Goal: Information Seeking & Learning: Learn about a topic

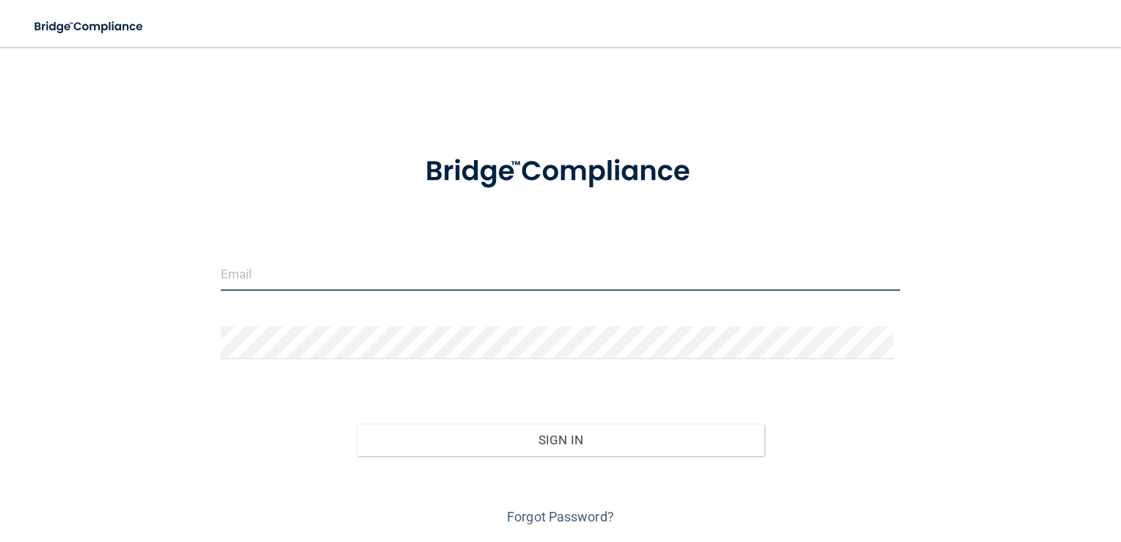
click at [582, 266] on input "email" at bounding box center [561, 274] width 680 height 33
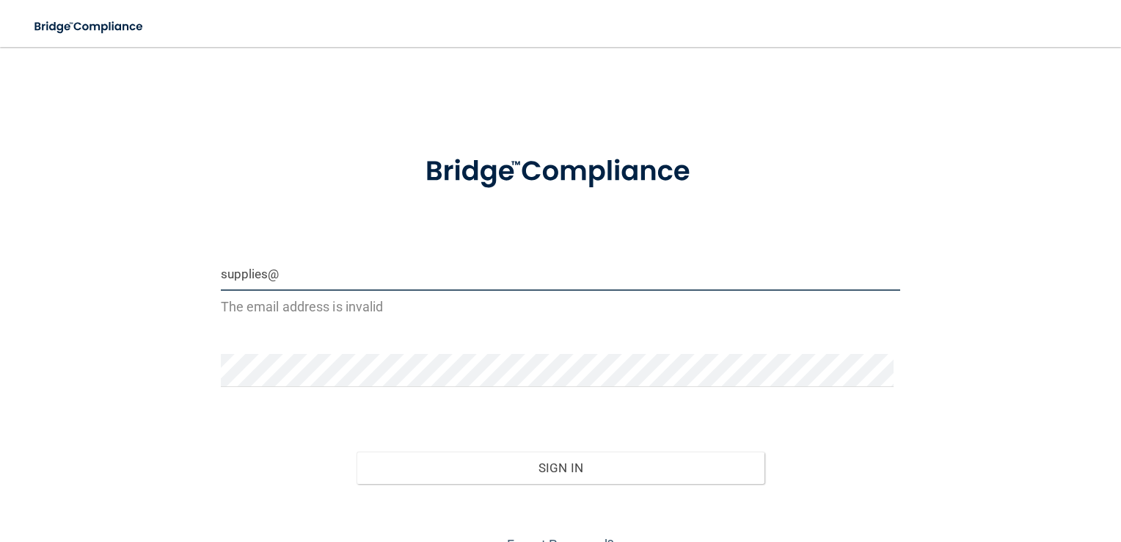
type input "[EMAIL_ADDRESS][DOMAIN_NAME]"
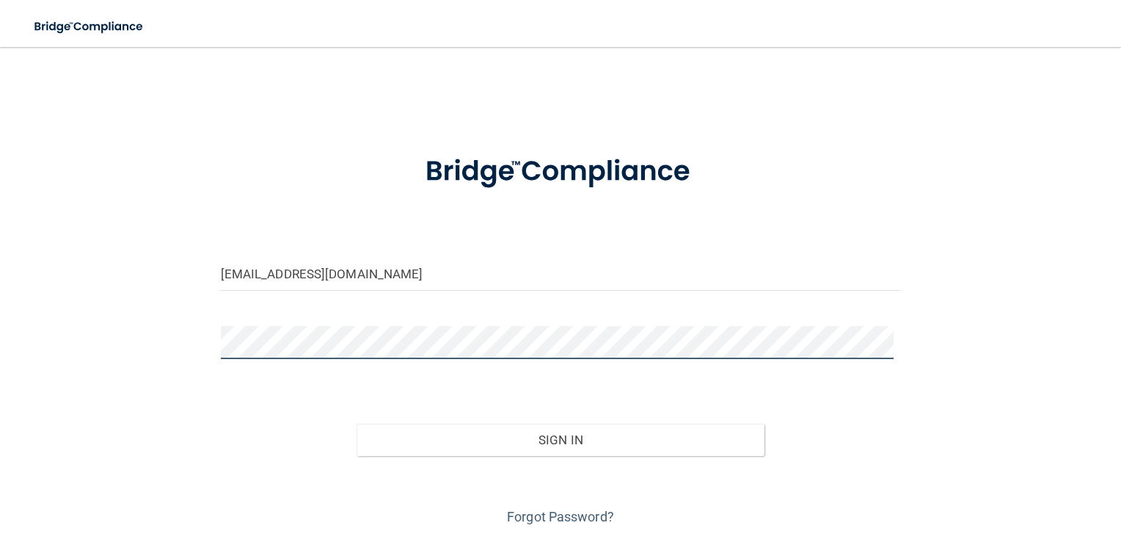
click at [357, 423] on button "Sign In" at bounding box center [561, 439] width 408 height 32
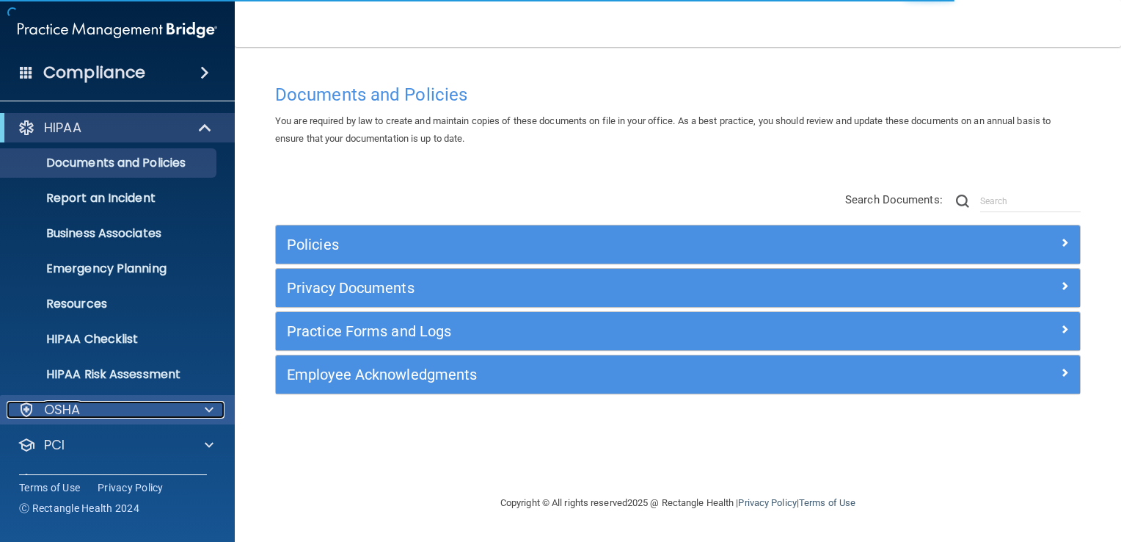
click at [144, 411] on div "OSHA" at bounding box center [98, 410] width 182 height 18
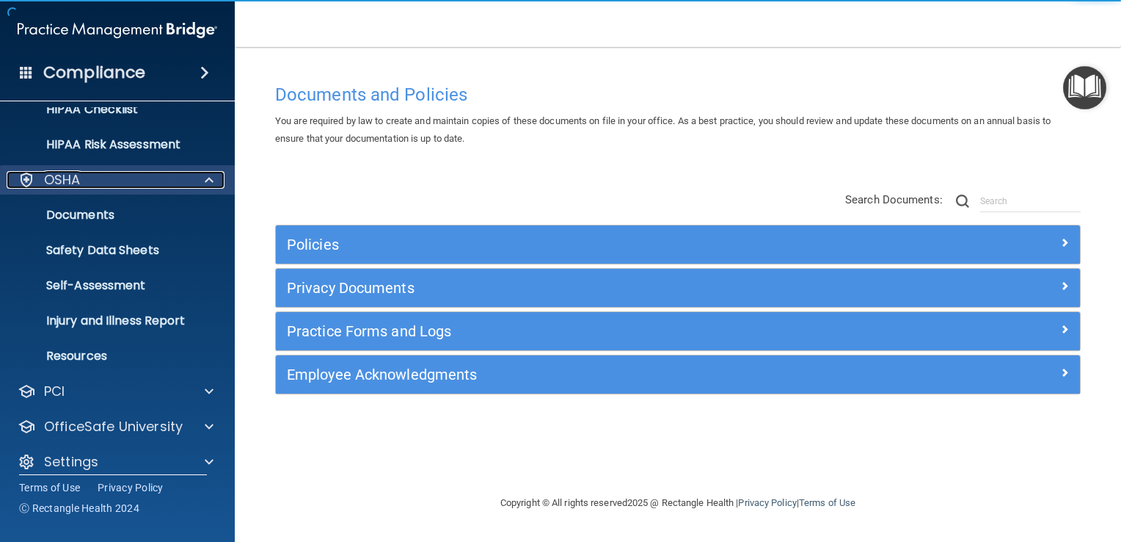
scroll to position [243, 0]
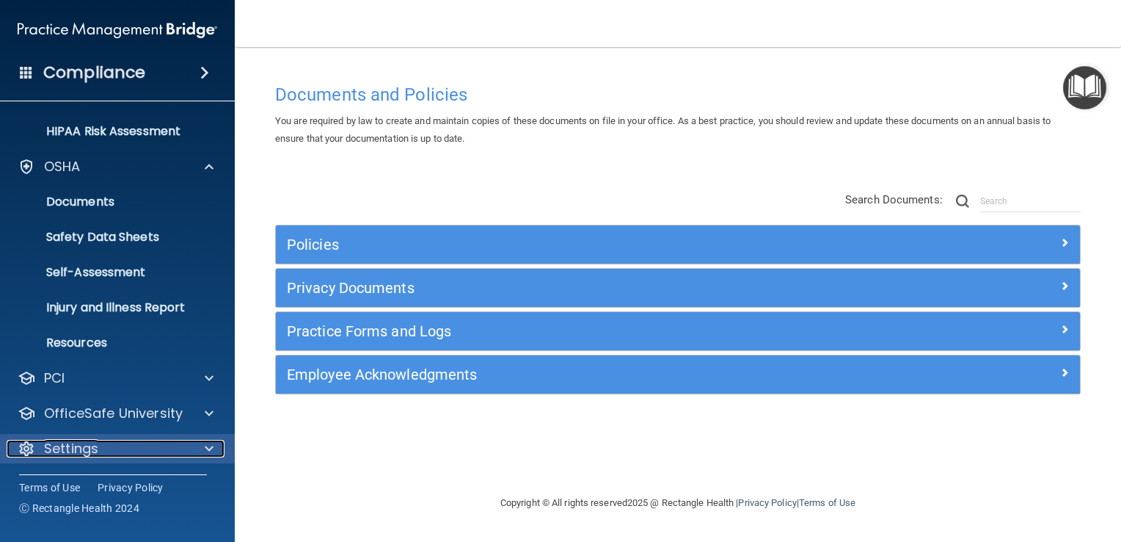
click at [194, 449] on div at bounding box center [207, 449] width 37 height 18
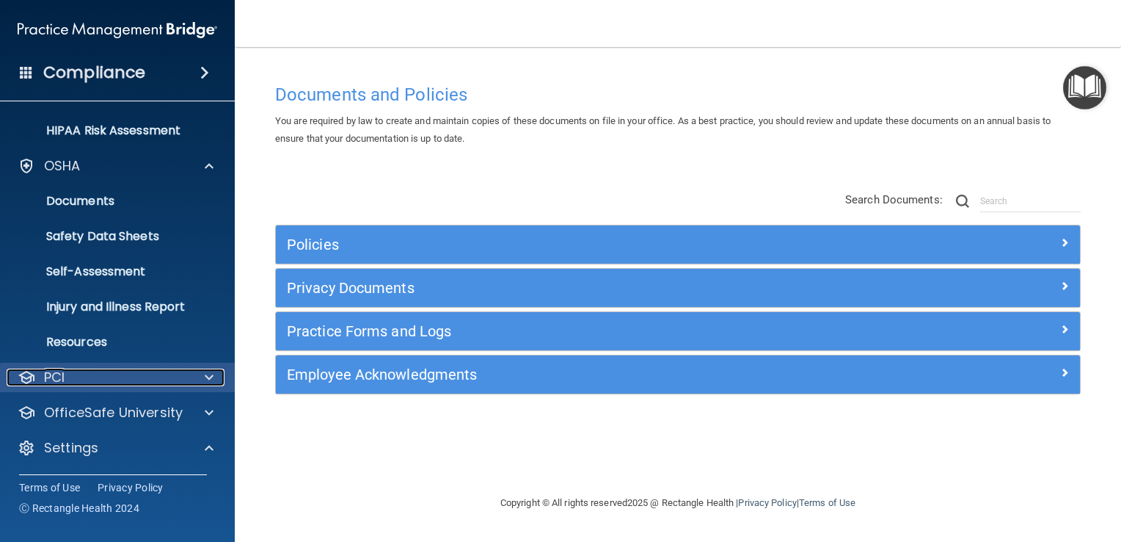
click at [200, 385] on div at bounding box center [207, 377] width 37 height 18
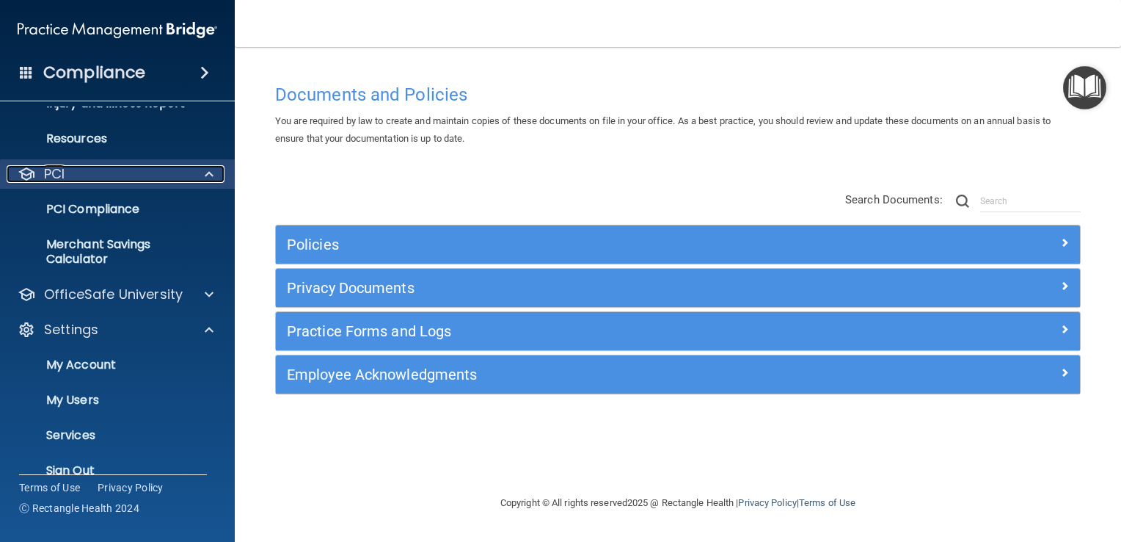
scroll to position [469, 0]
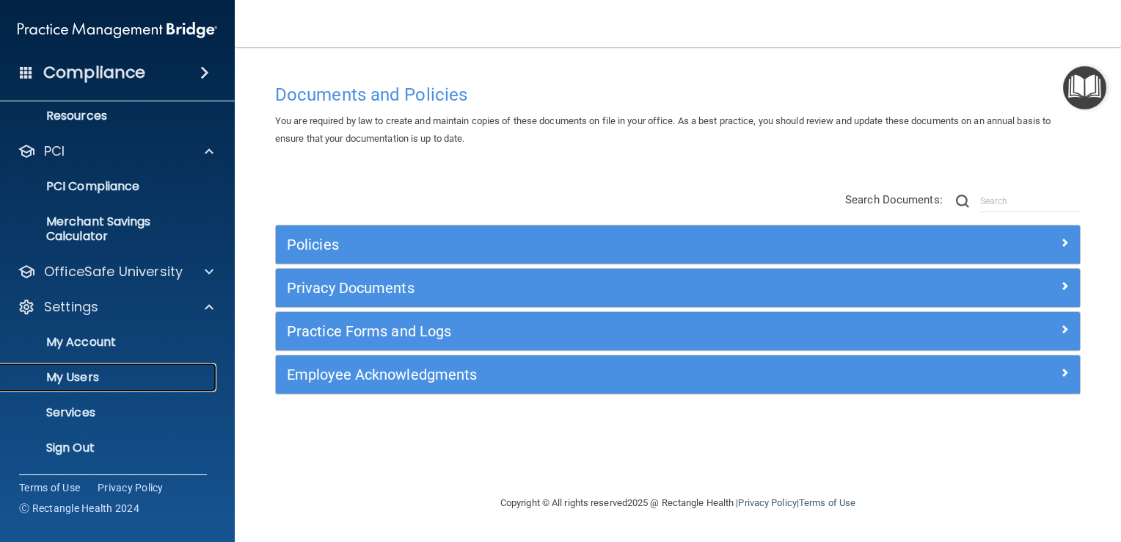
click at [161, 375] on p "My Users" at bounding box center [110, 377] width 200 height 15
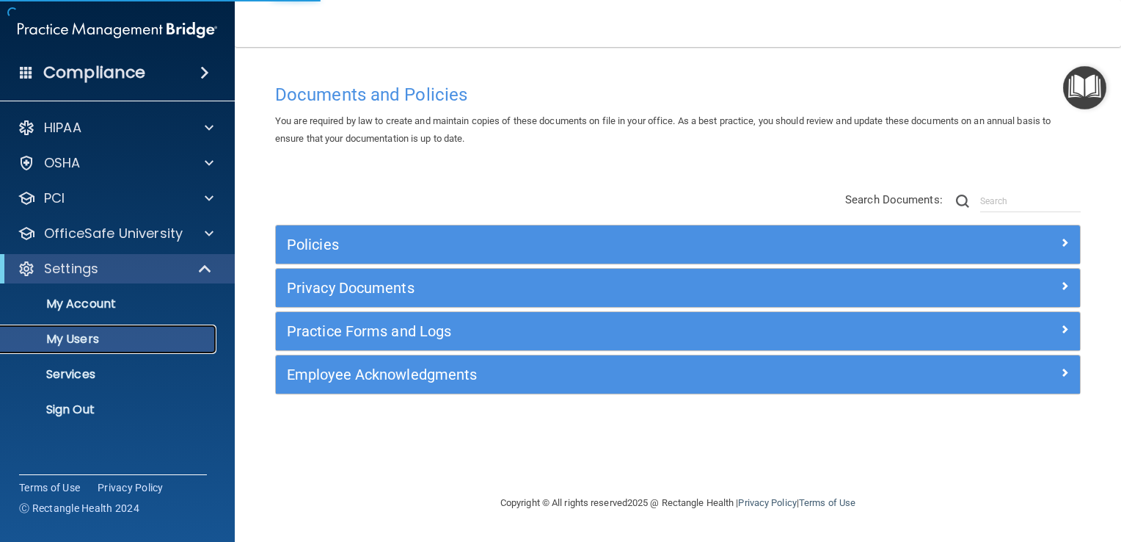
click at [109, 335] on p "My Users" at bounding box center [110, 339] width 200 height 15
select select "20"
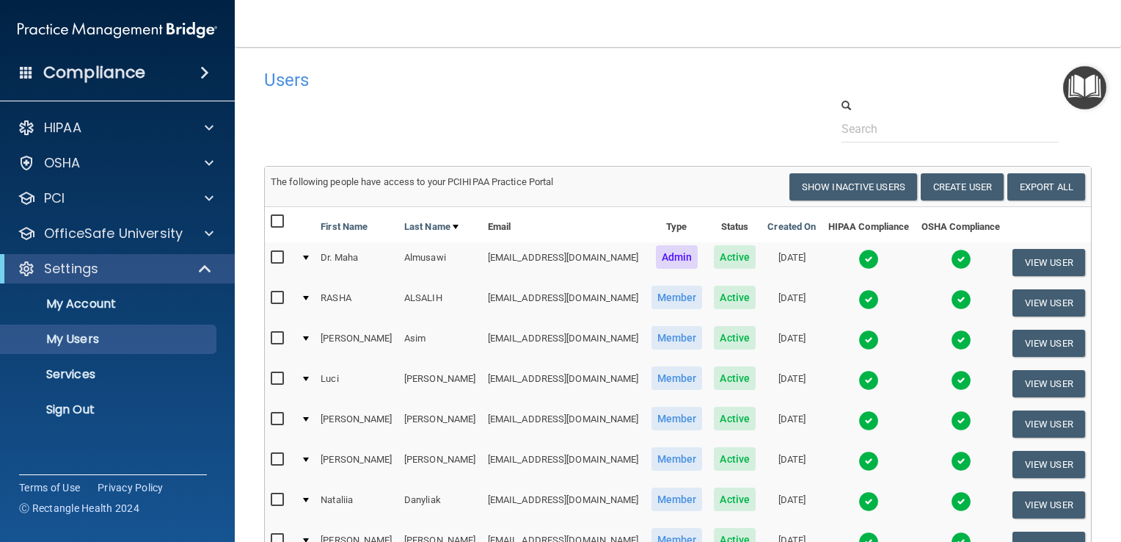
click at [309, 255] on div at bounding box center [306, 257] width 6 height 4
click at [303, 259] on td at bounding box center [305, 262] width 20 height 40
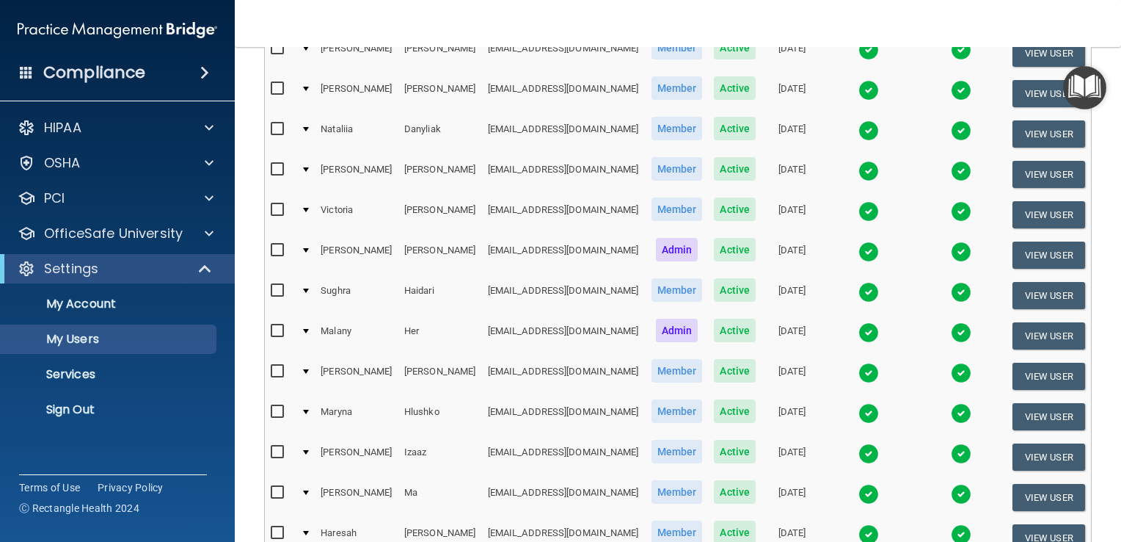
scroll to position [655, 0]
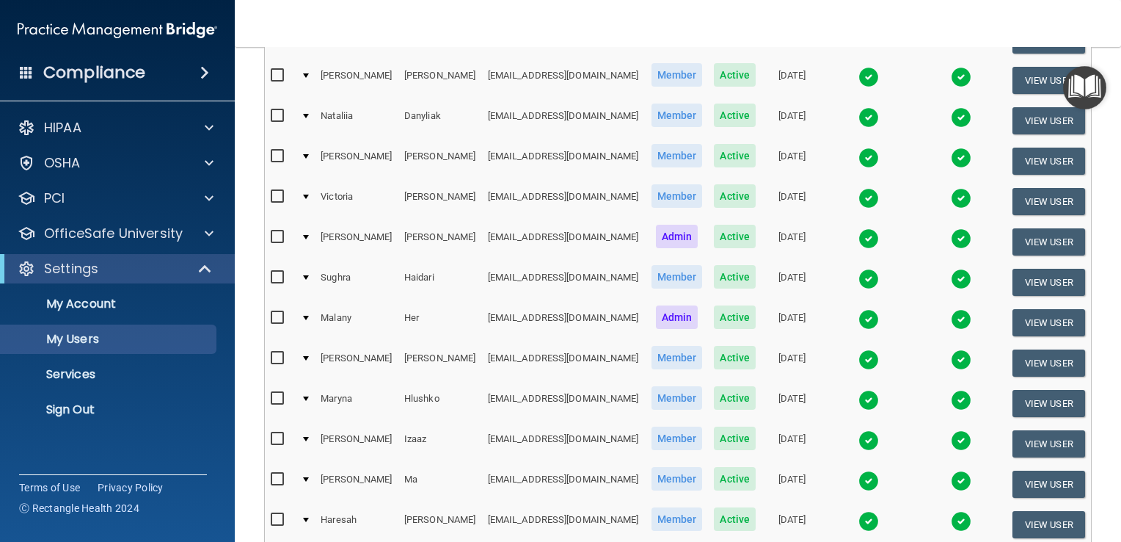
click at [305, 343] on td at bounding box center [305, 322] width 20 height 40
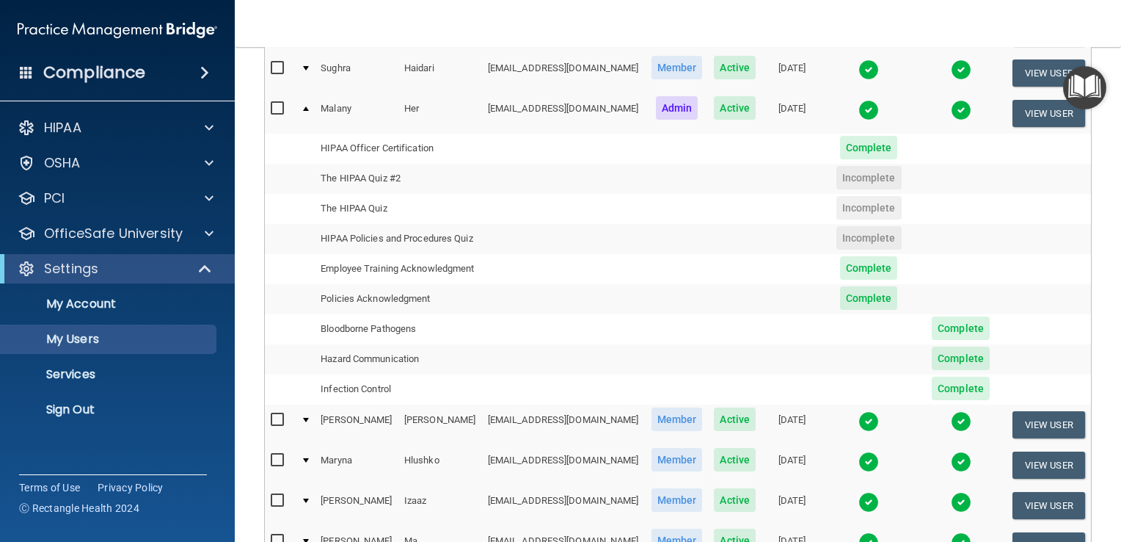
scroll to position [567, 0]
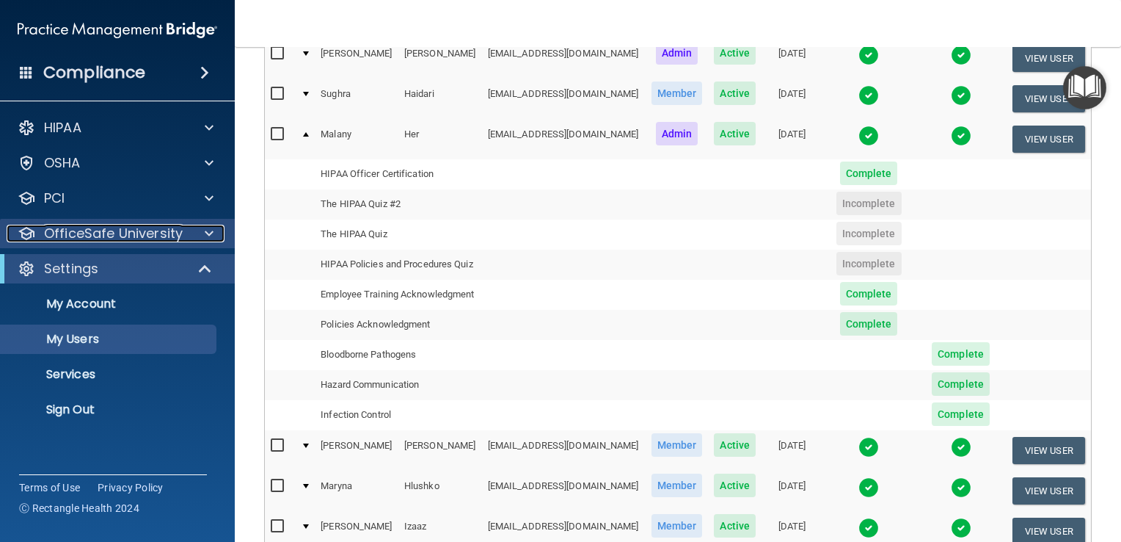
click at [79, 235] on p "OfficeSafe University" at bounding box center [113, 234] width 139 height 18
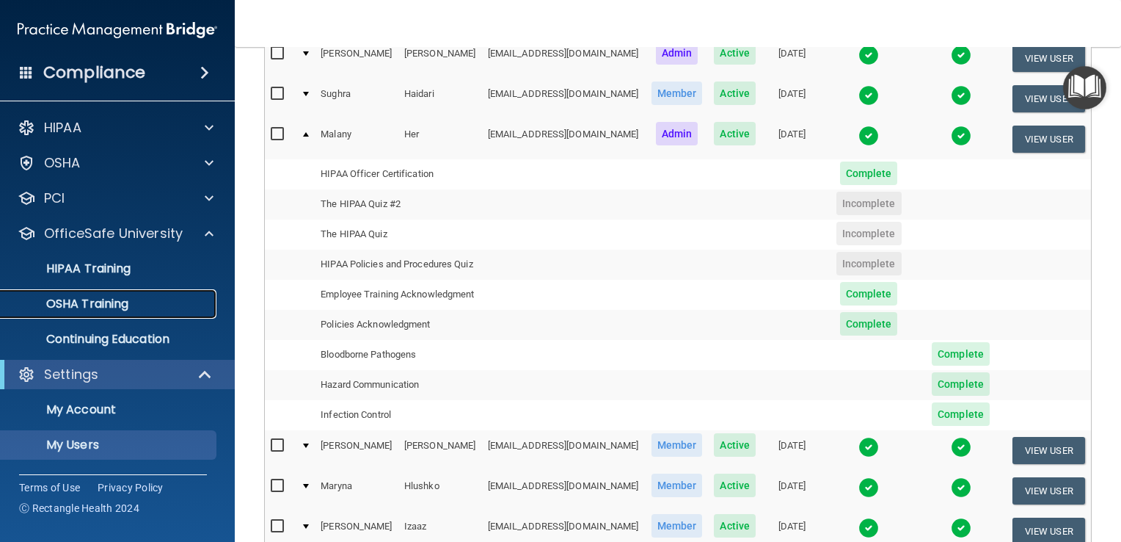
click at [88, 307] on p "OSHA Training" at bounding box center [69, 303] width 119 height 15
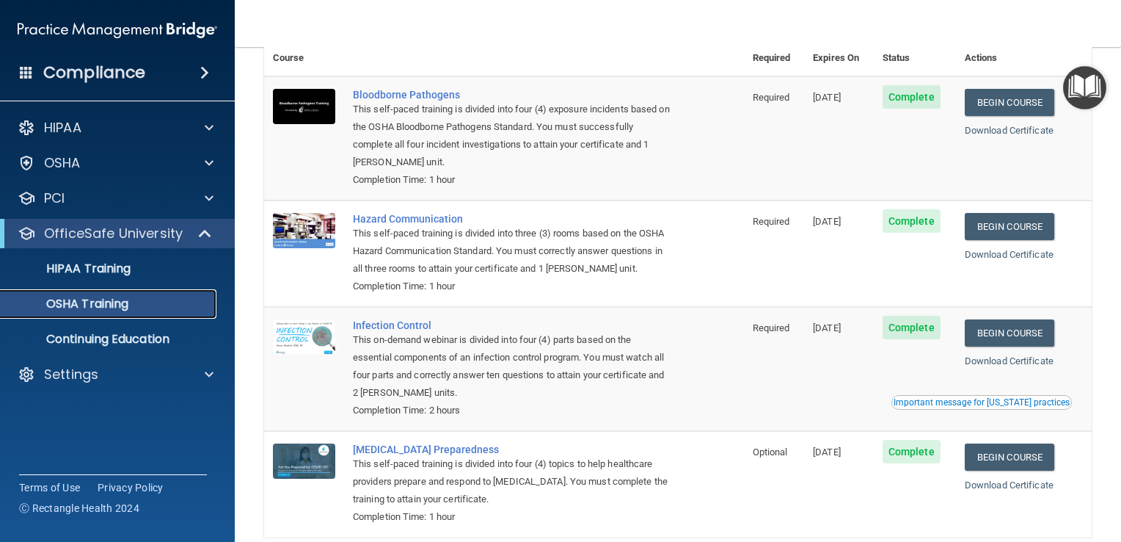
scroll to position [161, 0]
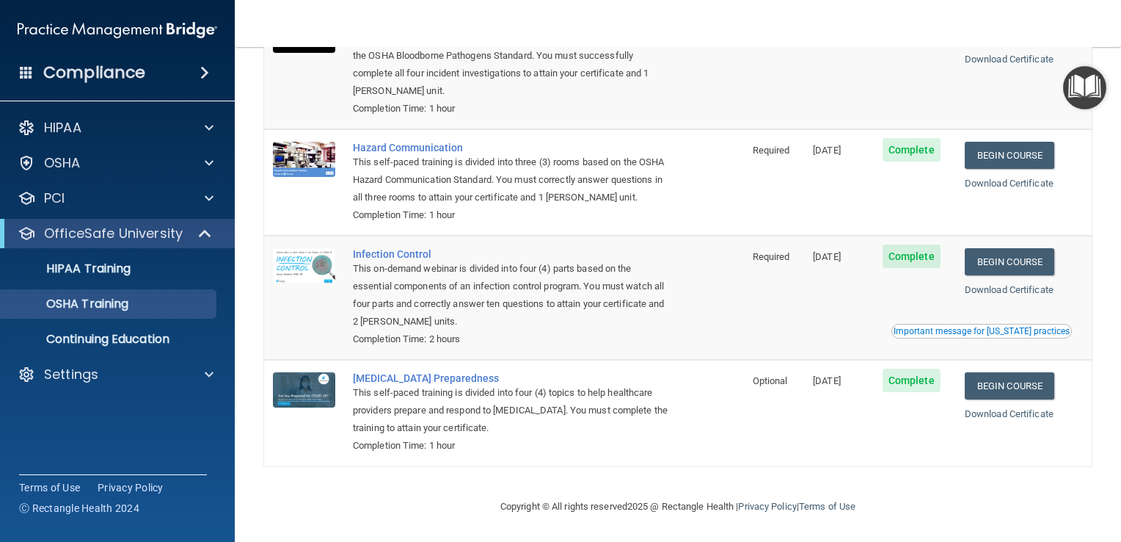
click at [420, 153] on div "This self-paced training is divided into three (3) rooms based on the OSHA Haza…" at bounding box center [512, 179] width 318 height 53
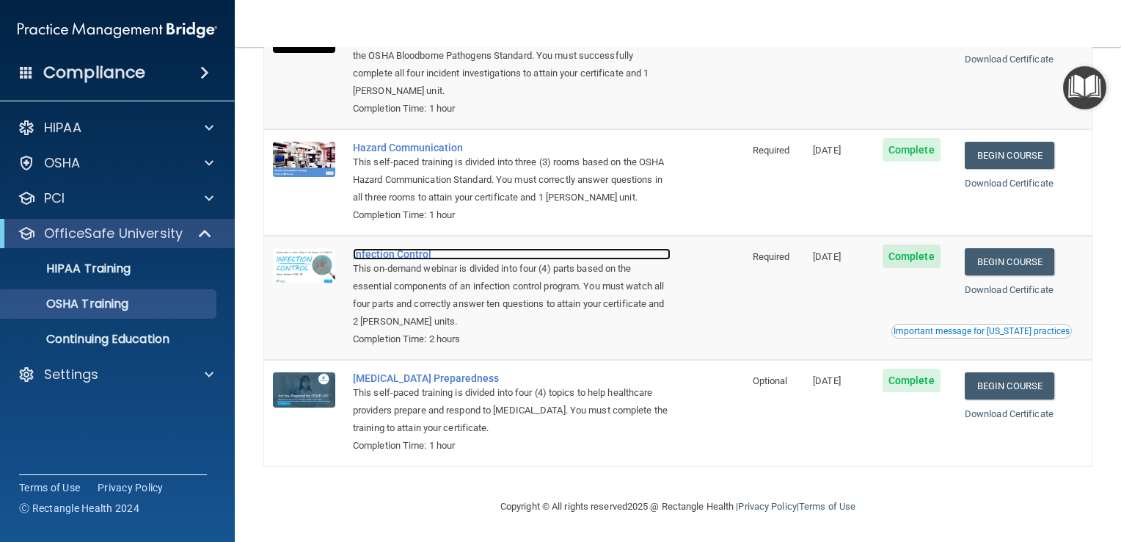
click at [400, 250] on div "Infection Control" at bounding box center [512, 254] width 318 height 12
click at [393, 255] on div "Infection Control" at bounding box center [512, 254] width 318 height 12
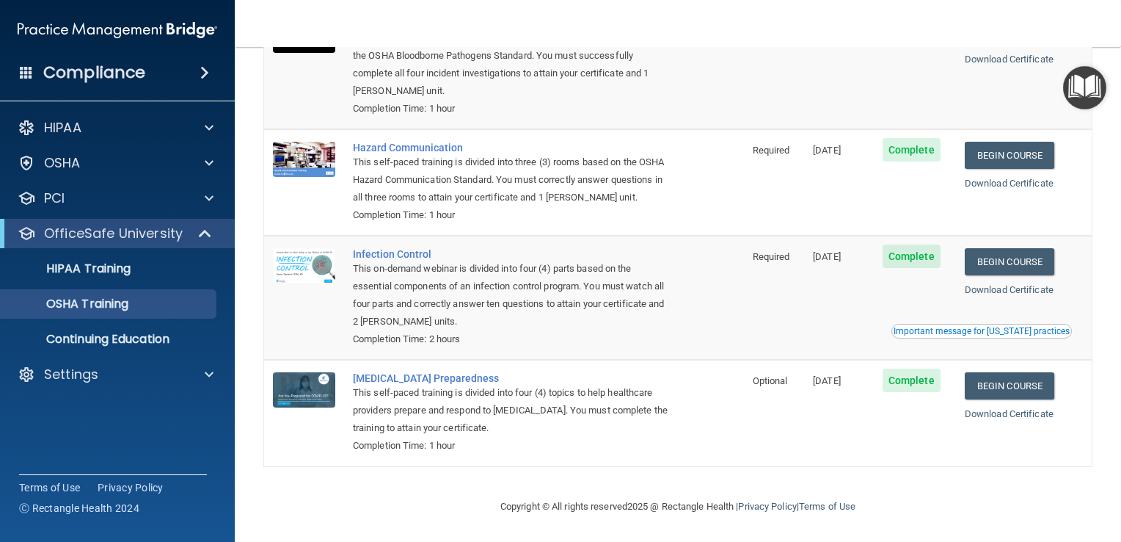
click at [1033, 330] on div "Important message for [US_STATE] practices" at bounding box center [982, 331] width 176 height 9
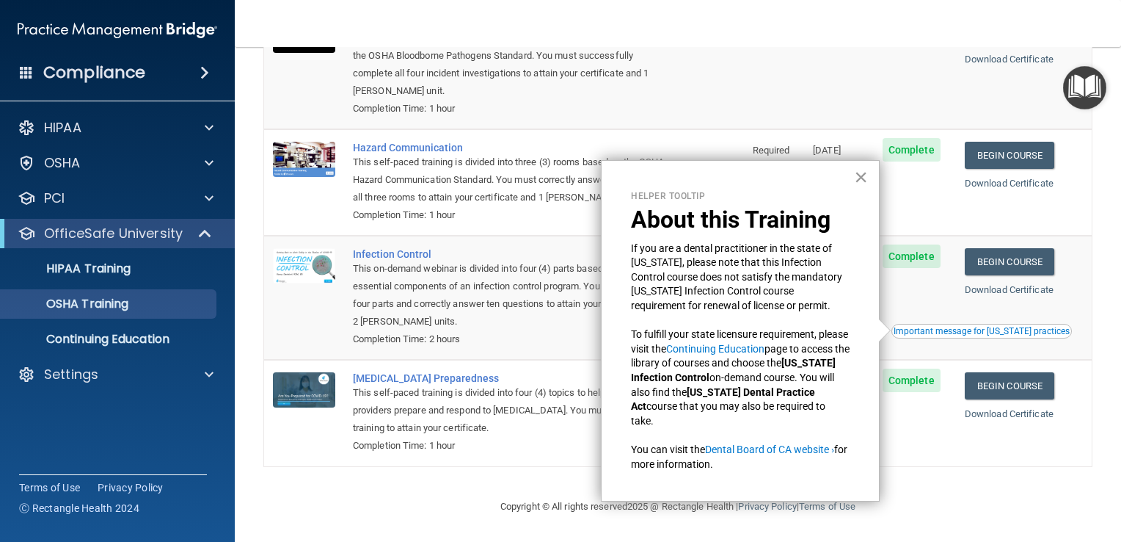
click at [856, 172] on button "×" at bounding box center [861, 176] width 14 height 23
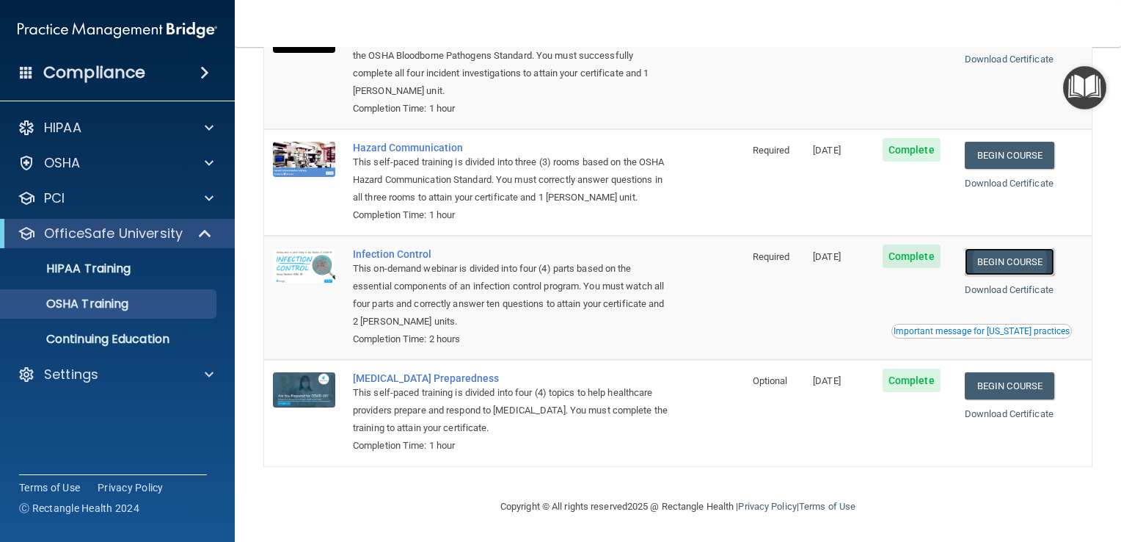
click at [1021, 262] on link "Begin Course" at bounding box center [1010, 261] width 90 height 27
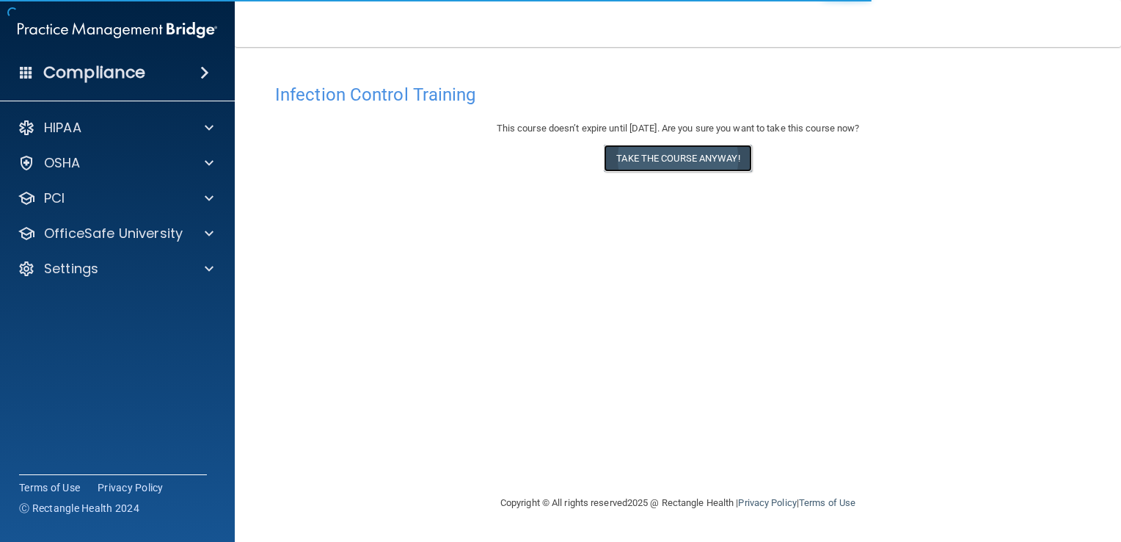
click at [723, 153] on button "Take the course anyway!" at bounding box center [677, 158] width 147 height 27
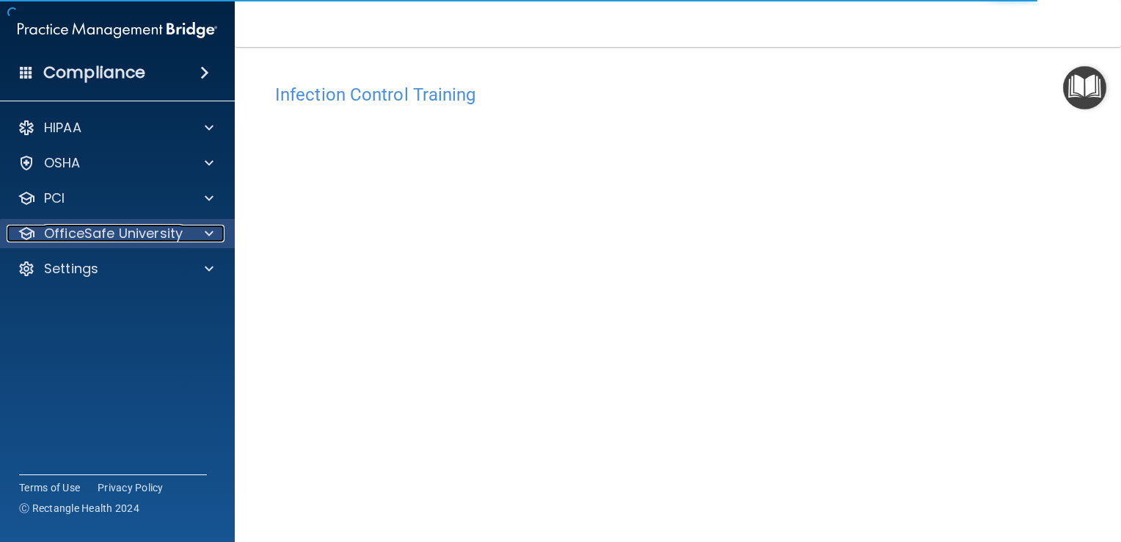
click at [67, 239] on p "OfficeSafe University" at bounding box center [113, 234] width 139 height 18
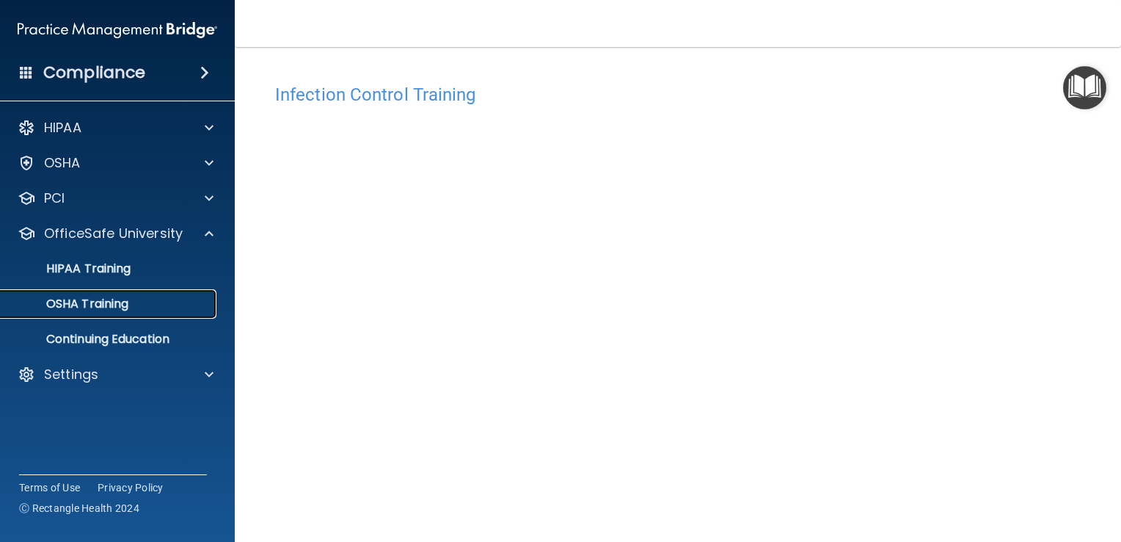
click at [76, 309] on p "OSHA Training" at bounding box center [69, 303] width 119 height 15
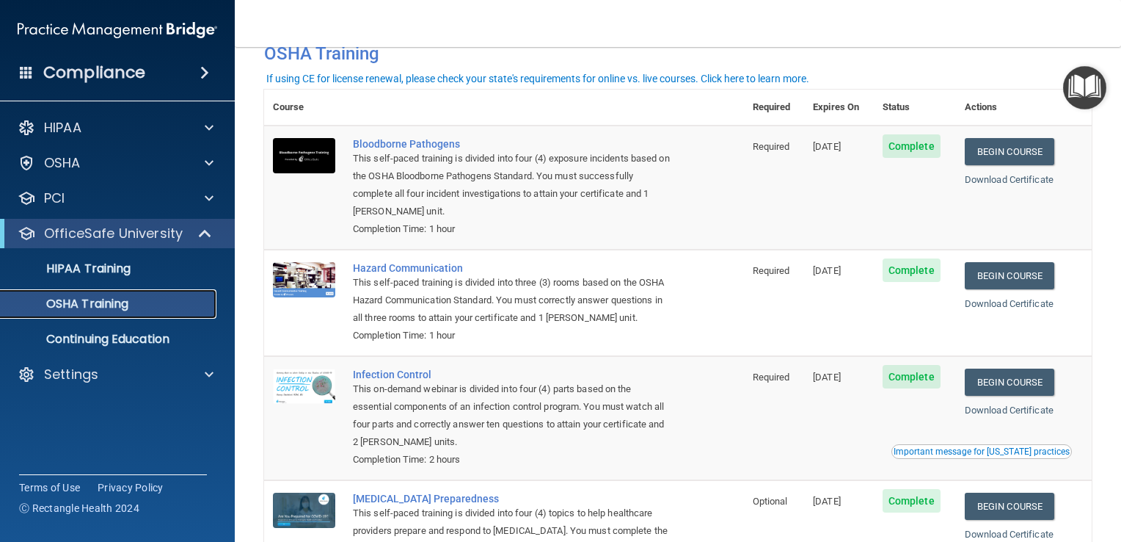
scroll to position [38, 0]
click at [77, 273] on p "HIPAA Training" at bounding box center [70, 268] width 121 height 15
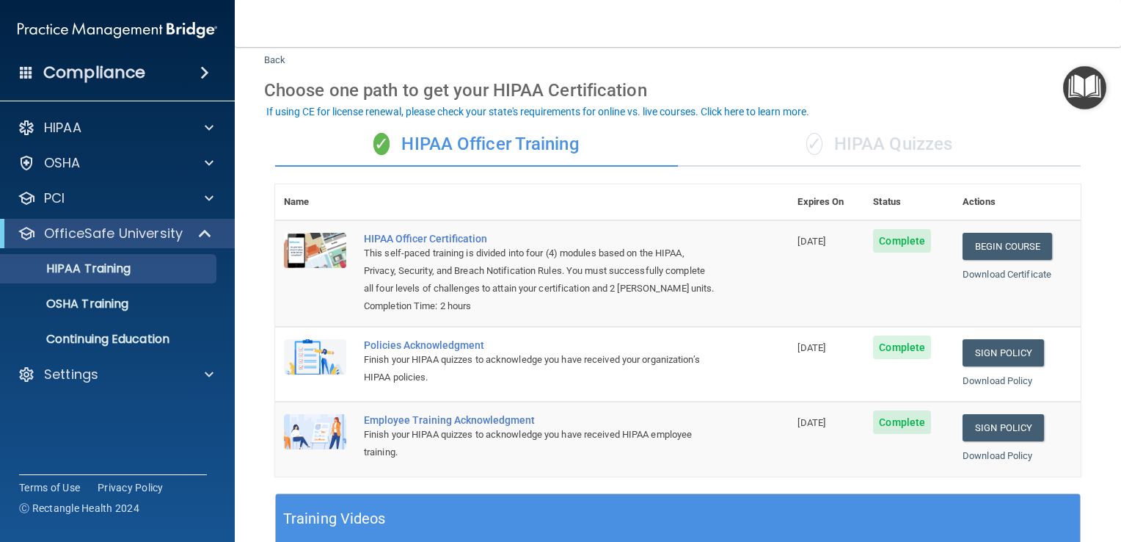
click at [895, 147] on div "✓ HIPAA Quizzes" at bounding box center [879, 145] width 403 height 44
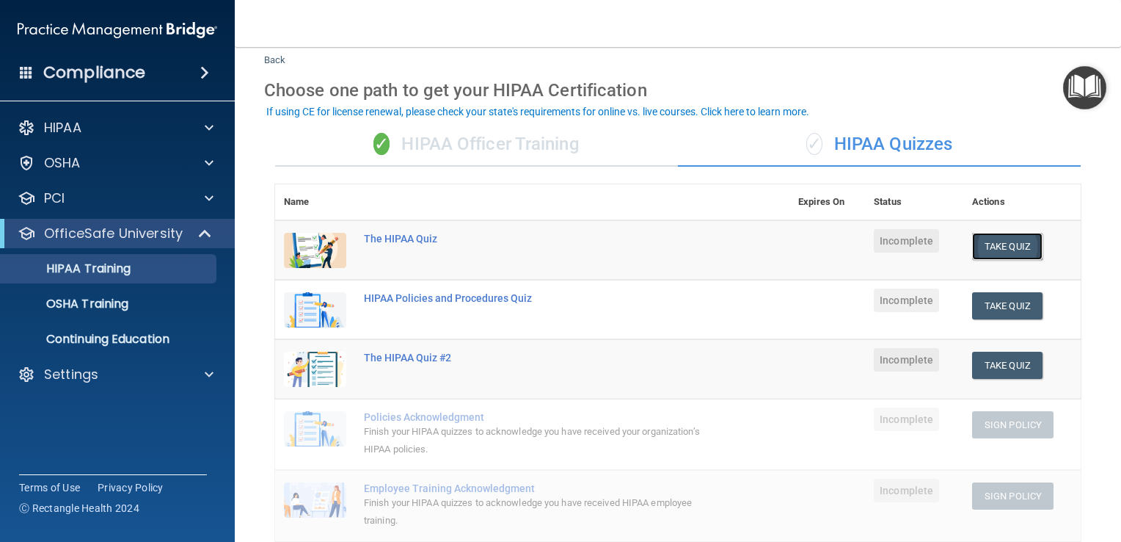
click at [1013, 248] on button "Take Quiz" at bounding box center [1007, 246] width 70 height 27
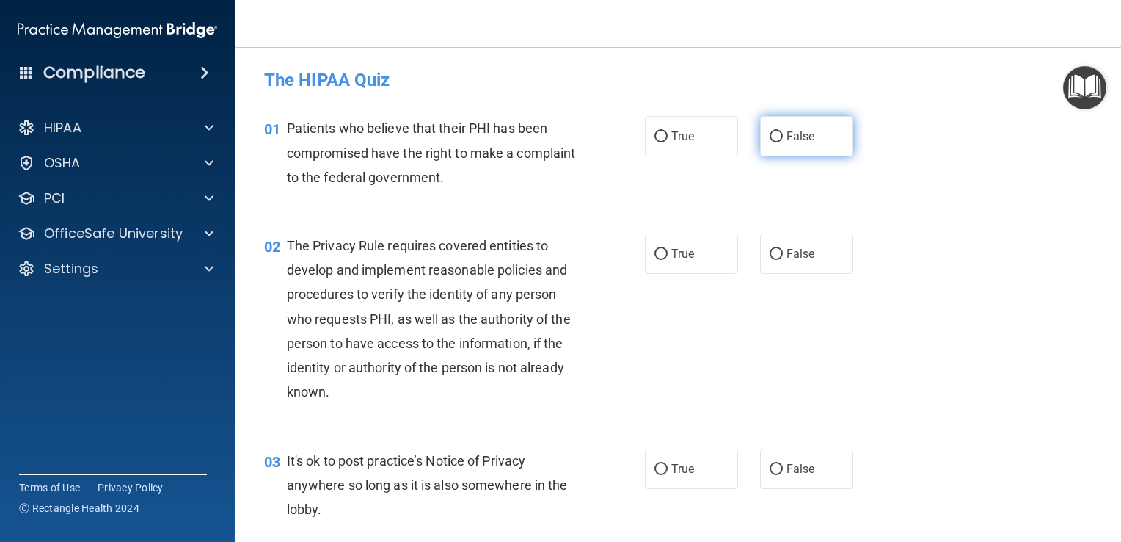
click at [773, 137] on input "False" at bounding box center [776, 136] width 13 height 11
radio input "true"
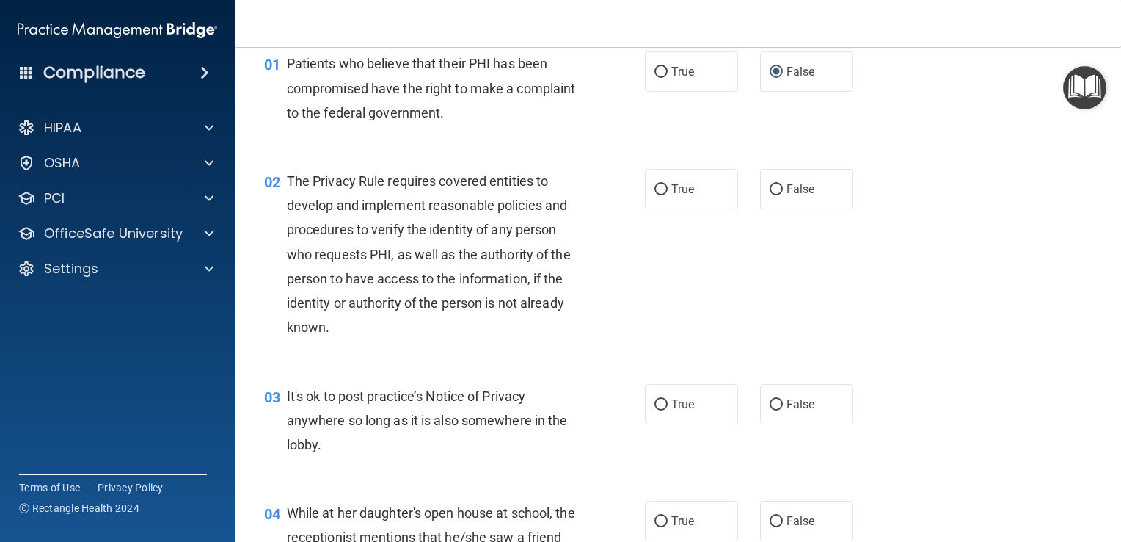
scroll to position [66, 0]
click at [655, 189] on input "True" at bounding box center [661, 188] width 13 height 11
radio input "true"
click at [770, 192] on input "False" at bounding box center [776, 188] width 13 height 11
radio input "true"
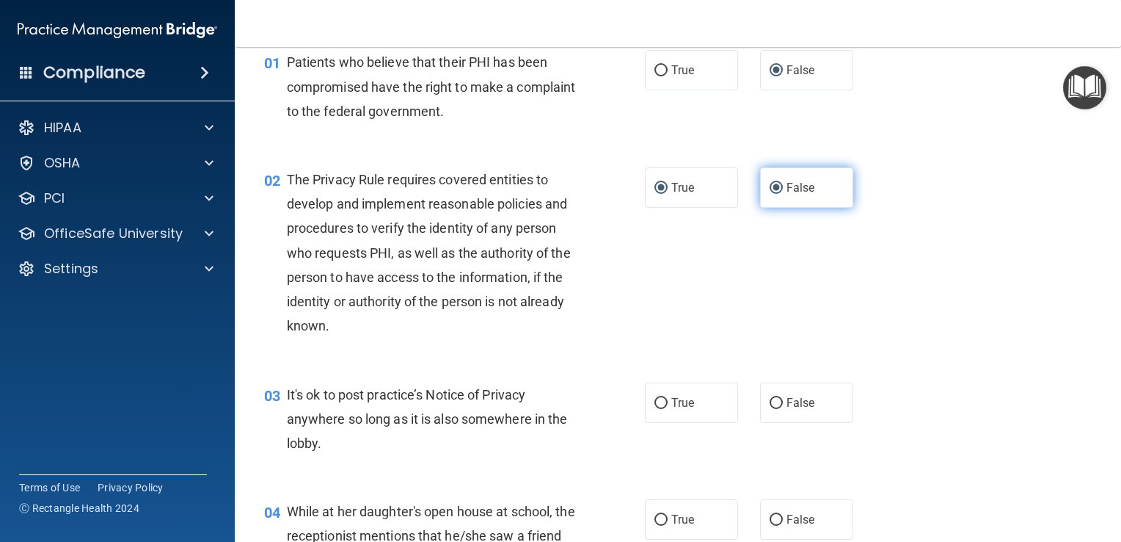
radio input "false"
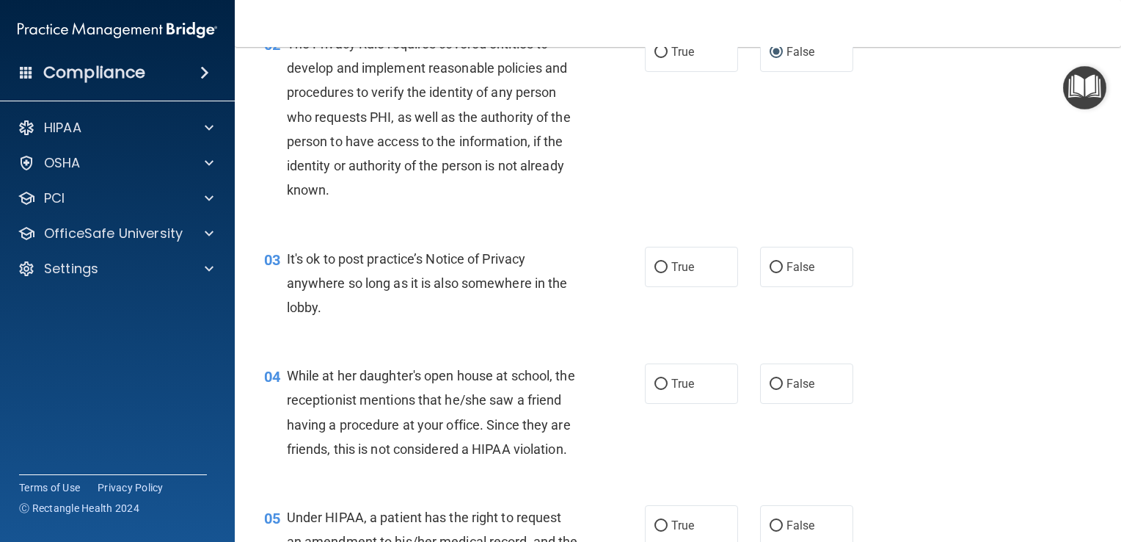
scroll to position [203, 0]
click at [659, 267] on input "True" at bounding box center [661, 266] width 13 height 11
radio input "true"
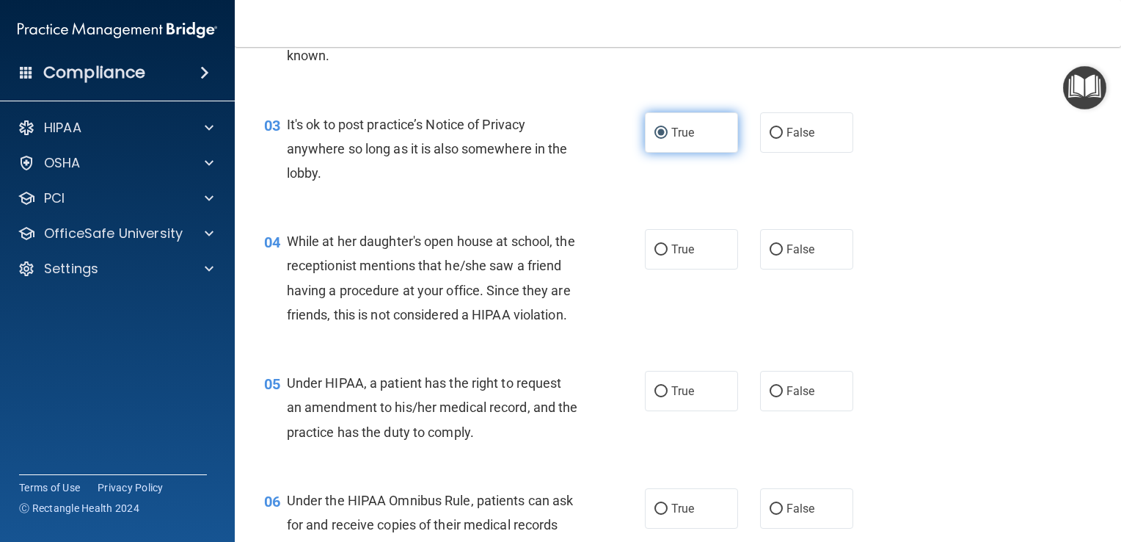
scroll to position [338, 0]
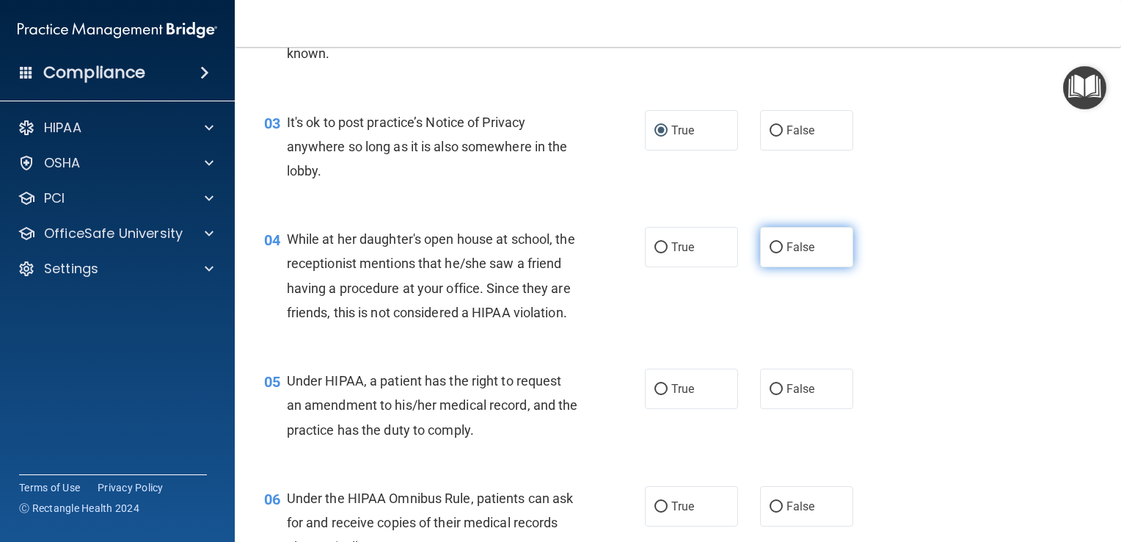
click at [770, 244] on input "False" at bounding box center [776, 247] width 13 height 11
radio input "true"
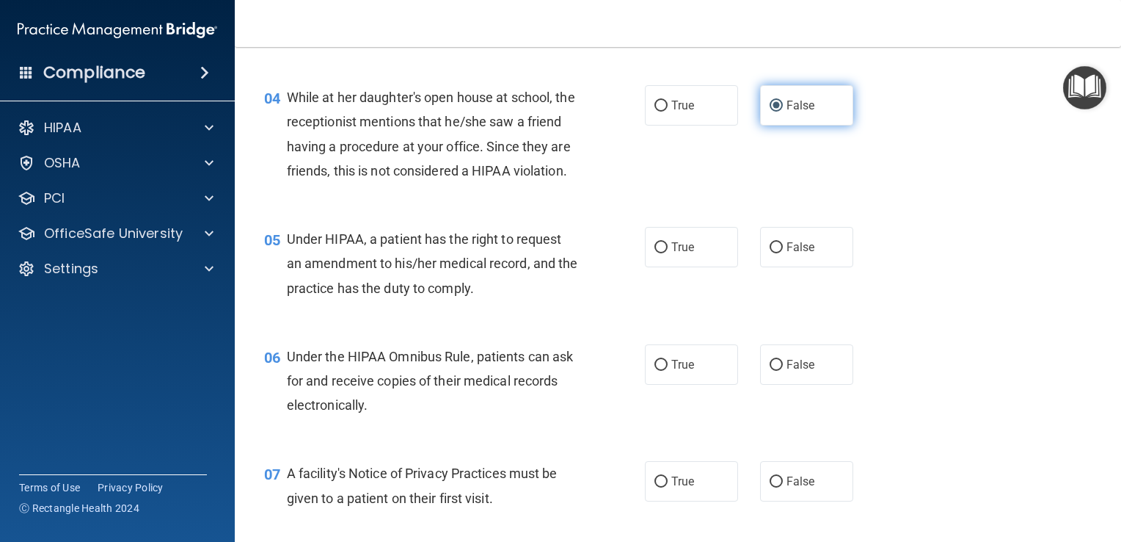
scroll to position [493, 0]
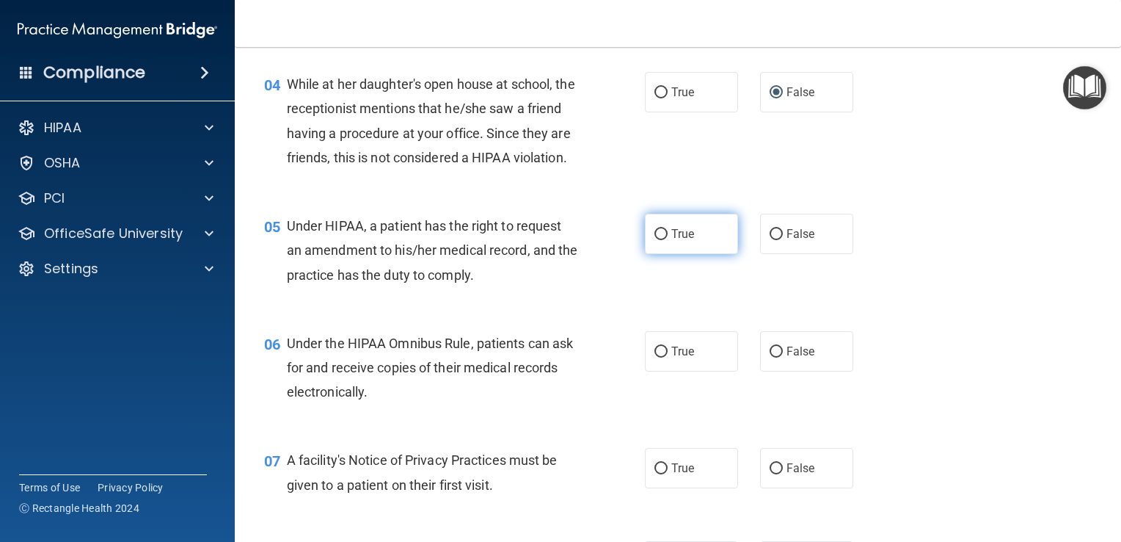
click at [658, 240] on input "True" at bounding box center [661, 234] width 13 height 11
radio input "true"
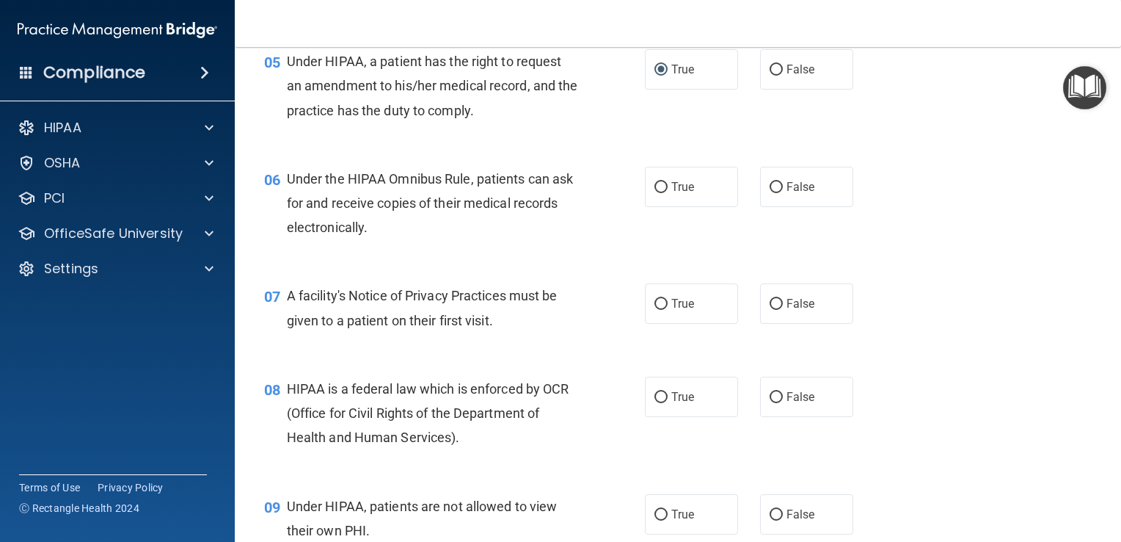
scroll to position [668, 0]
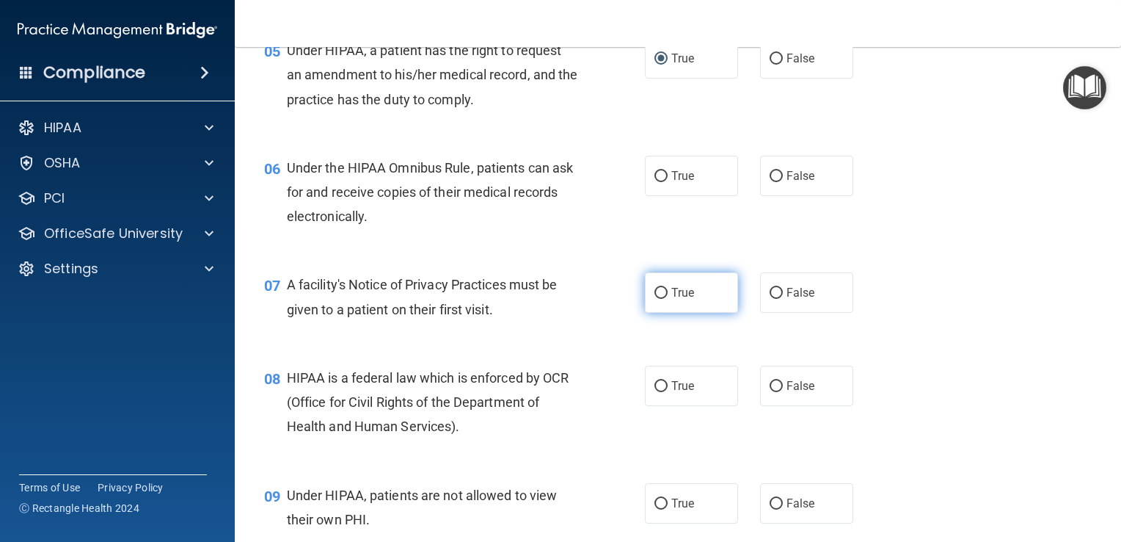
click at [660, 299] on input "True" at bounding box center [661, 293] width 13 height 11
radio input "true"
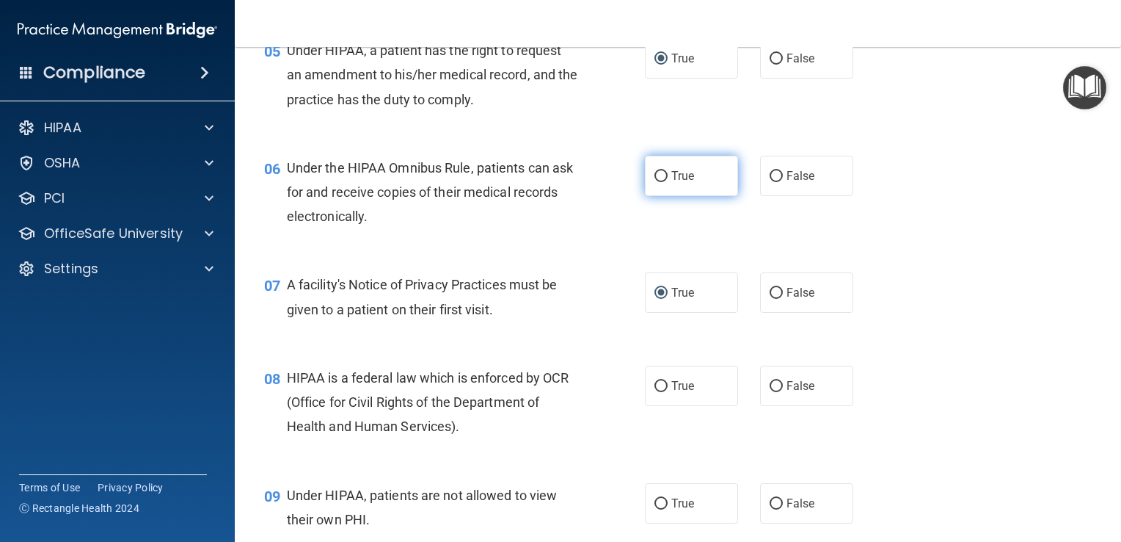
click at [660, 182] on input "True" at bounding box center [661, 176] width 13 height 11
radio input "true"
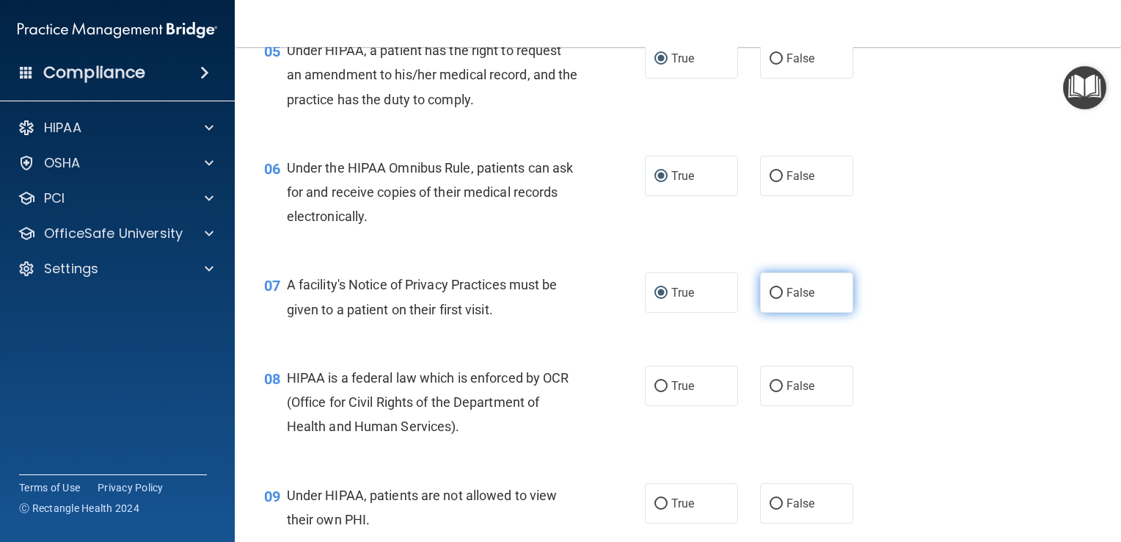
click at [772, 299] on input "False" at bounding box center [776, 293] width 13 height 11
radio input "true"
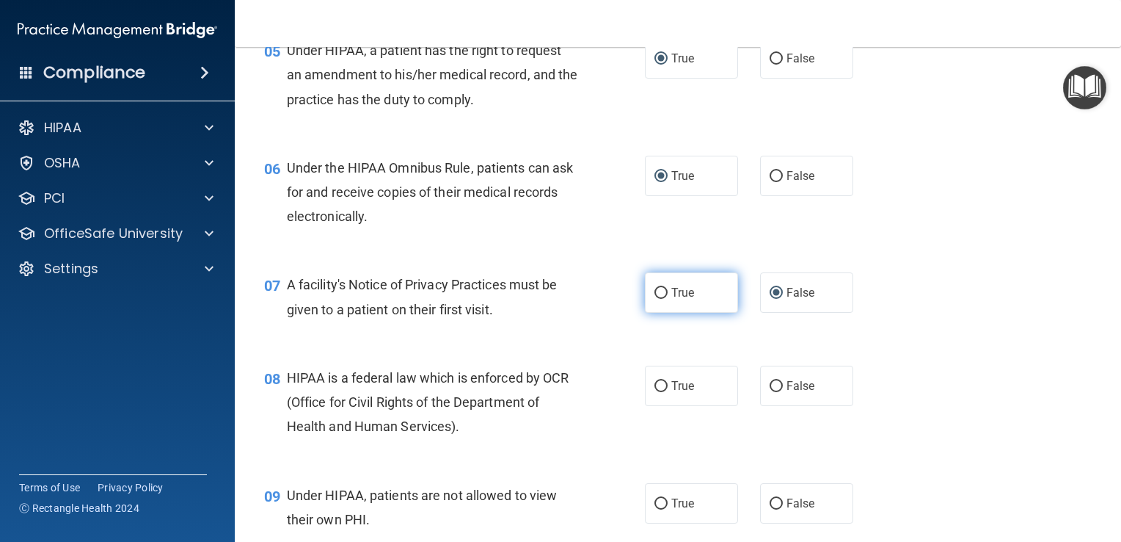
click at [655, 299] on input "True" at bounding box center [661, 293] width 13 height 11
radio input "true"
radio input "false"
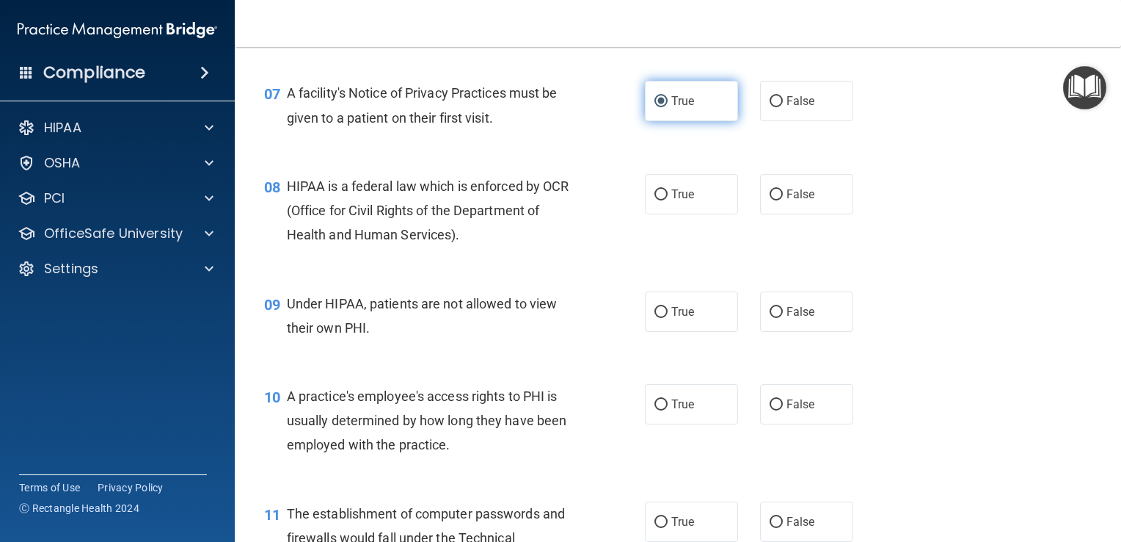
scroll to position [861, 0]
click at [770, 199] on input "False" at bounding box center [776, 193] width 13 height 11
radio input "true"
click at [773, 316] on input "False" at bounding box center [776, 310] width 13 height 11
radio input "true"
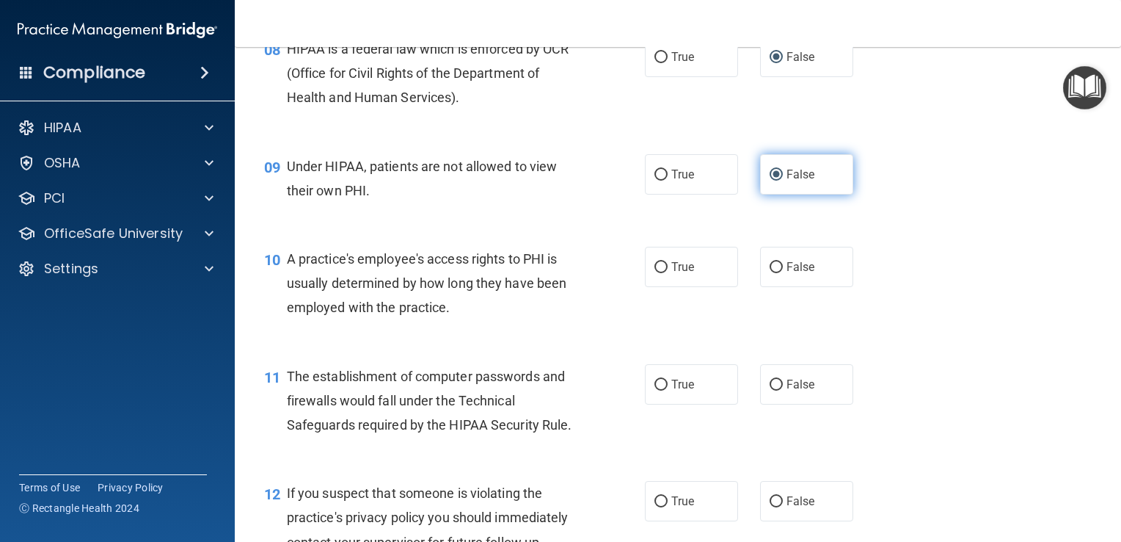
scroll to position [998, 0]
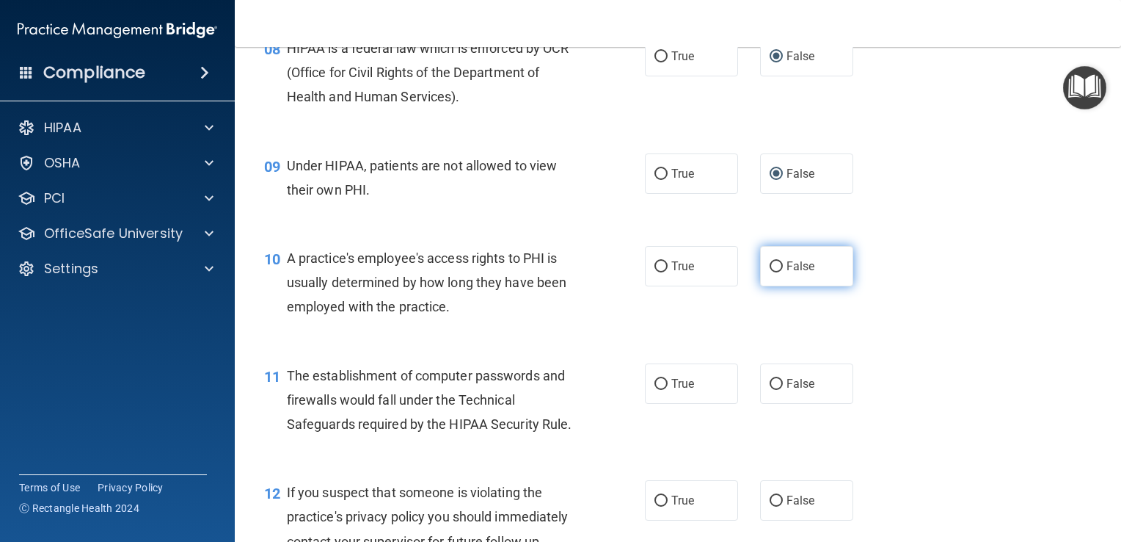
click at [775, 272] on input "False" at bounding box center [776, 266] width 13 height 11
radio input "true"
click at [655, 272] on input "True" at bounding box center [661, 266] width 13 height 11
radio input "true"
radio input "false"
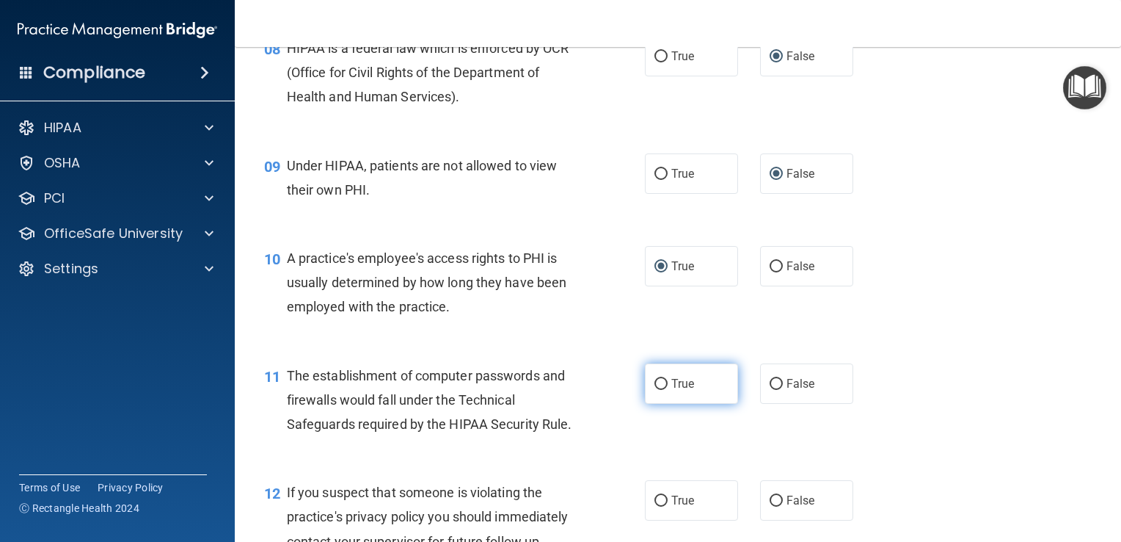
click at [655, 390] on input "True" at bounding box center [661, 384] width 13 height 11
radio input "true"
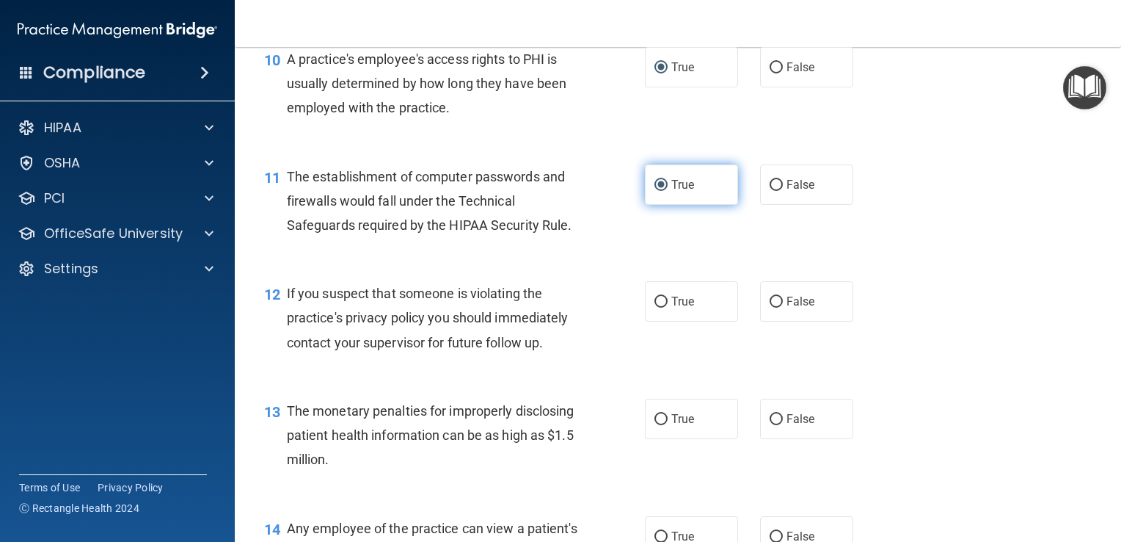
scroll to position [1206, 0]
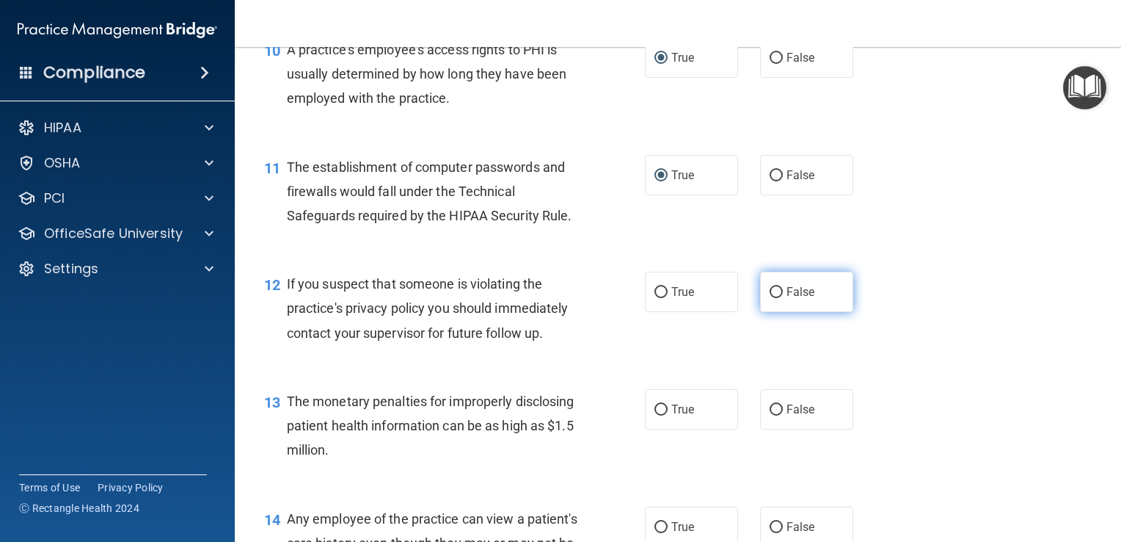
click at [770, 298] on input "False" at bounding box center [776, 292] width 13 height 11
radio input "true"
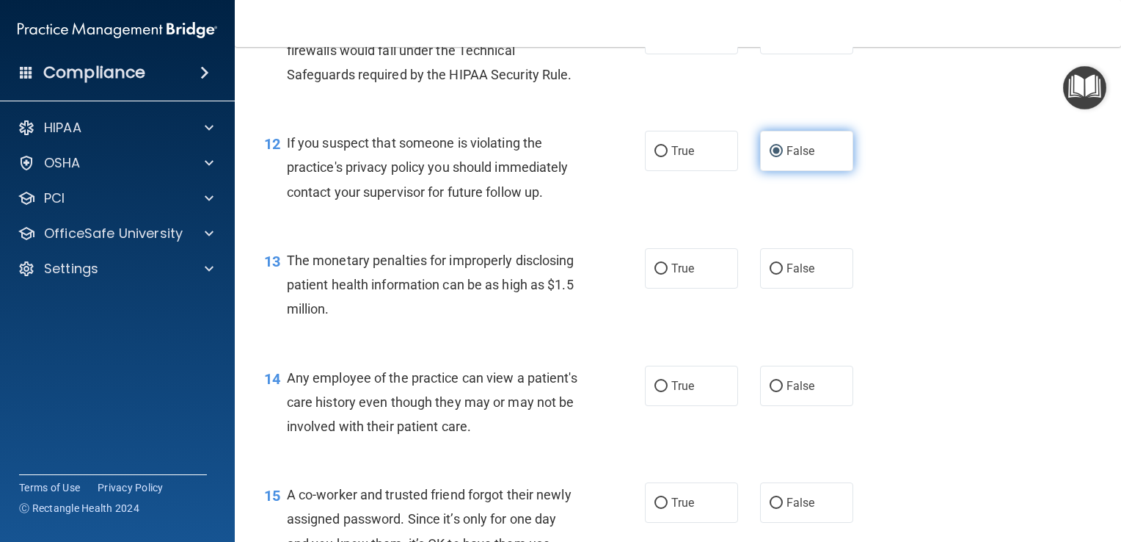
scroll to position [1349, 0]
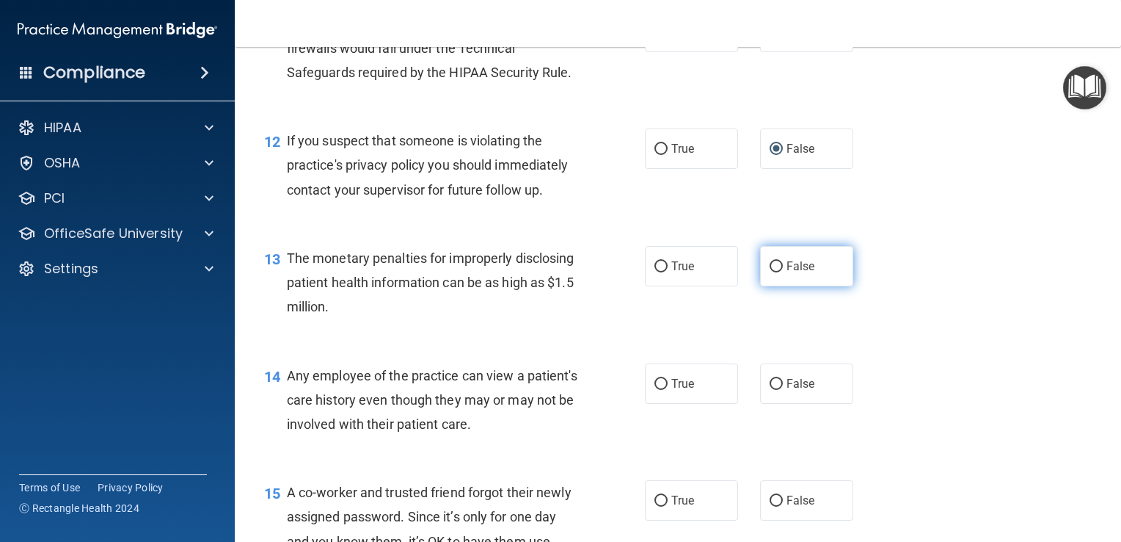
click at [773, 272] on input "False" at bounding box center [776, 266] width 13 height 11
radio input "true"
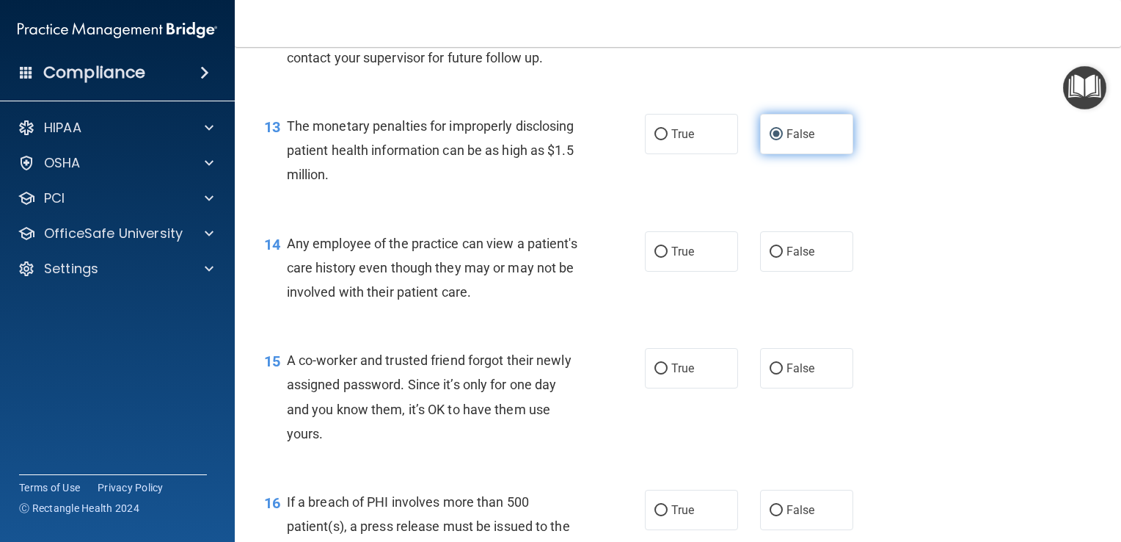
scroll to position [1498, 0]
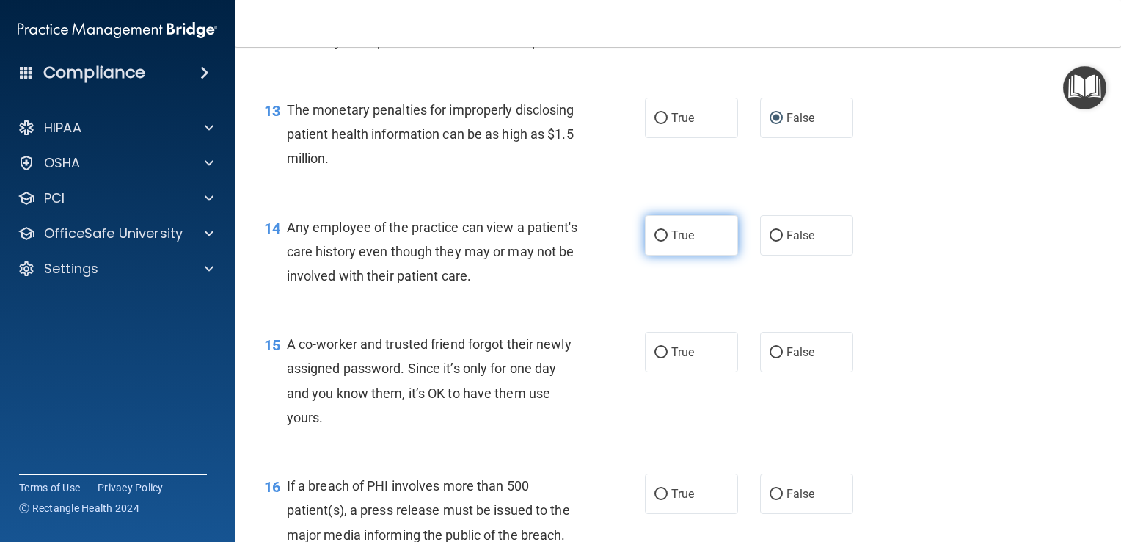
click at [660, 241] on input "True" at bounding box center [661, 235] width 13 height 11
radio input "true"
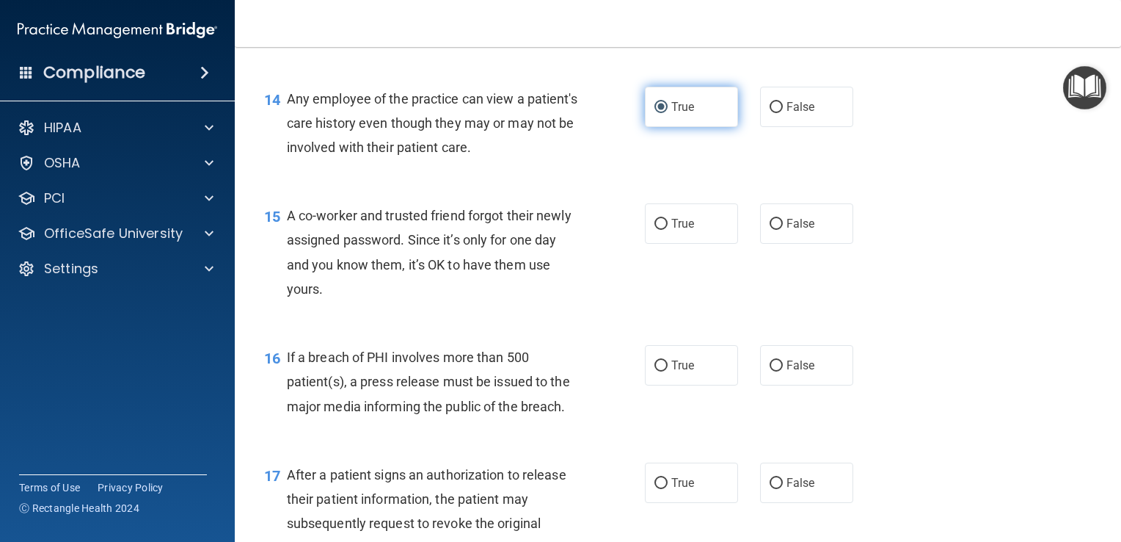
scroll to position [1643, 0]
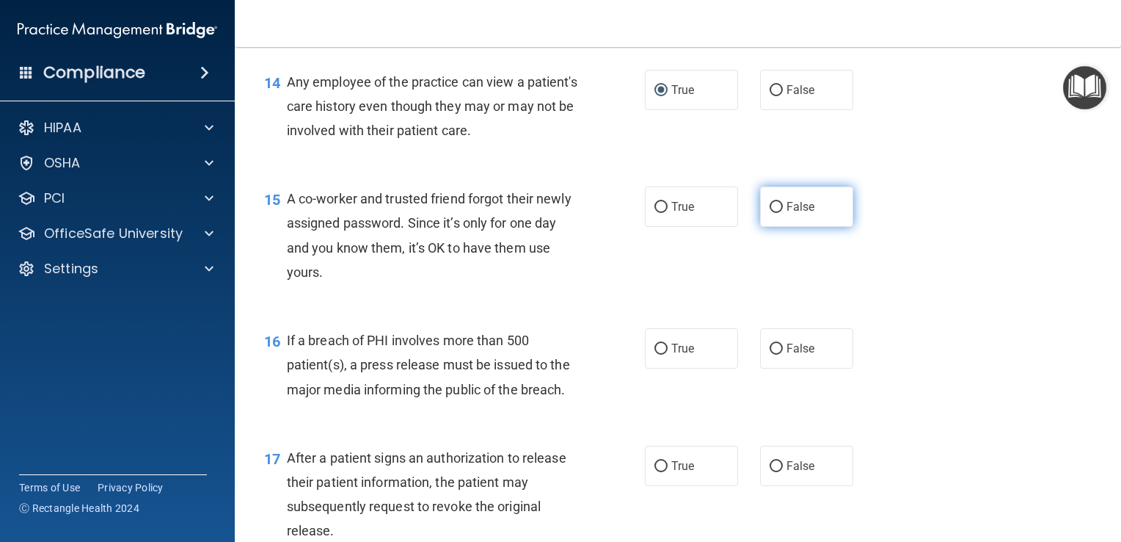
click at [773, 213] on input "False" at bounding box center [776, 207] width 13 height 11
radio input "true"
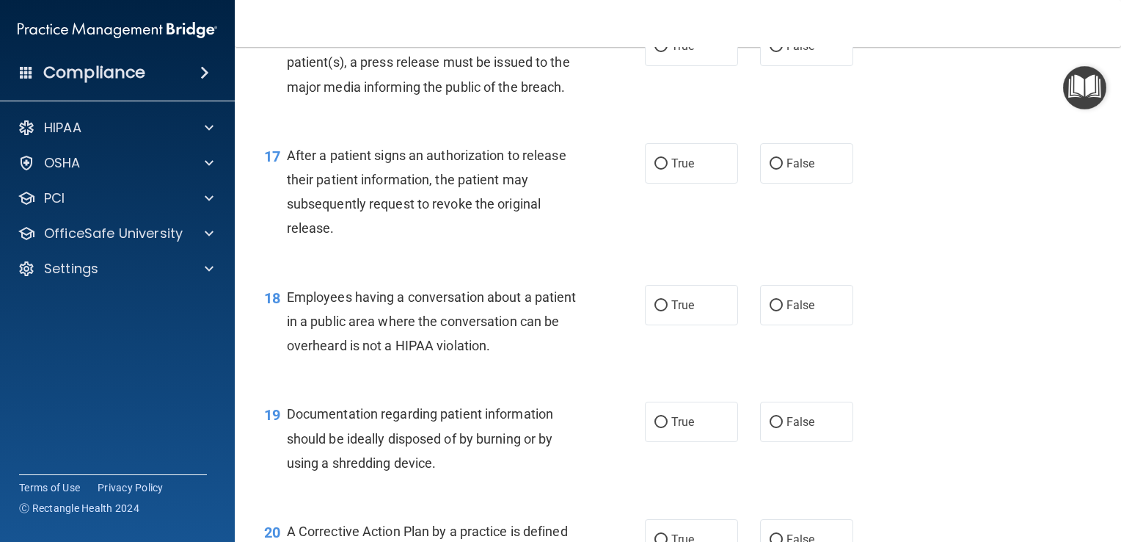
scroll to position [1947, 0]
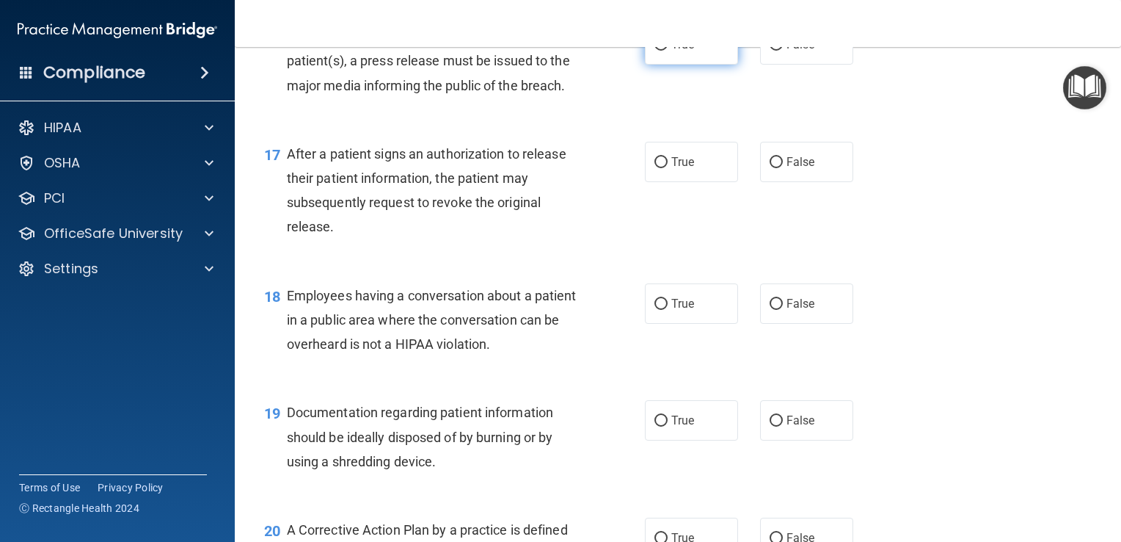
click at [659, 51] on input "True" at bounding box center [661, 45] width 13 height 11
radio input "true"
click at [773, 310] on input "False" at bounding box center [776, 304] width 13 height 11
radio input "true"
click at [770, 168] on input "False" at bounding box center [776, 162] width 13 height 11
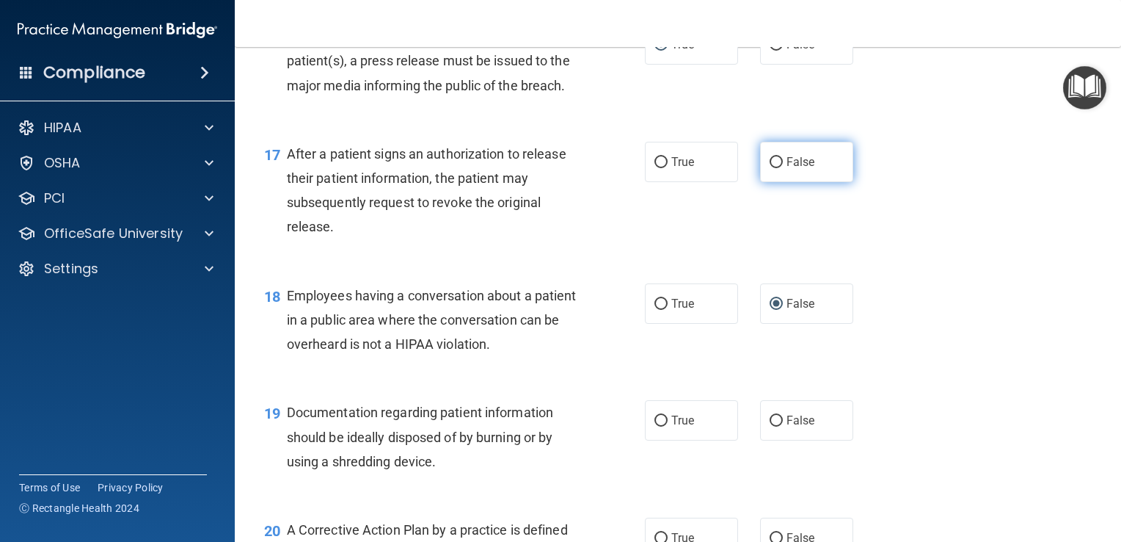
radio input "true"
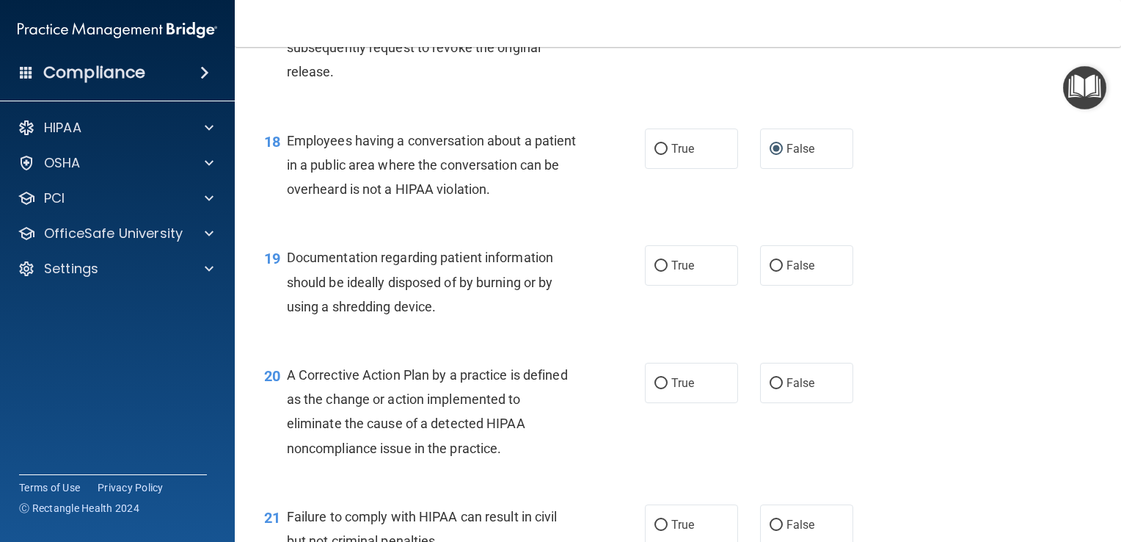
scroll to position [2138, 0]
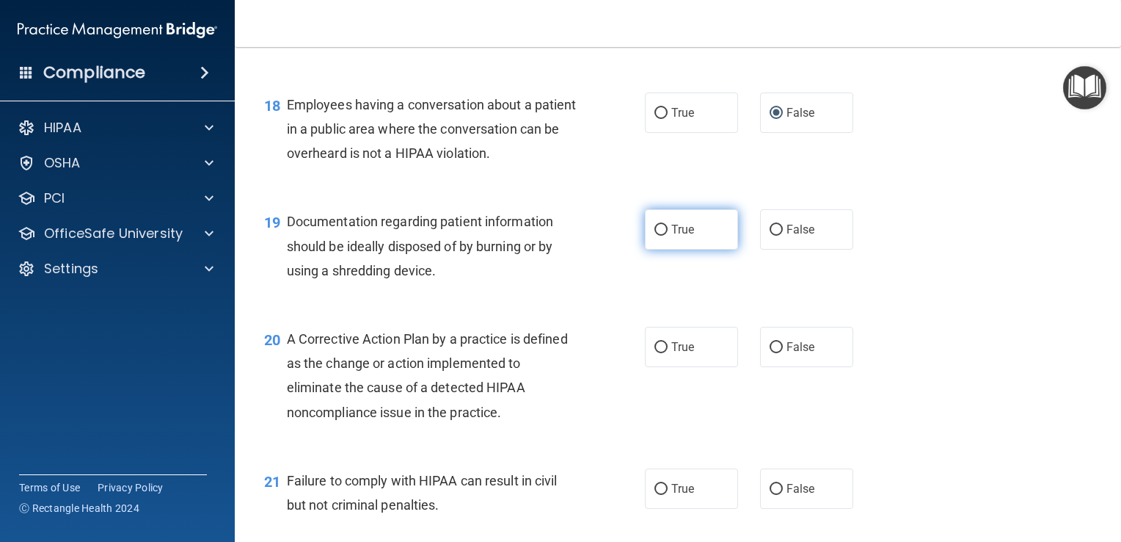
click at [659, 236] on input "True" at bounding box center [661, 230] width 13 height 11
radio input "true"
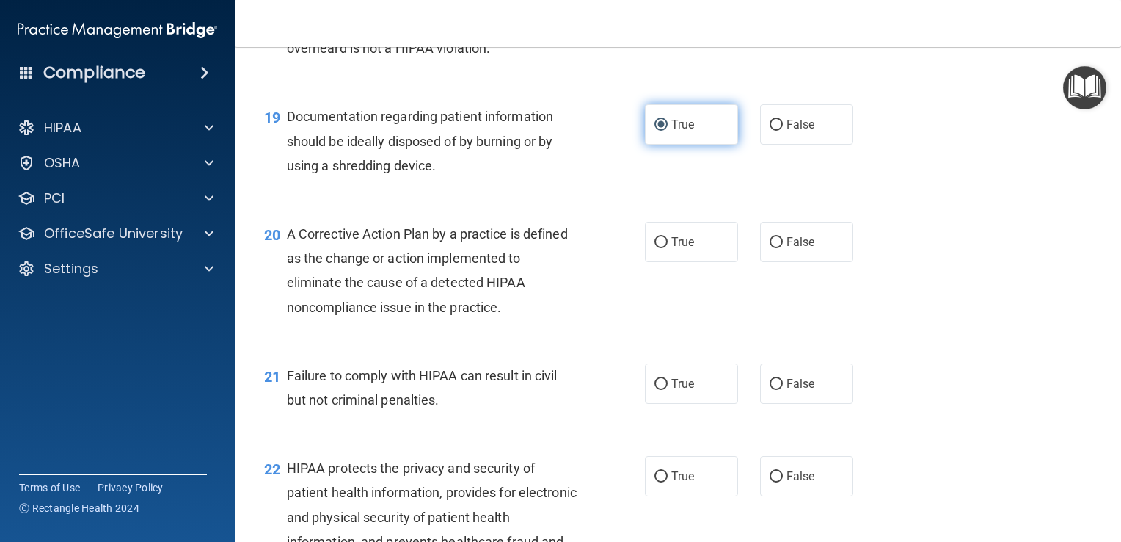
scroll to position [2244, 0]
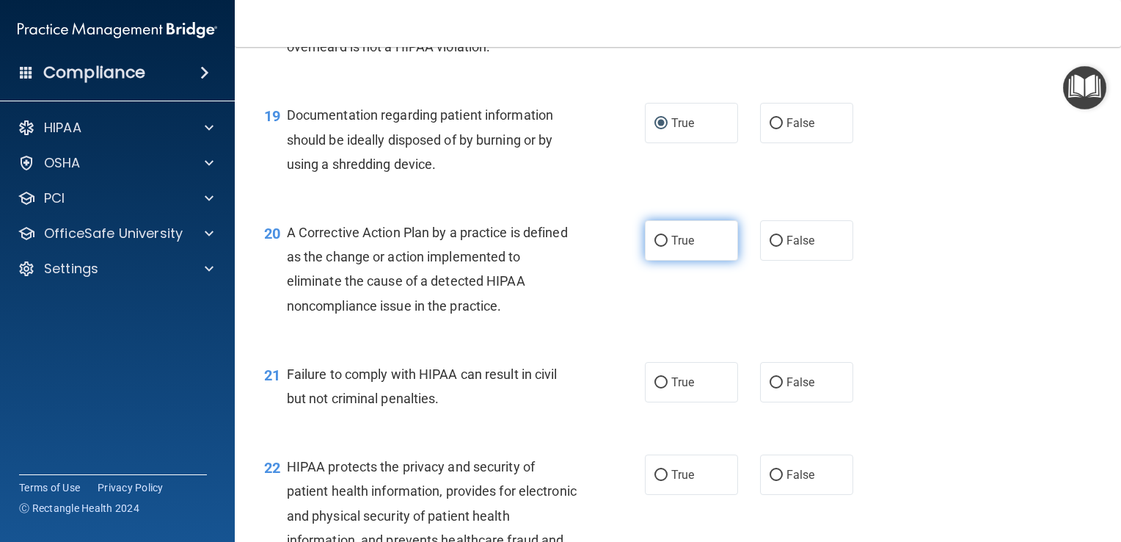
click at [655, 247] on input "True" at bounding box center [661, 241] width 13 height 11
radio input "true"
click at [661, 388] on input "True" at bounding box center [661, 382] width 13 height 11
radio input "true"
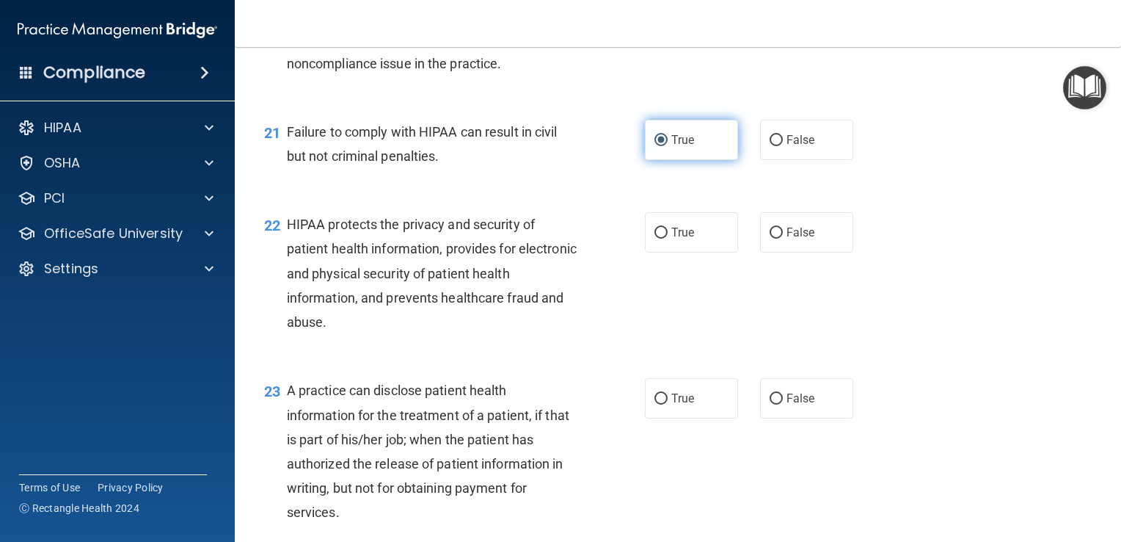
scroll to position [2487, 0]
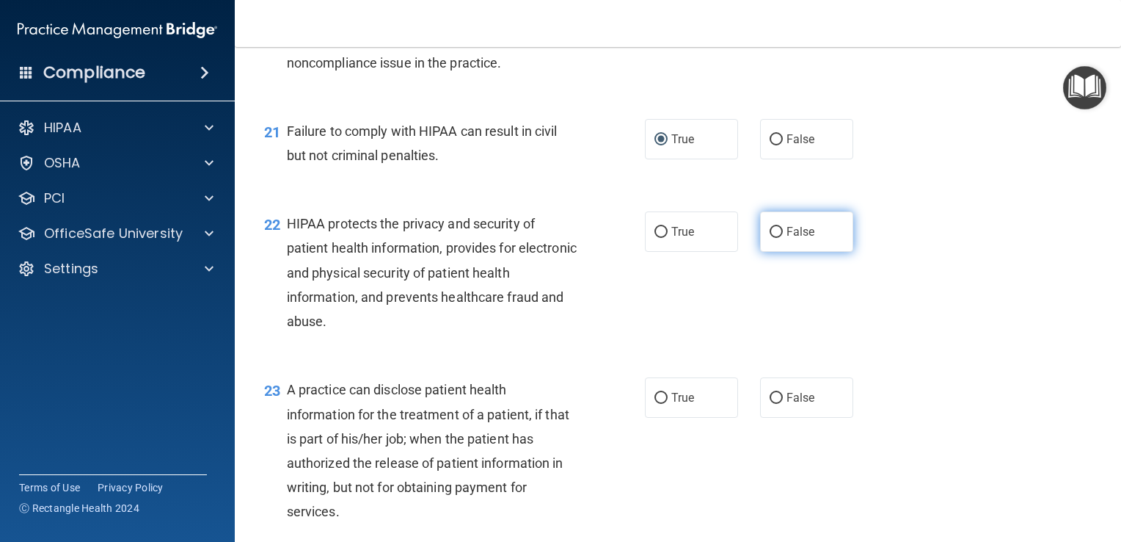
click at [775, 238] on label "False" at bounding box center [806, 231] width 93 height 40
click at [775, 238] on input "False" at bounding box center [776, 232] width 13 height 11
radio input "true"
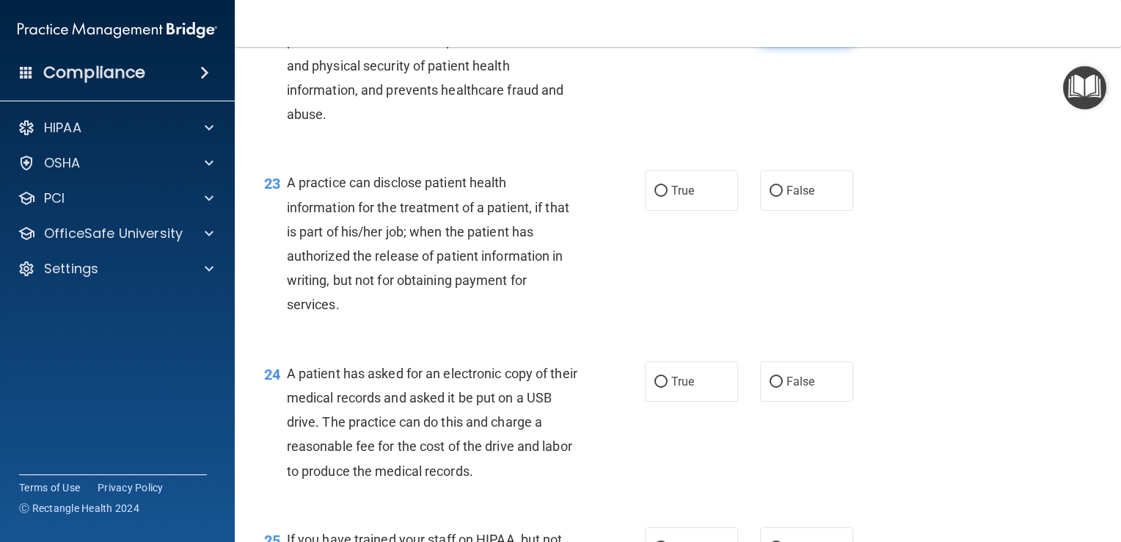
scroll to position [2704, 0]
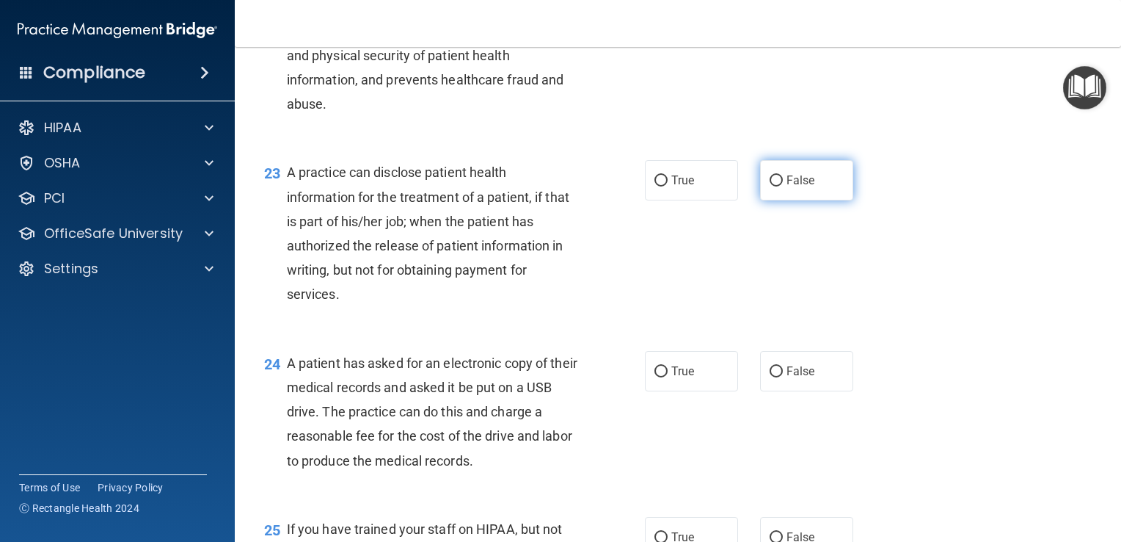
click at [770, 186] on input "False" at bounding box center [776, 180] width 13 height 11
radio input "true"
click at [678, 425] on div "24 A patient has asked for an electronic copy of their medical records and aske…" at bounding box center [678, 415] width 850 height 166
click at [657, 377] on input "True" at bounding box center [661, 371] width 13 height 11
radio input "true"
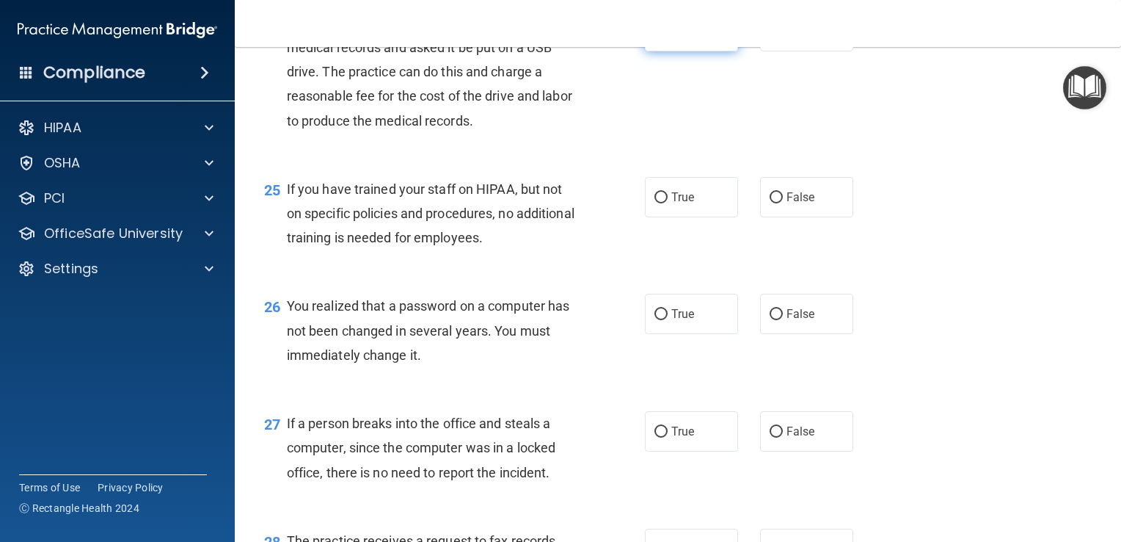
scroll to position [3053, 0]
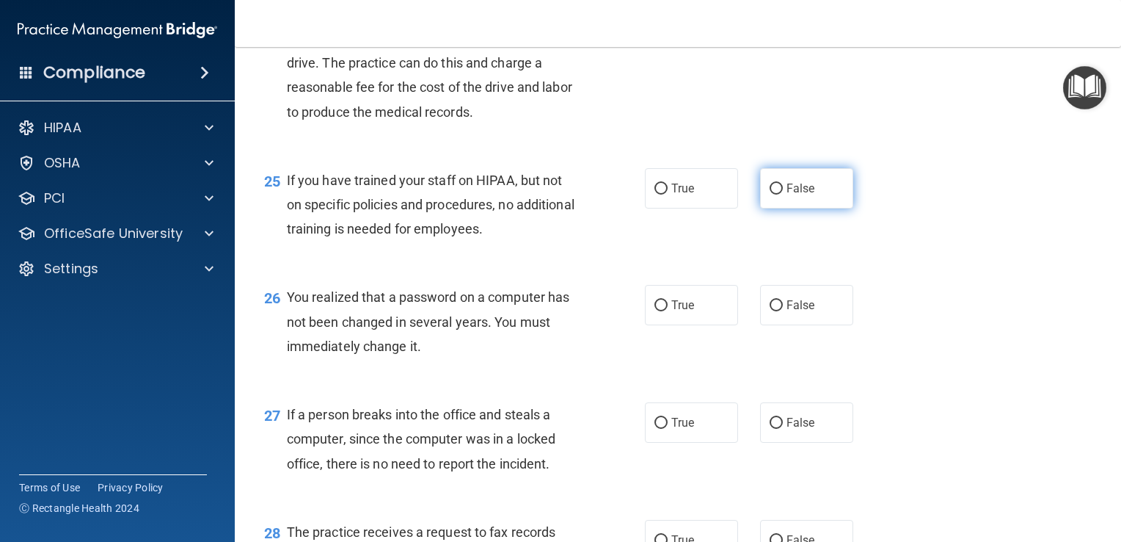
click at [773, 194] on input "False" at bounding box center [776, 188] width 13 height 11
radio input "true"
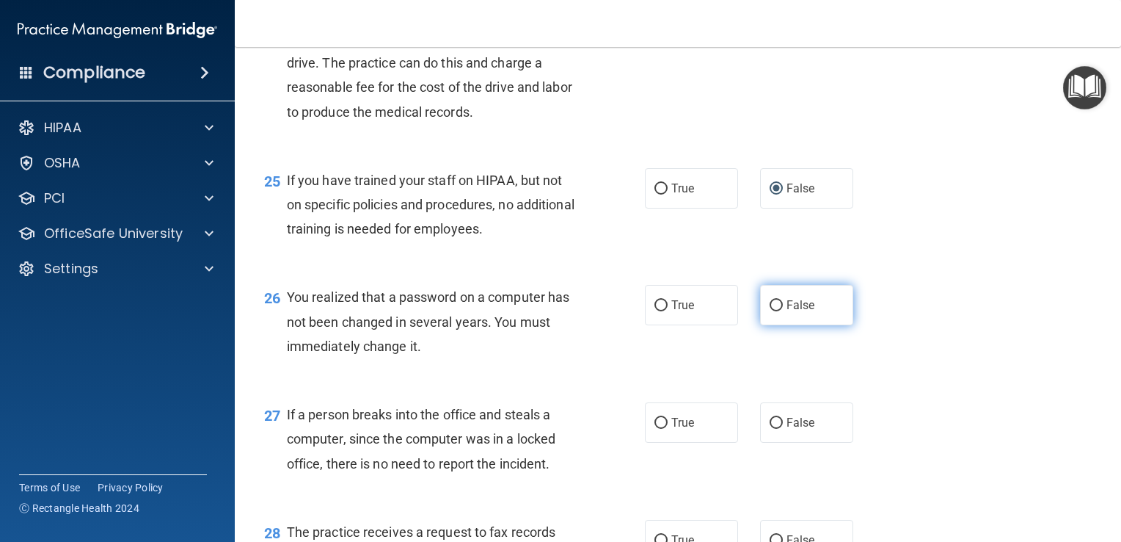
click at [772, 311] on input "False" at bounding box center [776, 305] width 13 height 11
radio input "true"
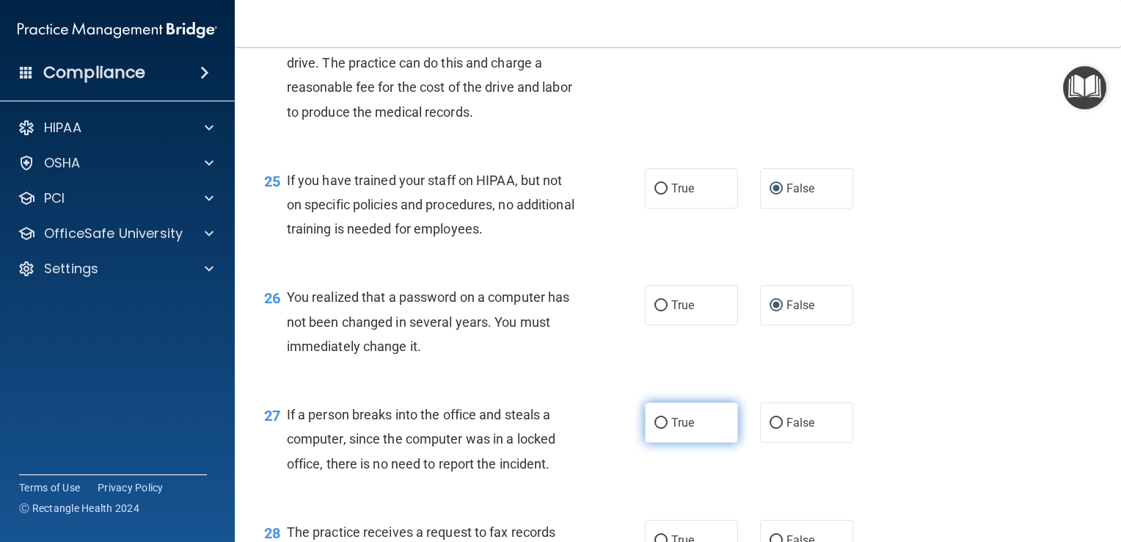
click at [660, 429] on input "True" at bounding box center [661, 423] width 13 height 11
radio input "true"
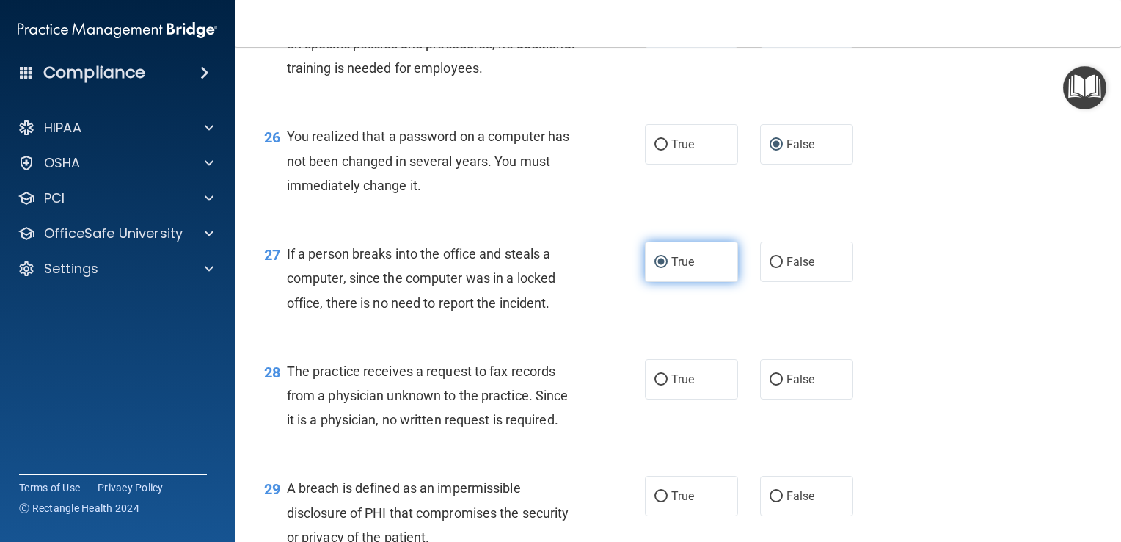
scroll to position [3257, 0]
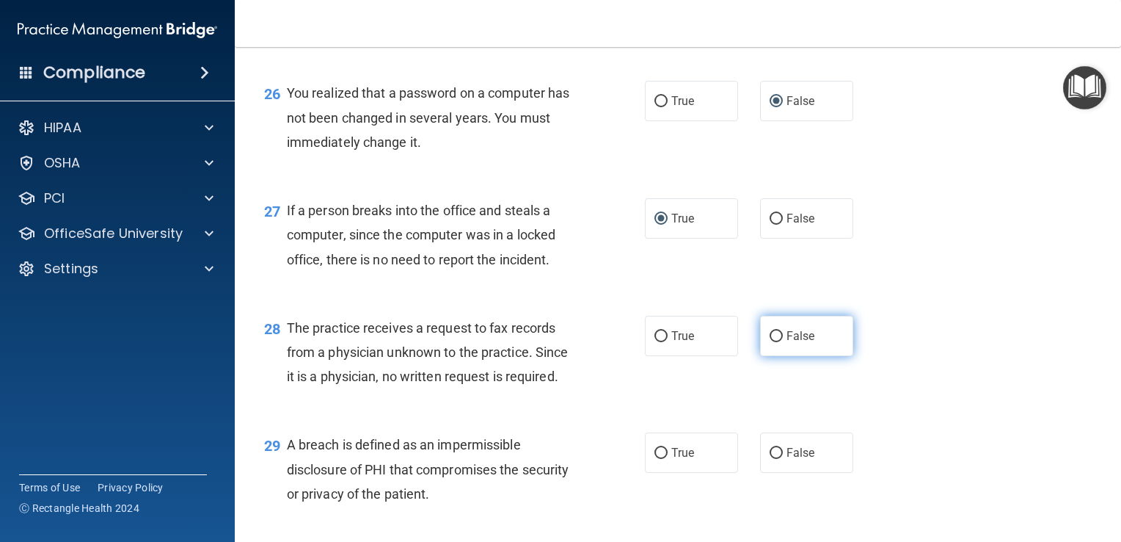
click at [771, 342] on input "False" at bounding box center [776, 336] width 13 height 11
radio input "true"
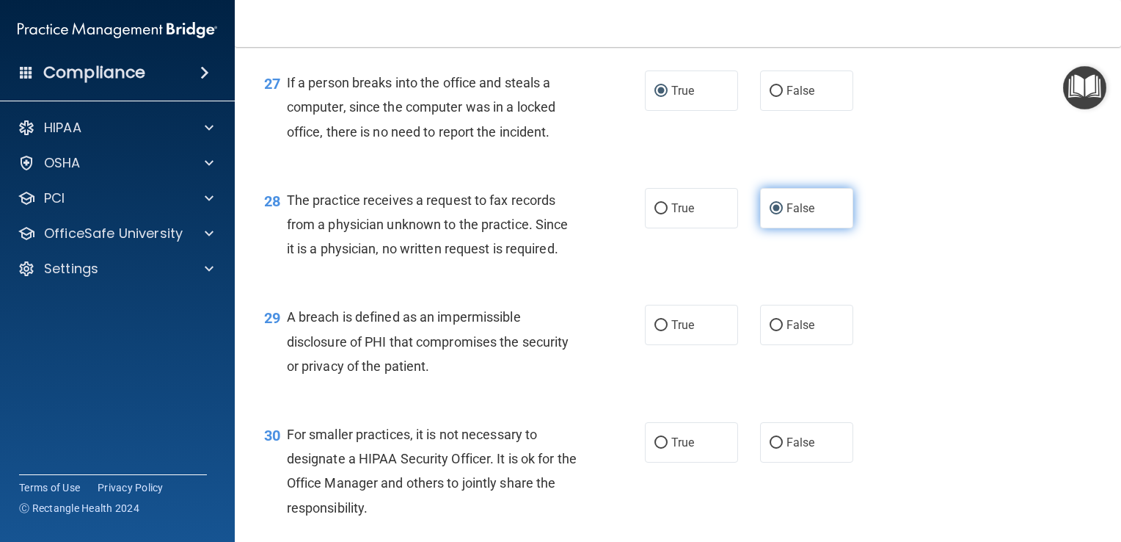
scroll to position [3397, 0]
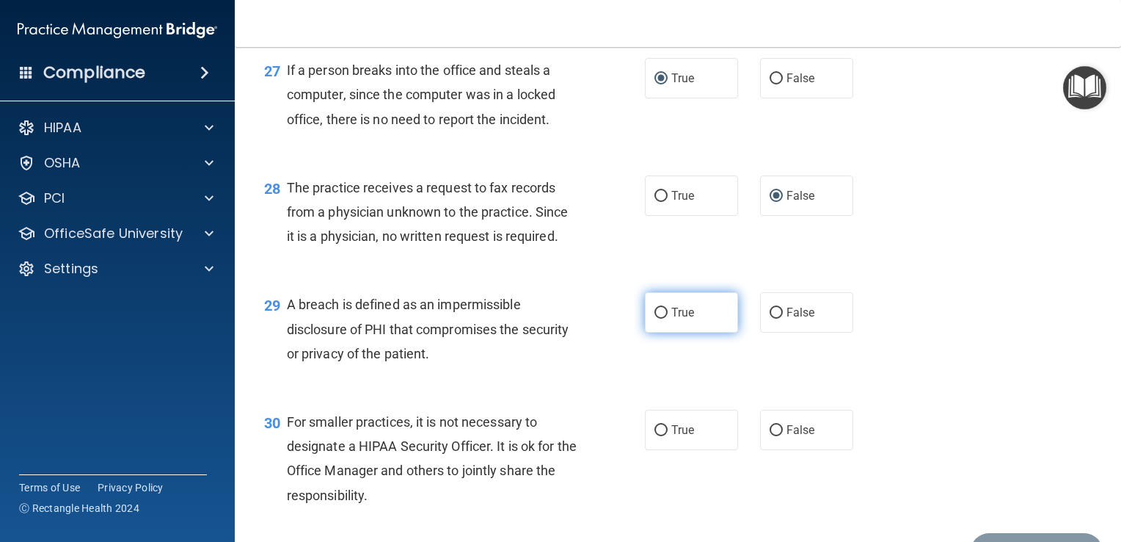
click at [655, 318] on input "True" at bounding box center [661, 312] width 13 height 11
radio input "true"
click at [774, 318] on input "False" at bounding box center [776, 312] width 13 height 11
radio input "true"
radio input "false"
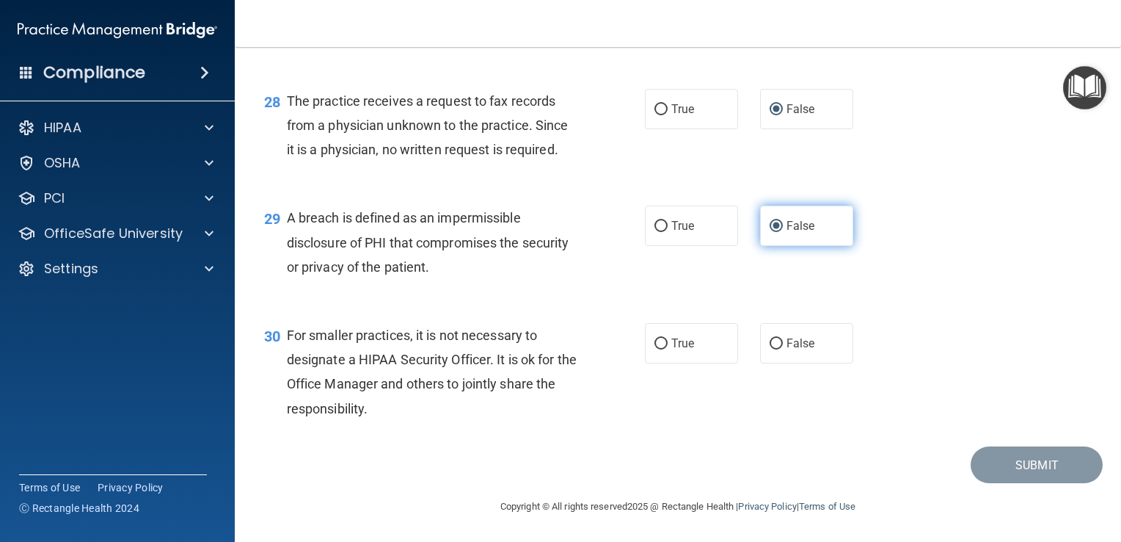
scroll to position [3498, 0]
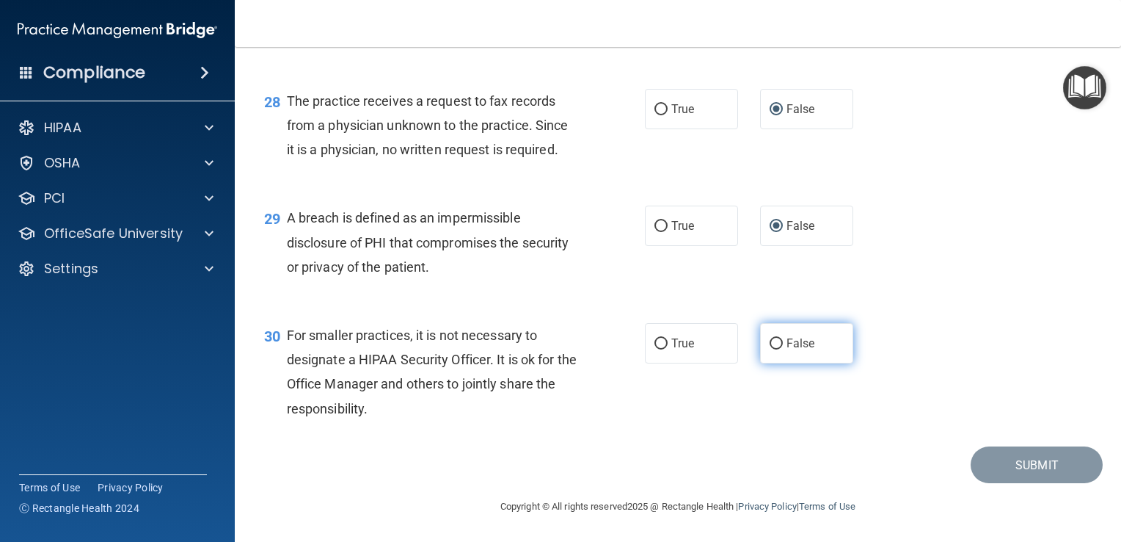
click at [775, 349] on input "False" at bounding box center [776, 343] width 13 height 11
radio input "true"
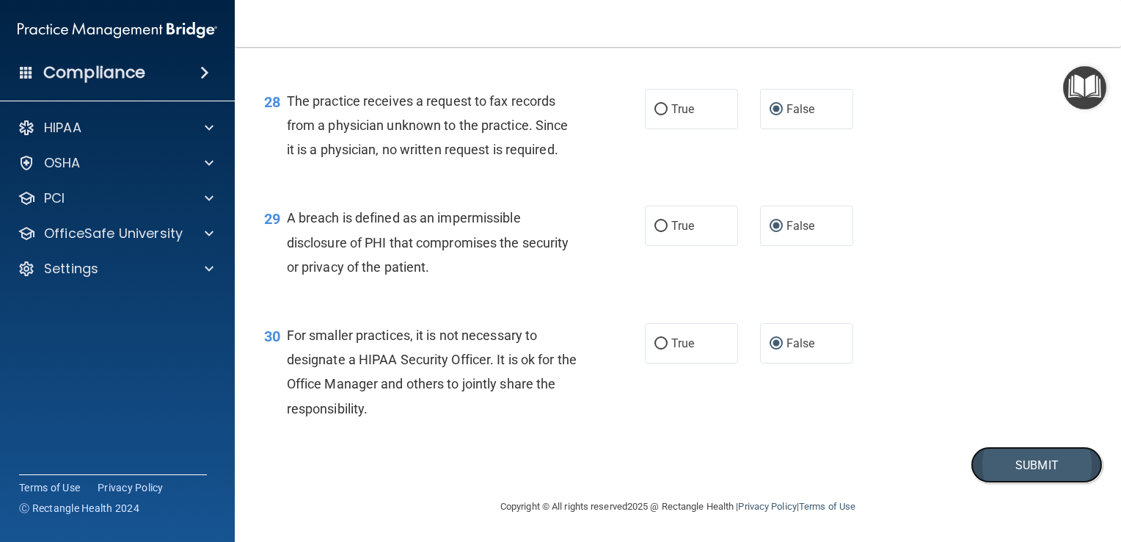
click at [1035, 464] on button "Submit" at bounding box center [1037, 464] width 132 height 37
click at [1005, 473] on button "Submit" at bounding box center [1037, 464] width 132 height 37
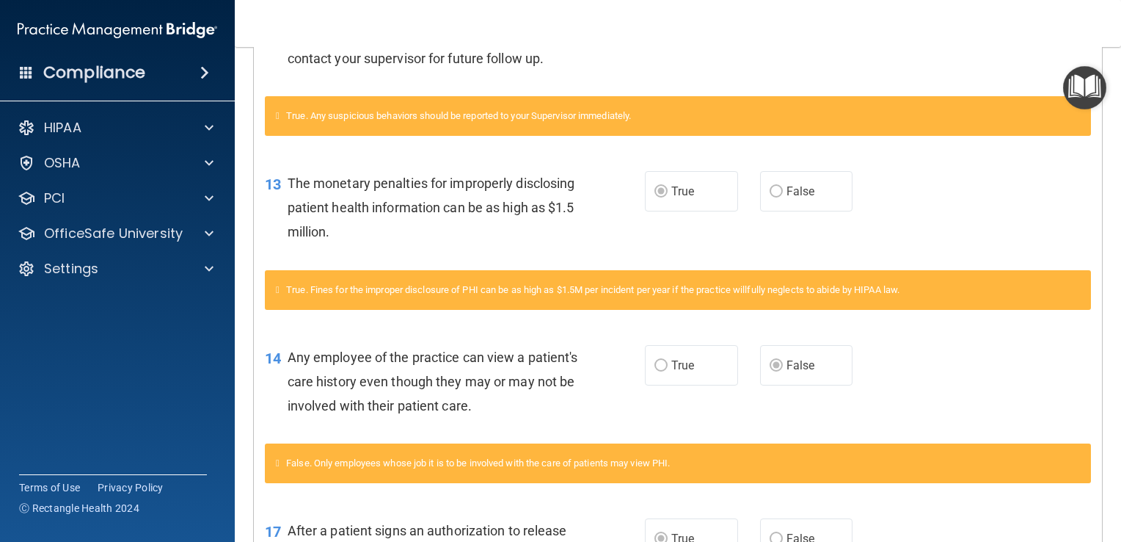
scroll to position [1560, 0]
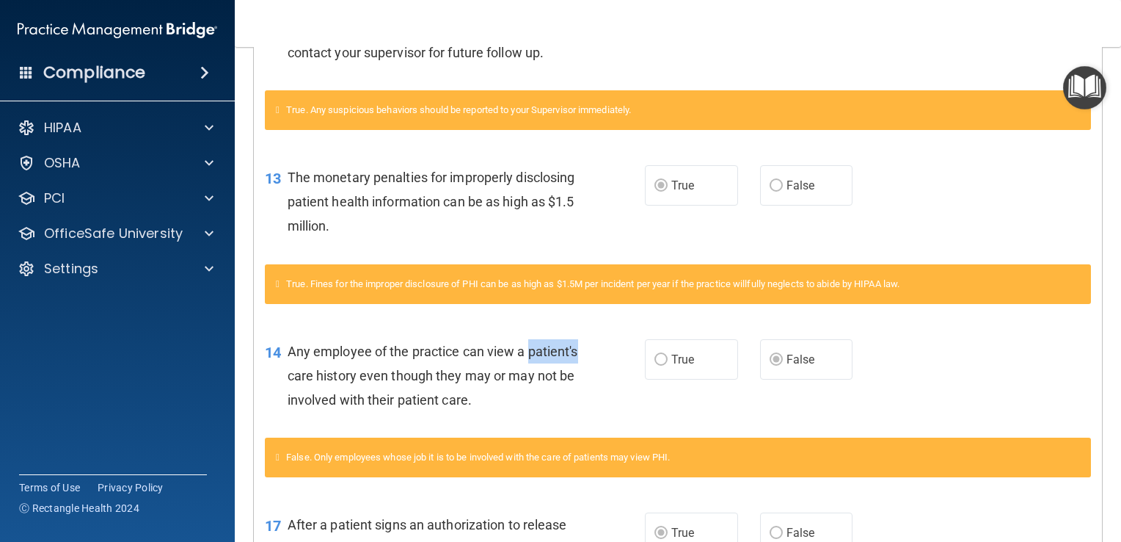
click at [272, 426] on div "14 Any employee of the practice can view a patient's care history even though t…" at bounding box center [678, 379] width 848 height 117
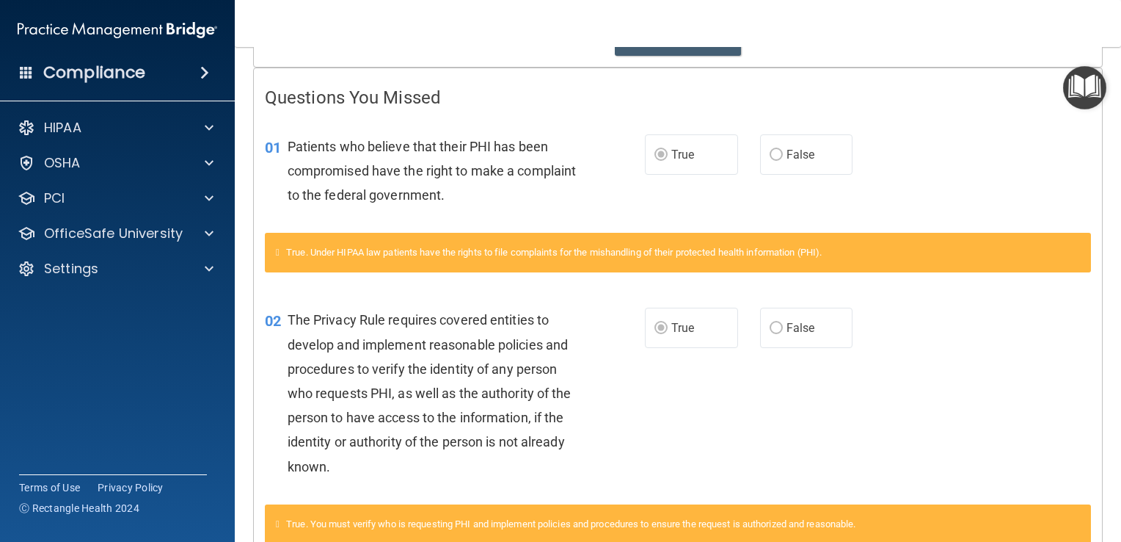
scroll to position [0, 0]
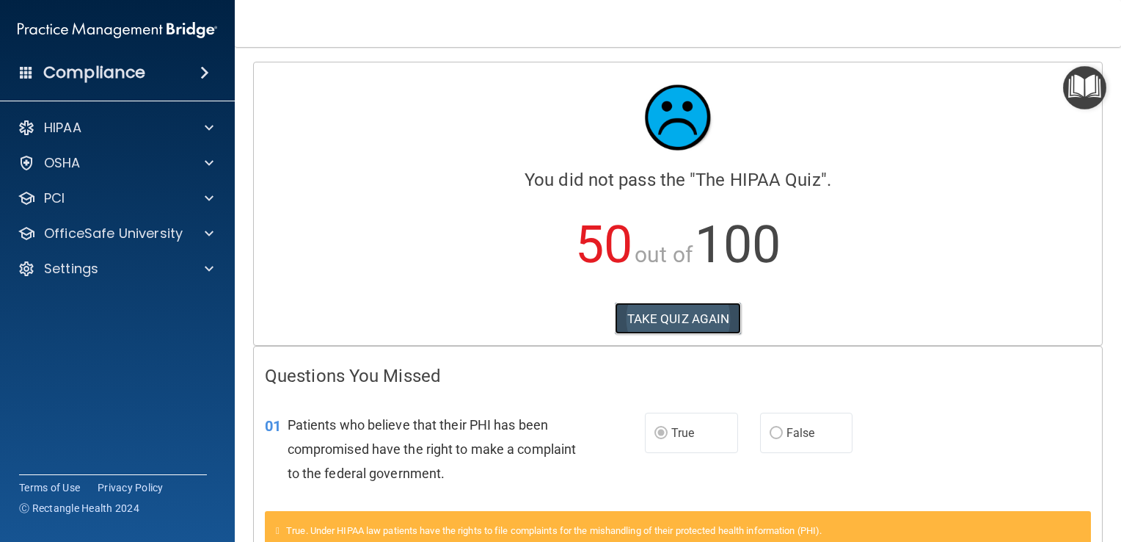
click at [698, 313] on button "TAKE QUIZ AGAIN" at bounding box center [678, 318] width 127 height 32
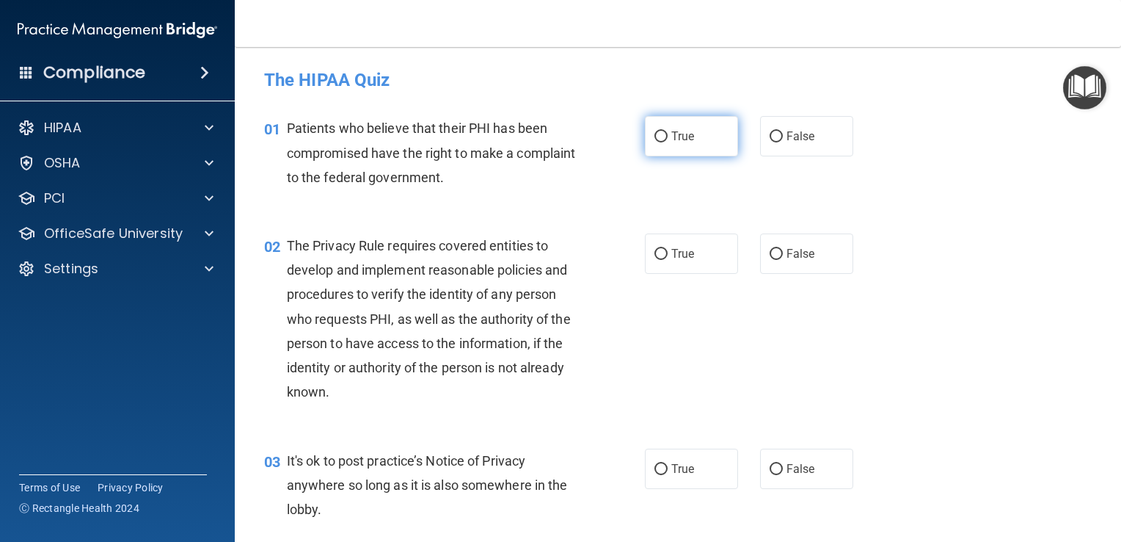
click at [660, 131] on input "True" at bounding box center [661, 136] width 13 height 11
radio input "true"
click at [655, 249] on input "True" at bounding box center [661, 254] width 13 height 11
radio input "true"
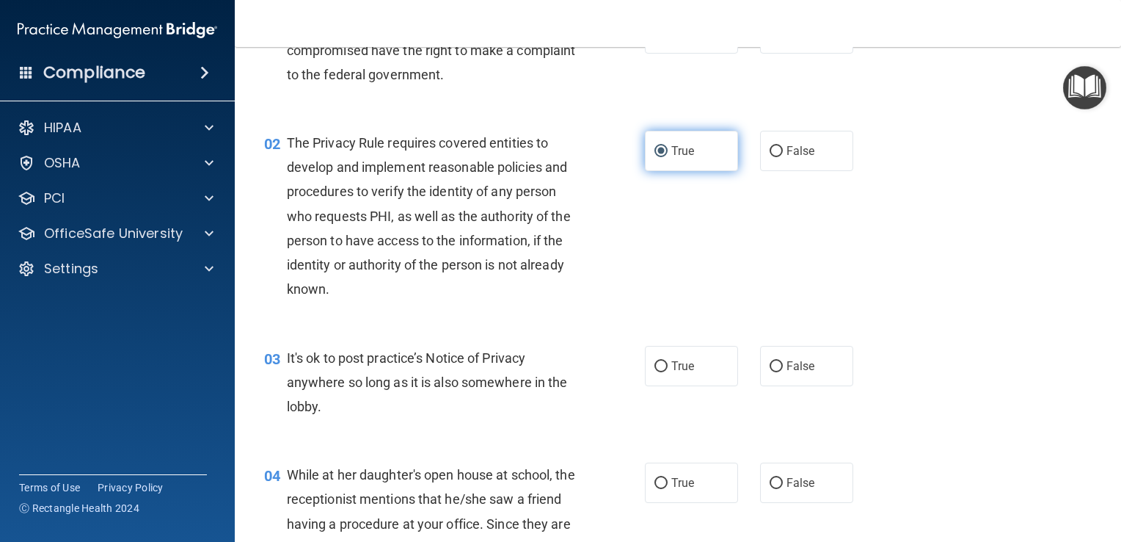
scroll to position [104, 0]
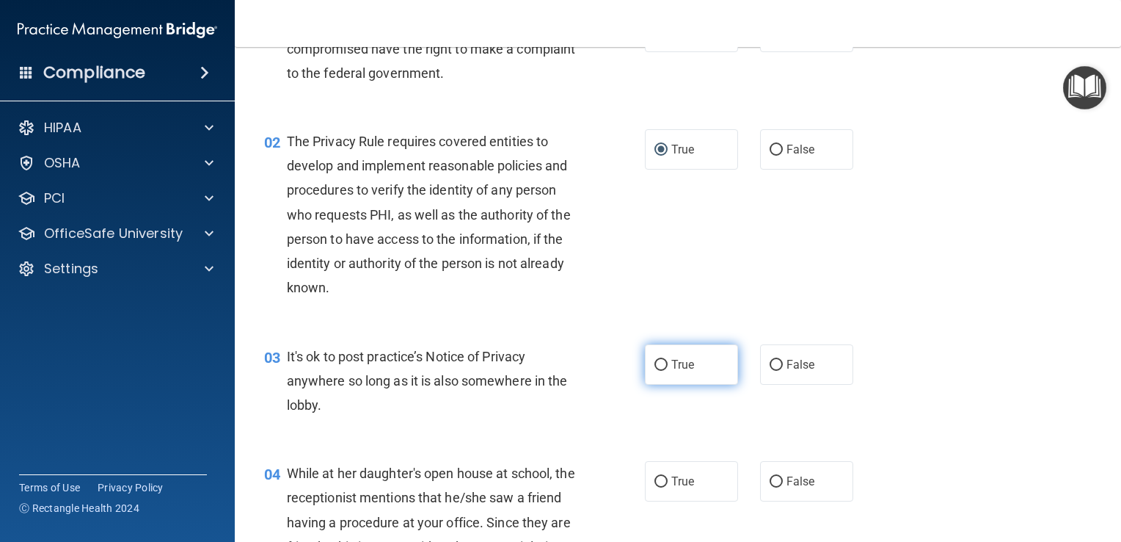
click at [661, 360] on input "True" at bounding box center [661, 365] width 13 height 11
radio input "true"
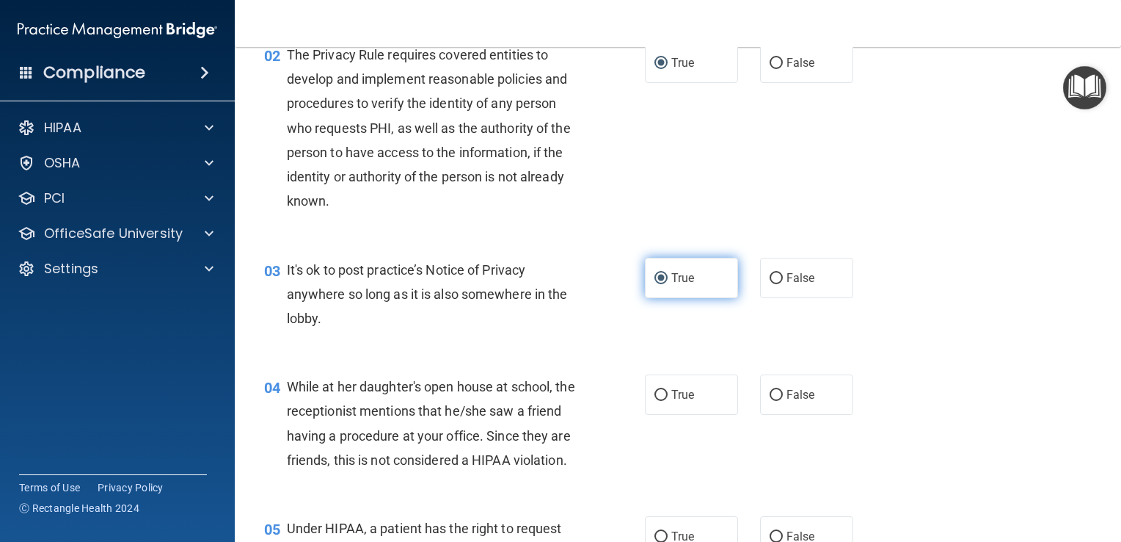
scroll to position [197, 0]
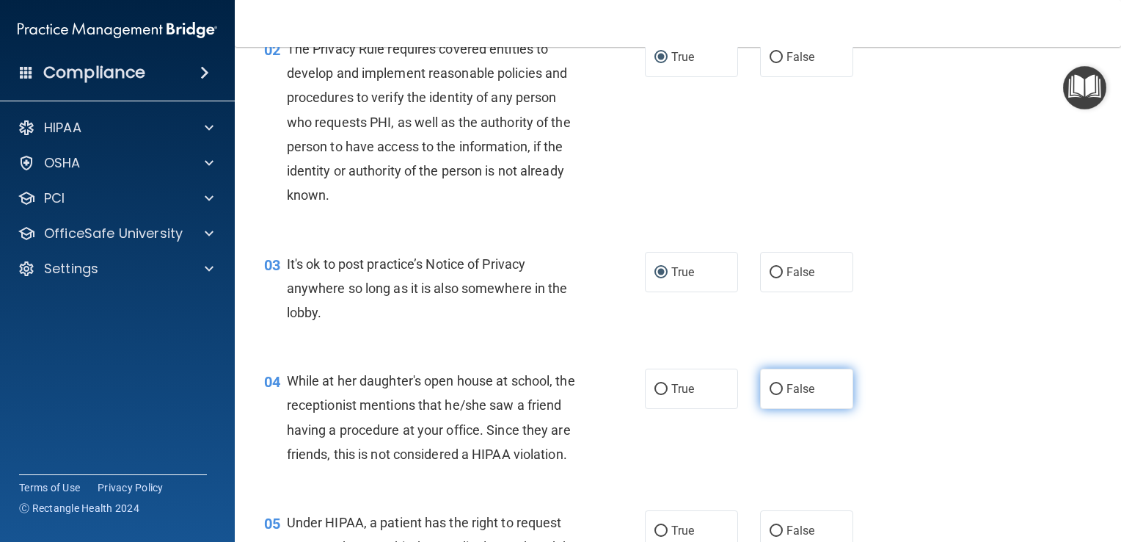
click at [784, 371] on label "False" at bounding box center [806, 388] width 93 height 40
click at [783, 384] on input "False" at bounding box center [776, 389] width 13 height 11
radio input "true"
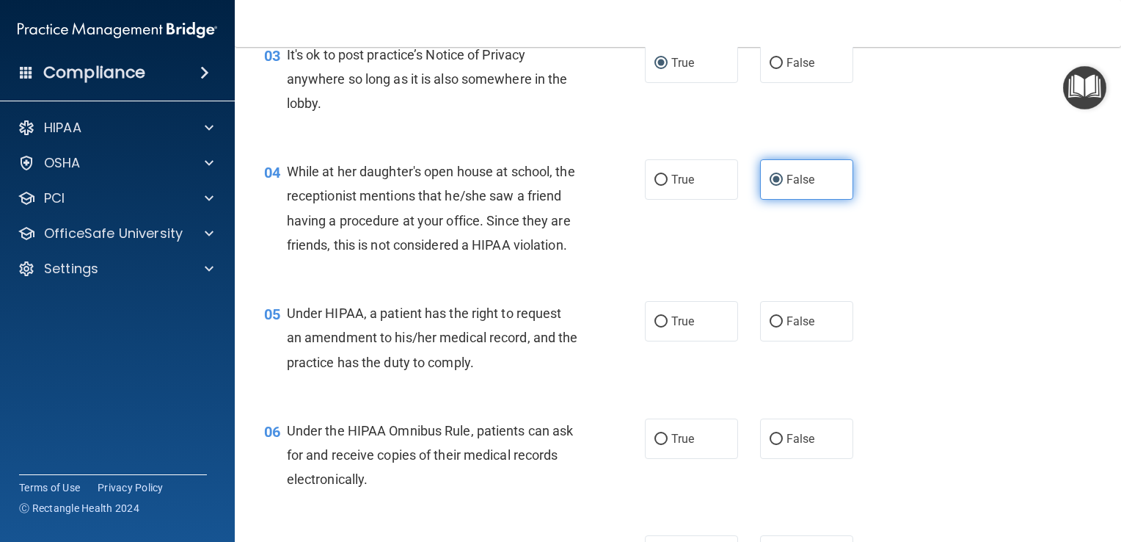
scroll to position [431, 0]
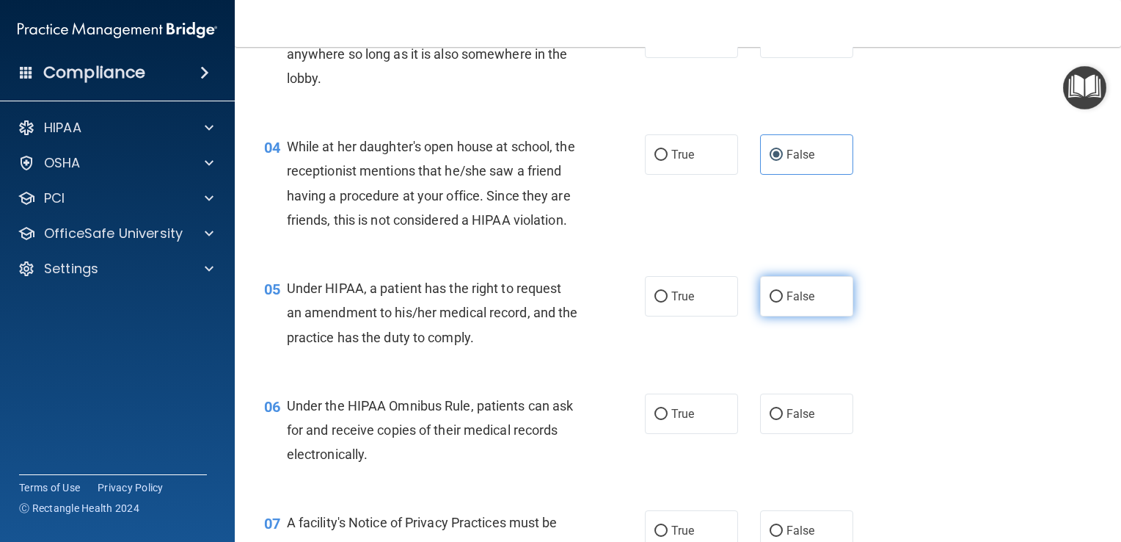
click at [770, 302] on input "False" at bounding box center [776, 296] width 13 height 11
radio input "true"
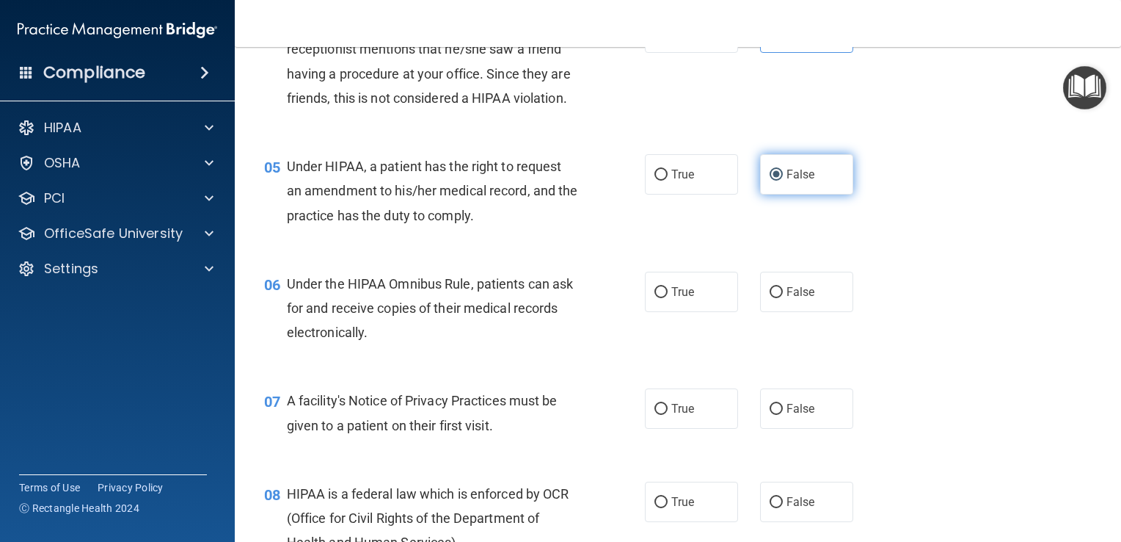
scroll to position [561, 0]
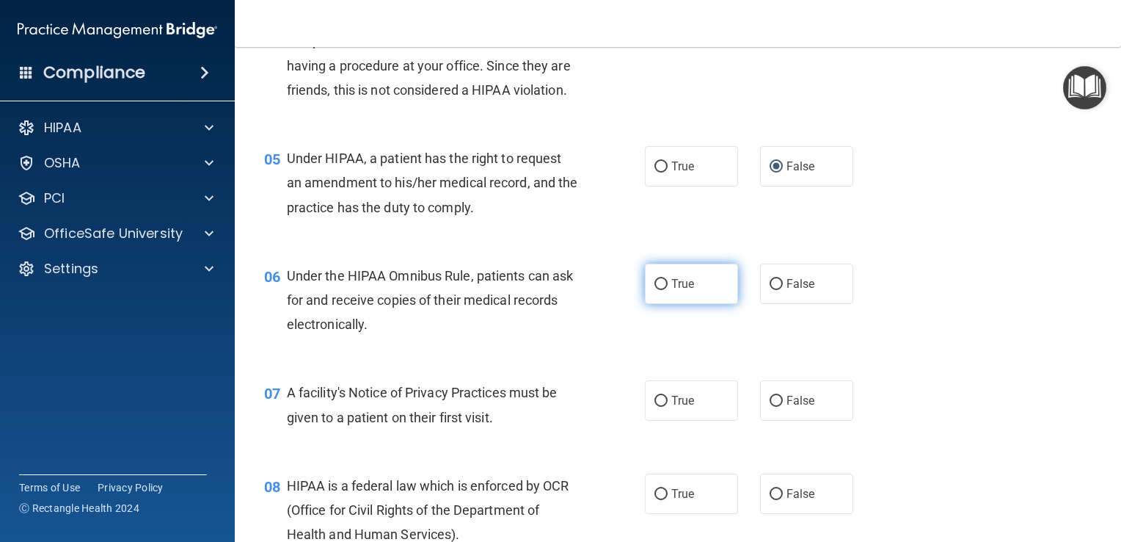
click at [661, 290] on input "True" at bounding box center [661, 284] width 13 height 11
radio input "true"
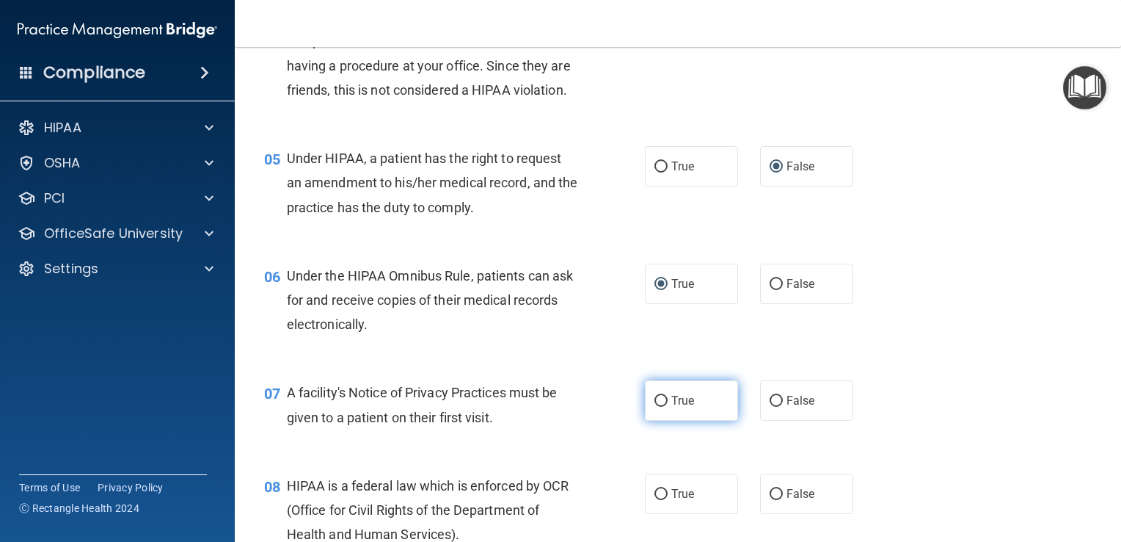
click at [655, 407] on input "True" at bounding box center [661, 401] width 13 height 11
radio input "true"
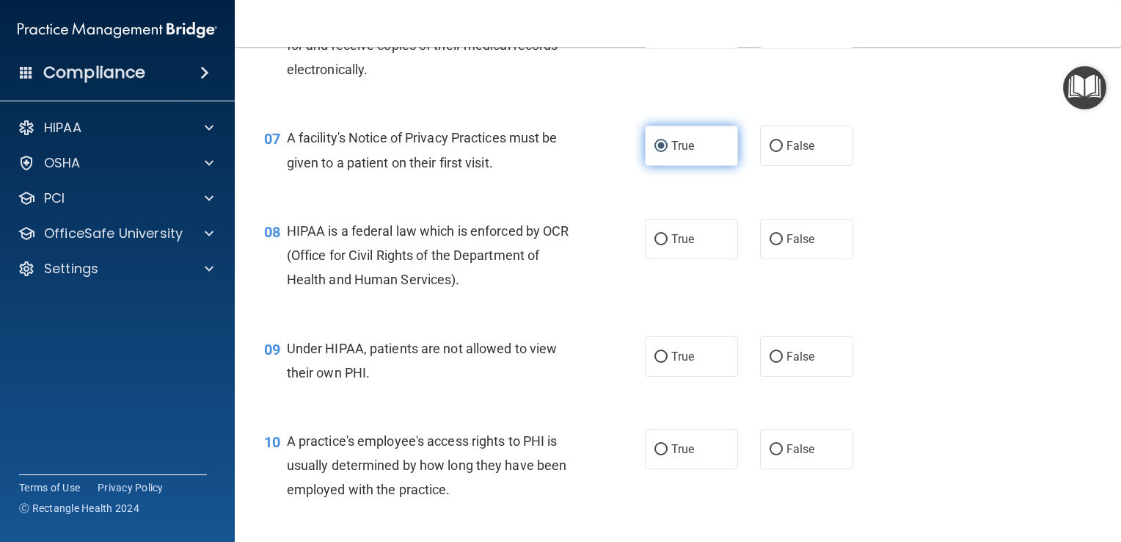
scroll to position [821, 0]
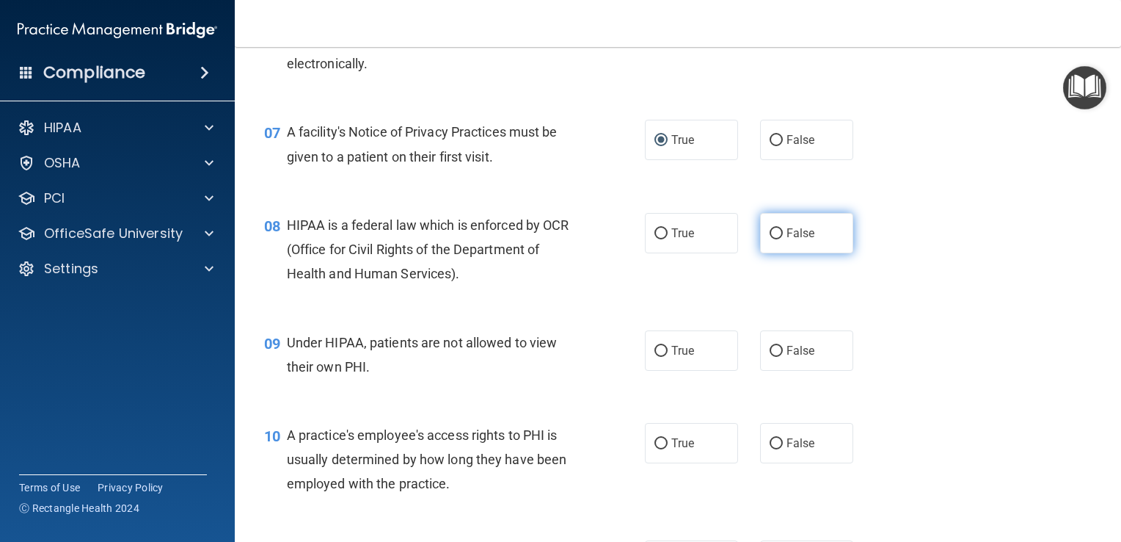
click at [773, 239] on input "False" at bounding box center [776, 233] width 13 height 11
radio input "true"
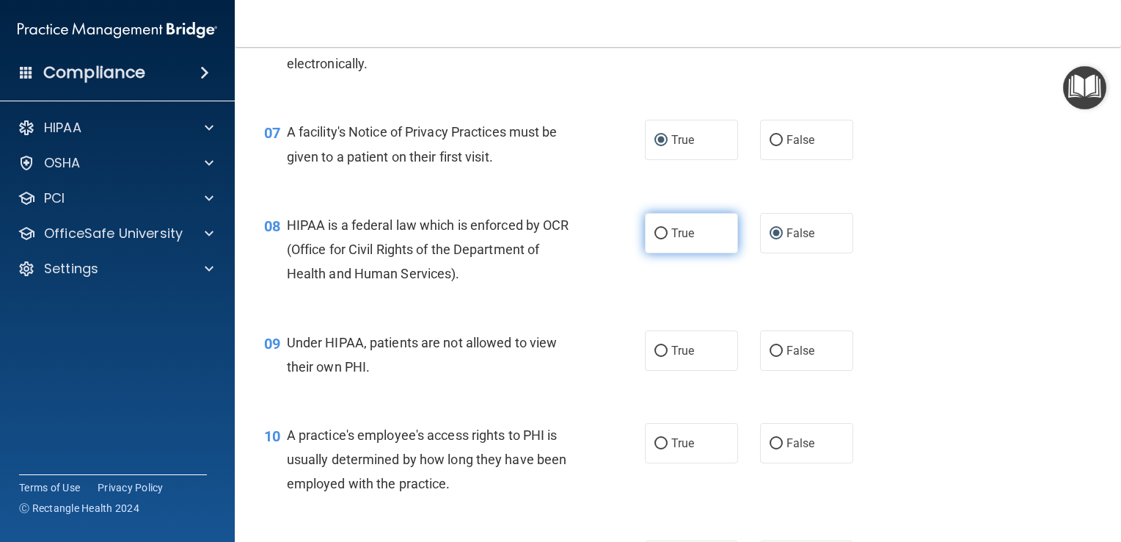
click at [655, 239] on input "True" at bounding box center [661, 233] width 13 height 11
radio input "true"
radio input "false"
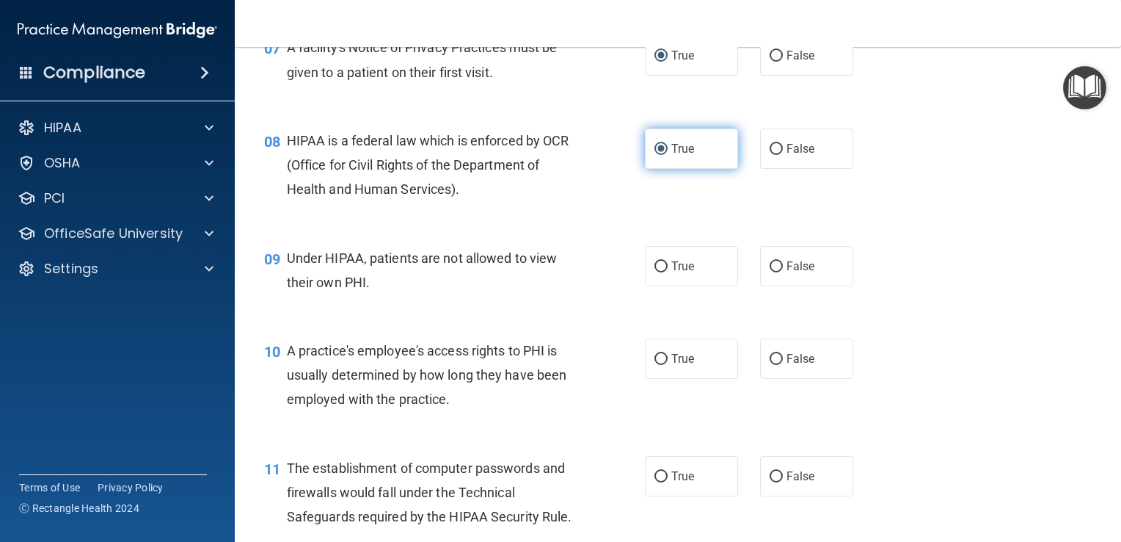
scroll to position [928, 0]
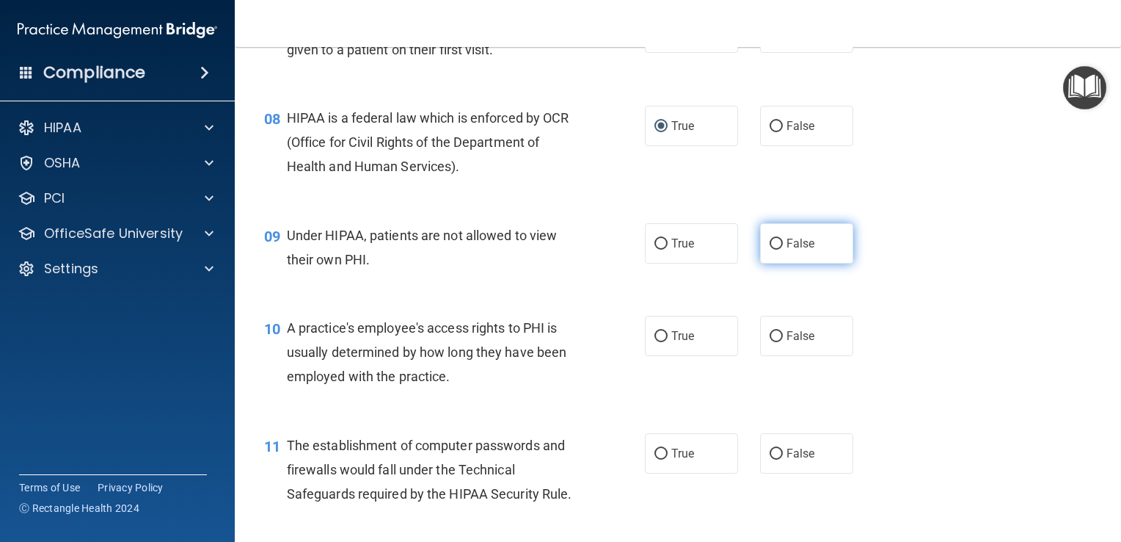
click at [770, 249] on input "False" at bounding box center [776, 243] width 13 height 11
radio input "true"
click at [773, 342] on input "False" at bounding box center [776, 336] width 13 height 11
radio input "true"
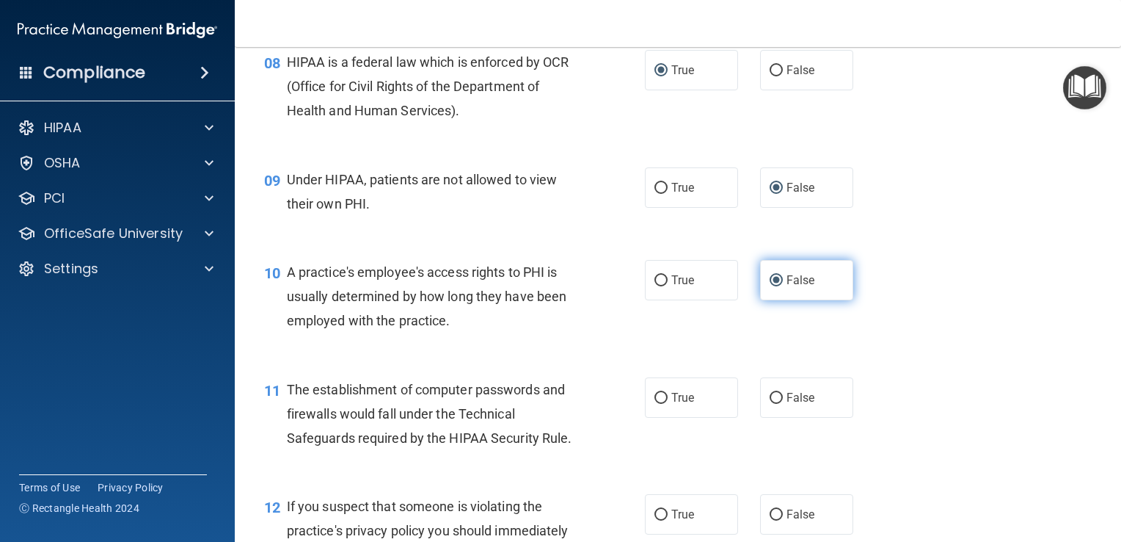
scroll to position [991, 0]
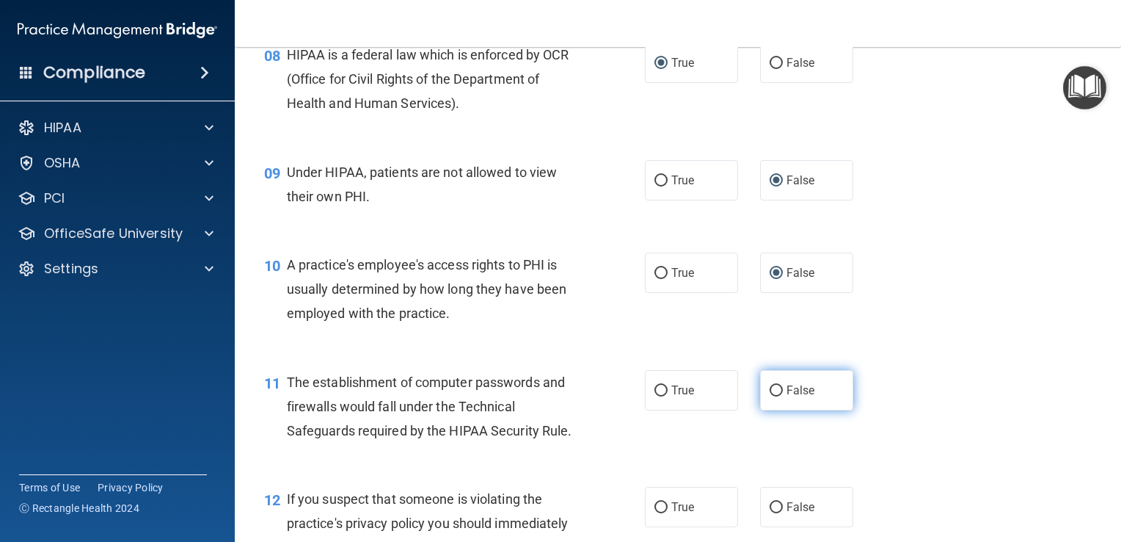
click at [771, 396] on input "False" at bounding box center [776, 390] width 13 height 11
radio input "true"
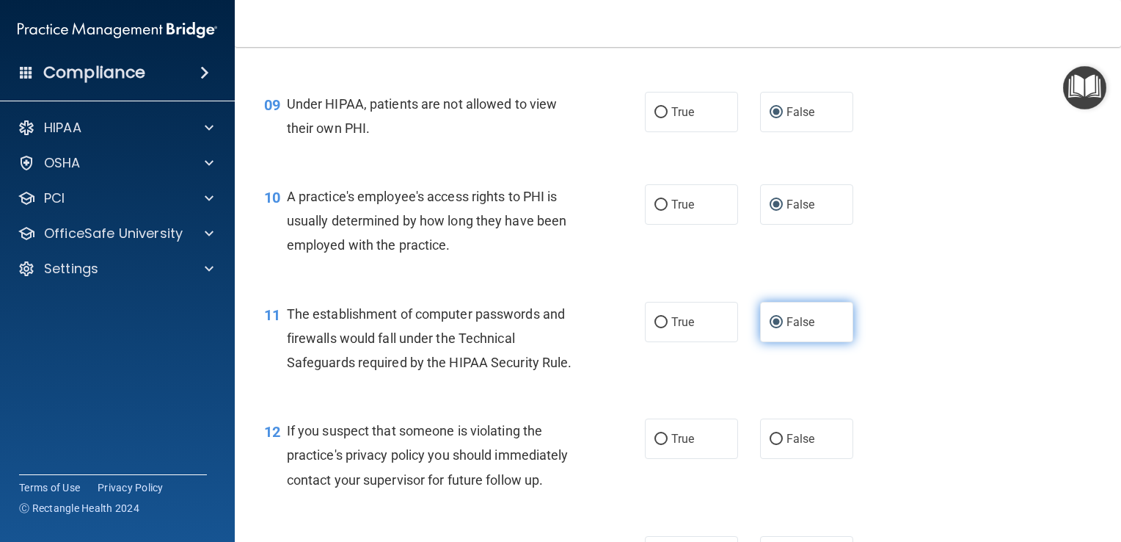
scroll to position [1089, 0]
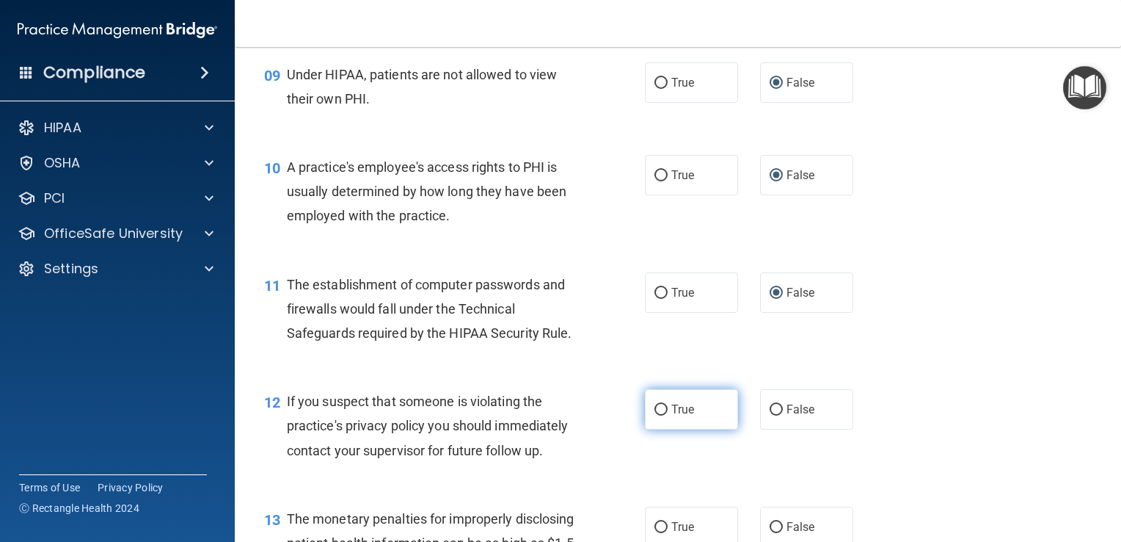
click at [655, 415] on input "True" at bounding box center [661, 409] width 13 height 11
radio input "true"
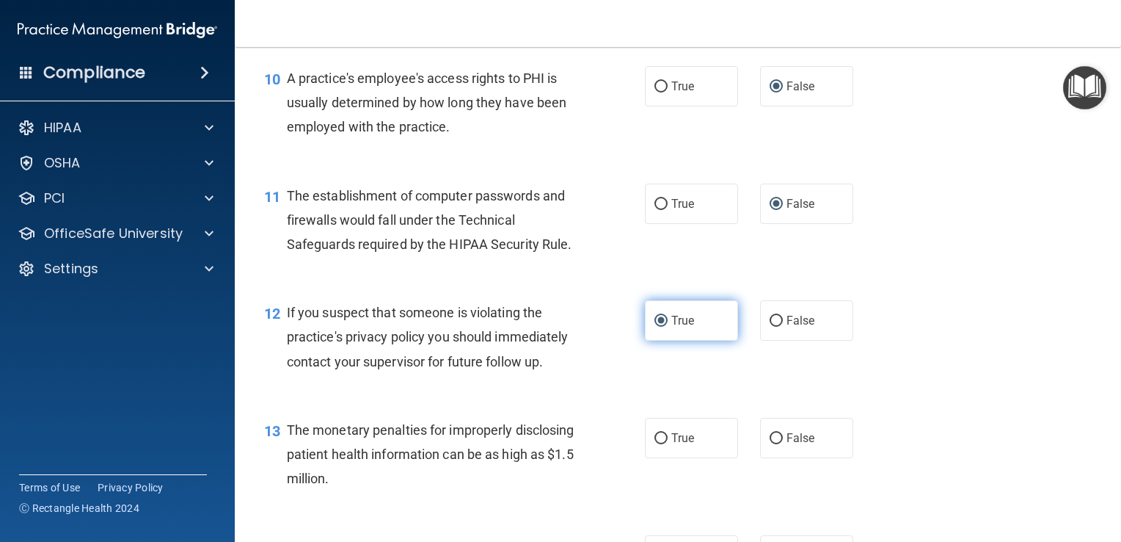
scroll to position [1204, 0]
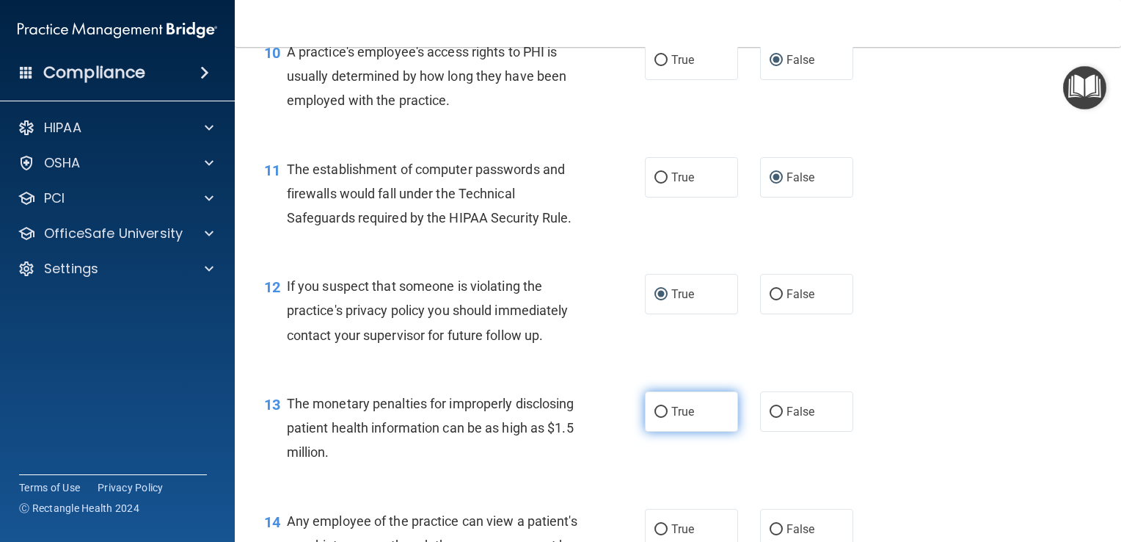
click at [655, 418] on input "True" at bounding box center [661, 412] width 13 height 11
radio input "true"
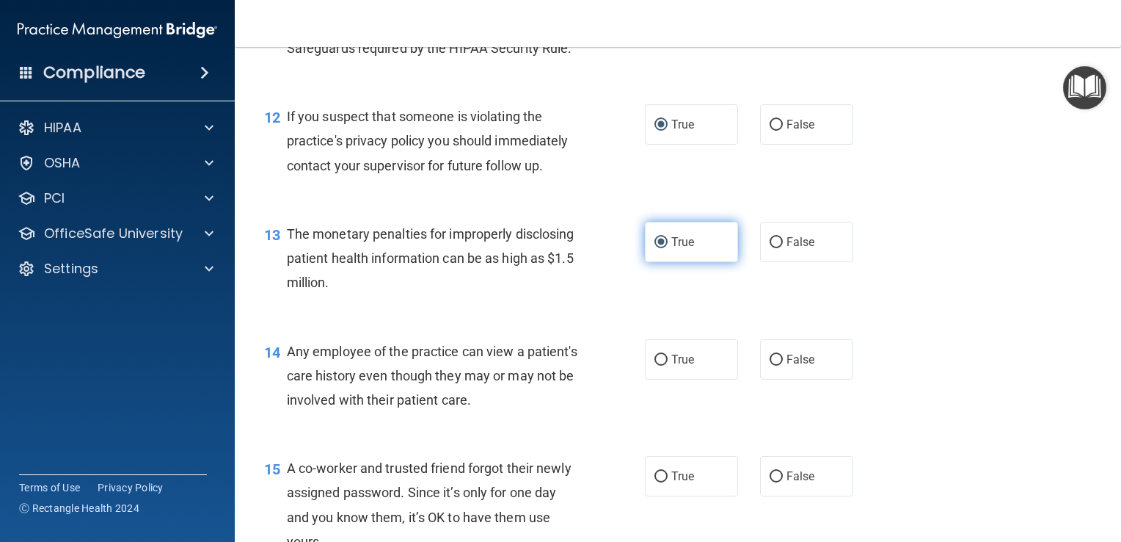
scroll to position [1374, 0]
click at [655, 365] on input "True" at bounding box center [661, 359] width 13 height 11
radio input "true"
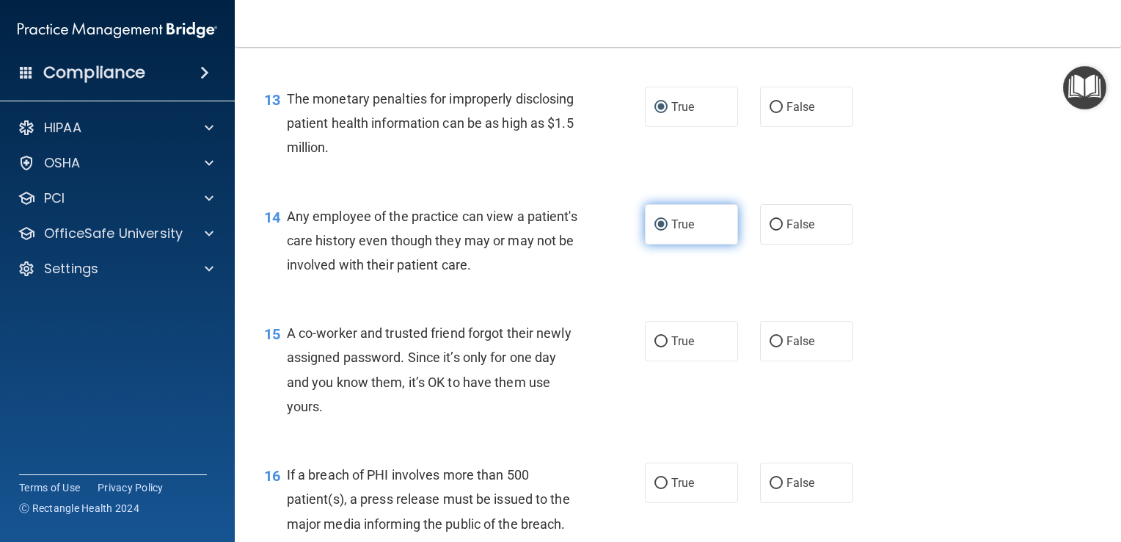
scroll to position [1512, 0]
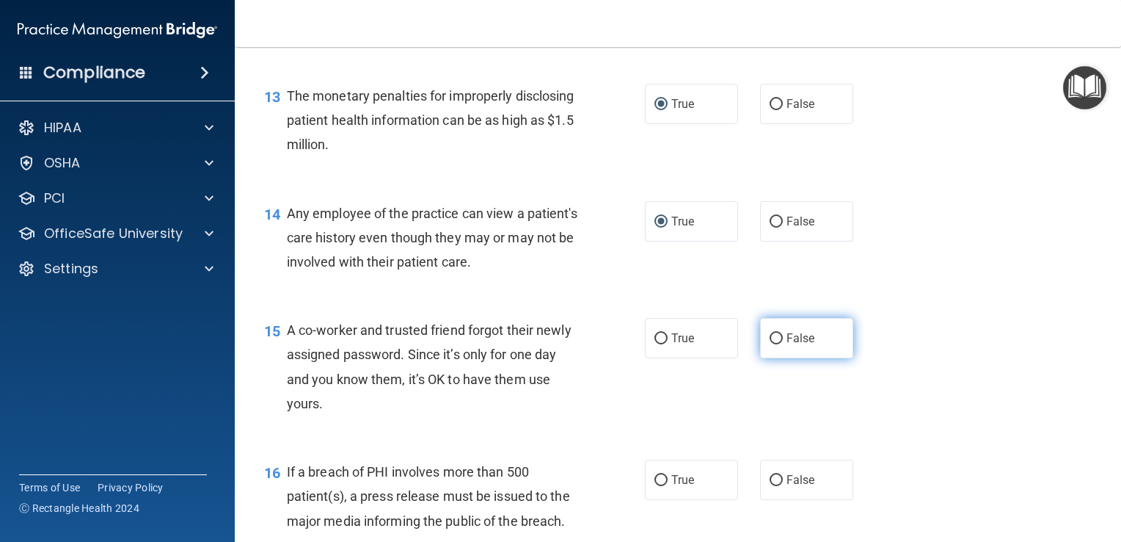
click at [772, 344] on input "False" at bounding box center [776, 338] width 13 height 11
radio input "true"
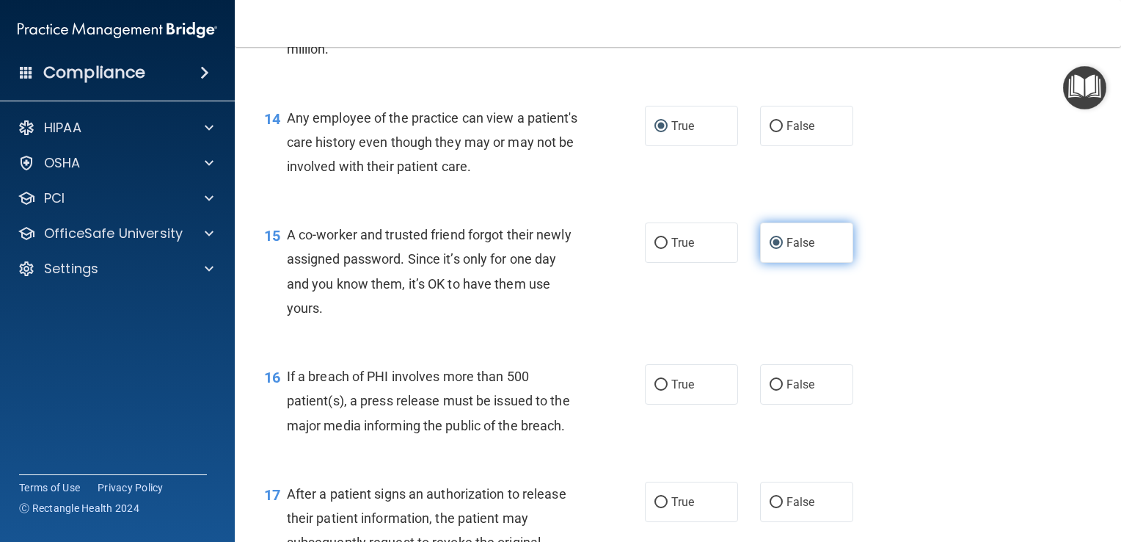
scroll to position [1620, 0]
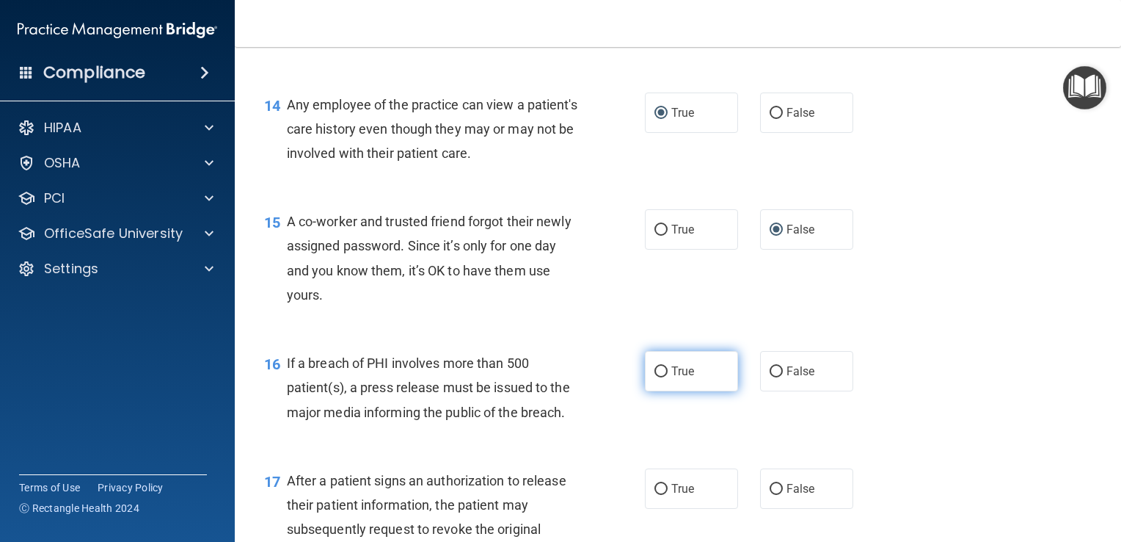
click at [660, 377] on input "True" at bounding box center [661, 371] width 13 height 11
radio input "true"
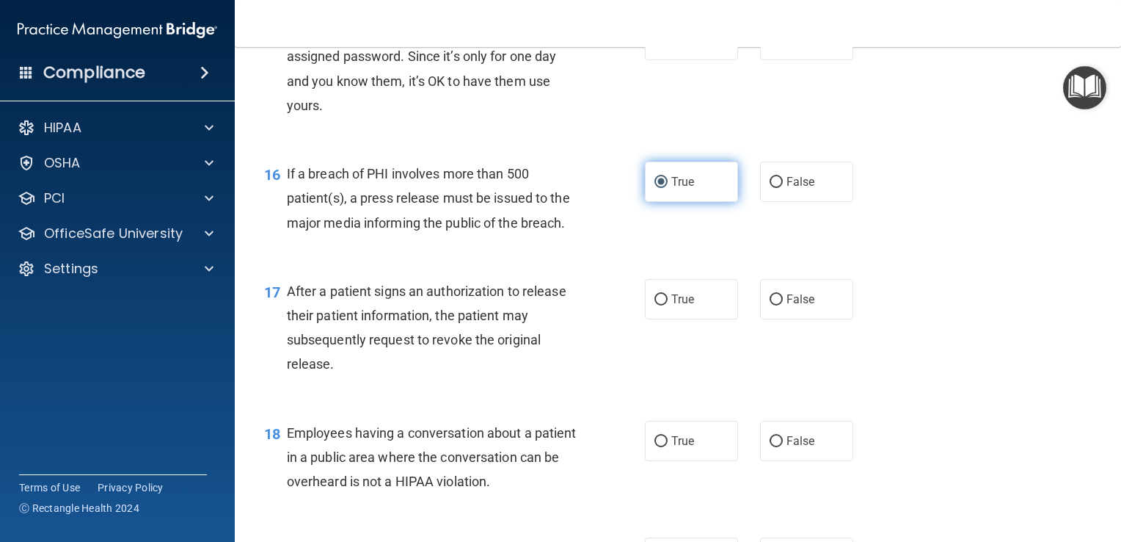
scroll to position [1867, 0]
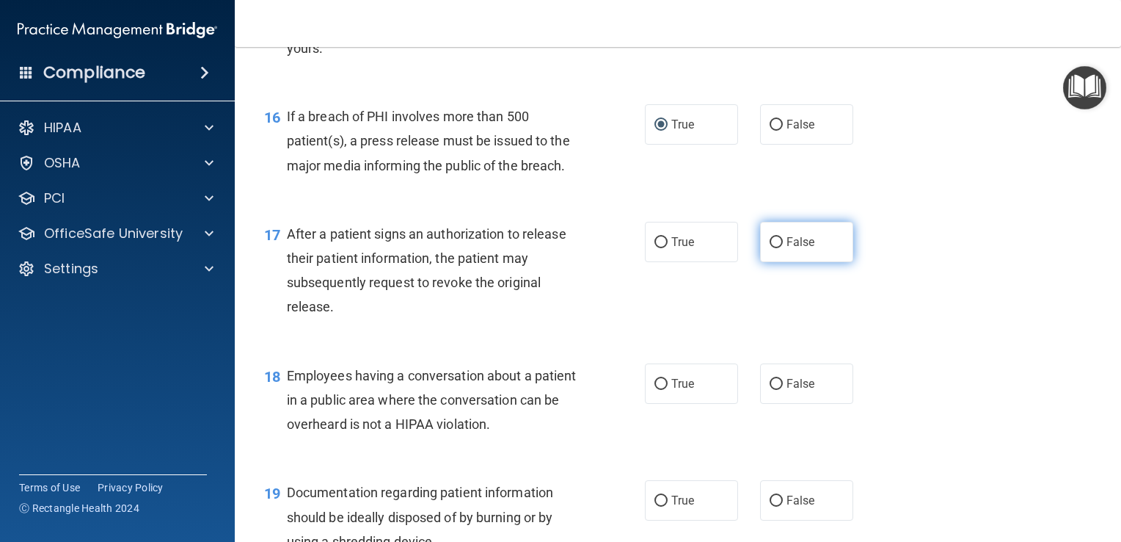
click at [770, 248] on input "False" at bounding box center [776, 242] width 13 height 11
radio input "true"
click at [660, 248] on input "True" at bounding box center [661, 242] width 13 height 11
radio input "true"
radio input "false"
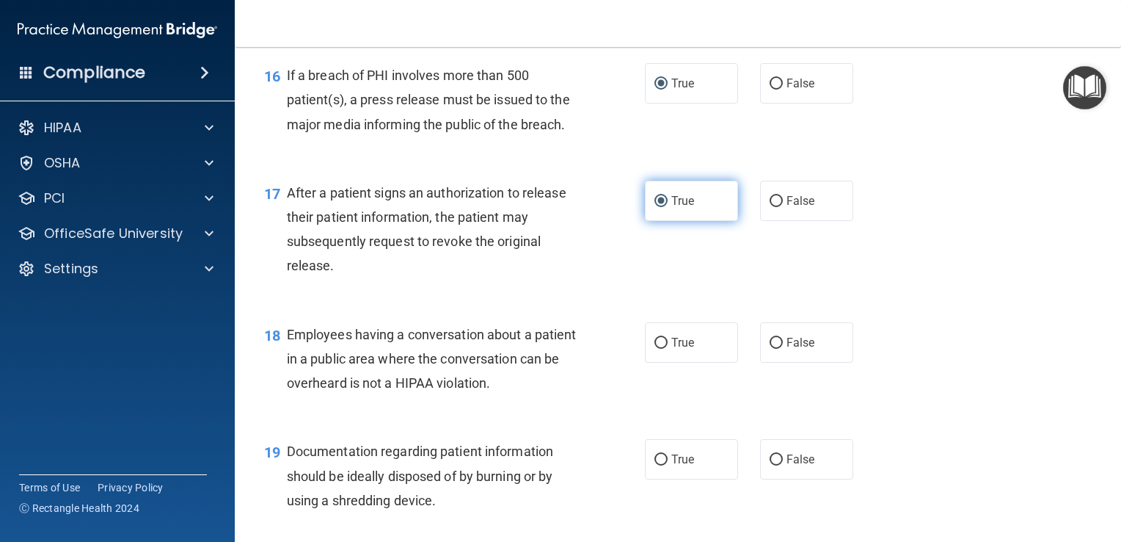
scroll to position [1909, 0]
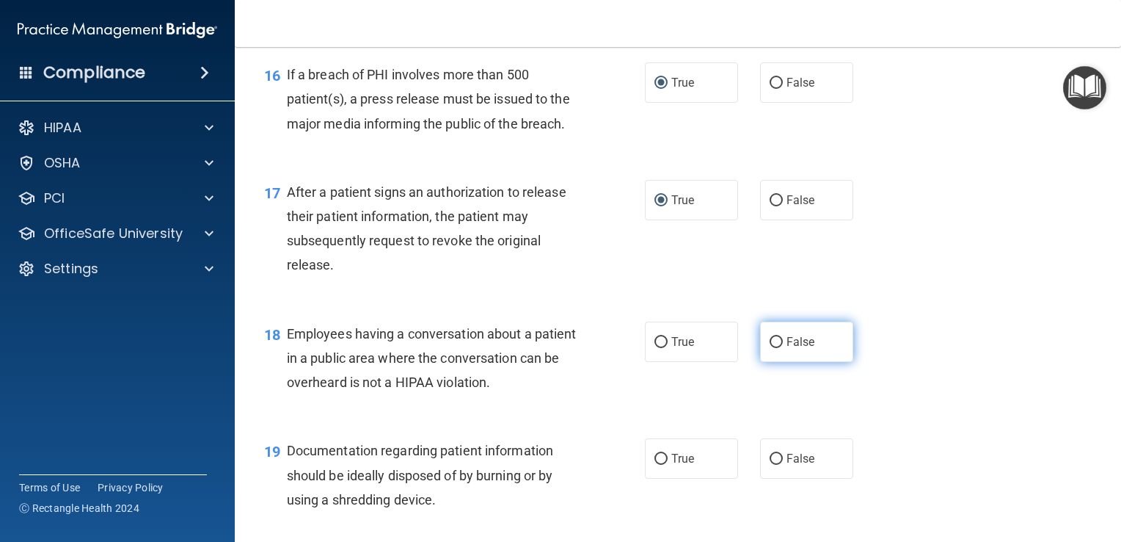
click at [774, 348] on input "False" at bounding box center [776, 342] width 13 height 11
radio input "true"
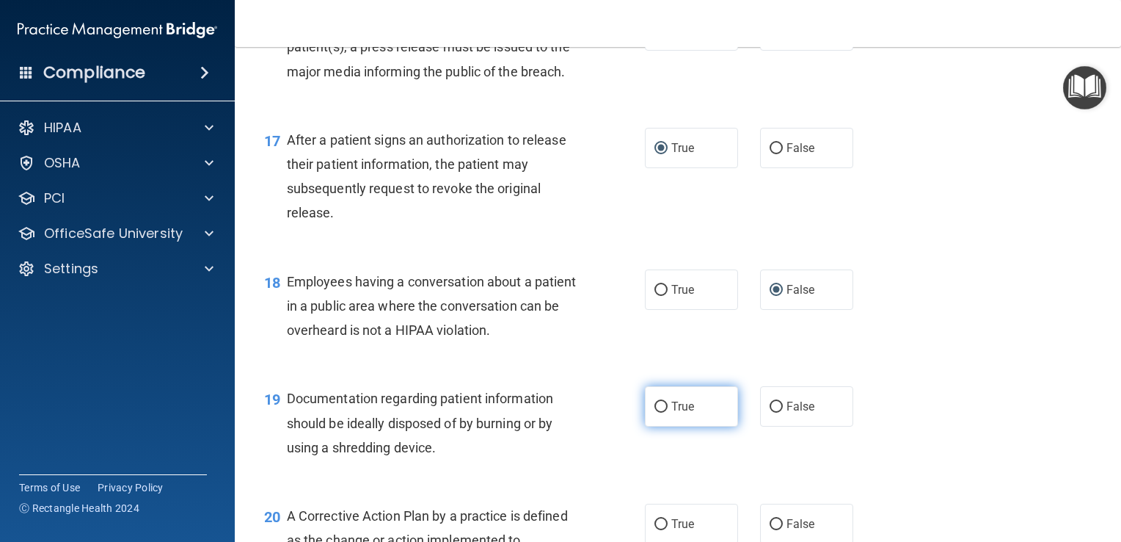
click at [655, 412] on input "True" at bounding box center [661, 406] width 13 height 11
radio input "true"
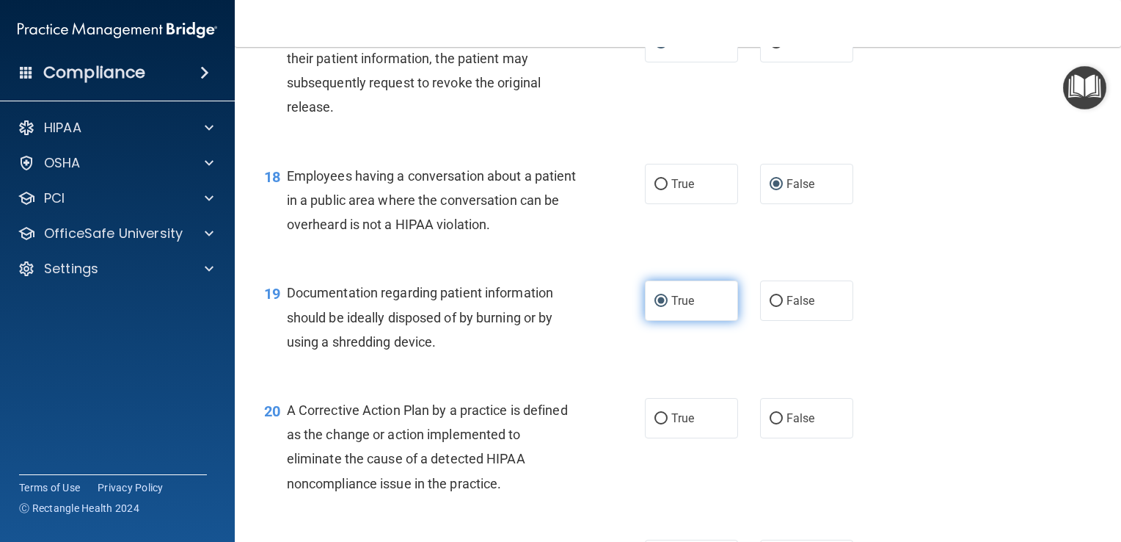
scroll to position [2069, 0]
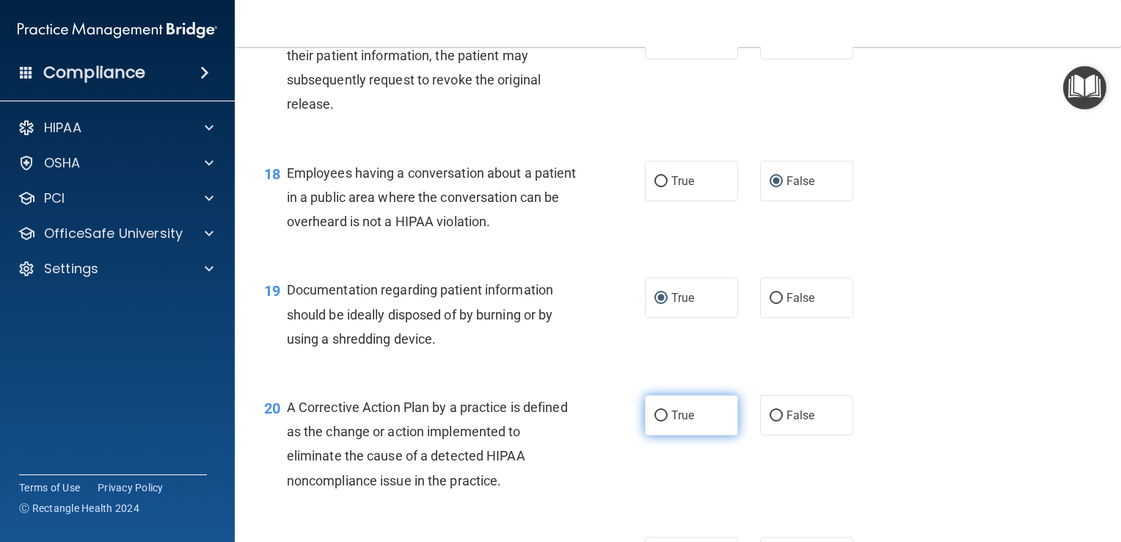
click at [671, 431] on label "True" at bounding box center [691, 415] width 93 height 40
click at [668, 421] on input "True" at bounding box center [661, 415] width 13 height 11
radio input "true"
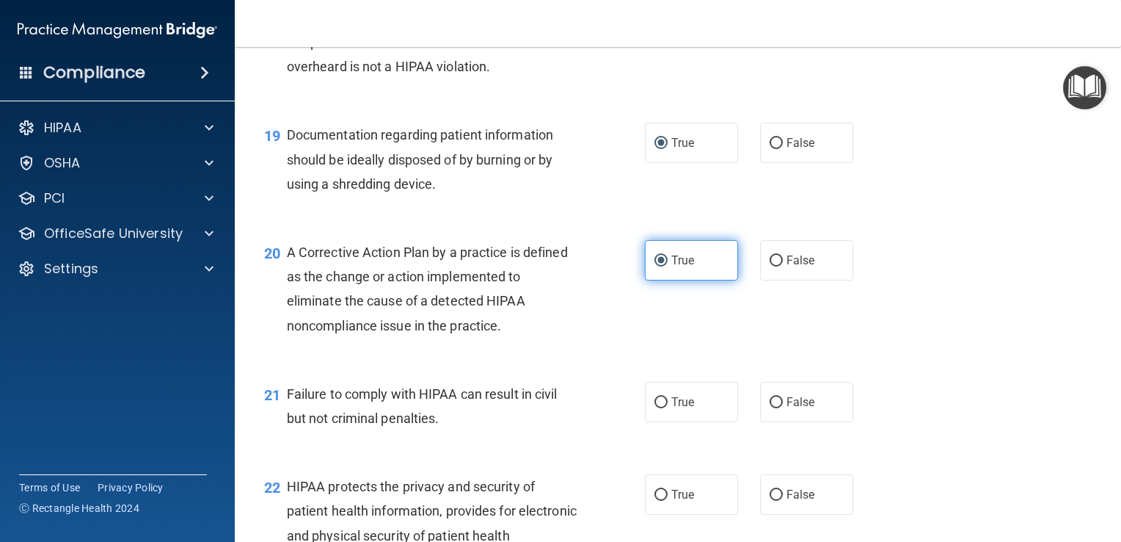
scroll to position [2241, 0]
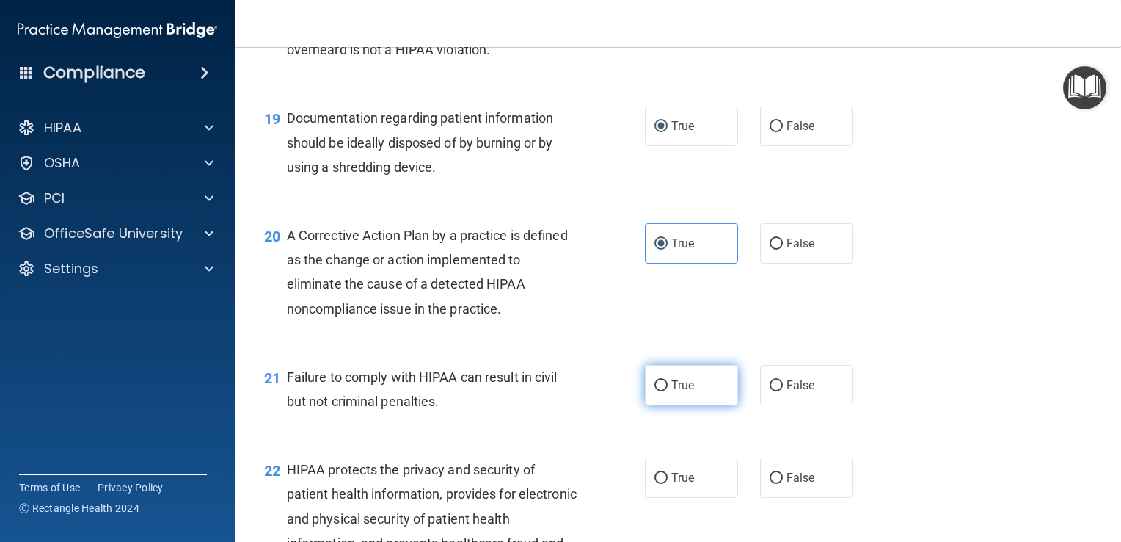
click at [666, 394] on label "True" at bounding box center [691, 385] width 93 height 40
click at [666, 391] on input "True" at bounding box center [661, 385] width 13 height 11
radio input "true"
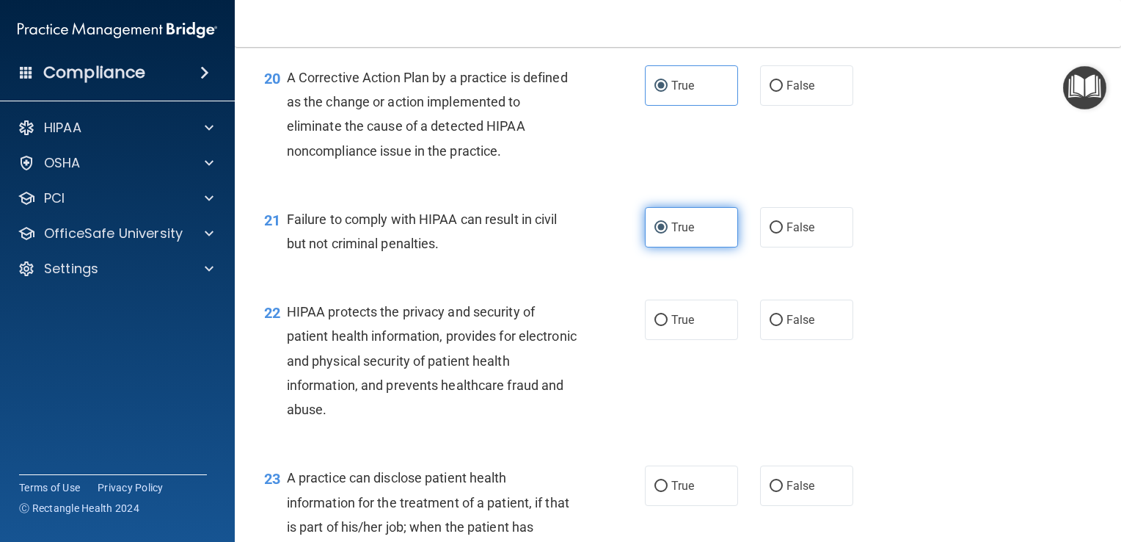
scroll to position [2399, 0]
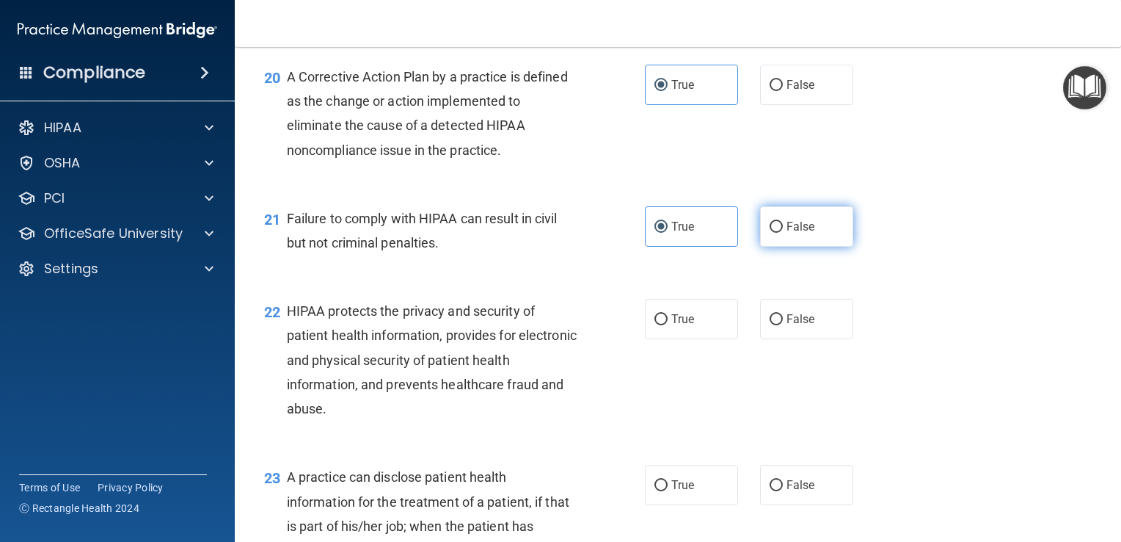
click at [770, 233] on input "False" at bounding box center [776, 227] width 13 height 11
radio input "true"
radio input "false"
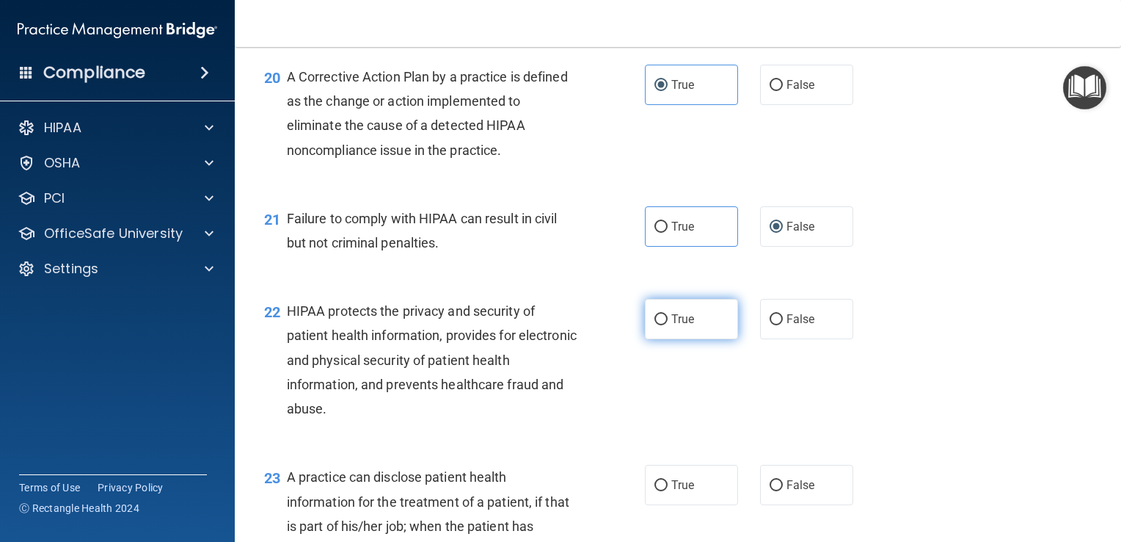
click at [656, 325] on input "True" at bounding box center [661, 319] width 13 height 11
radio input "true"
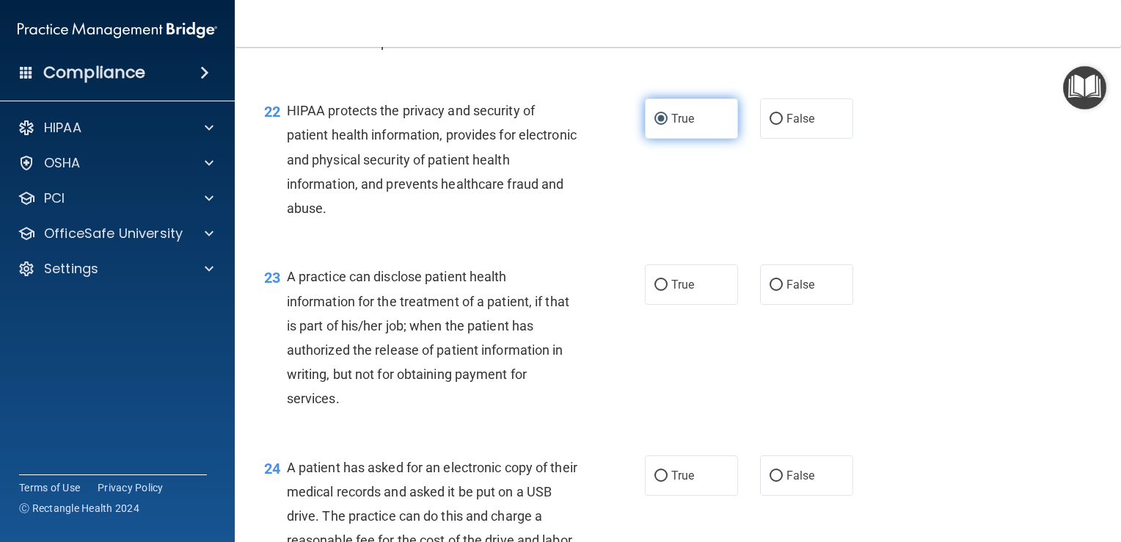
scroll to position [2604, 0]
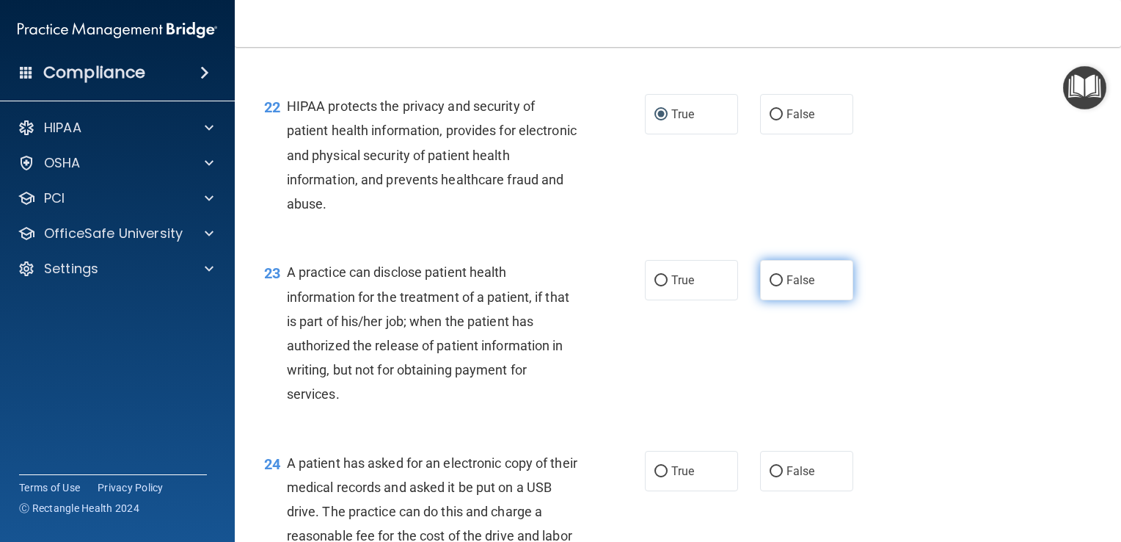
click at [771, 286] on input "False" at bounding box center [776, 280] width 13 height 11
radio input "true"
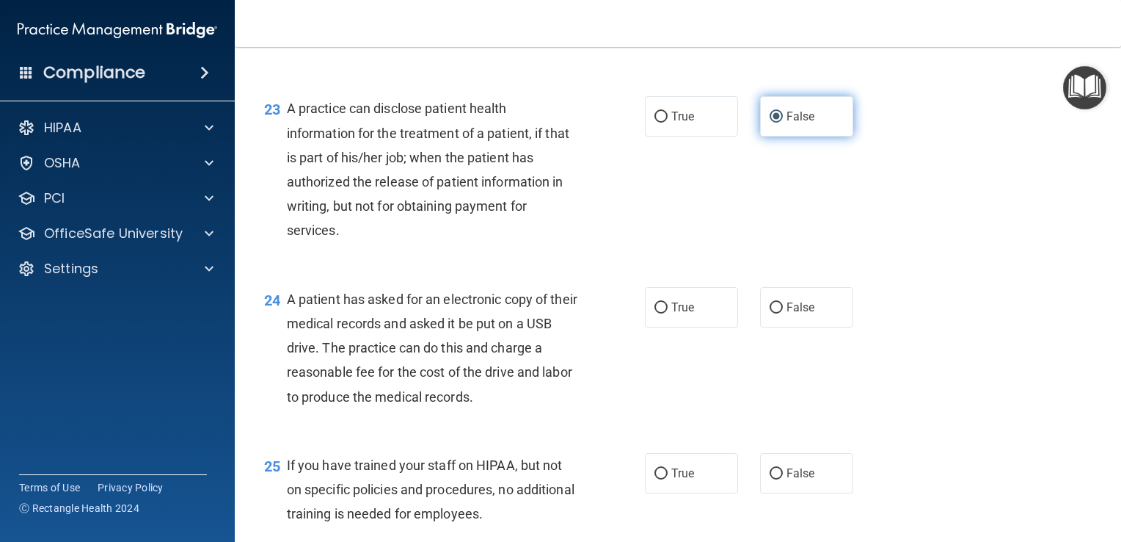
scroll to position [2780, 0]
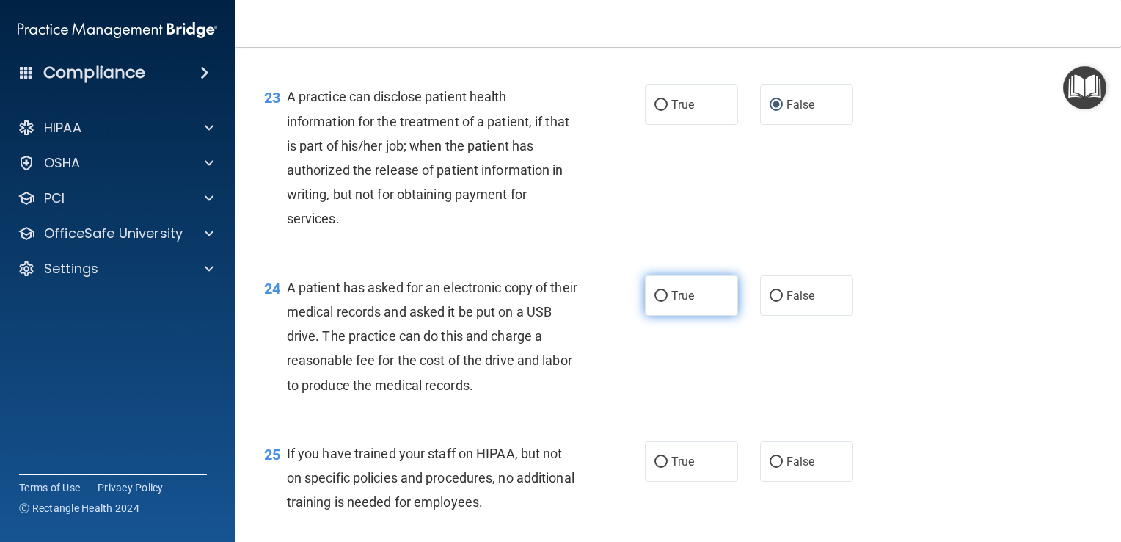
click at [655, 302] on input "True" at bounding box center [661, 296] width 13 height 11
radio input "true"
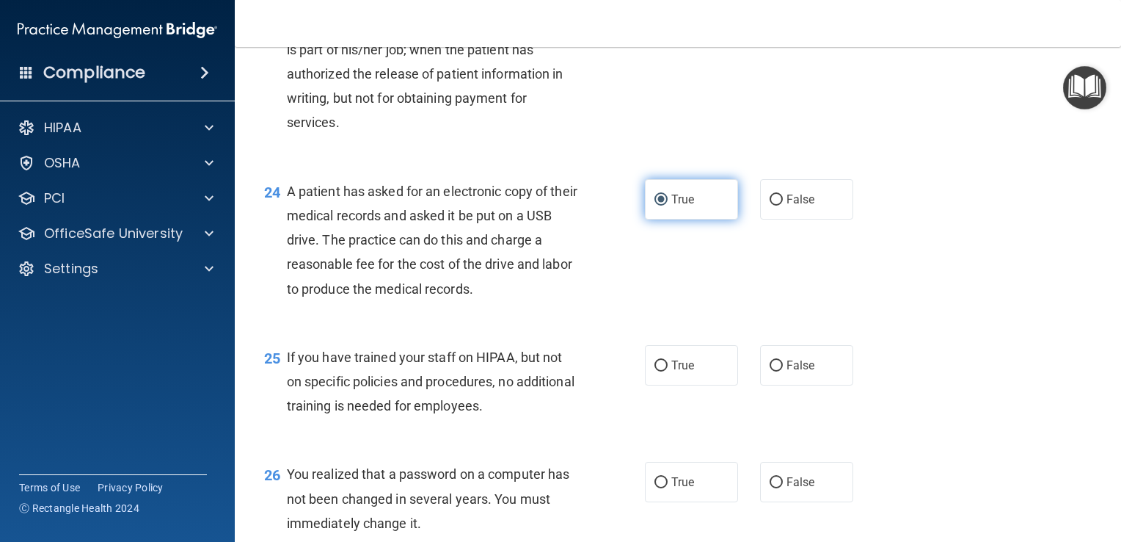
scroll to position [2876, 0]
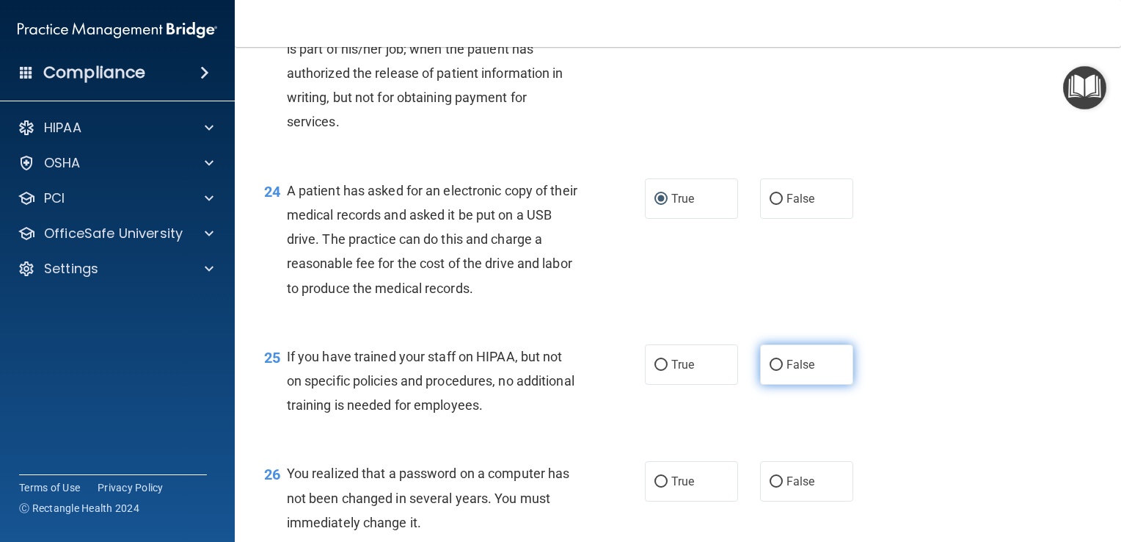
click at [770, 371] on input "False" at bounding box center [776, 365] width 13 height 11
radio input "true"
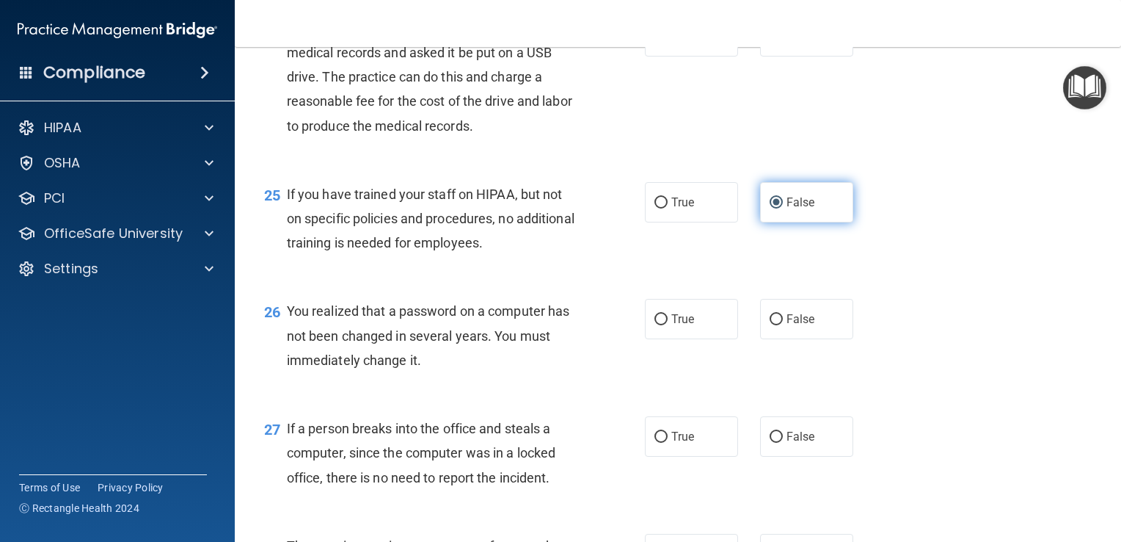
scroll to position [3039, 0]
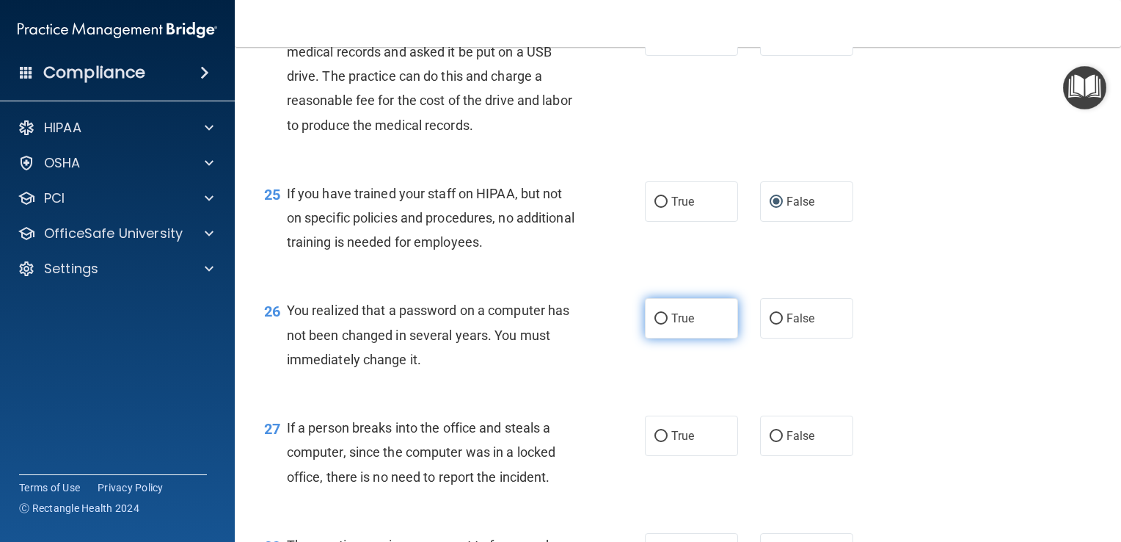
click at [655, 324] on input "True" at bounding box center [661, 318] width 13 height 11
radio input "true"
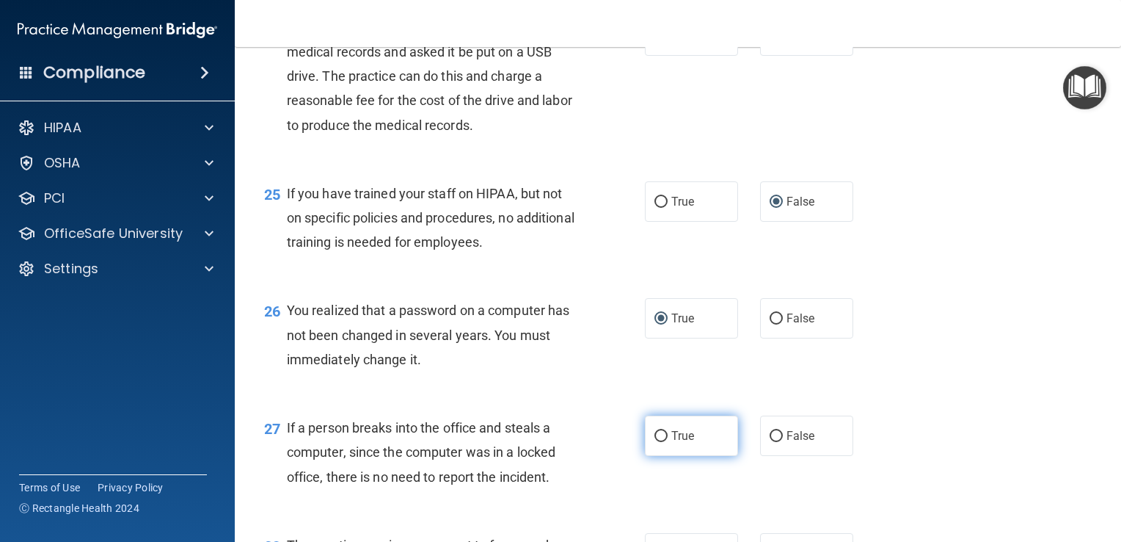
click at [657, 442] on input "True" at bounding box center [661, 436] width 13 height 11
radio input "true"
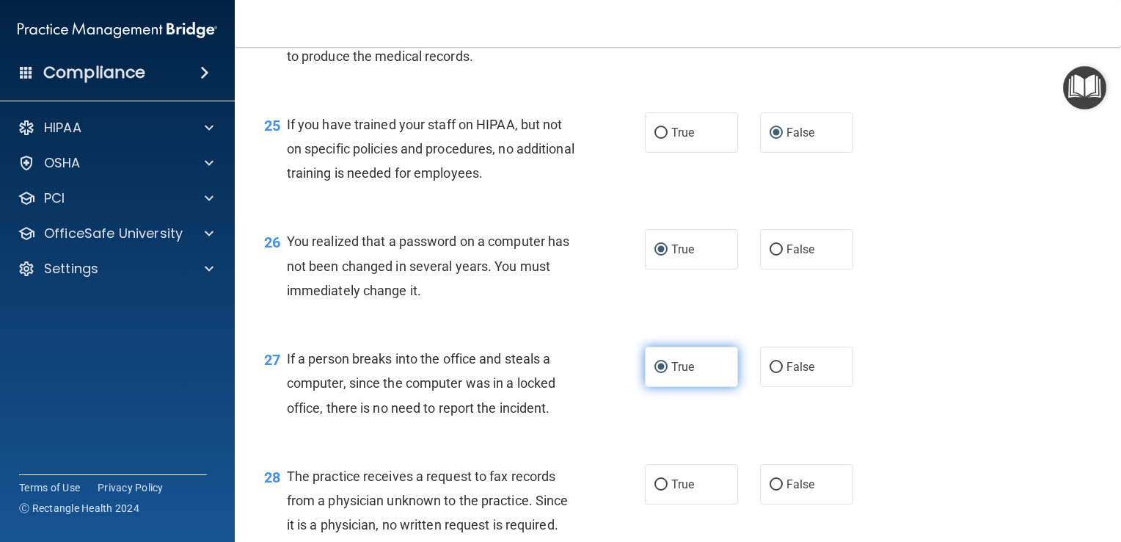
scroll to position [3141, 0]
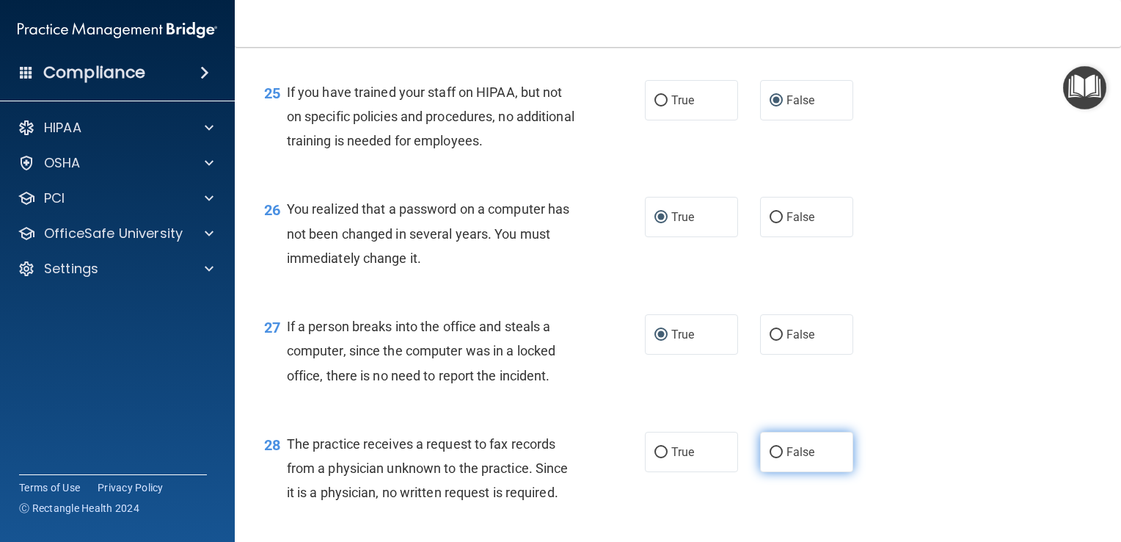
click at [772, 458] on input "False" at bounding box center [776, 452] width 13 height 11
radio input "true"
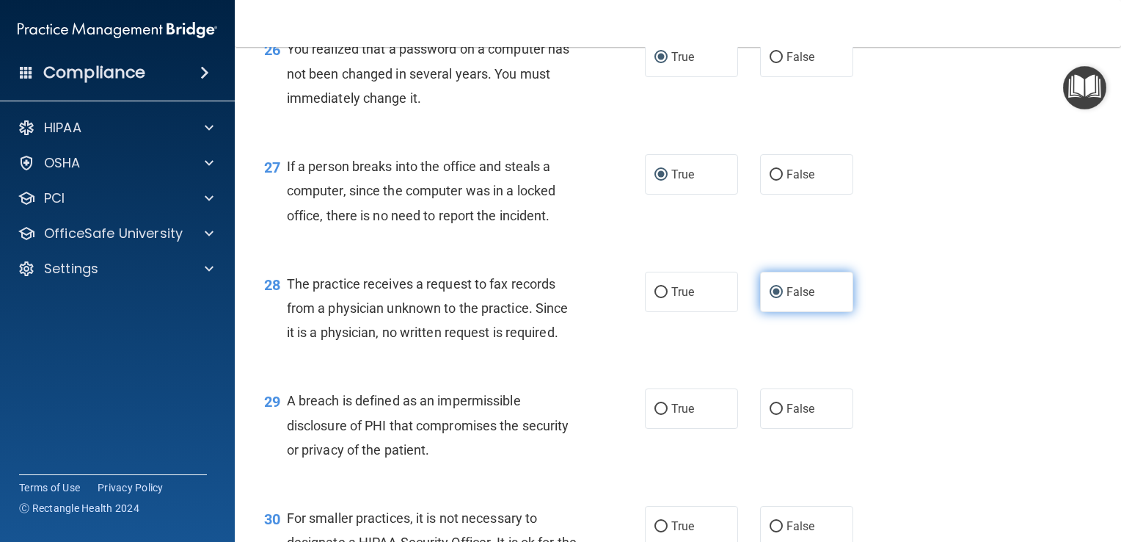
scroll to position [3305, 0]
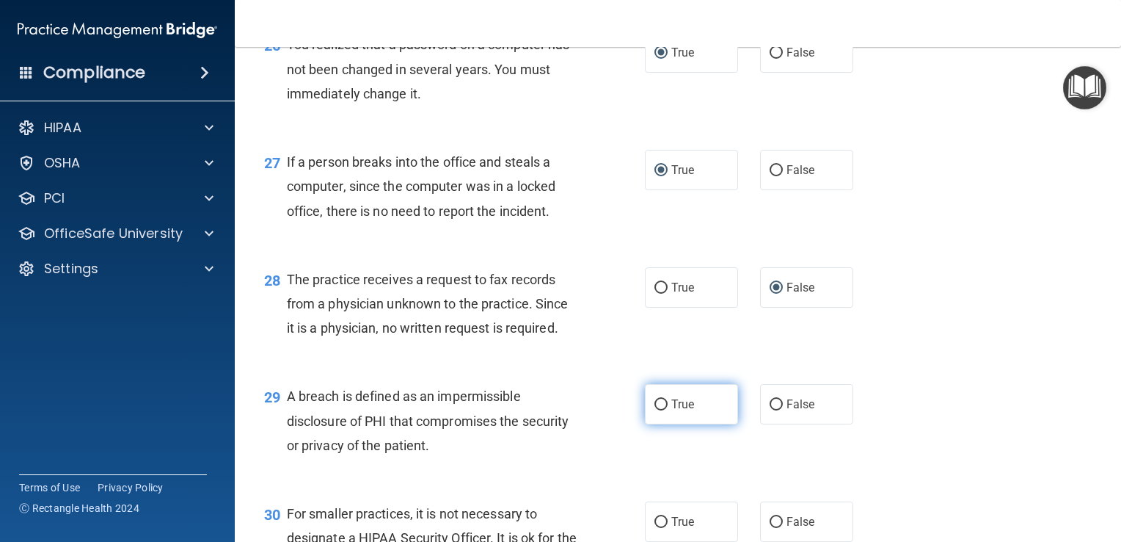
click at [658, 410] on input "True" at bounding box center [661, 404] width 13 height 11
radio input "true"
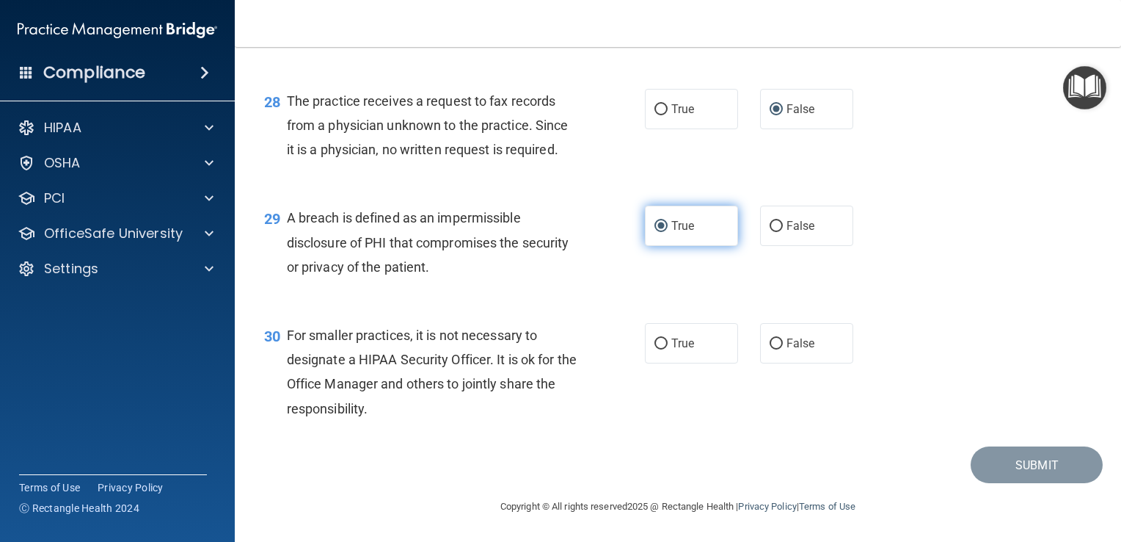
scroll to position [3489, 0]
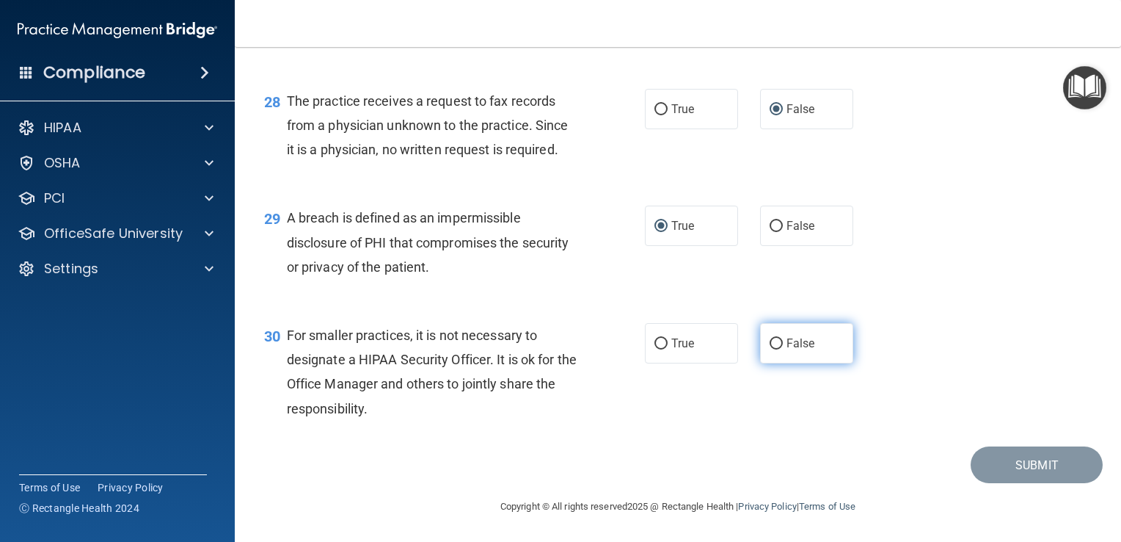
click at [770, 349] on input "False" at bounding box center [776, 343] width 13 height 11
radio input "true"
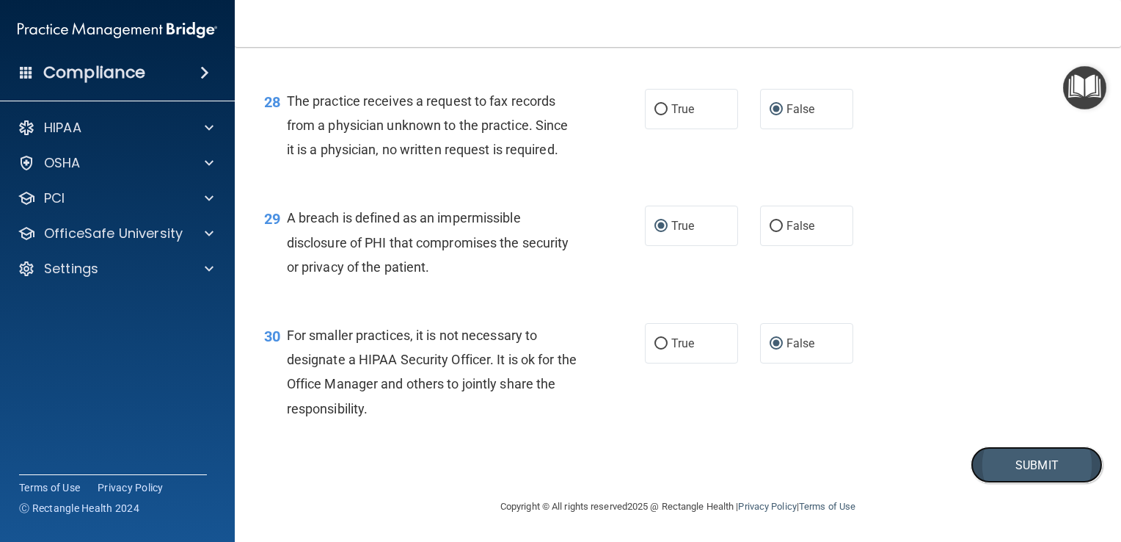
click at [1031, 484] on button "Submit" at bounding box center [1037, 464] width 132 height 37
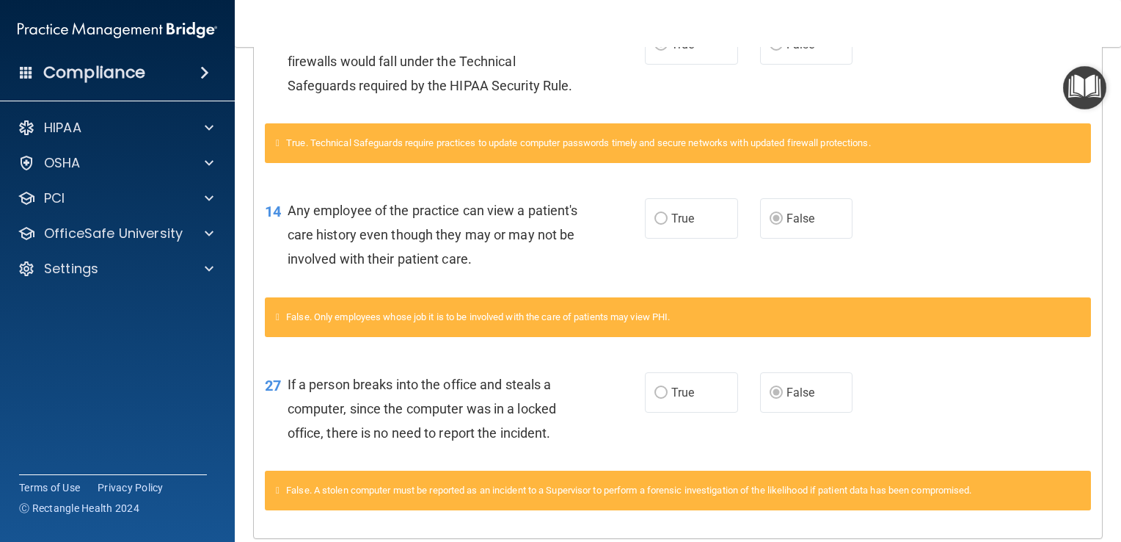
scroll to position [616, 0]
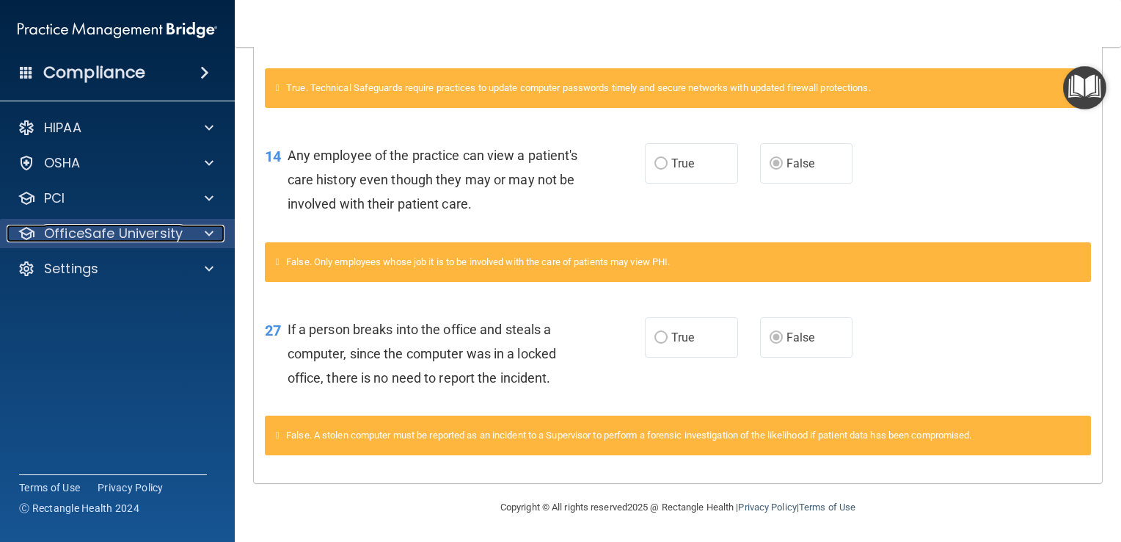
click at [189, 238] on div at bounding box center [207, 234] width 37 height 18
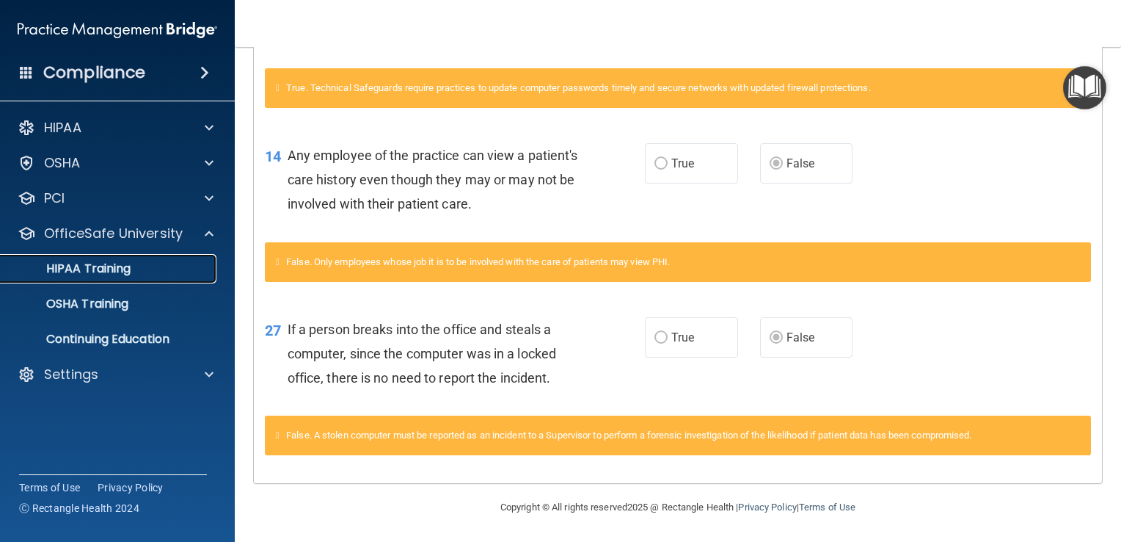
click at [141, 274] on div "HIPAA Training" at bounding box center [110, 268] width 200 height 15
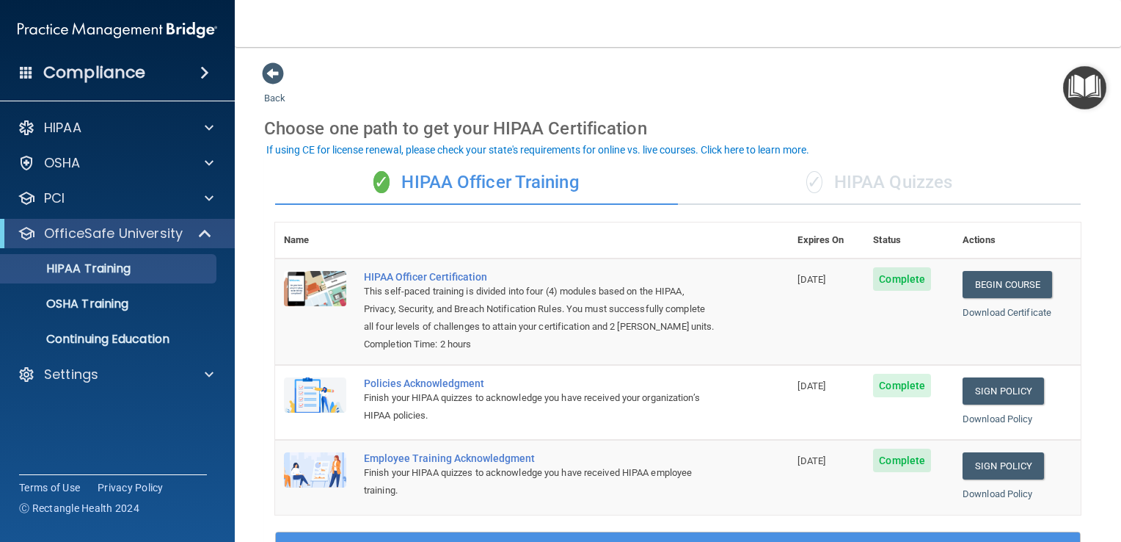
click at [898, 174] on div "✓ HIPAA Quizzes" at bounding box center [879, 183] width 403 height 44
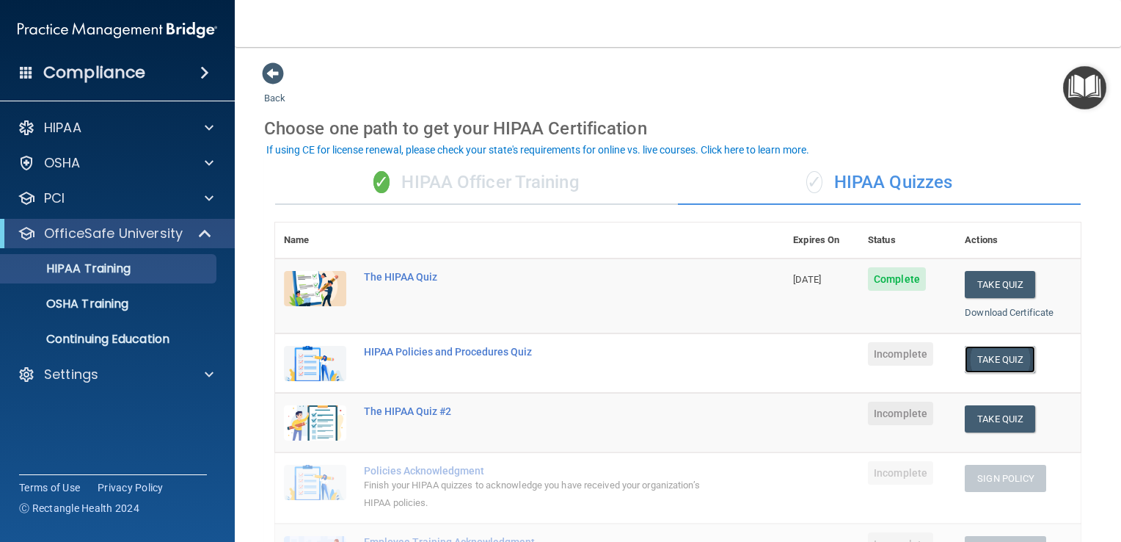
click at [992, 360] on button "Take Quiz" at bounding box center [1000, 359] width 70 height 27
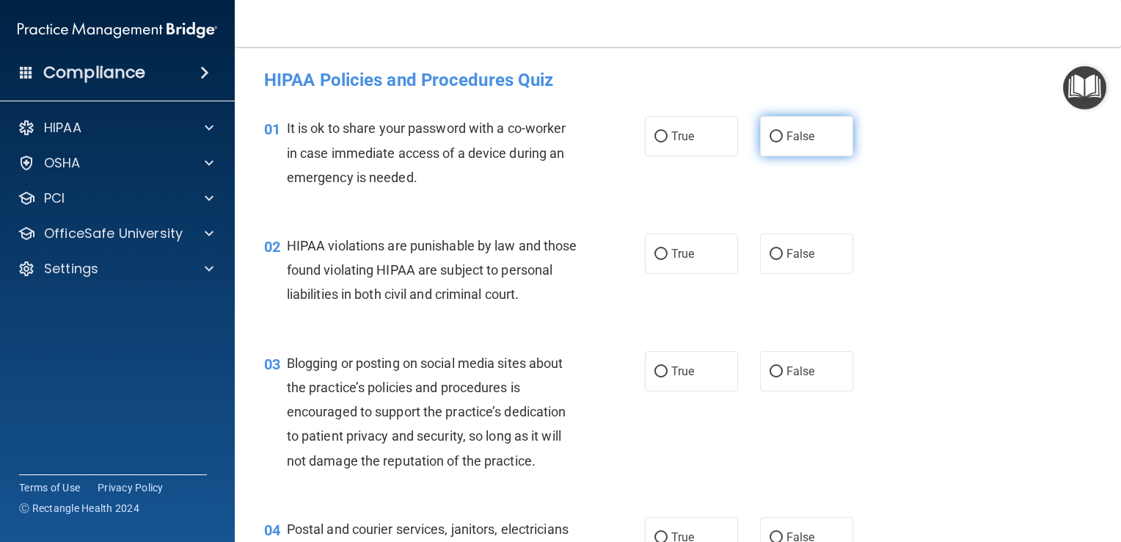
click at [773, 129] on label "False" at bounding box center [806, 136] width 93 height 40
click at [773, 131] on input "False" at bounding box center [776, 136] width 13 height 11
radio input "true"
click at [772, 131] on input "False" at bounding box center [776, 136] width 13 height 11
click at [658, 135] on input "True" at bounding box center [661, 136] width 13 height 11
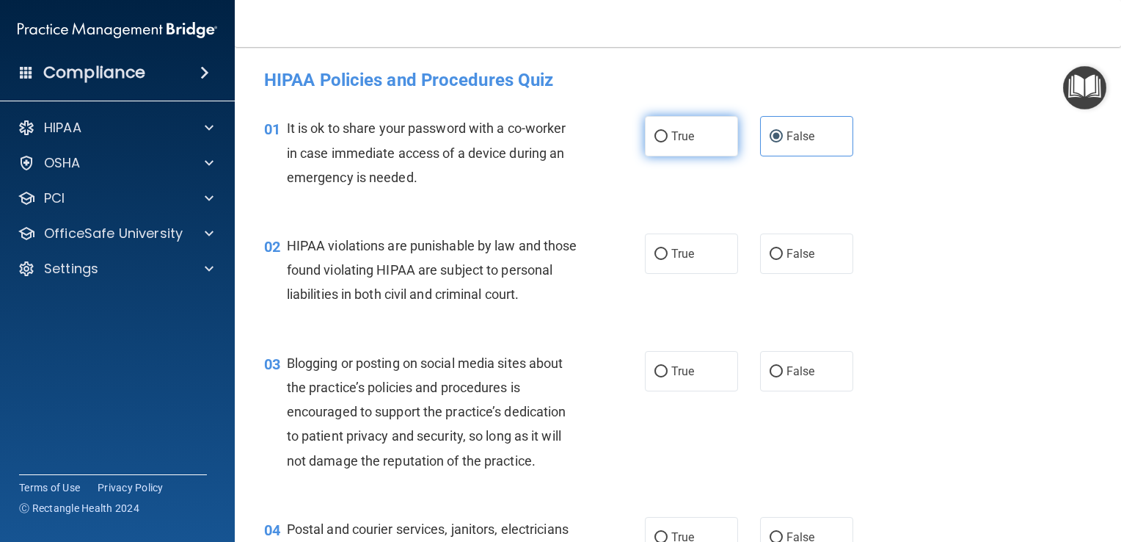
radio input "true"
radio input "false"
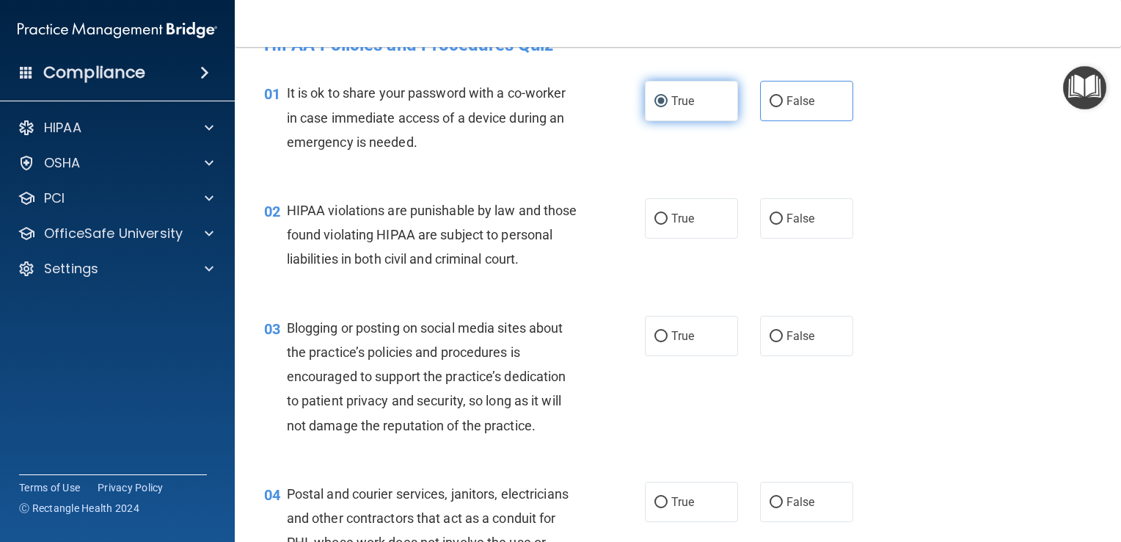
scroll to position [42, 0]
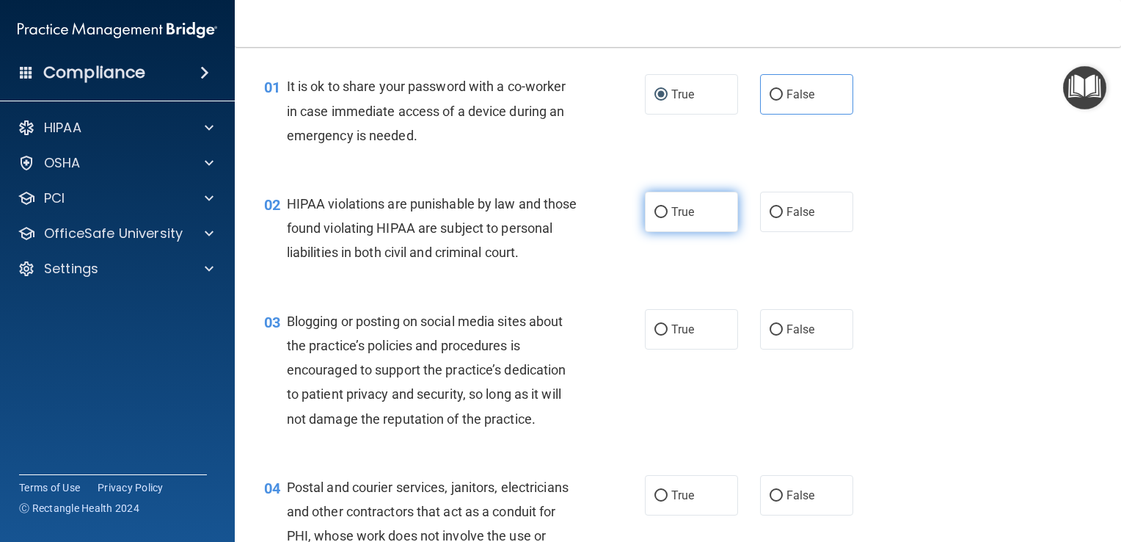
click at [657, 211] on input "True" at bounding box center [661, 212] width 13 height 11
radio input "true"
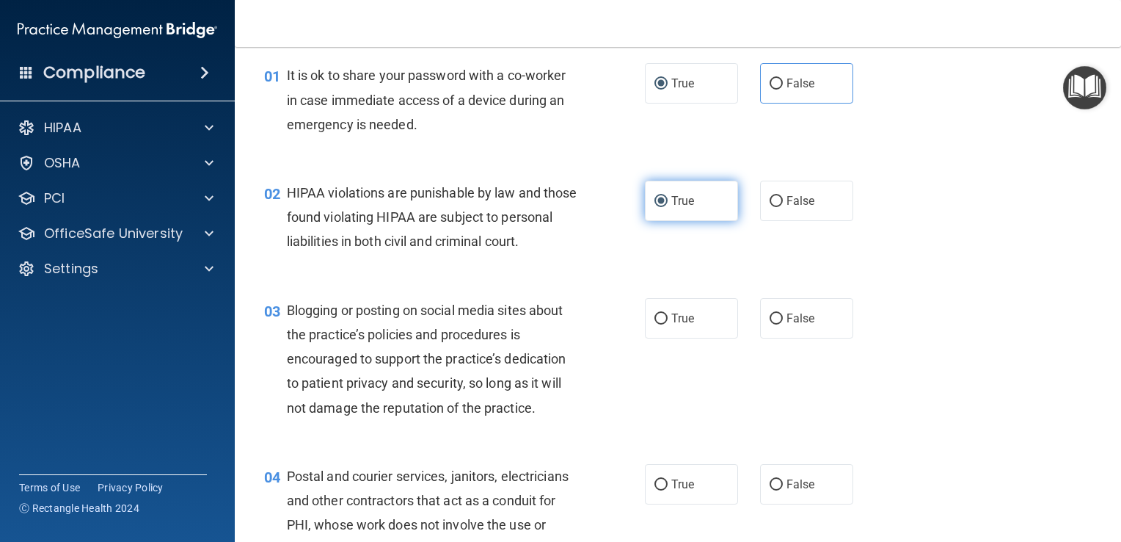
scroll to position [0, 0]
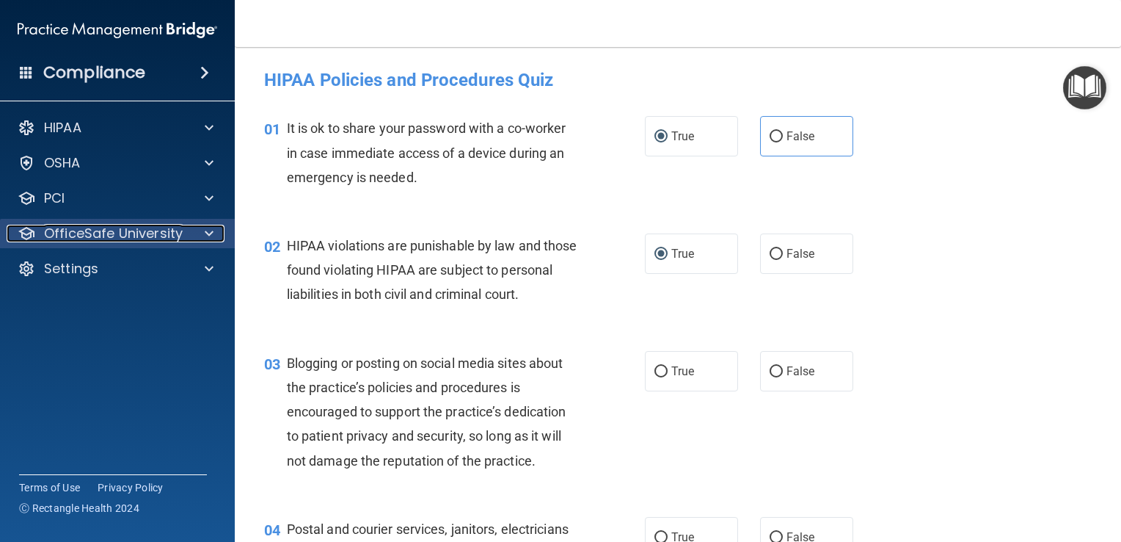
click at [172, 233] on p "OfficeSafe University" at bounding box center [113, 234] width 139 height 18
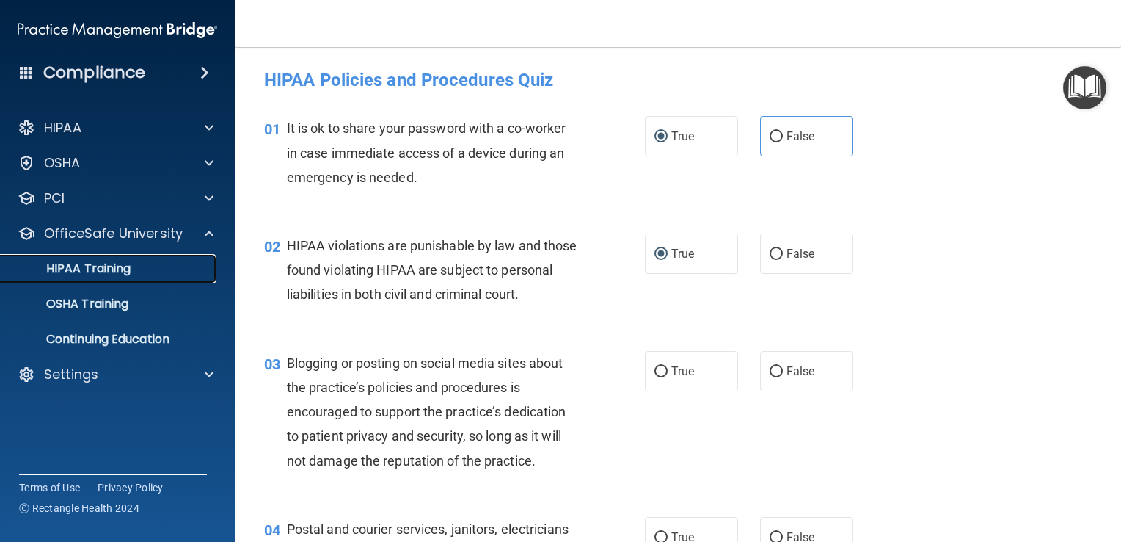
click at [140, 277] on link "HIPAA Training" at bounding box center [100, 268] width 231 height 29
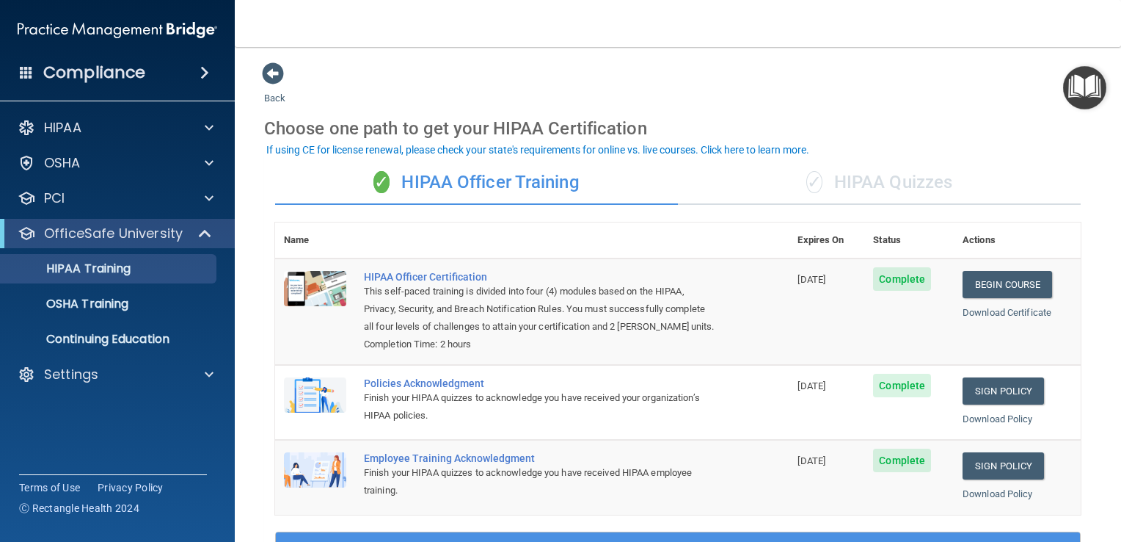
click at [895, 187] on div "✓ HIPAA Quizzes" at bounding box center [879, 183] width 403 height 44
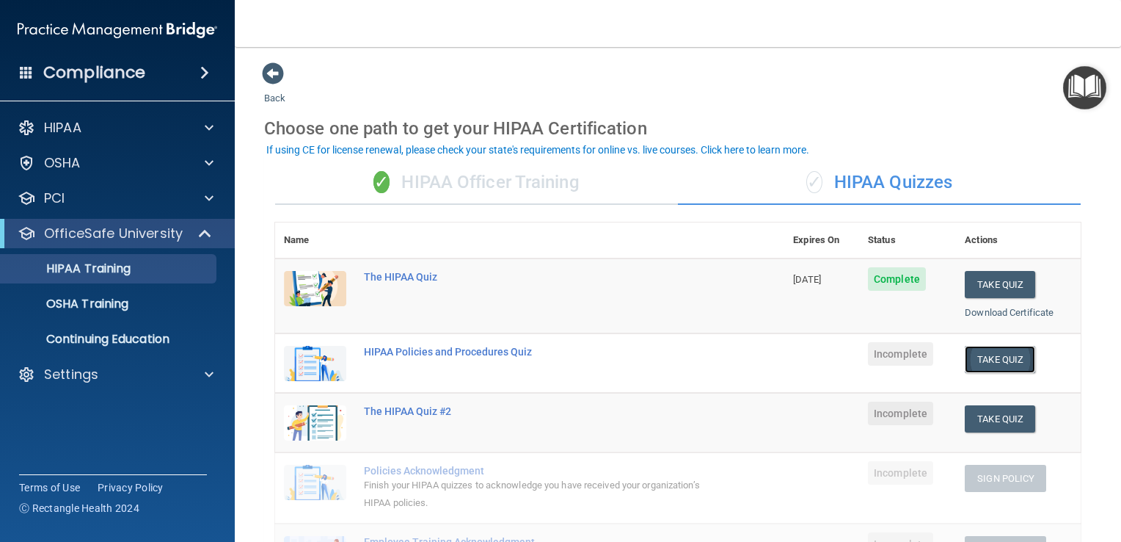
click at [999, 357] on button "Take Quiz" at bounding box center [1000, 359] width 70 height 27
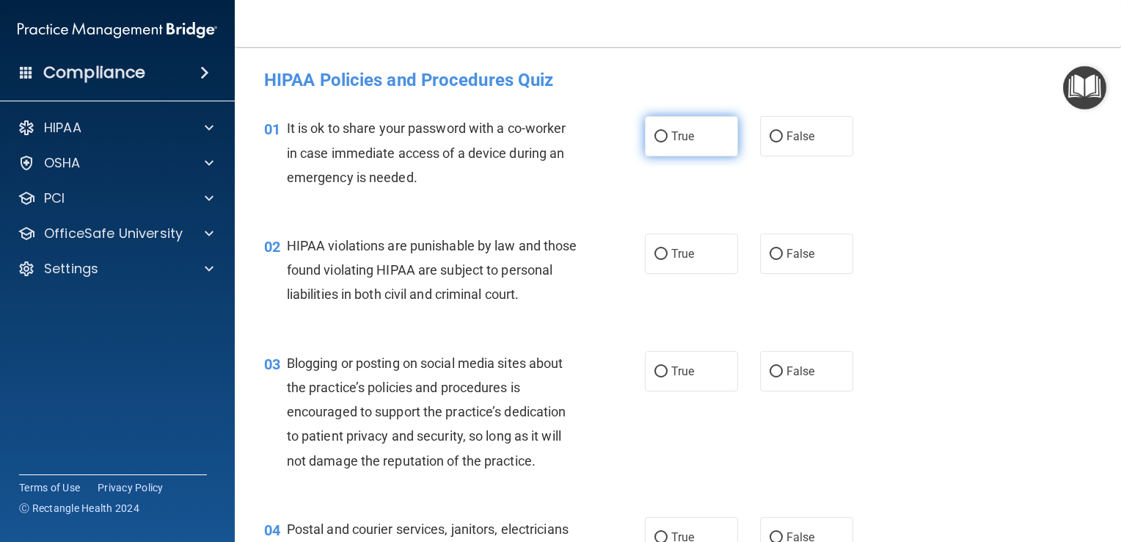
click at [655, 139] on input "True" at bounding box center [661, 136] width 13 height 11
radio input "true"
click at [655, 249] on input "True" at bounding box center [661, 254] width 13 height 11
radio input "true"
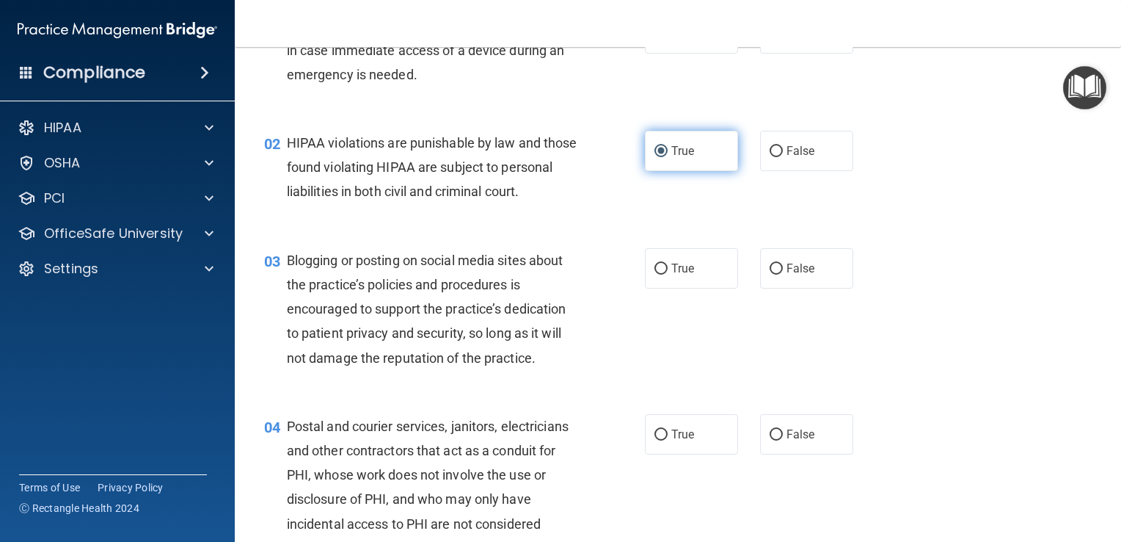
scroll to position [110, 0]
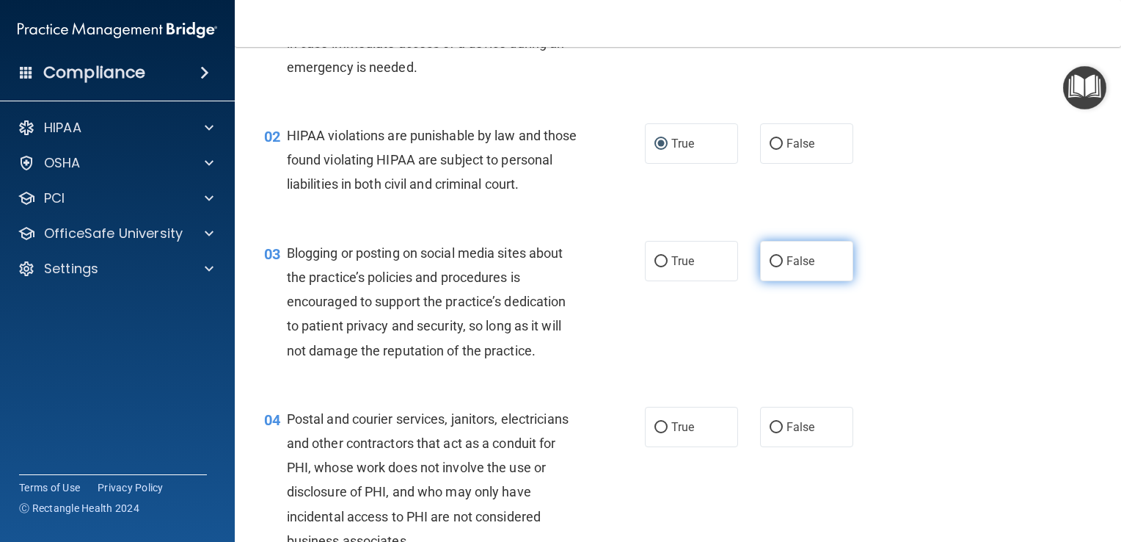
click at [773, 267] on input "False" at bounding box center [776, 261] width 13 height 11
radio input "true"
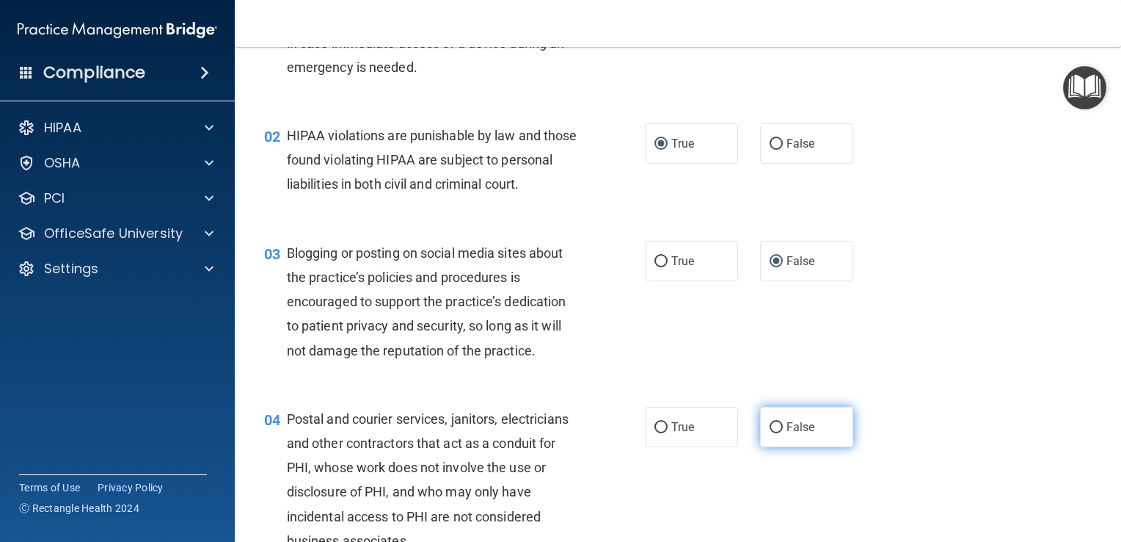
click at [770, 433] on input "False" at bounding box center [776, 427] width 13 height 11
radio input "true"
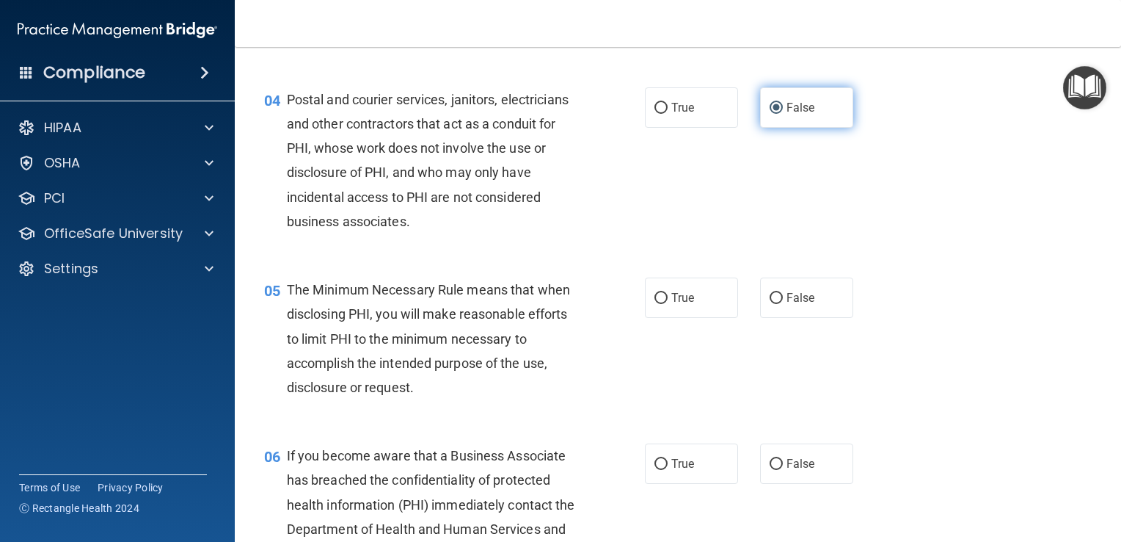
scroll to position [431, 0]
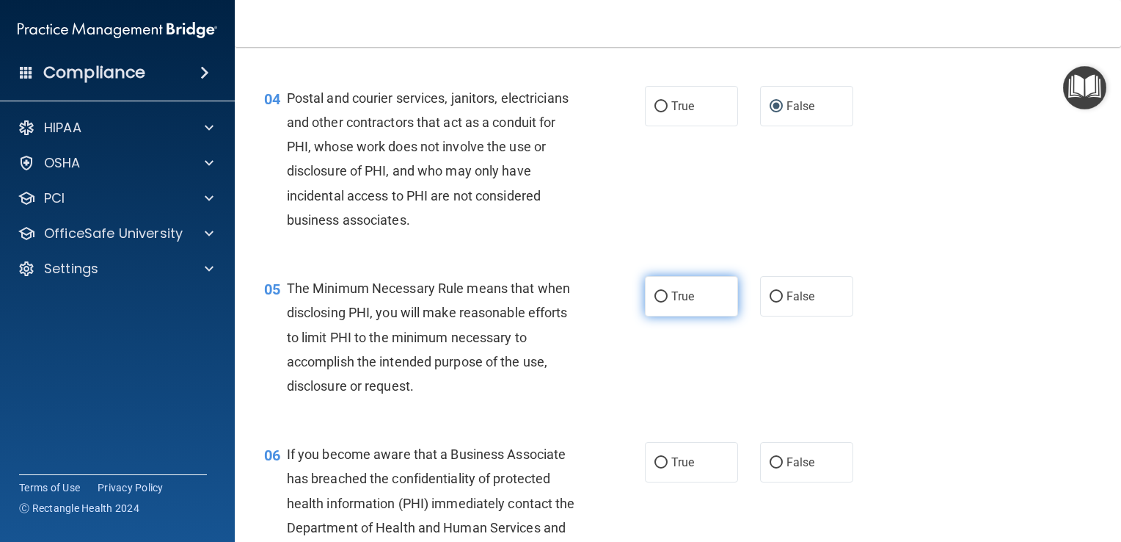
click at [655, 302] on input "True" at bounding box center [661, 296] width 13 height 11
radio input "true"
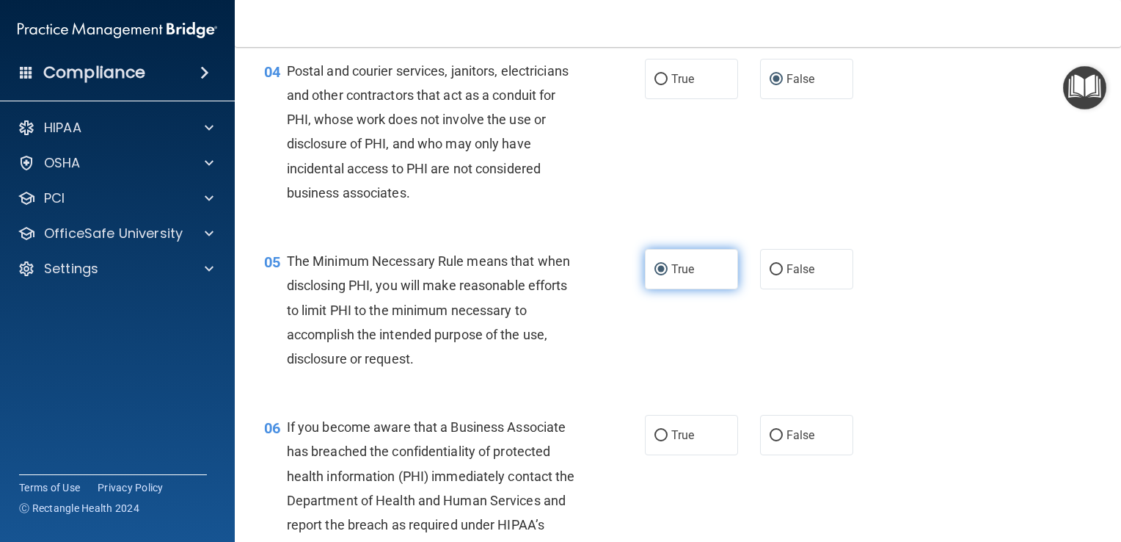
scroll to position [458, 0]
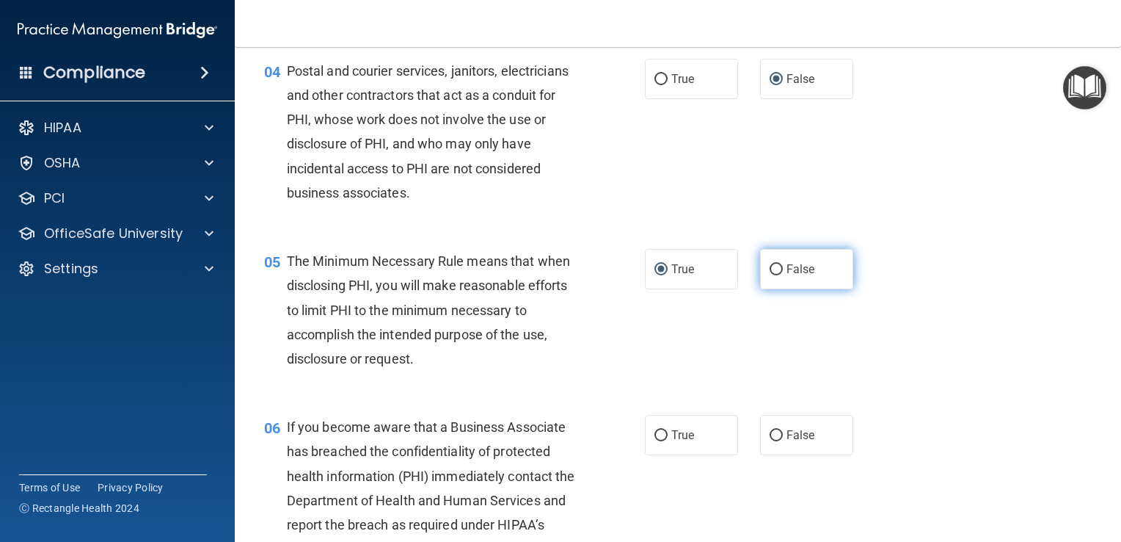
click at [770, 275] on input "False" at bounding box center [776, 269] width 13 height 11
radio input "true"
radio input "false"
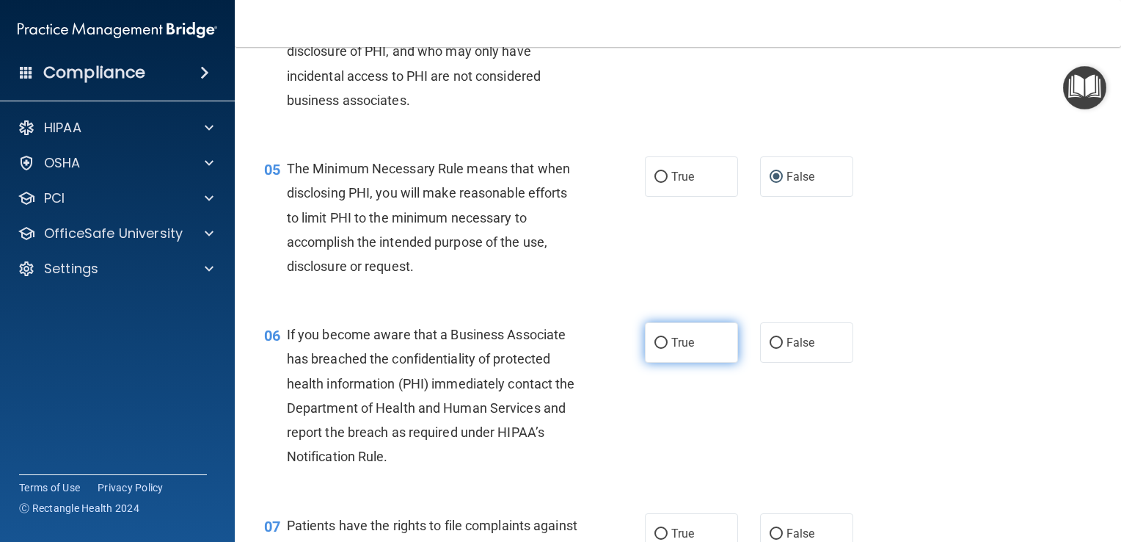
click at [659, 349] on input "True" at bounding box center [661, 343] width 13 height 11
radio input "true"
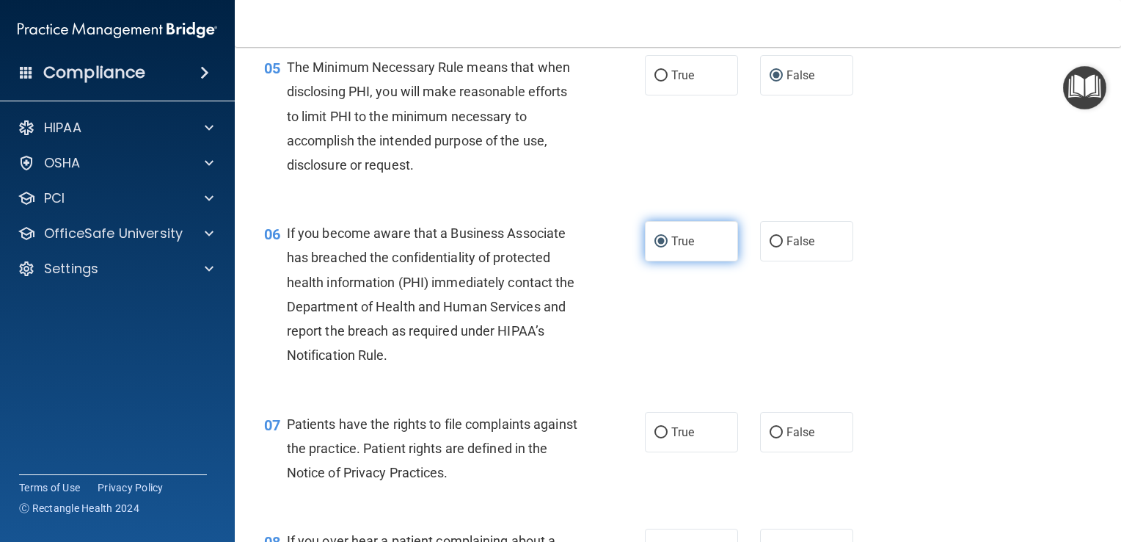
scroll to position [655, 0]
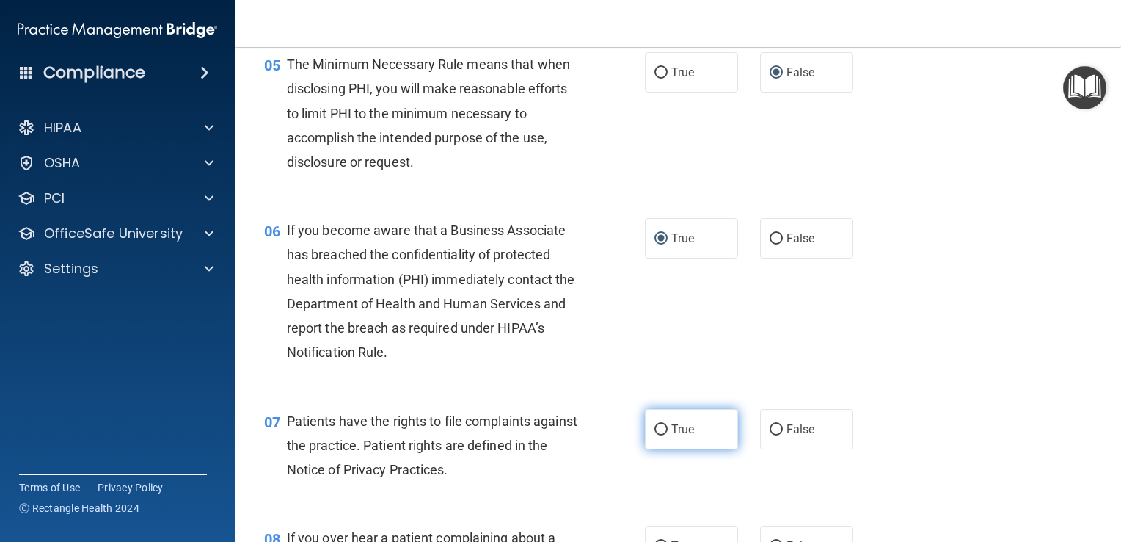
click at [673, 436] on span "True" at bounding box center [682, 429] width 23 height 14
click at [668, 435] on input "True" at bounding box center [661, 429] width 13 height 11
radio input "true"
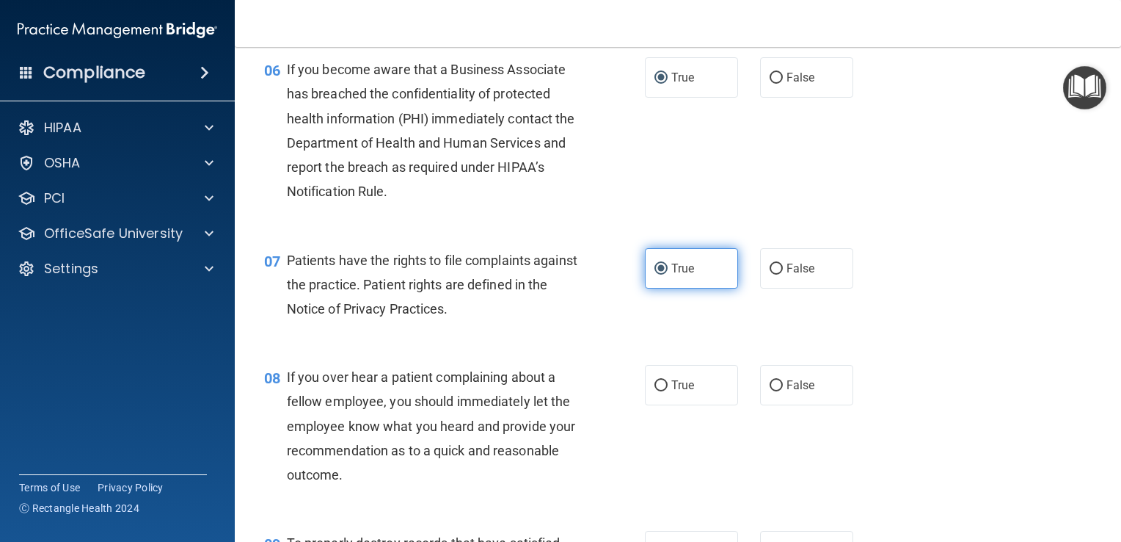
scroll to position [816, 0]
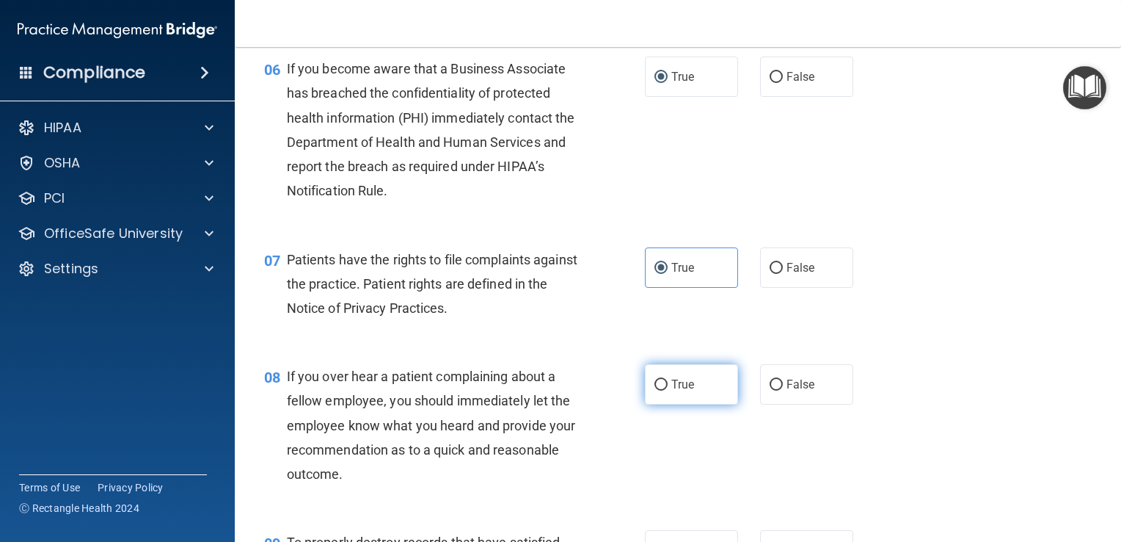
click at [660, 390] on input "True" at bounding box center [661, 384] width 13 height 11
radio input "true"
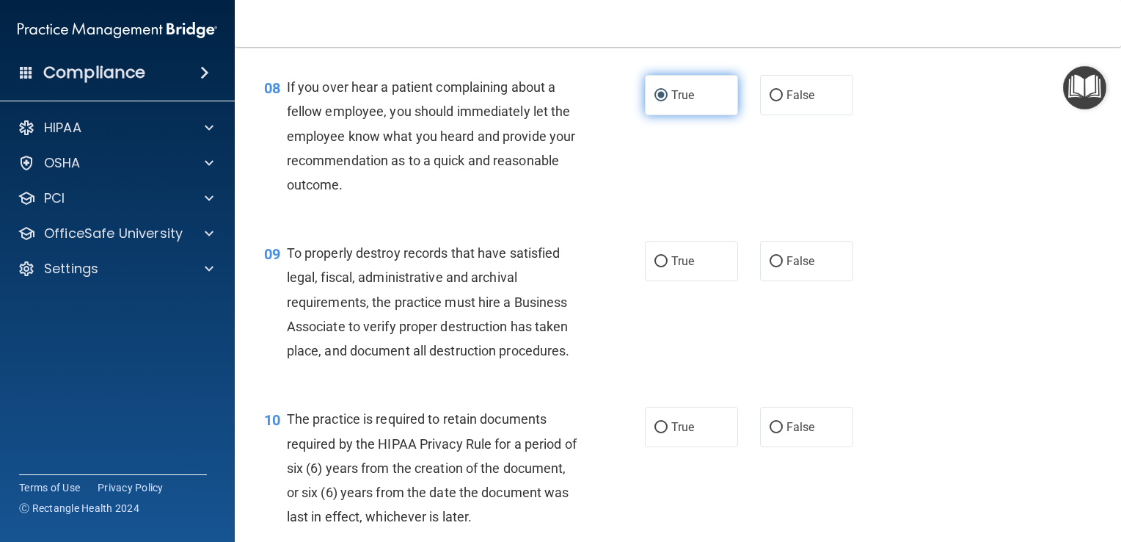
scroll to position [1107, 0]
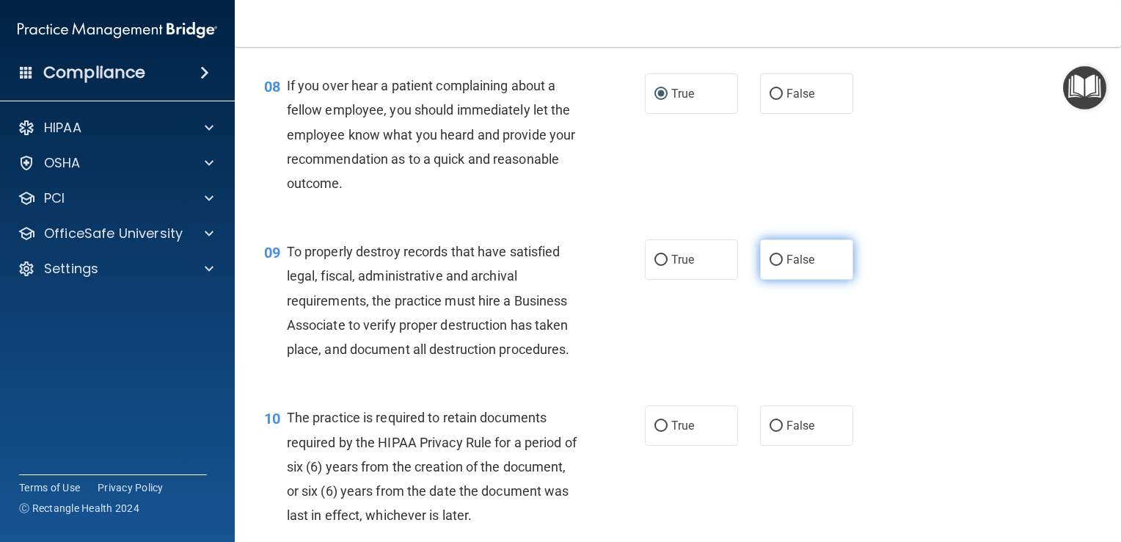
click at [773, 277] on label "False" at bounding box center [806, 259] width 93 height 40
click at [773, 266] on input "False" at bounding box center [776, 260] width 13 height 11
radio input "true"
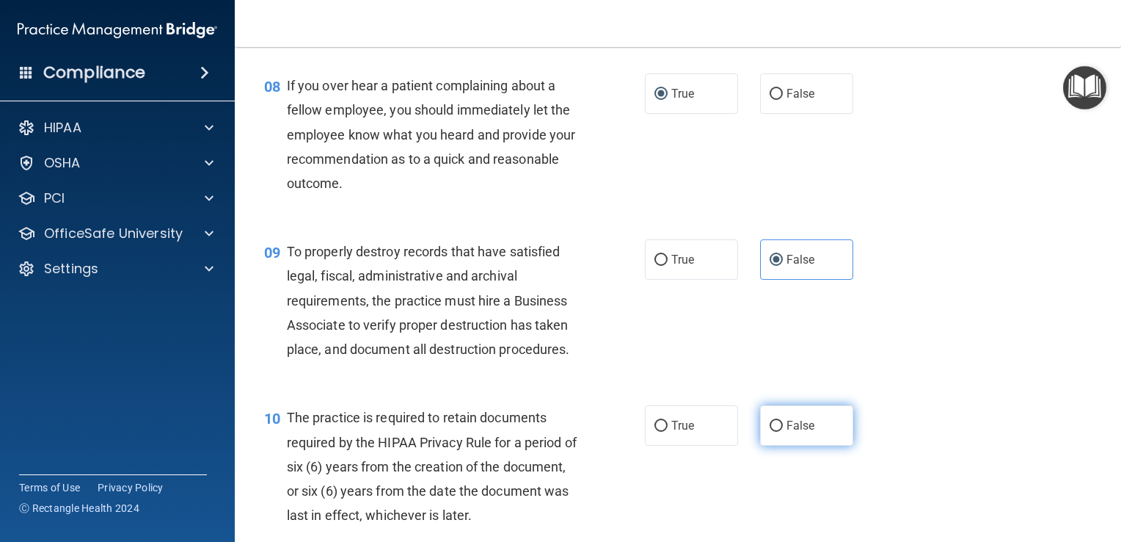
click at [770, 431] on input "False" at bounding box center [776, 425] width 13 height 11
radio input "true"
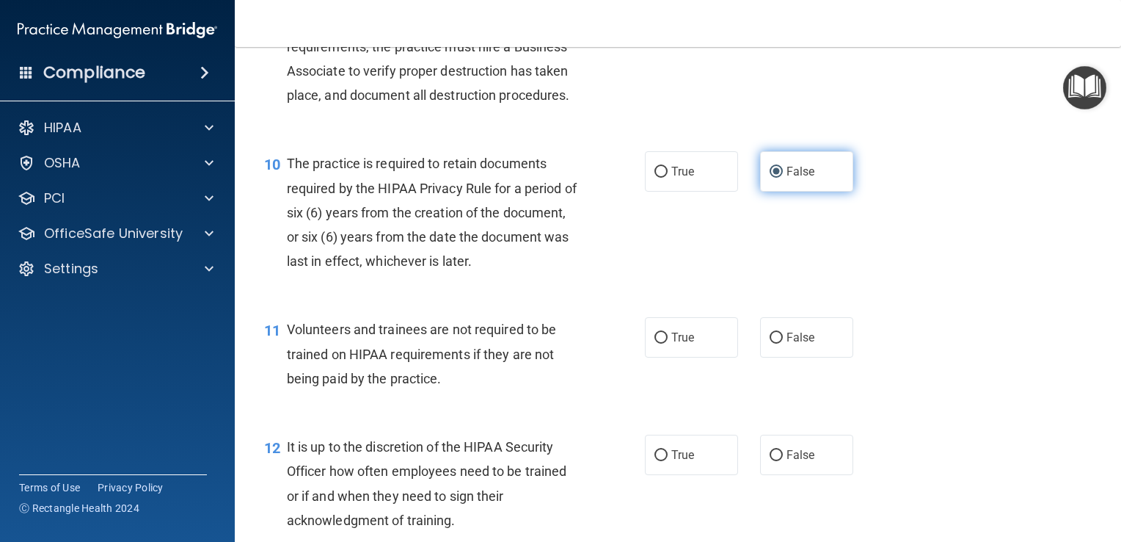
scroll to position [1362, 0]
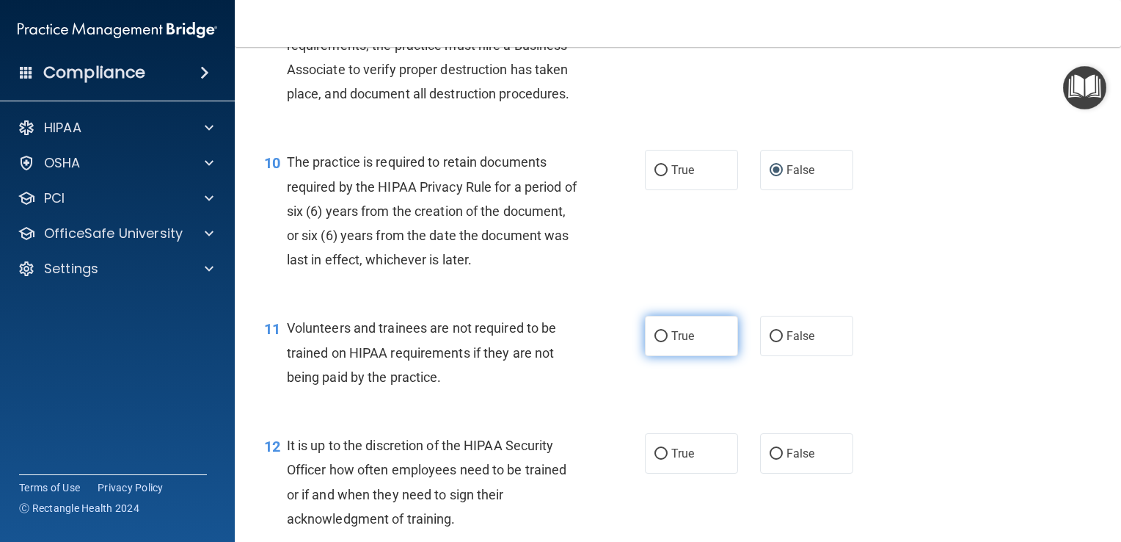
click at [655, 342] on input "True" at bounding box center [661, 336] width 13 height 11
radio input "true"
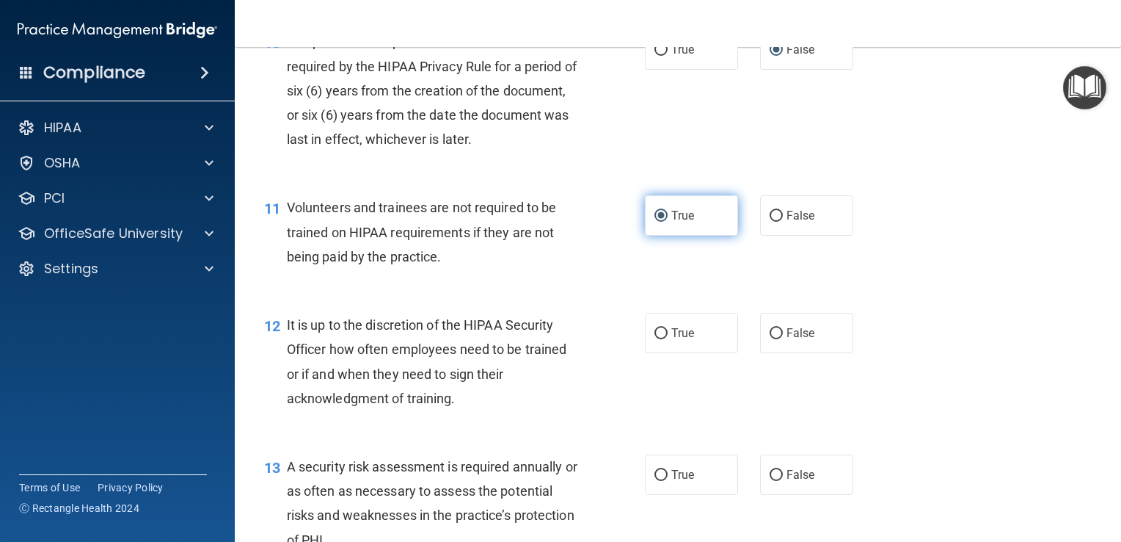
scroll to position [1485, 0]
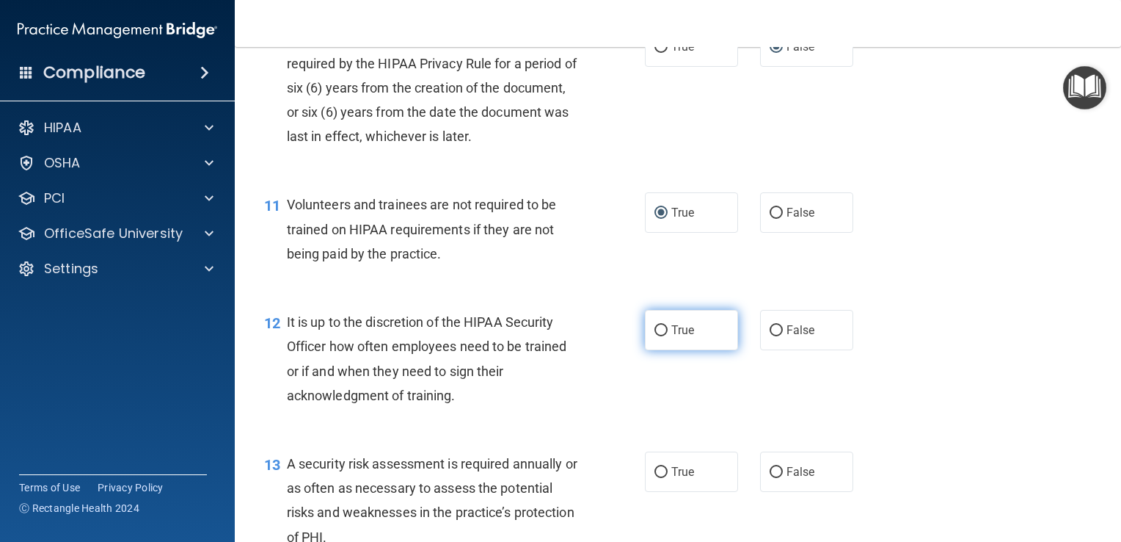
click at [655, 336] on input "True" at bounding box center [661, 330] width 13 height 11
radio input "true"
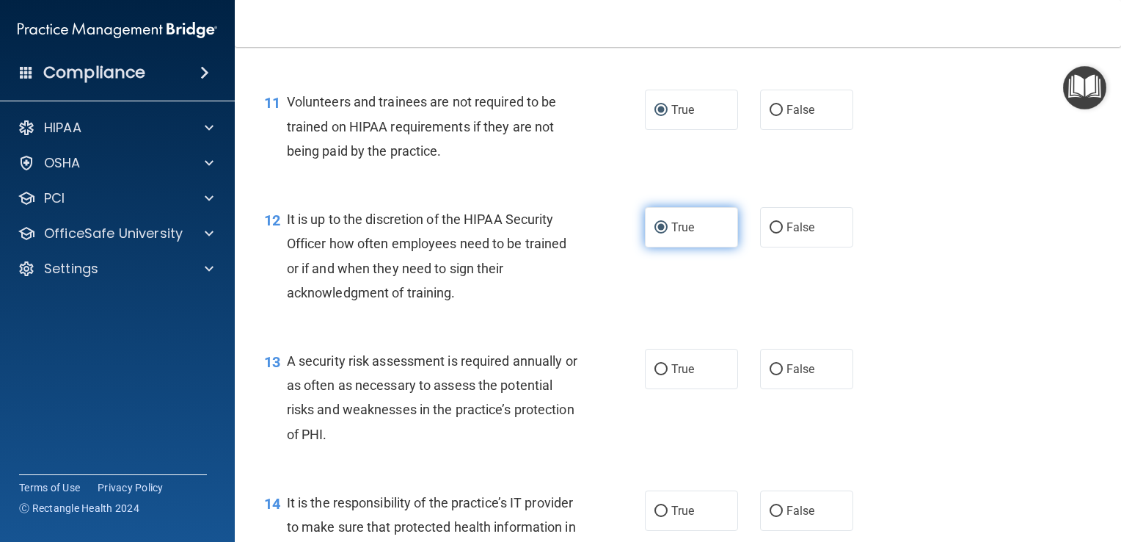
scroll to position [1589, 0]
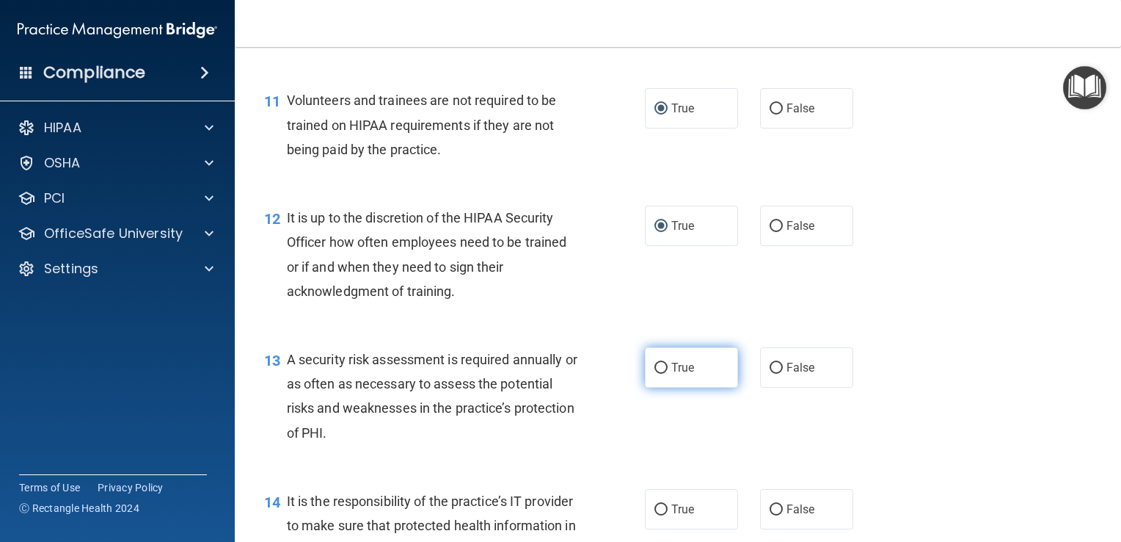
click at [655, 373] on input "True" at bounding box center [661, 367] width 13 height 11
radio input "true"
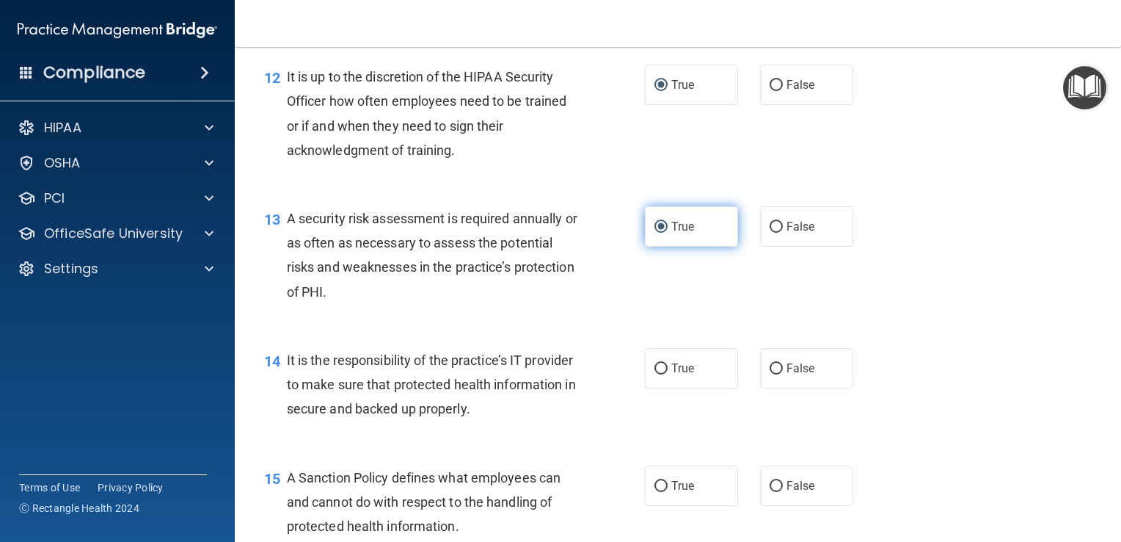
scroll to position [1755, 0]
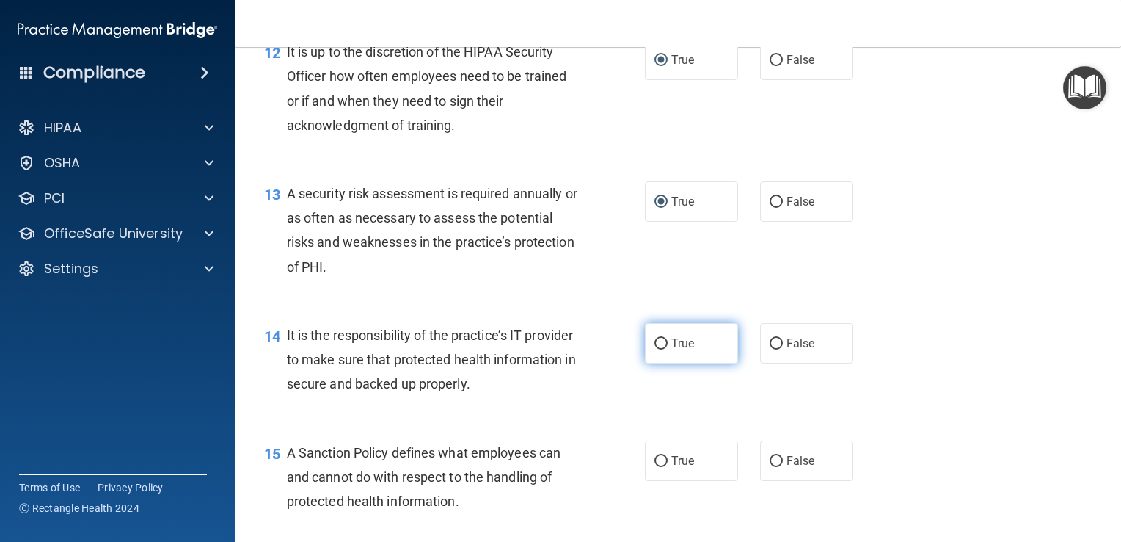
click at [659, 349] on input "True" at bounding box center [661, 343] width 13 height 11
radio input "true"
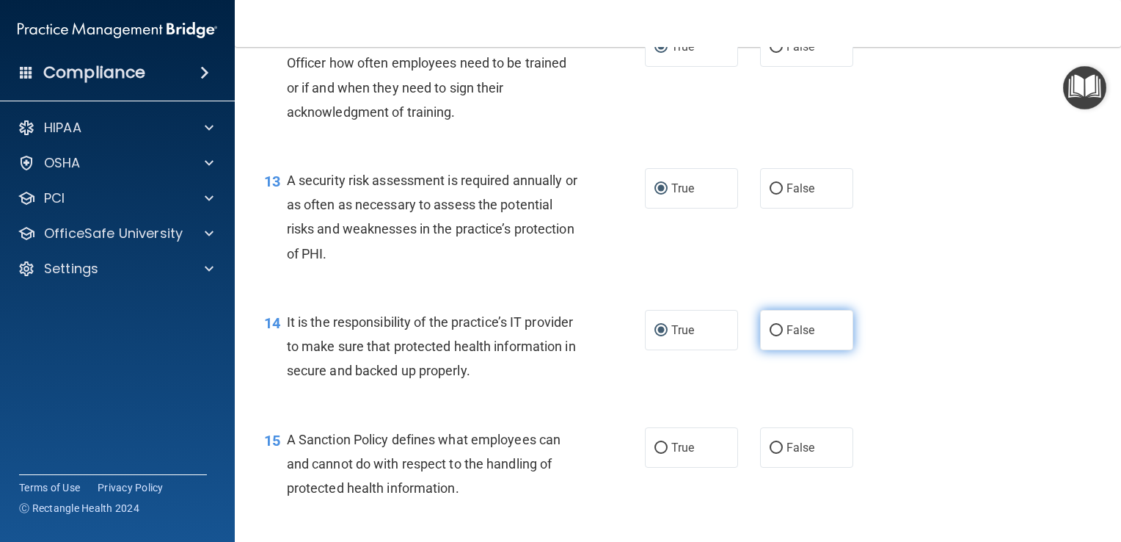
click at [770, 336] on input "False" at bounding box center [776, 330] width 13 height 11
radio input "true"
radio input "false"
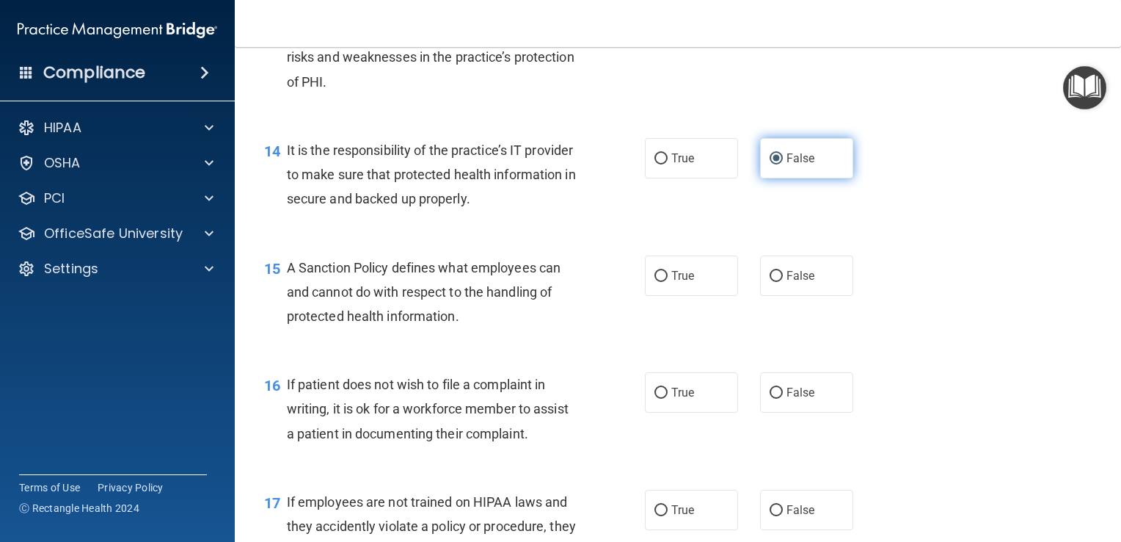
scroll to position [1943, 0]
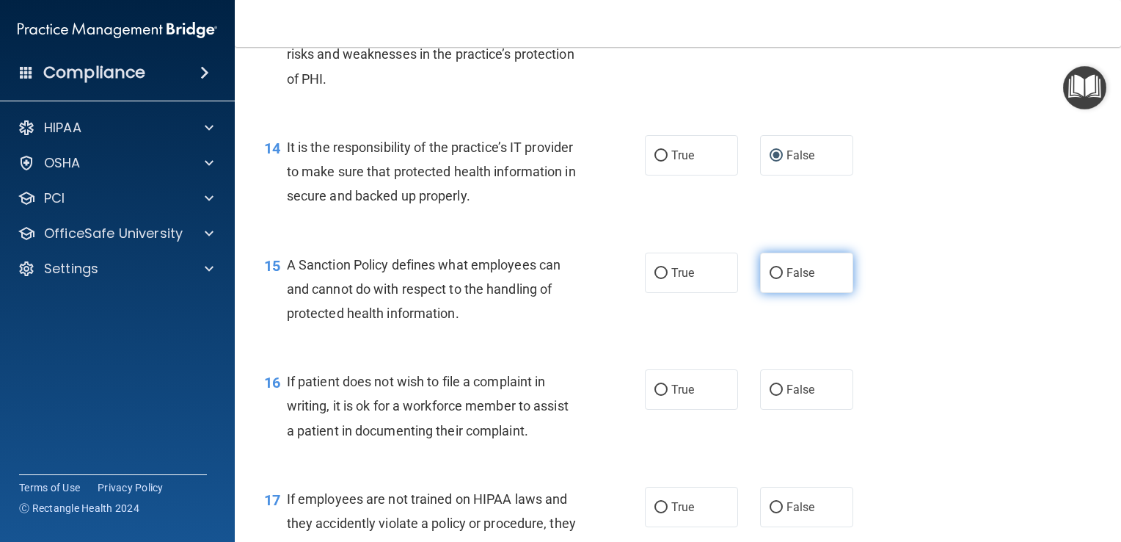
click at [770, 279] on input "False" at bounding box center [776, 273] width 13 height 11
radio input "true"
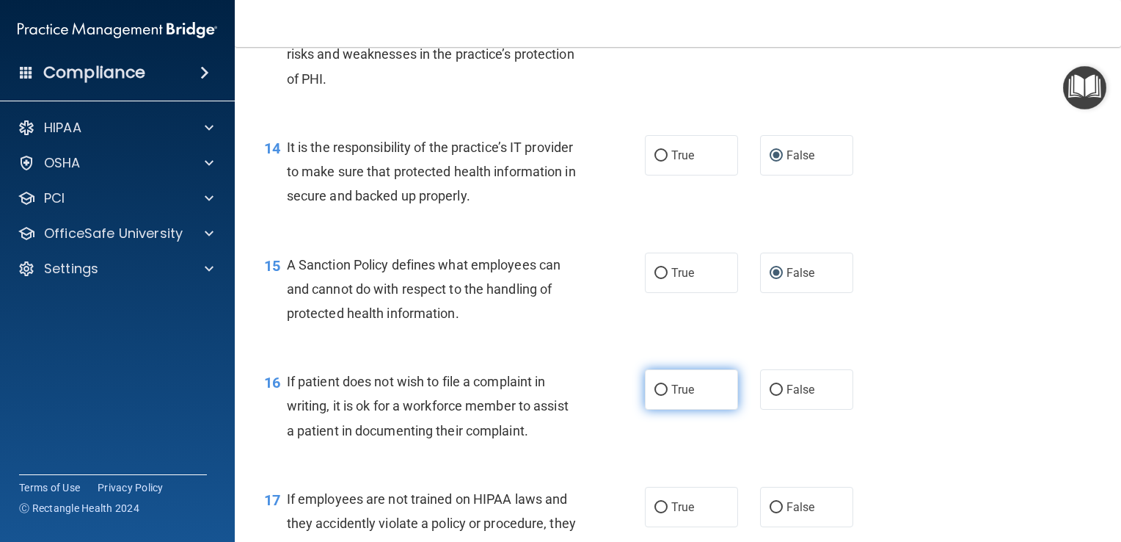
click at [657, 396] on input "True" at bounding box center [661, 390] width 13 height 11
radio input "true"
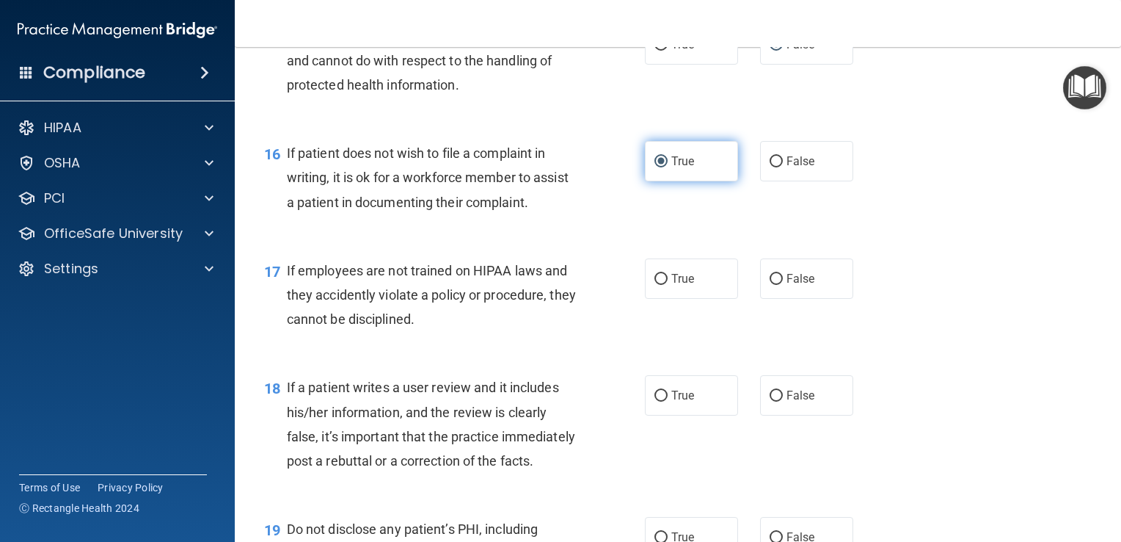
scroll to position [2176, 0]
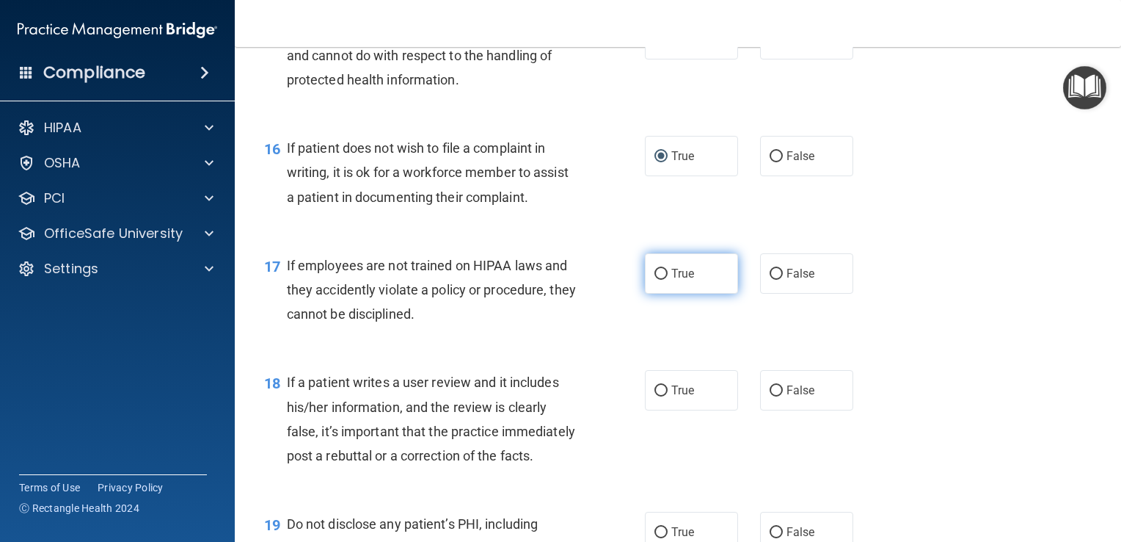
click at [655, 280] on input "True" at bounding box center [661, 274] width 13 height 11
radio input "true"
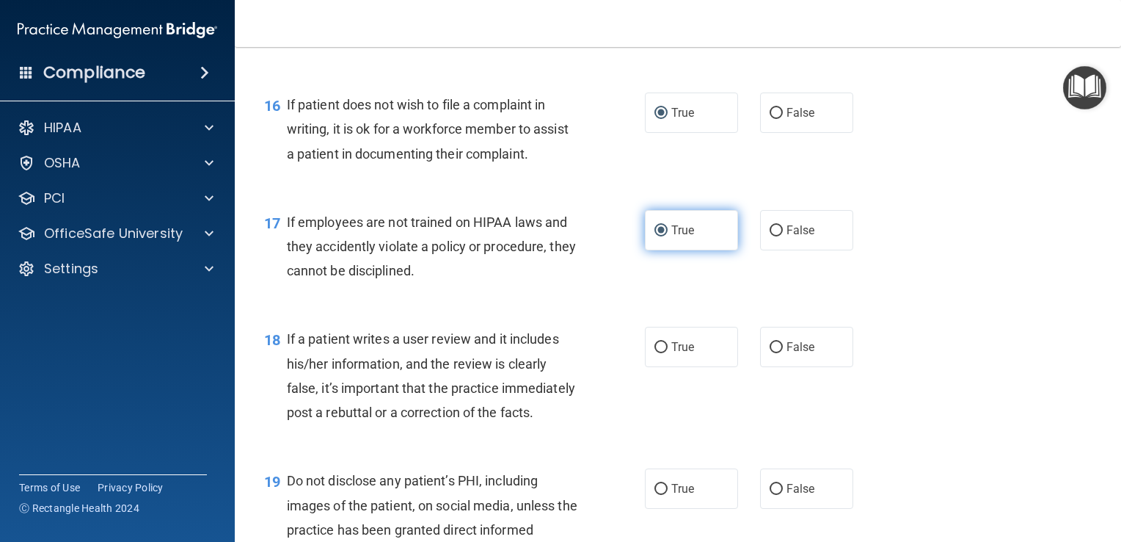
scroll to position [2261, 0]
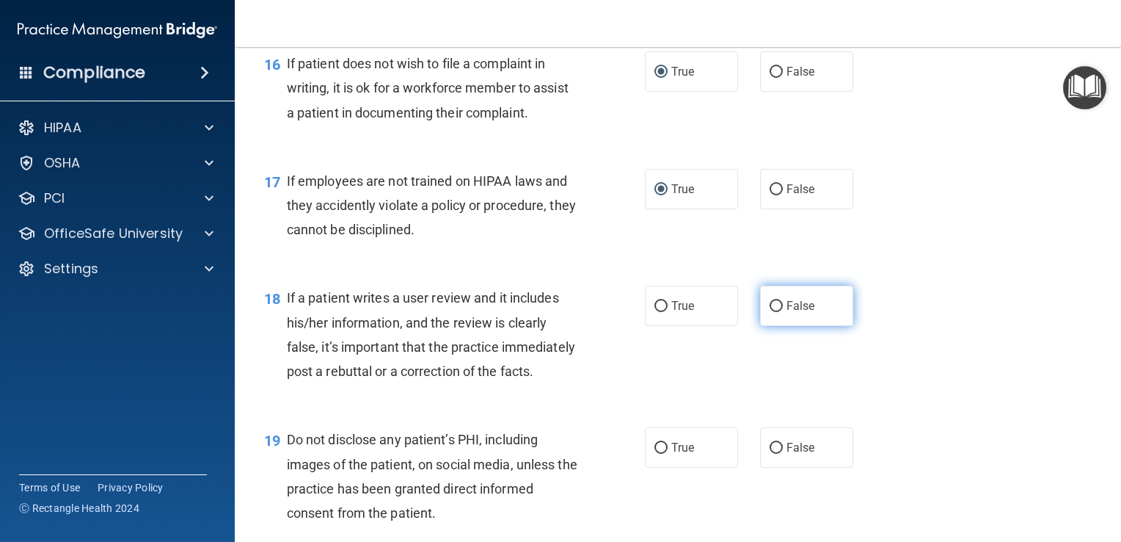
click at [770, 312] on input "False" at bounding box center [776, 306] width 13 height 11
radio input "true"
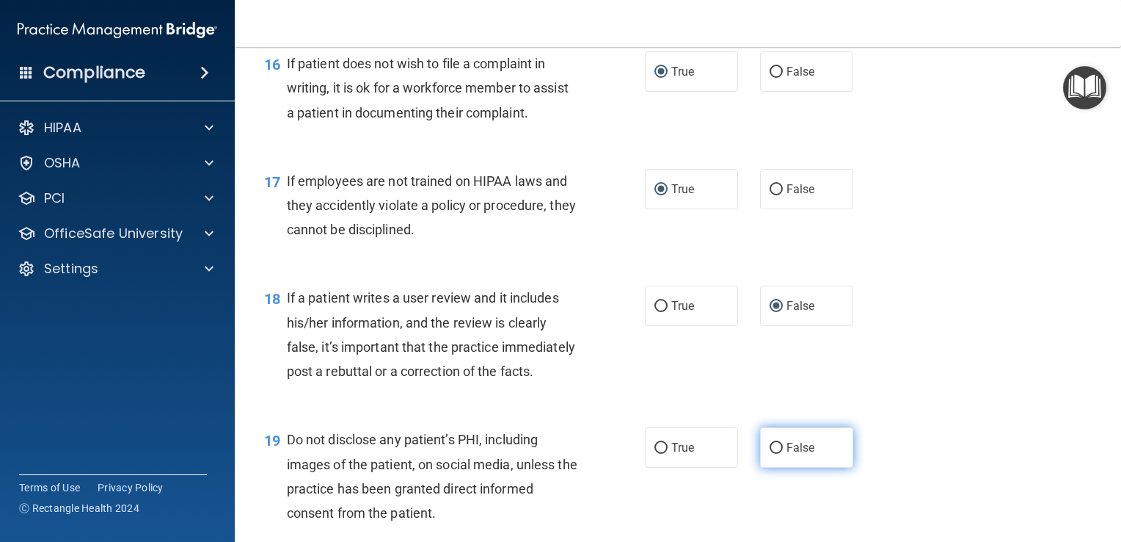
click at [770, 453] on input "False" at bounding box center [776, 447] width 13 height 11
radio input "true"
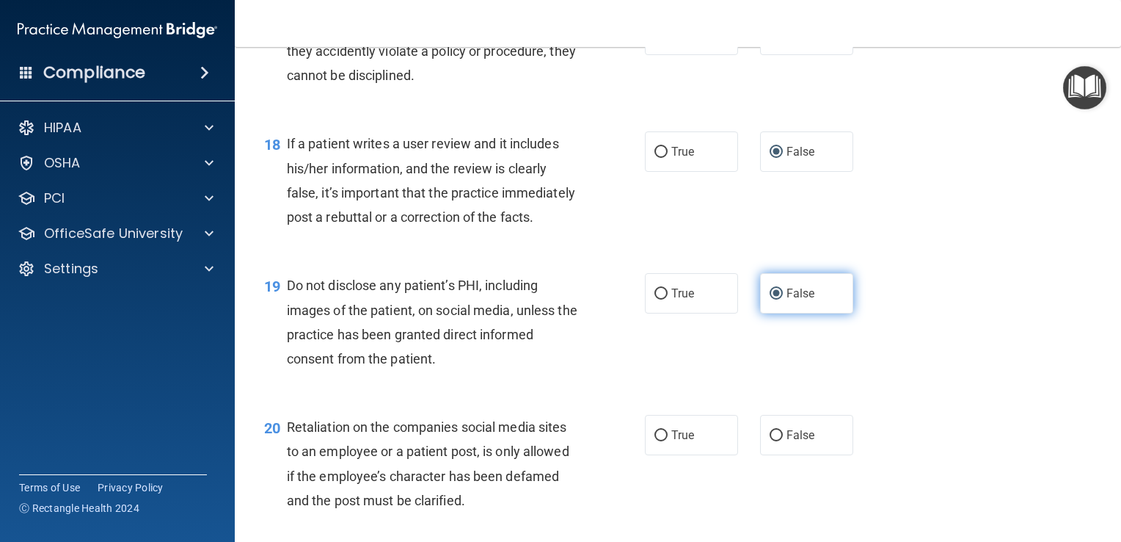
scroll to position [2413, 0]
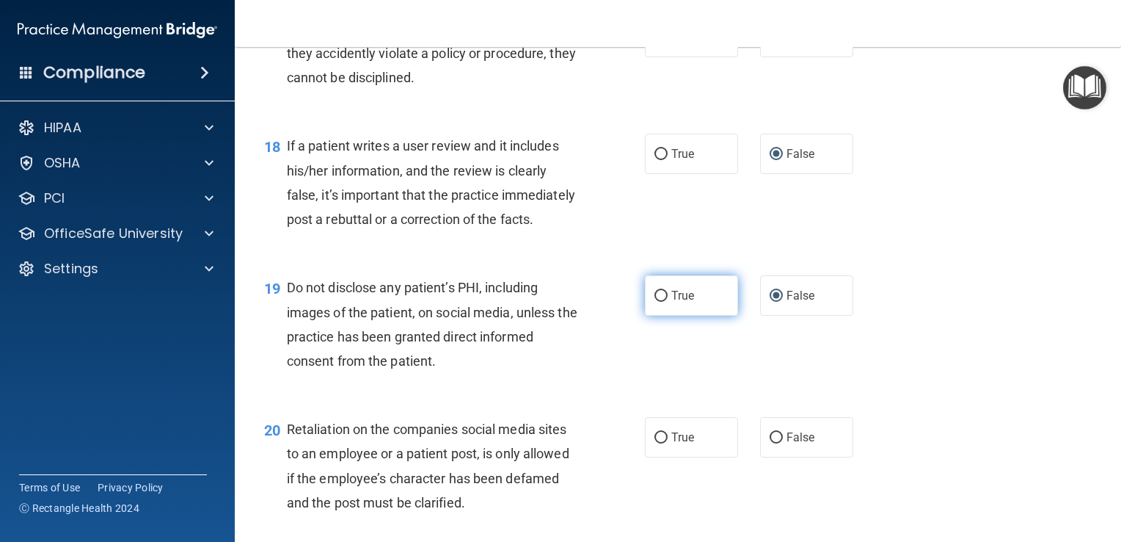
click at [656, 302] on input "True" at bounding box center [661, 296] width 13 height 11
radio input "true"
radio input "false"
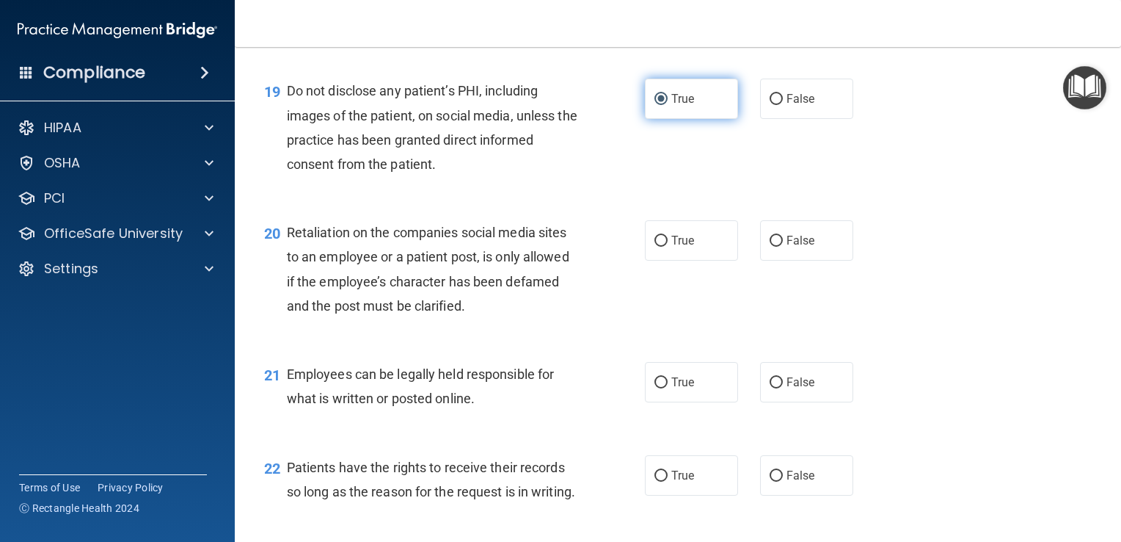
scroll to position [2612, 0]
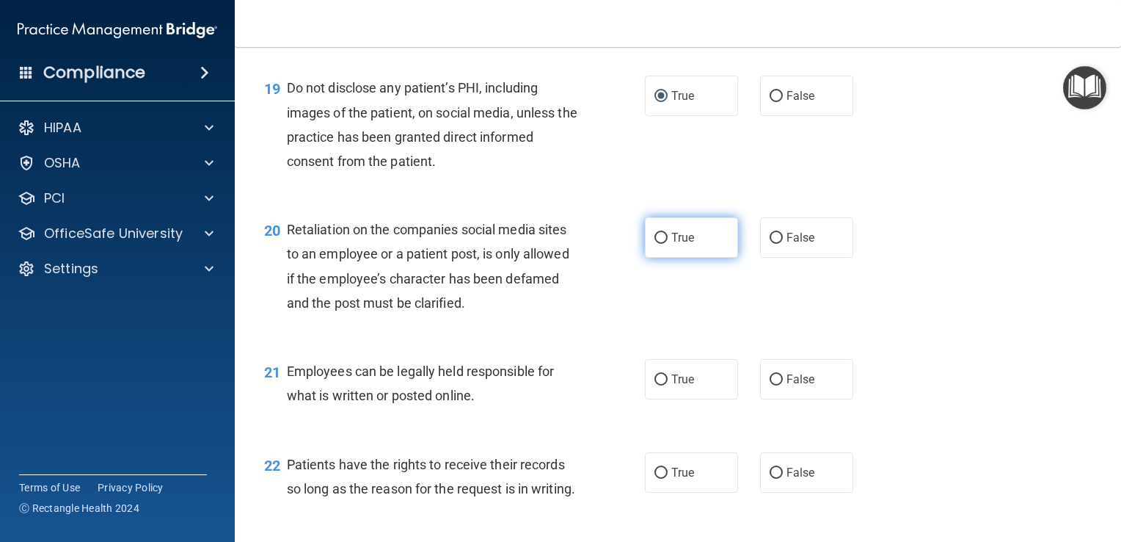
click at [655, 244] on input "True" at bounding box center [661, 238] width 13 height 11
radio input "true"
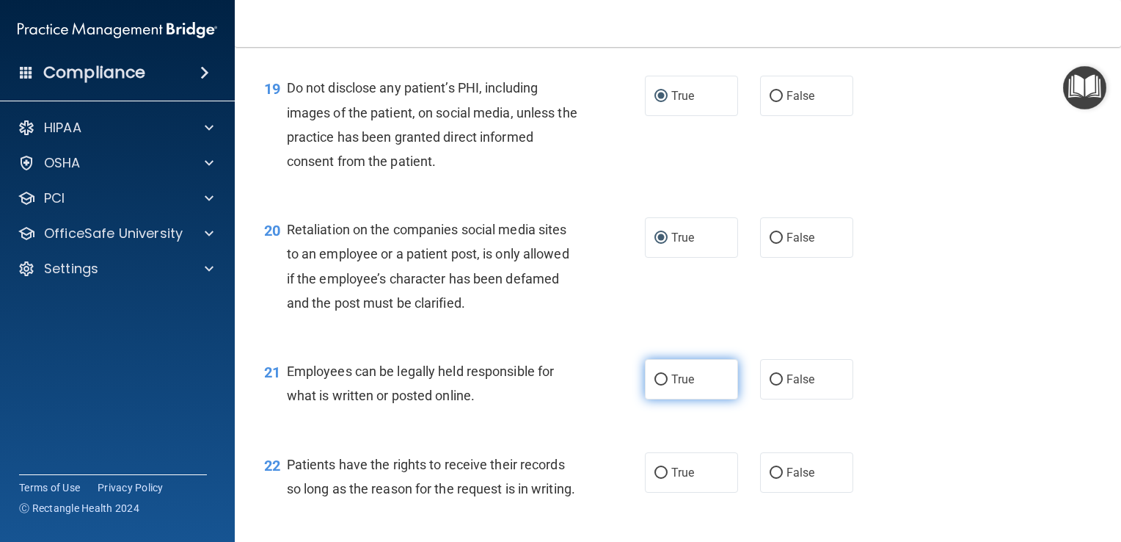
click at [655, 385] on input "True" at bounding box center [661, 379] width 13 height 11
radio input "true"
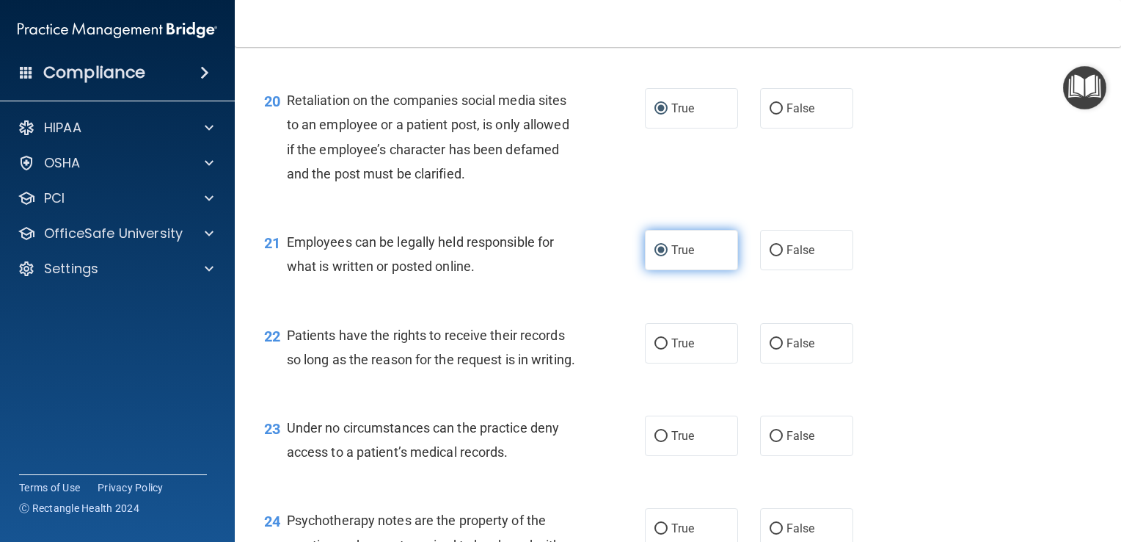
scroll to position [2747, 0]
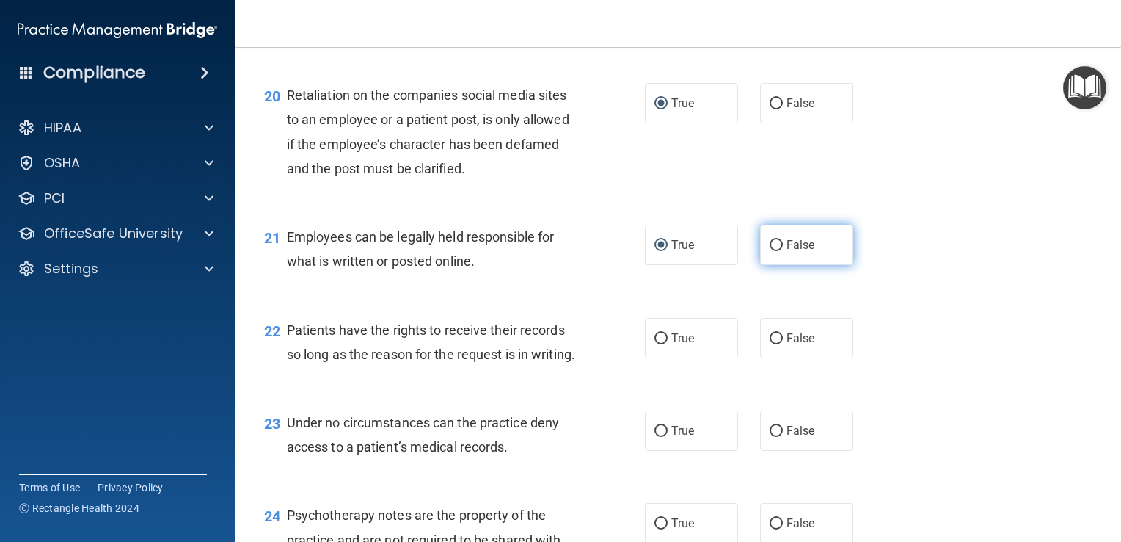
click at [770, 251] on input "False" at bounding box center [776, 245] width 13 height 11
radio input "true"
radio input "false"
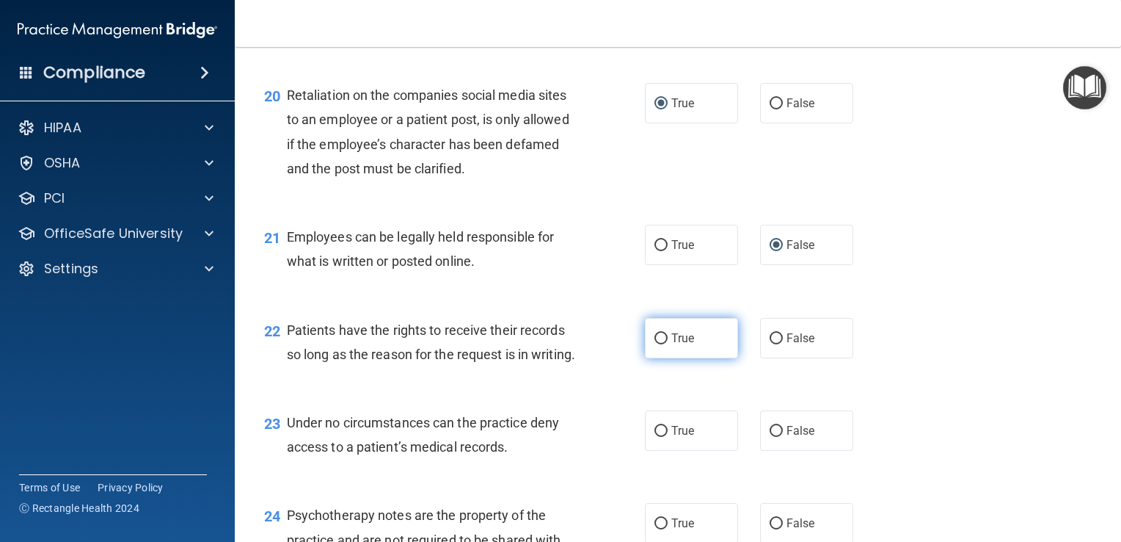
click at [655, 344] on input "True" at bounding box center [661, 338] width 13 height 11
radio input "true"
click at [770, 344] on input "False" at bounding box center [776, 338] width 13 height 11
radio input "true"
click at [660, 344] on input "True" at bounding box center [661, 338] width 13 height 11
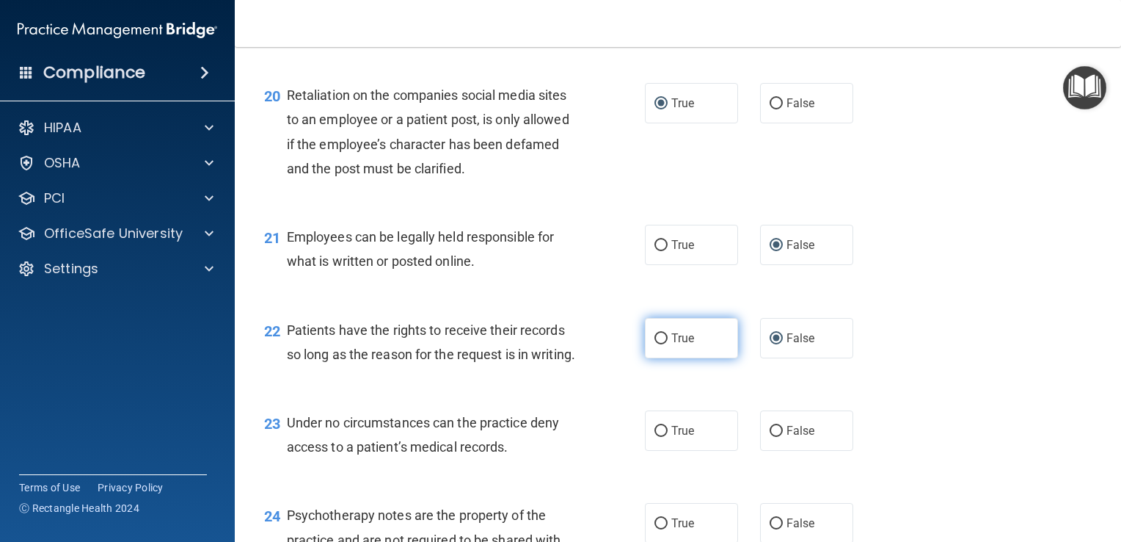
radio input "true"
radio input "false"
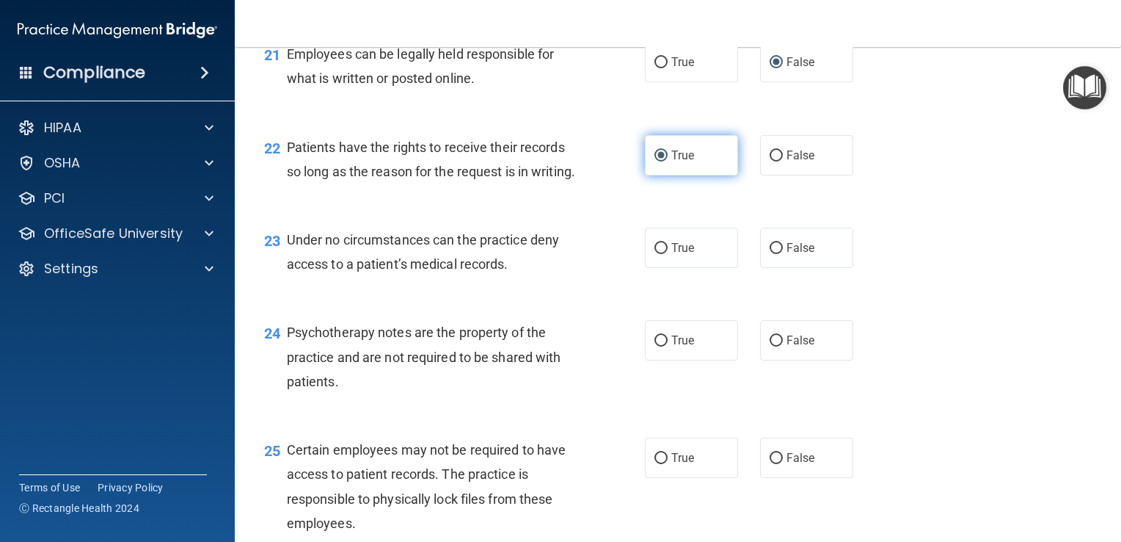
scroll to position [2931, 0]
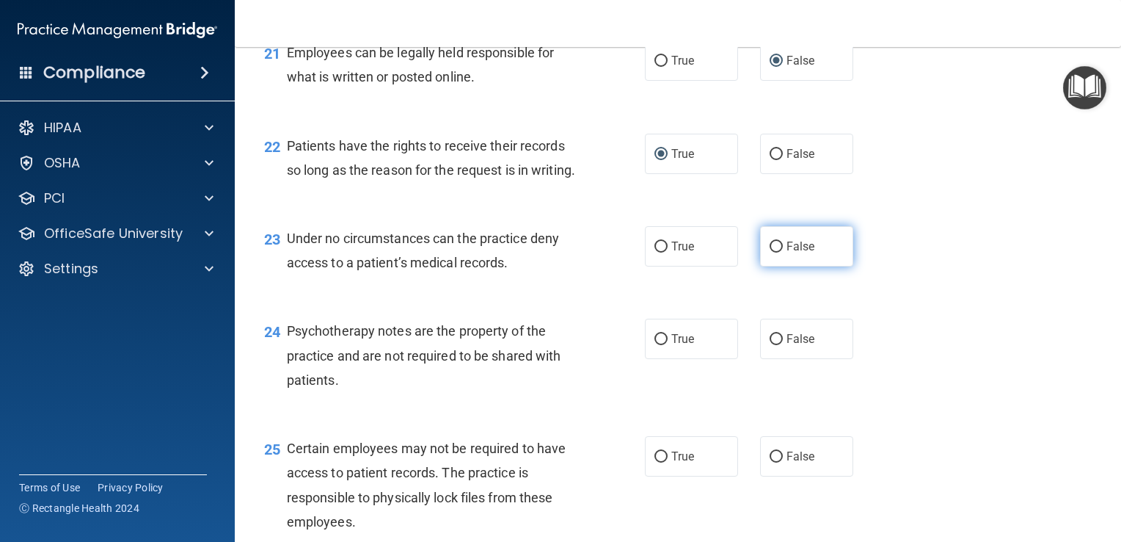
click at [760, 266] on label "False" at bounding box center [806, 246] width 93 height 40
click at [770, 252] on input "False" at bounding box center [776, 246] width 13 height 11
radio input "true"
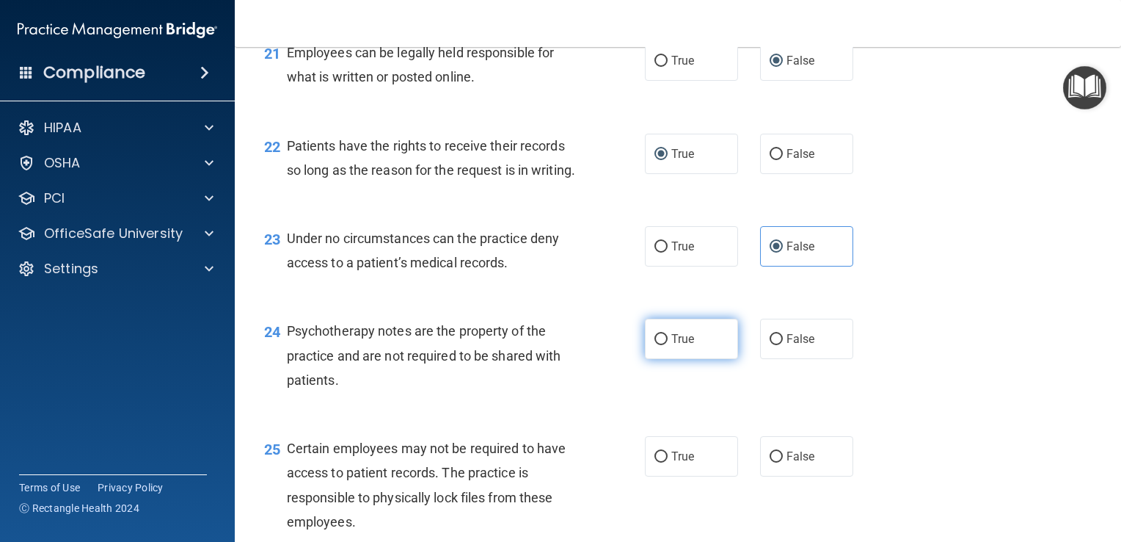
click at [660, 345] on input "True" at bounding box center [661, 339] width 13 height 11
radio input "true"
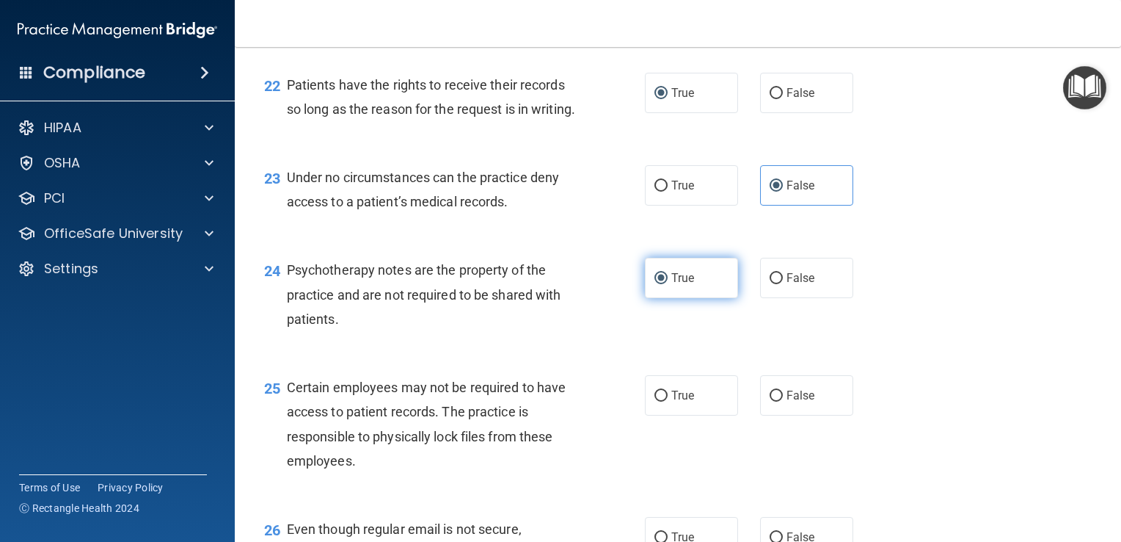
scroll to position [3020, 0]
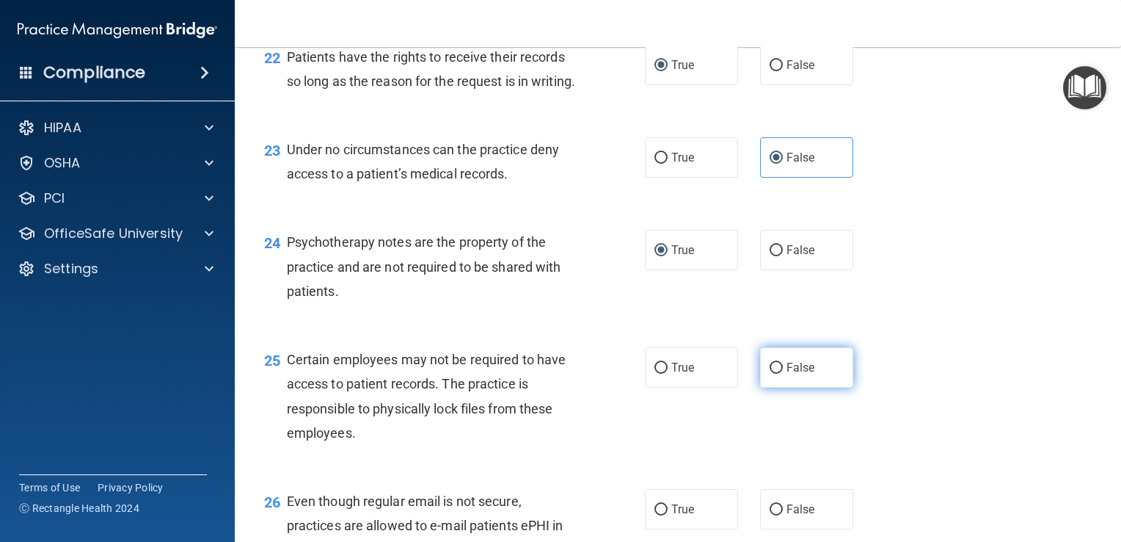
click at [771, 373] on input "False" at bounding box center [776, 367] width 13 height 11
radio input "true"
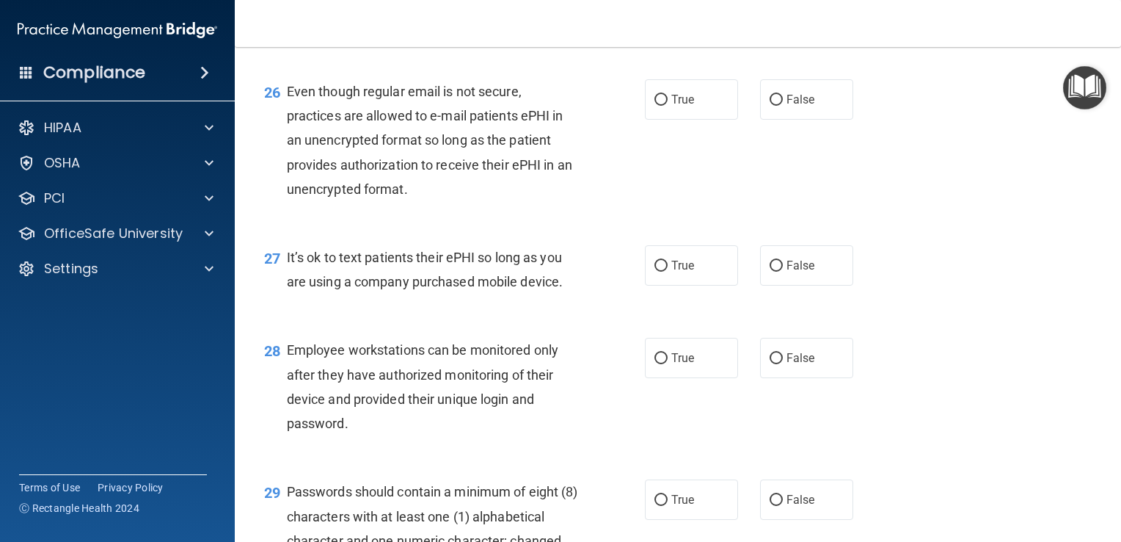
scroll to position [3432, 0]
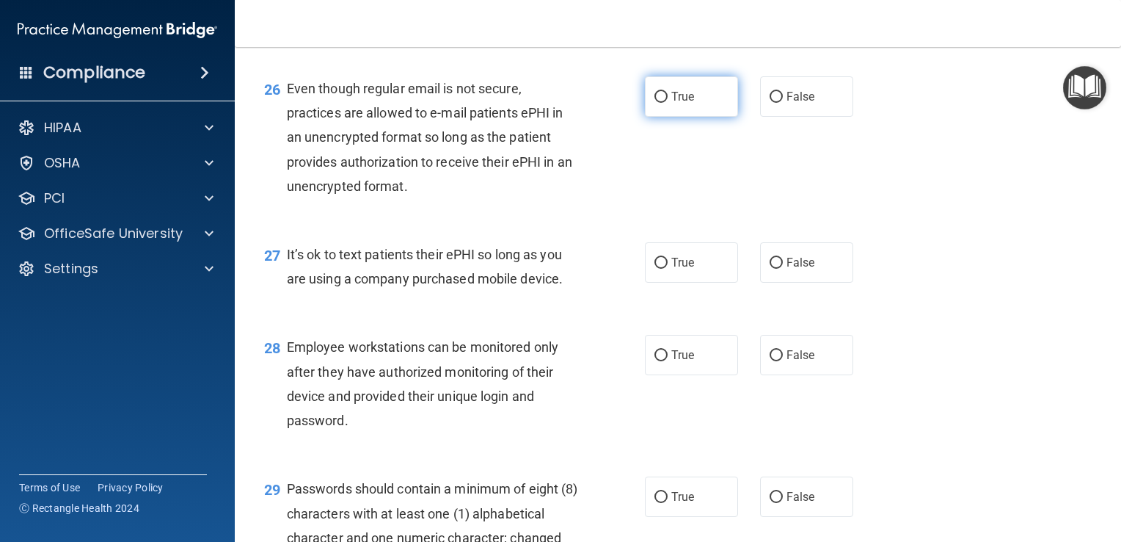
click at [659, 103] on input "True" at bounding box center [661, 97] width 13 height 11
radio input "true"
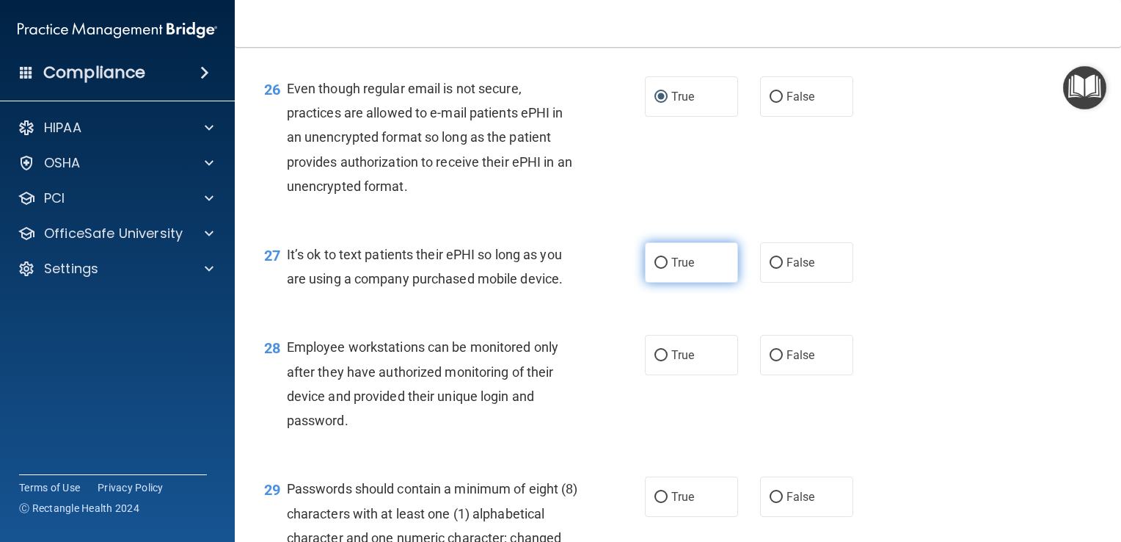
click at [645, 283] on label "True" at bounding box center [691, 262] width 93 height 40
click at [655, 269] on input "True" at bounding box center [661, 263] width 13 height 11
radio input "true"
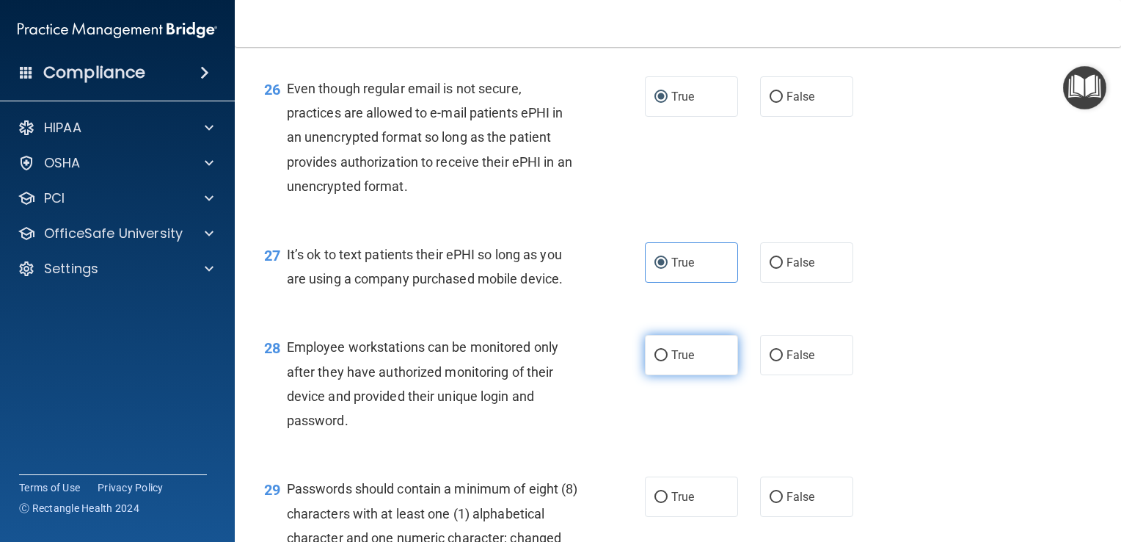
click at [660, 361] on input "True" at bounding box center [661, 355] width 13 height 11
radio input "true"
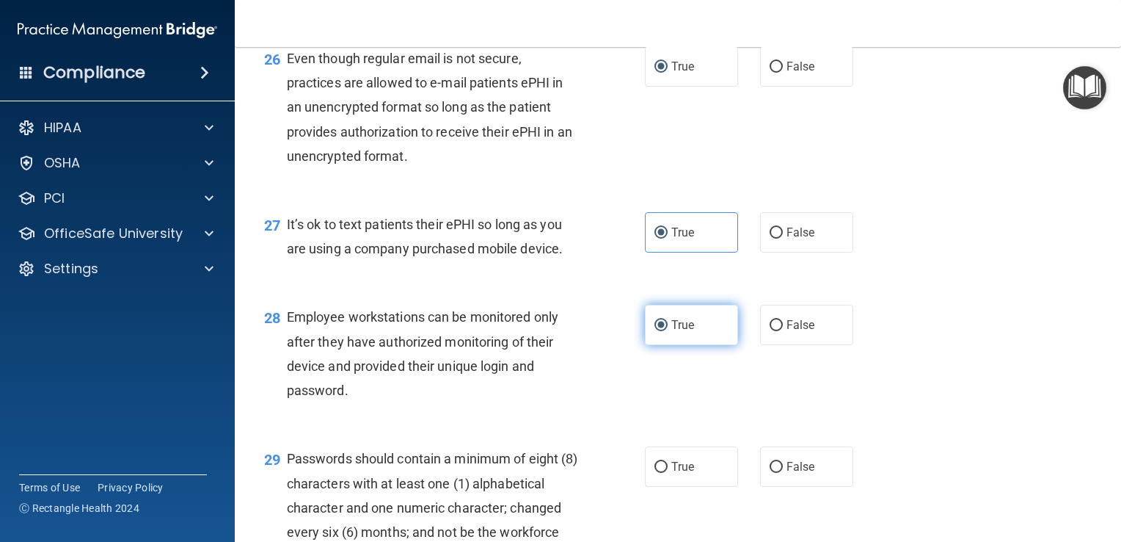
scroll to position [3463, 0]
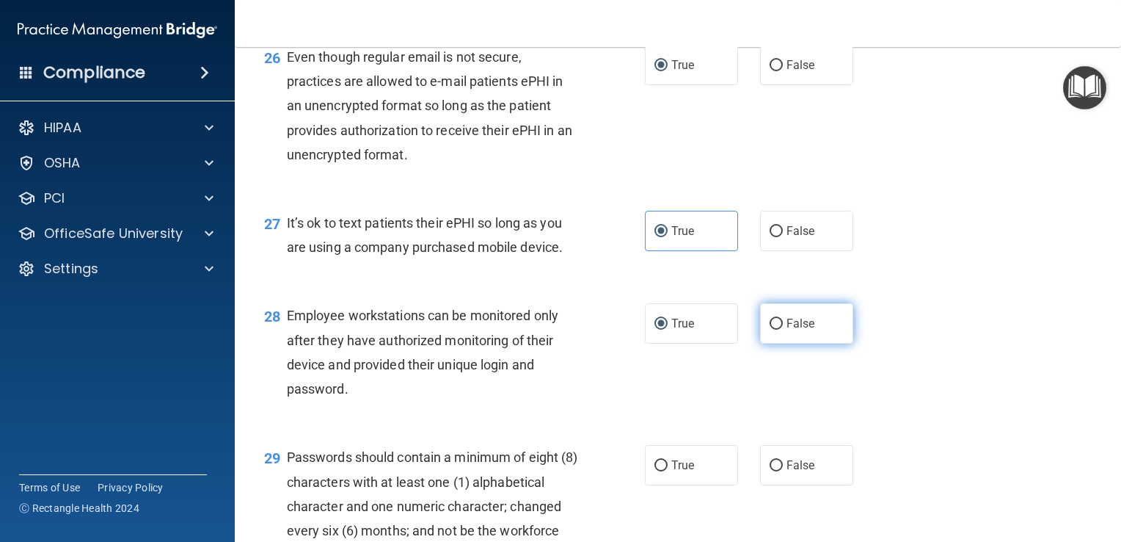
click at [772, 329] on input "False" at bounding box center [776, 323] width 13 height 11
radio input "true"
radio input "false"
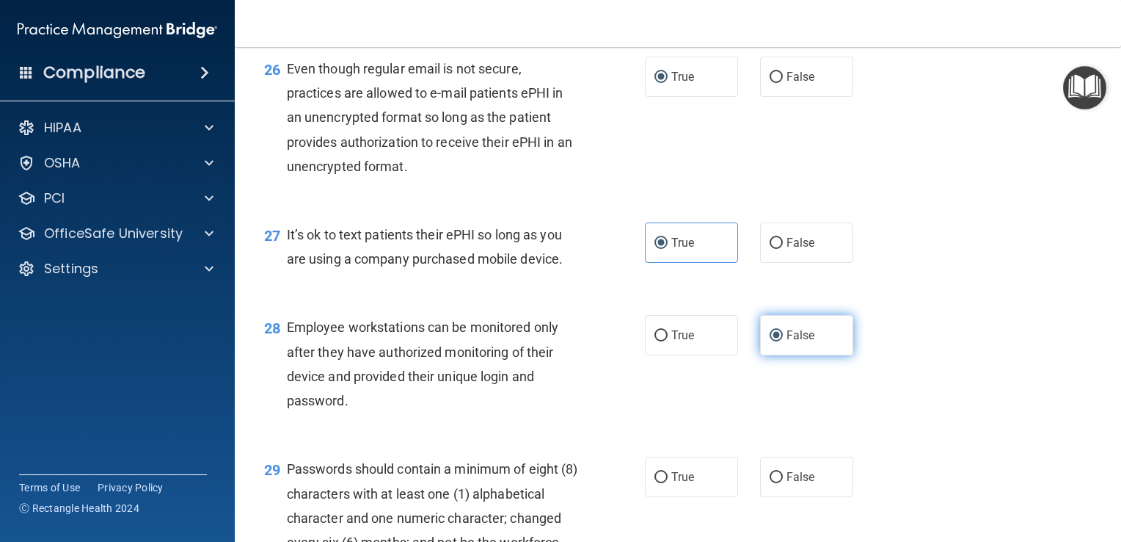
scroll to position [3448, 0]
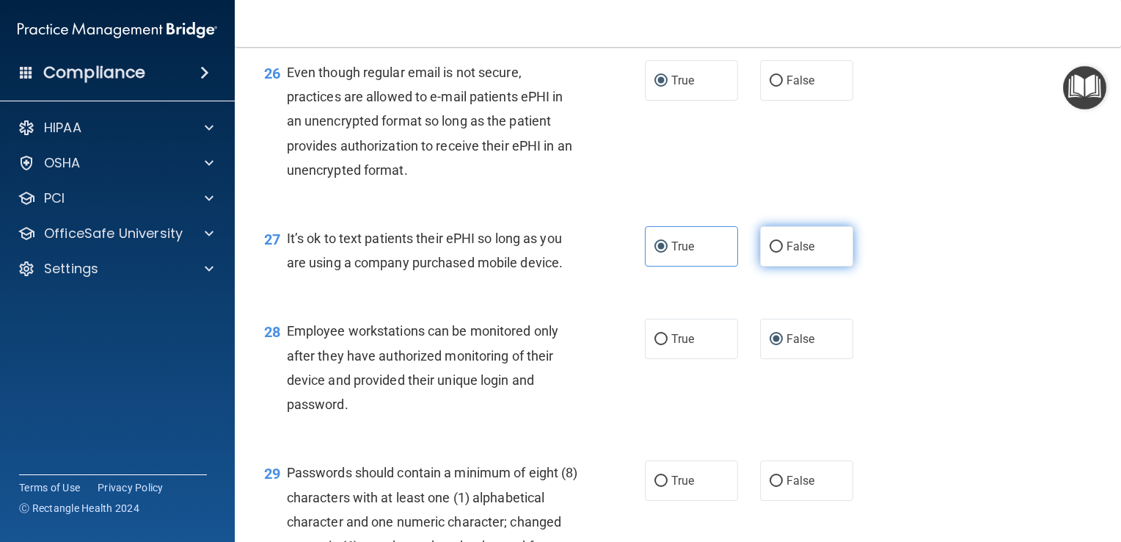
click at [770, 252] on input "False" at bounding box center [776, 246] width 13 height 11
radio input "true"
radio input "false"
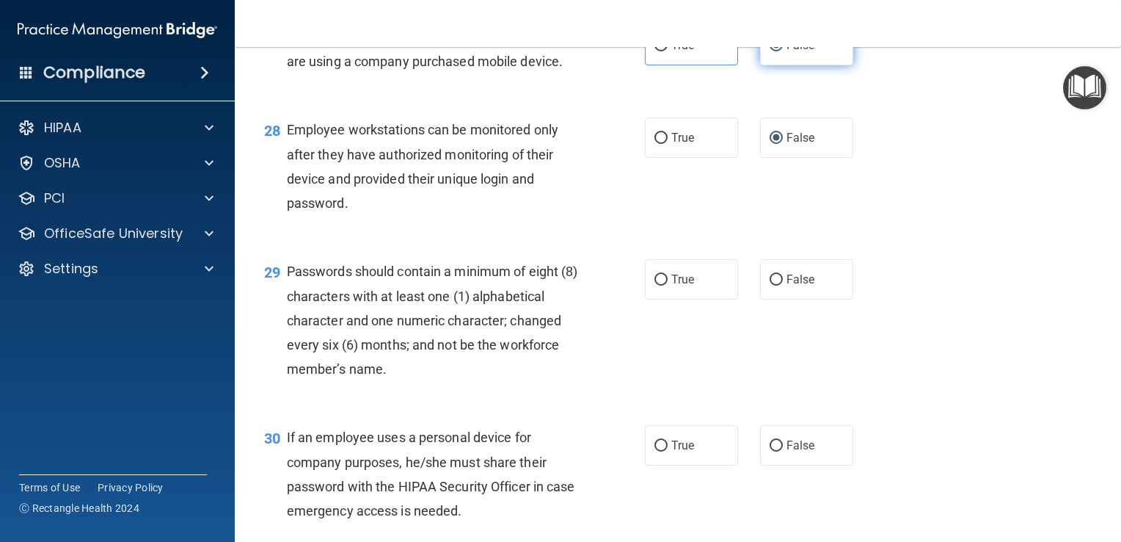
scroll to position [3661, 0]
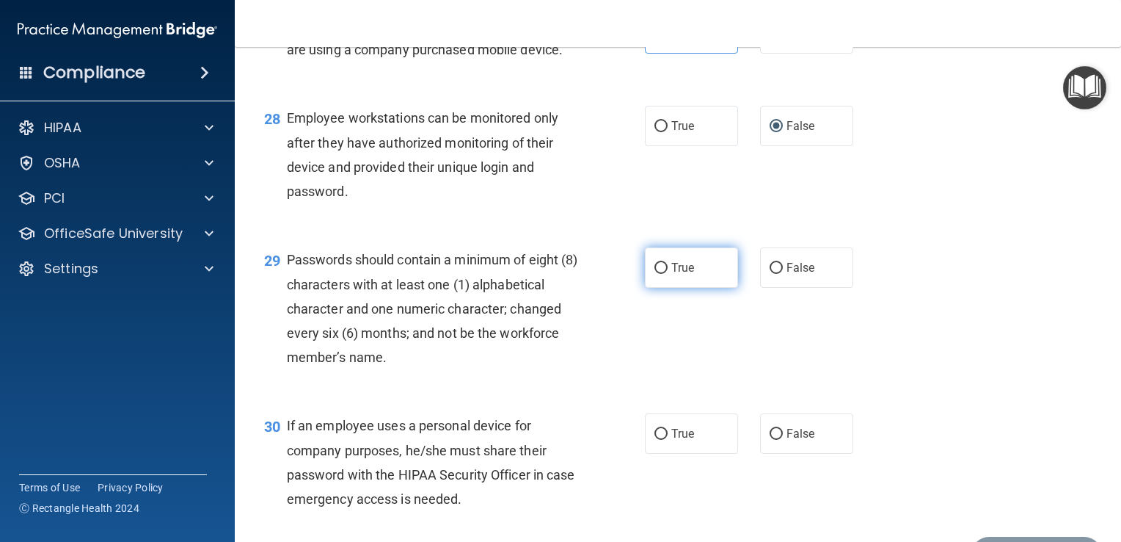
click at [655, 274] on input "True" at bounding box center [661, 268] width 13 height 11
radio input "true"
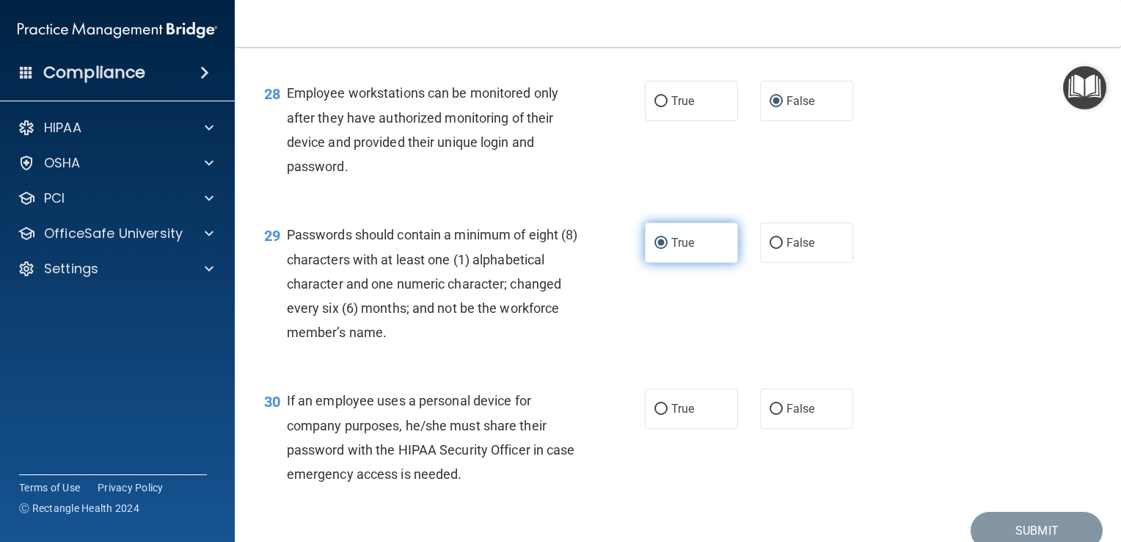
scroll to position [3698, 0]
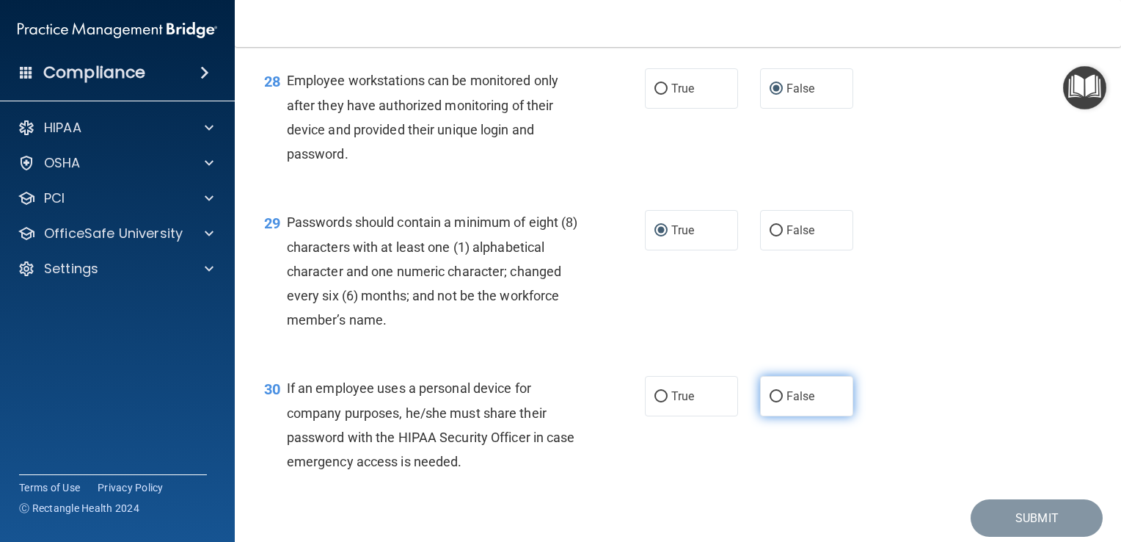
click at [775, 402] on input "False" at bounding box center [776, 396] width 13 height 11
radio input "true"
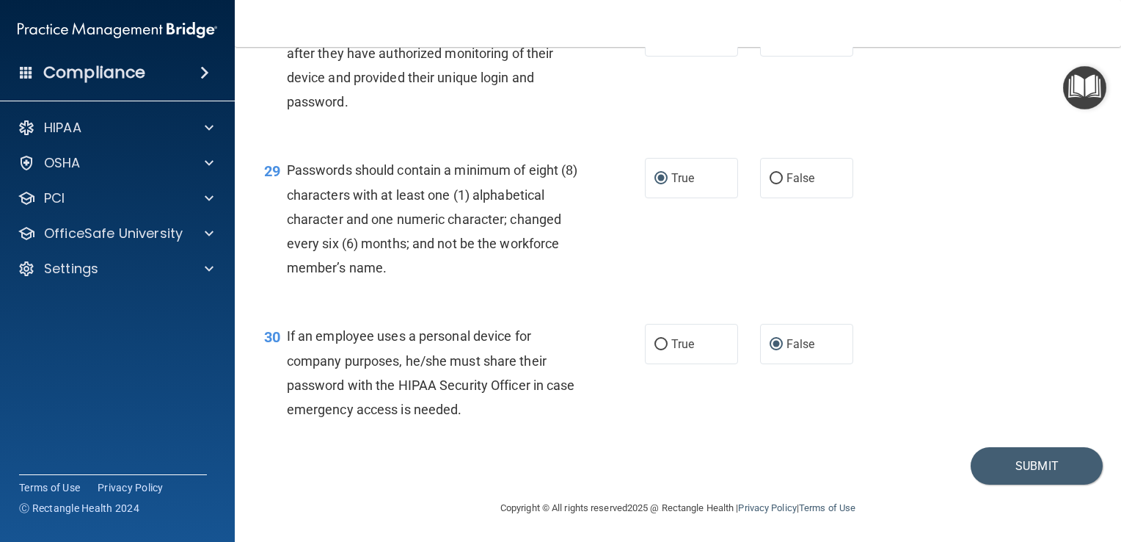
scroll to position [3751, 0]
click at [1043, 484] on button "Submit" at bounding box center [1037, 464] width 132 height 37
click at [1035, 454] on button "Submit" at bounding box center [1037, 463] width 132 height 37
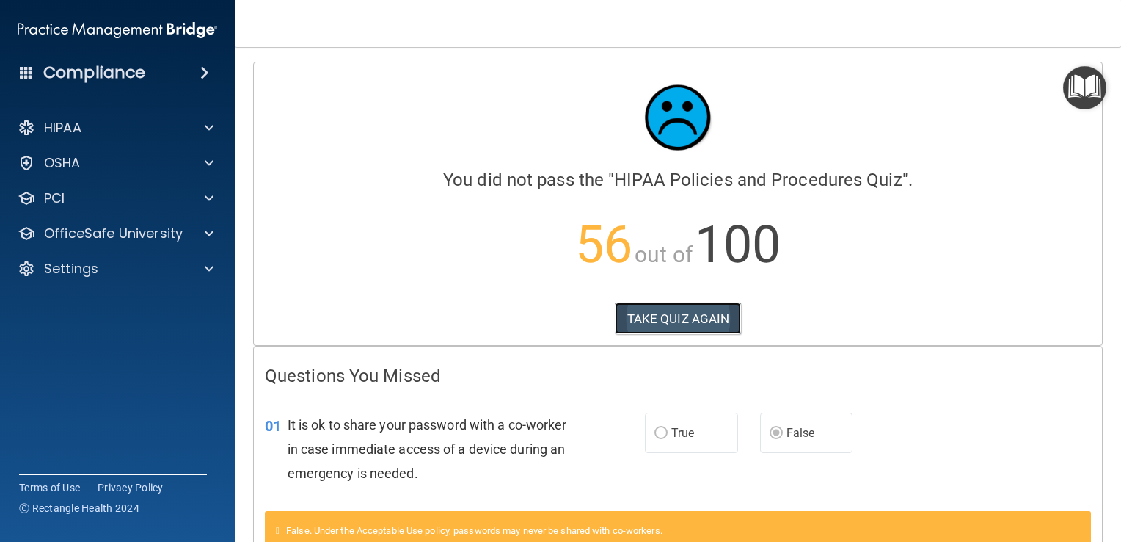
click at [713, 314] on button "TAKE QUIZ AGAIN" at bounding box center [678, 318] width 127 height 32
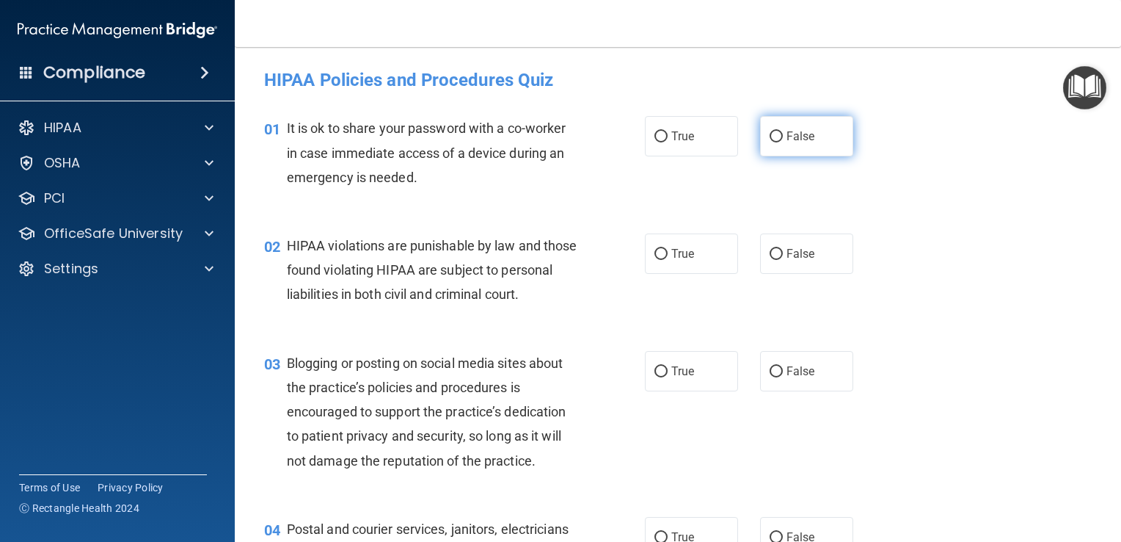
click at [774, 136] on input "False" at bounding box center [776, 136] width 13 height 11
radio input "true"
click at [655, 255] on input "True" at bounding box center [661, 254] width 13 height 11
radio input "true"
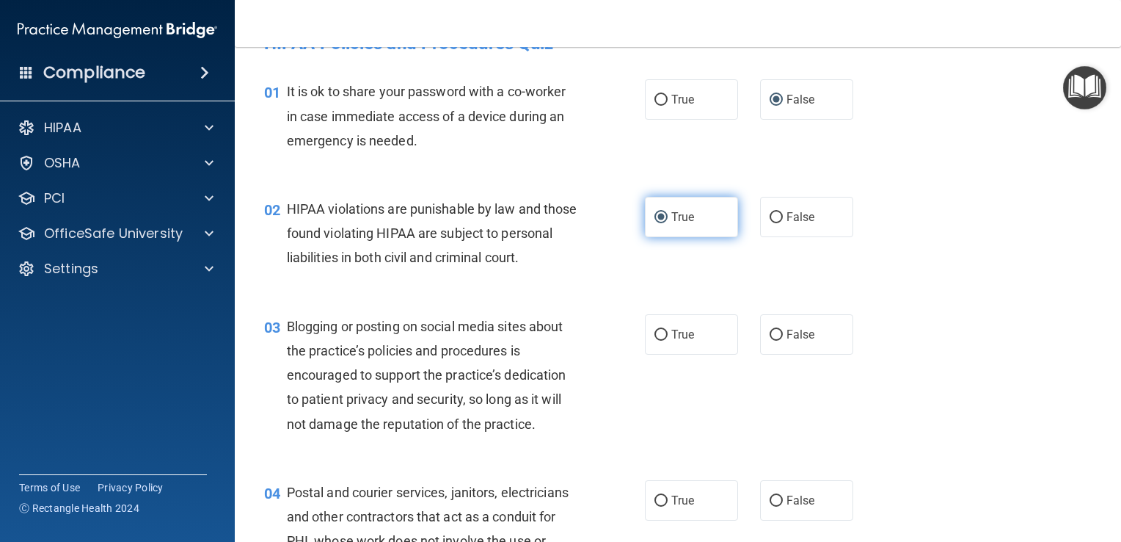
scroll to position [41, 0]
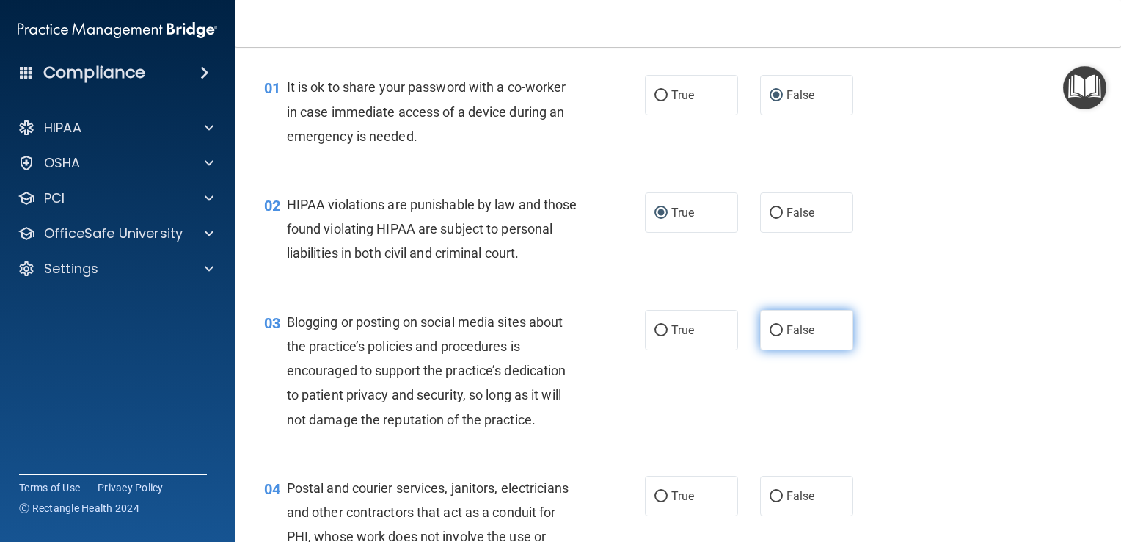
click at [770, 336] on input "False" at bounding box center [776, 330] width 13 height 11
radio input "true"
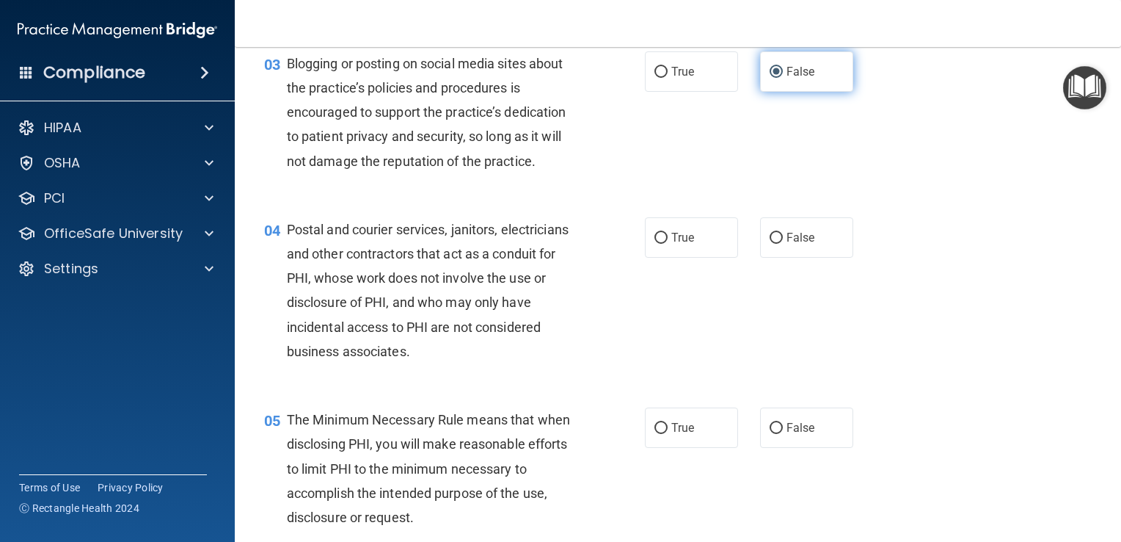
scroll to position [300, 0]
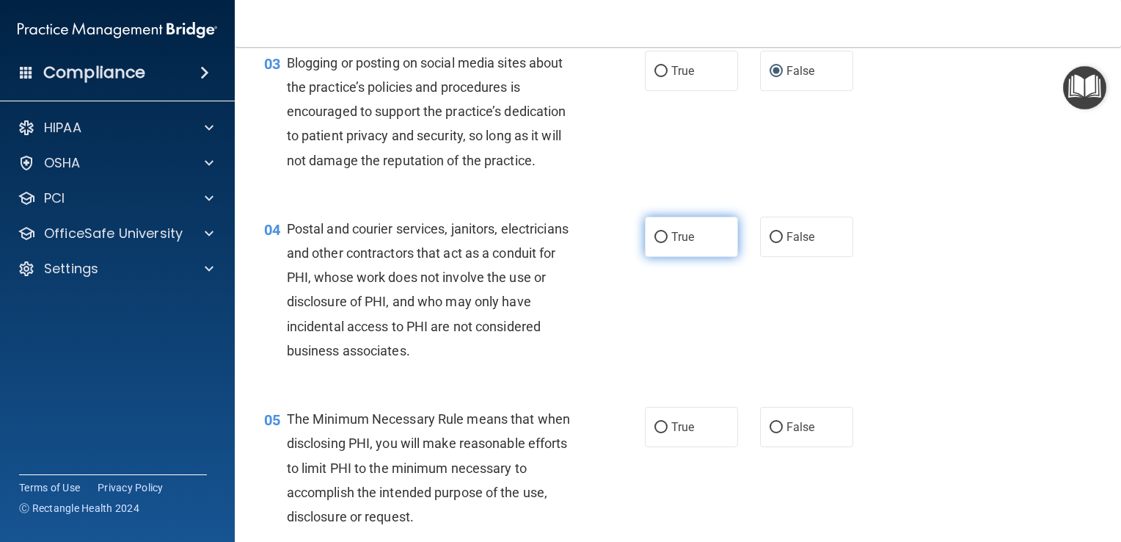
click at [655, 243] on input "True" at bounding box center [661, 237] width 13 height 11
radio input "true"
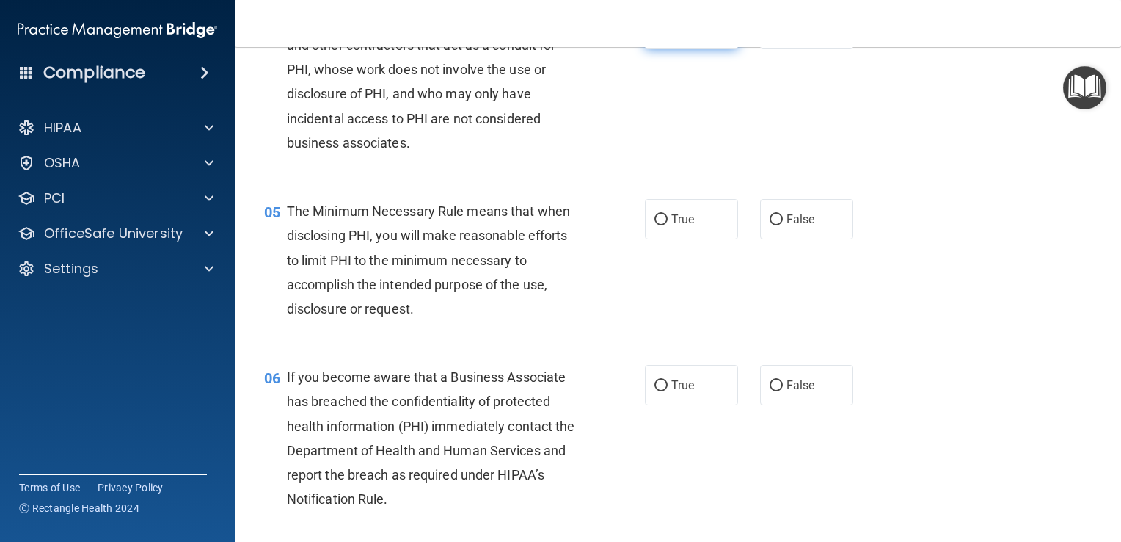
scroll to position [508, 0]
click at [770, 225] on input "False" at bounding box center [776, 219] width 13 height 11
radio input "true"
click at [772, 391] on input "False" at bounding box center [776, 385] width 13 height 11
radio input "true"
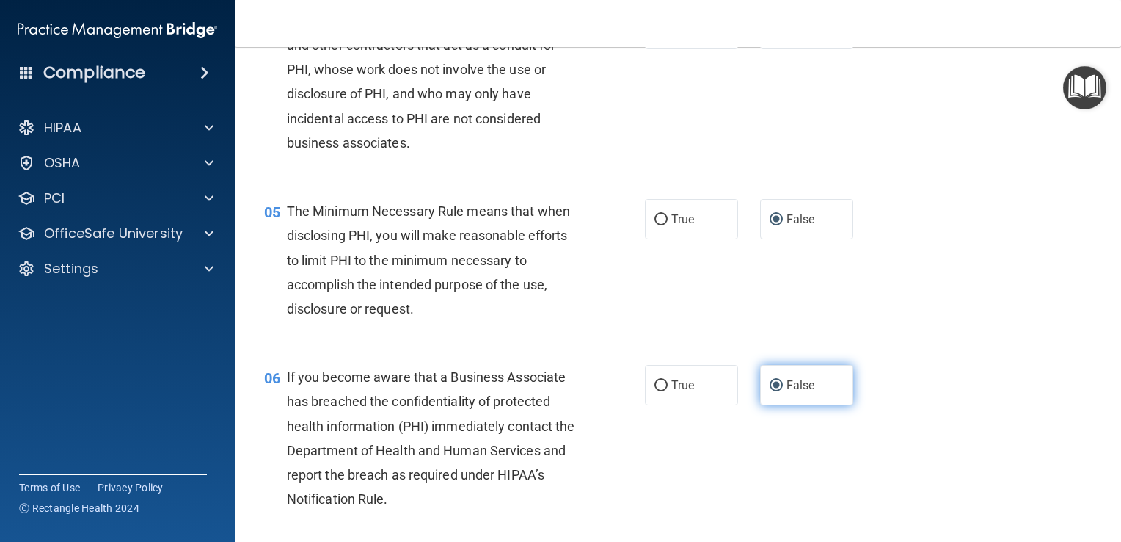
click at [770, 391] on input "False" at bounding box center [776, 385] width 13 height 11
click at [649, 404] on label "True" at bounding box center [691, 385] width 93 height 40
click at [655, 391] on input "True" at bounding box center [661, 385] width 13 height 11
radio input "true"
radio input "false"
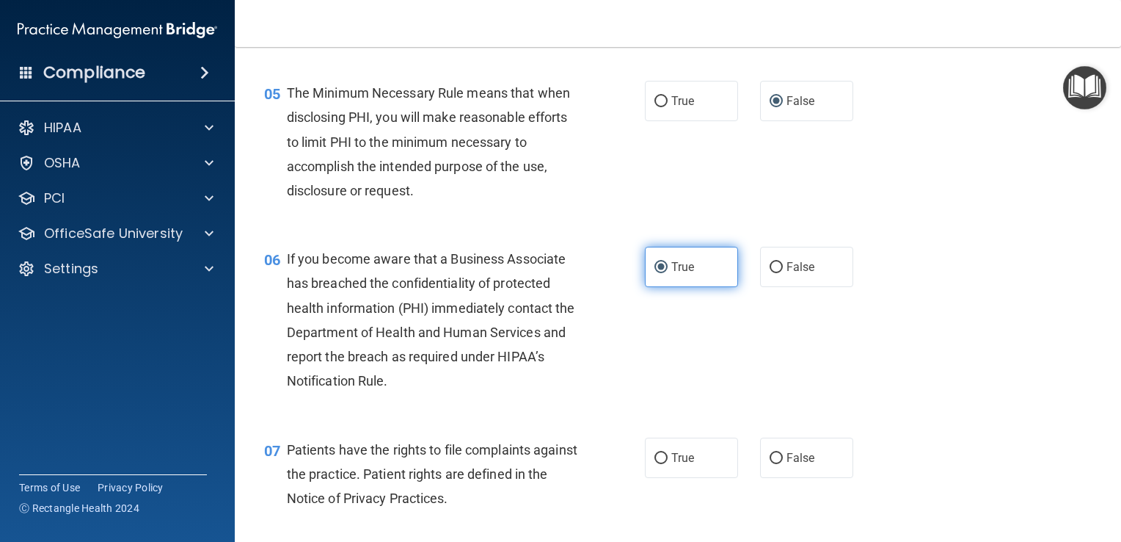
scroll to position [636, 0]
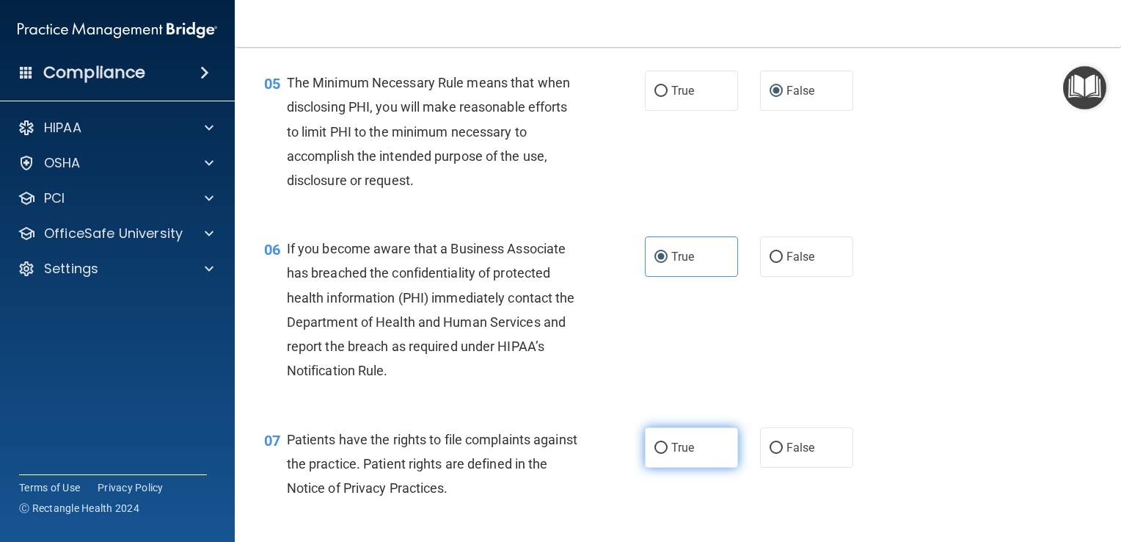
click at [655, 453] on input "True" at bounding box center [661, 447] width 13 height 11
radio input "true"
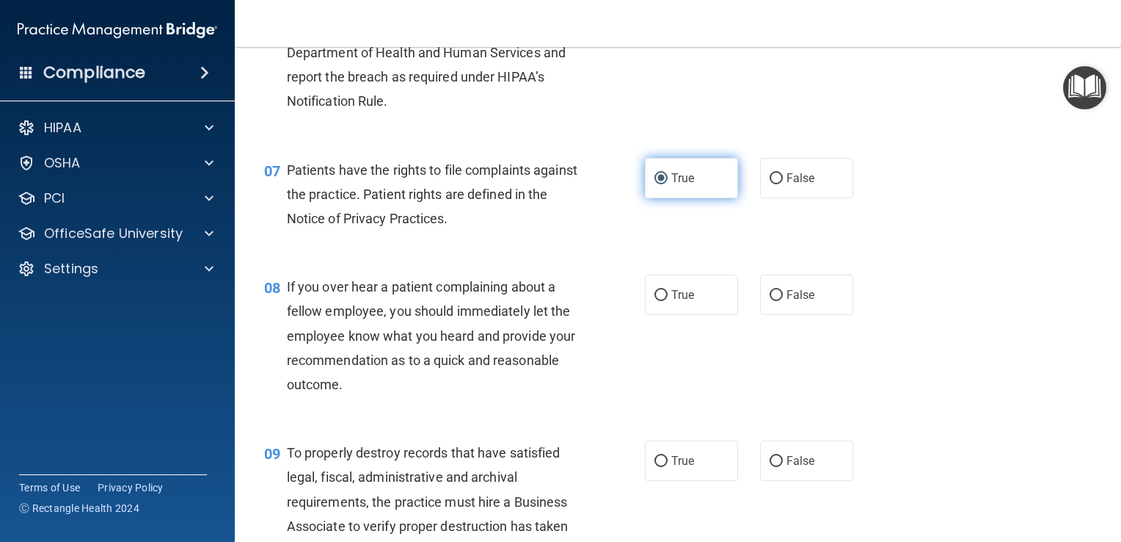
scroll to position [937, 0]
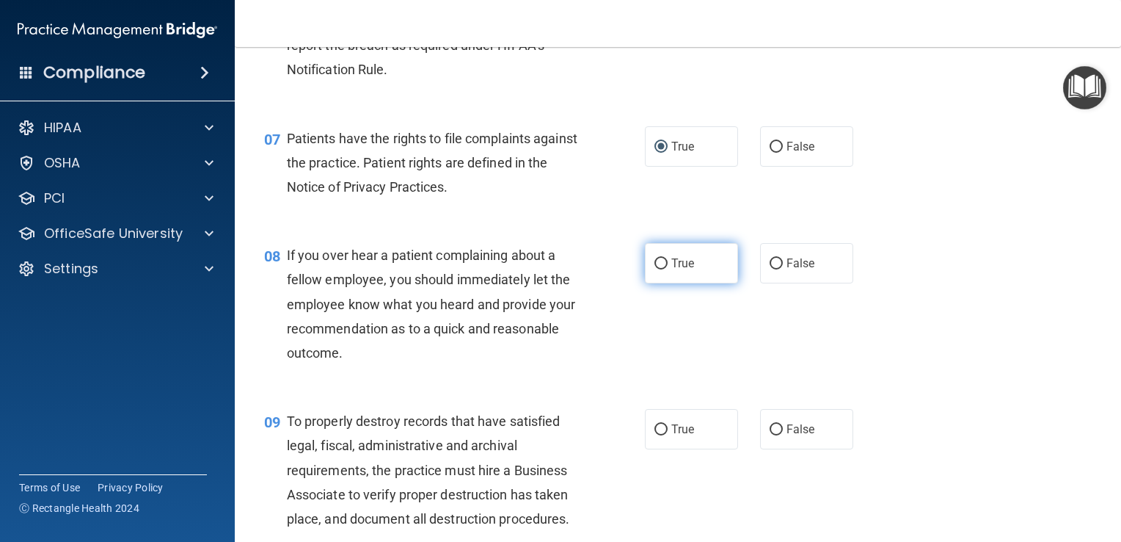
click at [655, 269] on input "True" at bounding box center [661, 263] width 13 height 11
radio input "true"
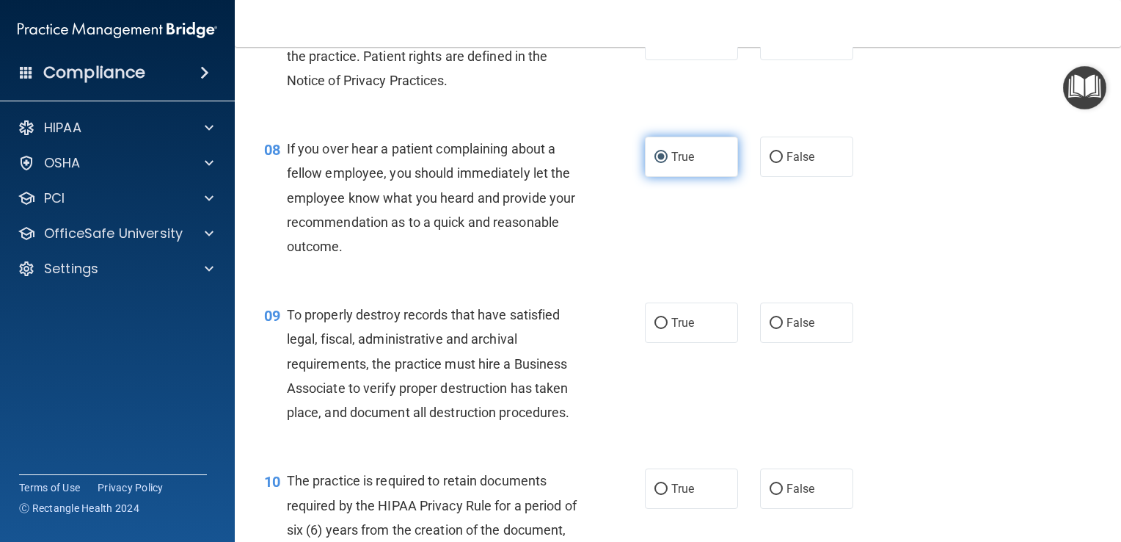
scroll to position [1060, 0]
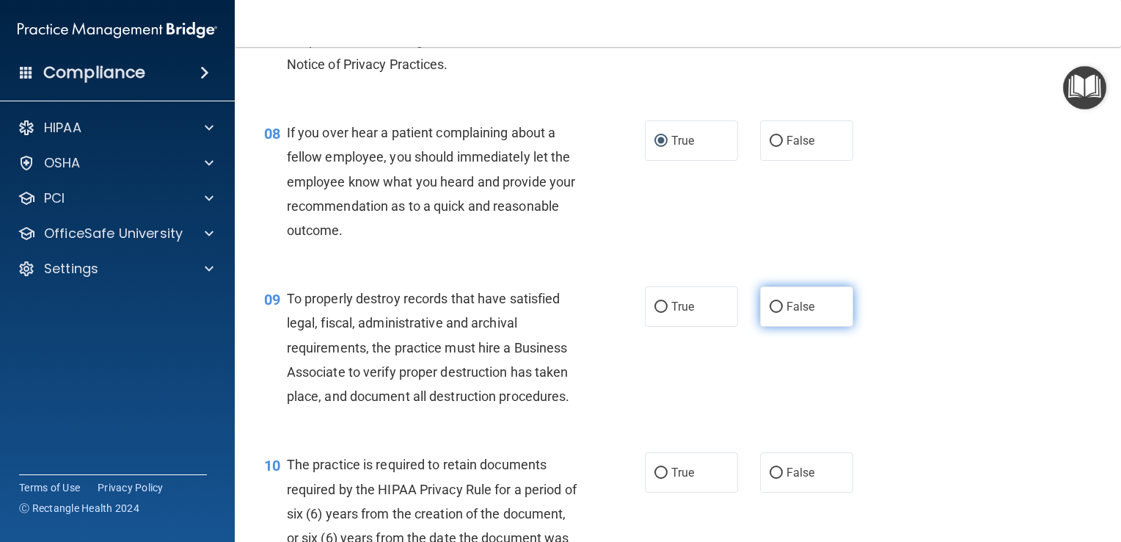
click at [770, 313] on input "False" at bounding box center [776, 307] width 13 height 11
radio input "true"
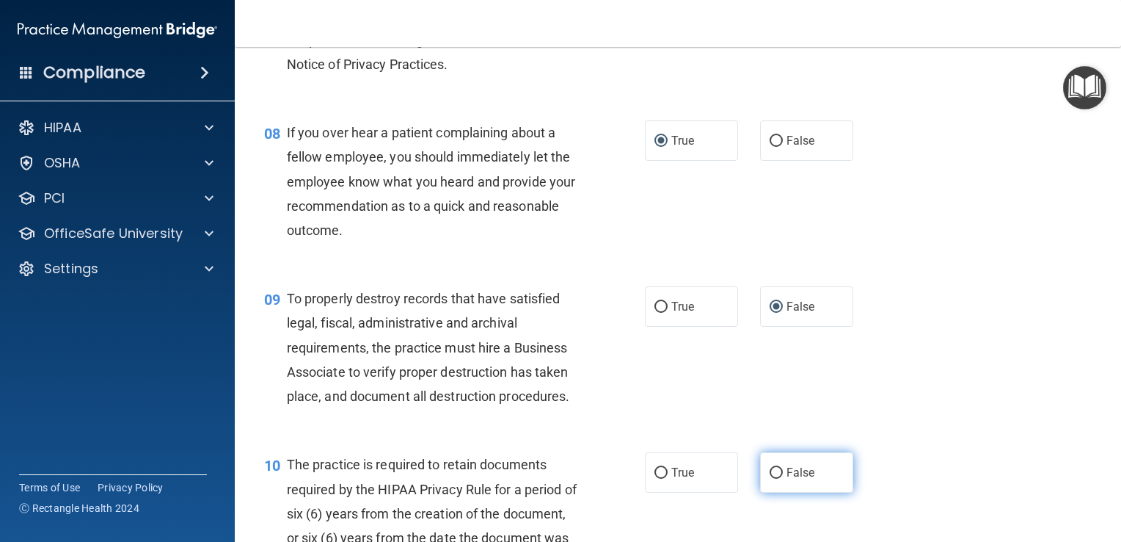
click at [770, 478] on input "False" at bounding box center [776, 472] width 13 height 11
radio input "true"
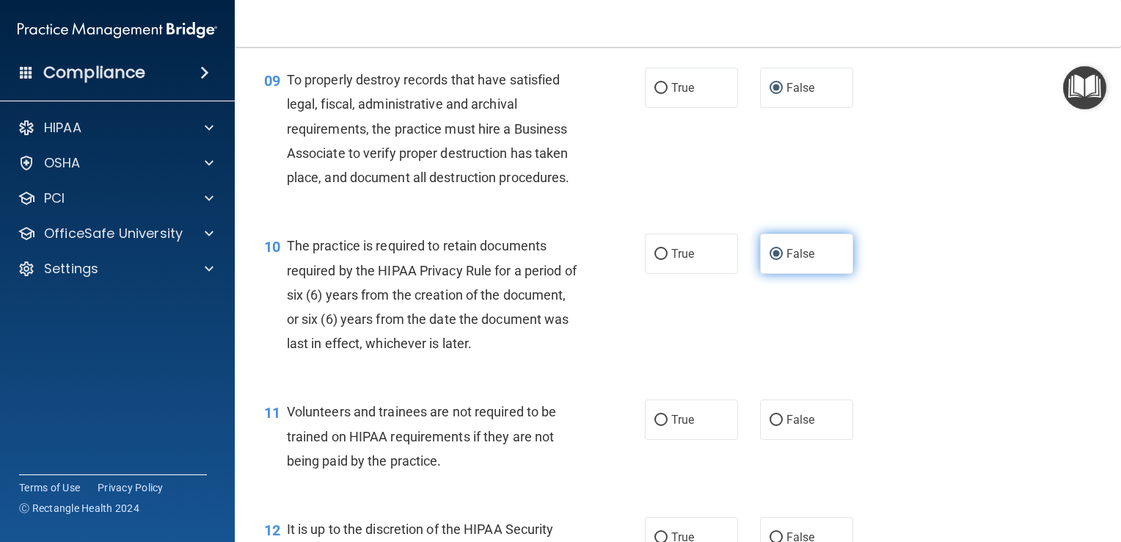
scroll to position [1331, 0]
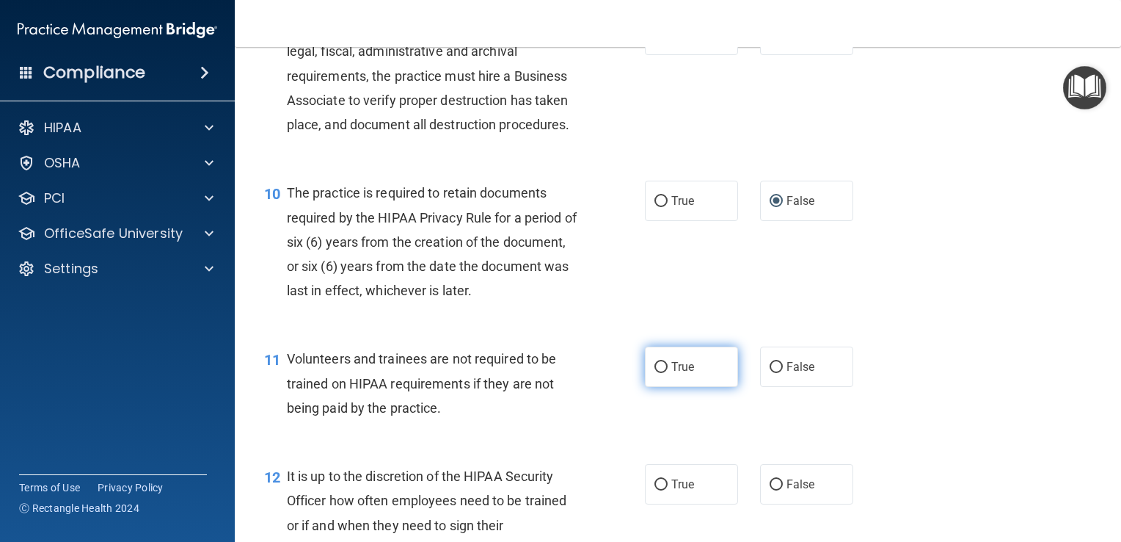
click at [655, 373] on input "True" at bounding box center [661, 367] width 13 height 11
radio input "true"
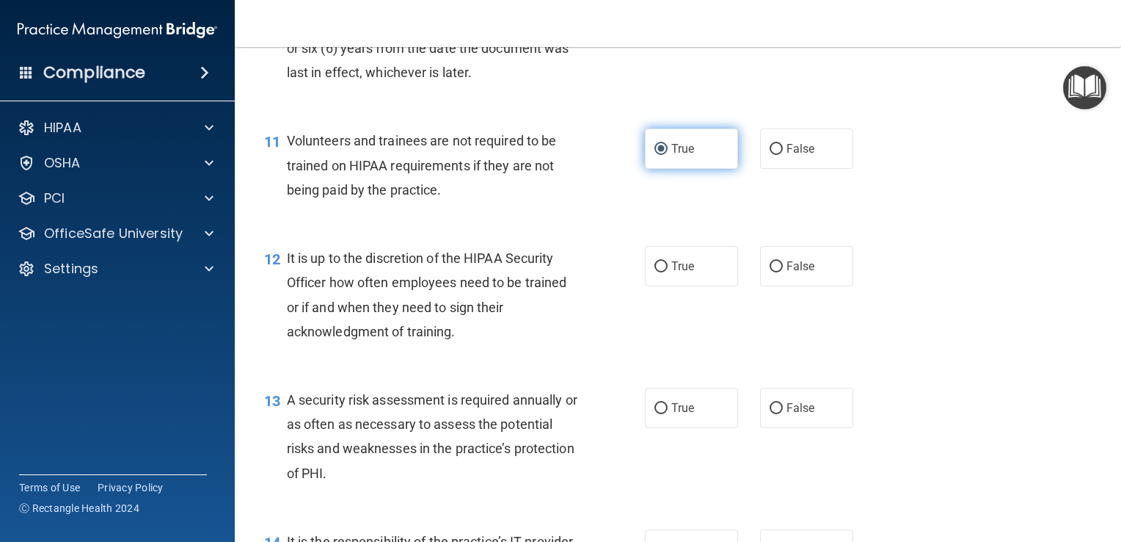
scroll to position [1550, 0]
click at [655, 272] on input "True" at bounding box center [661, 265] width 13 height 11
radio input "true"
click at [659, 413] on input "True" at bounding box center [661, 407] width 13 height 11
radio input "true"
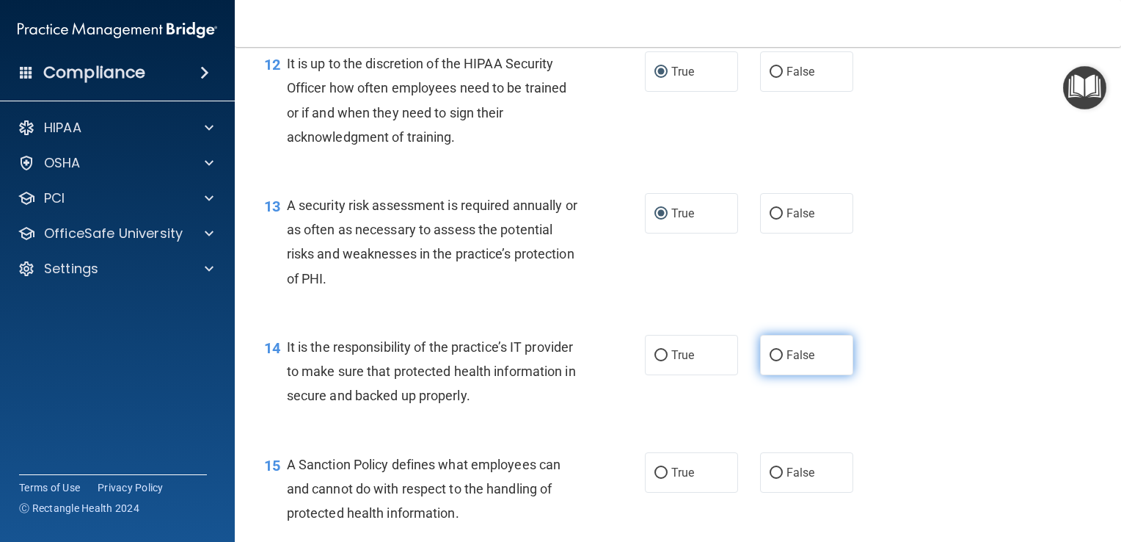
click at [770, 361] on input "False" at bounding box center [776, 355] width 13 height 11
radio input "true"
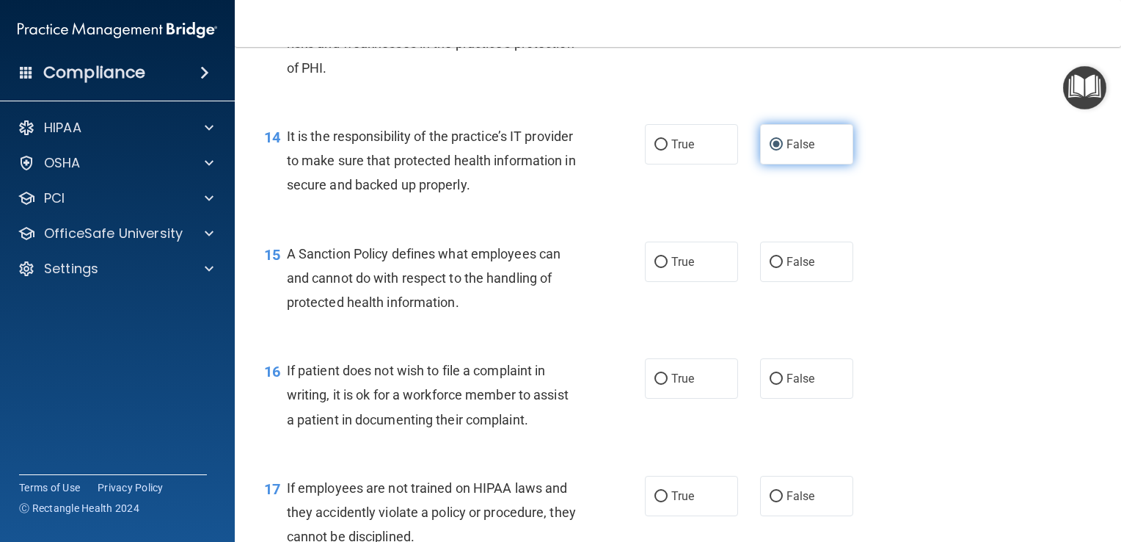
scroll to position [1958, 0]
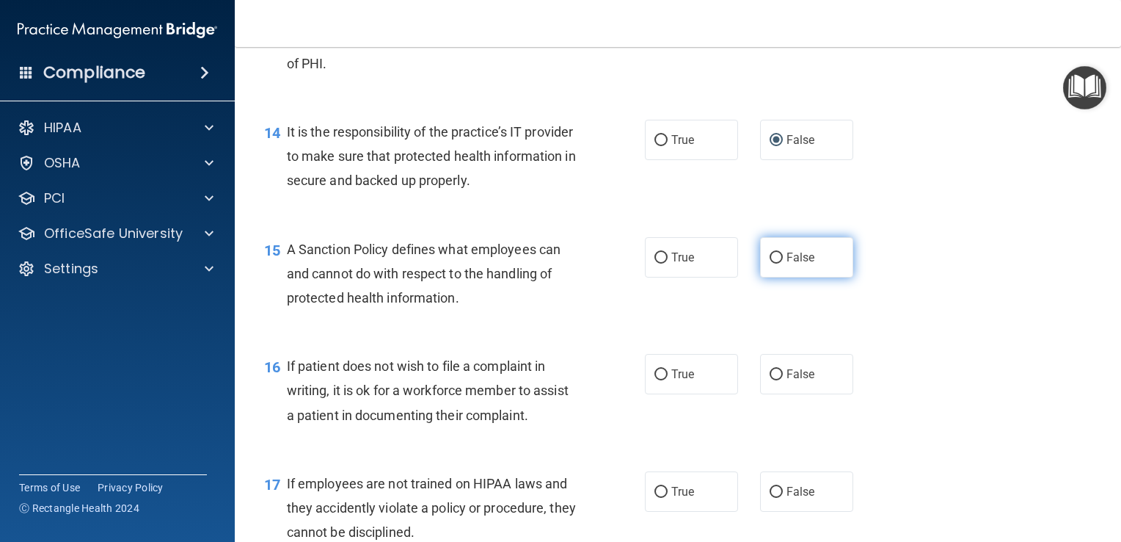
click at [770, 263] on input "False" at bounding box center [776, 257] width 13 height 11
radio input "true"
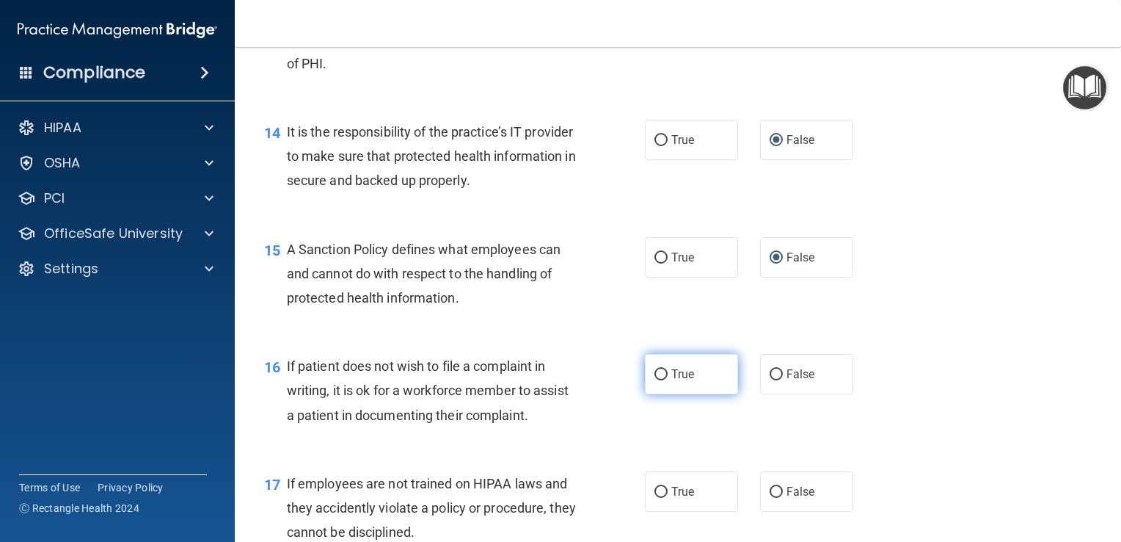
click at [660, 380] on input "True" at bounding box center [661, 374] width 13 height 11
radio input "true"
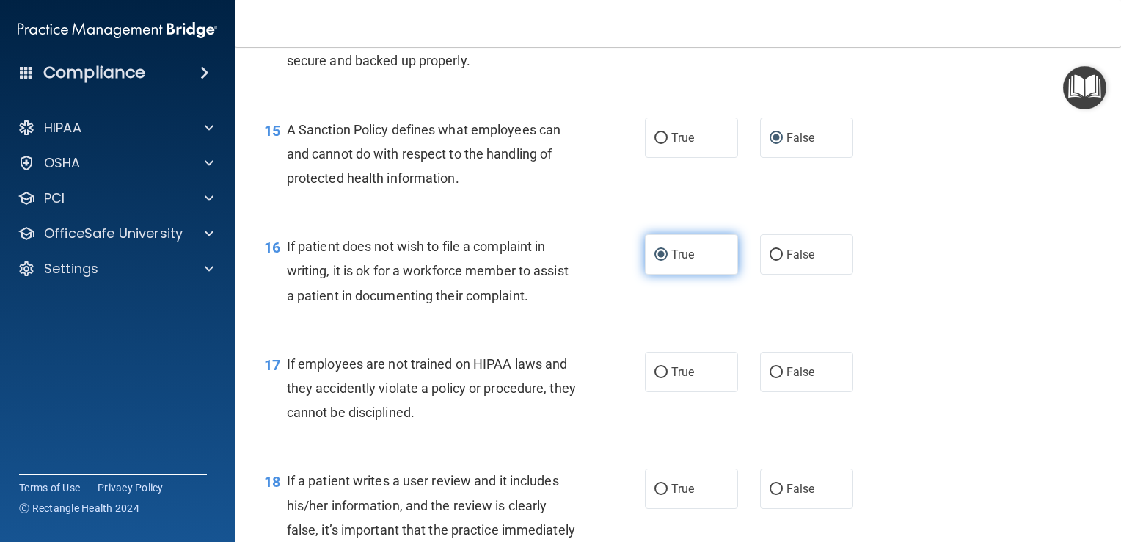
scroll to position [2088, 0]
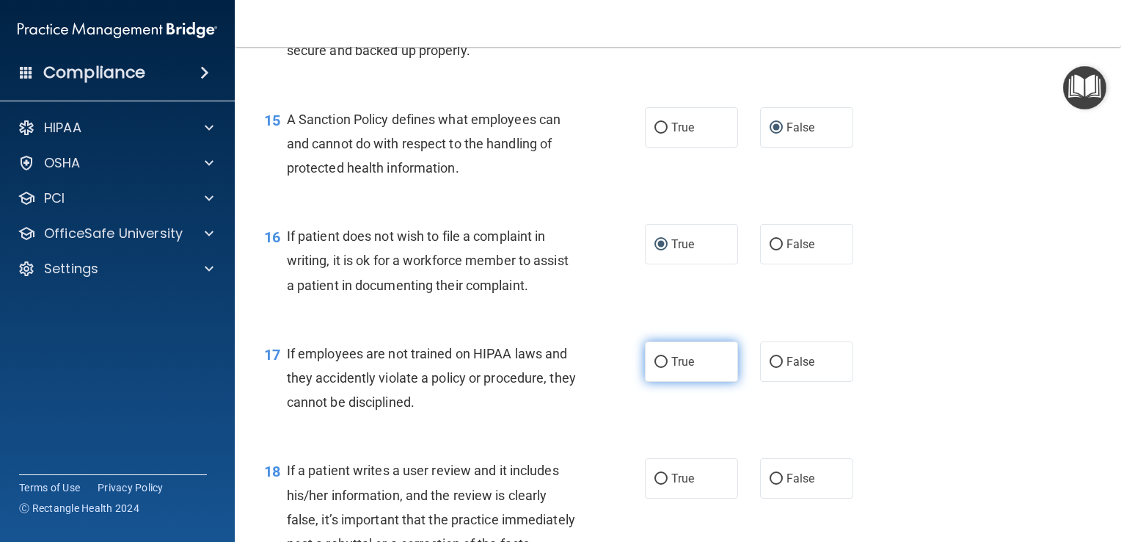
click at [657, 368] on input "True" at bounding box center [661, 362] width 13 height 11
radio input "true"
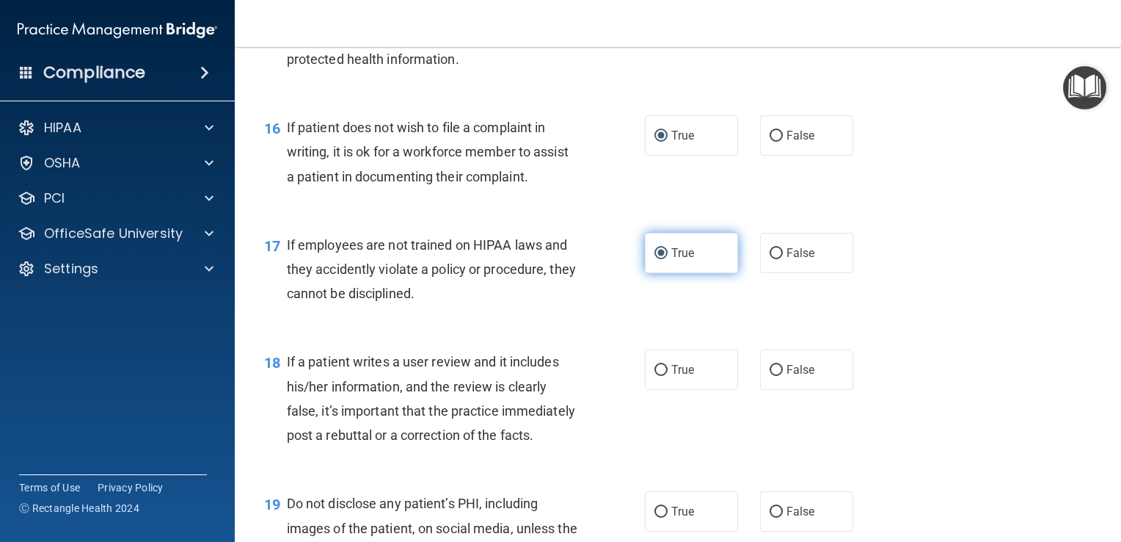
scroll to position [2228, 0]
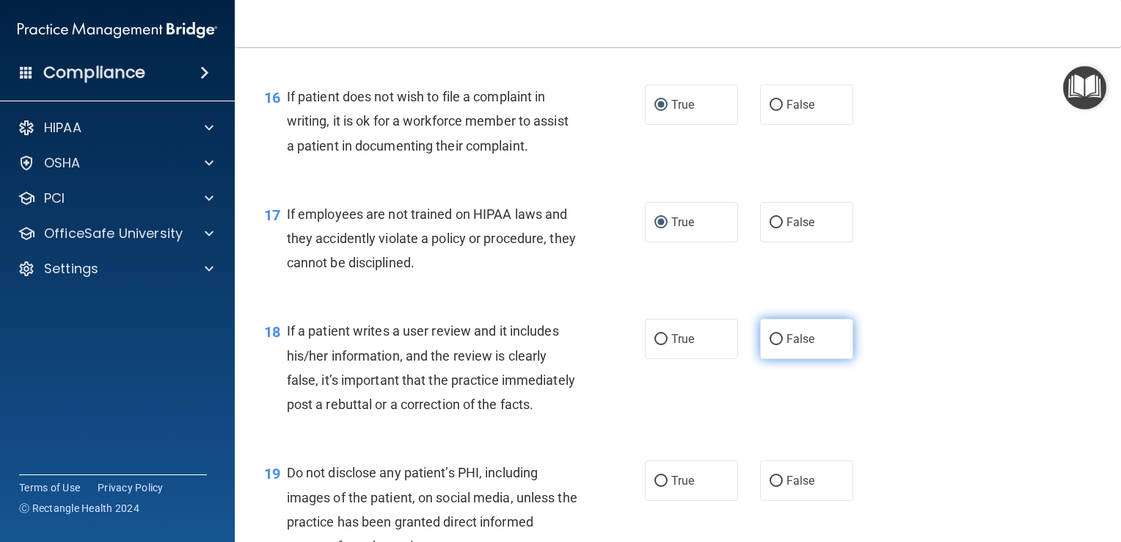
click at [773, 345] on input "False" at bounding box center [776, 339] width 13 height 11
radio input "true"
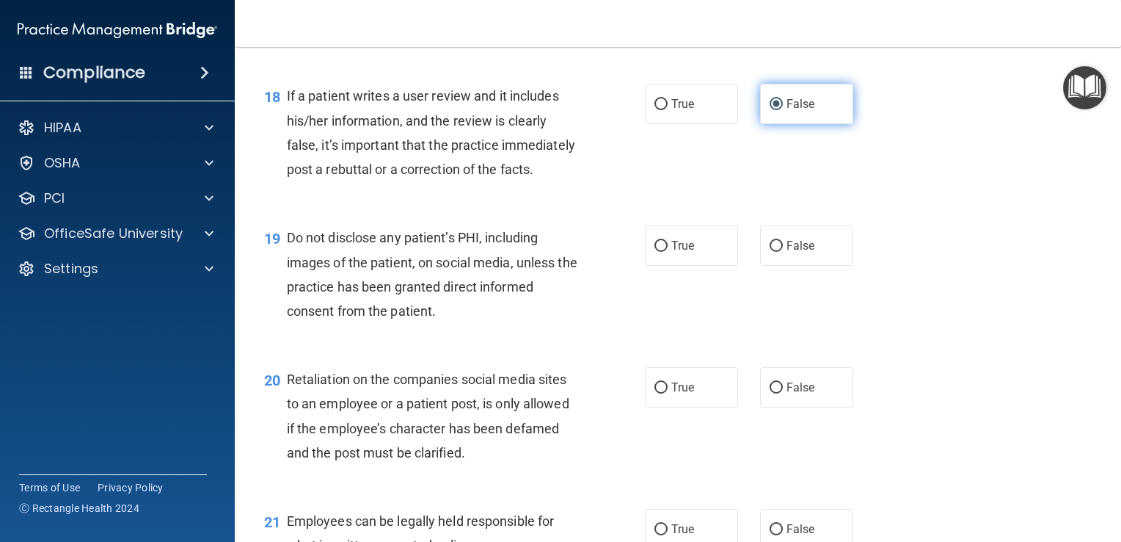
scroll to position [2464, 0]
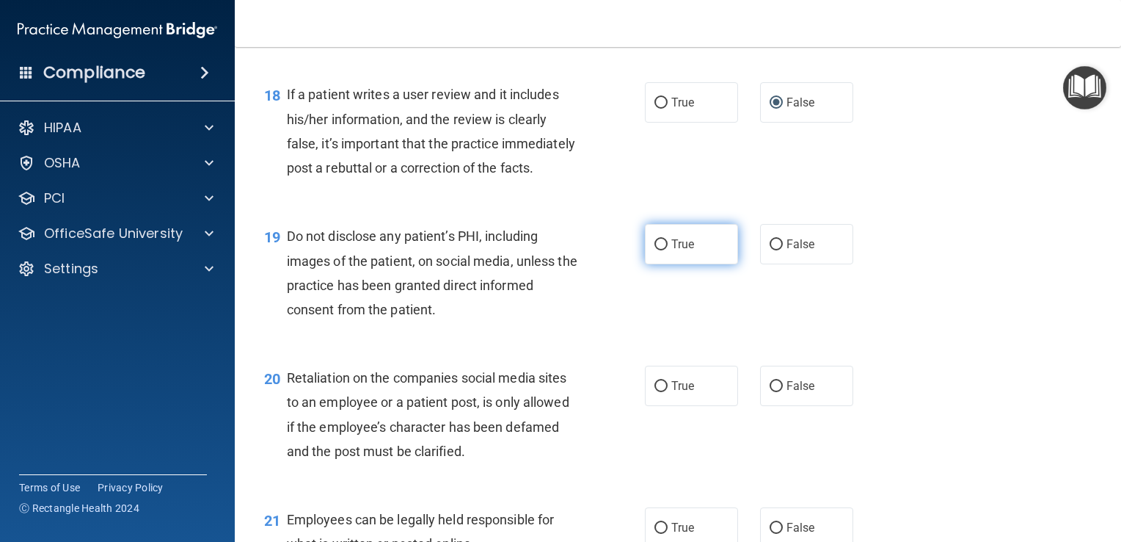
click at [671, 251] on span "True" at bounding box center [682, 244] width 23 height 14
click at [668, 250] on input "True" at bounding box center [661, 244] width 13 height 11
radio input "true"
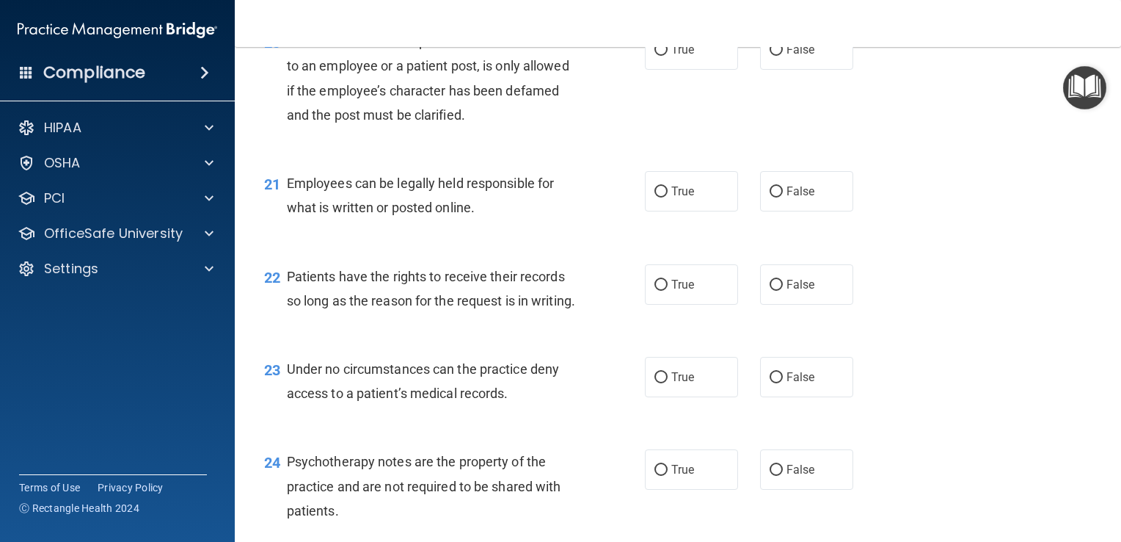
scroll to position [2803, 0]
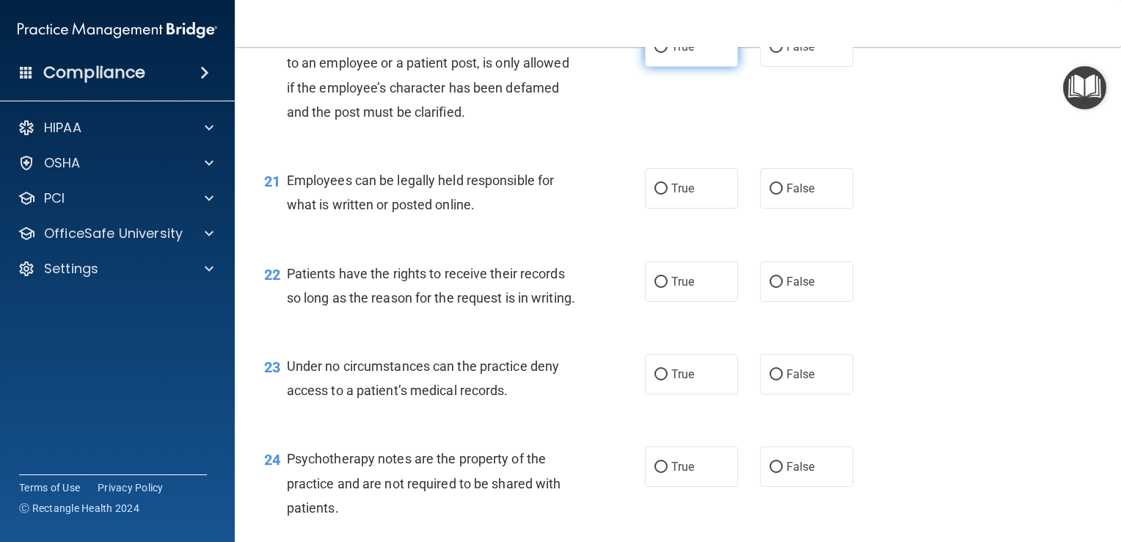
click at [660, 53] on input "True" at bounding box center [661, 47] width 13 height 11
radio input "true"
click at [659, 194] on input "True" at bounding box center [661, 188] width 13 height 11
radio input "true"
click at [771, 194] on input "False" at bounding box center [776, 188] width 13 height 11
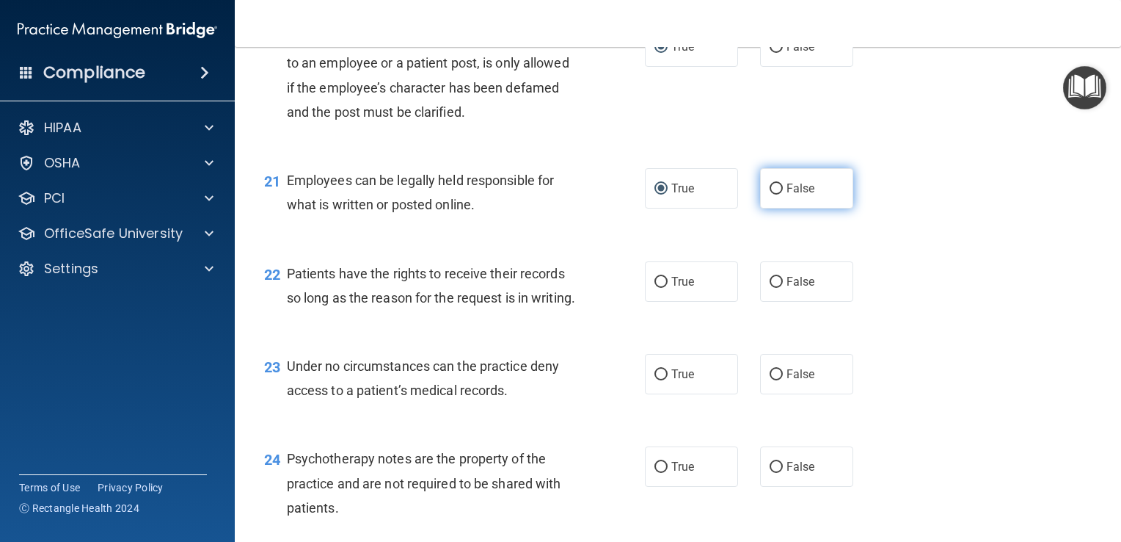
radio input "true"
radio input "false"
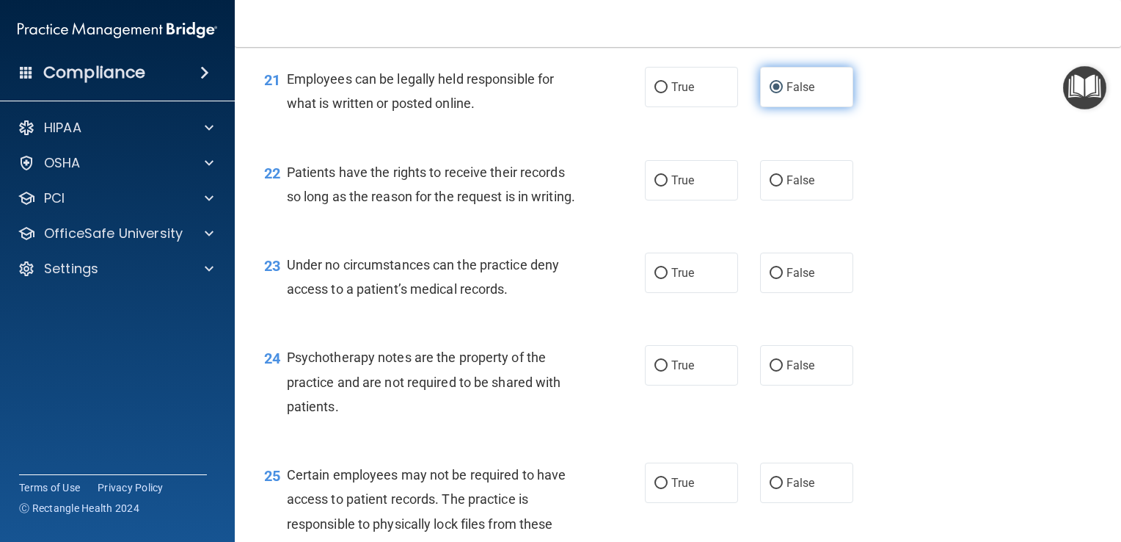
scroll to position [2905, 0]
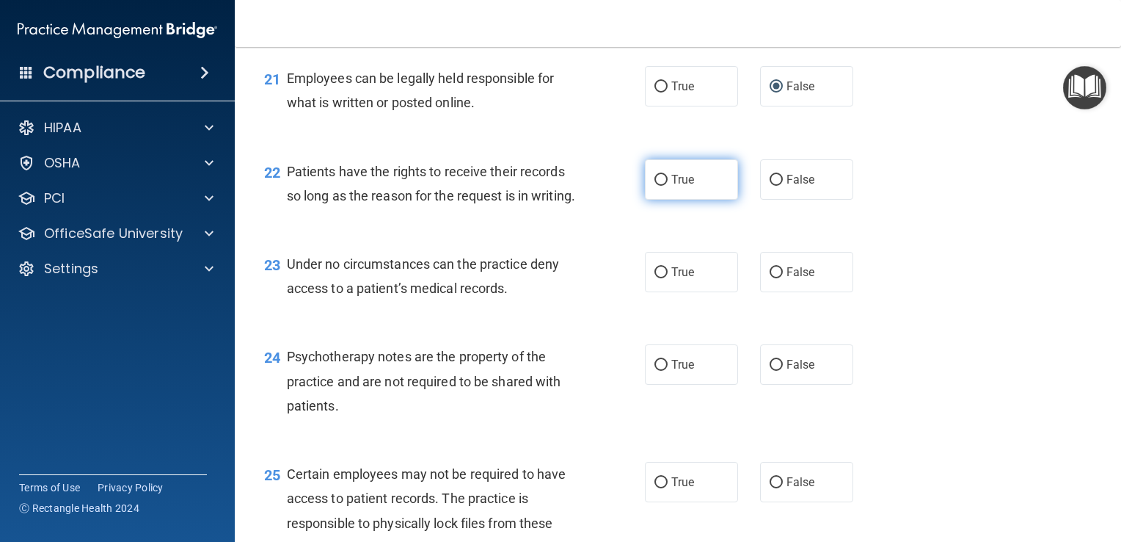
click at [657, 186] on input "True" at bounding box center [661, 180] width 13 height 11
radio input "true"
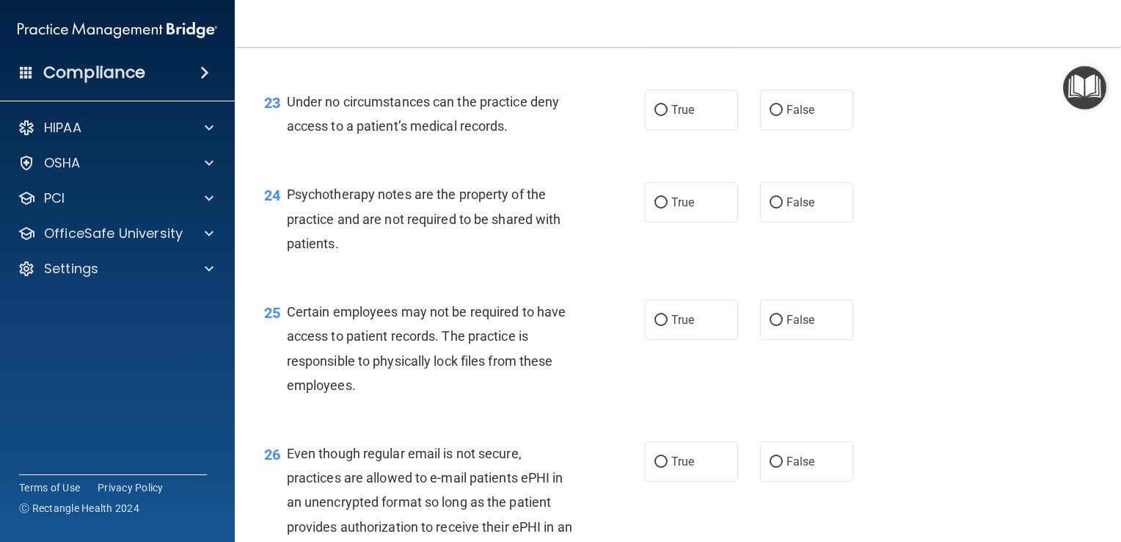
scroll to position [3080, 0]
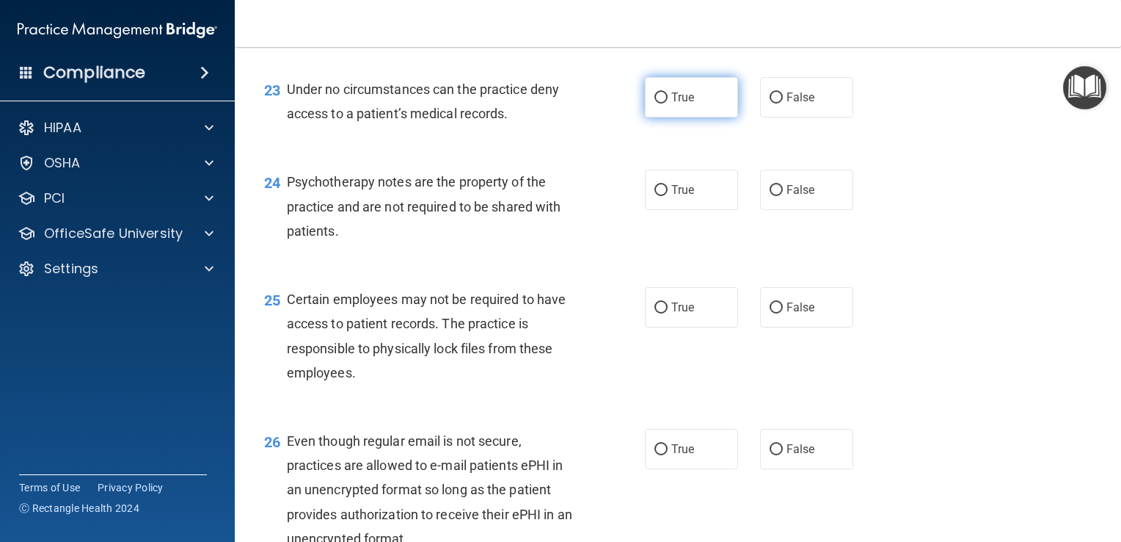
click at [678, 104] on span "True" at bounding box center [682, 97] width 23 height 14
click at [668, 103] on input "True" at bounding box center [661, 97] width 13 height 11
radio input "true"
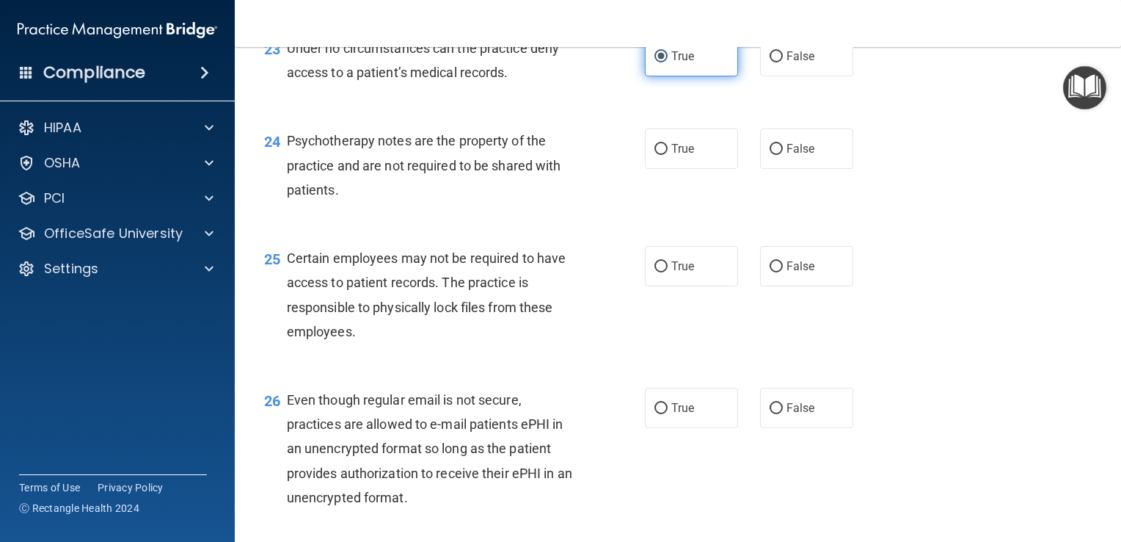
scroll to position [3152, 0]
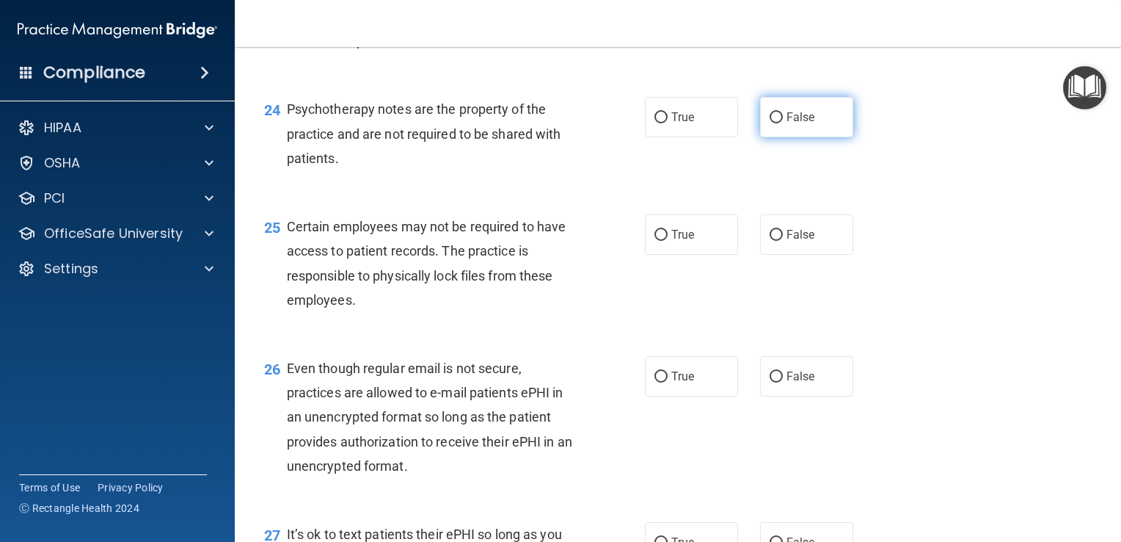
click at [770, 123] on input "False" at bounding box center [776, 117] width 13 height 11
radio input "true"
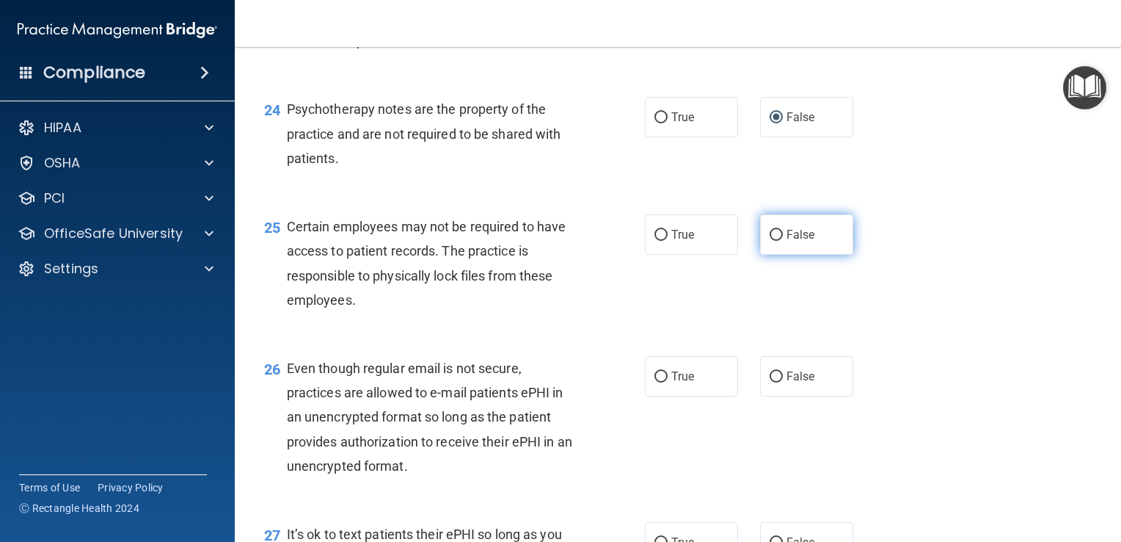
click at [775, 255] on label "False" at bounding box center [806, 234] width 93 height 40
click at [775, 241] on input "False" at bounding box center [776, 235] width 13 height 11
radio input "true"
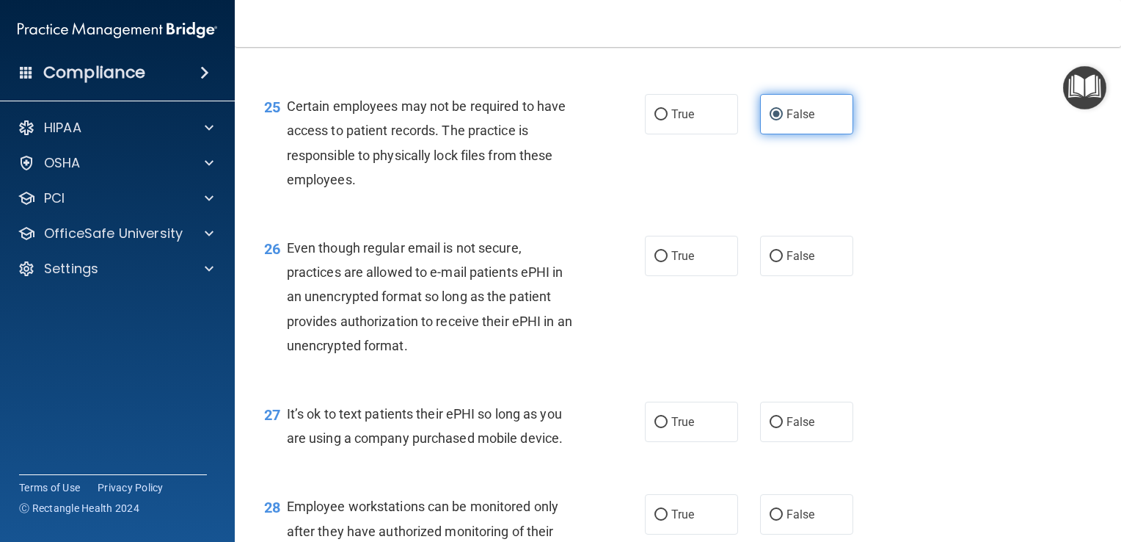
scroll to position [3282, 0]
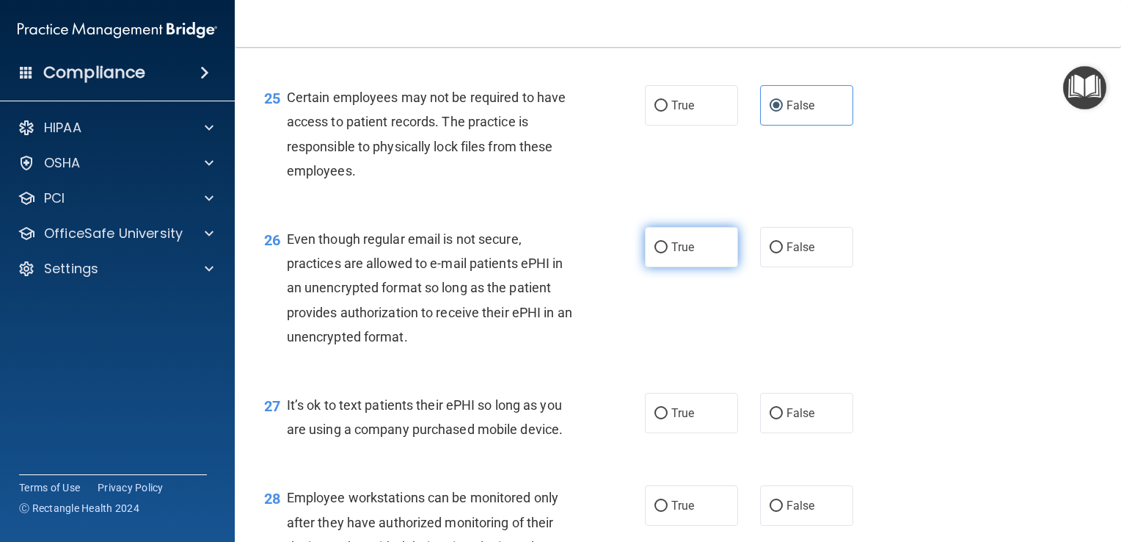
click at [657, 253] on input "True" at bounding box center [661, 247] width 13 height 11
radio input "true"
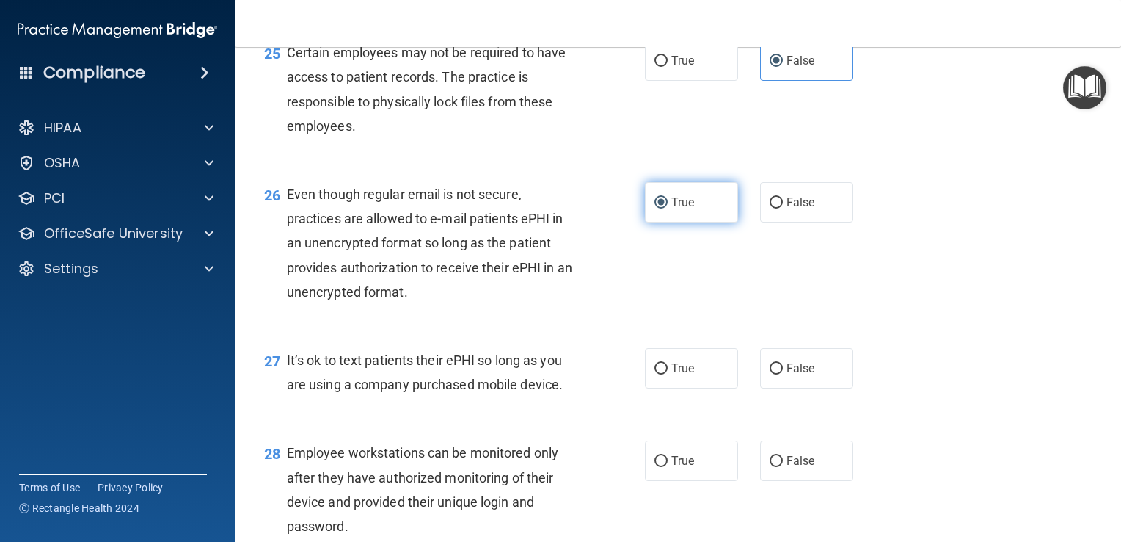
scroll to position [3328, 0]
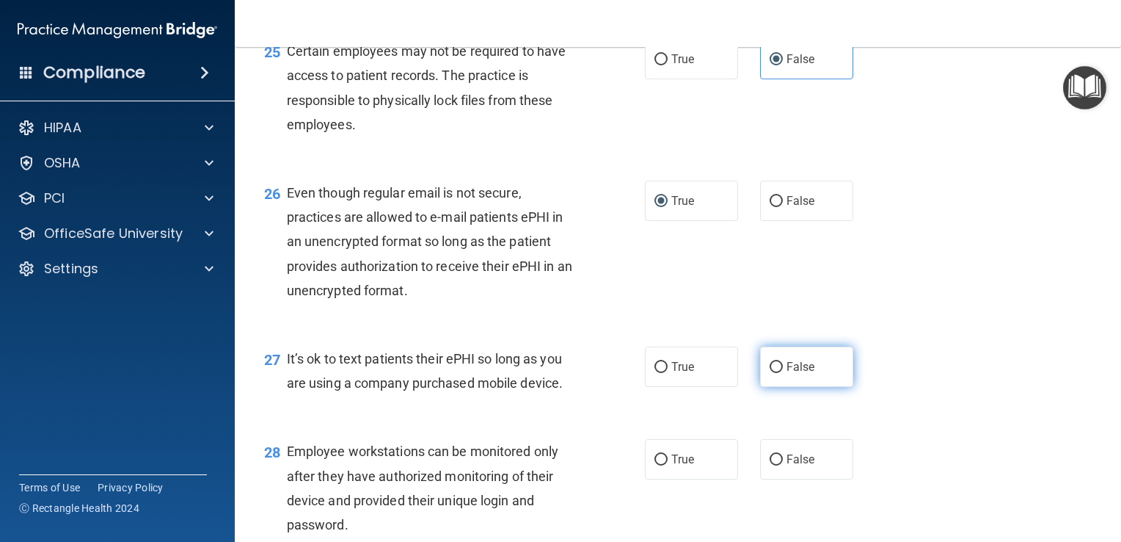
click at [770, 373] on input "False" at bounding box center [776, 367] width 13 height 11
radio input "true"
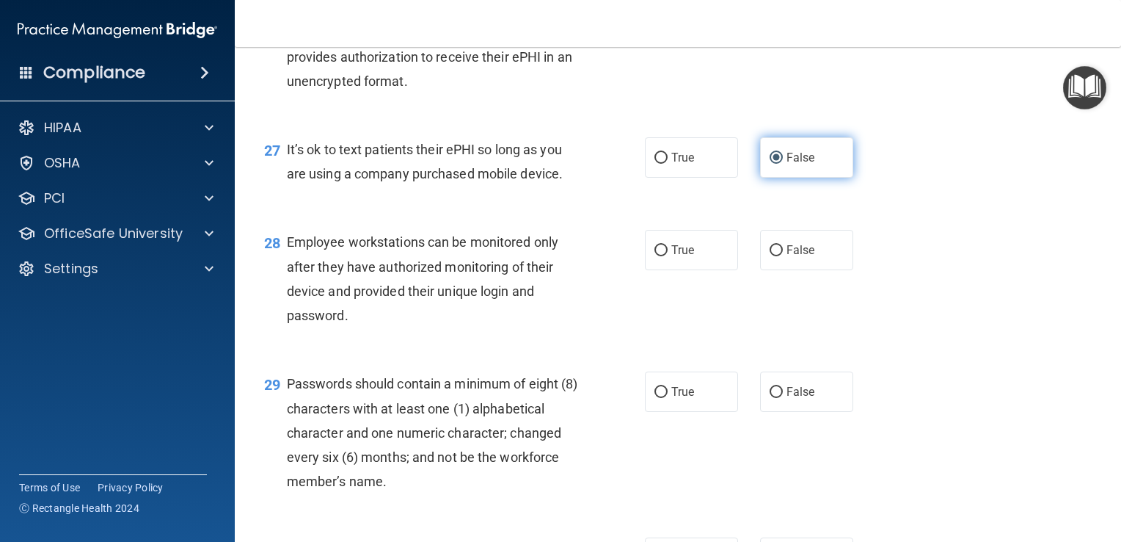
scroll to position [3542, 0]
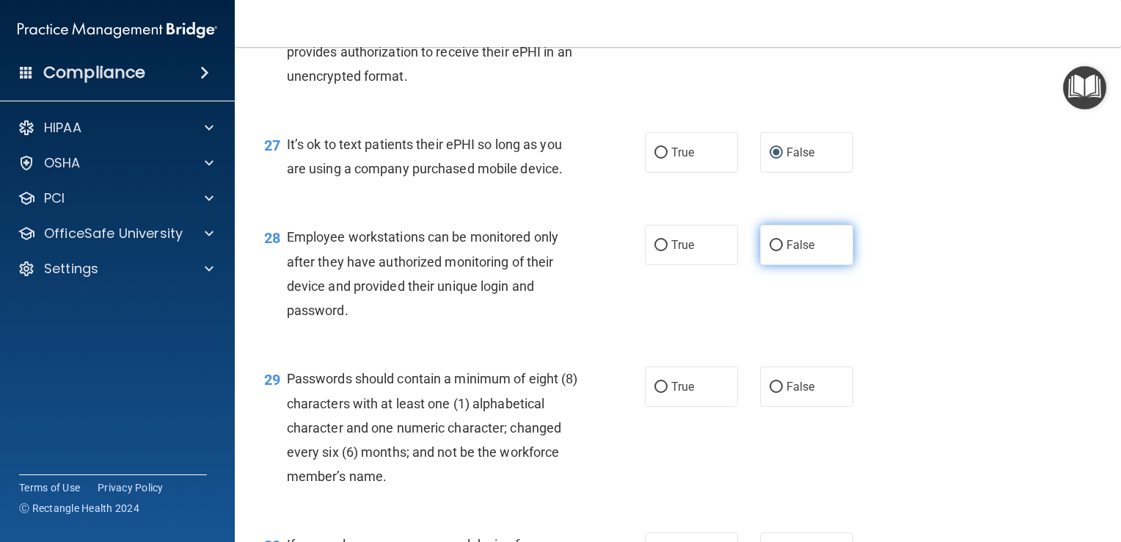
click at [770, 251] on input "False" at bounding box center [776, 245] width 13 height 11
radio input "true"
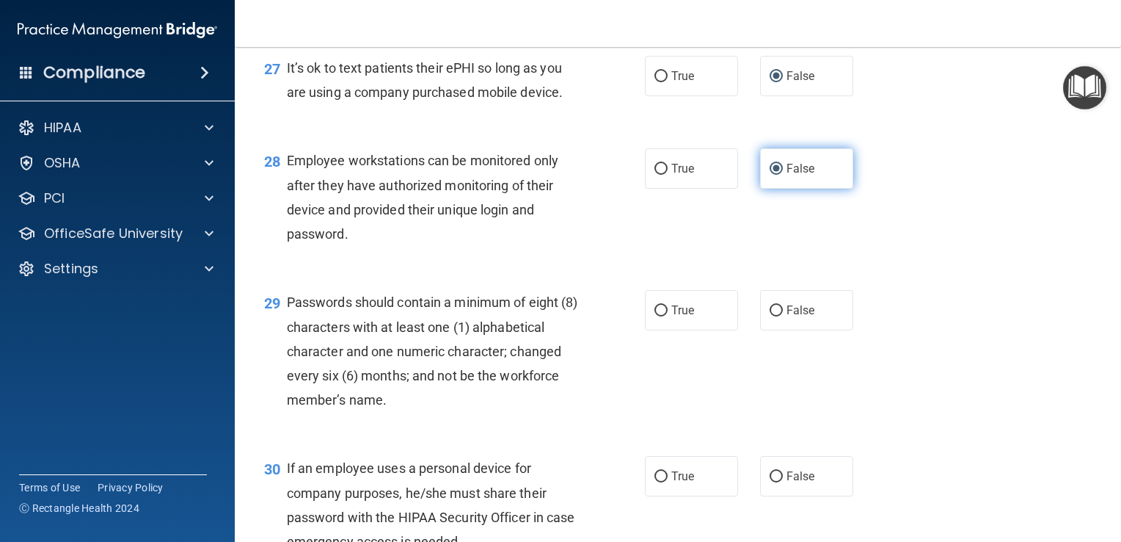
scroll to position [3621, 0]
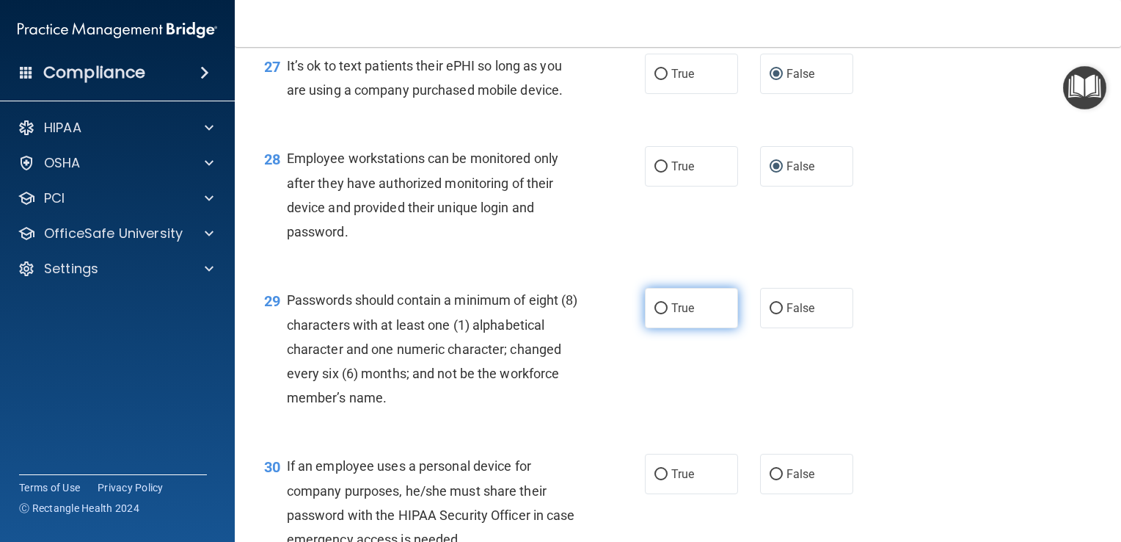
click at [655, 314] on input "True" at bounding box center [661, 308] width 13 height 11
radio input "true"
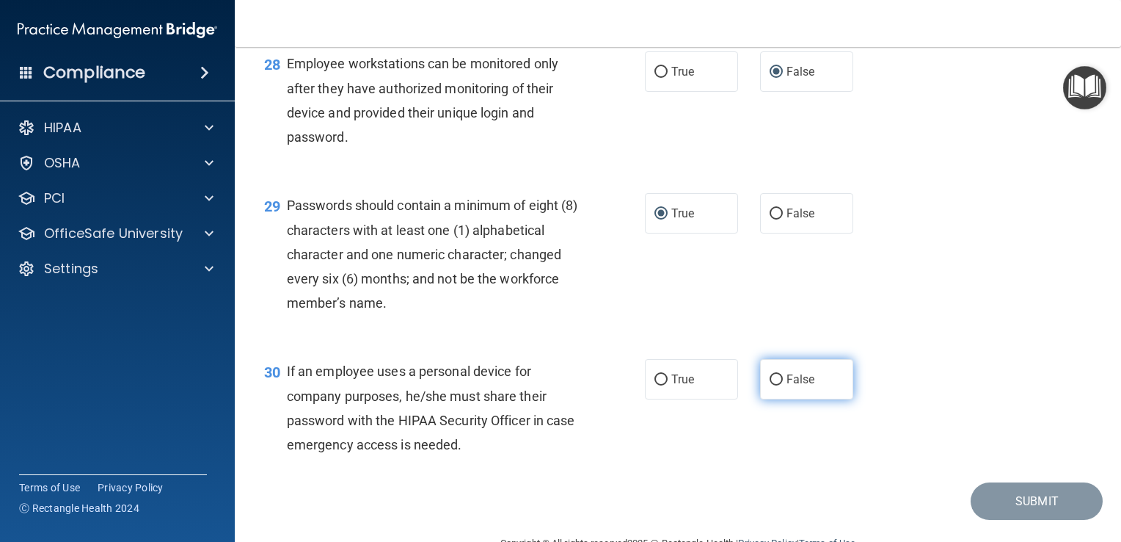
click at [770, 385] on input "False" at bounding box center [776, 379] width 13 height 11
radio input "true"
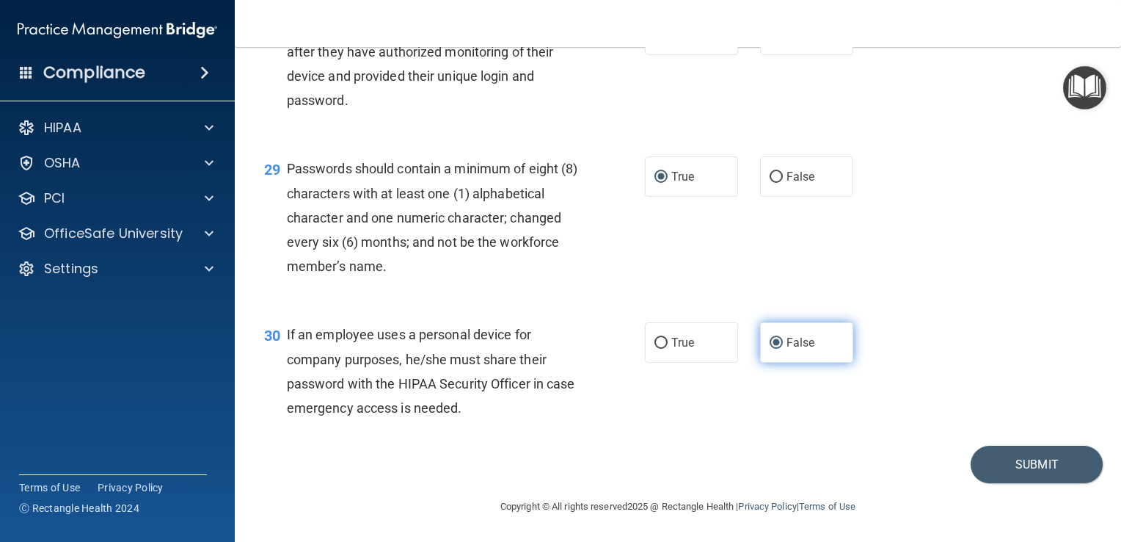
scroll to position [3825, 0]
click at [1013, 464] on button "Submit" at bounding box center [1037, 463] width 132 height 37
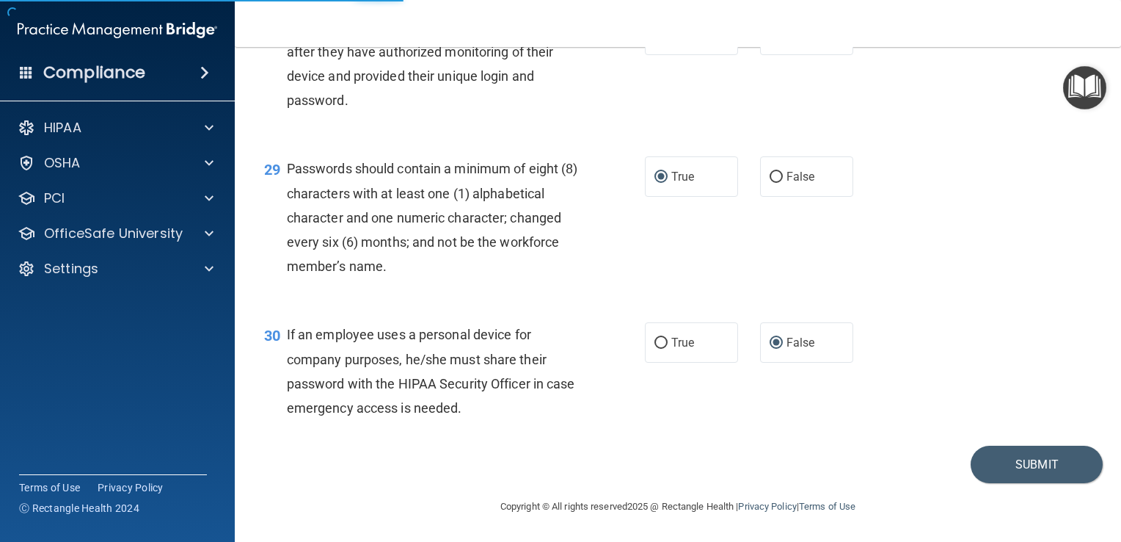
click at [1010, 433] on div "30 If an employee uses a personal device for company purposes, he/she must shar…" at bounding box center [678, 375] width 850 height 142
click at [1015, 453] on button "Submit" at bounding box center [1037, 463] width 132 height 37
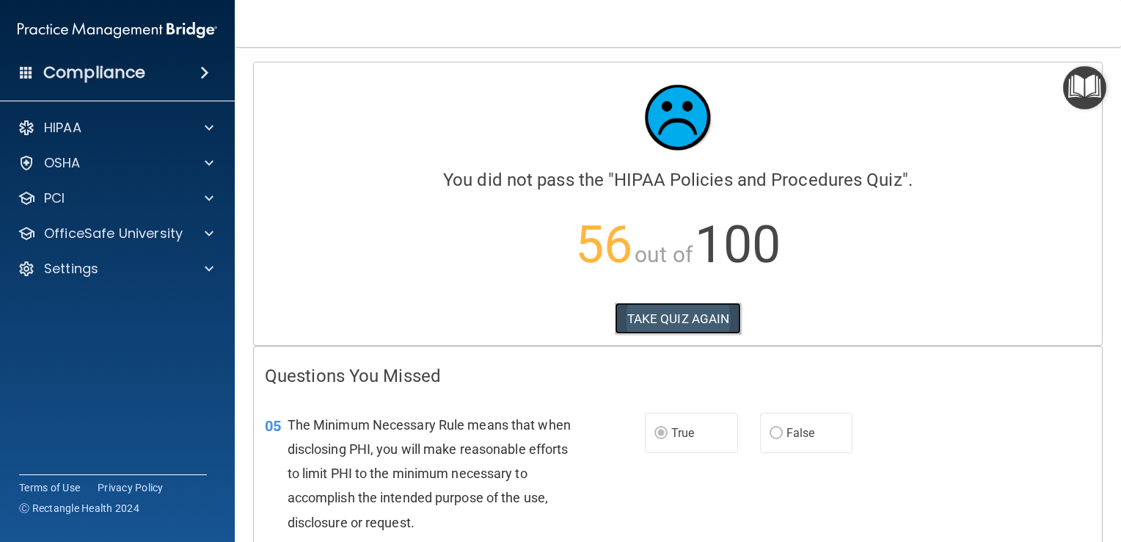
click at [707, 317] on button "TAKE QUIZ AGAIN" at bounding box center [678, 318] width 127 height 32
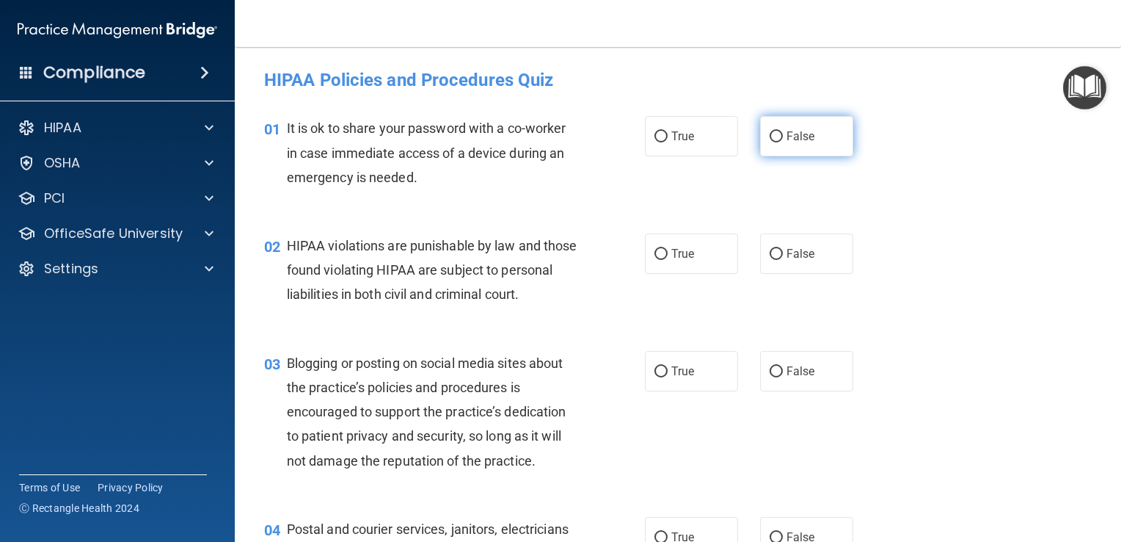
click at [774, 135] on input "False" at bounding box center [776, 136] width 13 height 11
radio input "true"
click at [656, 252] on input "True" at bounding box center [661, 254] width 13 height 11
radio input "true"
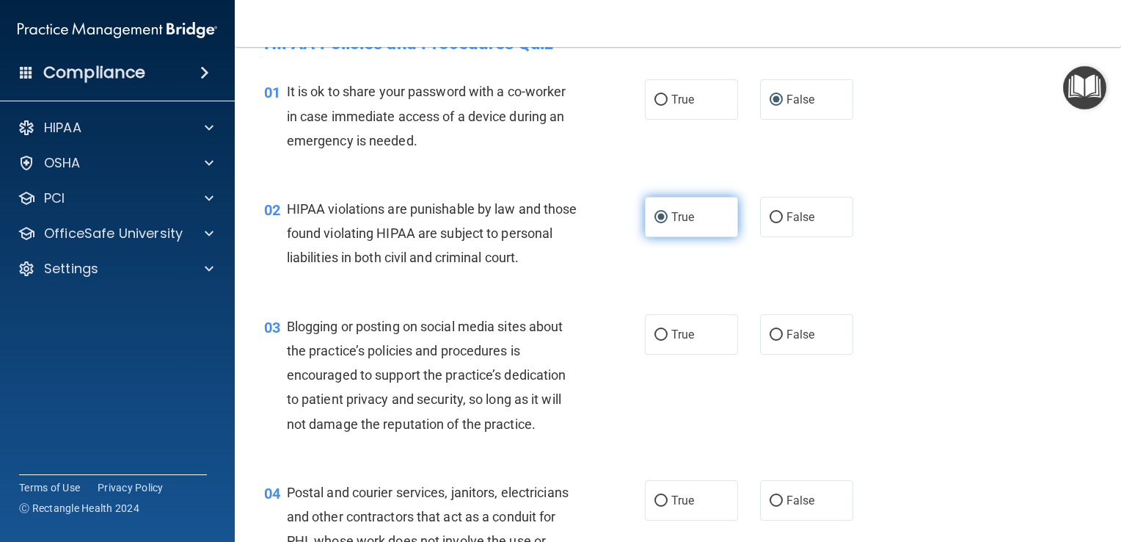
scroll to position [56, 0]
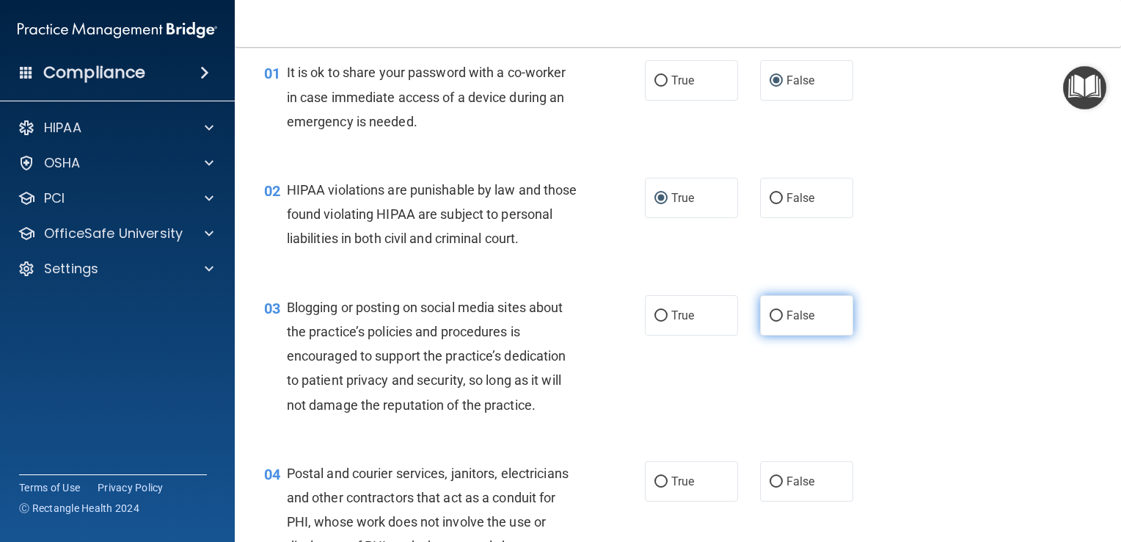
click at [770, 321] on input "False" at bounding box center [776, 315] width 13 height 11
radio input "true"
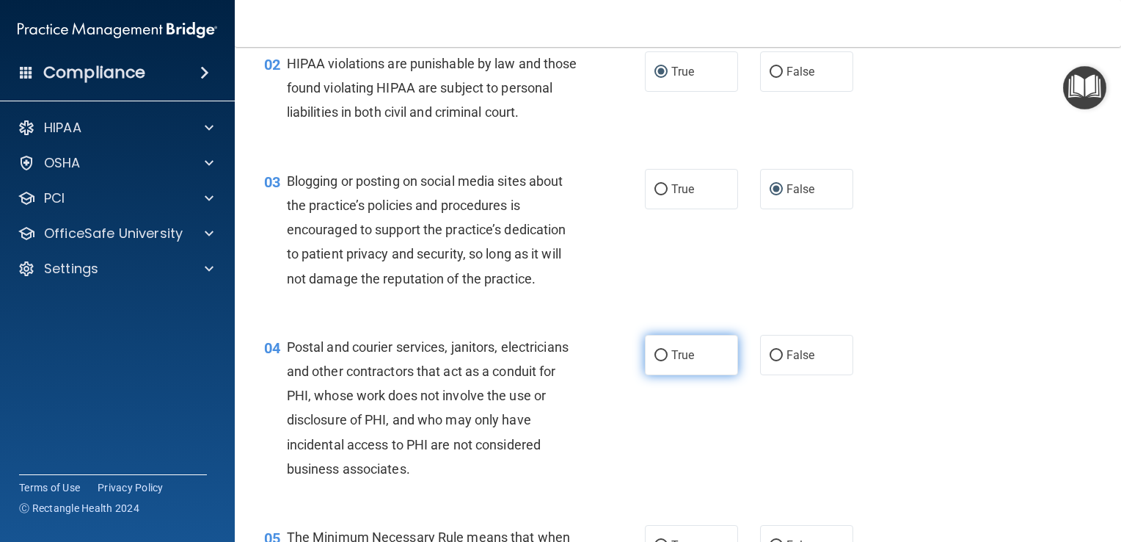
click at [655, 361] on input "True" at bounding box center [661, 355] width 13 height 11
radio input "true"
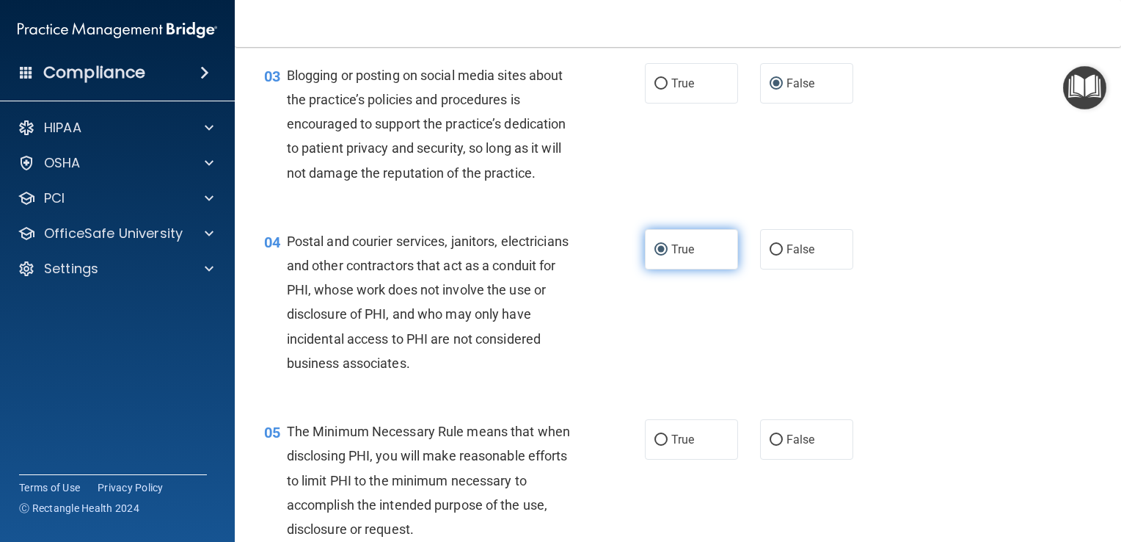
scroll to position [332, 0]
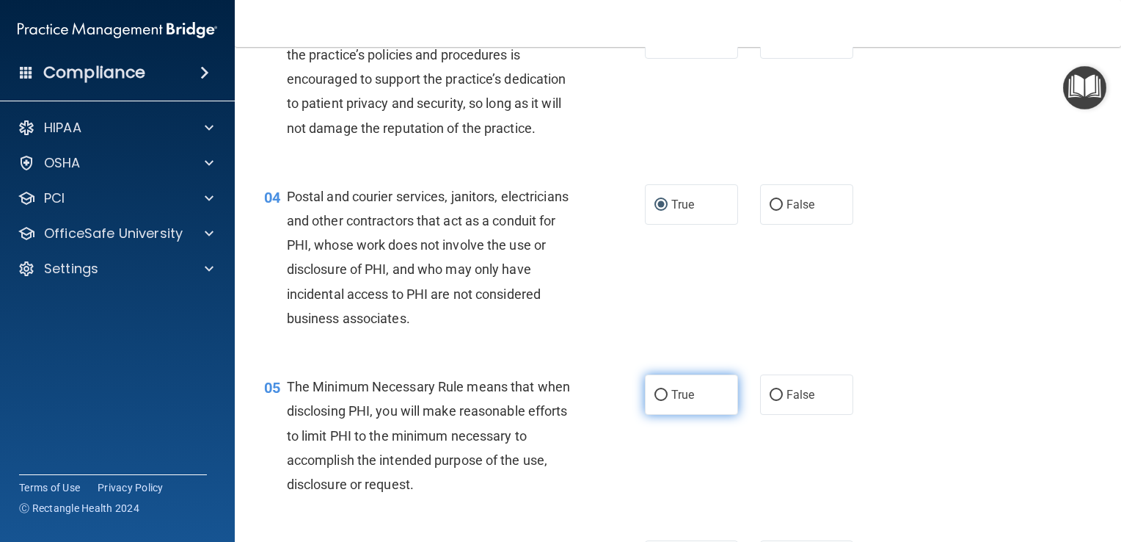
click at [655, 401] on input "True" at bounding box center [661, 395] width 13 height 11
radio input "true"
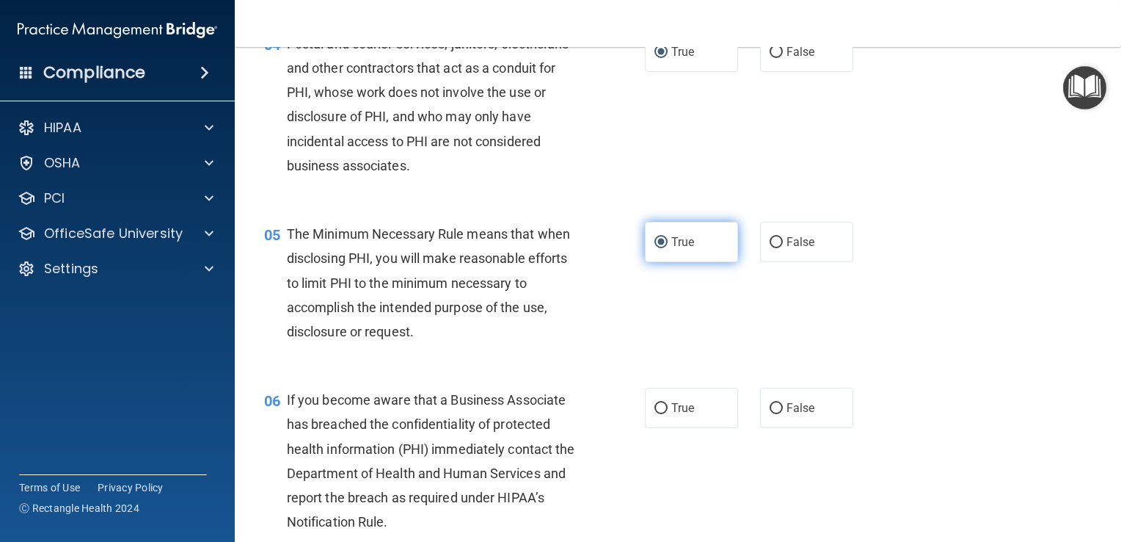
scroll to position [514, 0]
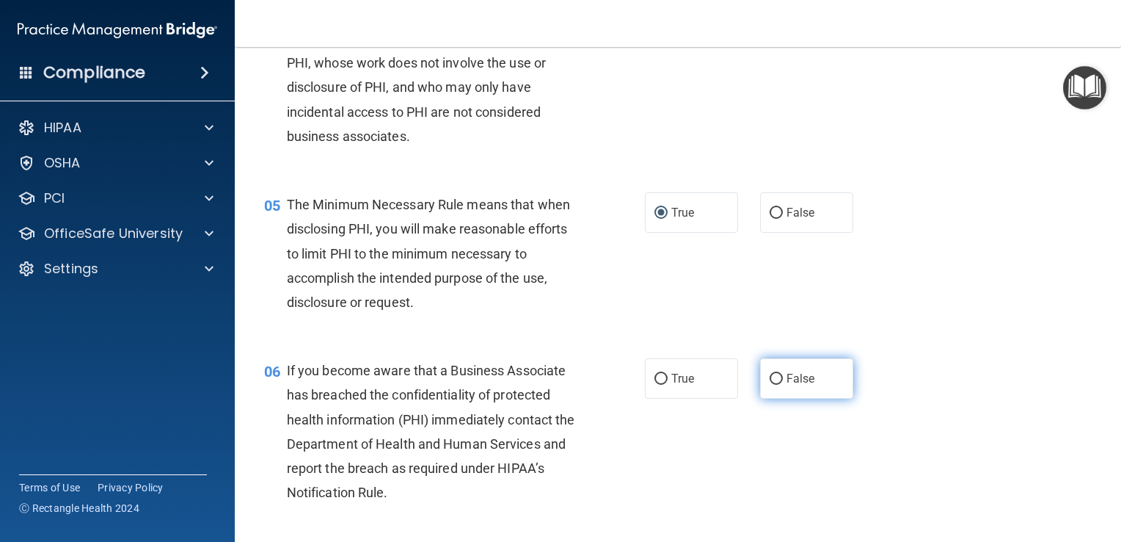
click at [770, 385] on input "False" at bounding box center [776, 378] width 13 height 11
radio input "true"
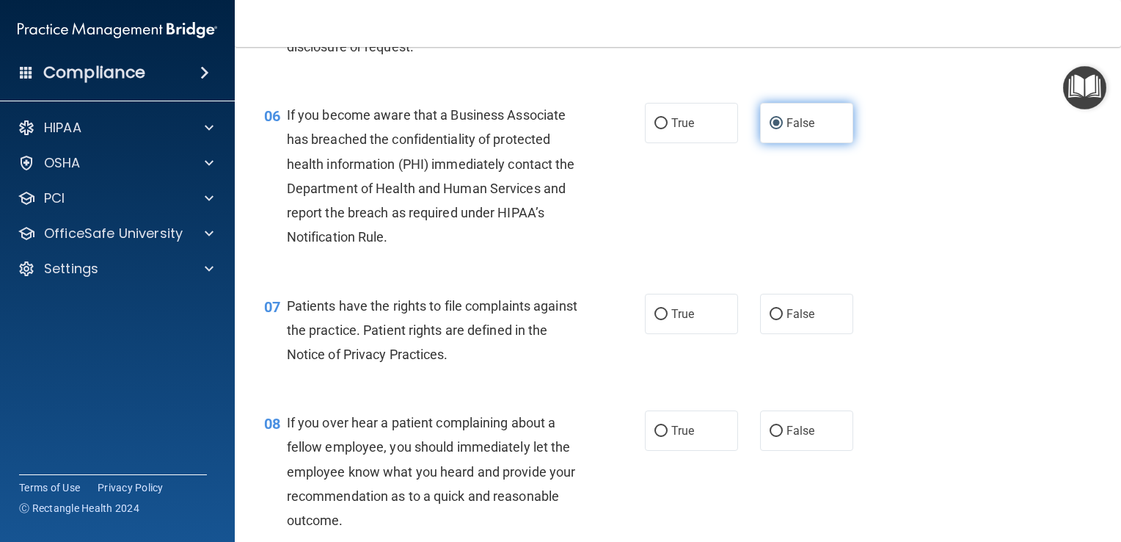
scroll to position [775, 0]
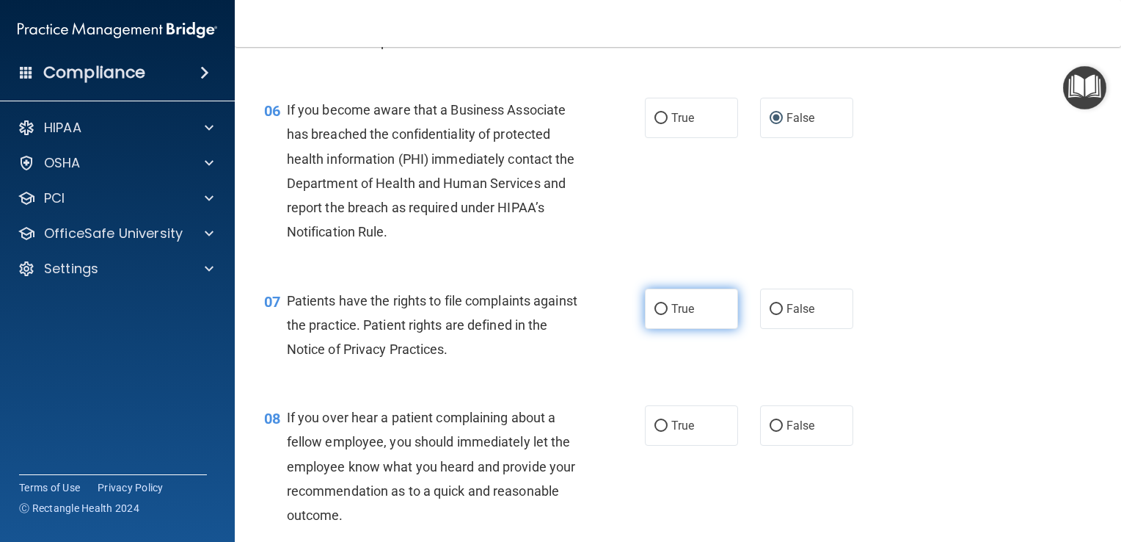
click at [655, 315] on input "True" at bounding box center [661, 309] width 13 height 11
radio input "true"
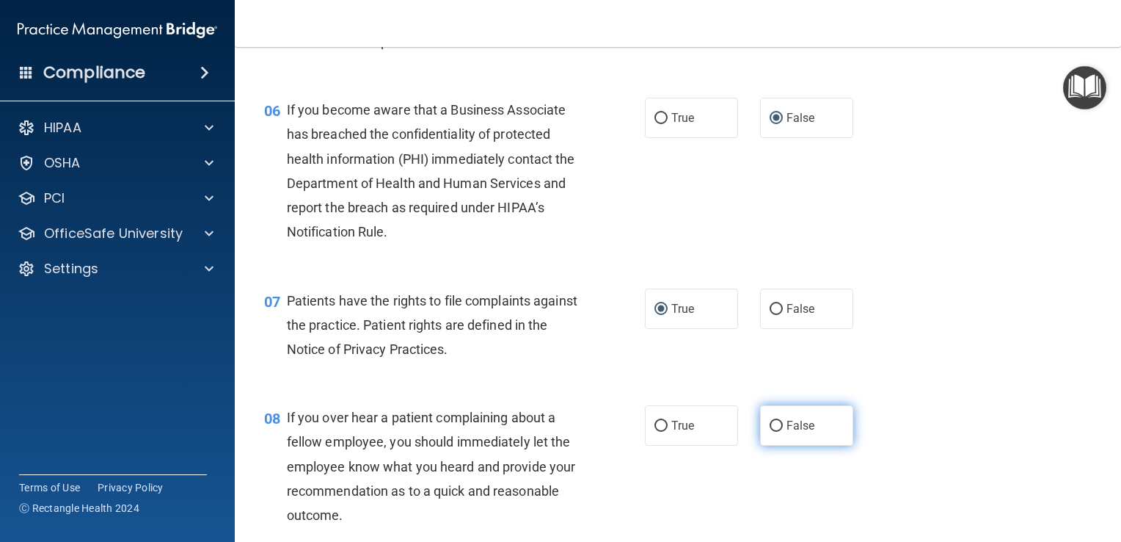
click at [770, 431] on input "False" at bounding box center [776, 425] width 13 height 11
radio input "true"
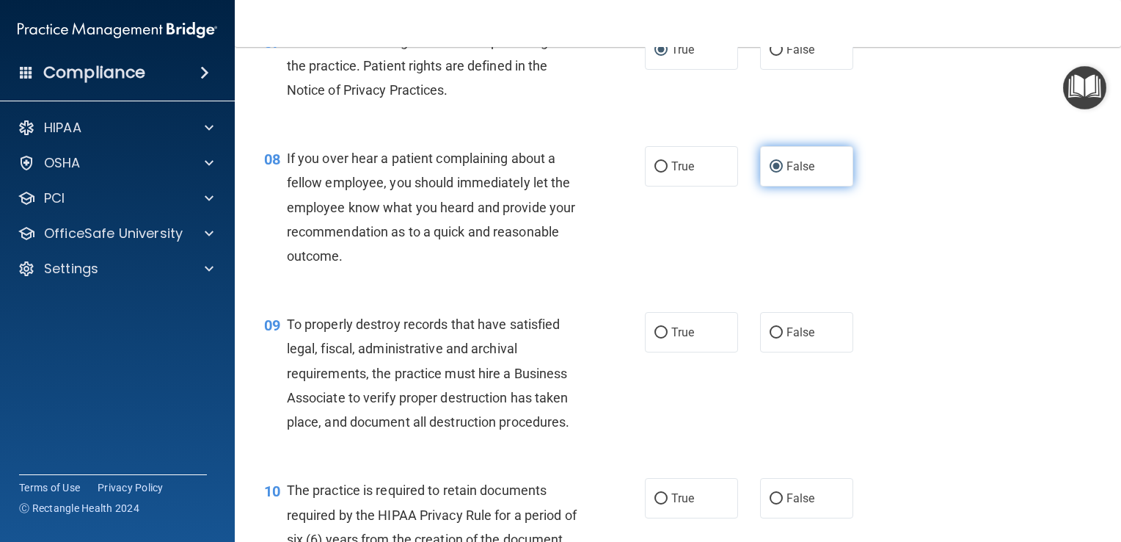
scroll to position [1035, 0]
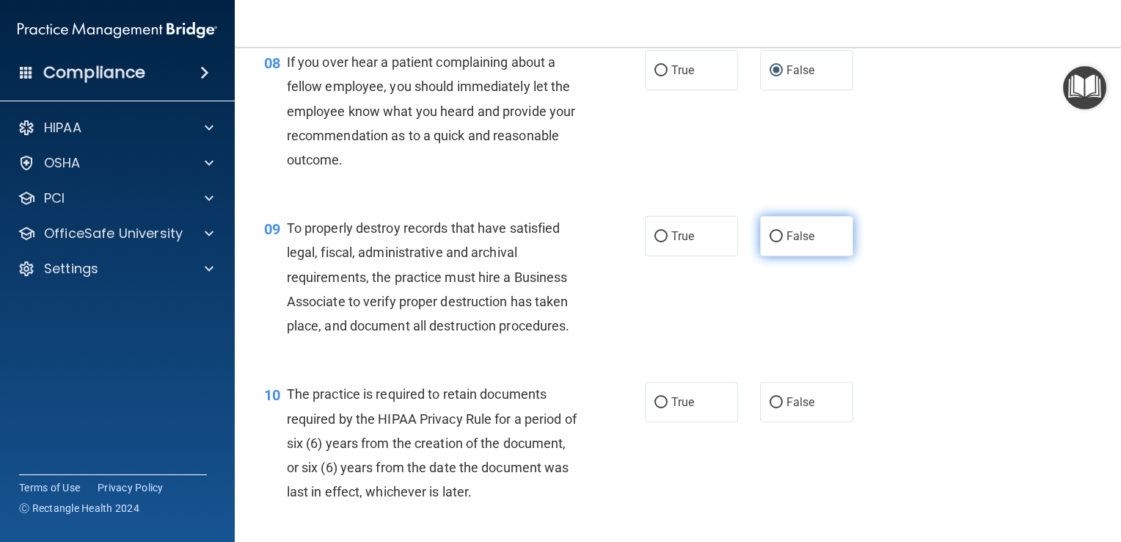
click at [760, 256] on label "False" at bounding box center [806, 236] width 93 height 40
click at [770, 242] on input "False" at bounding box center [776, 236] width 13 height 11
radio input "true"
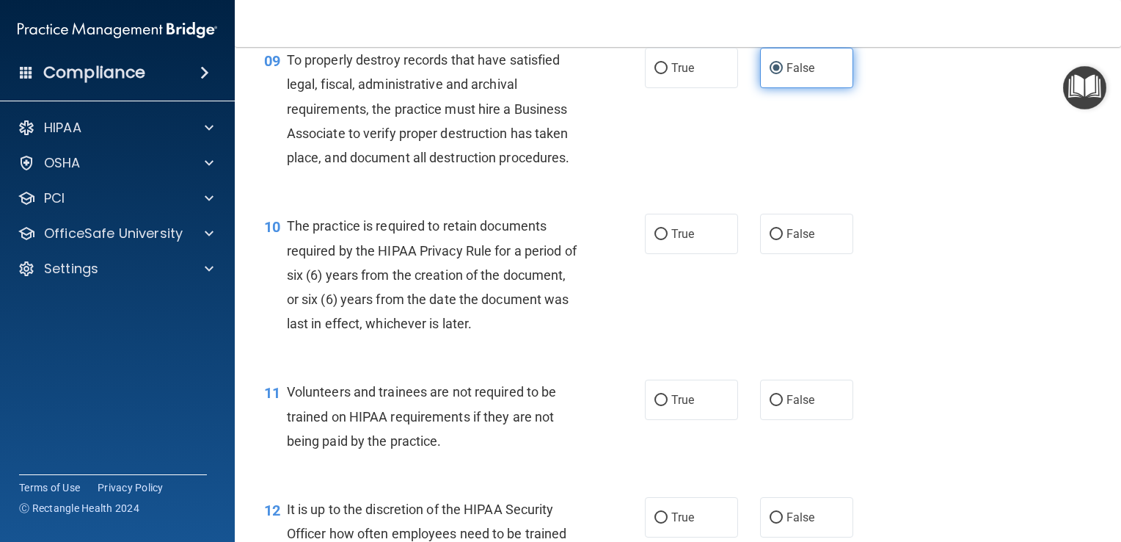
scroll to position [1300, 0]
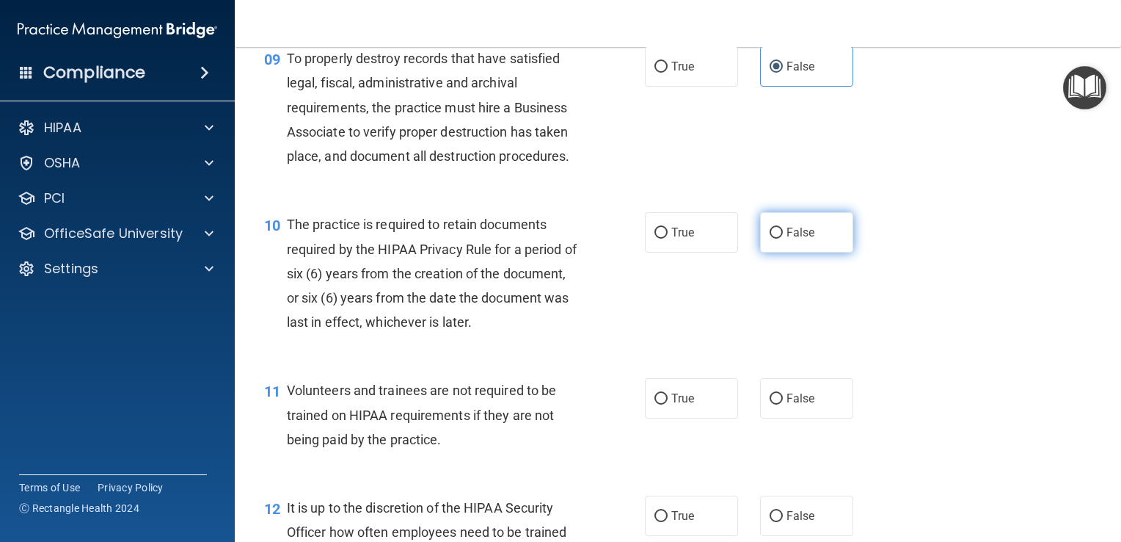
click at [770, 238] on input "False" at bounding box center [776, 232] width 13 height 11
radio input "true"
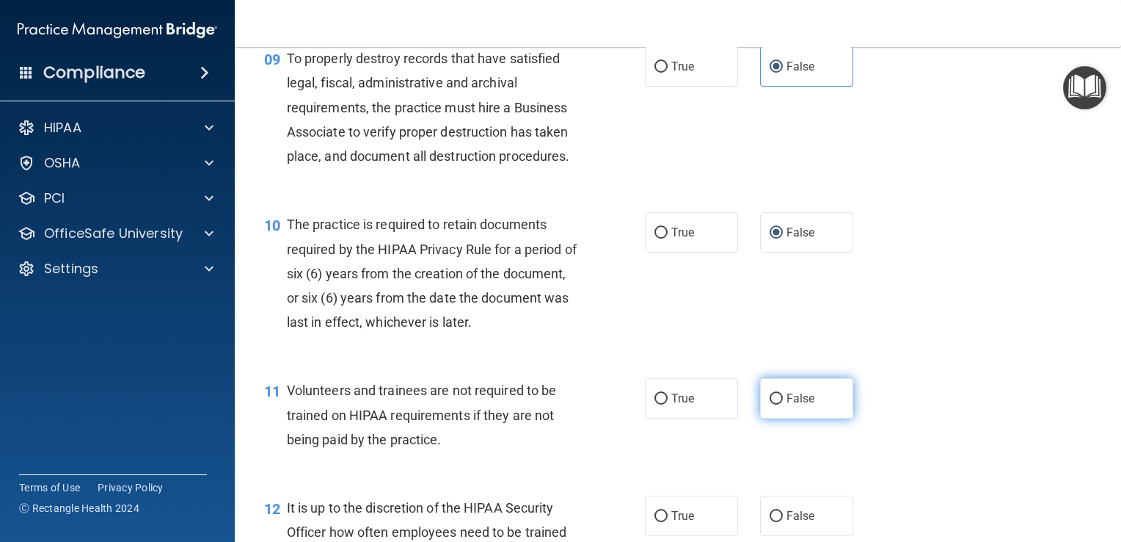
click at [770, 404] on input "False" at bounding box center [776, 398] width 13 height 11
radio input "true"
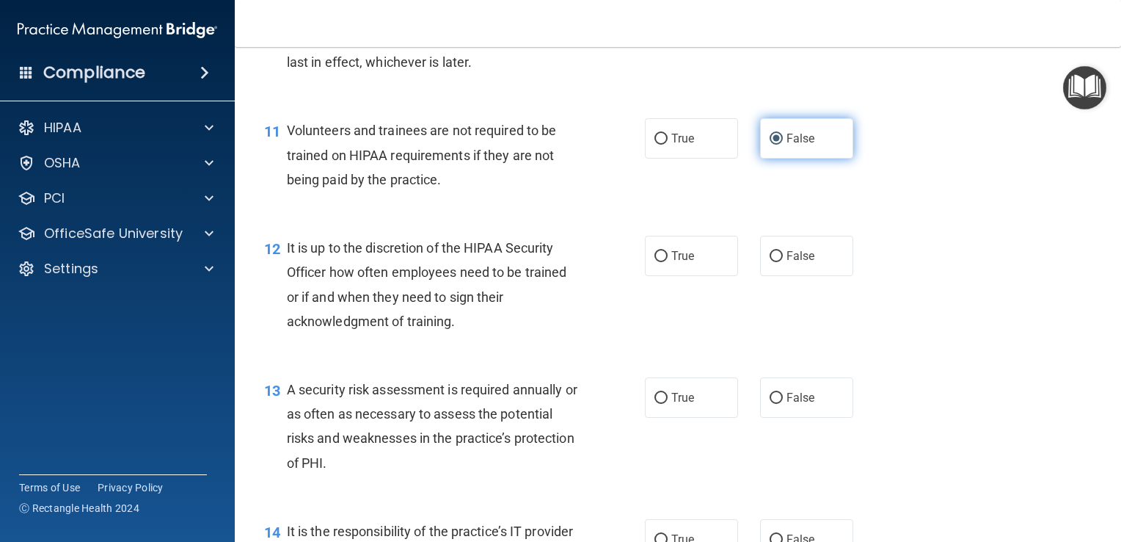
scroll to position [1561, 0]
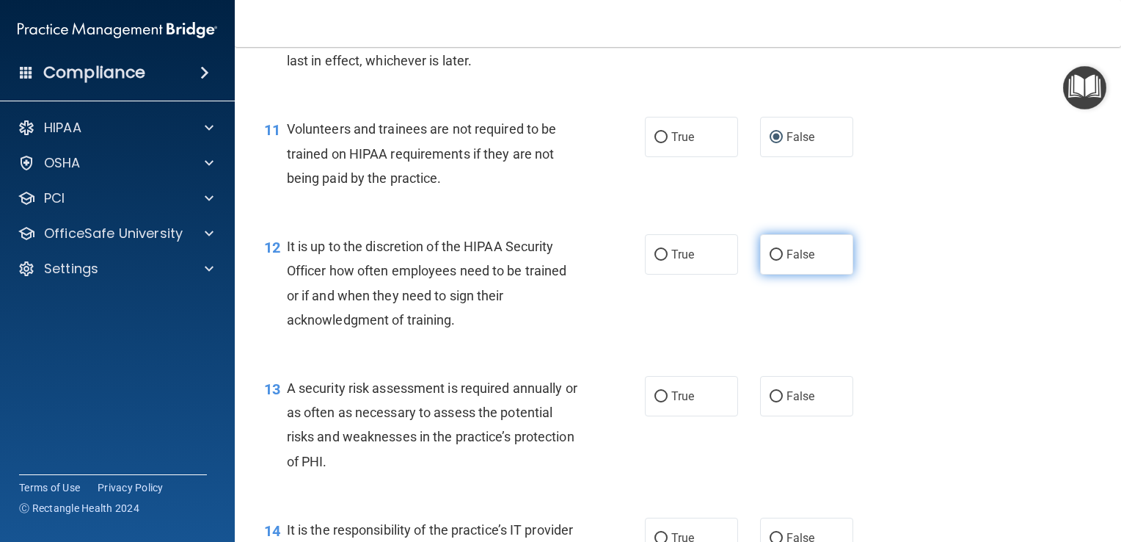
click at [770, 260] on input "False" at bounding box center [776, 254] width 13 height 11
radio input "true"
click at [655, 402] on input "True" at bounding box center [661, 396] width 13 height 11
radio input "true"
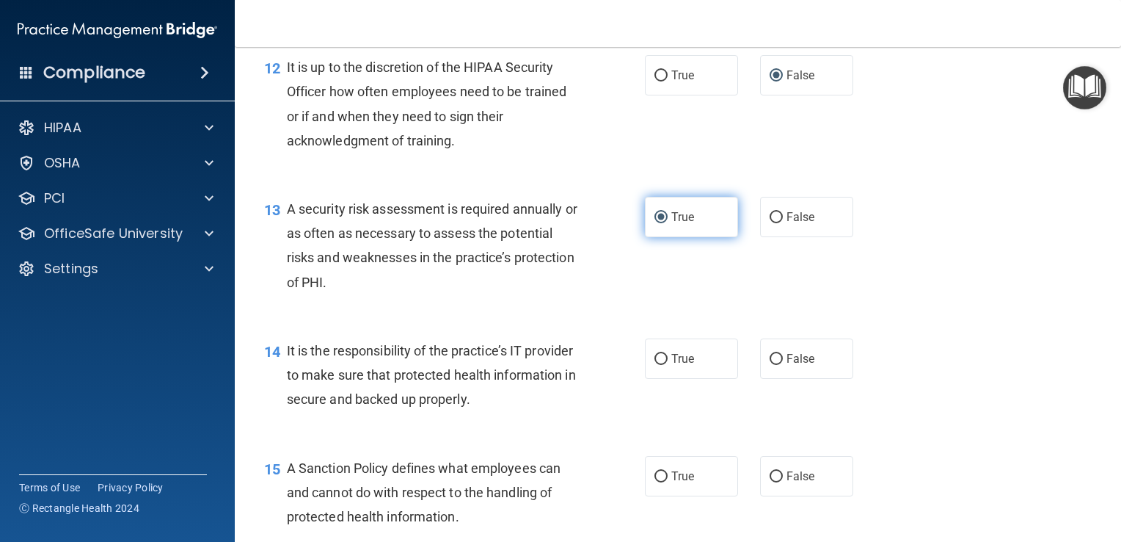
scroll to position [1743, 0]
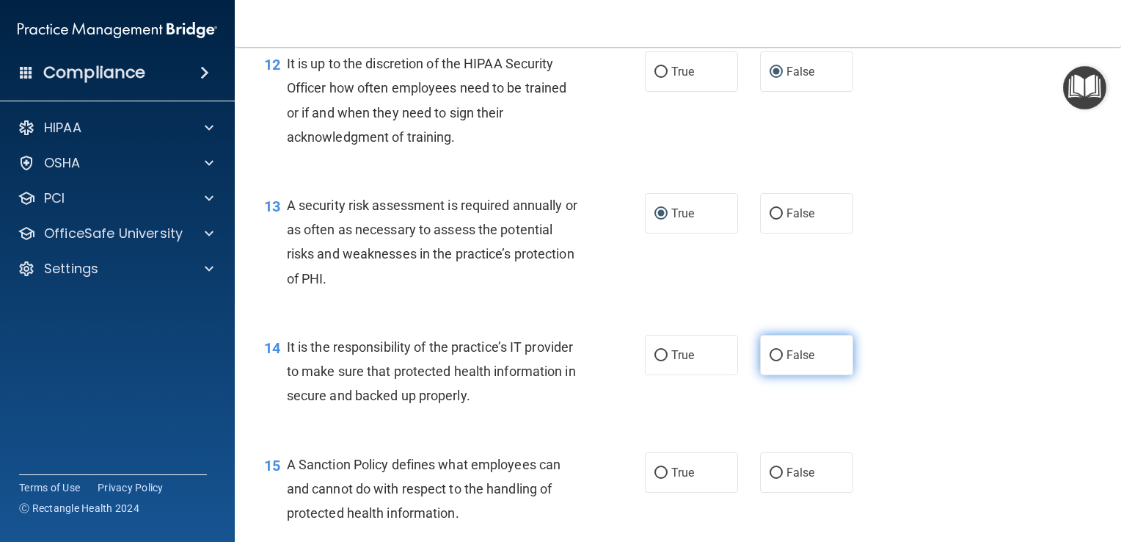
click at [773, 361] on input "False" at bounding box center [776, 355] width 13 height 11
radio input "true"
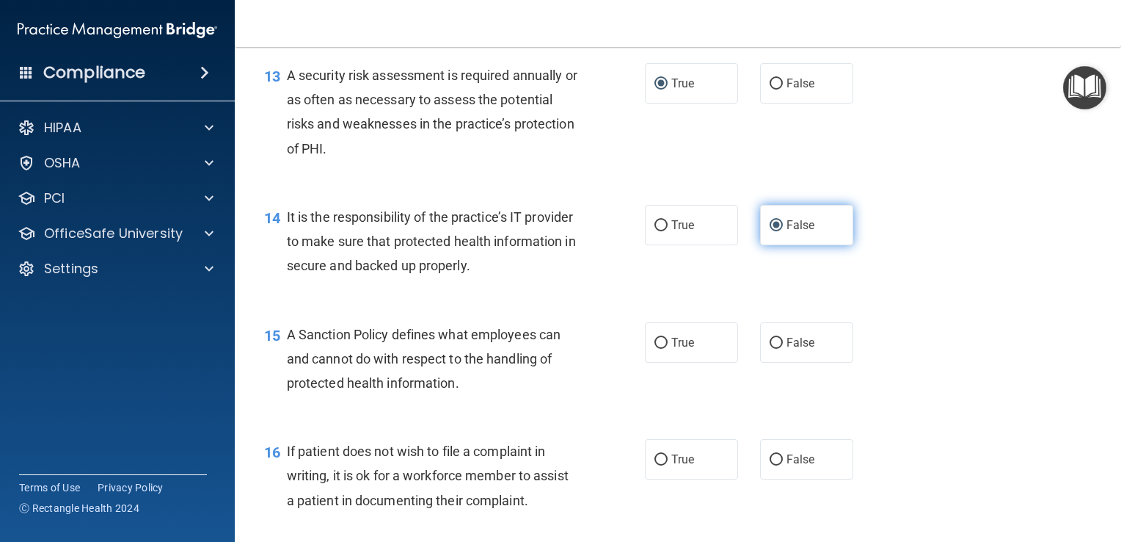
scroll to position [1875, 0]
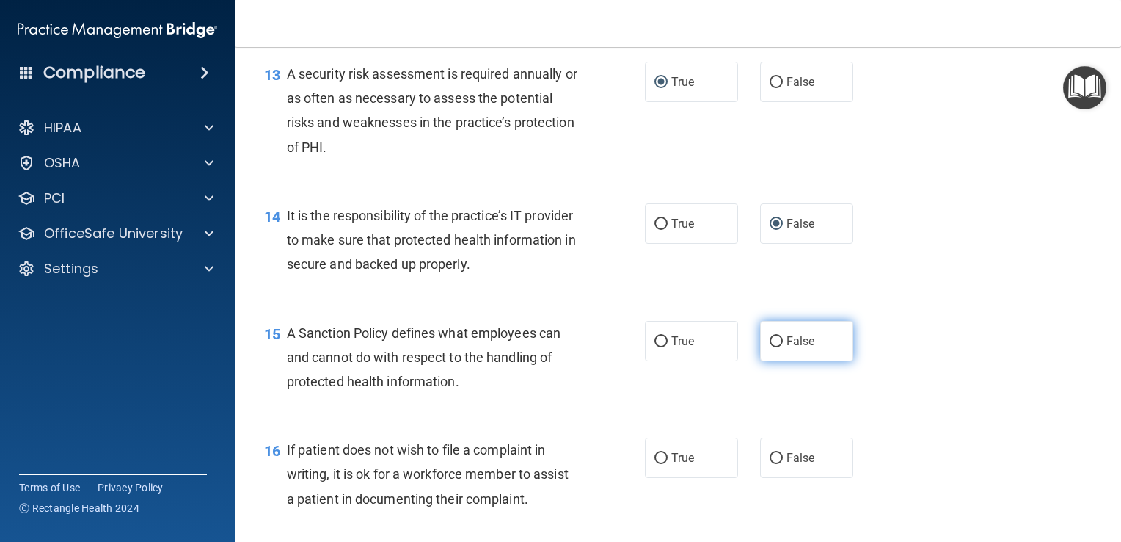
click at [770, 347] on input "False" at bounding box center [776, 341] width 13 height 11
radio input "true"
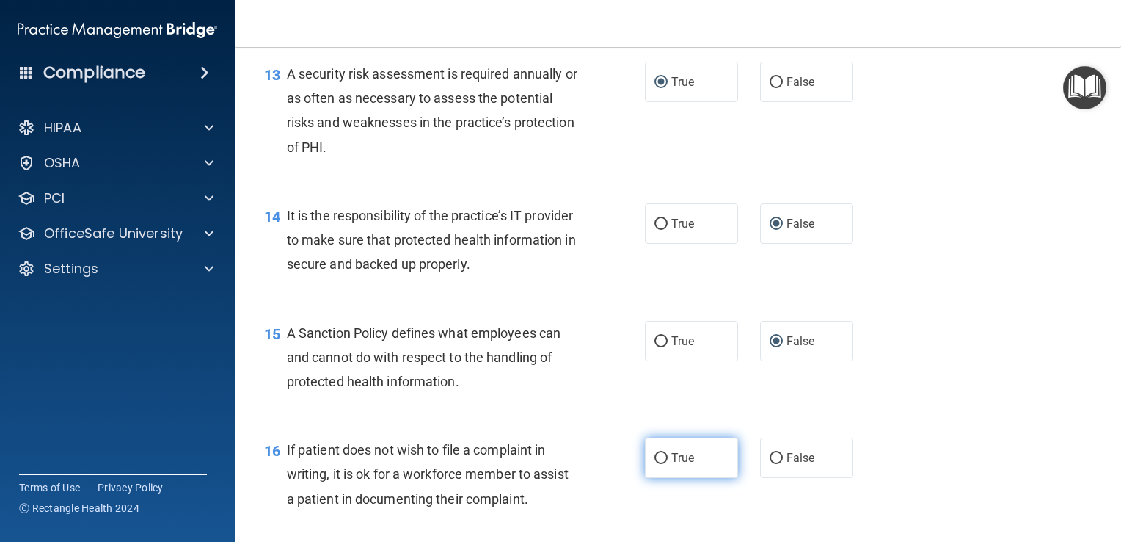
click at [657, 464] on input "True" at bounding box center [661, 458] width 13 height 11
radio input "true"
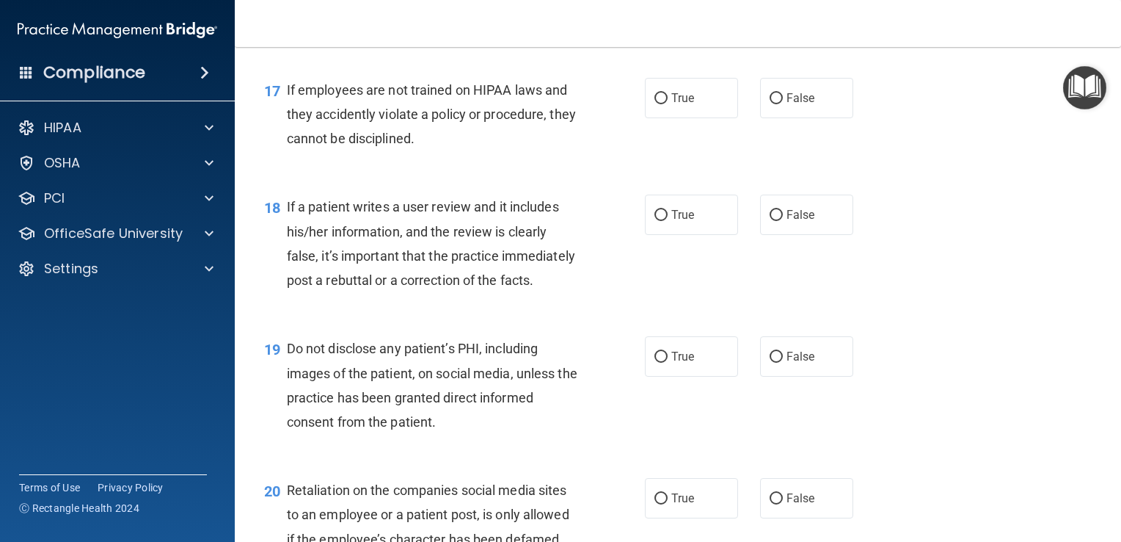
scroll to position [2353, 0]
click at [770, 103] on input "False" at bounding box center [776, 97] width 13 height 11
radio input "true"
click at [770, 220] on input "False" at bounding box center [776, 214] width 13 height 11
radio input "true"
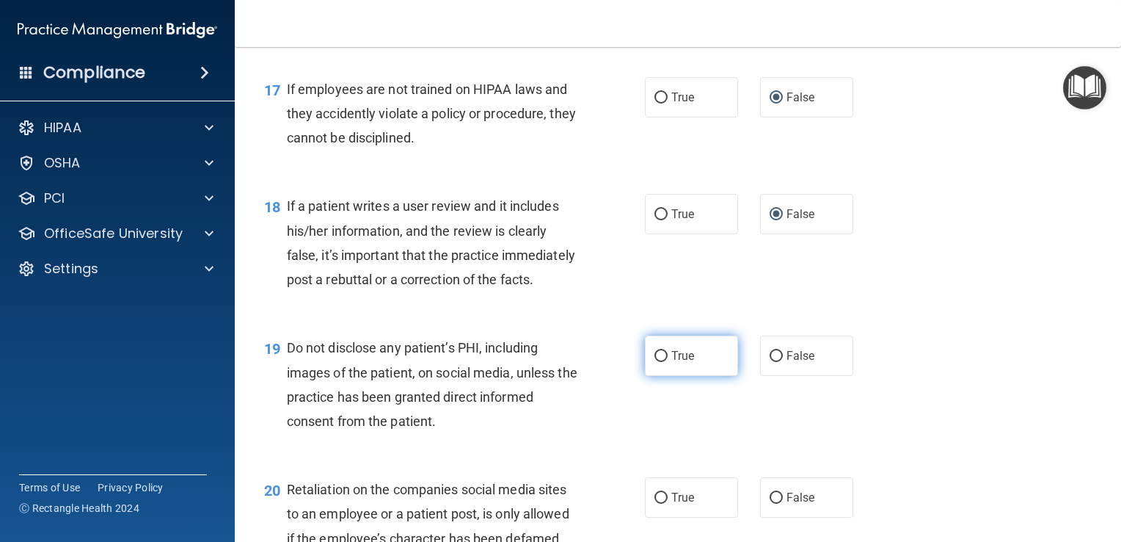
click at [655, 362] on input "True" at bounding box center [661, 356] width 13 height 11
radio input "true"
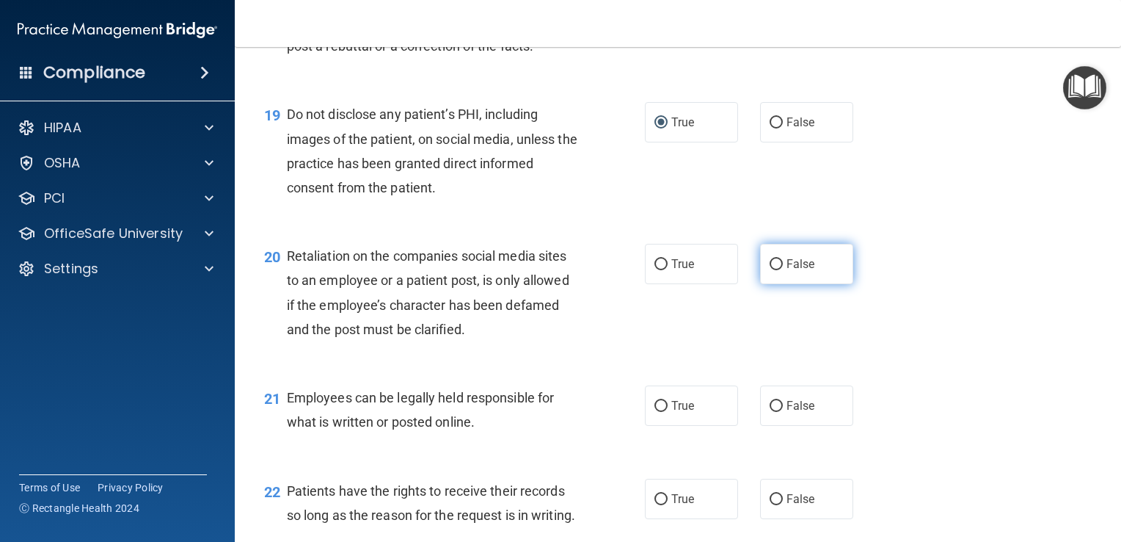
click at [770, 270] on input "False" at bounding box center [776, 264] width 13 height 11
radio input "true"
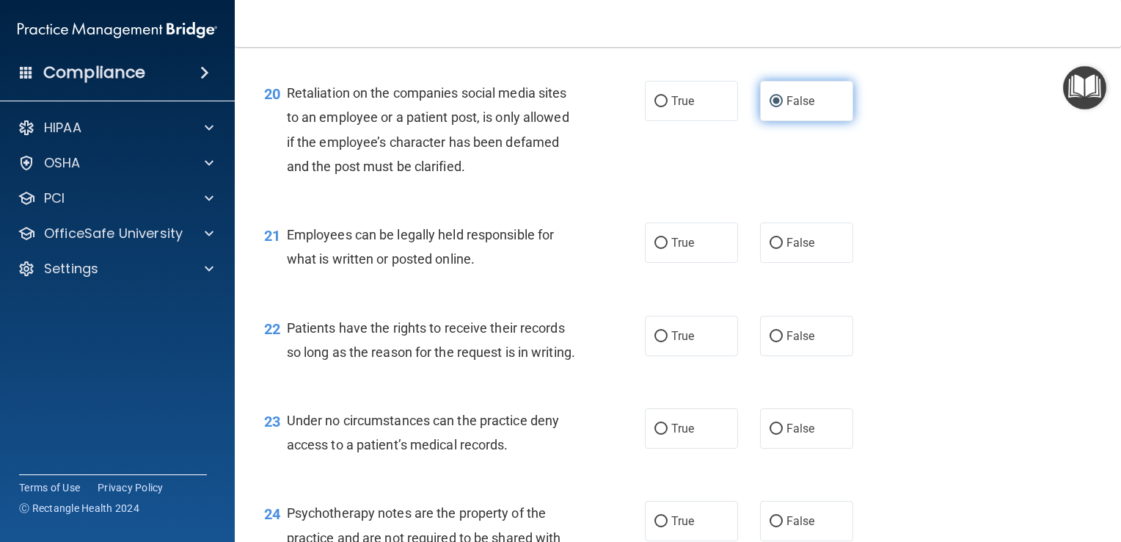
scroll to position [2775, 0]
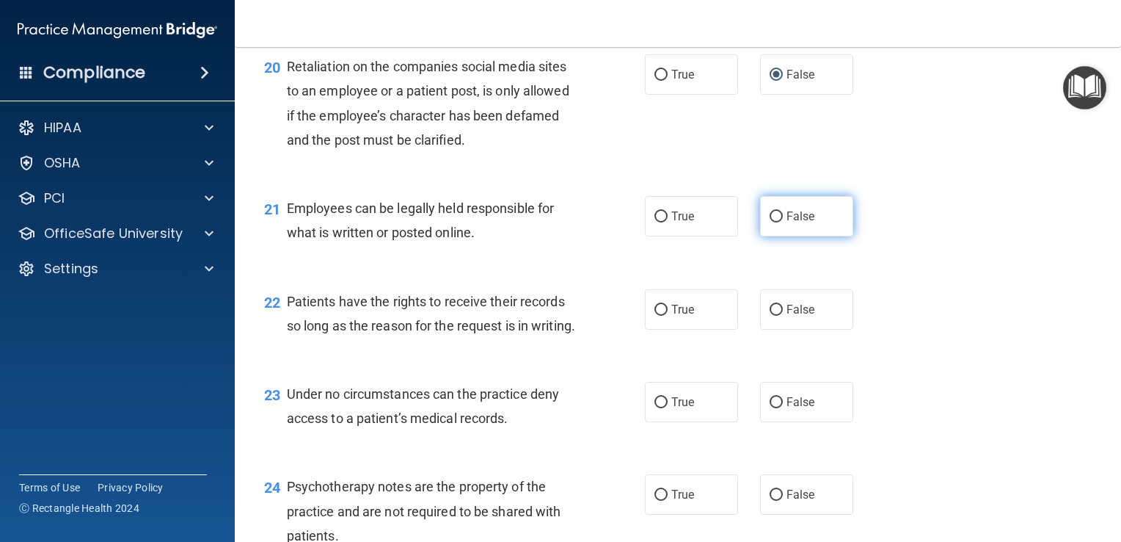
click at [770, 222] on input "False" at bounding box center [776, 216] width 13 height 11
radio input "true"
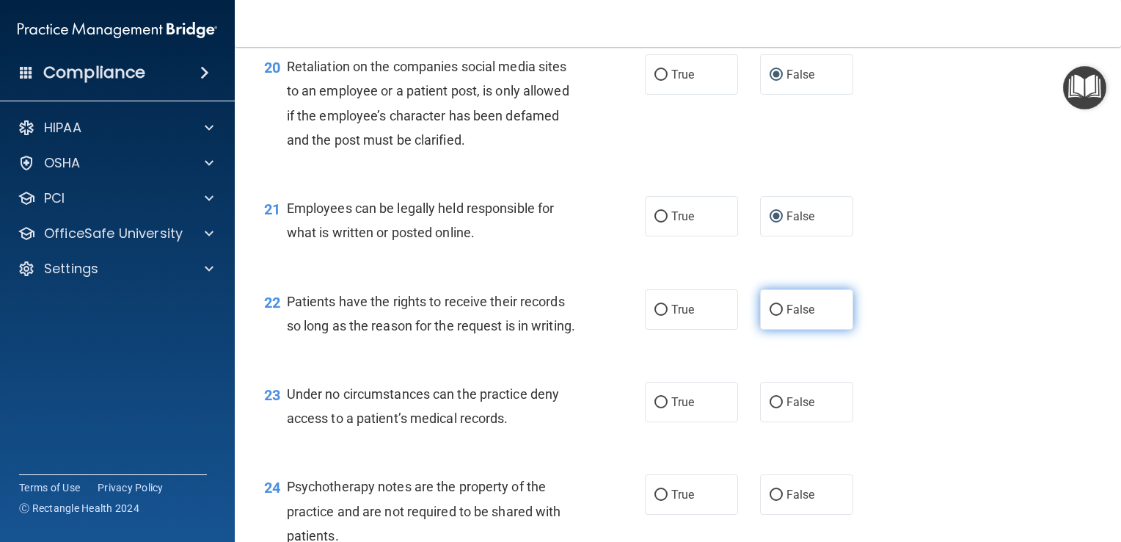
click at [770, 316] on input "False" at bounding box center [776, 310] width 13 height 11
radio input "true"
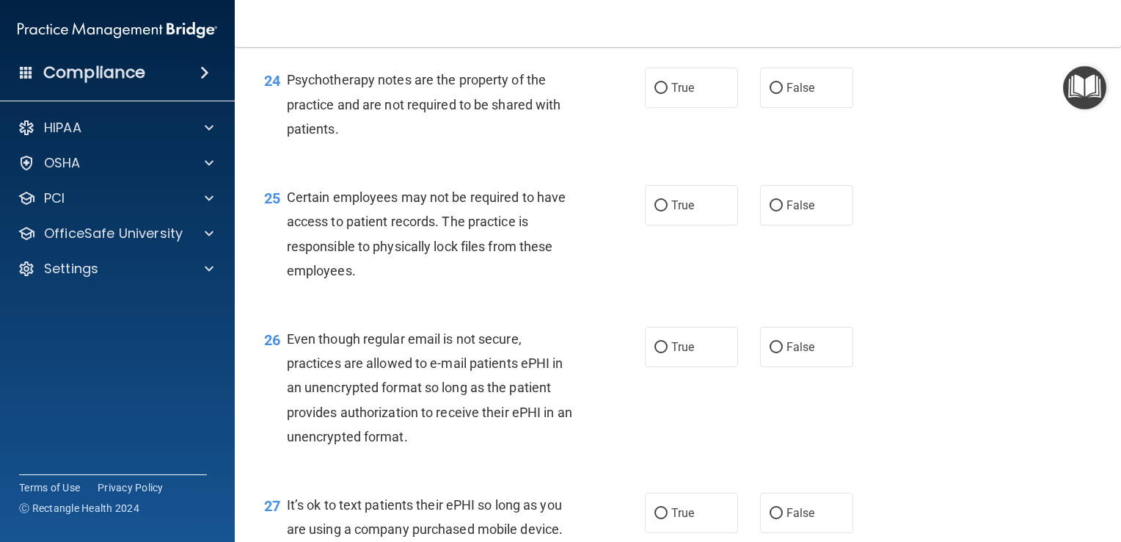
scroll to position [3185, 0]
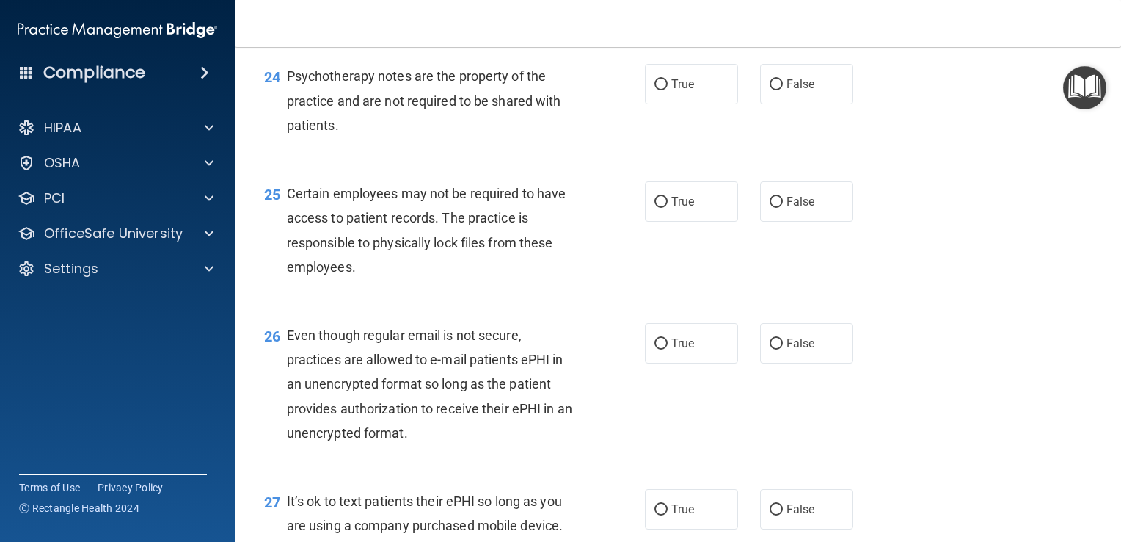
radio input "true"
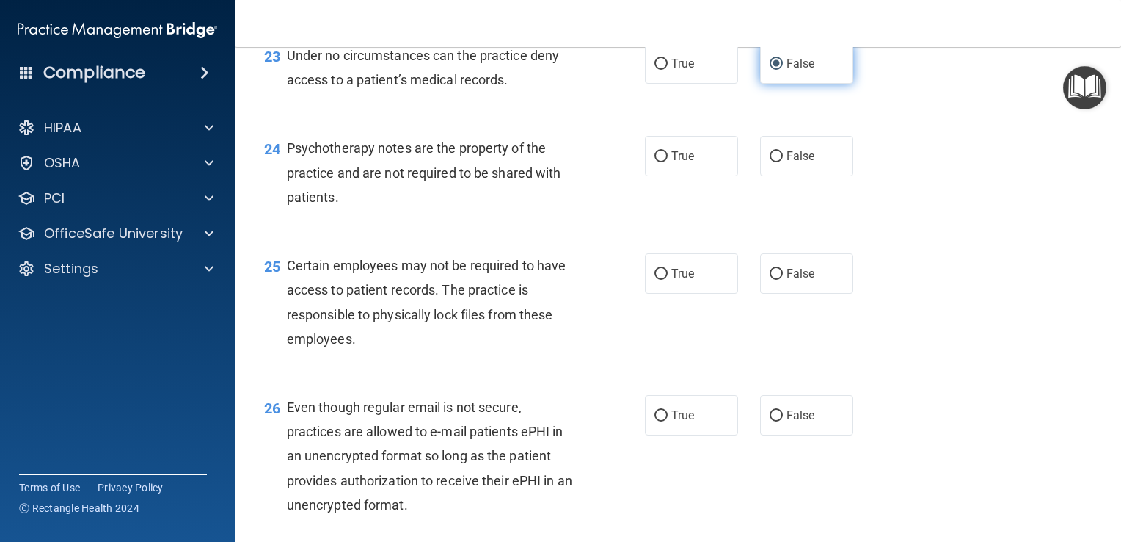
scroll to position [3140, 0]
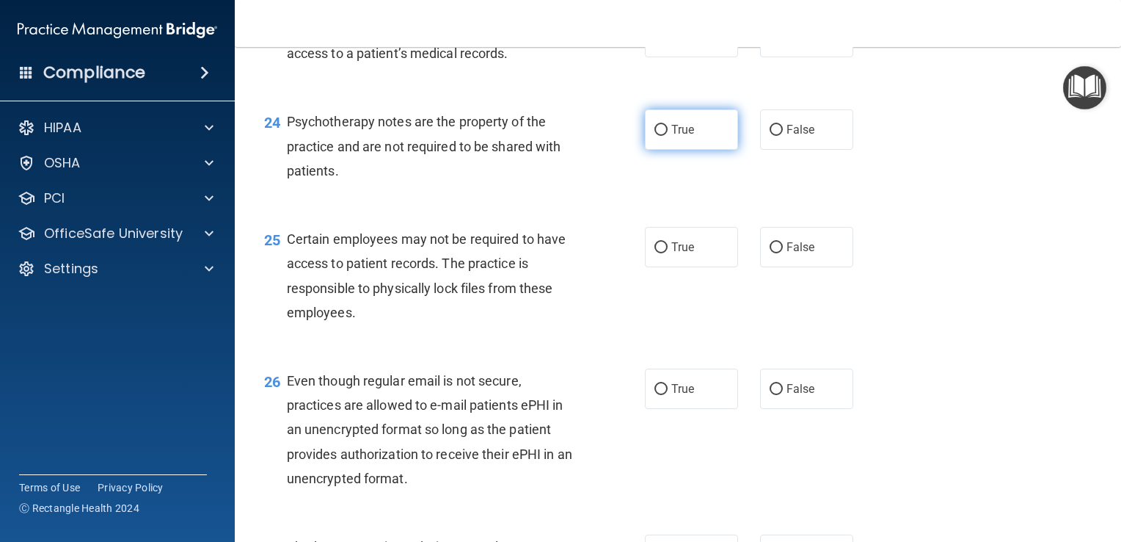
click at [649, 150] on label "True" at bounding box center [691, 129] width 93 height 40
click at [655, 136] on input "True" at bounding box center [661, 130] width 13 height 11
radio input "true"
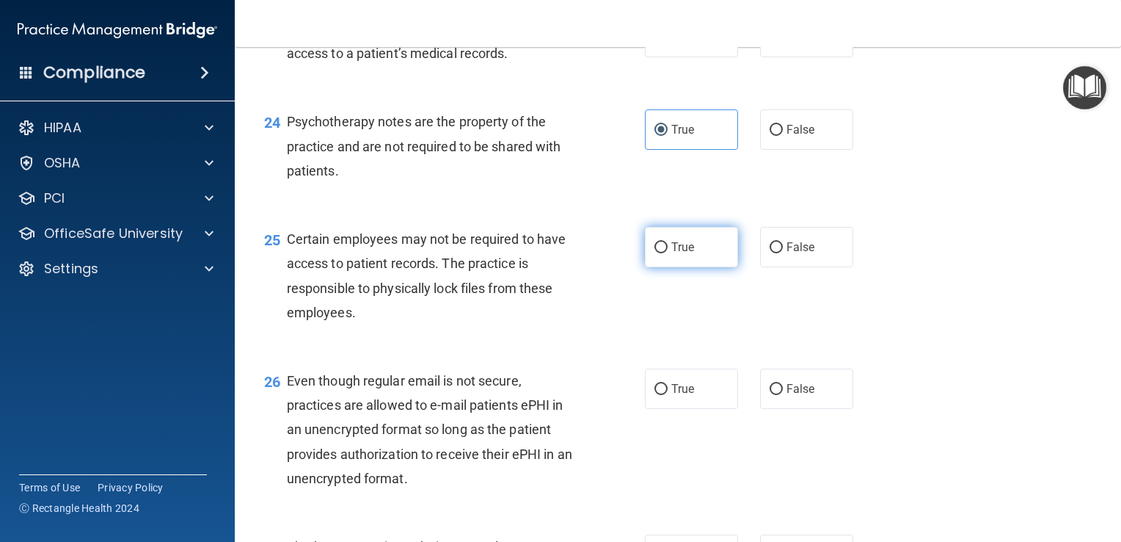
click at [655, 253] on input "True" at bounding box center [661, 247] width 13 height 11
radio input "true"
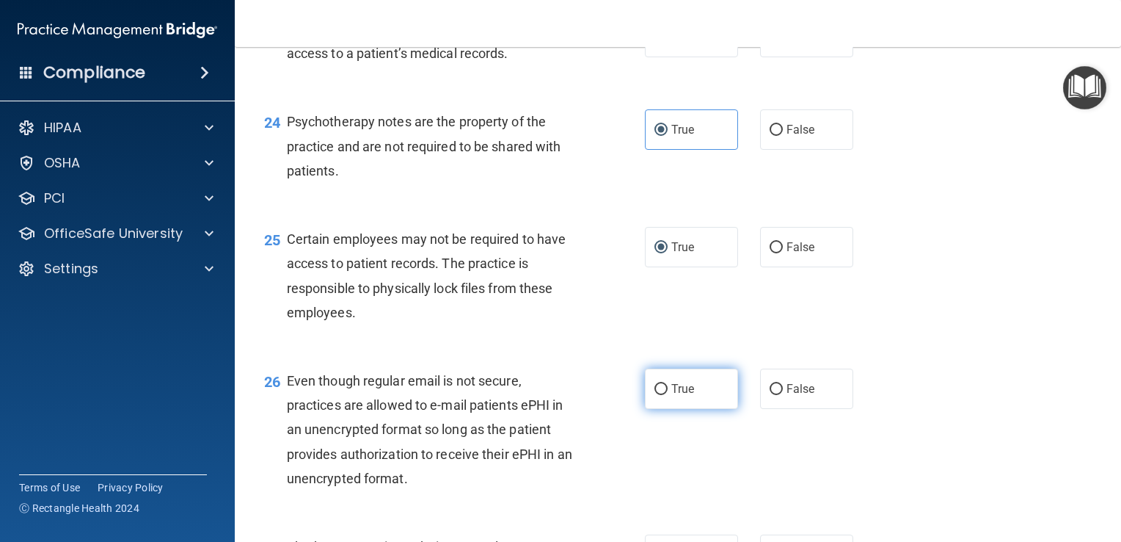
click at [655, 395] on input "True" at bounding box center [661, 389] width 13 height 11
radio input "true"
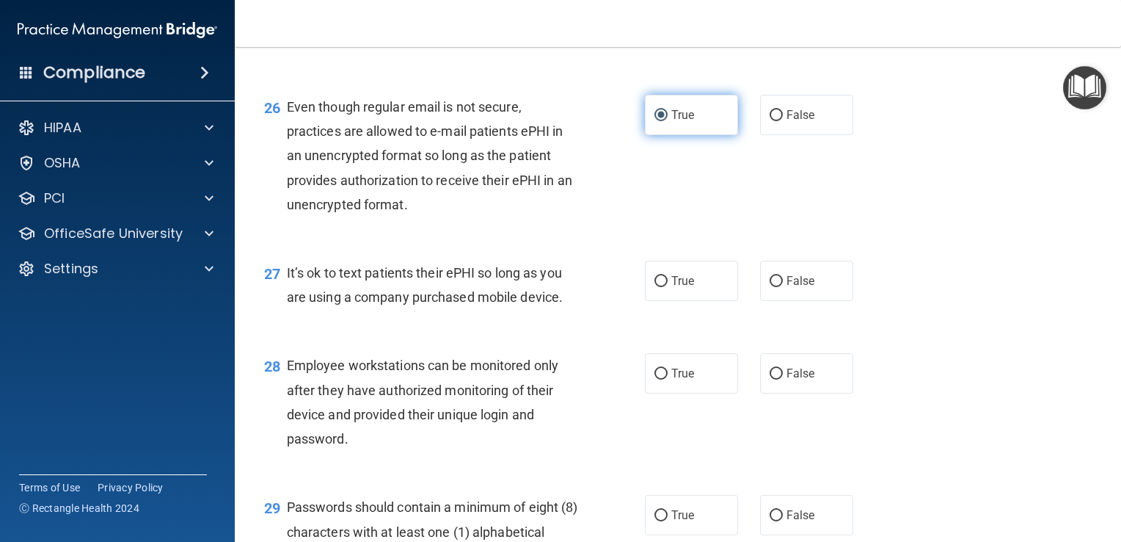
scroll to position [3416, 0]
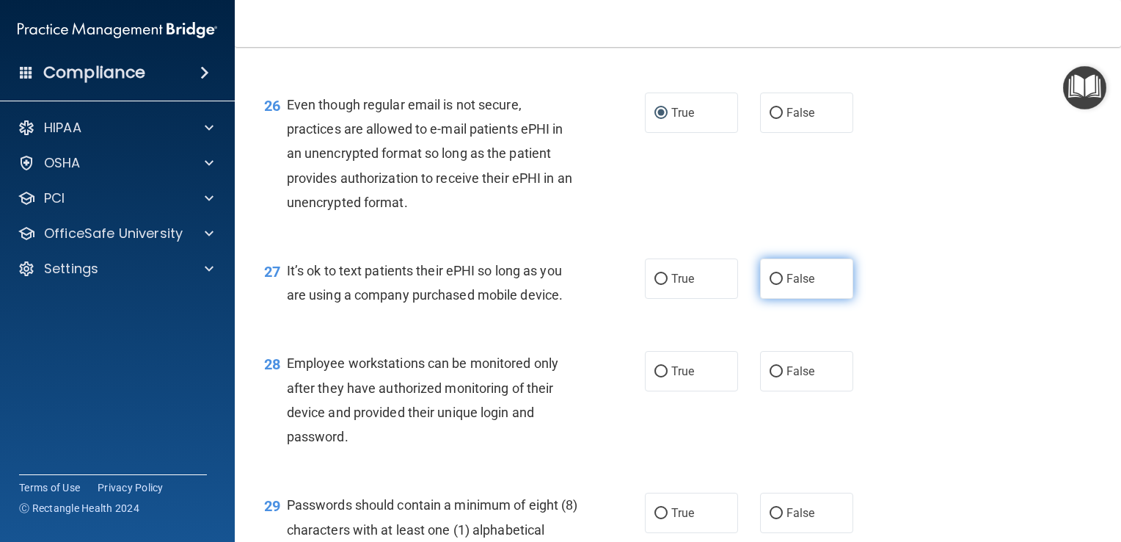
click at [770, 285] on input "False" at bounding box center [776, 279] width 13 height 11
radio input "true"
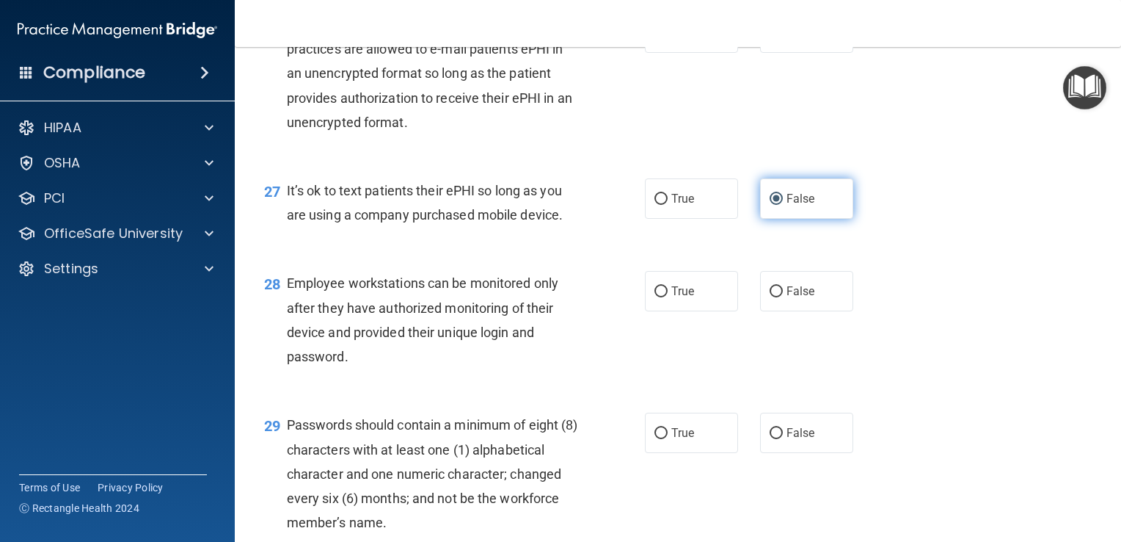
scroll to position [3502, 0]
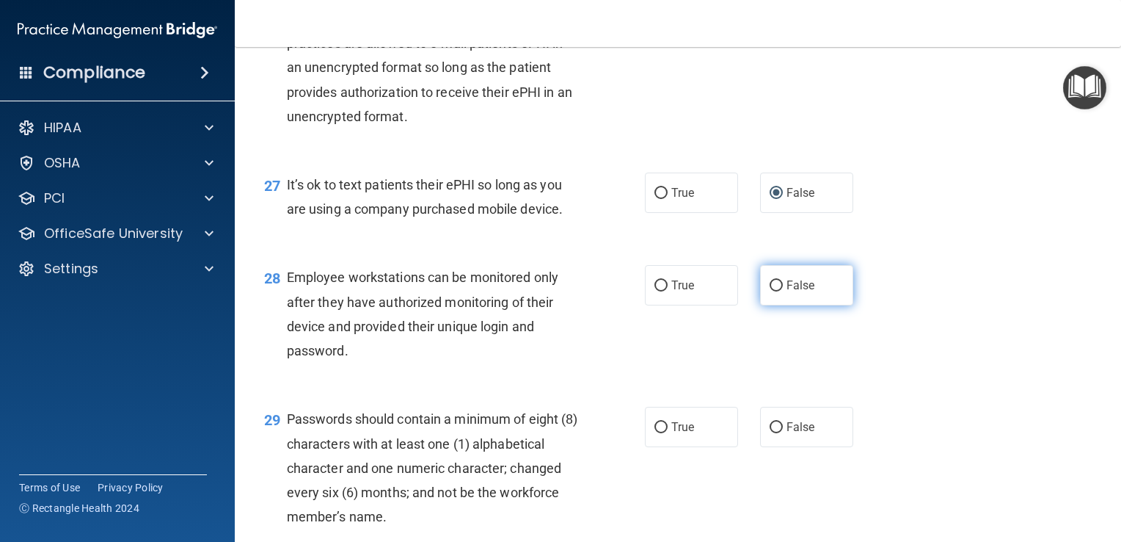
click at [770, 291] on input "False" at bounding box center [776, 285] width 13 height 11
radio input "true"
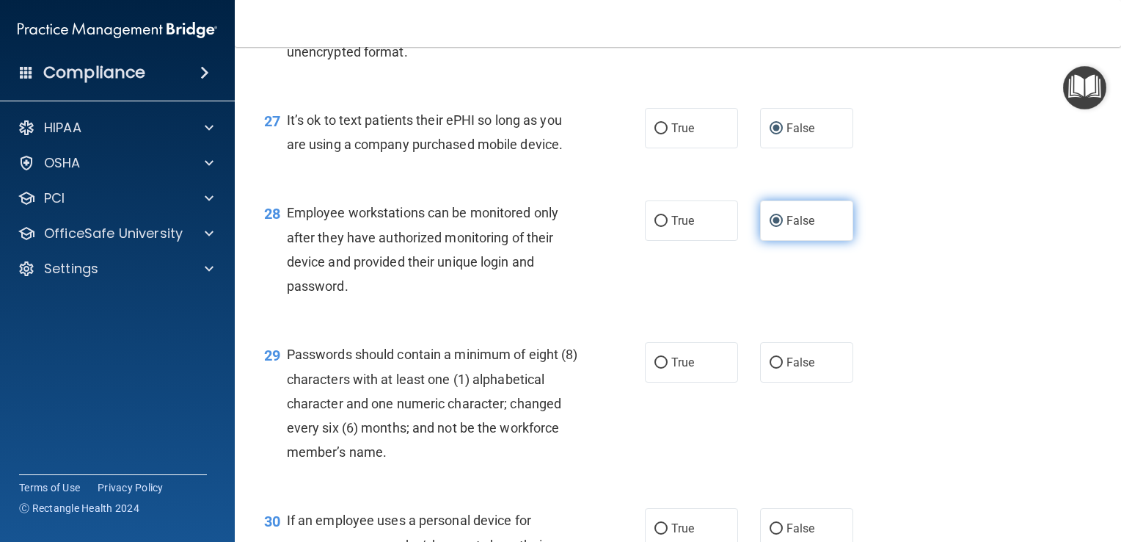
scroll to position [3618, 0]
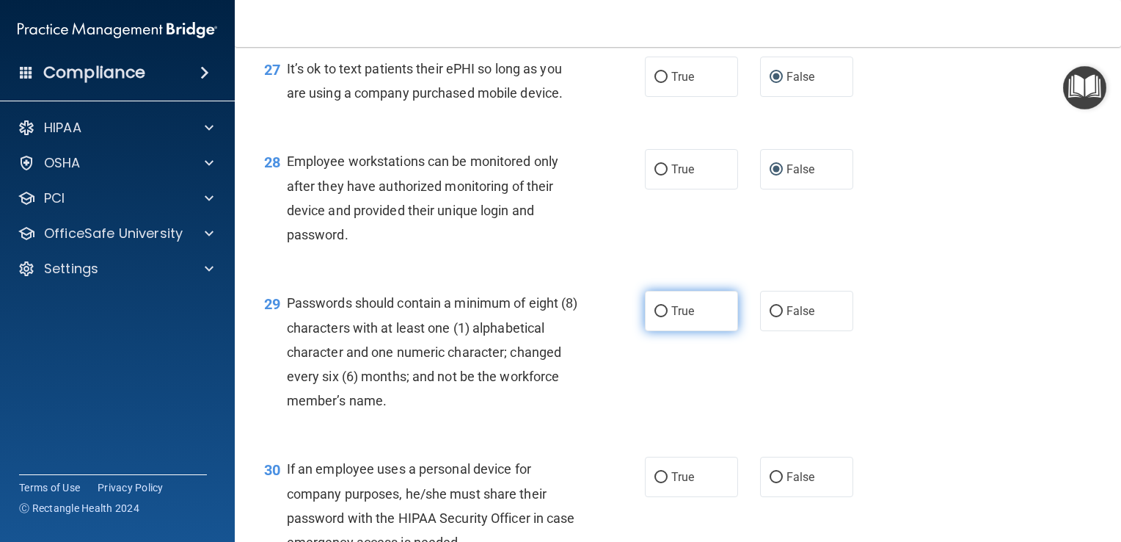
click at [655, 317] on input "True" at bounding box center [661, 311] width 13 height 11
radio input "true"
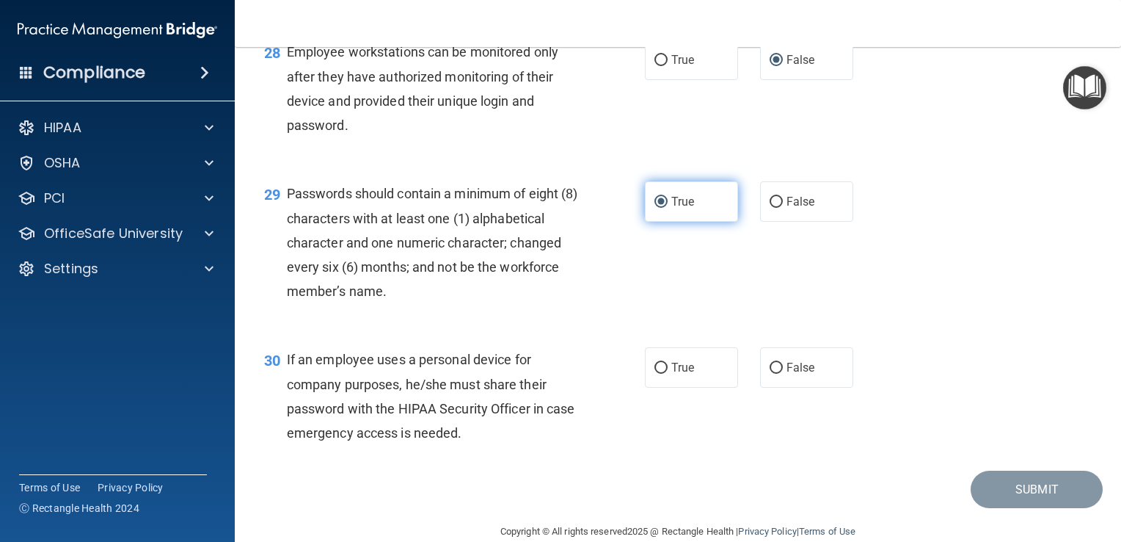
scroll to position [3786, 0]
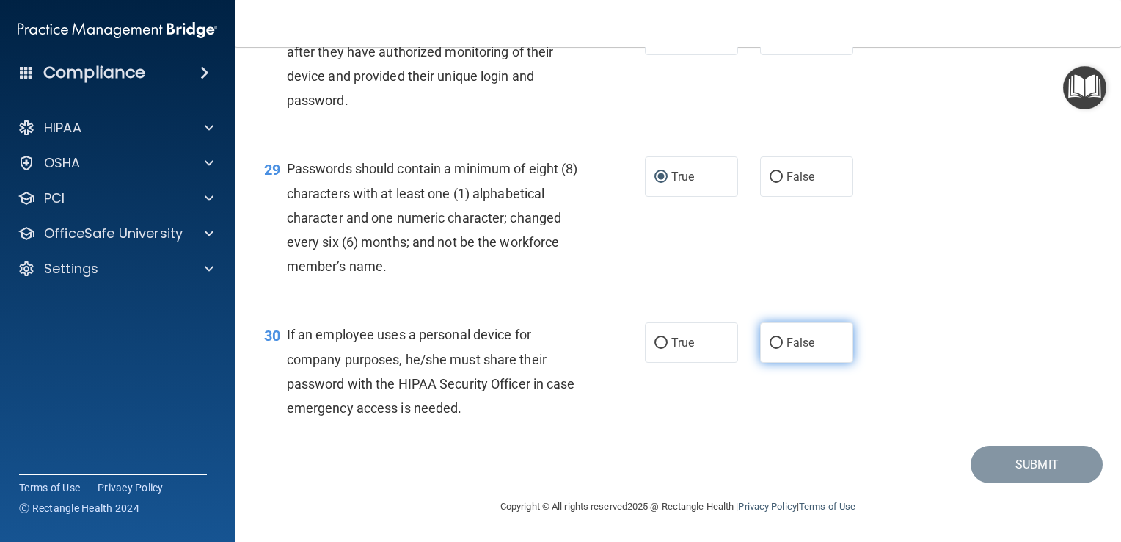
click at [770, 349] on input "False" at bounding box center [776, 343] width 13 height 11
radio input "true"
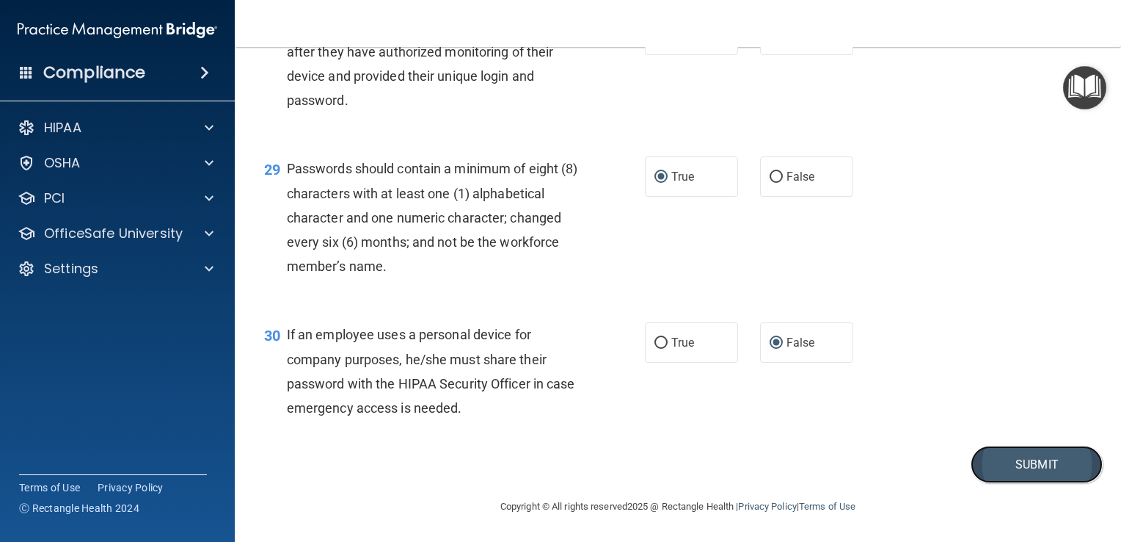
click at [1024, 462] on button "Submit" at bounding box center [1037, 463] width 132 height 37
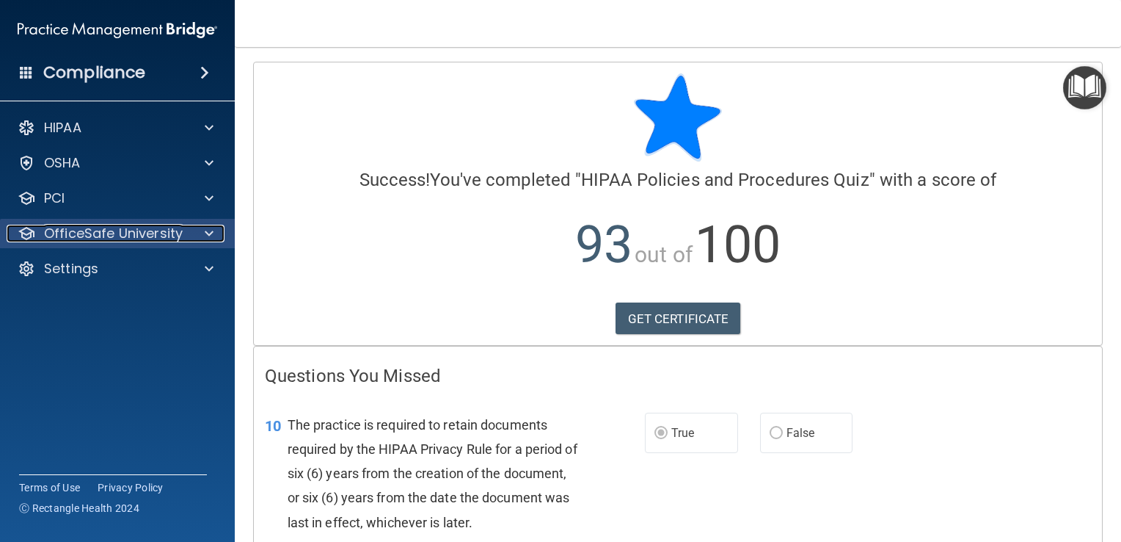
click at [183, 232] on div "OfficeSafe University" at bounding box center [98, 234] width 182 height 18
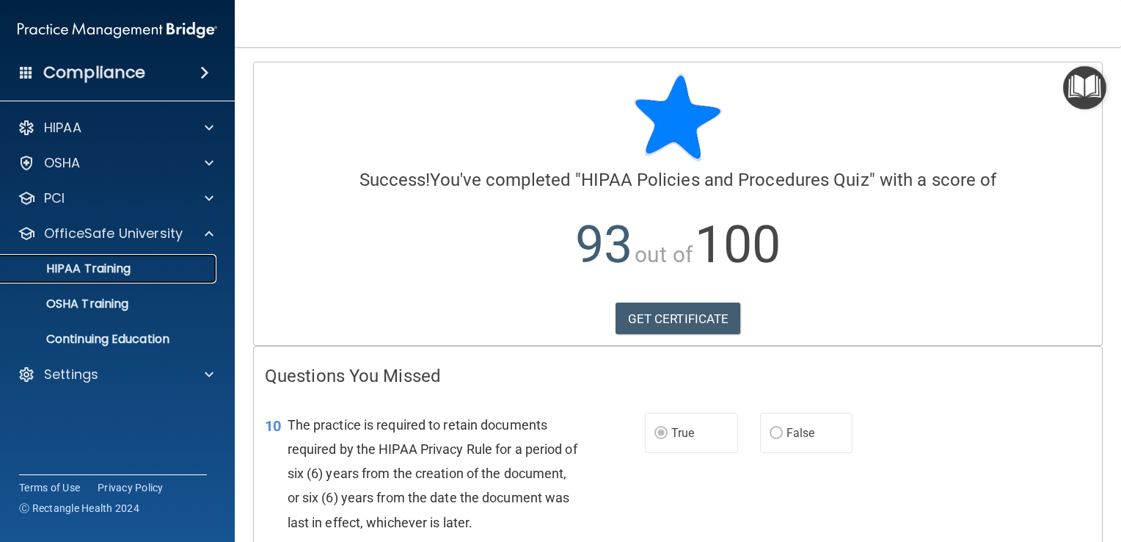
click at [165, 270] on div "HIPAA Training" at bounding box center [110, 268] width 200 height 15
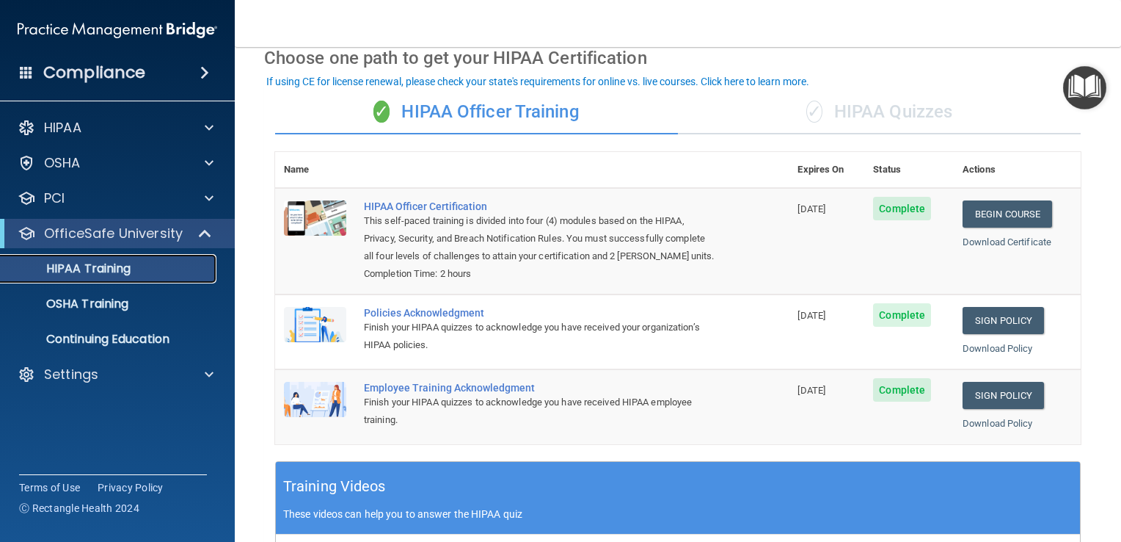
scroll to position [71, 0]
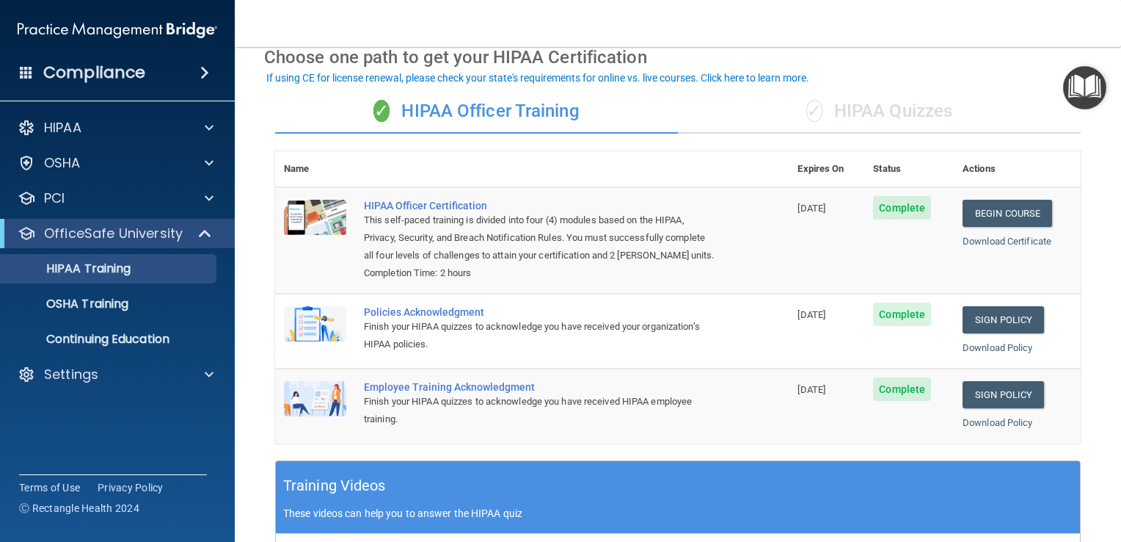
click at [902, 112] on div "✓ HIPAA Quizzes" at bounding box center [879, 112] width 403 height 44
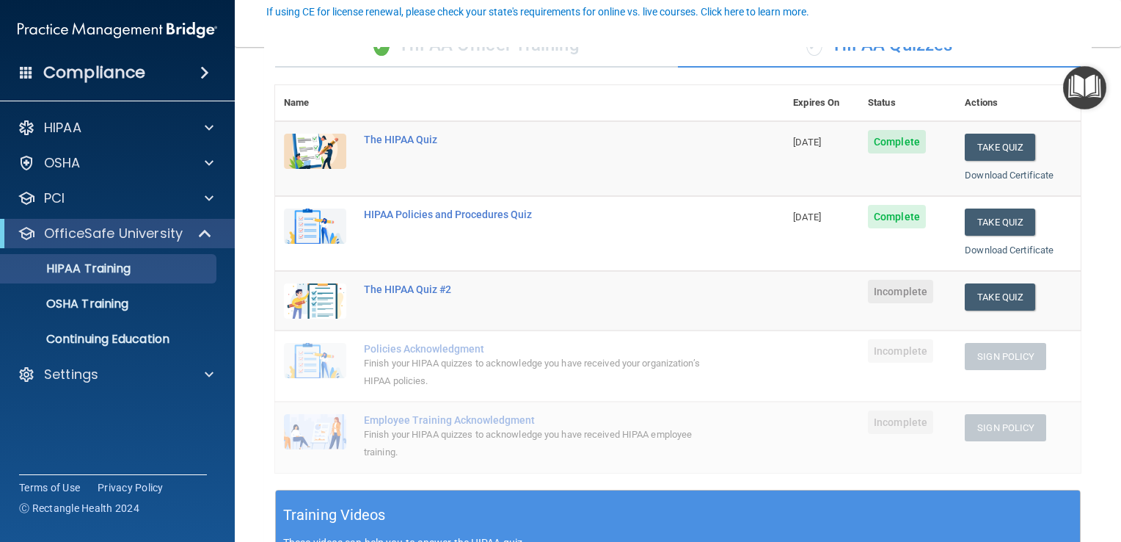
scroll to position [138, 0]
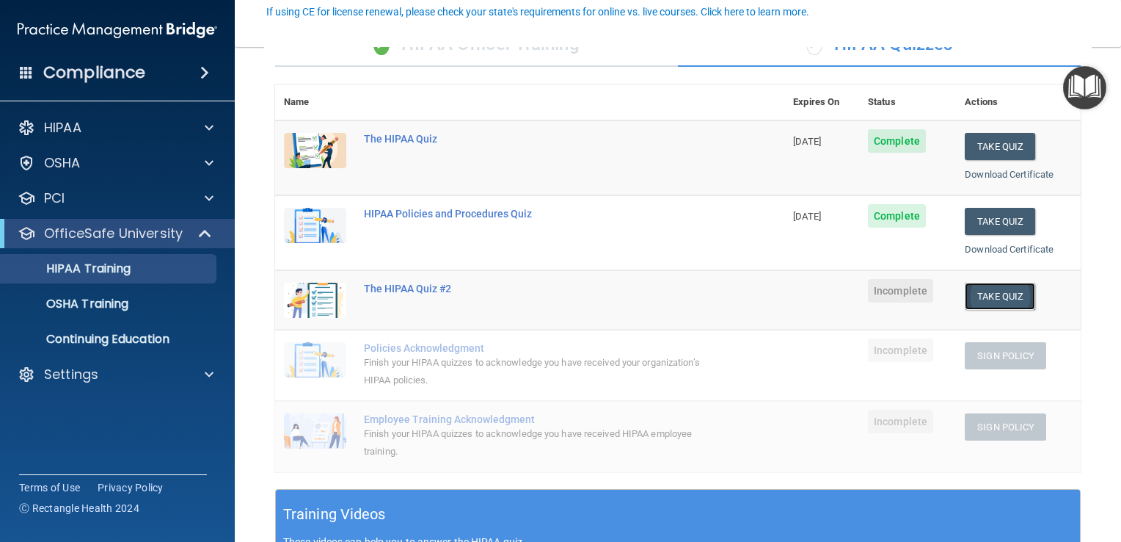
click at [1003, 299] on button "Take Quiz" at bounding box center [1000, 296] width 70 height 27
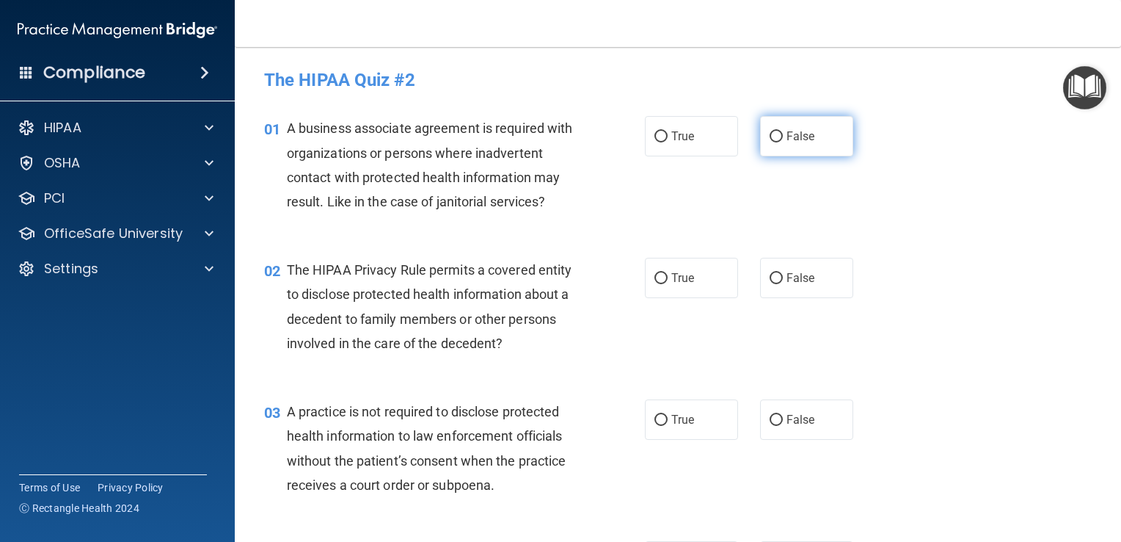
click at [770, 136] on input "False" at bounding box center [776, 136] width 13 height 11
radio input "true"
click at [655, 273] on input "True" at bounding box center [661, 278] width 13 height 11
radio input "true"
click at [770, 423] on input "False" at bounding box center [776, 420] width 13 height 11
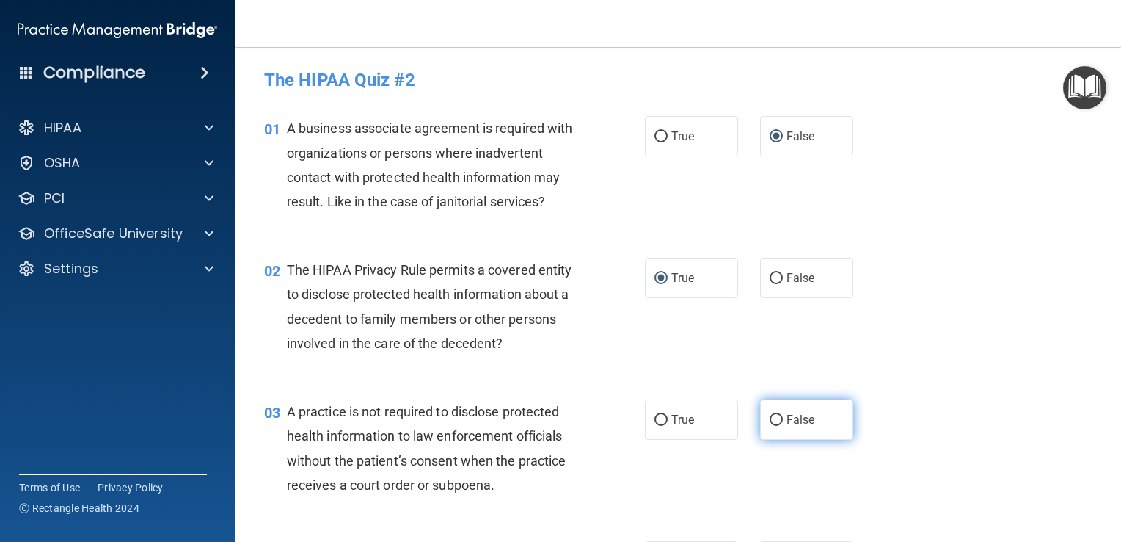
radio input "true"
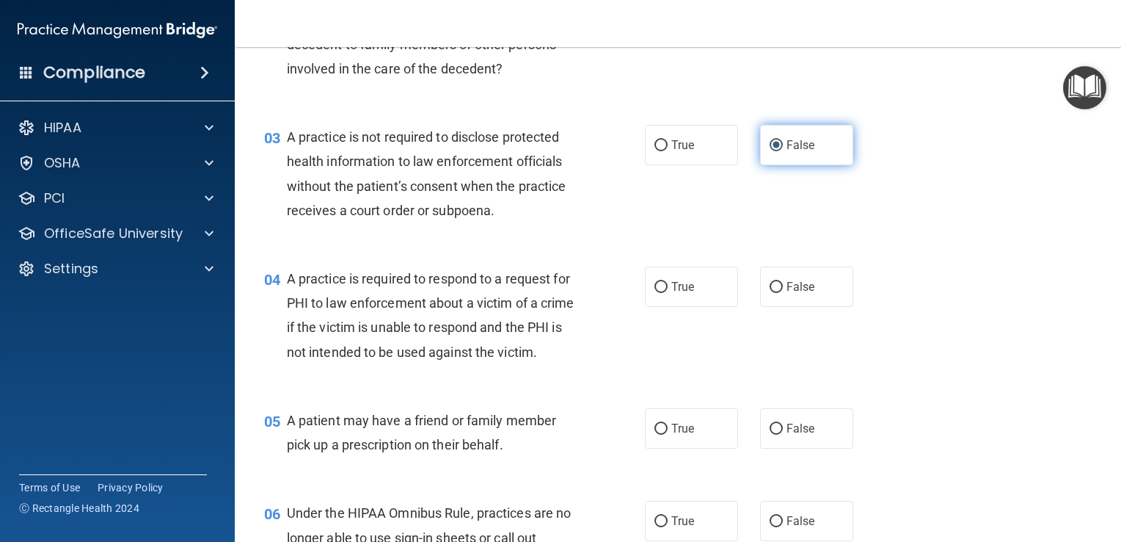
scroll to position [279, 0]
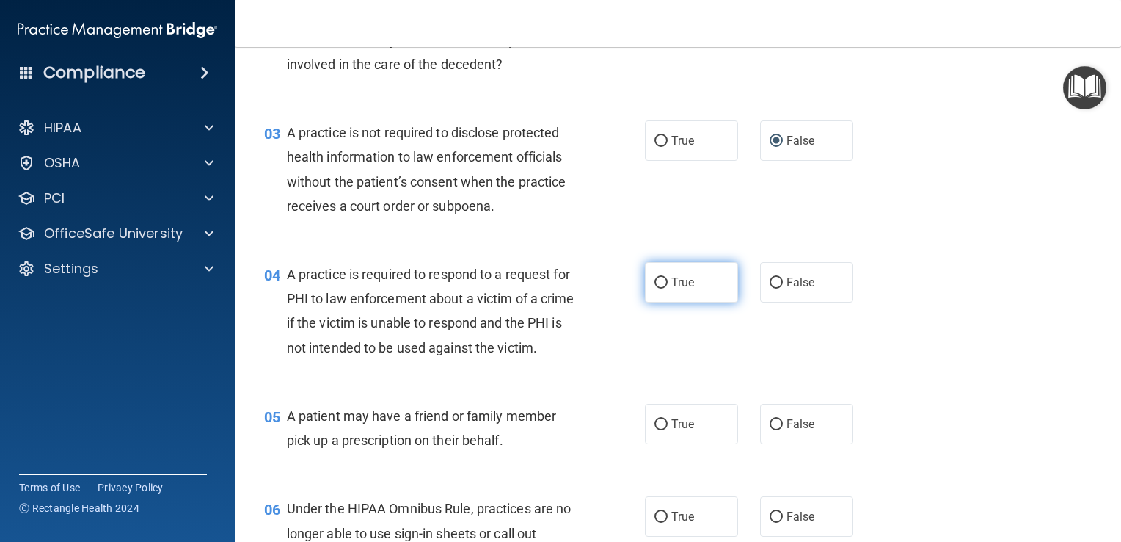
click at [657, 277] on input "True" at bounding box center [661, 282] width 13 height 11
radio input "true"
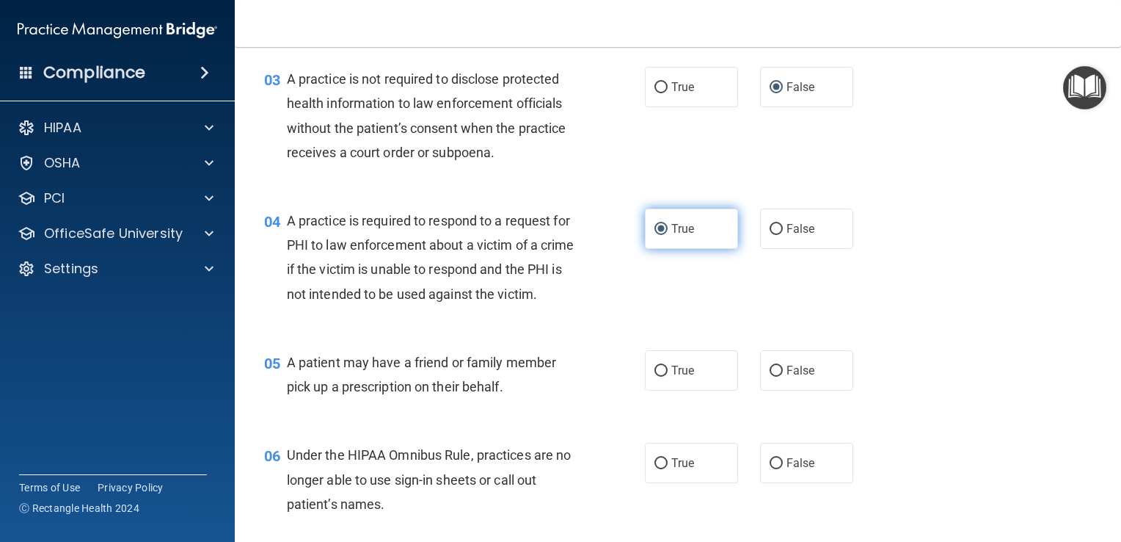
scroll to position [390, 0]
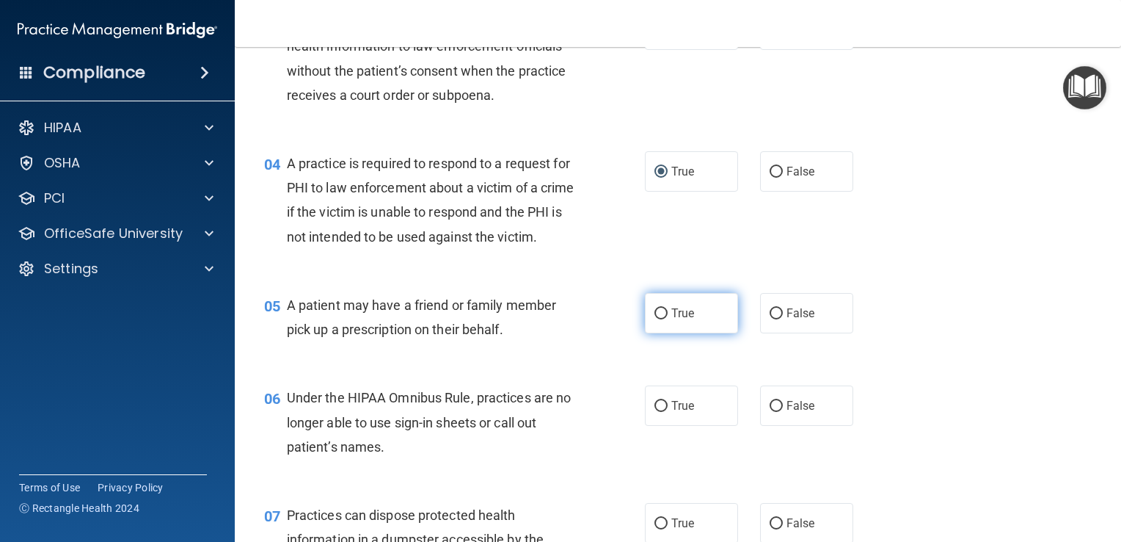
click at [655, 319] on input "True" at bounding box center [661, 313] width 13 height 11
radio input "true"
click at [770, 412] on input "False" at bounding box center [776, 406] width 13 height 11
radio input "true"
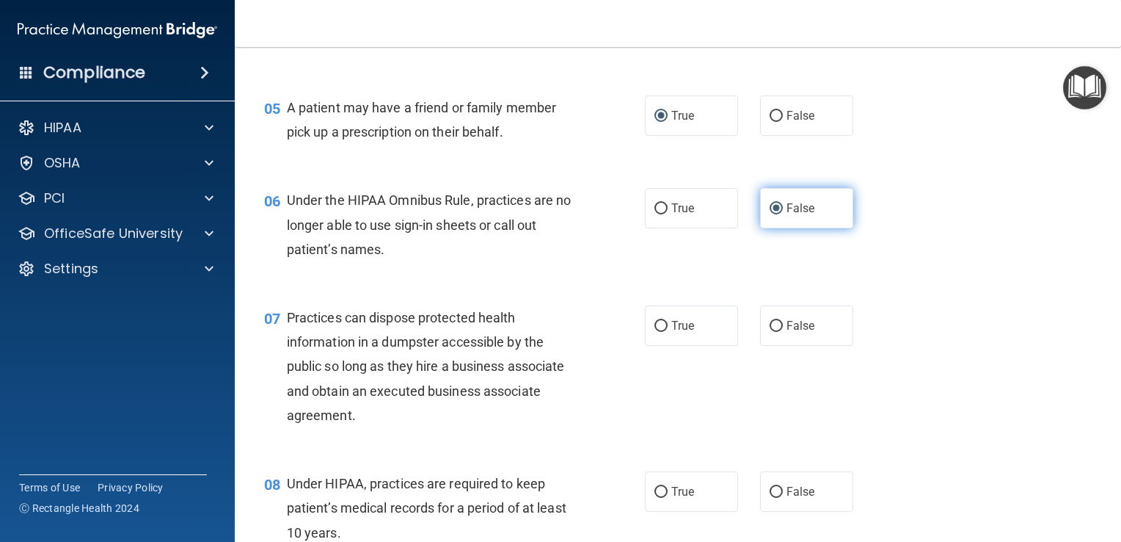
scroll to position [602, 0]
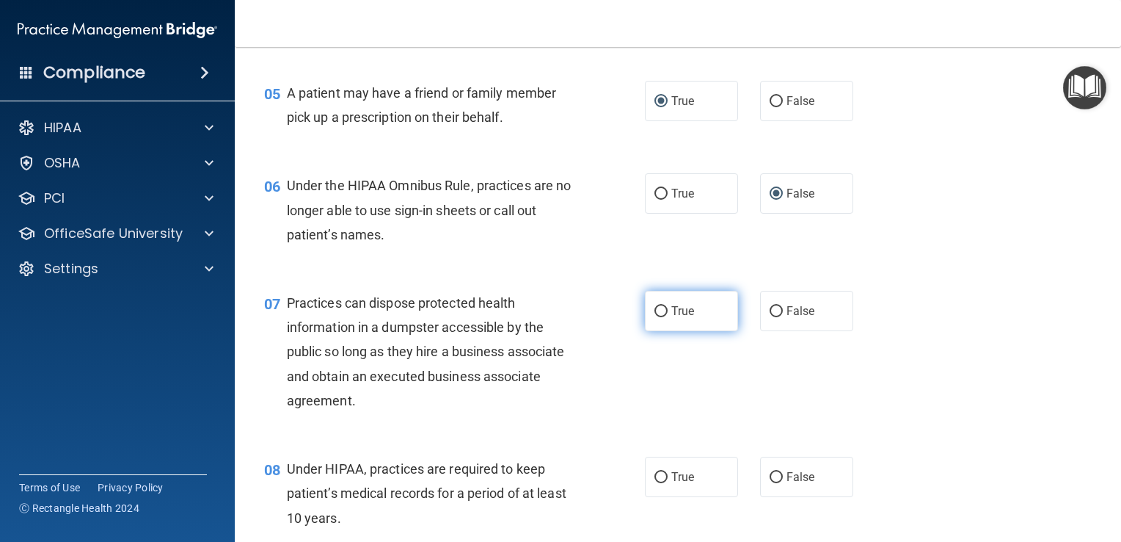
click at [655, 317] on input "True" at bounding box center [661, 311] width 13 height 11
radio input "true"
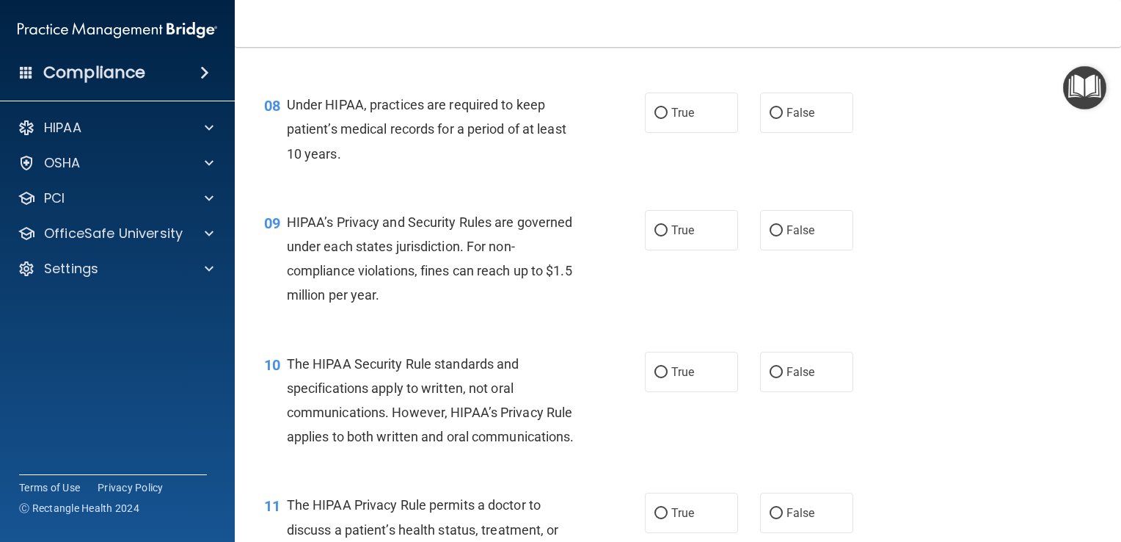
scroll to position [972, 0]
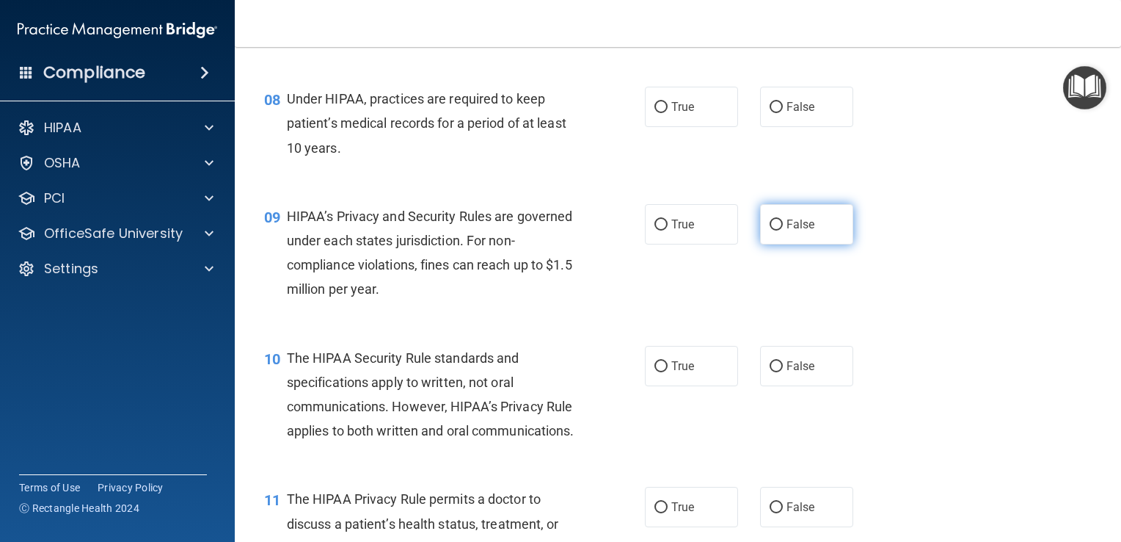
click at [770, 230] on input "False" at bounding box center [776, 224] width 13 height 11
radio input "true"
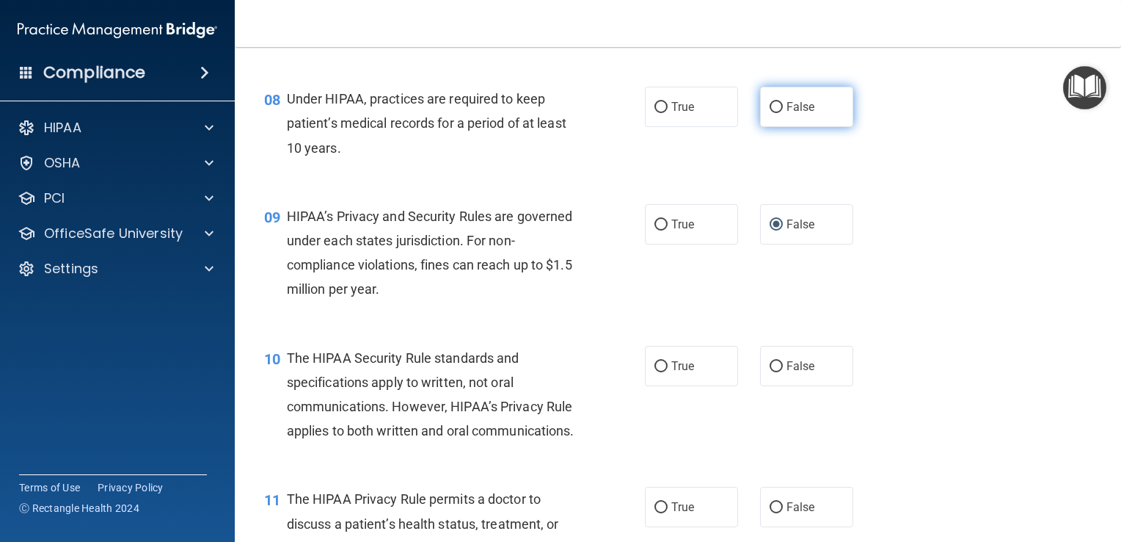
click at [770, 113] on input "False" at bounding box center [776, 107] width 13 height 11
radio input "true"
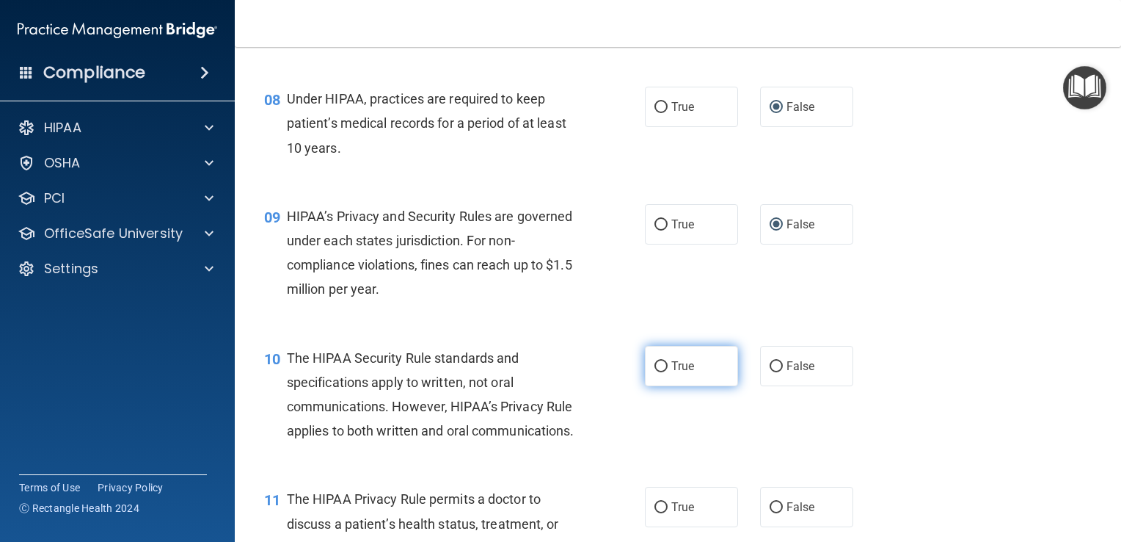
click at [655, 375] on label "True" at bounding box center [691, 366] width 93 height 40
click at [655, 372] on input "True" at bounding box center [661, 366] width 13 height 11
radio input "true"
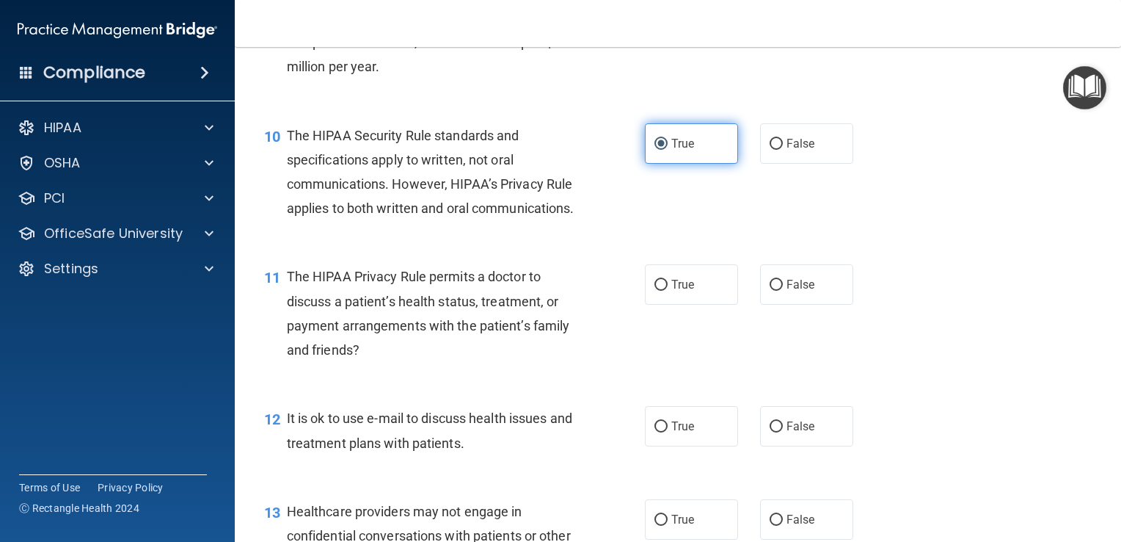
scroll to position [1195, 0]
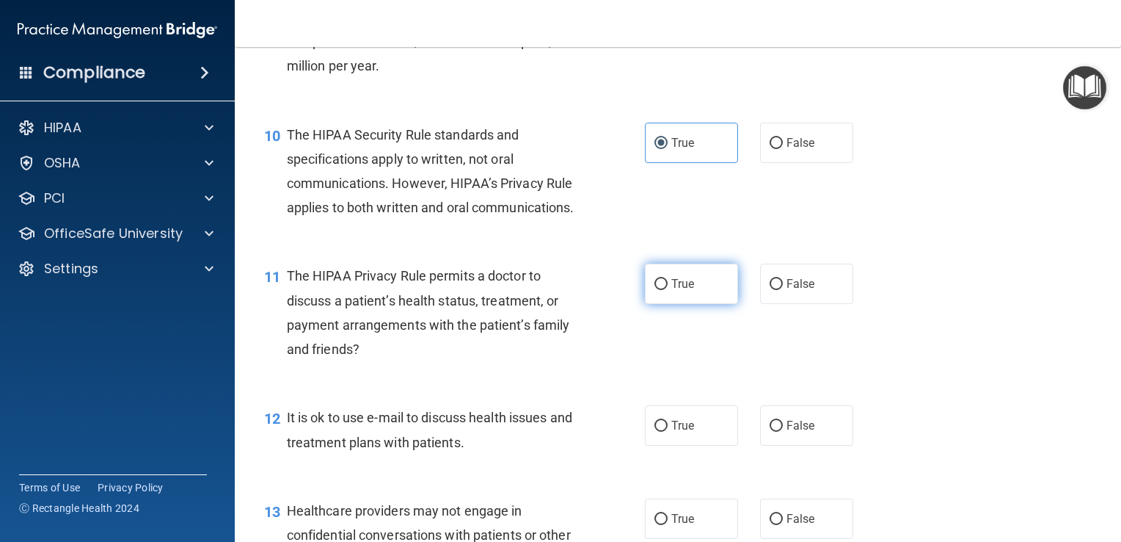
click at [655, 290] on input "True" at bounding box center [661, 284] width 13 height 11
radio input "true"
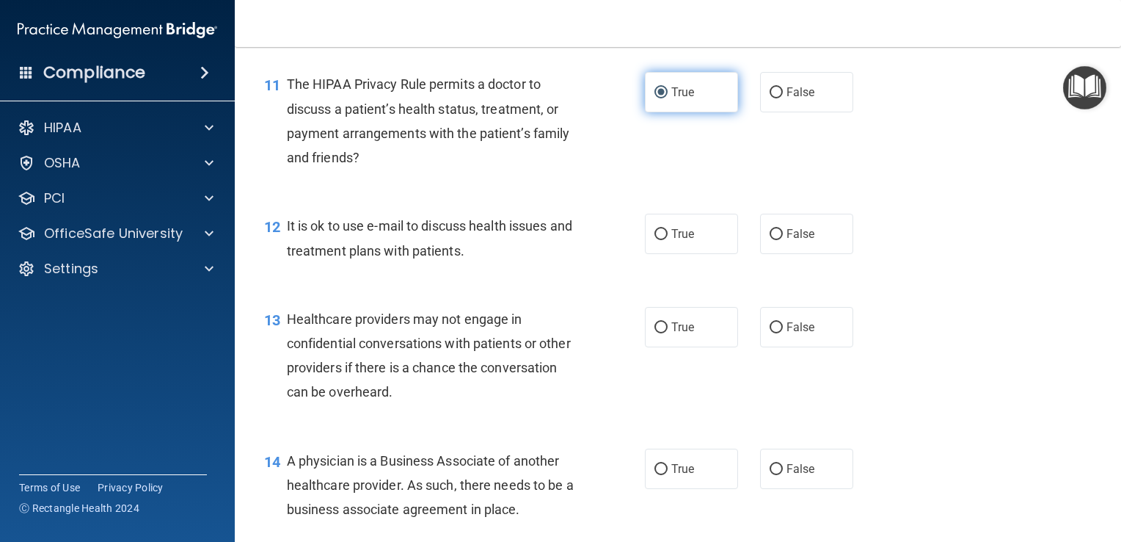
scroll to position [1345, 0]
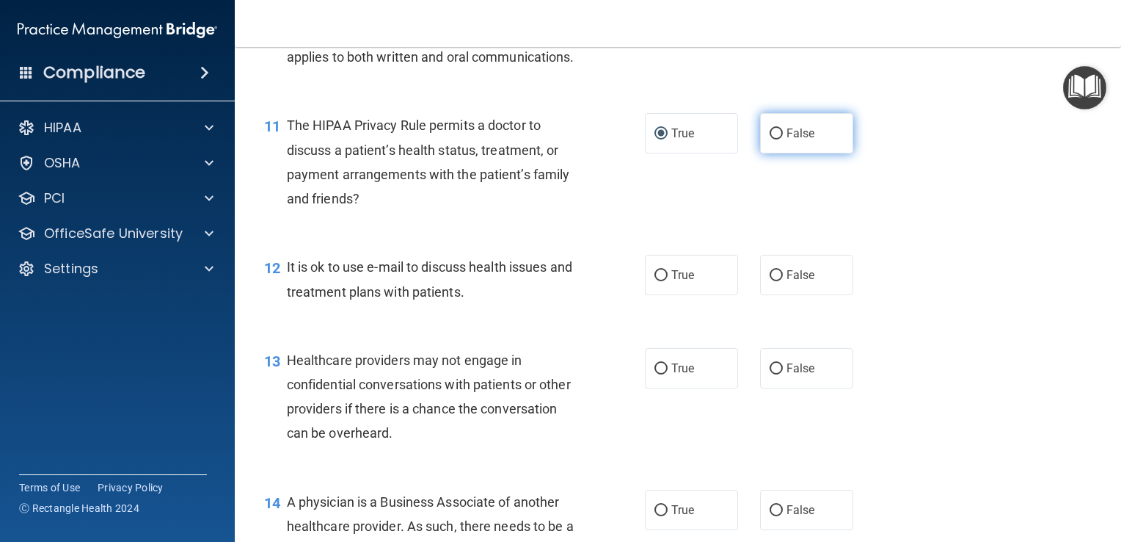
click at [770, 139] on input "False" at bounding box center [776, 133] width 13 height 11
radio input "true"
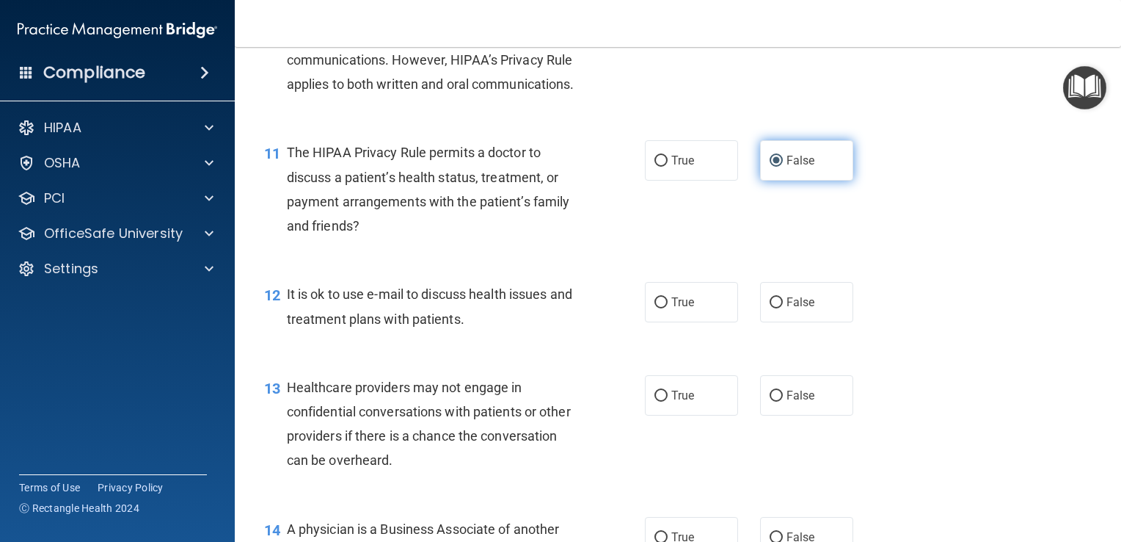
scroll to position [1342, 0]
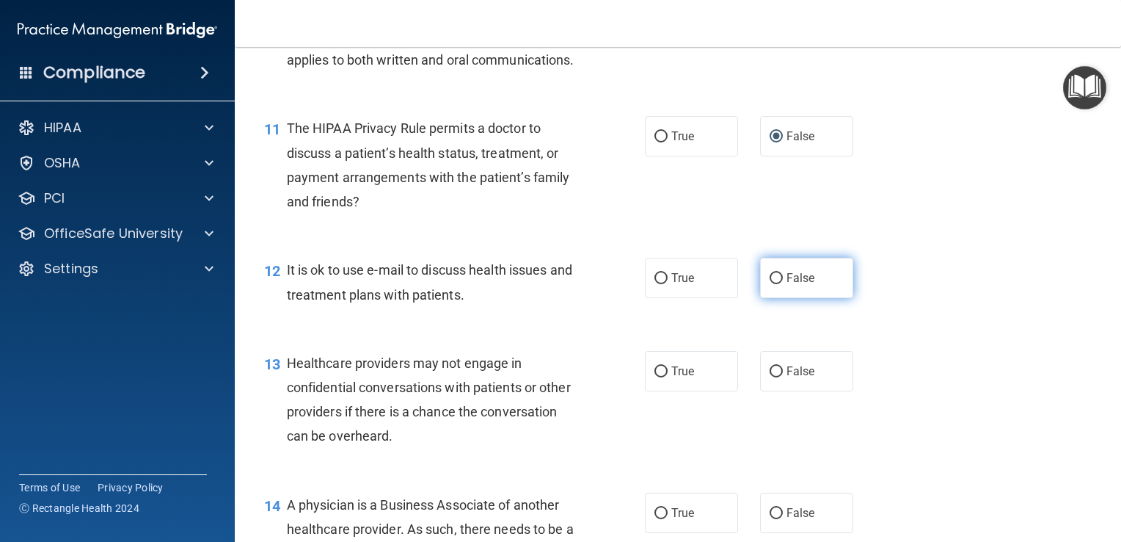
click at [770, 284] on input "False" at bounding box center [776, 278] width 13 height 11
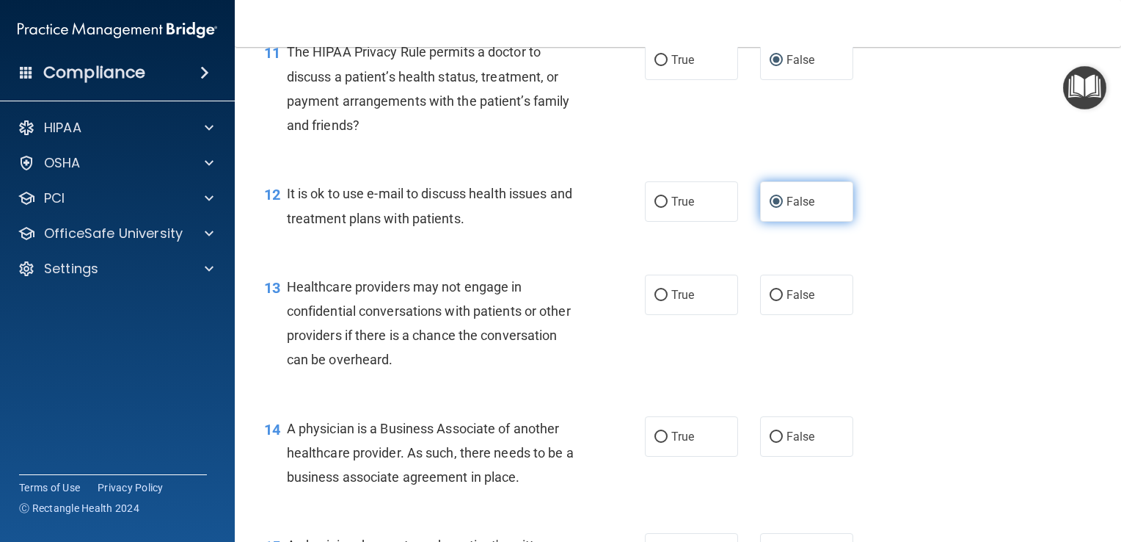
scroll to position [1429, 0]
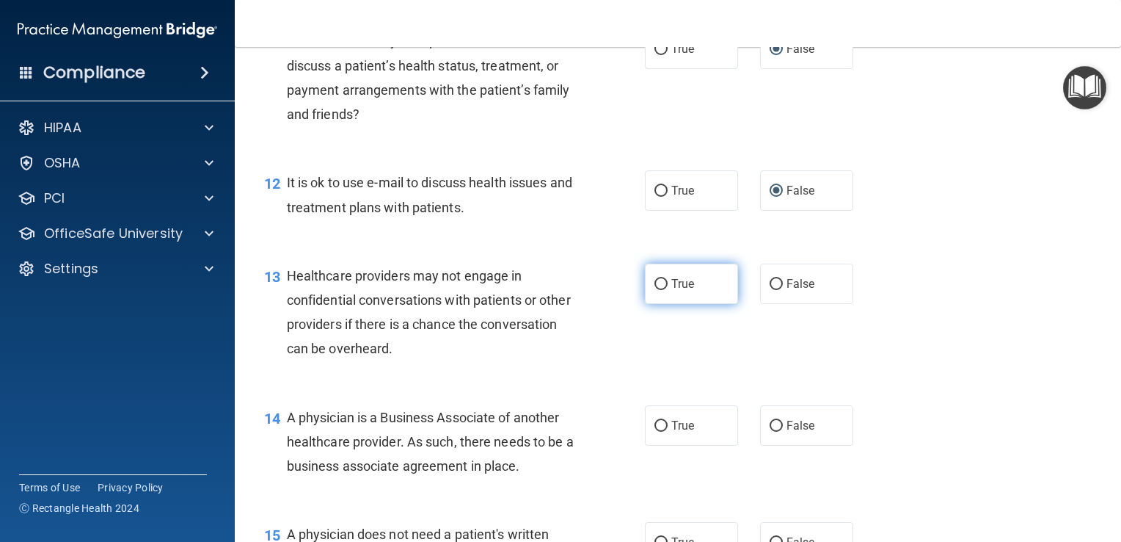
click at [660, 290] on input "True" at bounding box center [661, 284] width 13 height 11
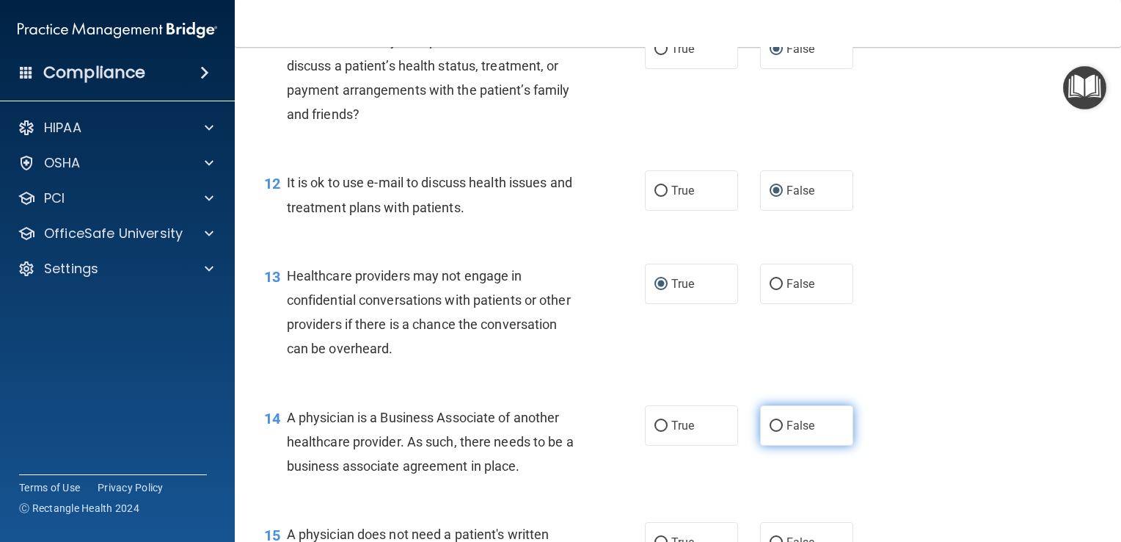
click at [770, 431] on input "False" at bounding box center [776, 425] width 13 height 11
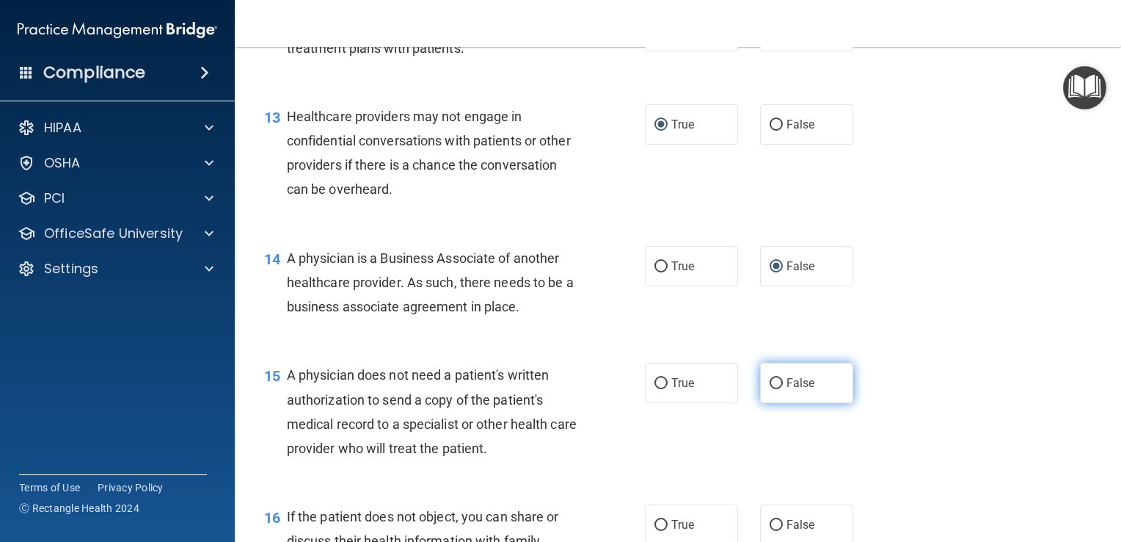
click at [770, 389] on input "False" at bounding box center [776, 383] width 13 height 11
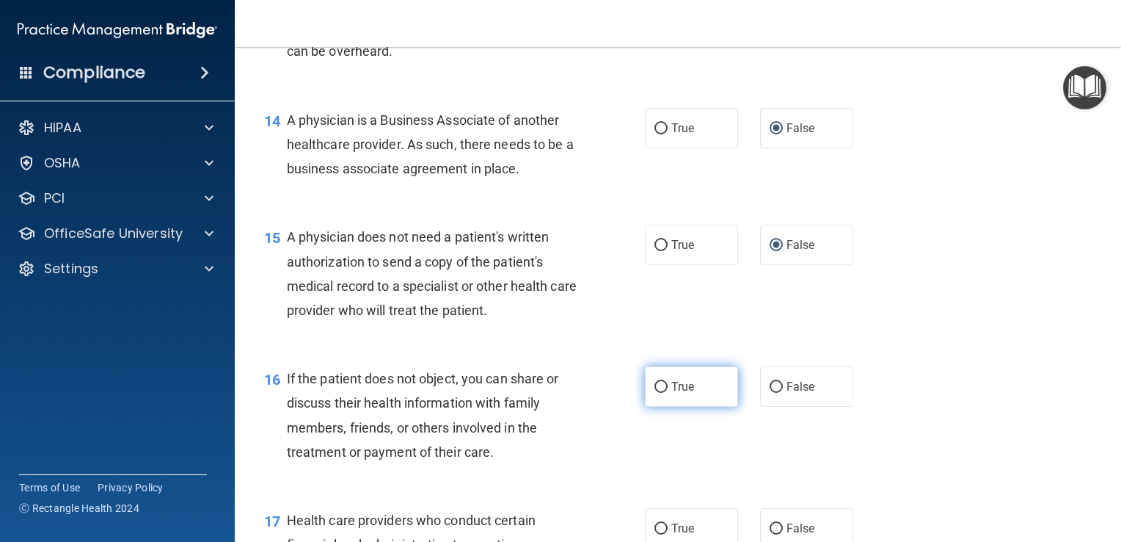
click at [658, 393] on input "True" at bounding box center [661, 387] width 13 height 11
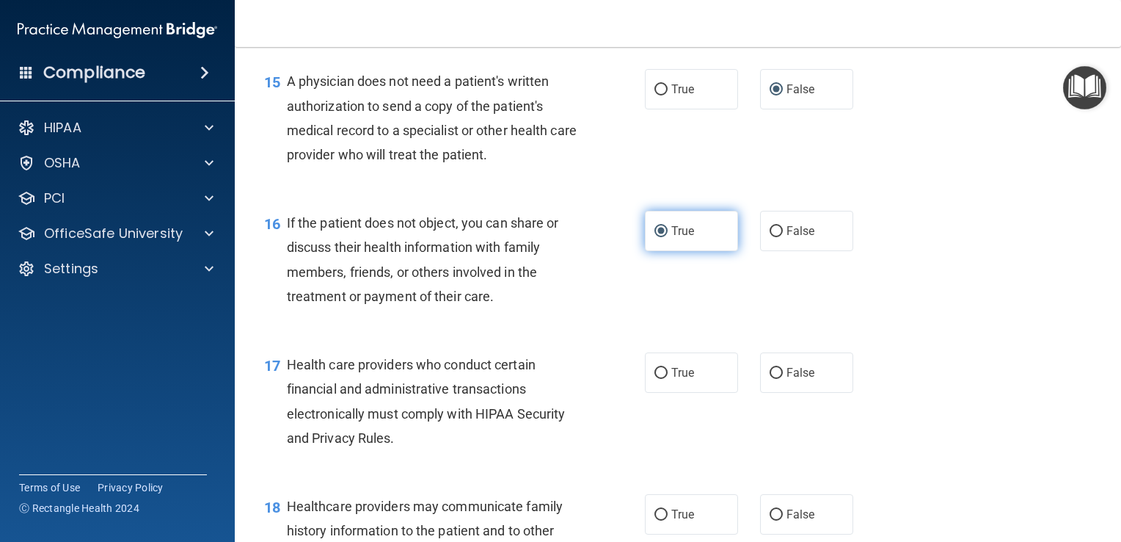
scroll to position [1887, 0]
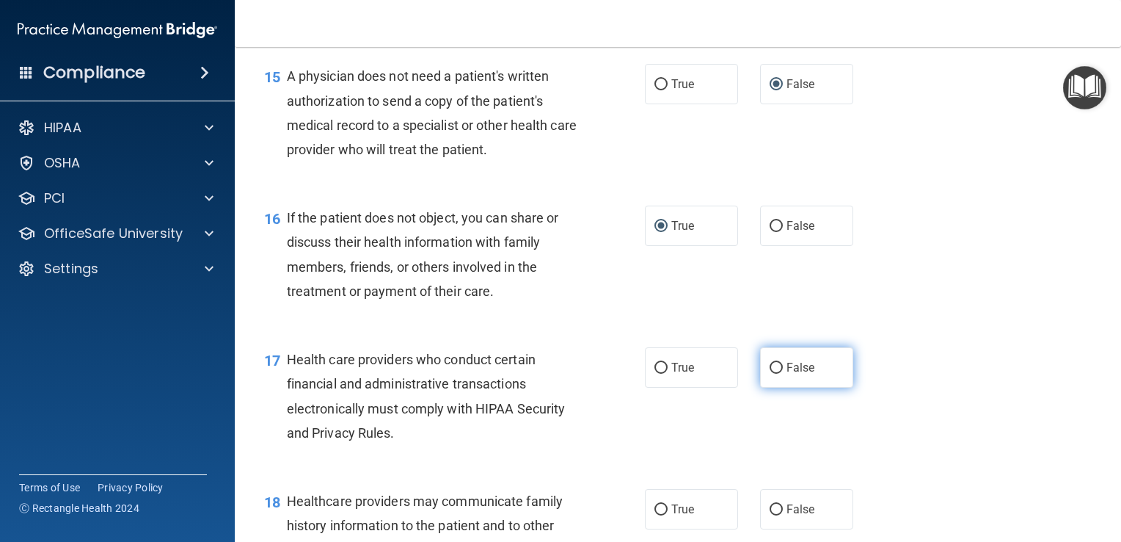
click at [770, 373] on input "False" at bounding box center [776, 367] width 13 height 11
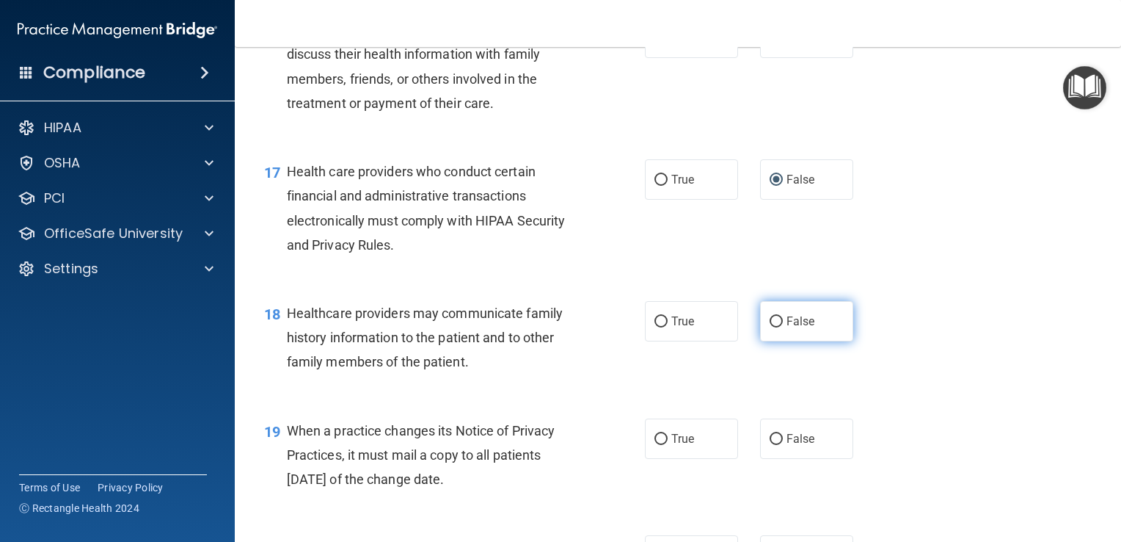
click at [770, 327] on input "False" at bounding box center [776, 321] width 13 height 11
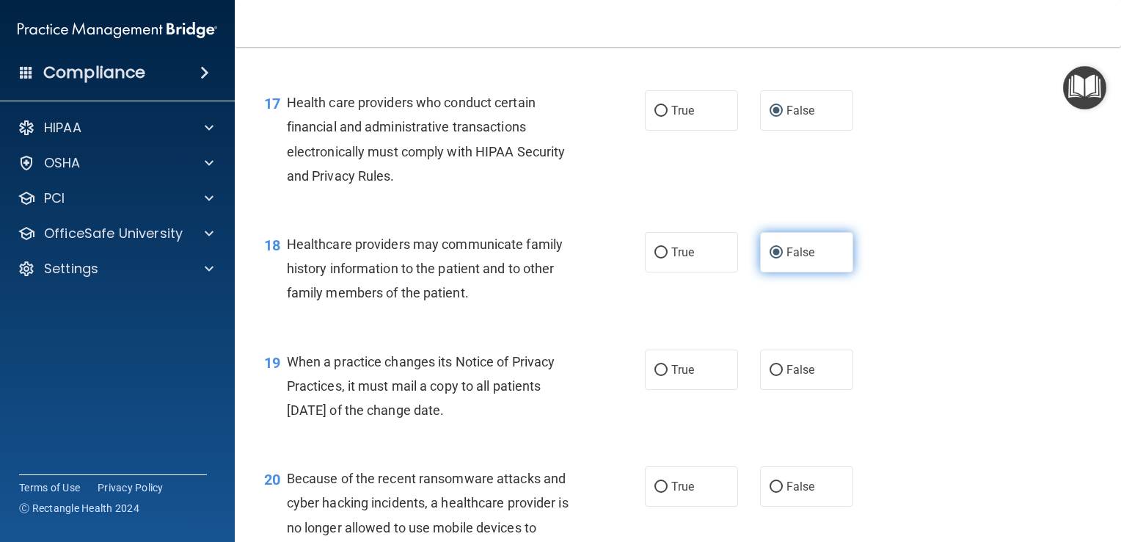
scroll to position [2193, 0]
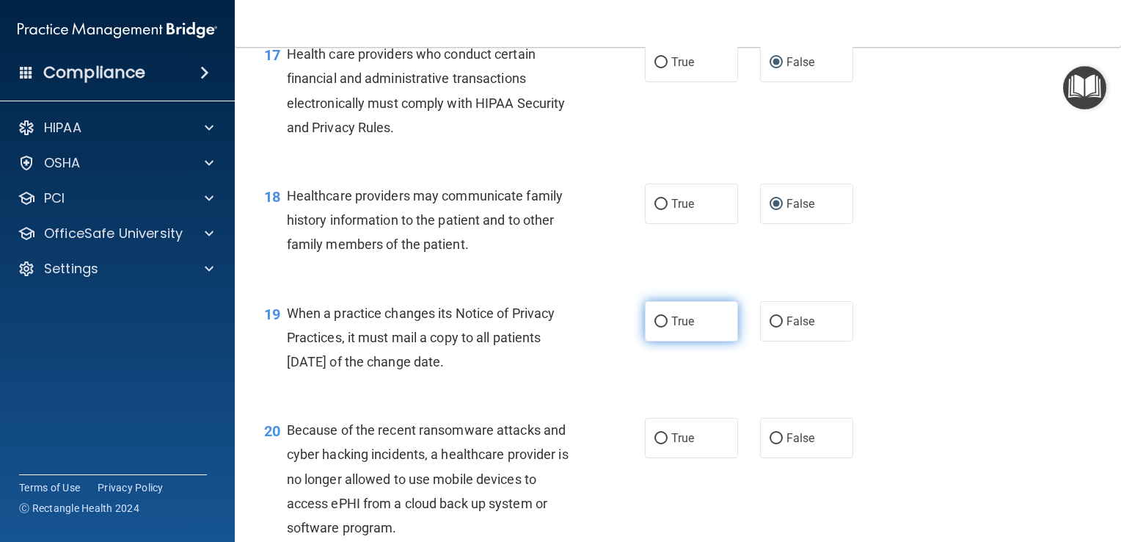
click at [655, 327] on input "True" at bounding box center [661, 321] width 13 height 11
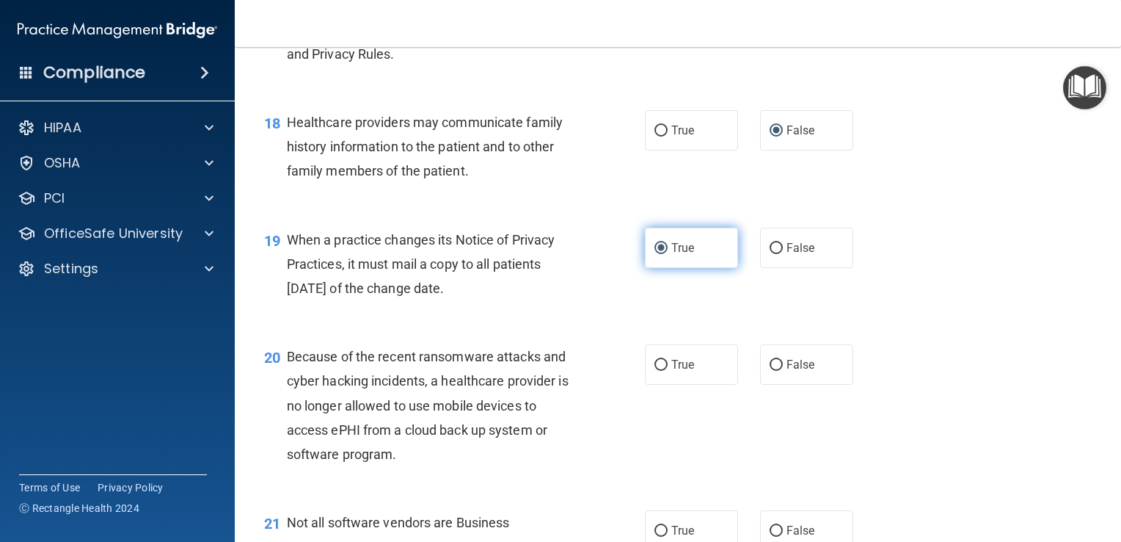
scroll to position [2300, 0]
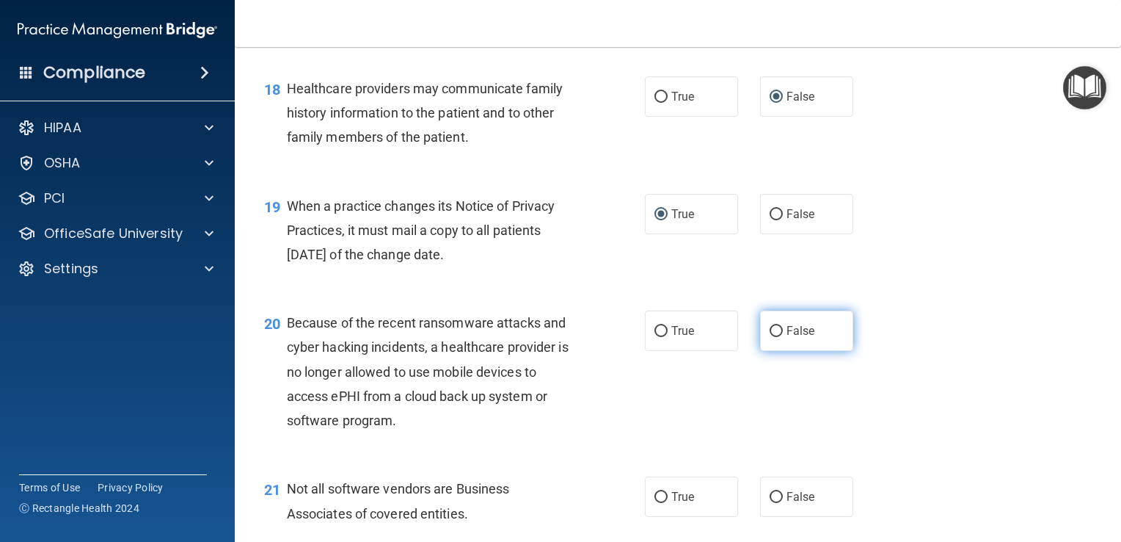
click at [775, 337] on input "False" at bounding box center [776, 331] width 13 height 11
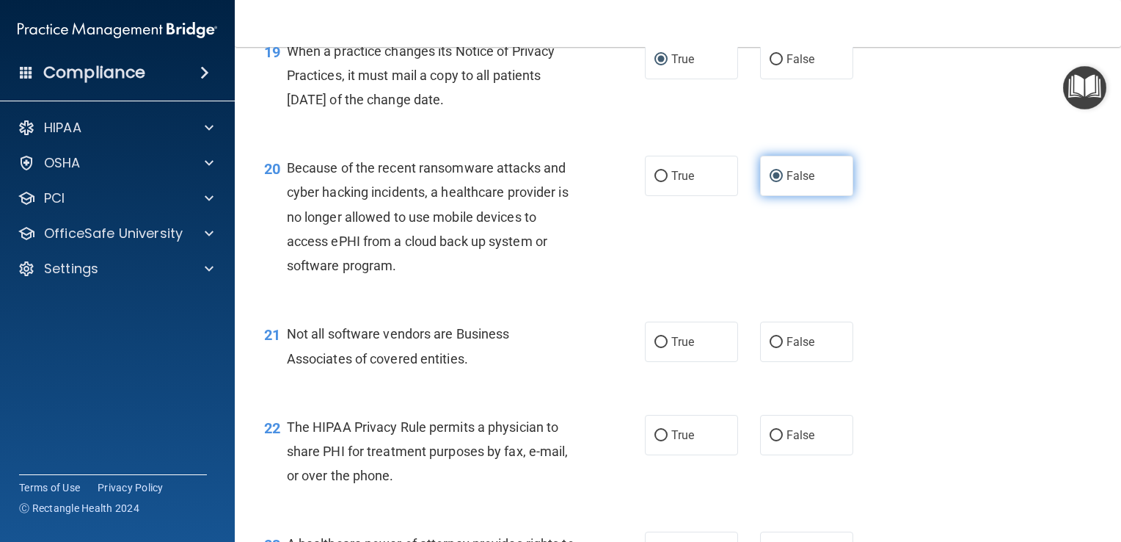
scroll to position [2457, 0]
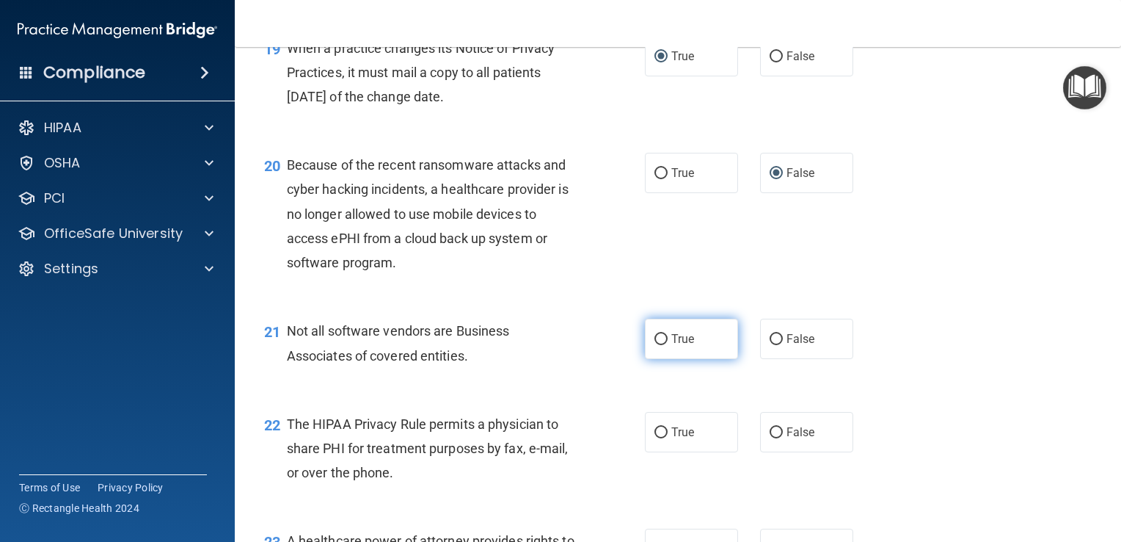
click at [655, 345] on input "True" at bounding box center [661, 339] width 13 height 11
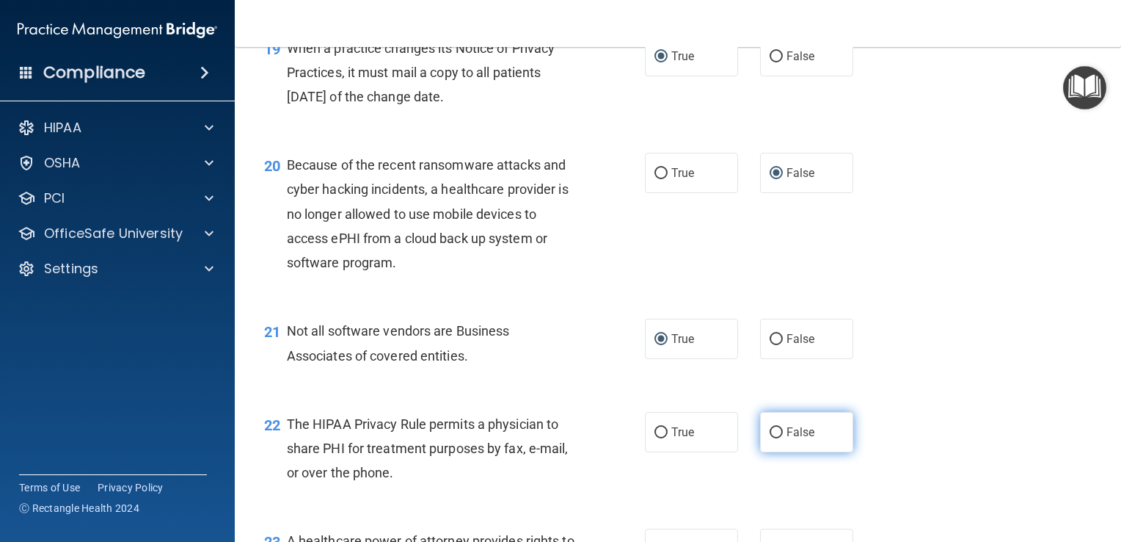
click at [770, 438] on input "False" at bounding box center [776, 432] width 13 height 11
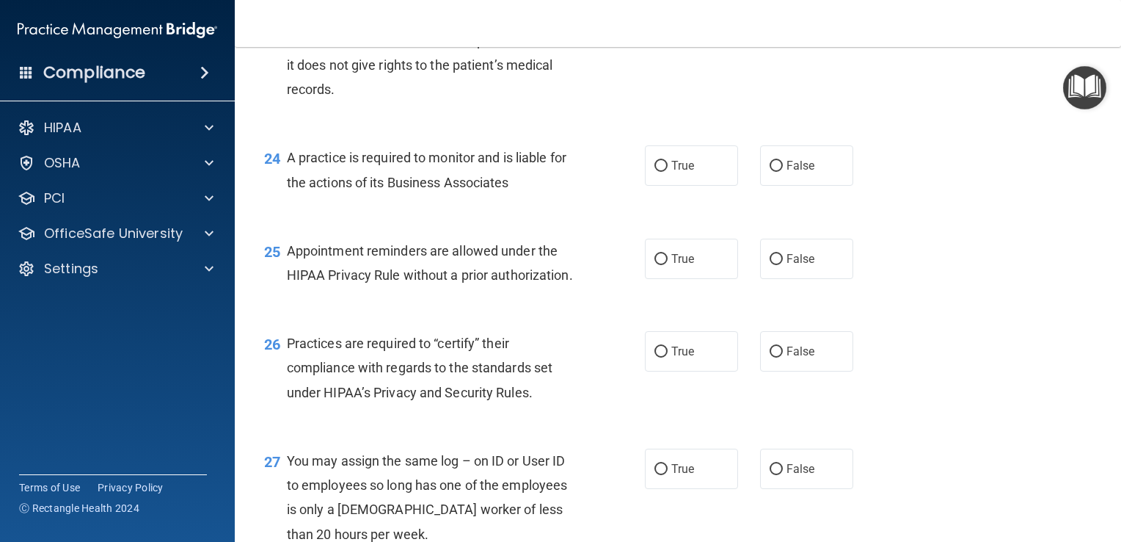
scroll to position [2983, 0]
click at [773, 29] on input "False" at bounding box center [776, 23] width 13 height 11
click at [657, 171] on input "True" at bounding box center [661, 165] width 13 height 11
click at [658, 264] on input "True" at bounding box center [661, 258] width 13 height 11
click at [660, 371] on label "True" at bounding box center [691, 350] width 93 height 40
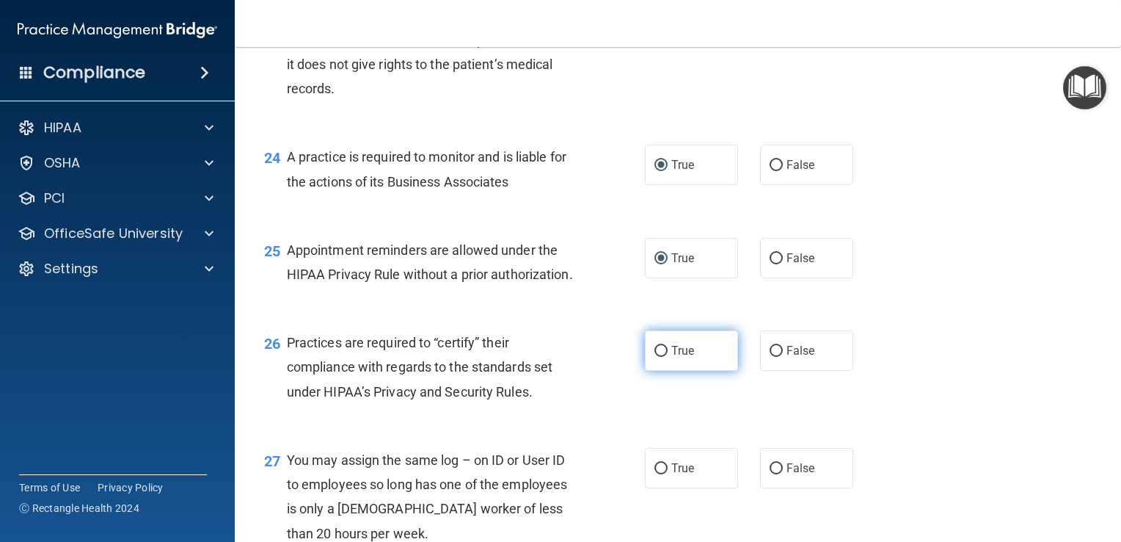
click at [660, 357] on input "True" at bounding box center [661, 351] width 13 height 11
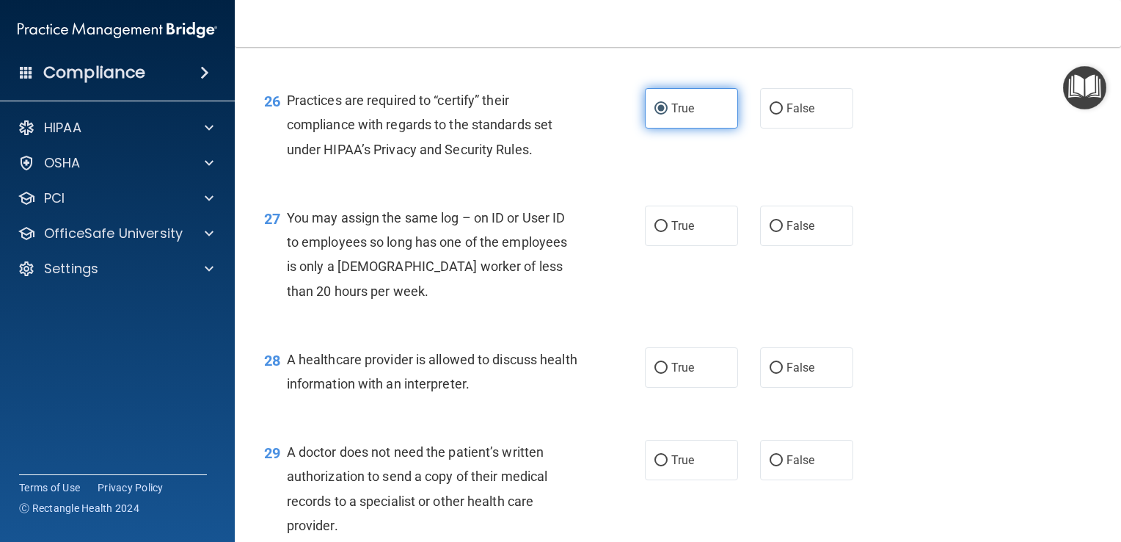
scroll to position [3228, 0]
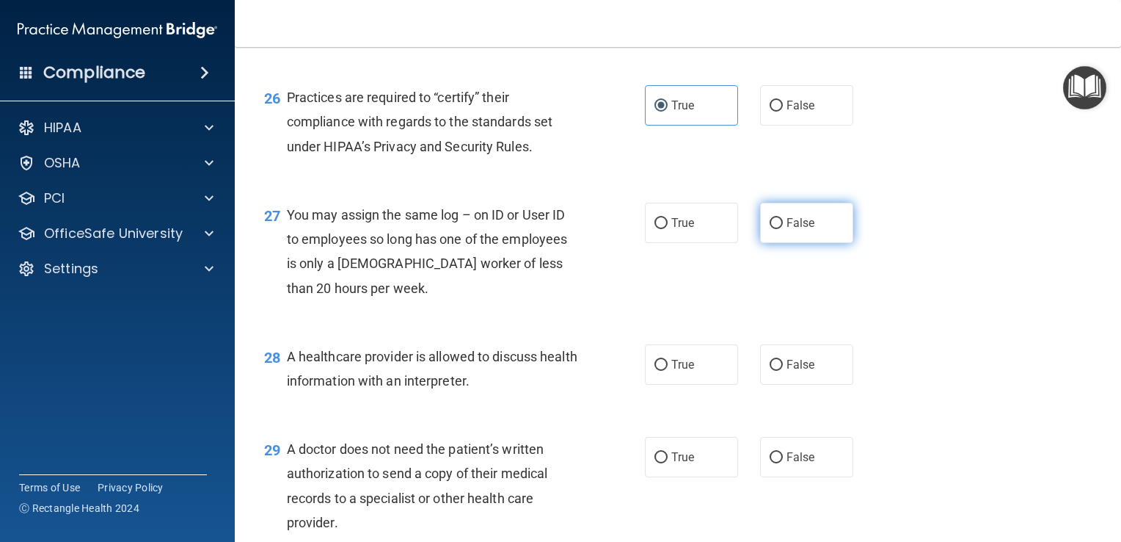
click at [771, 229] on input "False" at bounding box center [776, 223] width 13 height 11
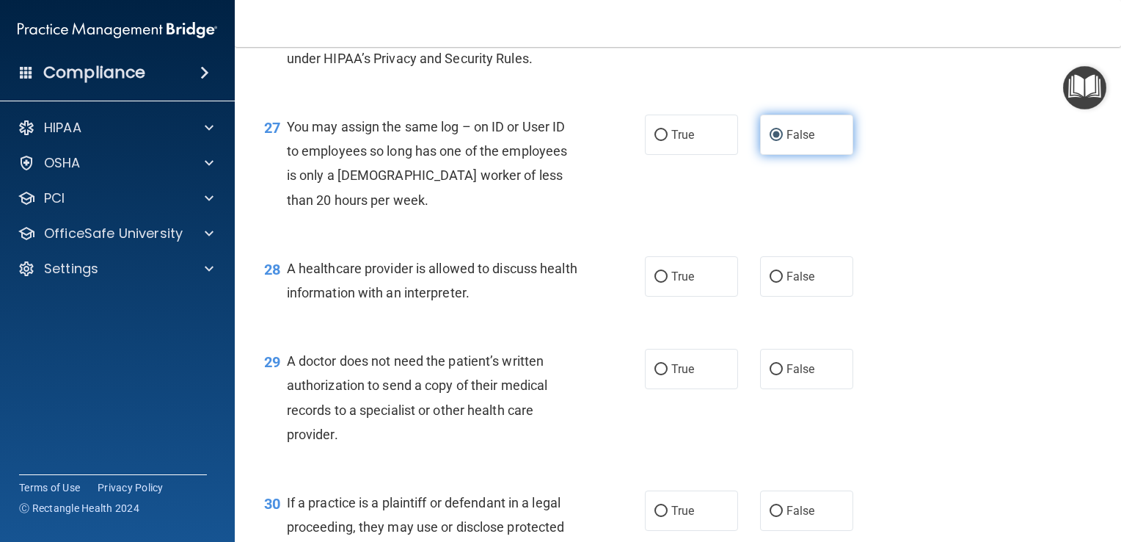
scroll to position [3320, 0]
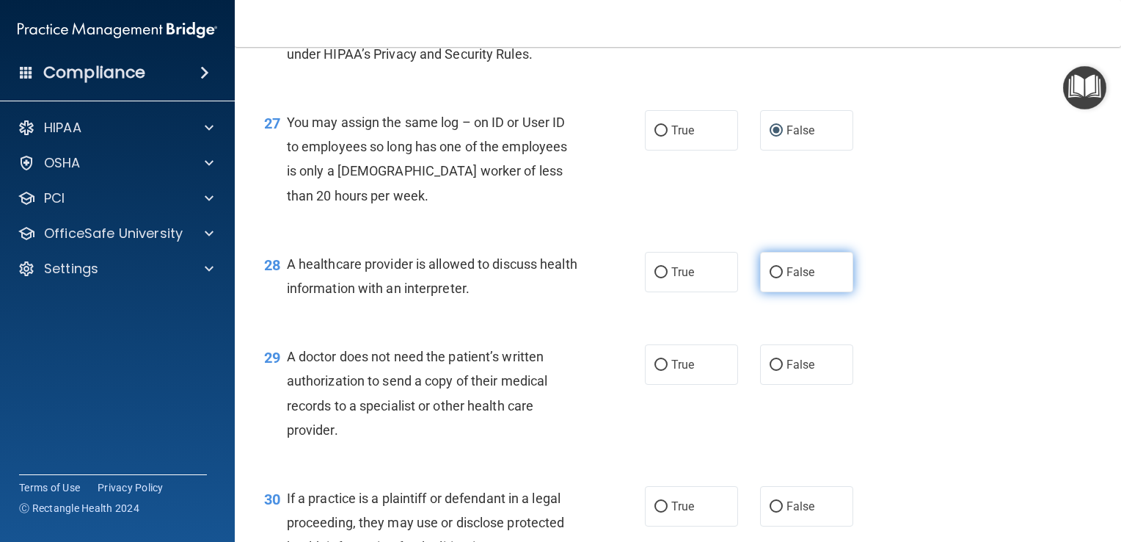
click at [775, 278] on input "False" at bounding box center [776, 272] width 13 height 11
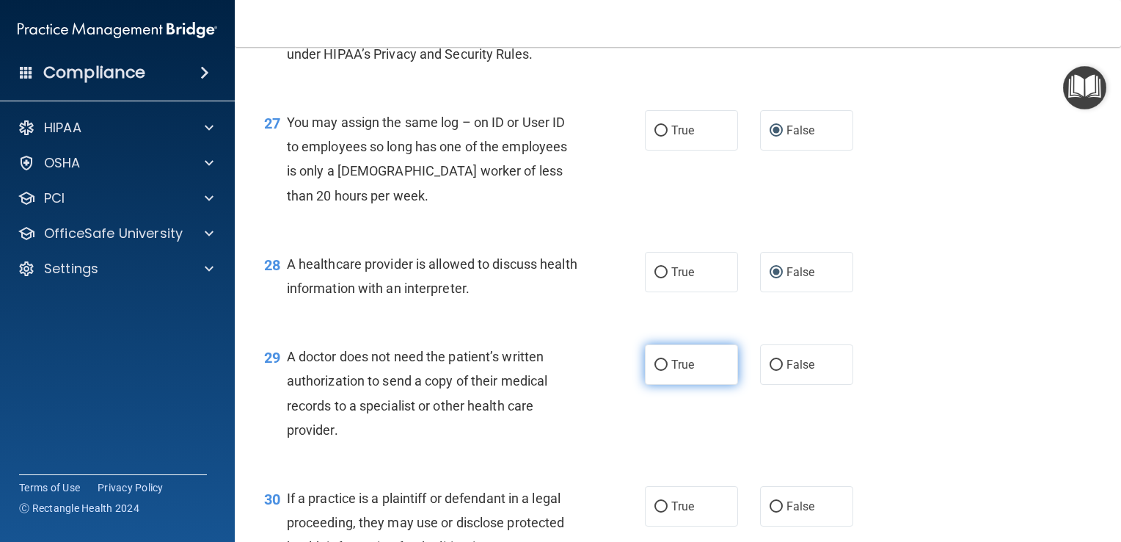
click at [655, 371] on input "True" at bounding box center [661, 365] width 13 height 11
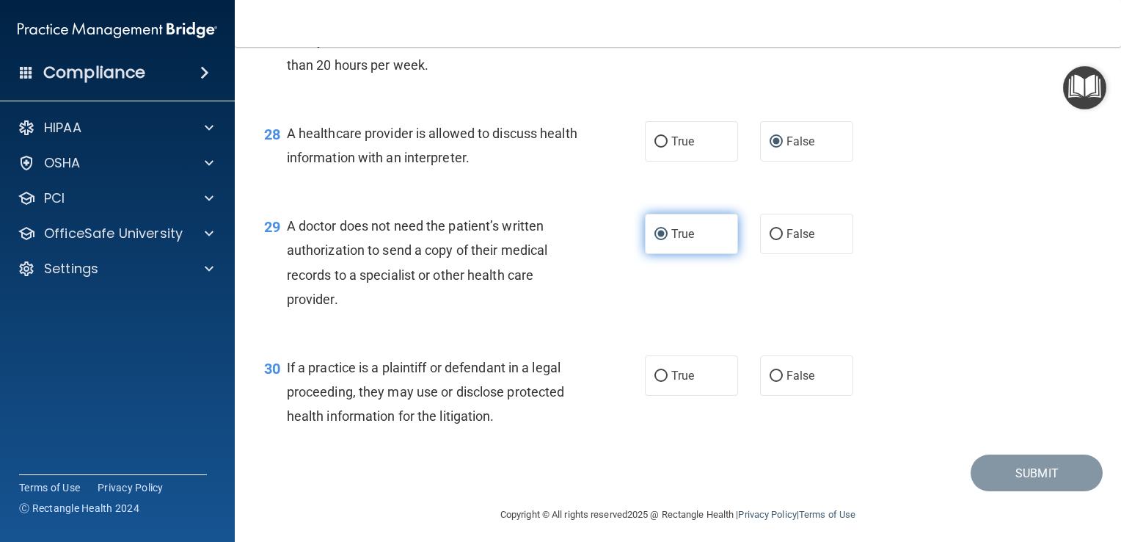
scroll to position [3461, 0]
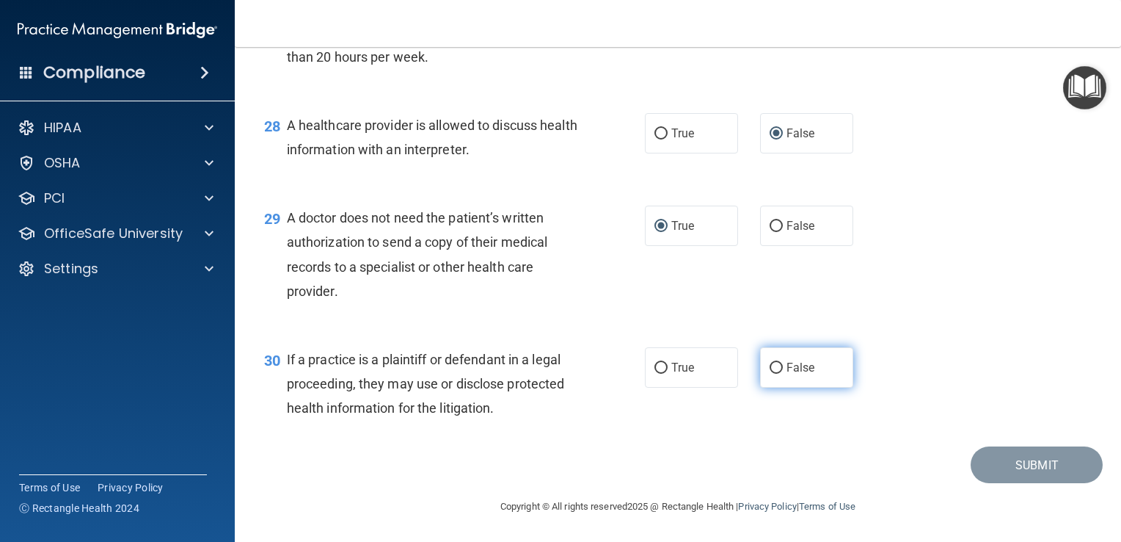
click at [770, 373] on input "False" at bounding box center [776, 367] width 13 height 11
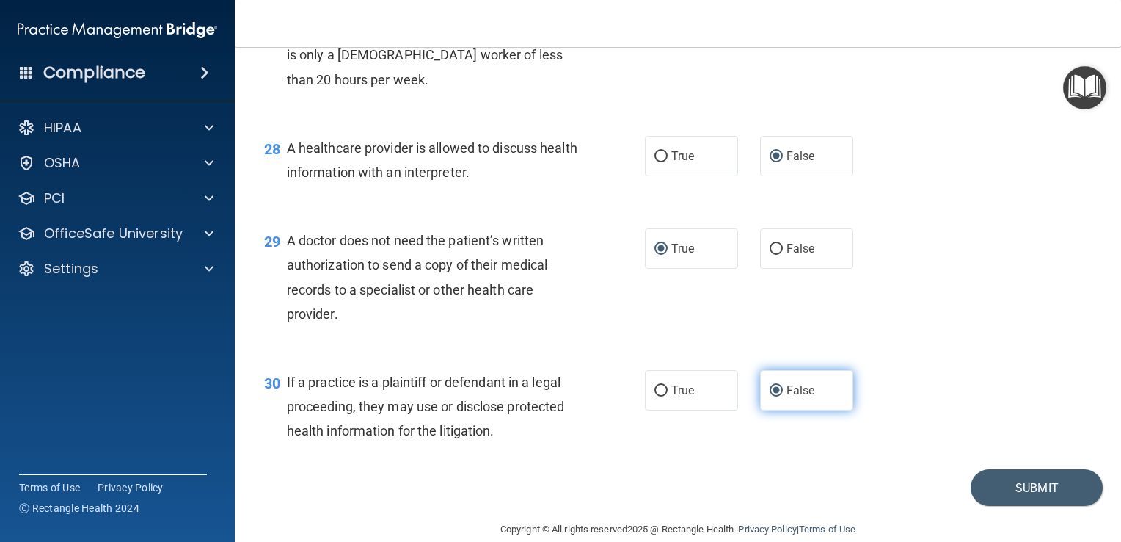
scroll to position [3532, 0]
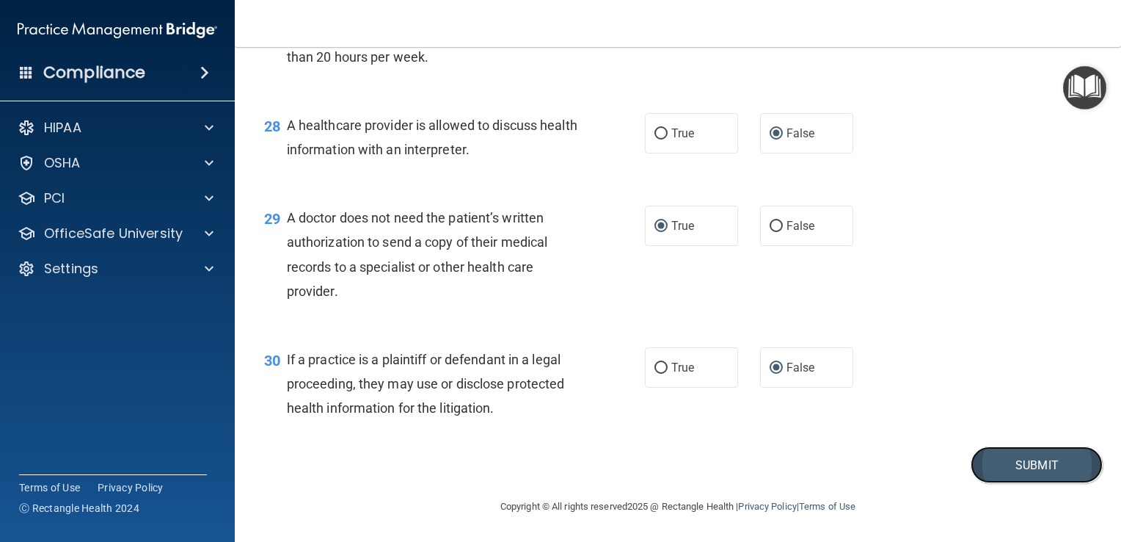
click at [1040, 470] on button "Submit" at bounding box center [1037, 464] width 132 height 37
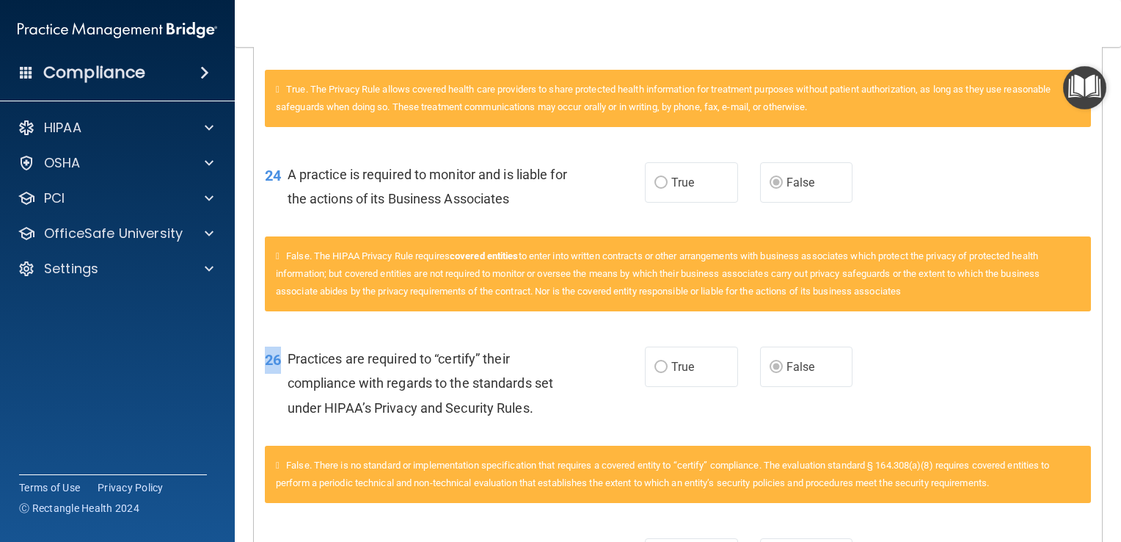
scroll to position [1962, 0]
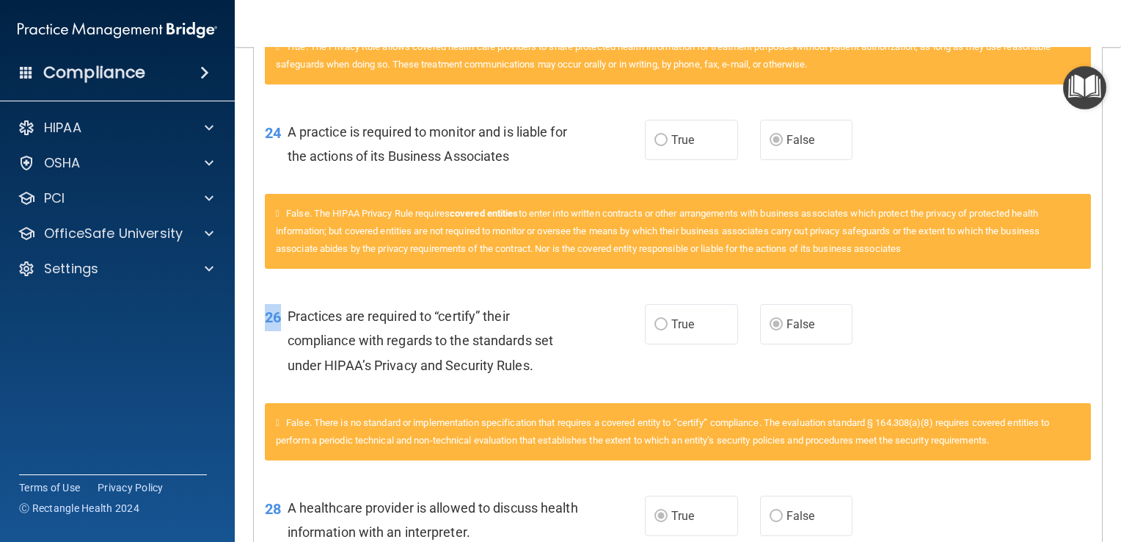
click at [933, 361] on div "26 Practices are required to “certify” their compliance with regards to the sta…" at bounding box center [678, 343] width 848 height 117
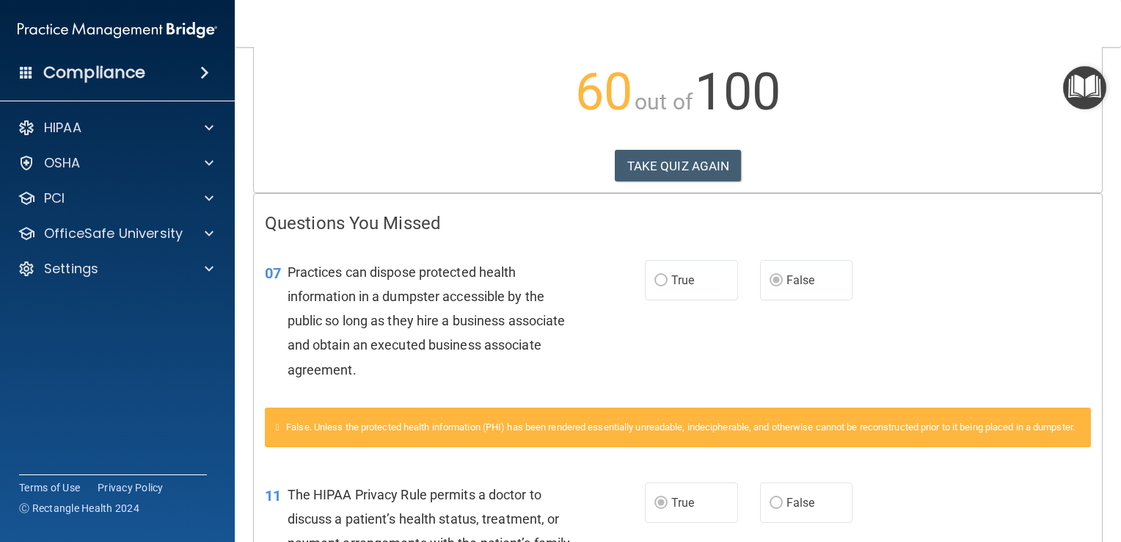
scroll to position [0, 0]
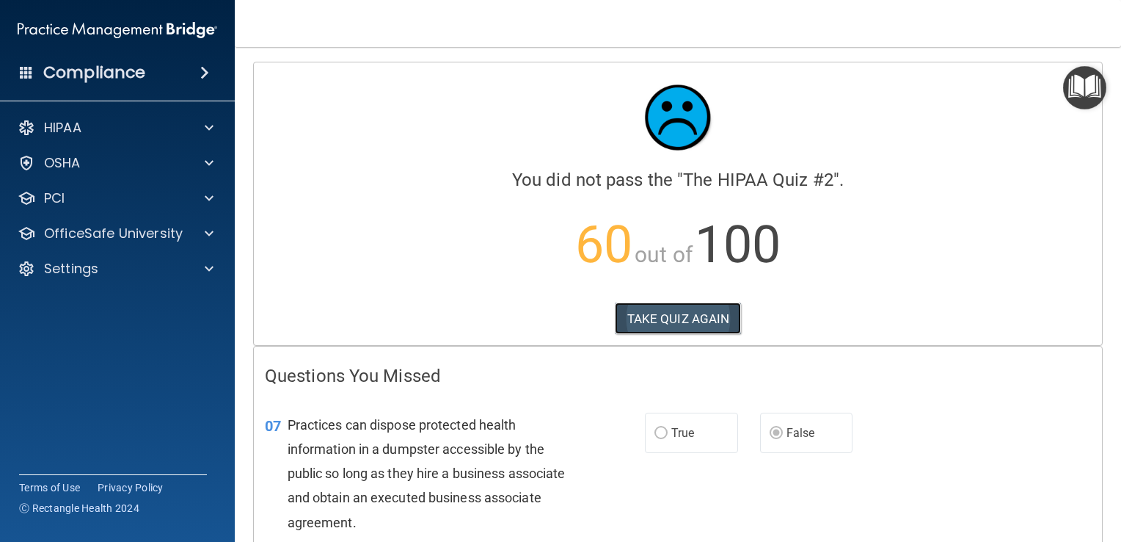
click at [704, 316] on button "TAKE QUIZ AGAIN" at bounding box center [678, 318] width 127 height 32
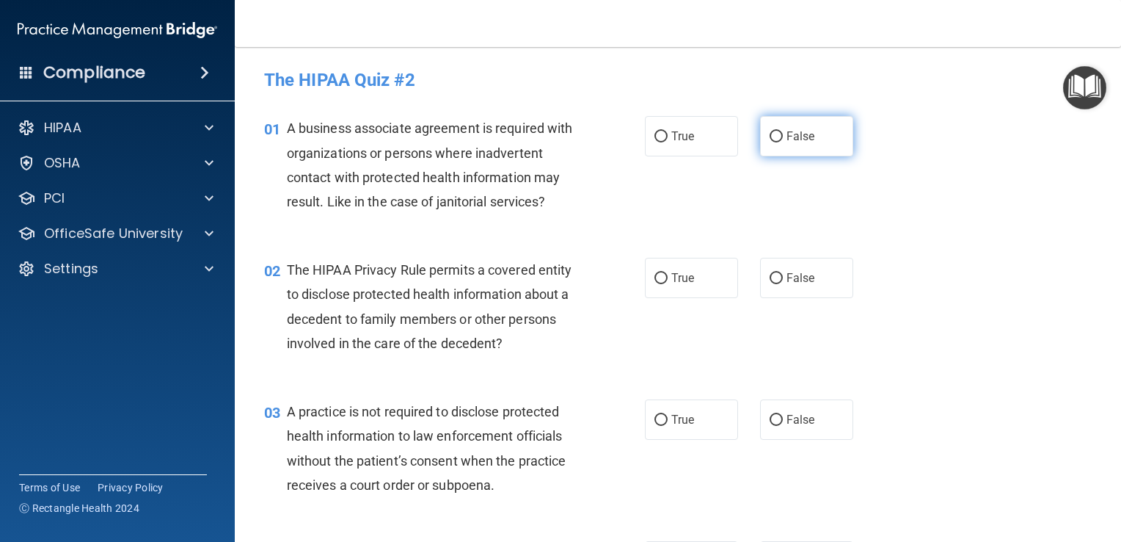
click at [770, 132] on input "False" at bounding box center [776, 136] width 13 height 11
click at [655, 276] on input "True" at bounding box center [661, 278] width 13 height 11
click at [770, 415] on input "False" at bounding box center [776, 420] width 13 height 11
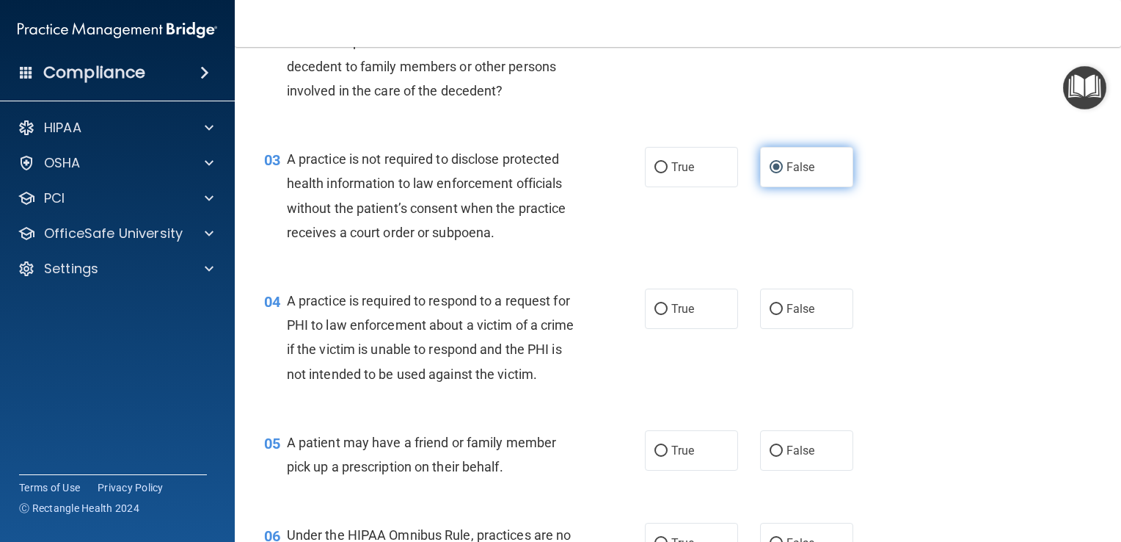
scroll to position [254, 0]
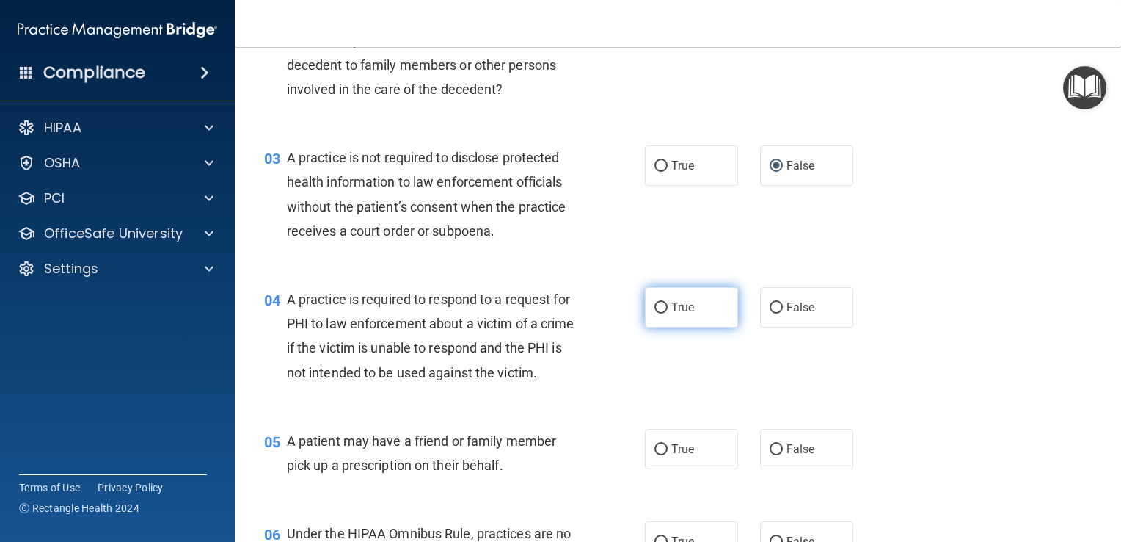
click at [655, 311] on input "True" at bounding box center [661, 307] width 13 height 11
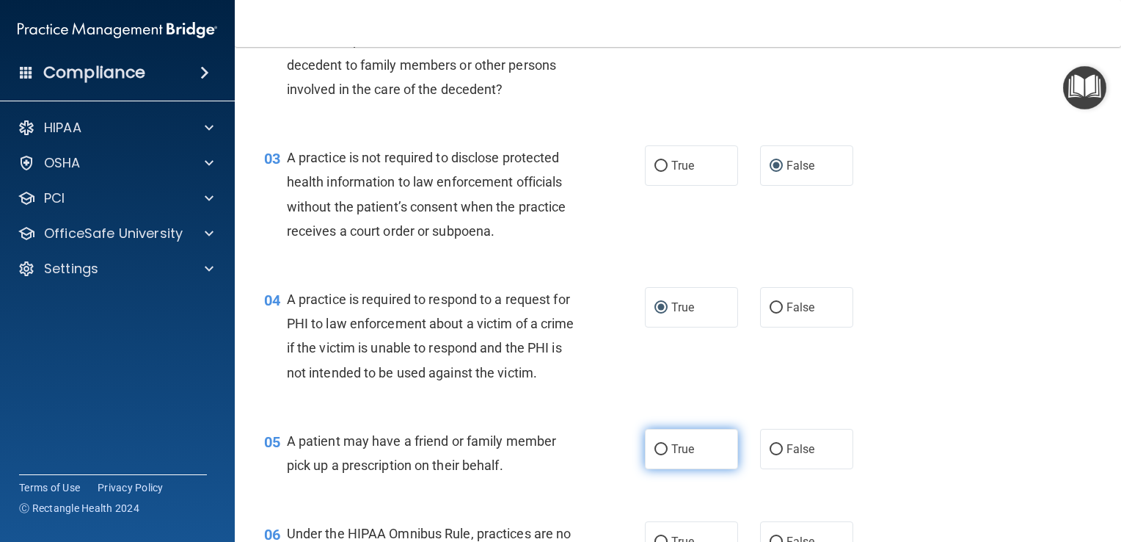
click at [657, 455] on input "True" at bounding box center [661, 449] width 13 height 11
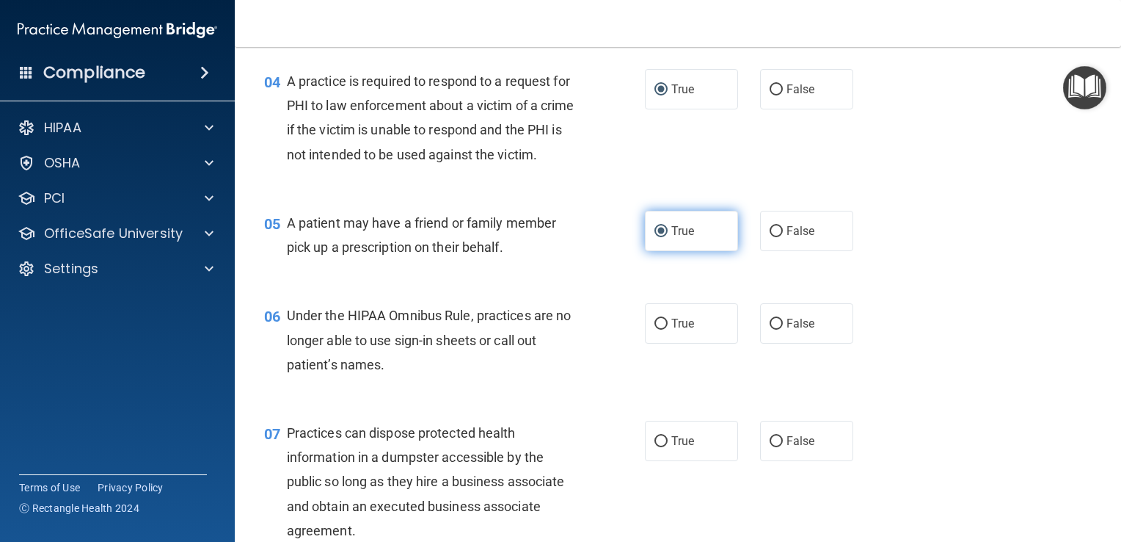
scroll to position [475, 0]
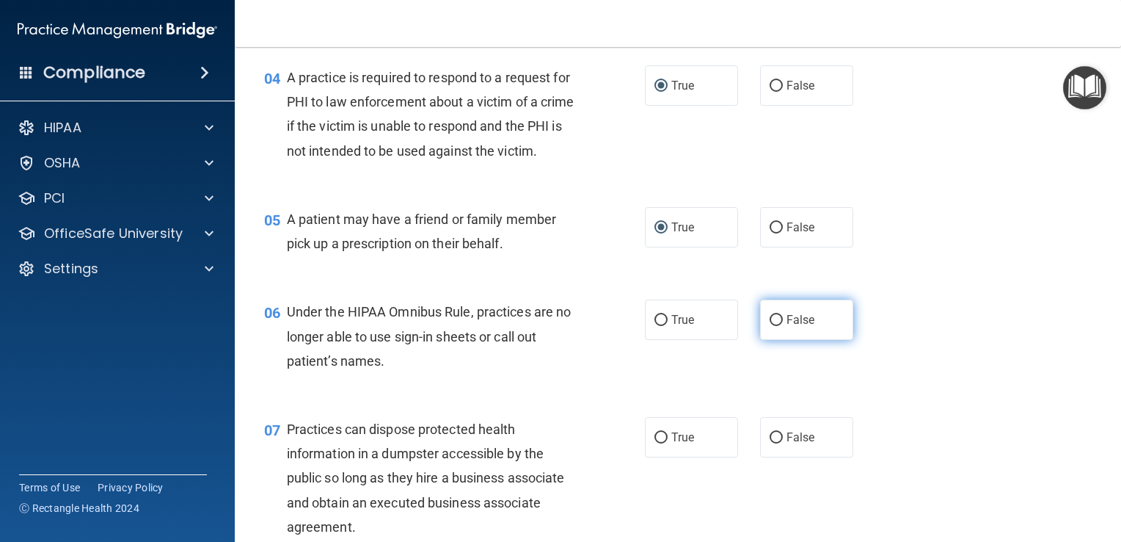
click at [770, 326] on input "False" at bounding box center [776, 320] width 13 height 11
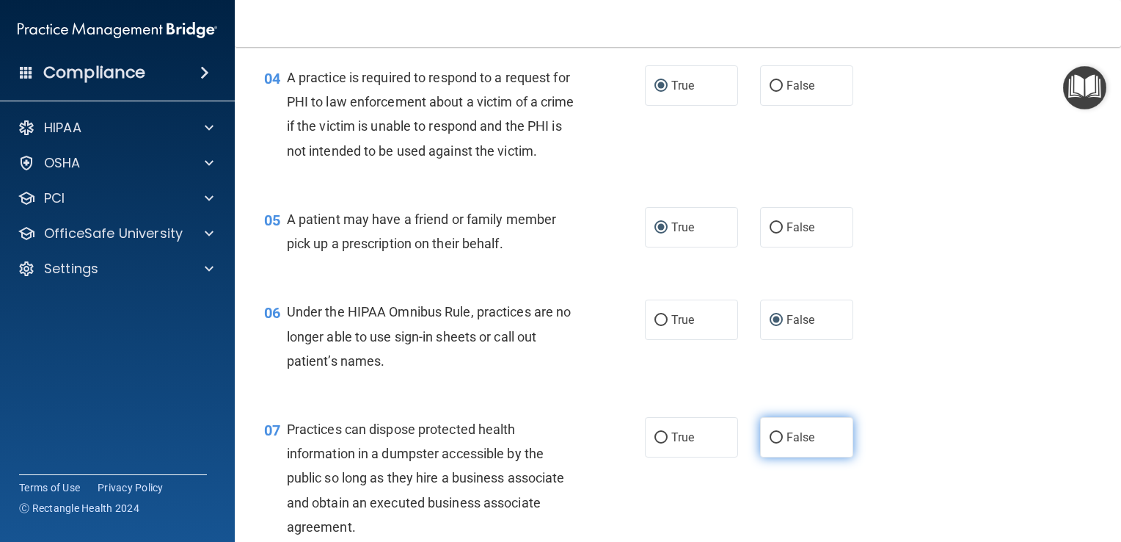
click at [770, 443] on input "False" at bounding box center [776, 437] width 13 height 11
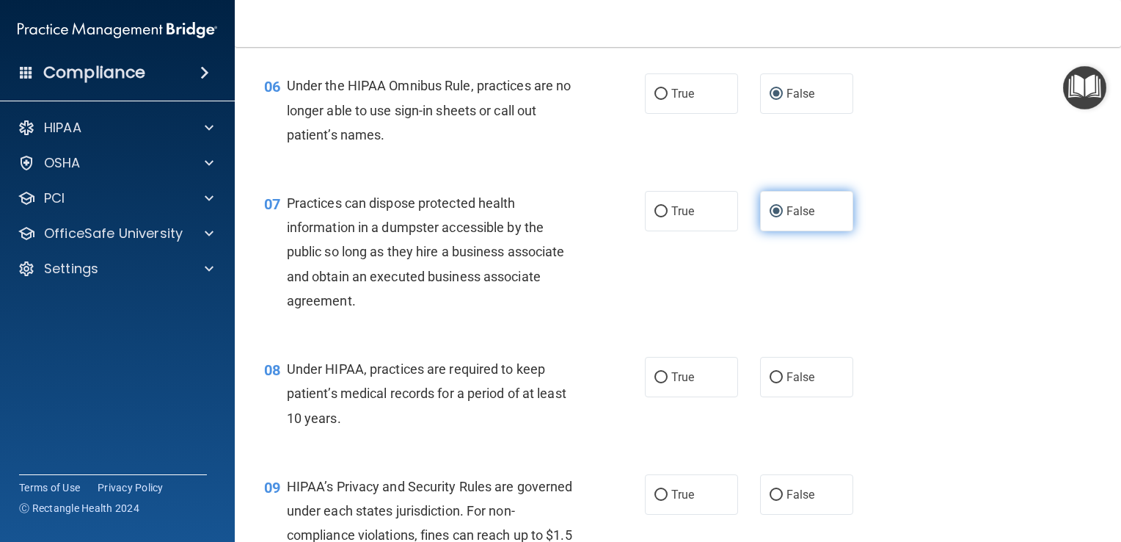
scroll to position [710, 0]
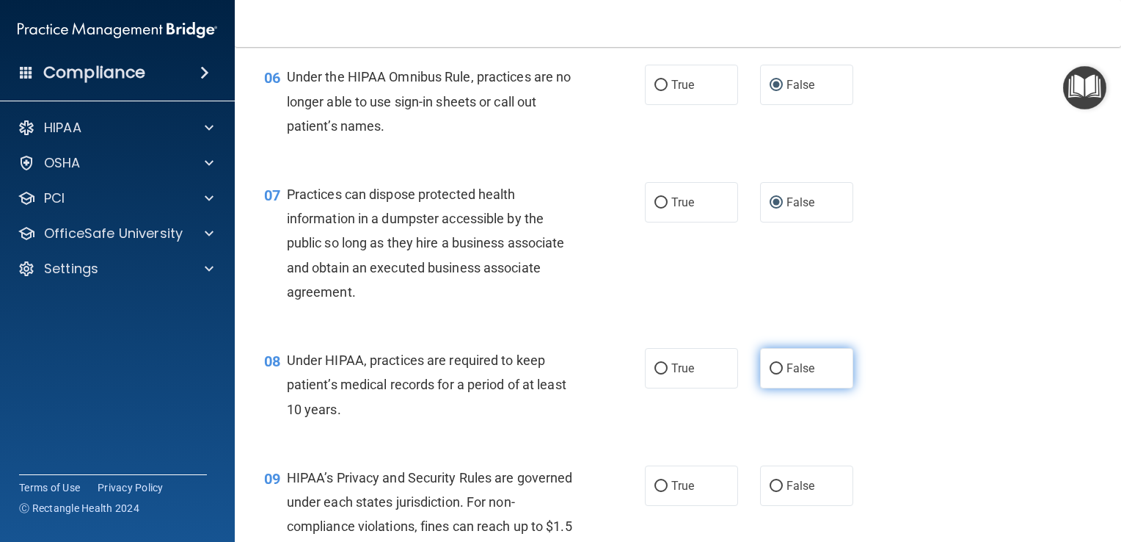
click at [770, 374] on input "False" at bounding box center [776, 368] width 13 height 11
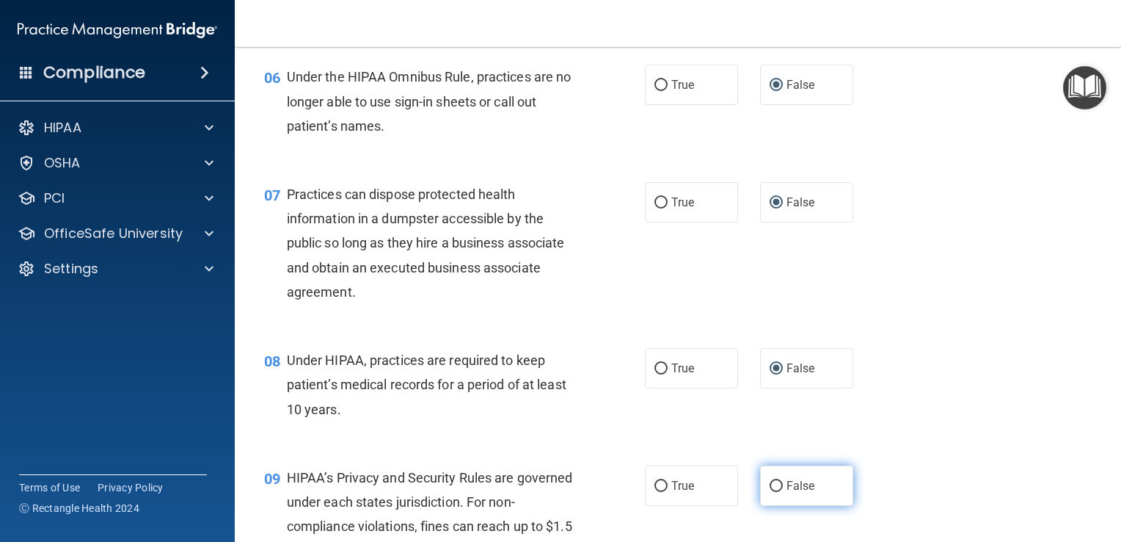
click at [774, 503] on label "False" at bounding box center [806, 485] width 93 height 40
click at [774, 492] on input "False" at bounding box center [776, 486] width 13 height 11
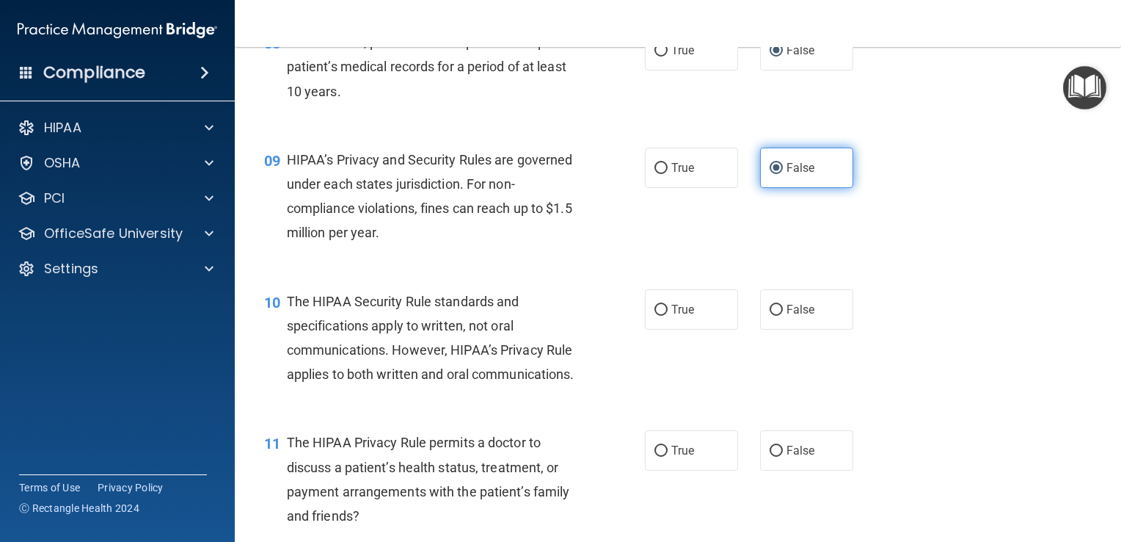
scroll to position [1045, 0]
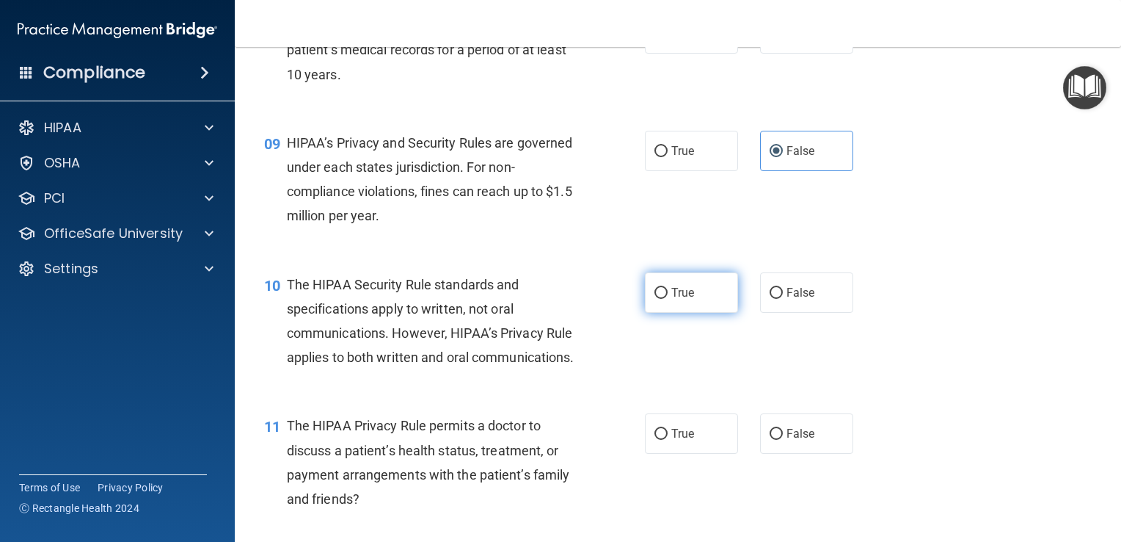
click at [661, 299] on input "True" at bounding box center [661, 293] width 13 height 11
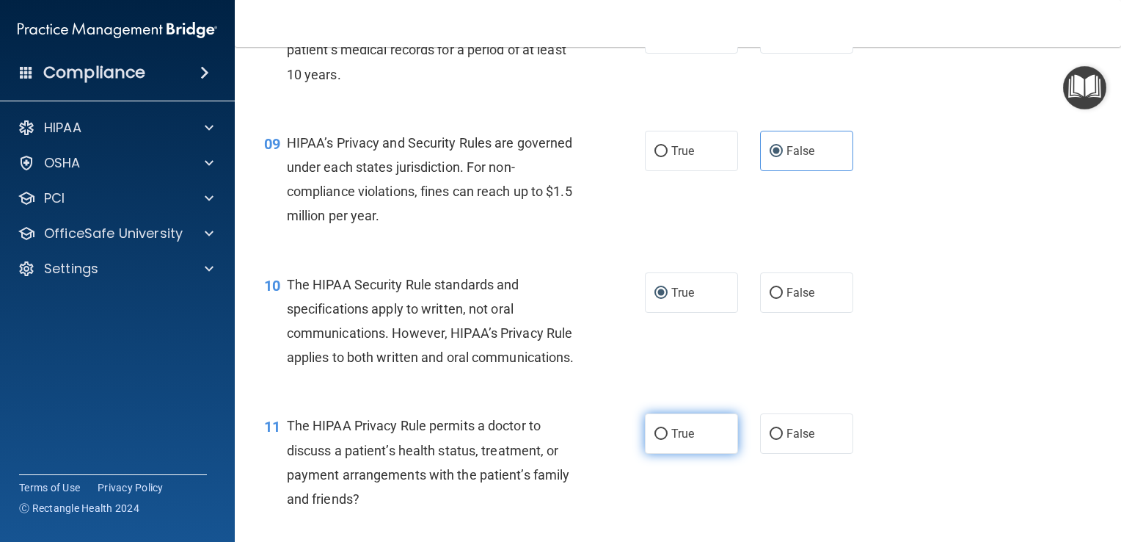
click at [655, 440] on input "True" at bounding box center [661, 434] width 13 height 11
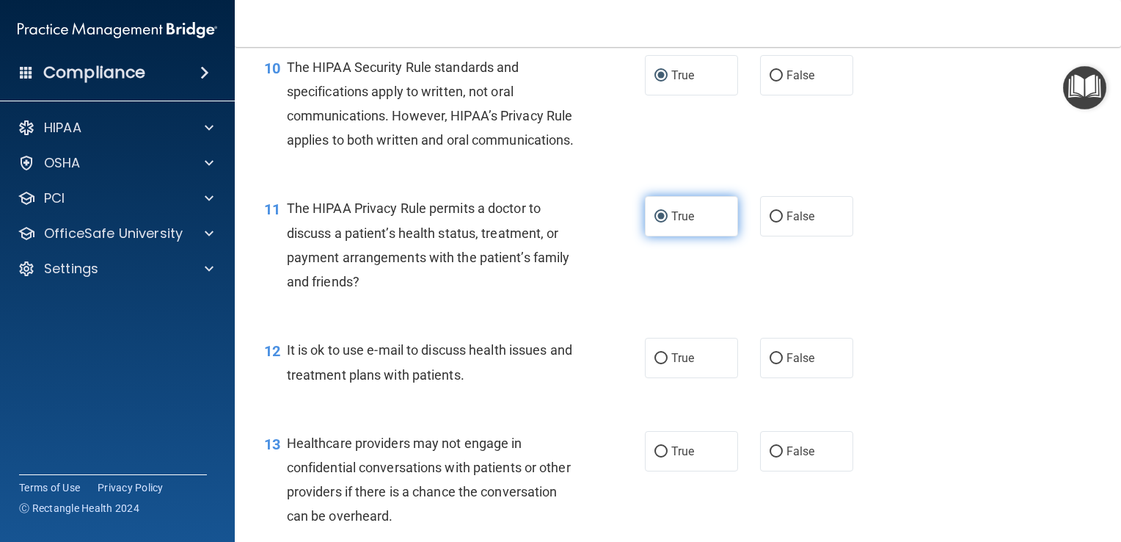
scroll to position [1277, 0]
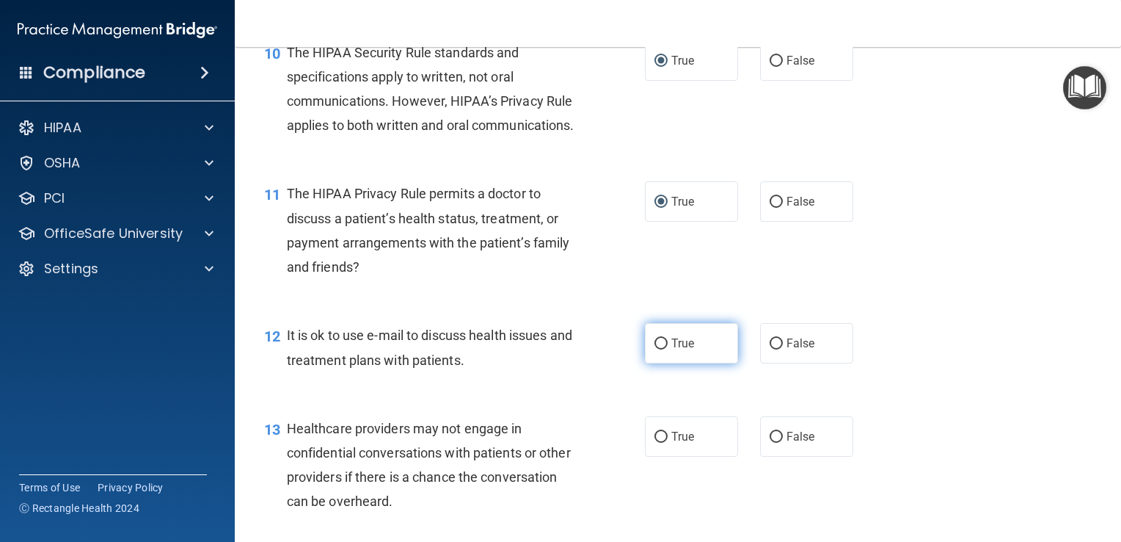
click at [655, 349] on input "True" at bounding box center [661, 343] width 13 height 11
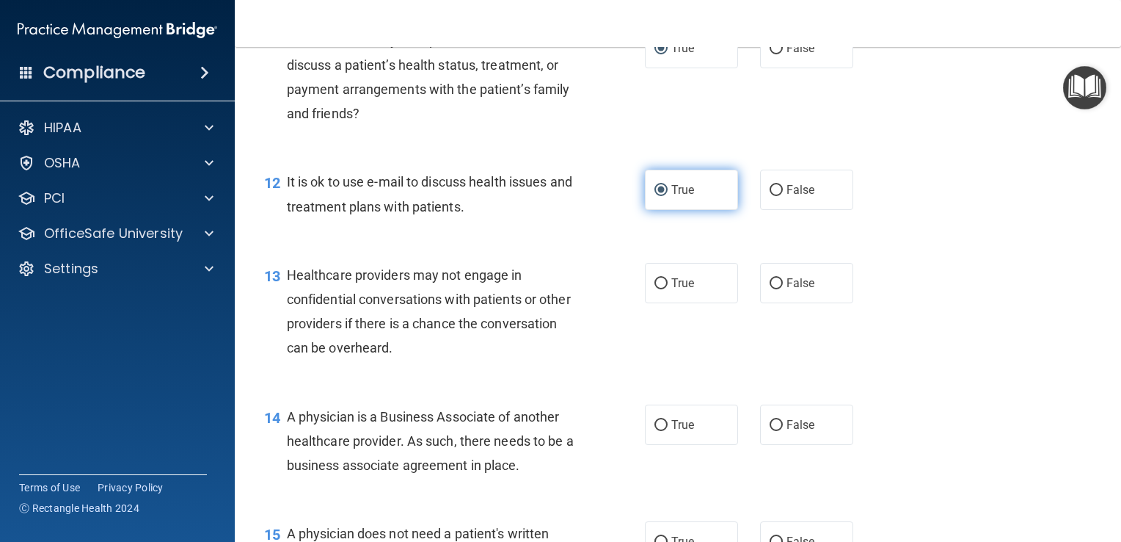
scroll to position [1440, 0]
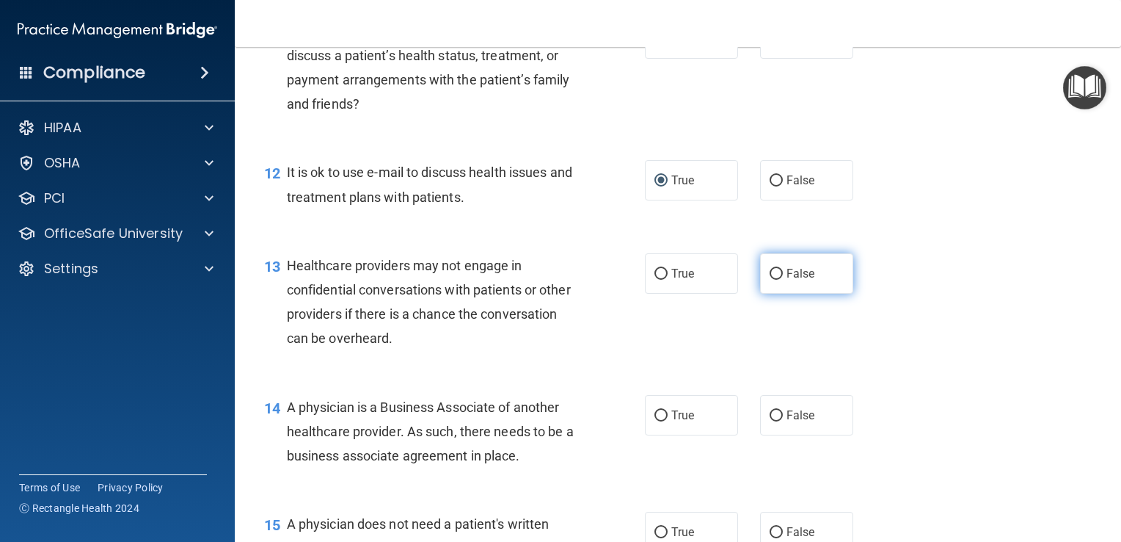
click at [770, 280] on input "False" at bounding box center [776, 274] width 13 height 11
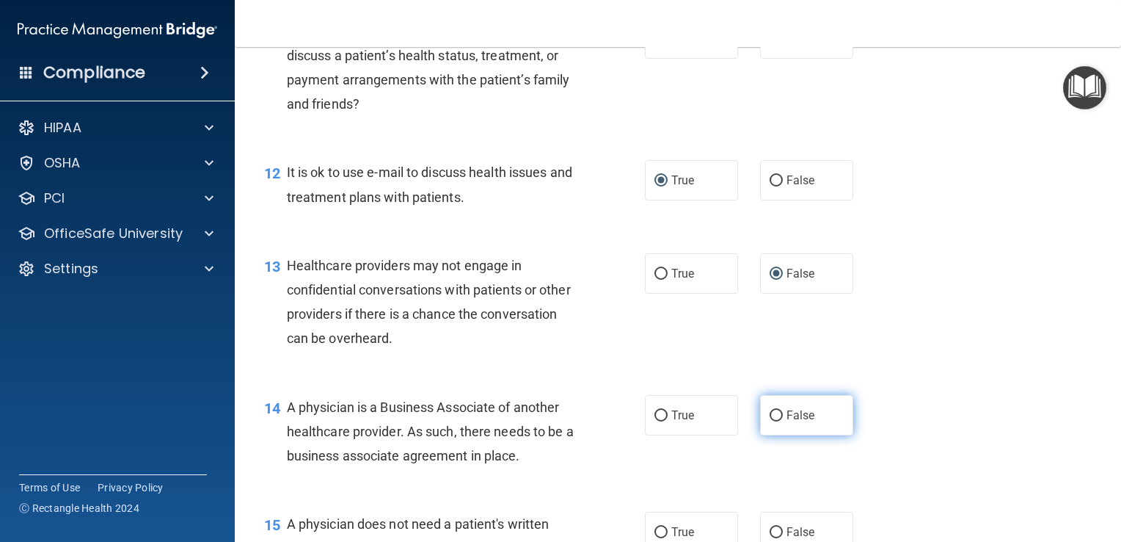
click at [770, 421] on input "False" at bounding box center [776, 415] width 13 height 11
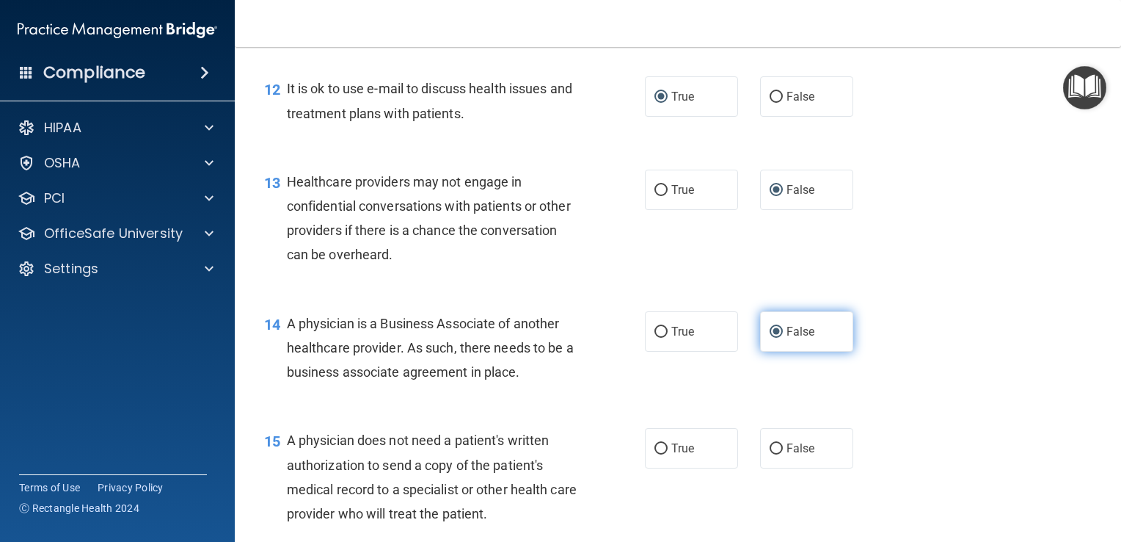
scroll to position [1564, 0]
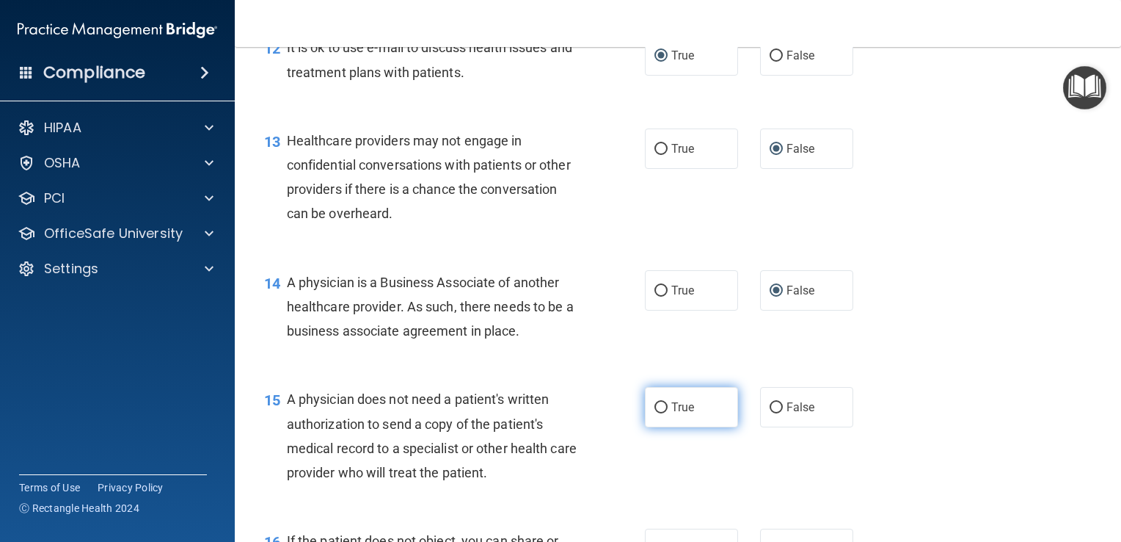
click at [655, 413] on input "True" at bounding box center [661, 407] width 13 height 11
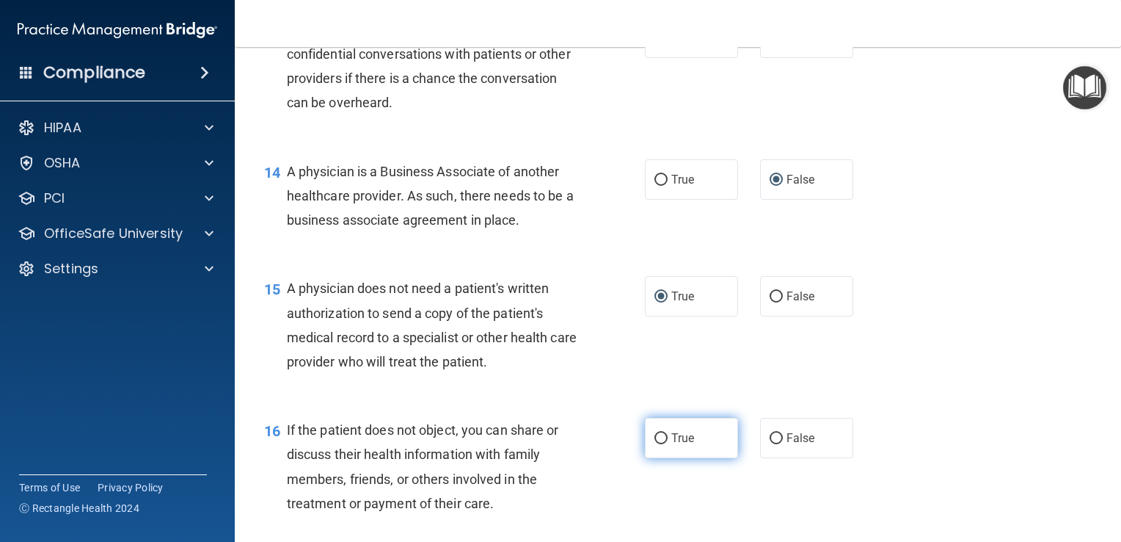
click at [655, 444] on input "True" at bounding box center [661, 438] width 13 height 11
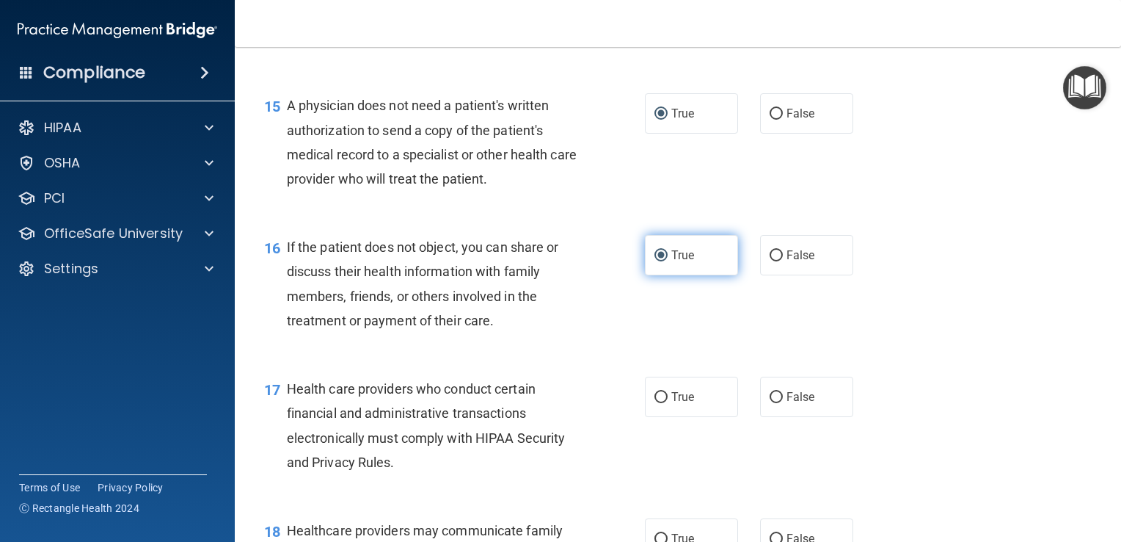
scroll to position [1858, 0]
click at [655, 403] on input "True" at bounding box center [661, 397] width 13 height 11
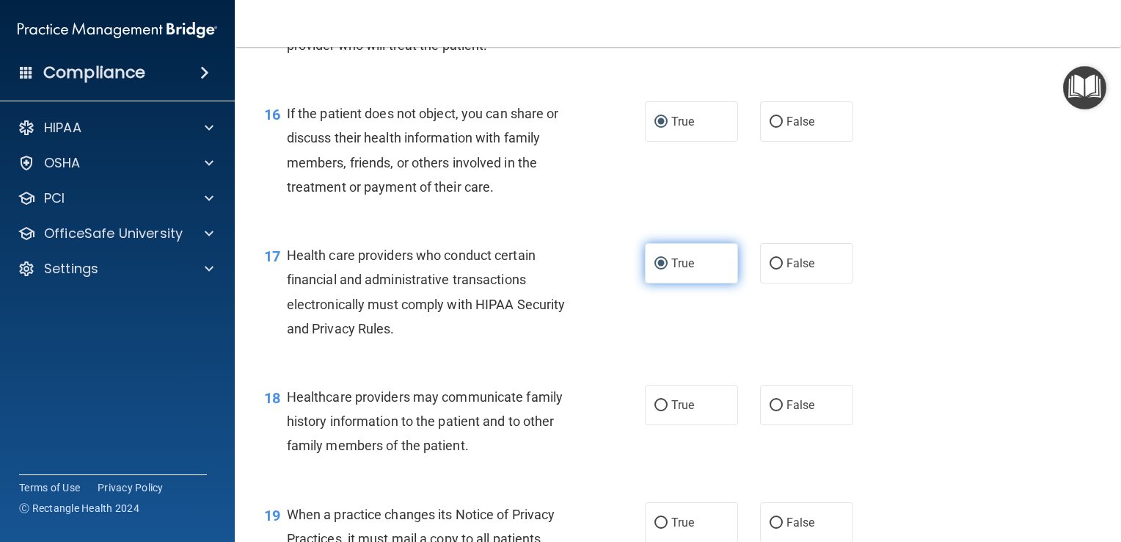
scroll to position [1993, 0]
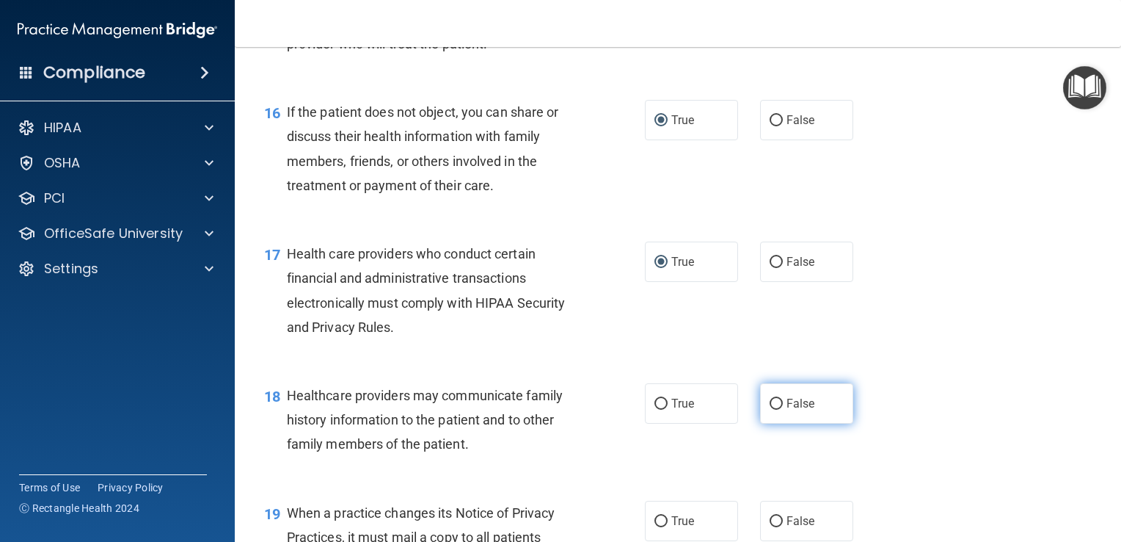
click at [770, 409] on input "False" at bounding box center [776, 403] width 13 height 11
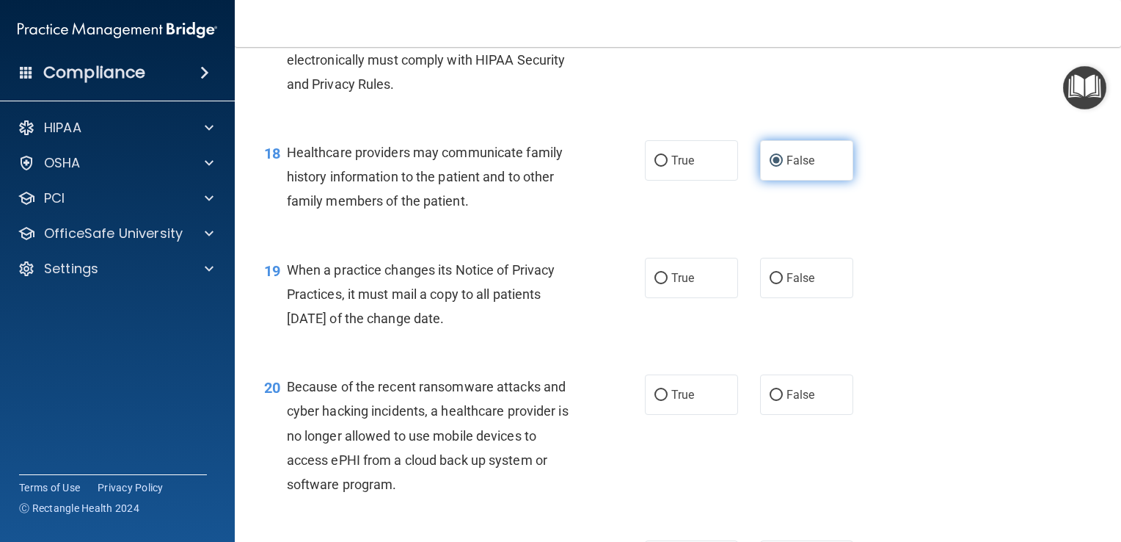
scroll to position [2243, 0]
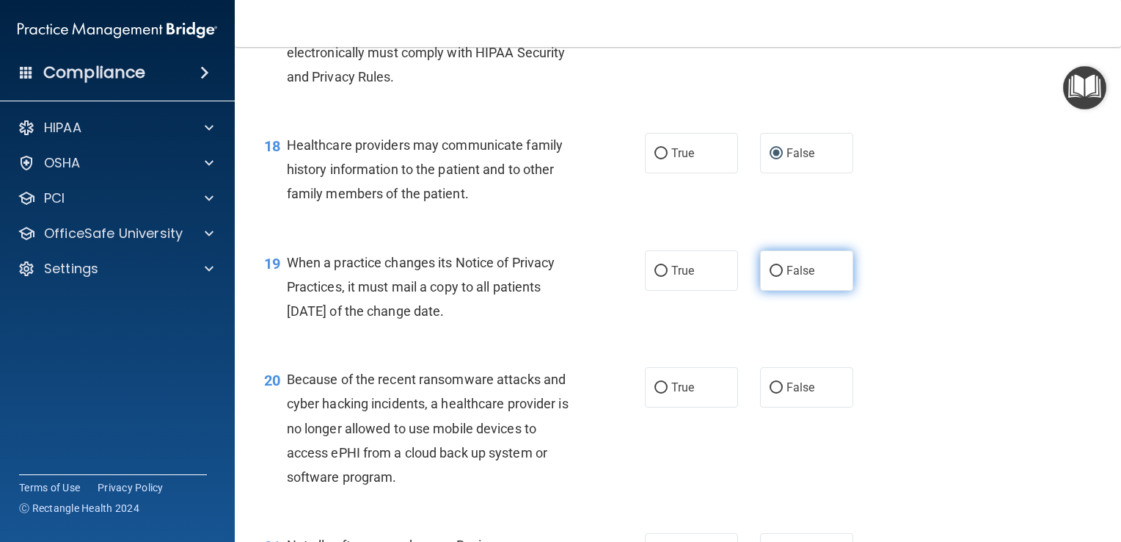
click at [770, 277] on input "False" at bounding box center [776, 271] width 13 height 11
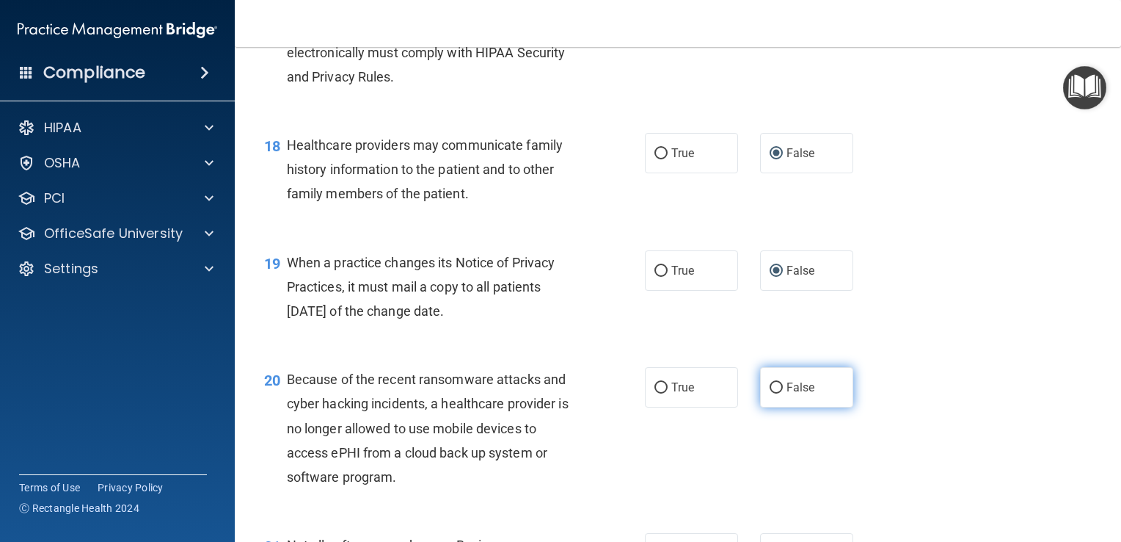
click at [789, 394] on span "False" at bounding box center [801, 387] width 29 height 14
click at [783, 393] on input "False" at bounding box center [776, 387] width 13 height 11
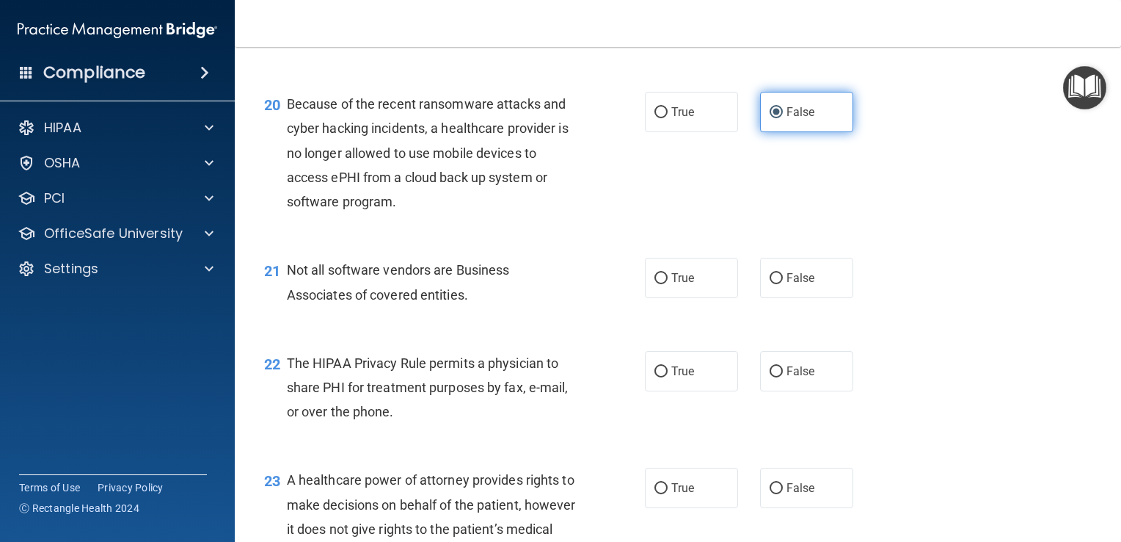
scroll to position [2519, 0]
click at [655, 283] on input "True" at bounding box center [661, 277] width 13 height 11
click at [655, 376] on input "True" at bounding box center [661, 370] width 13 height 11
click at [770, 493] on input "False" at bounding box center [776, 487] width 13 height 11
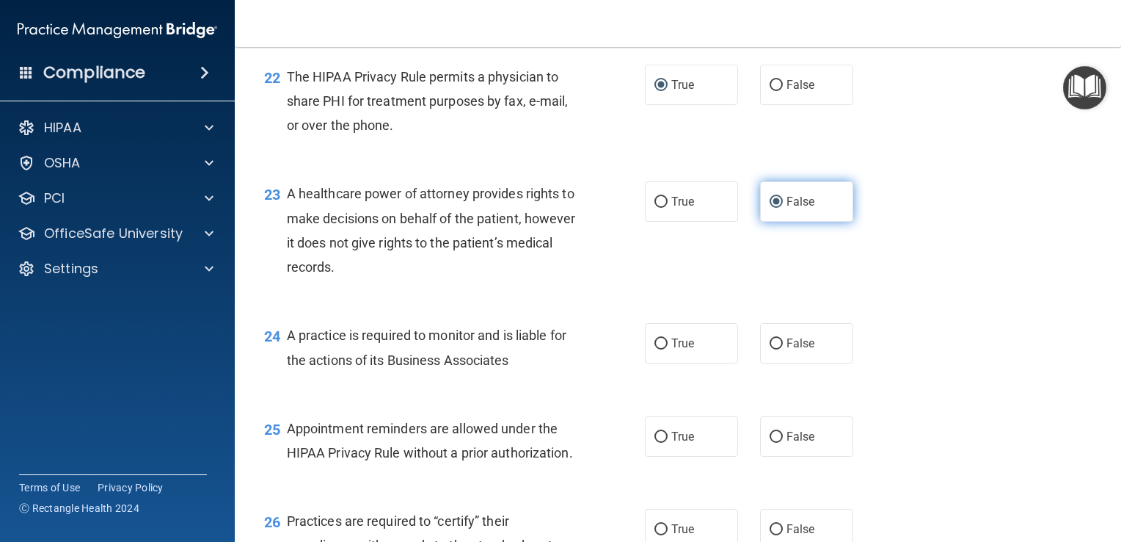
scroll to position [2807, 0]
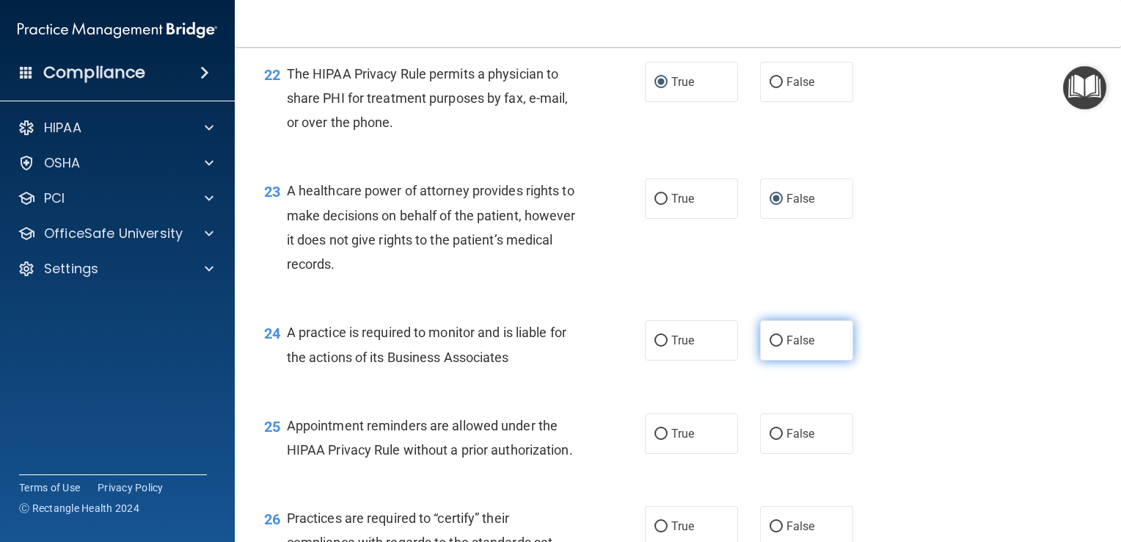
click at [770, 346] on input "False" at bounding box center [776, 340] width 13 height 11
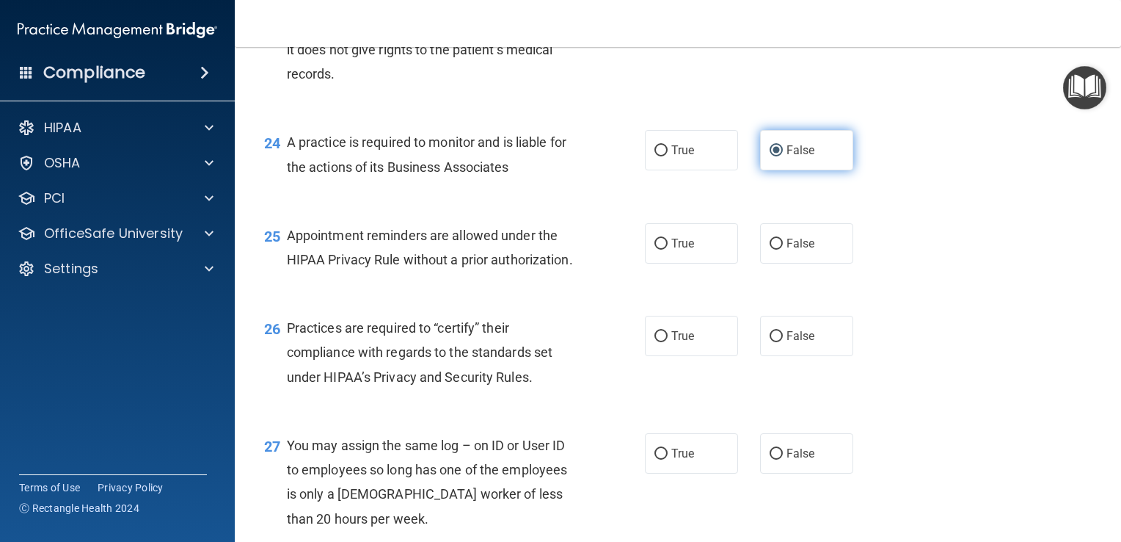
scroll to position [3000, 0]
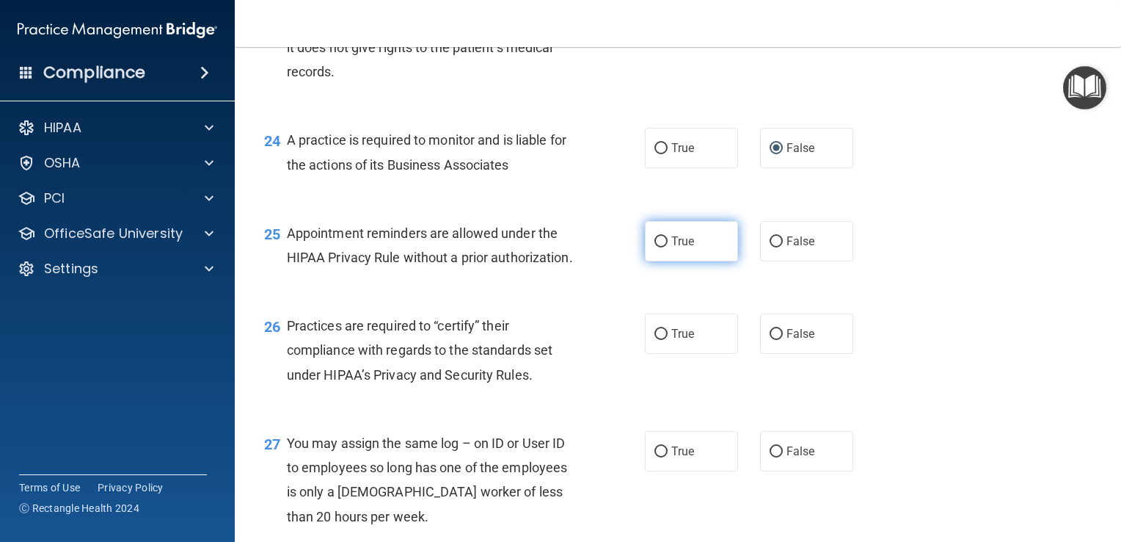
click at [655, 247] on input "True" at bounding box center [661, 241] width 13 height 11
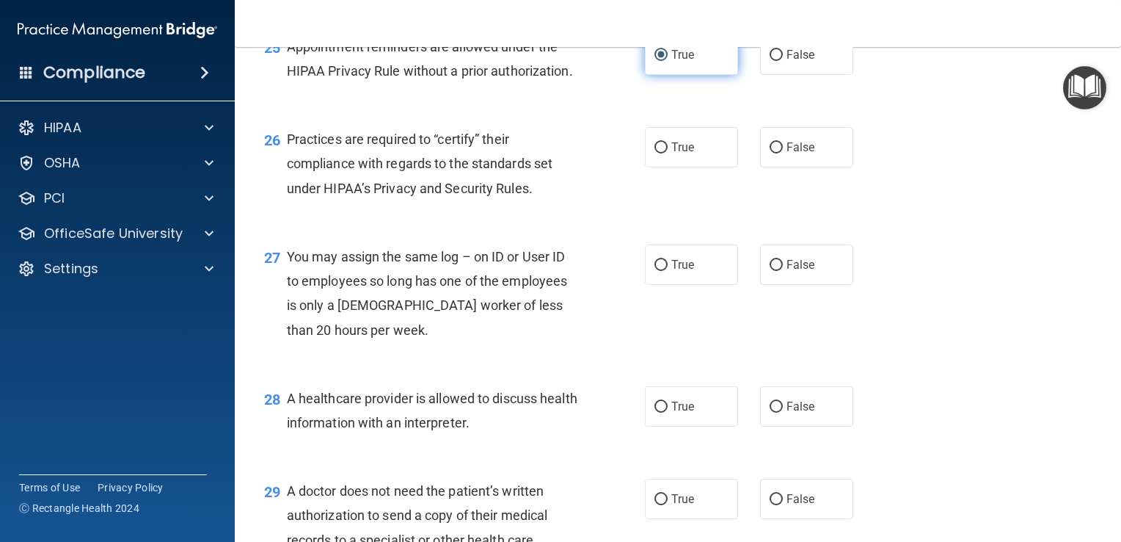
scroll to position [3192, 0]
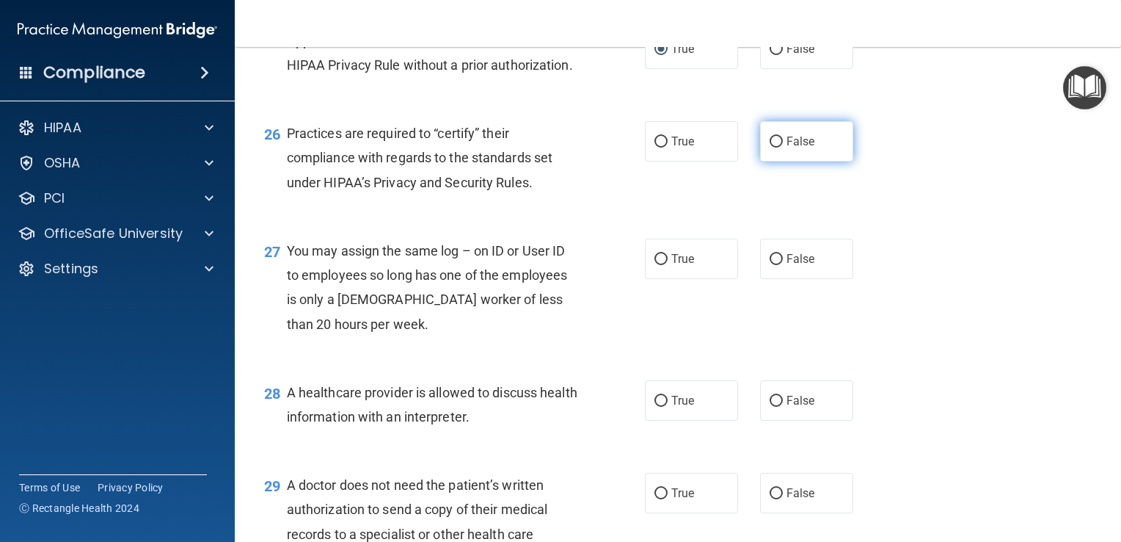
click at [775, 147] on input "False" at bounding box center [776, 141] width 13 height 11
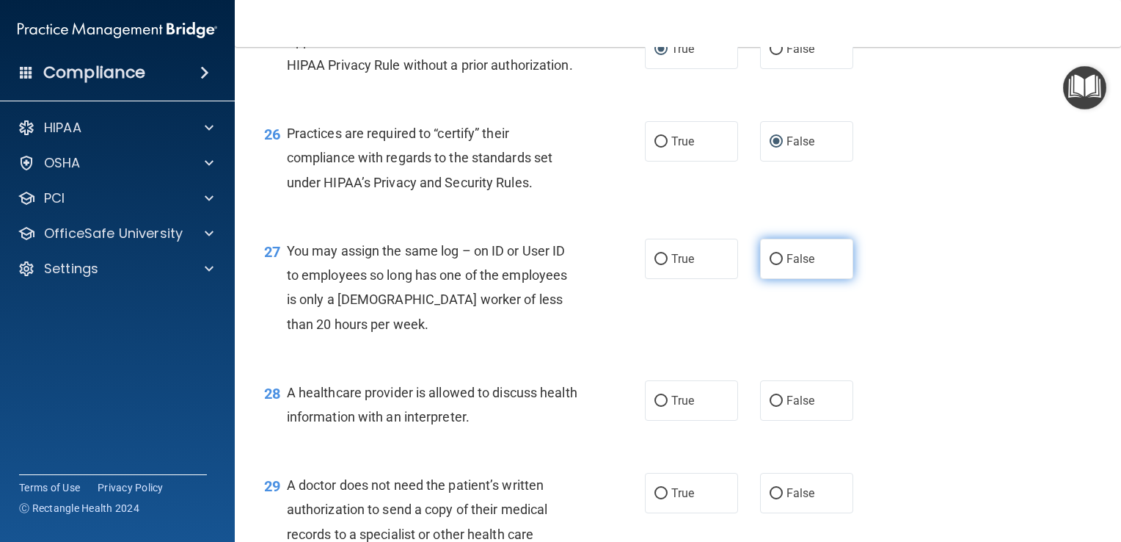
click at [773, 265] on input "False" at bounding box center [776, 259] width 13 height 11
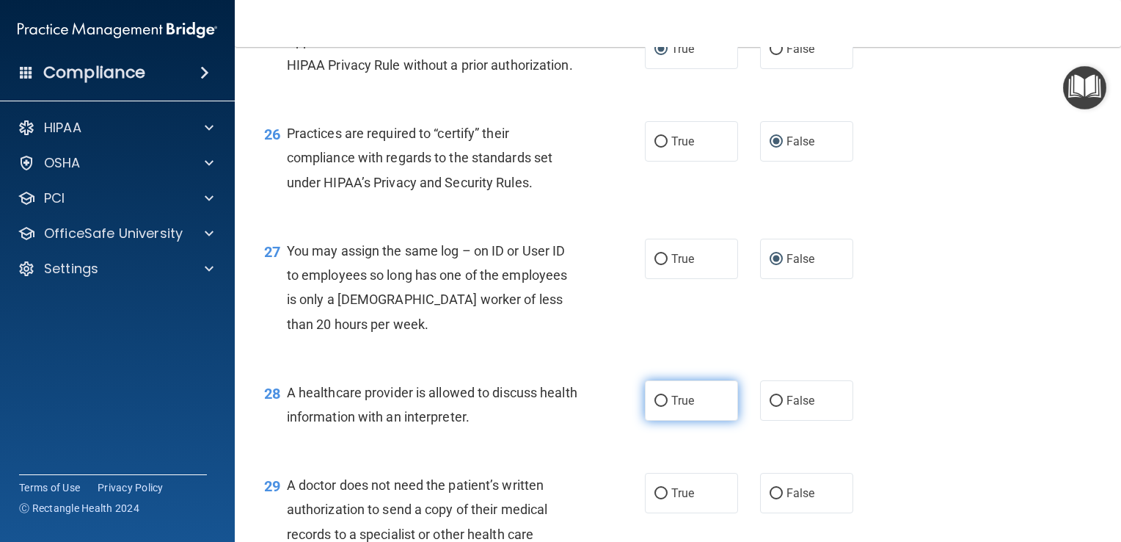
click at [660, 407] on input "True" at bounding box center [661, 401] width 13 height 11
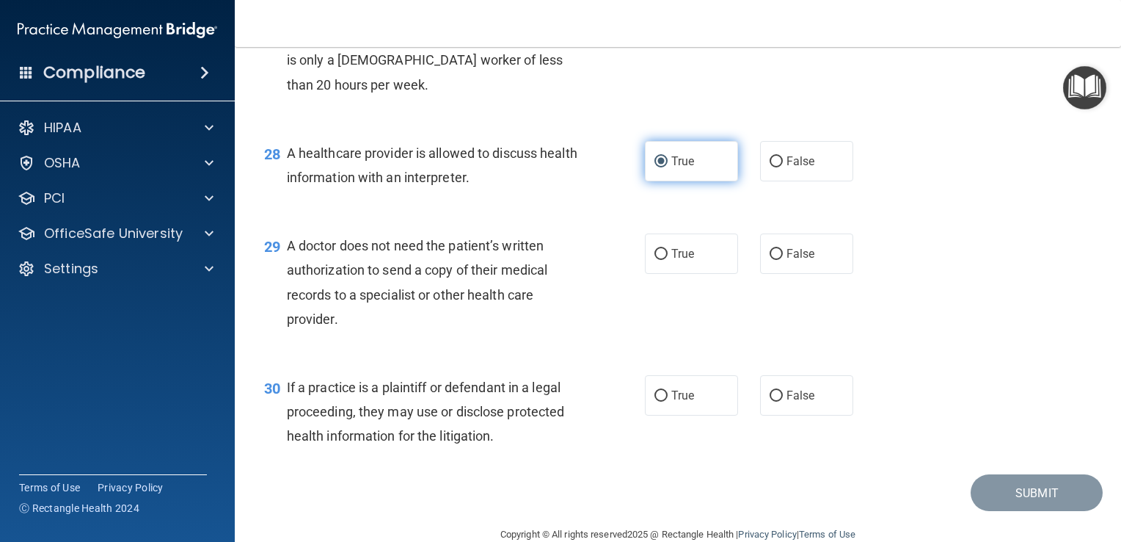
scroll to position [3431, 0]
click at [657, 260] on input "True" at bounding box center [661, 254] width 13 height 11
click at [660, 415] on label "True" at bounding box center [691, 395] width 93 height 40
click at [660, 401] on input "True" at bounding box center [661, 395] width 13 height 11
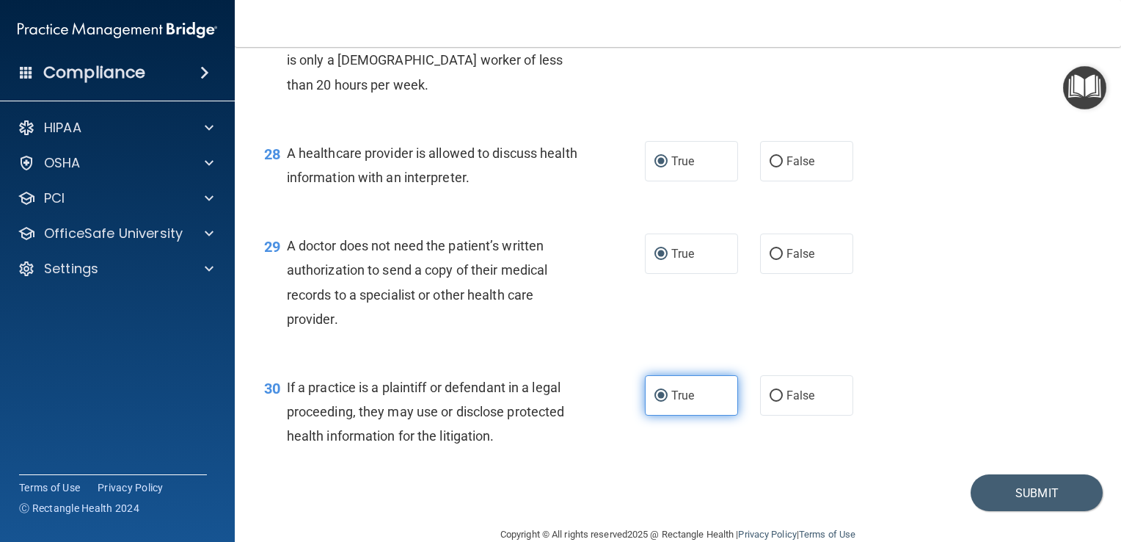
scroll to position [3532, 0]
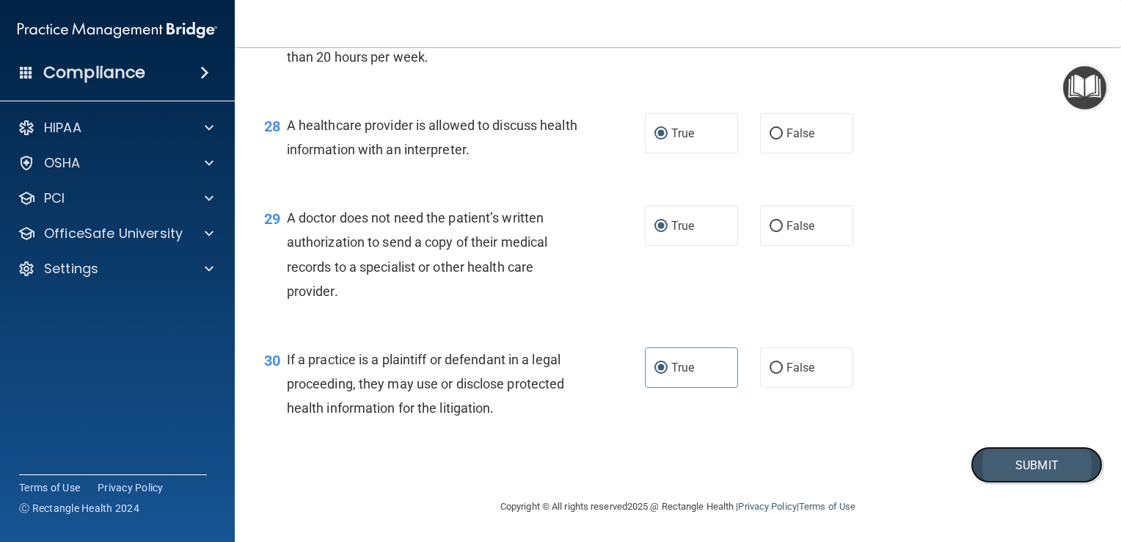
click at [1018, 456] on button "Submit" at bounding box center [1037, 464] width 132 height 37
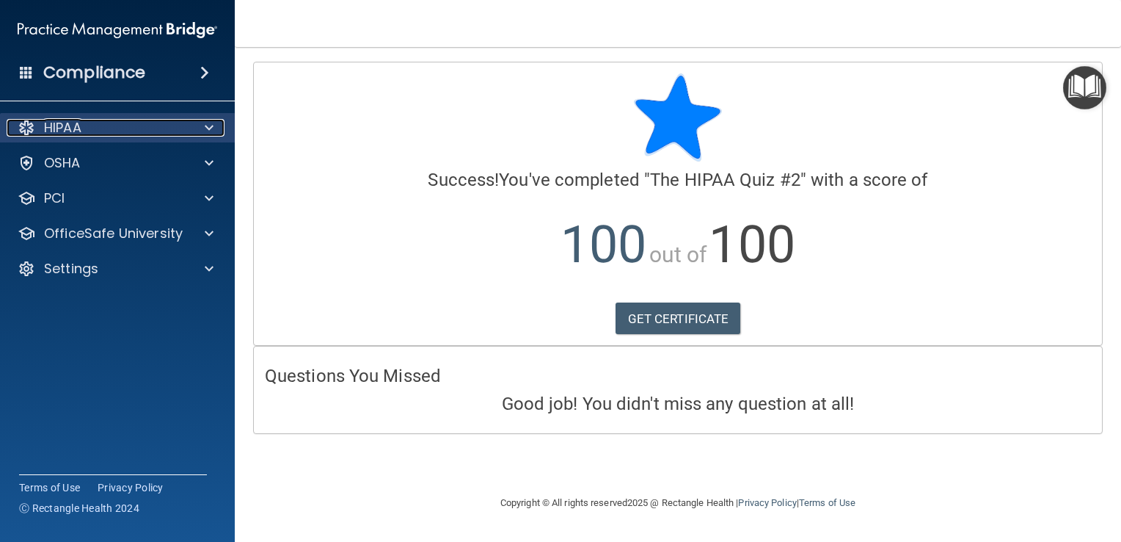
click at [143, 119] on div "HIPAA" at bounding box center [98, 128] width 182 height 18
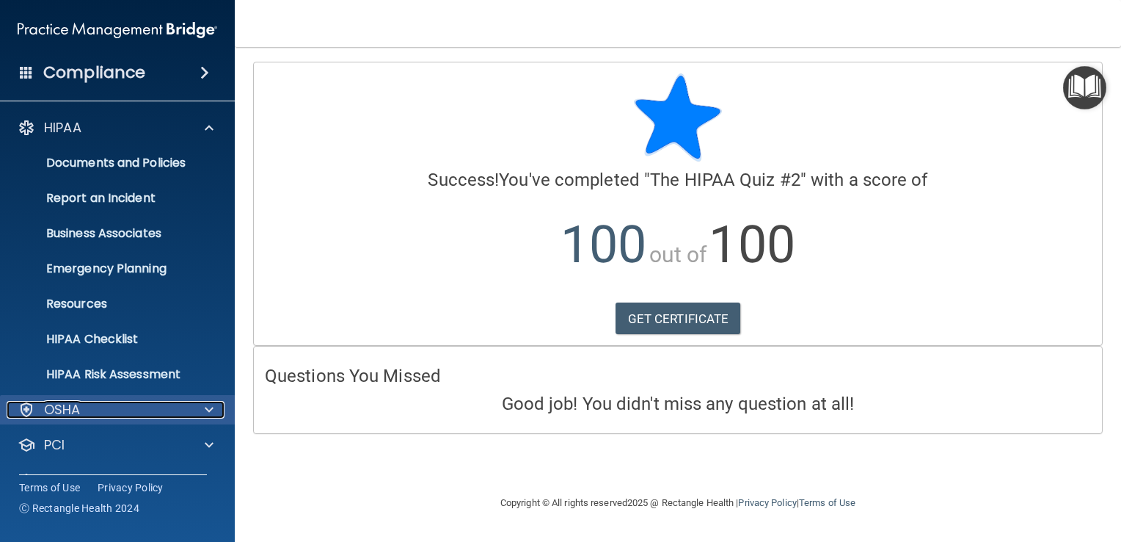
click at [120, 417] on div "OSHA" at bounding box center [98, 410] width 182 height 18
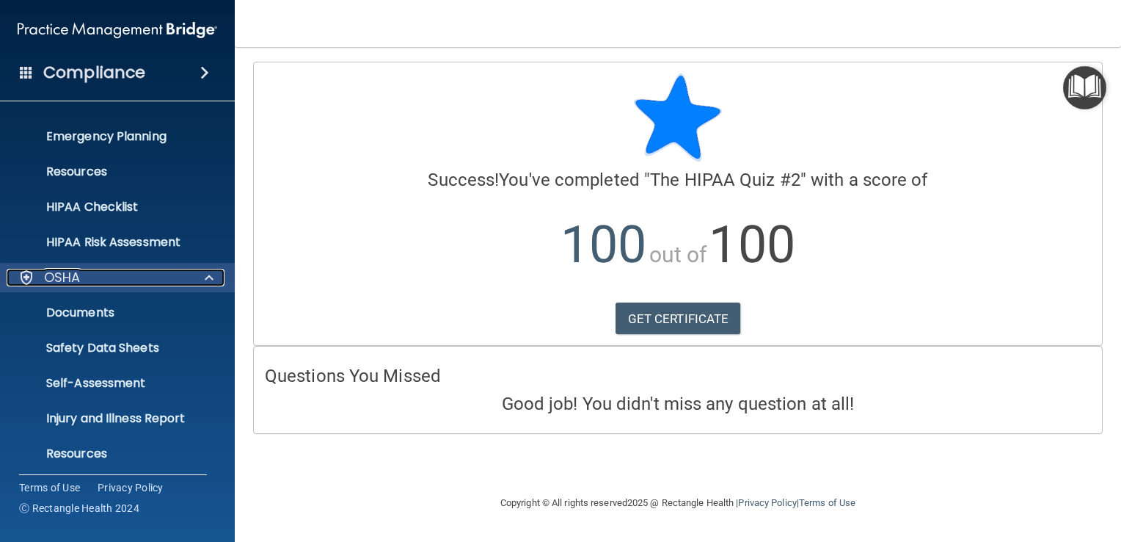
scroll to position [243, 0]
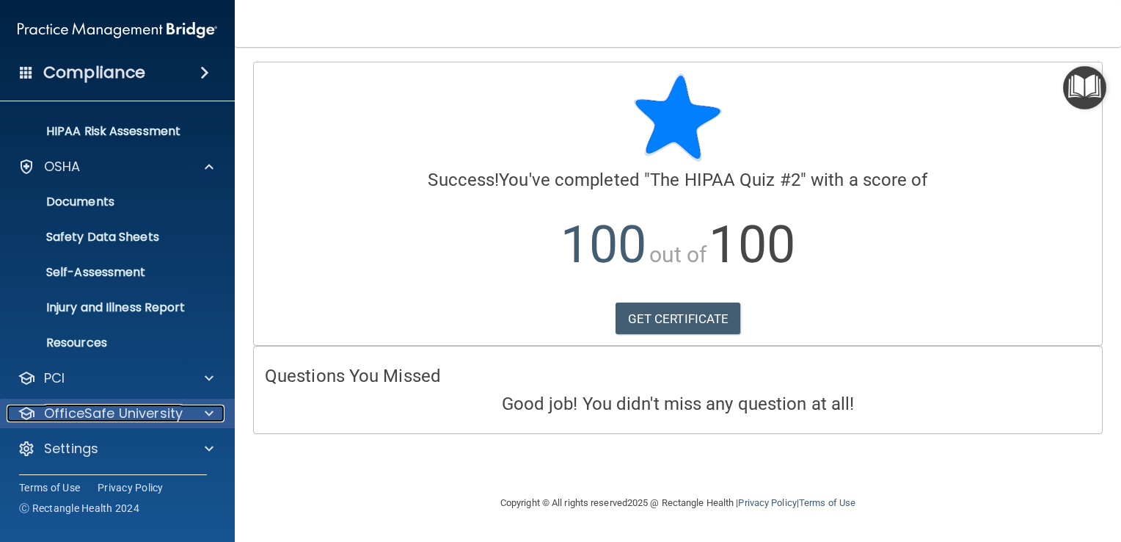
click at [173, 414] on p "OfficeSafe University" at bounding box center [113, 413] width 139 height 18
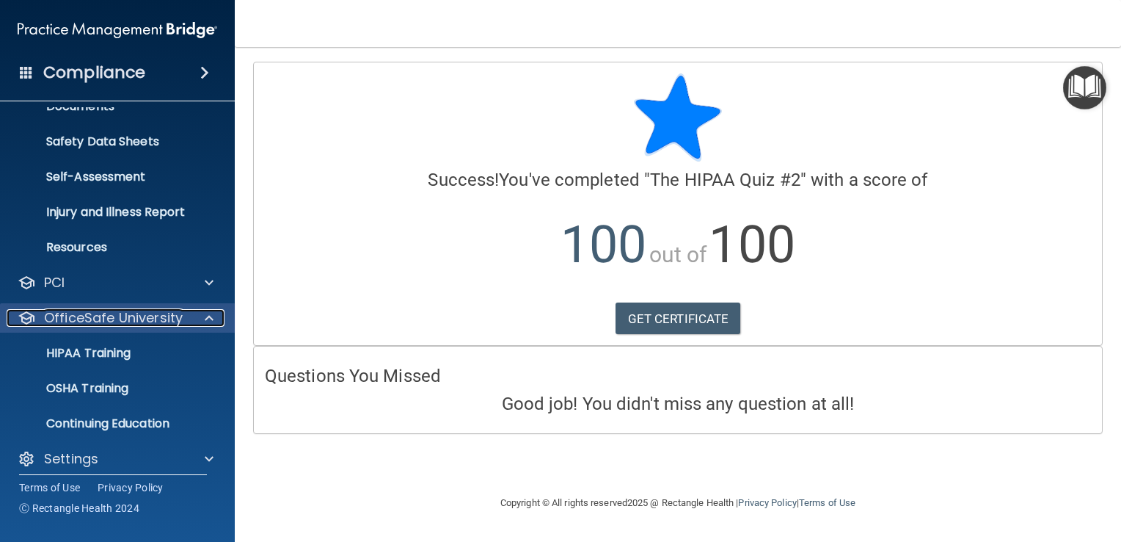
scroll to position [349, 0]
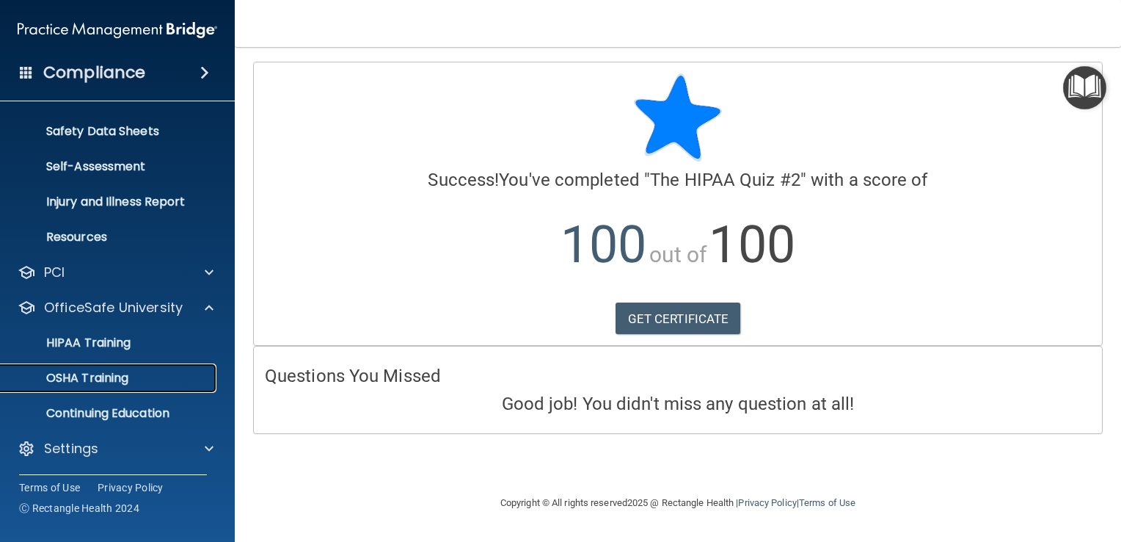
click at [161, 378] on div "OSHA Training" at bounding box center [110, 378] width 200 height 15
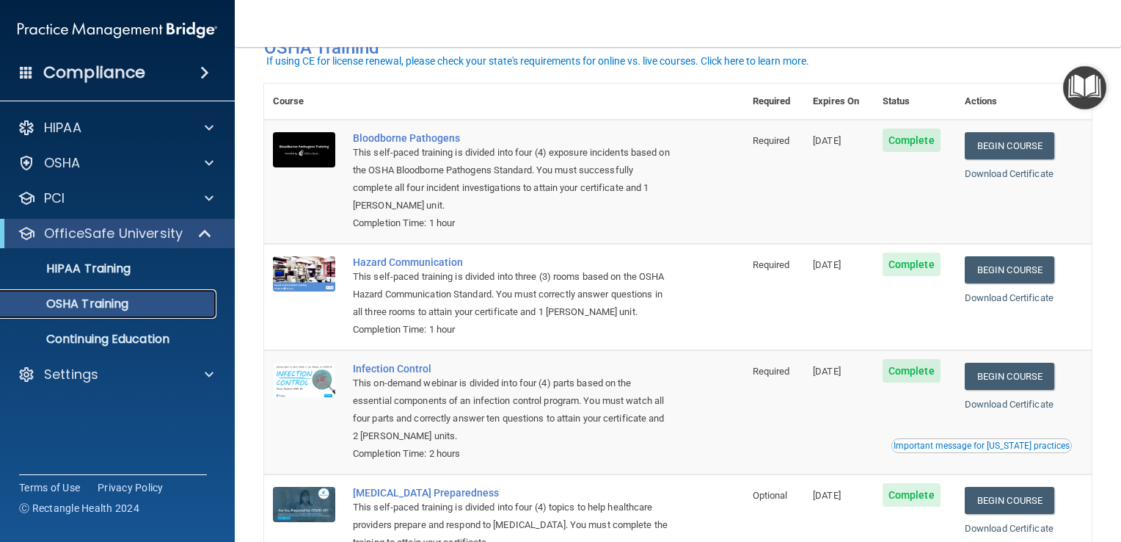
scroll to position [161, 0]
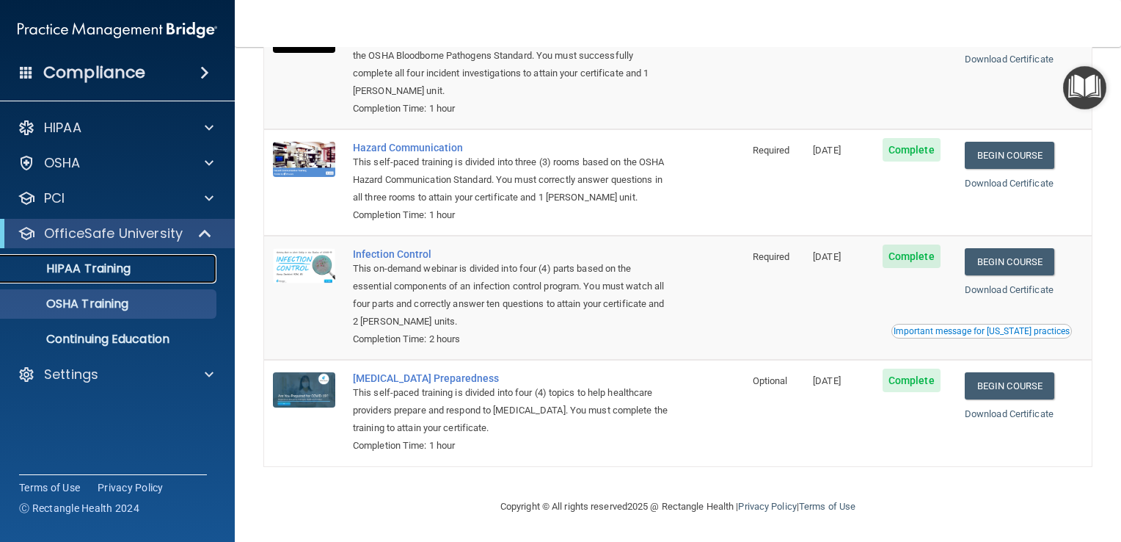
click at [145, 267] on div "HIPAA Training" at bounding box center [110, 268] width 200 height 15
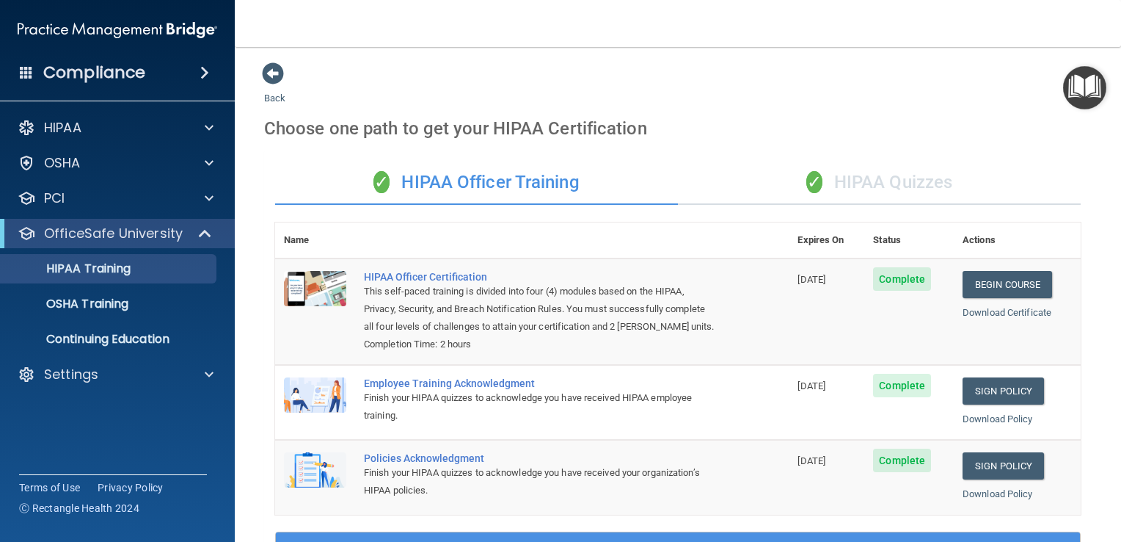
click at [922, 183] on div "✓ HIPAA Quizzes" at bounding box center [879, 183] width 403 height 44
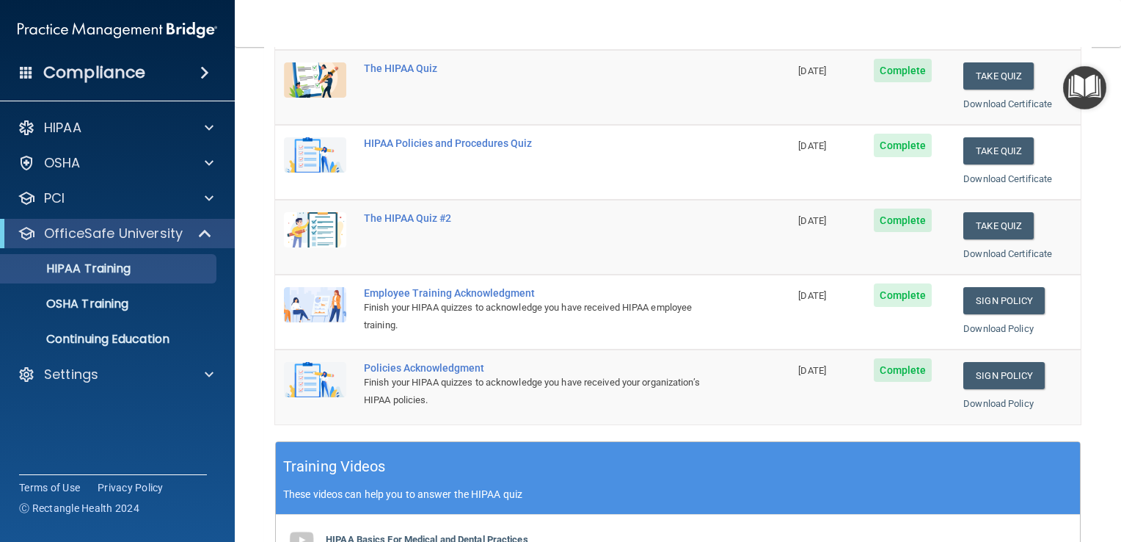
scroll to position [223, 0]
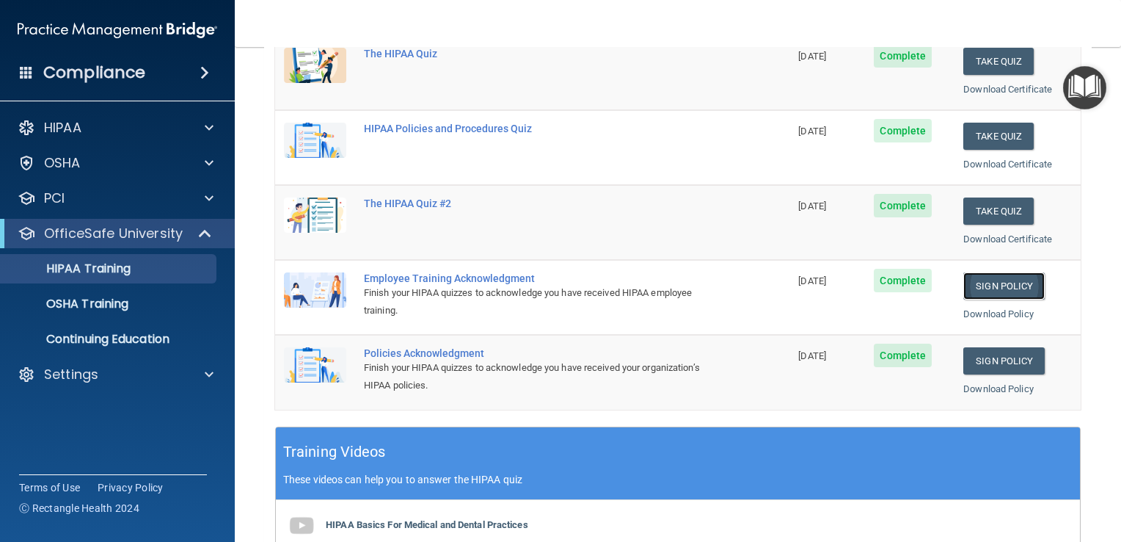
click at [1014, 290] on link "Sign Policy" at bounding box center [1003, 285] width 81 height 27
click at [194, 346] on p "Continuing Education" at bounding box center [110, 339] width 200 height 15
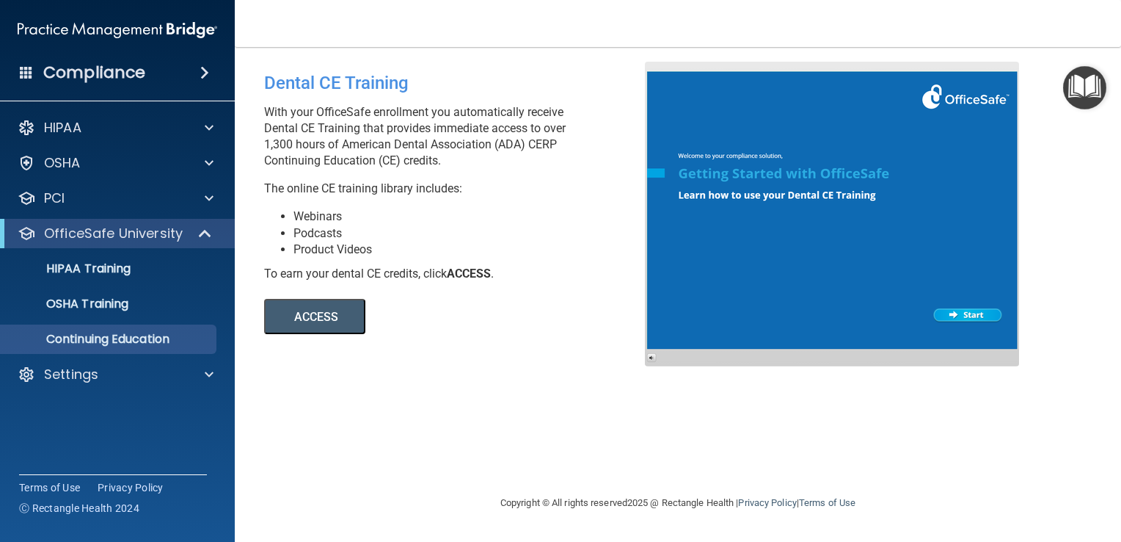
click at [357, 311] on button "ACCESS" at bounding box center [314, 316] width 101 height 35
click at [168, 381] on div "Settings" at bounding box center [98, 374] width 182 height 18
click at [125, 449] on p "My Users" at bounding box center [110, 444] width 200 height 15
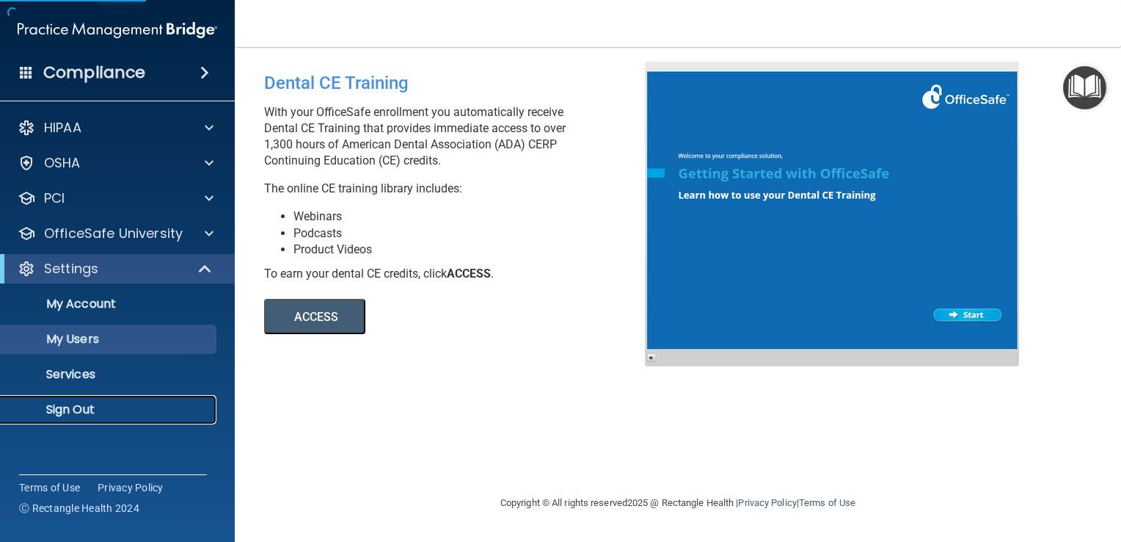
click at [128, 412] on p "Sign Out" at bounding box center [110, 409] width 200 height 15
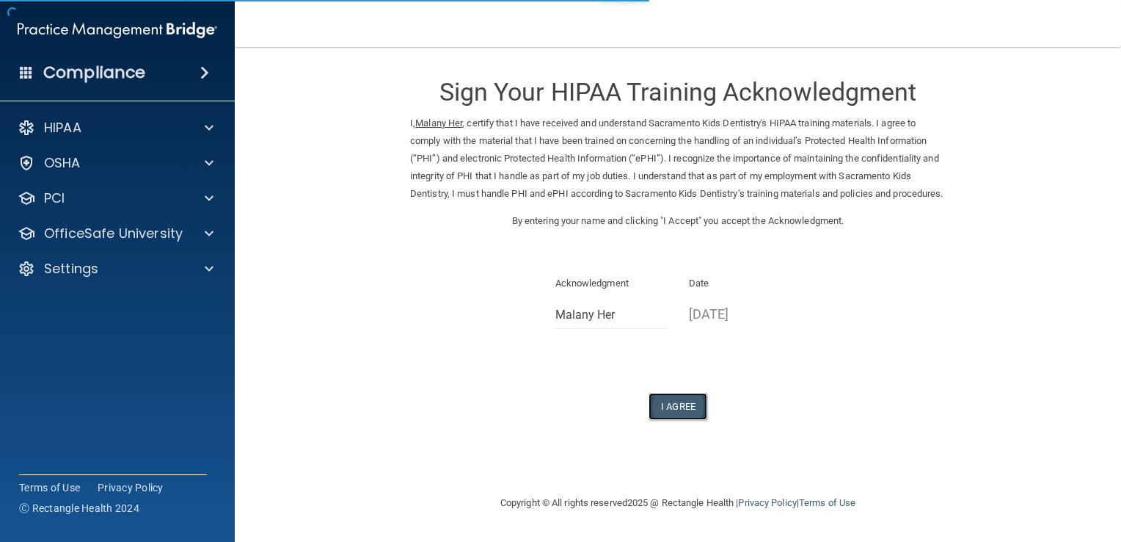
click at [676, 420] on button "I Agree" at bounding box center [678, 406] width 59 height 27
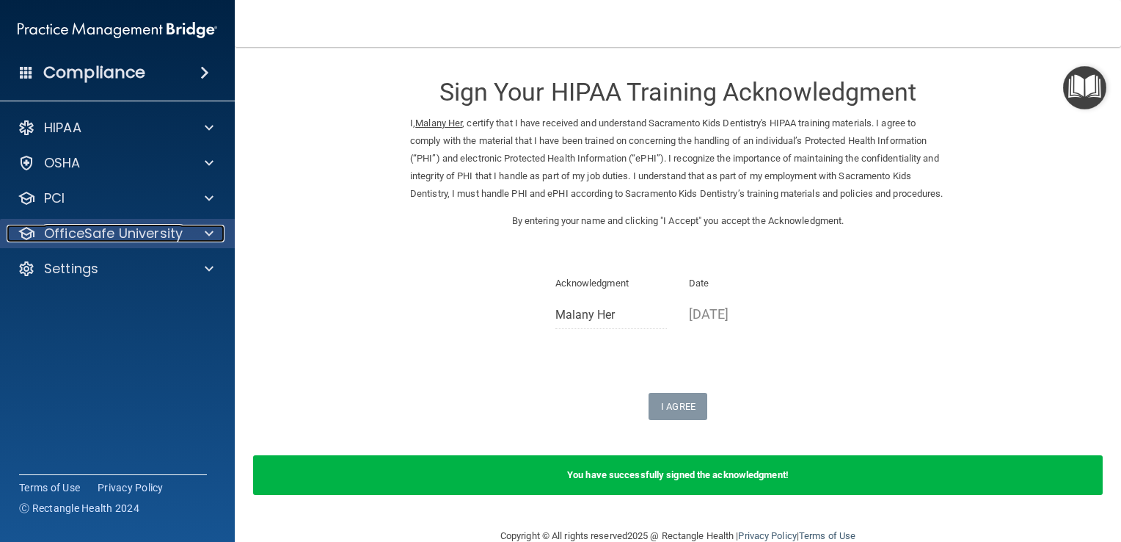
click at [94, 240] on p "OfficeSafe University" at bounding box center [113, 234] width 139 height 18
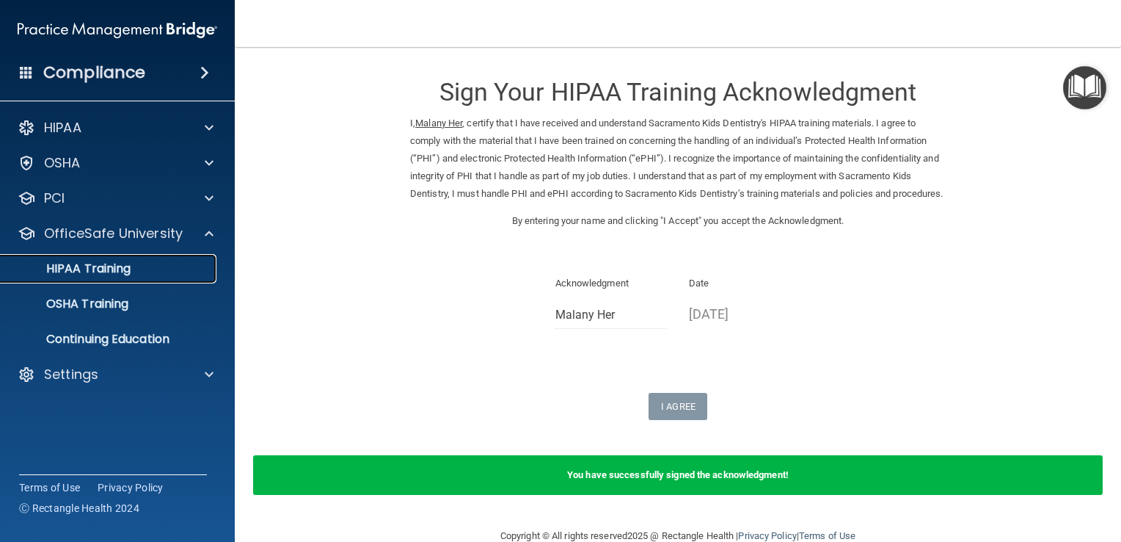
click at [70, 277] on link "HIPAA Training" at bounding box center [100, 268] width 231 height 29
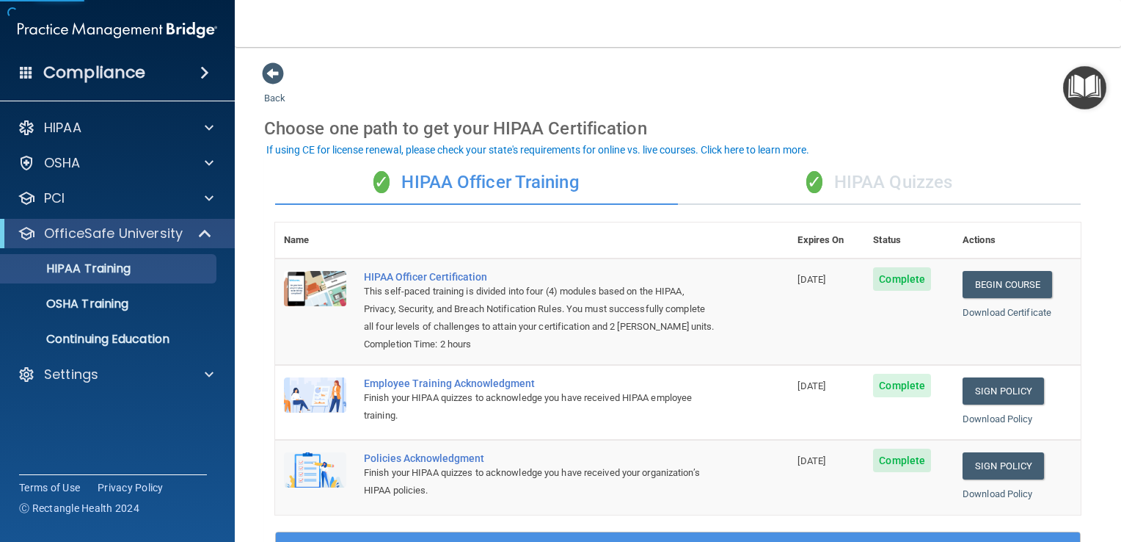
click at [905, 175] on div "✓ HIPAA Quizzes" at bounding box center [879, 183] width 403 height 44
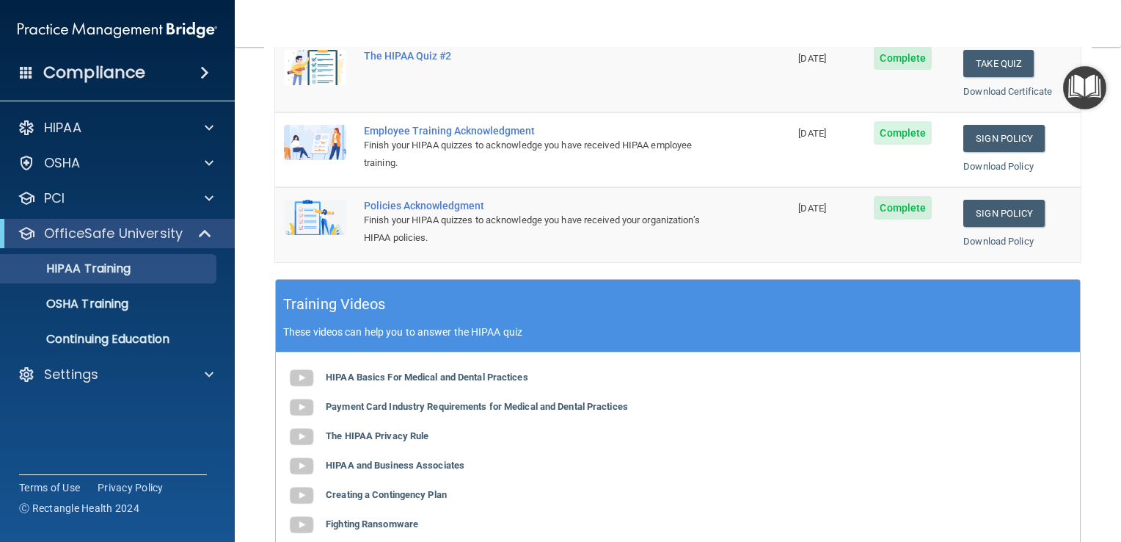
scroll to position [367, 0]
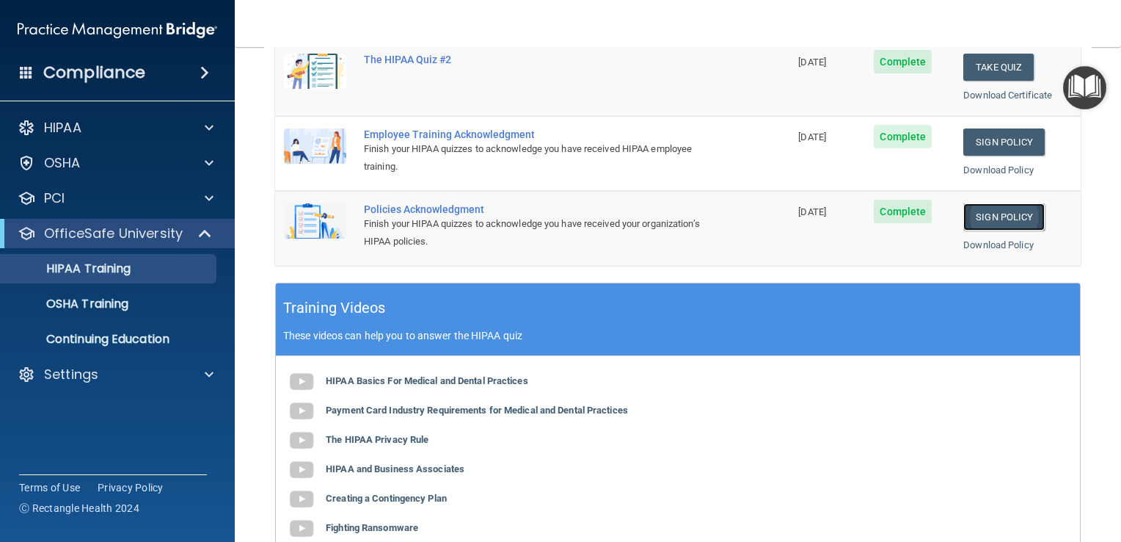
click at [1010, 216] on link "Sign Policy" at bounding box center [1003, 216] width 81 height 27
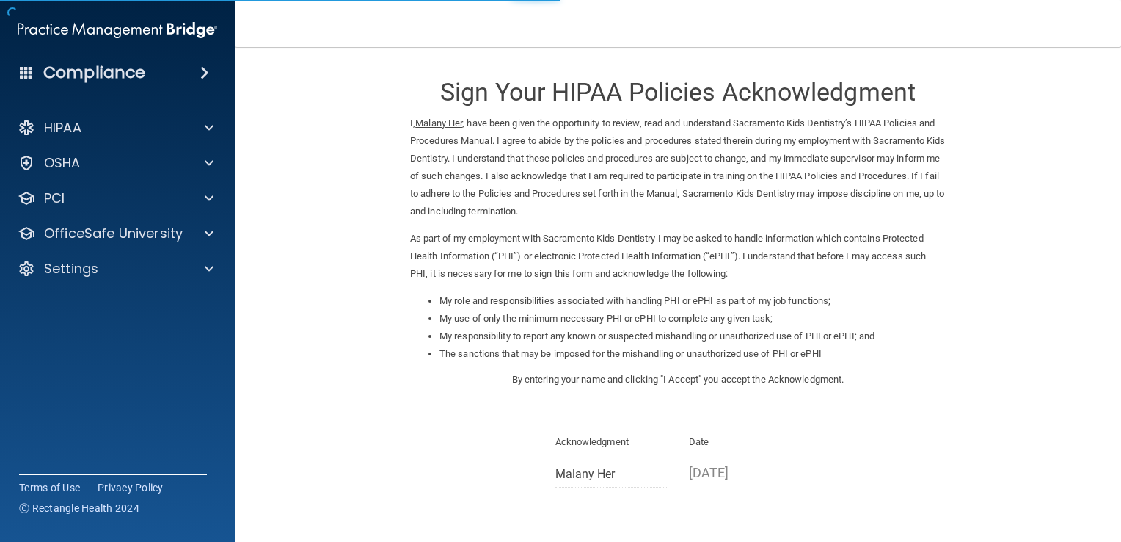
scroll to position [130, 0]
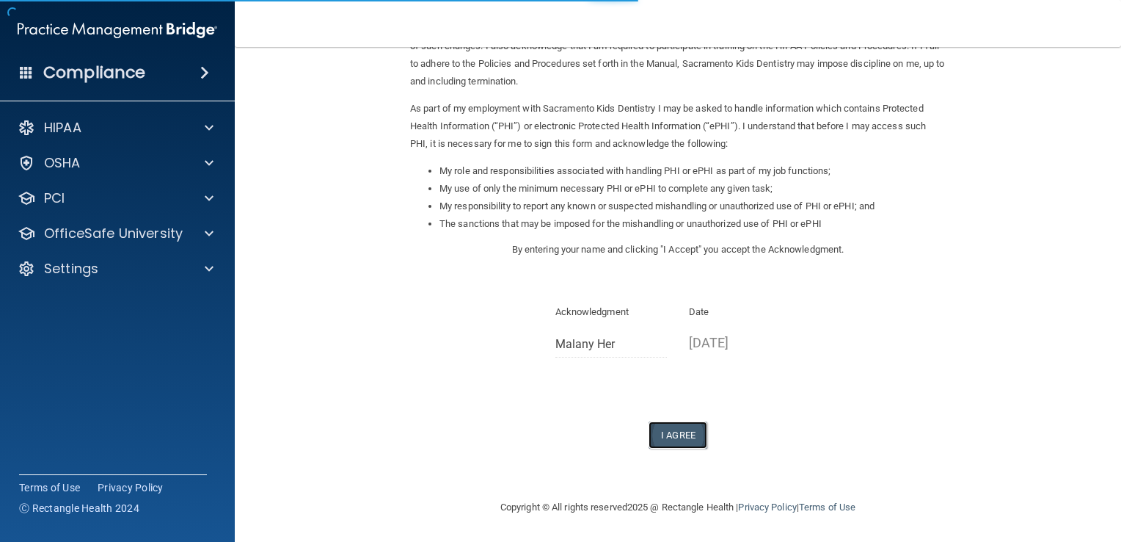
click at [677, 438] on button "I Agree" at bounding box center [678, 434] width 59 height 27
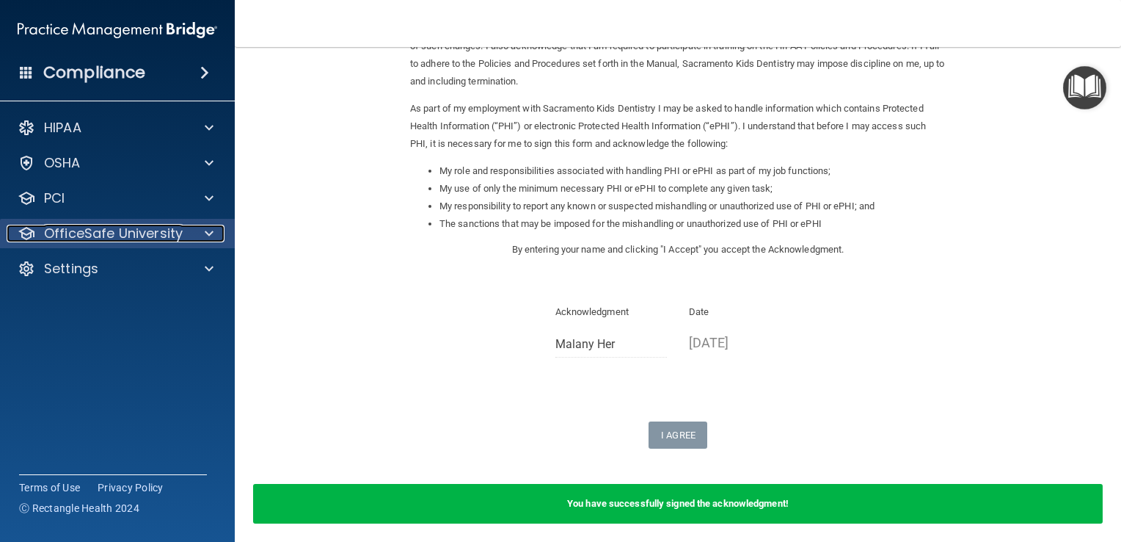
click at [103, 236] on p "OfficeSafe University" at bounding box center [113, 234] width 139 height 18
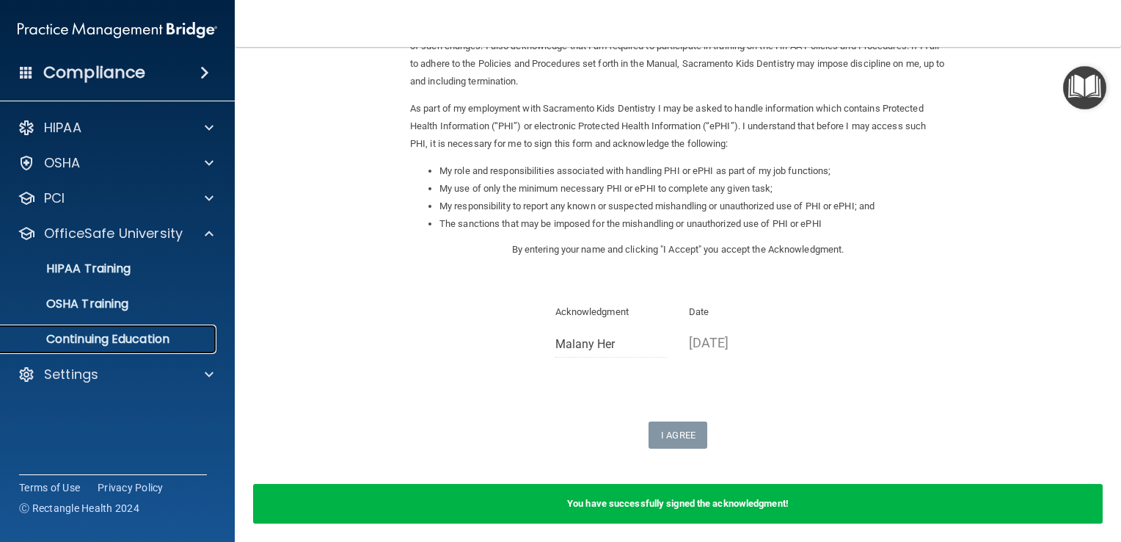
click at [88, 343] on p "Continuing Education" at bounding box center [110, 339] width 200 height 15
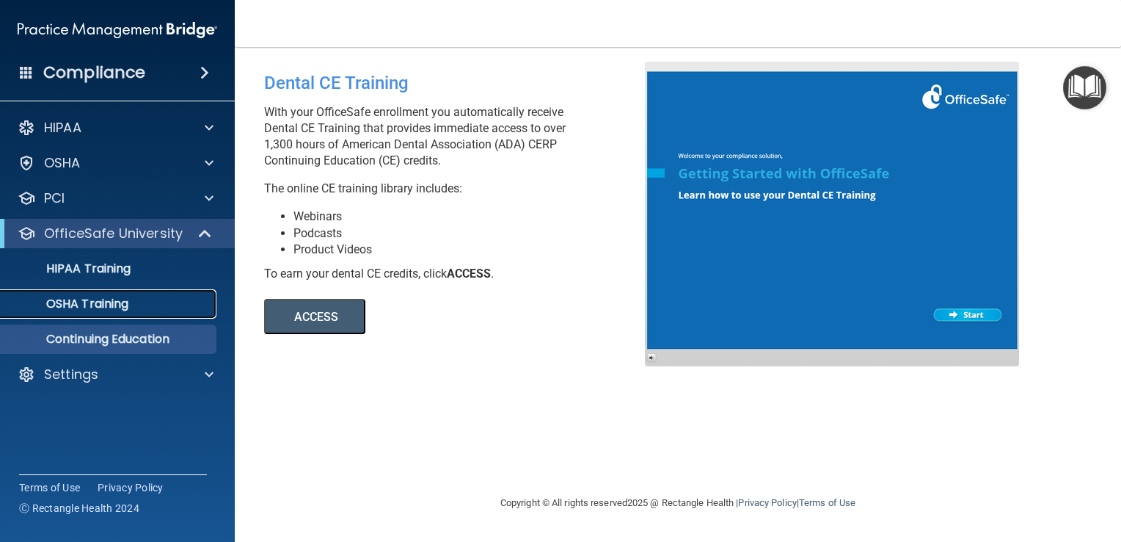
click at [68, 310] on p "OSHA Training" at bounding box center [69, 303] width 119 height 15
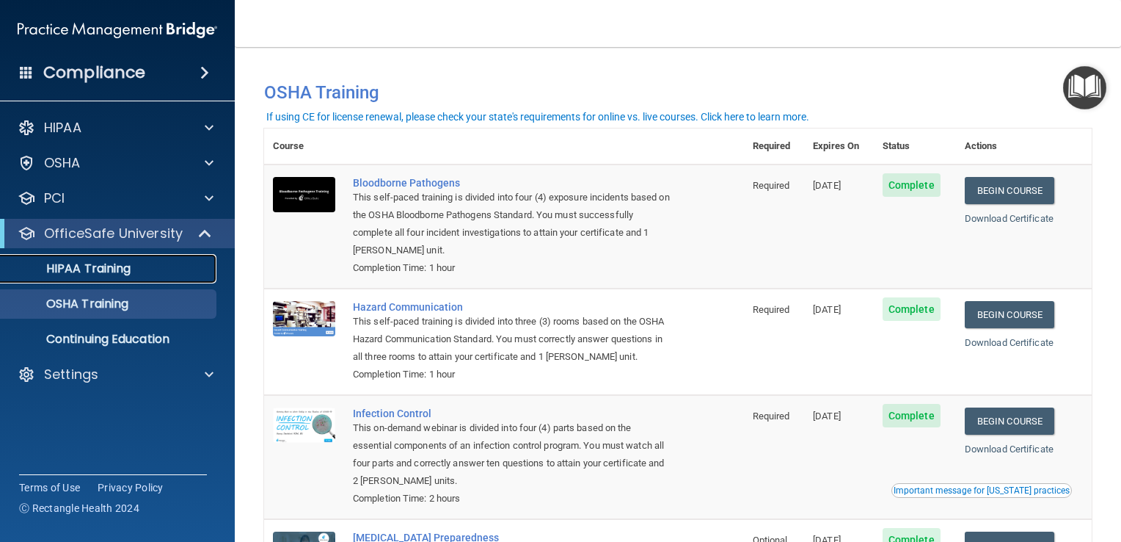
click at [169, 269] on div "HIPAA Training" at bounding box center [110, 268] width 200 height 15
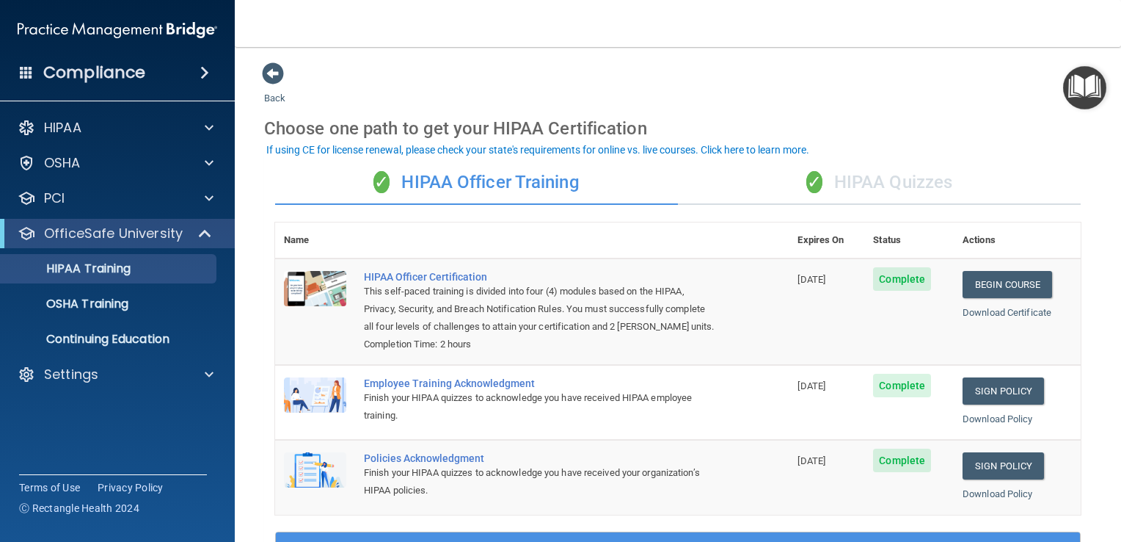
click at [919, 173] on div "✓ HIPAA Quizzes" at bounding box center [879, 183] width 403 height 44
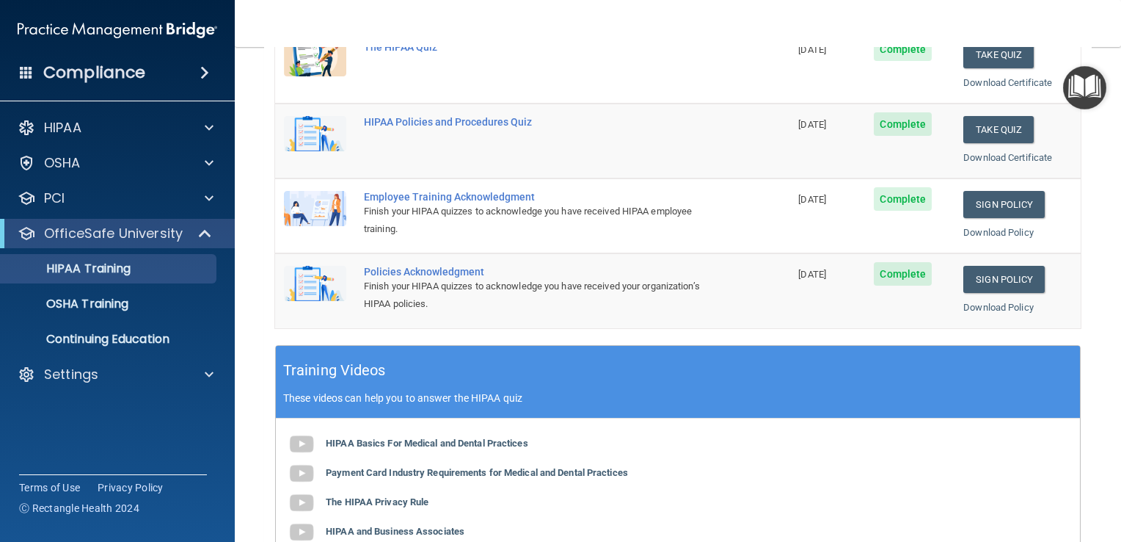
scroll to position [302, 0]
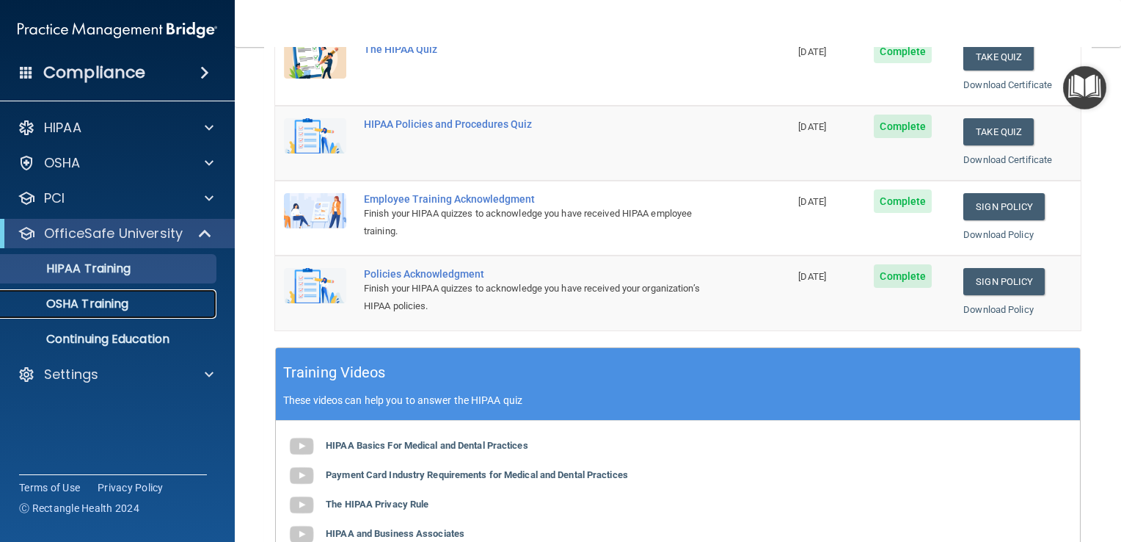
click at [75, 310] on p "OSHA Training" at bounding box center [69, 303] width 119 height 15
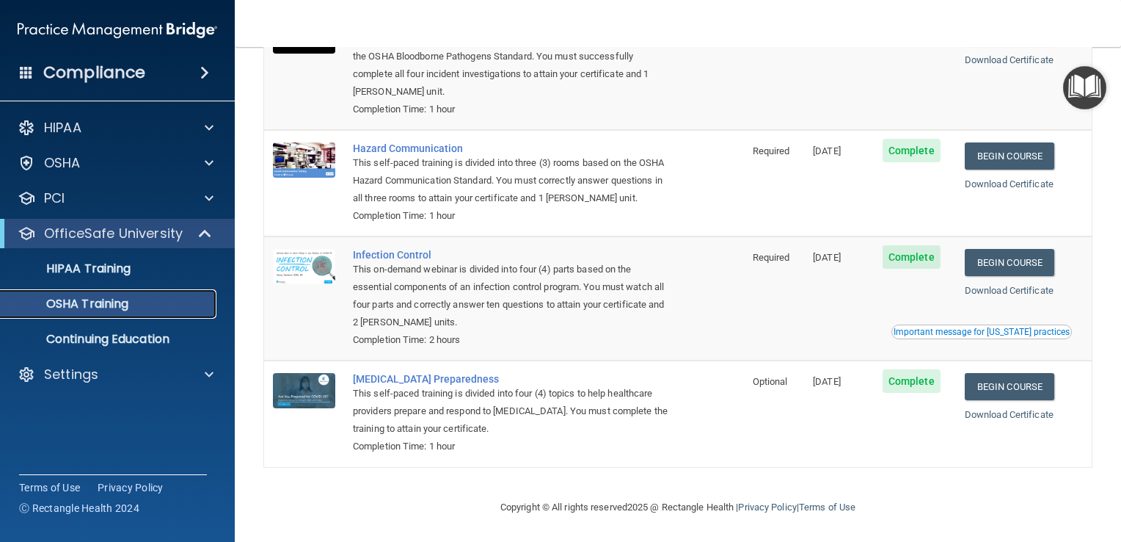
scroll to position [159, 0]
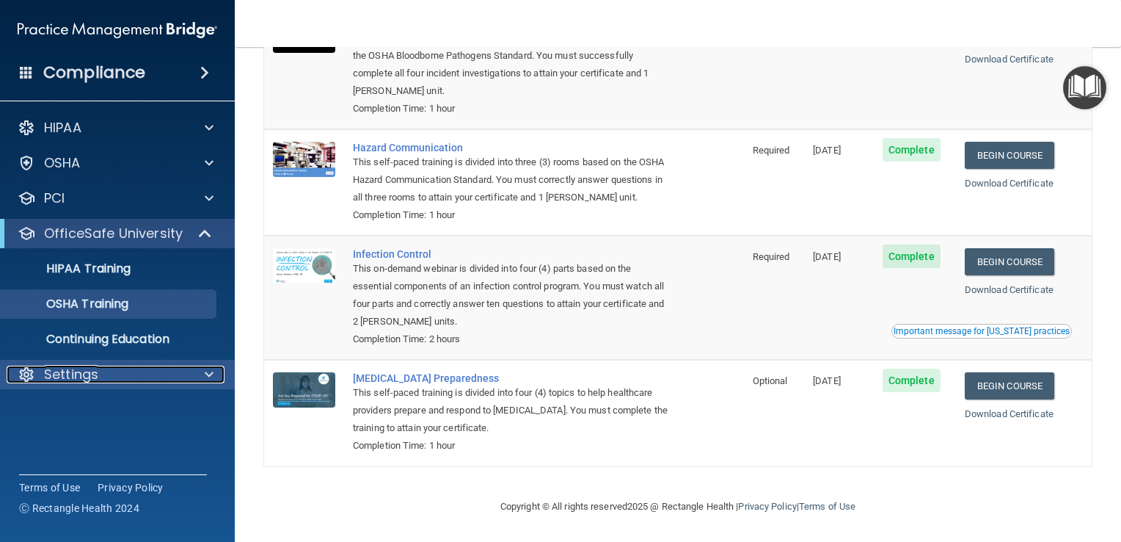
click at [79, 380] on p "Settings" at bounding box center [71, 374] width 54 height 18
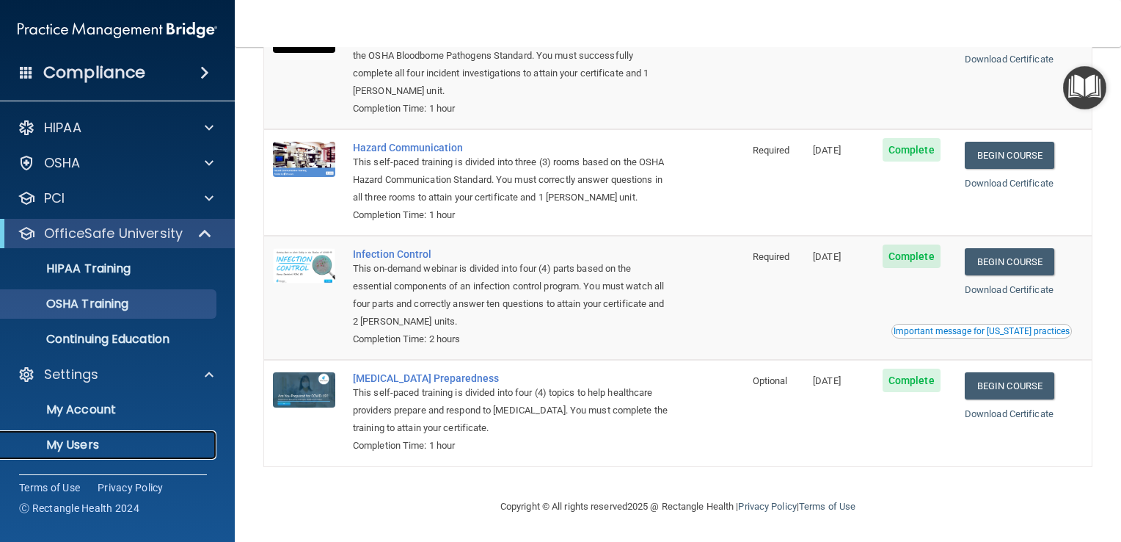
click at [68, 453] on link "My Users" at bounding box center [100, 444] width 231 height 29
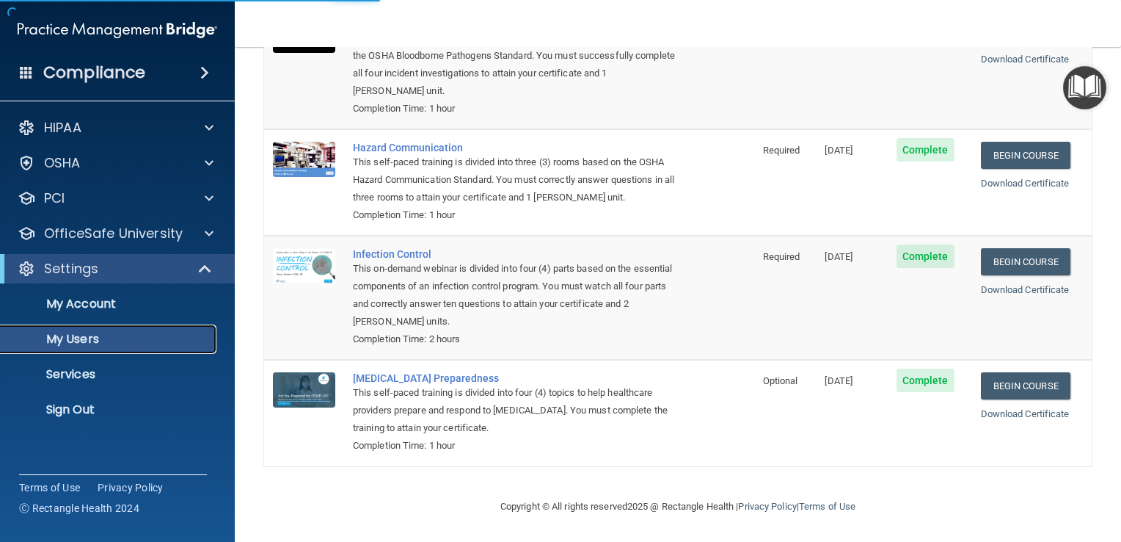
scroll to position [678, 0]
select select "20"
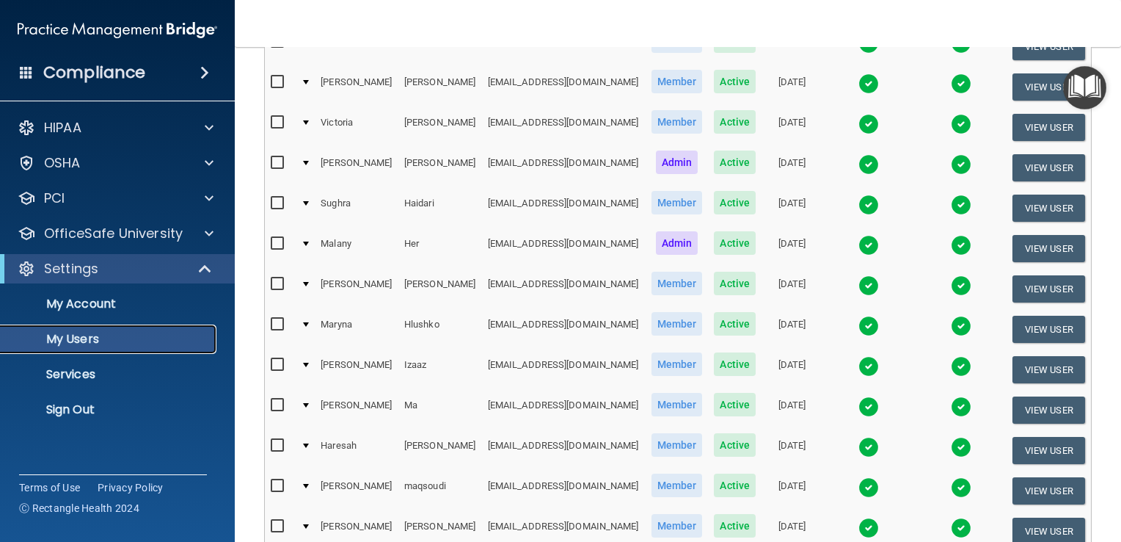
scroll to position [457, 0]
click at [307, 242] on div at bounding box center [306, 244] width 6 height 4
click at [314, 239] on td at bounding box center [305, 249] width 20 height 40
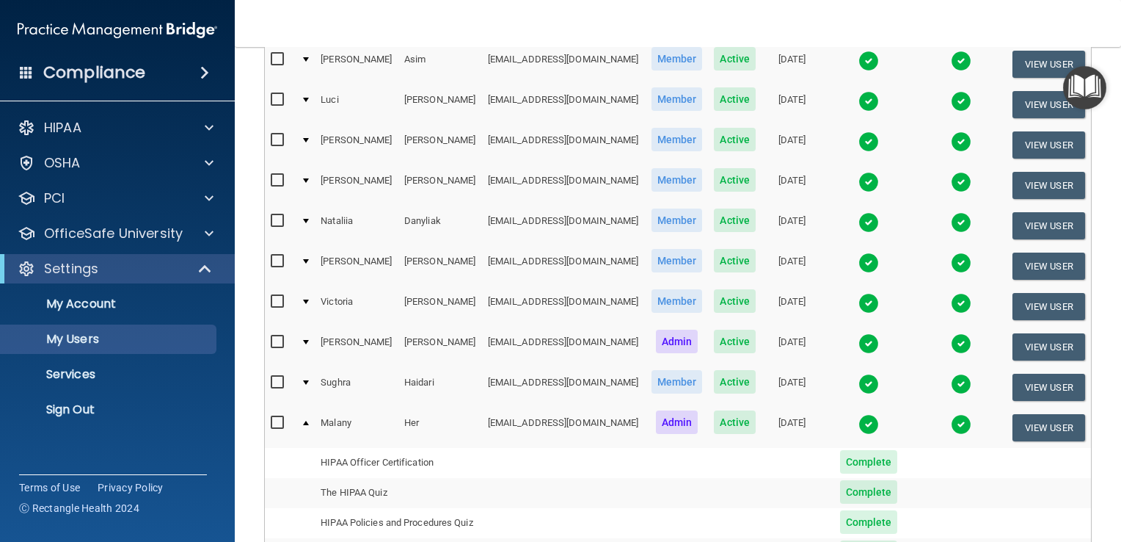
scroll to position [288, 0]
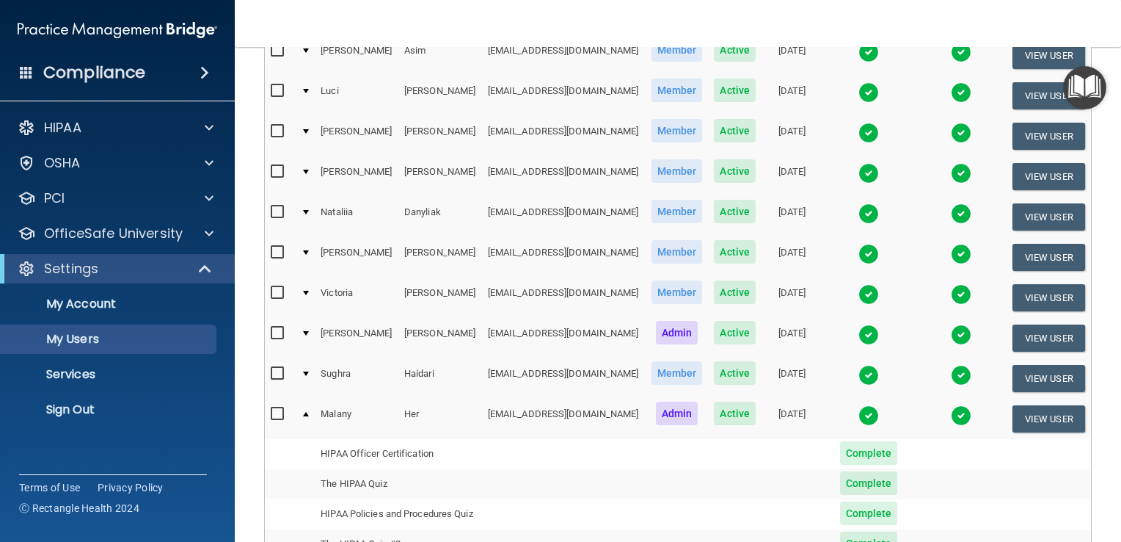
click at [305, 305] on td at bounding box center [305, 297] width 20 height 40
click at [299, 304] on td at bounding box center [305, 297] width 20 height 40
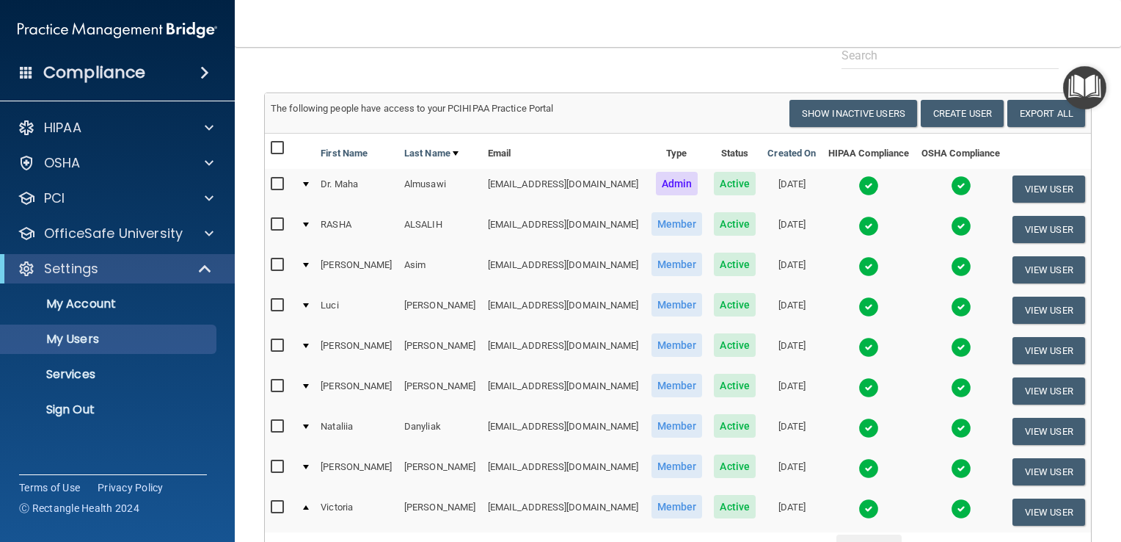
scroll to position [0, 0]
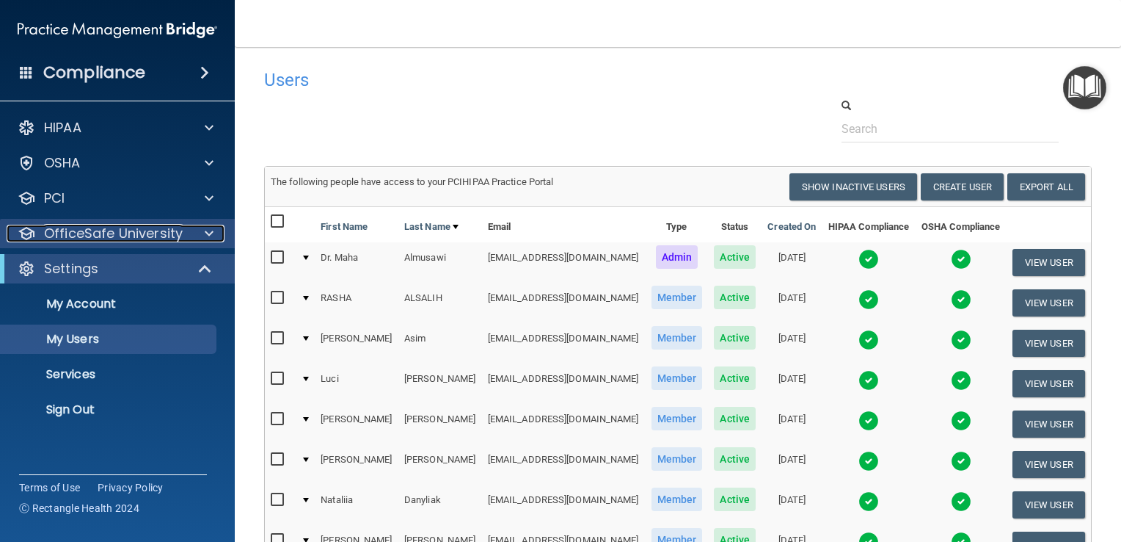
click at [84, 229] on p "OfficeSafe University" at bounding box center [113, 234] width 139 height 18
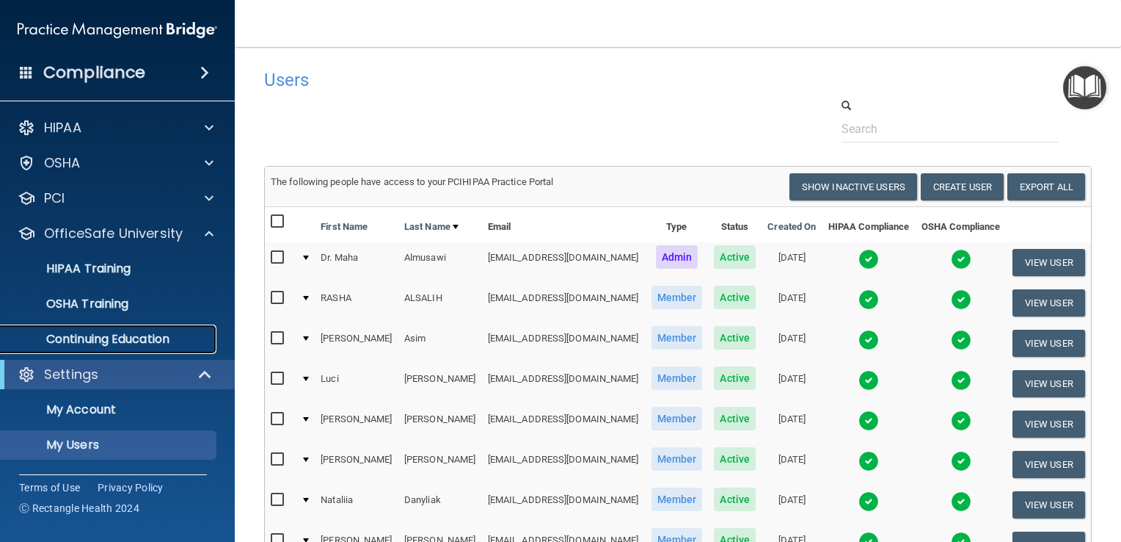
click at [79, 343] on p "Continuing Education" at bounding box center [110, 339] width 200 height 15
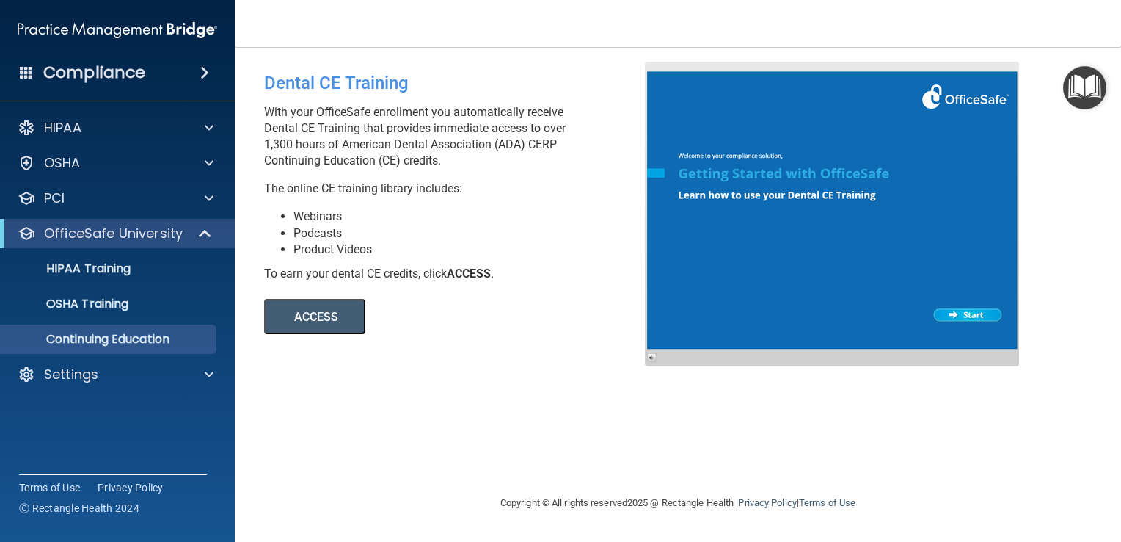
click at [325, 311] on button "ACCESS" at bounding box center [314, 316] width 101 height 35
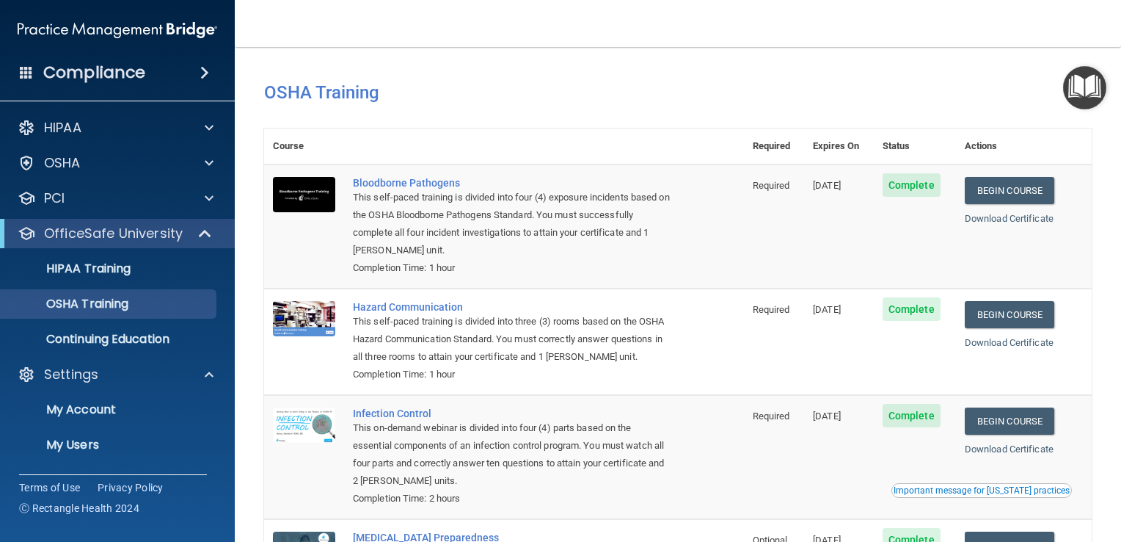
scroll to position [161, 0]
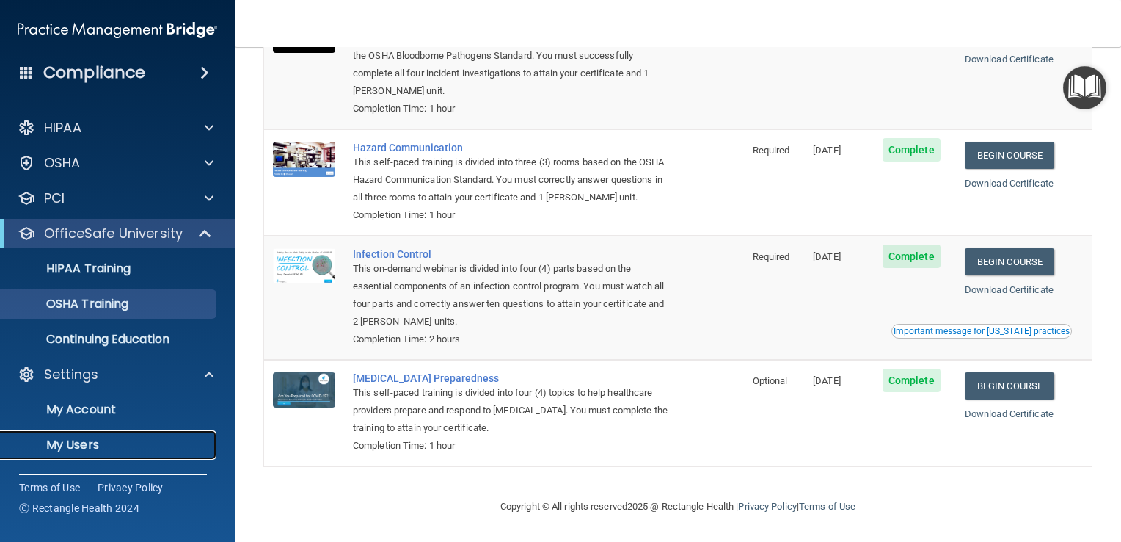
click at [109, 451] on p "My Users" at bounding box center [110, 444] width 200 height 15
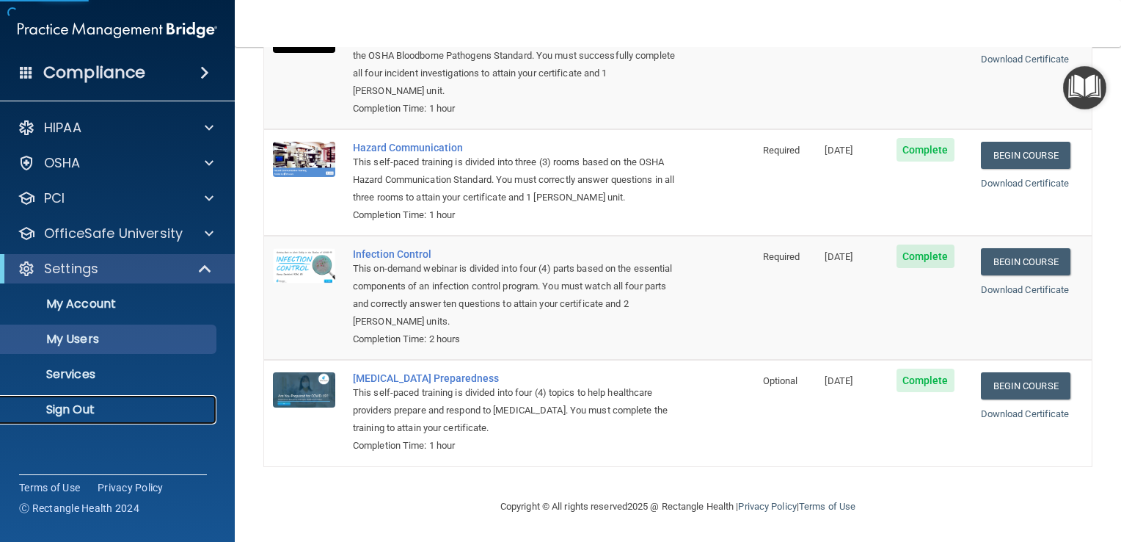
click at [102, 410] on p "Sign Out" at bounding box center [110, 409] width 200 height 15
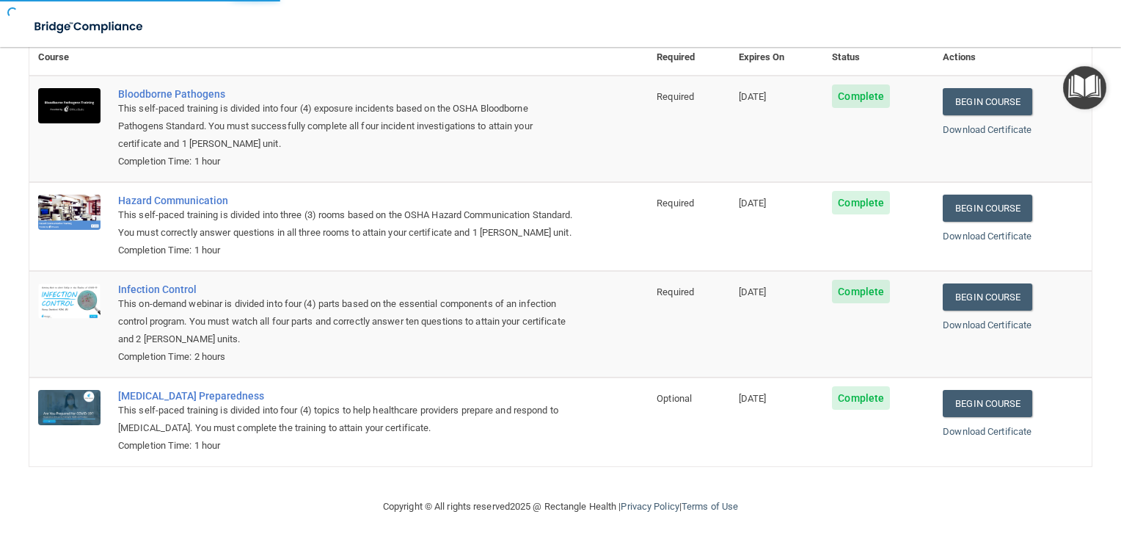
scroll to position [44, 0]
